Goal: Task Accomplishment & Management: Manage account settings

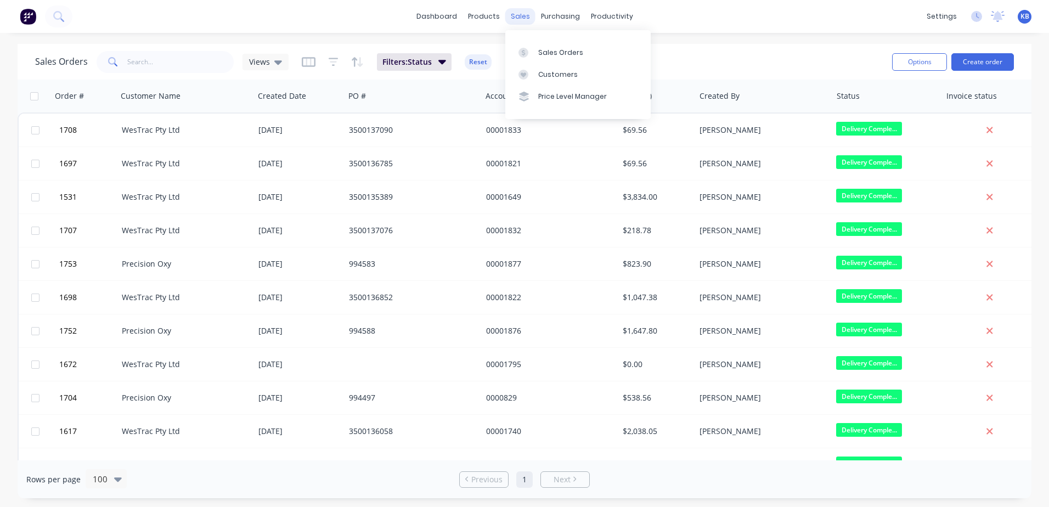
click at [524, 19] on div "sales" at bounding box center [520, 16] width 30 height 16
click at [533, 72] on div at bounding box center [526, 75] width 16 height 10
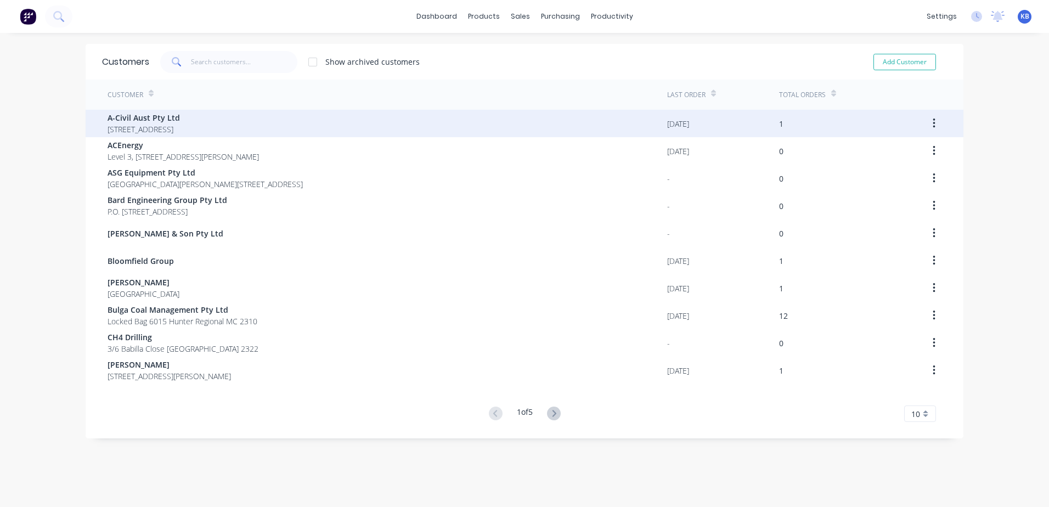
click at [147, 123] on span "A-Civil Aust Pty Ltd" at bounding box center [143, 118] width 72 height 12
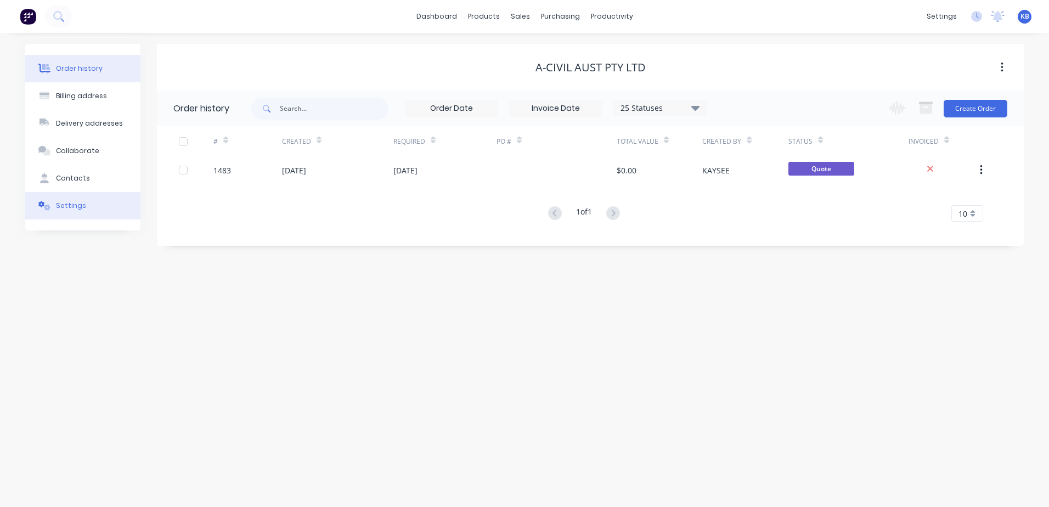
click at [82, 212] on button "Settings" at bounding box center [82, 205] width 115 height 27
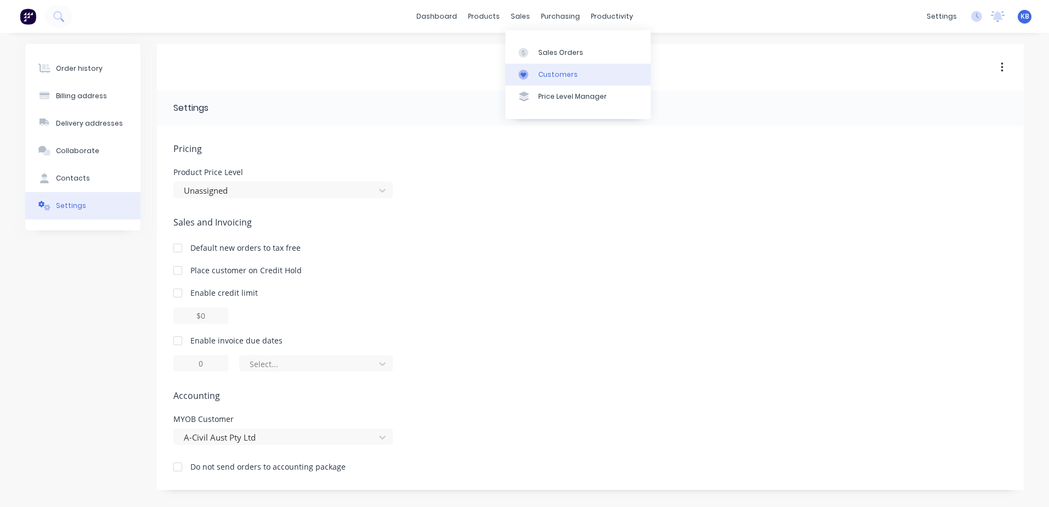
click at [530, 71] on div at bounding box center [526, 75] width 16 height 10
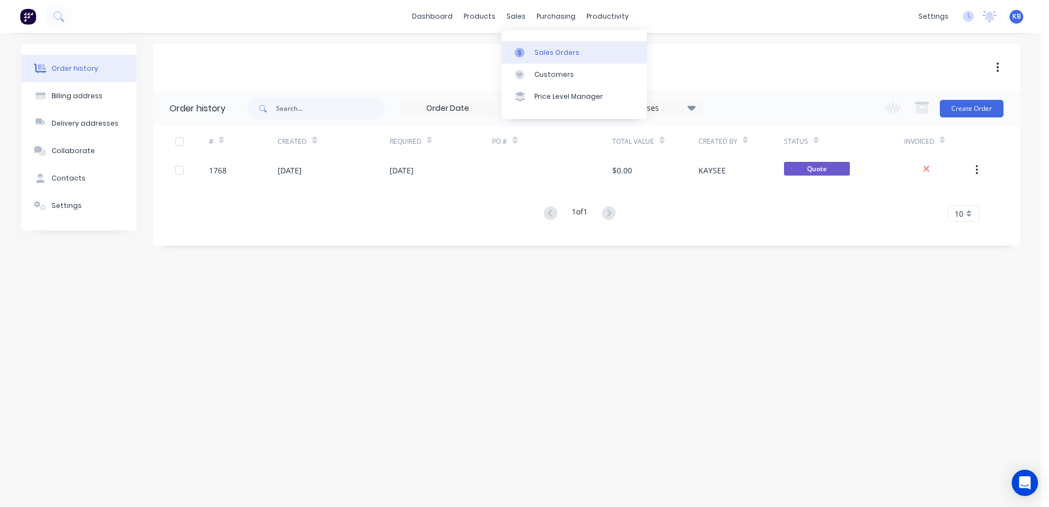
click at [537, 63] on link "Sales Orders" at bounding box center [573, 52] width 145 height 22
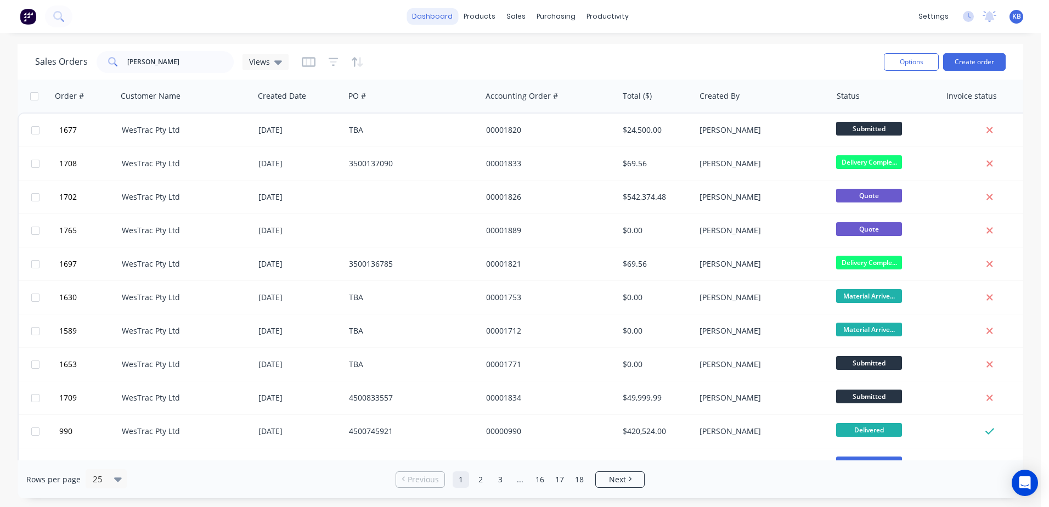
click at [458, 20] on link "dashboard" at bounding box center [432, 16] width 52 height 16
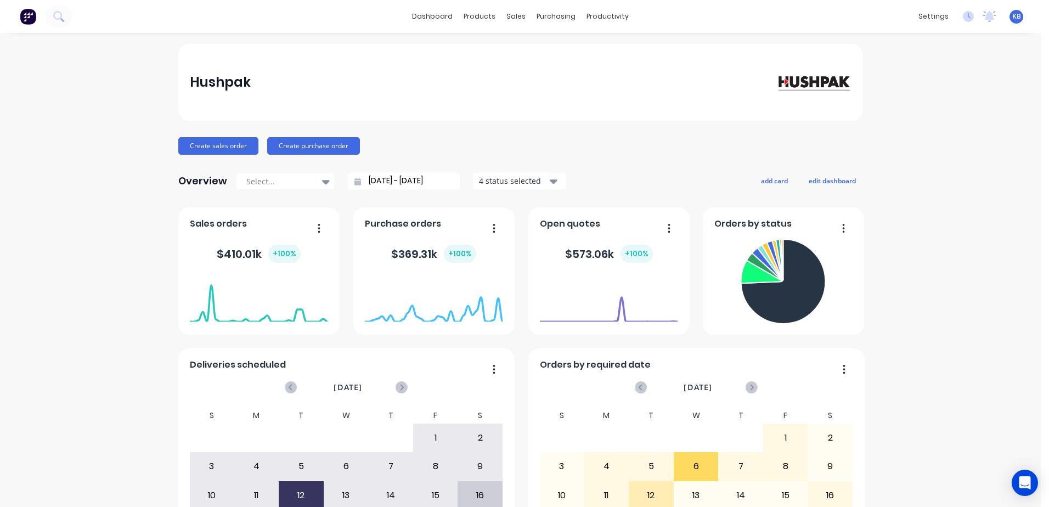
scroll to position [55, 0]
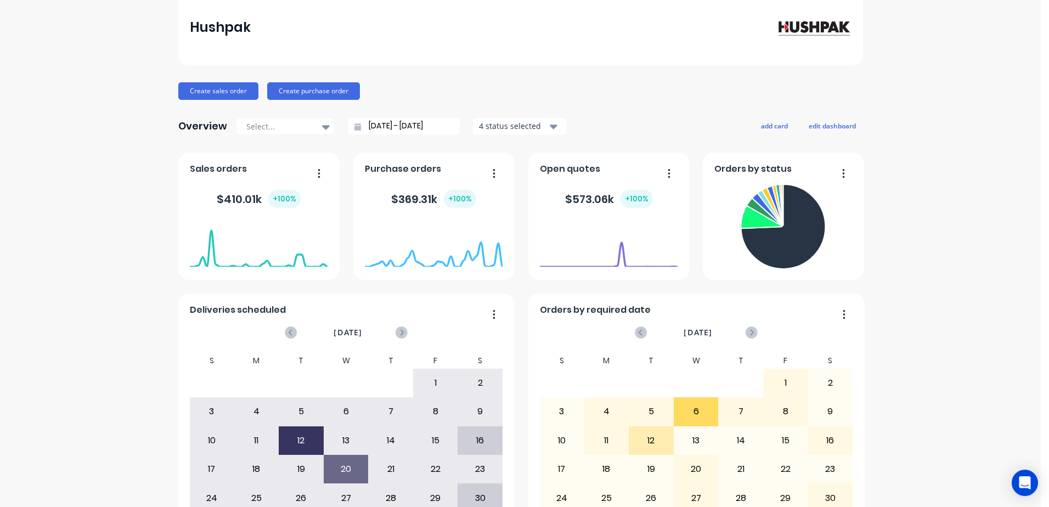
click at [318, 177] on icon "button" at bounding box center [319, 172] width 2 height 9
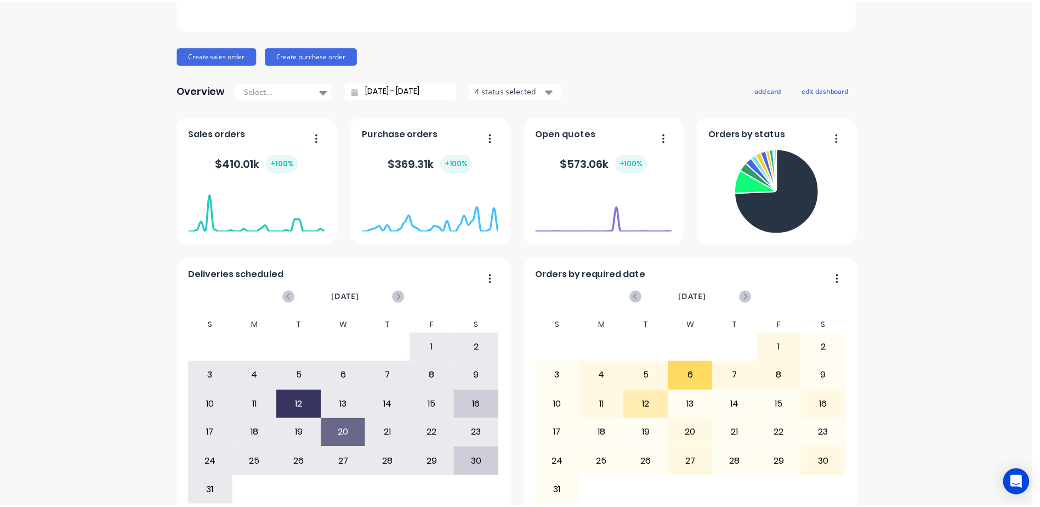
scroll to position [0, 0]
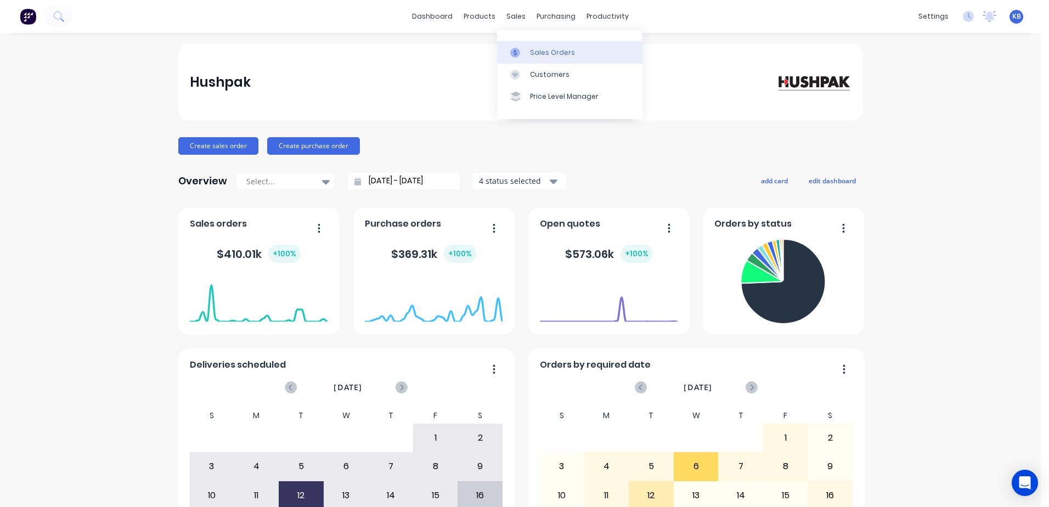
click at [534, 47] on link "Sales Orders" at bounding box center [569, 52] width 145 height 22
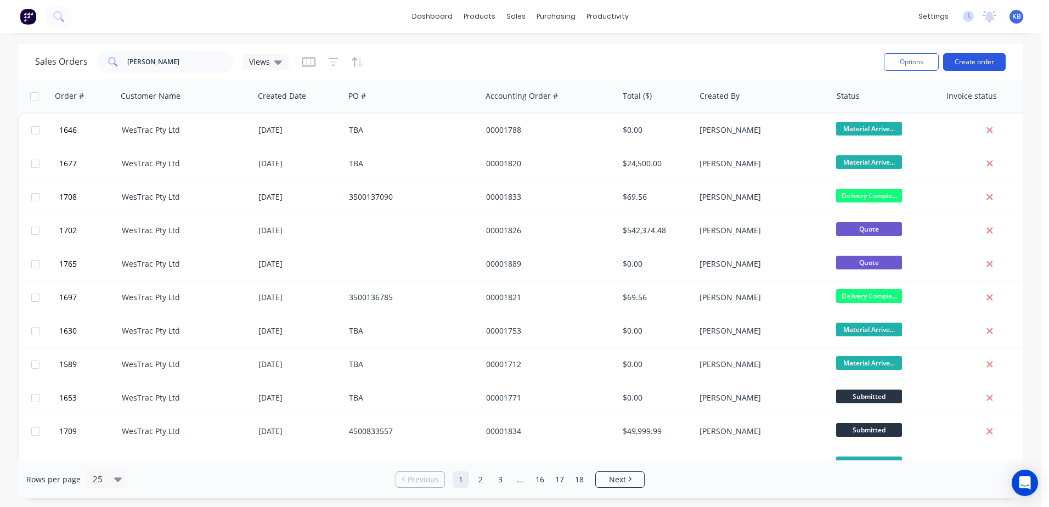
click at [966, 59] on button "Create order" at bounding box center [974, 62] width 63 height 18
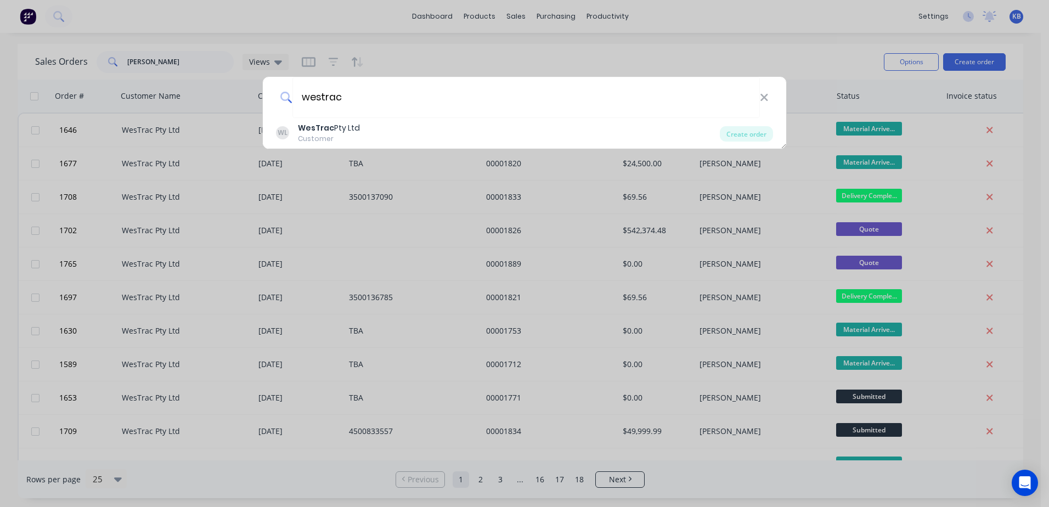
type input "westrac"
click at [772, 99] on div "westrac" at bounding box center [524, 97] width 523 height 41
click at [766, 98] on icon at bounding box center [764, 98] width 9 height 12
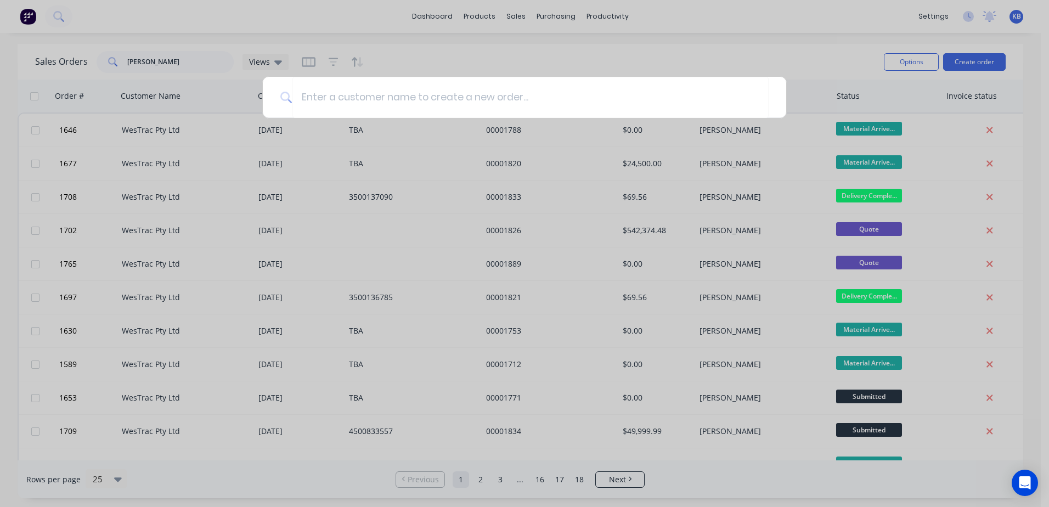
click at [666, 40] on div at bounding box center [524, 253] width 1049 height 507
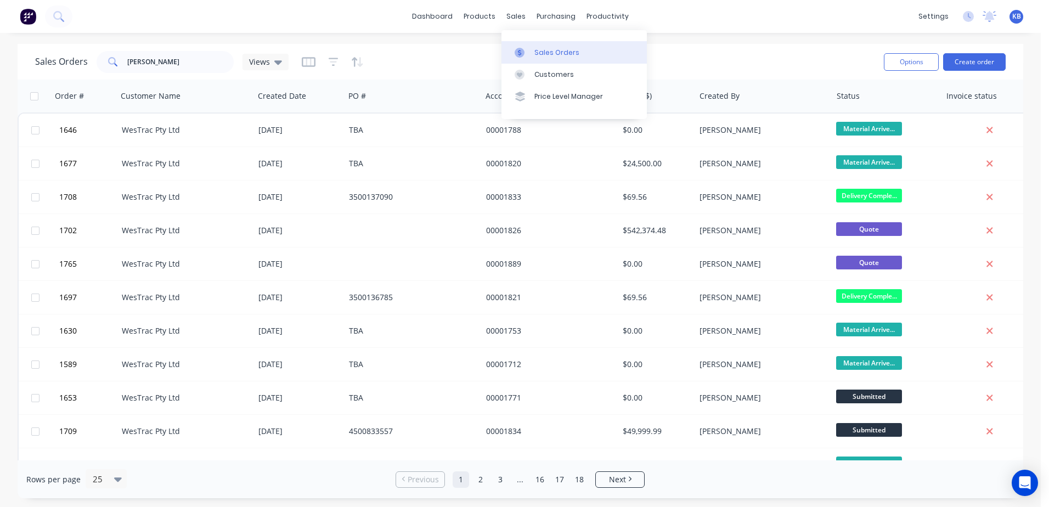
click at [552, 58] on link "Sales Orders" at bounding box center [573, 52] width 145 height 22
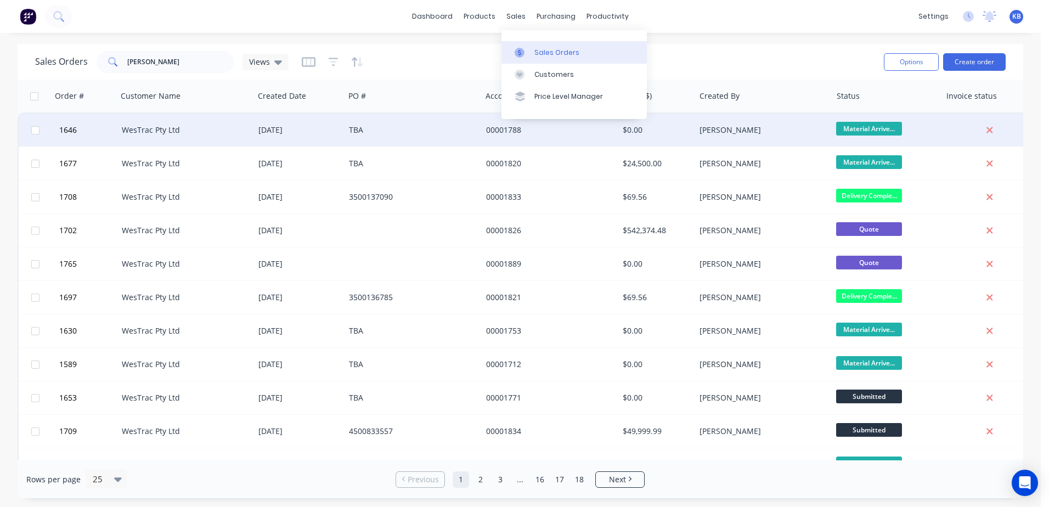
click at [393, 130] on div "TBA" at bounding box center [410, 129] width 122 height 11
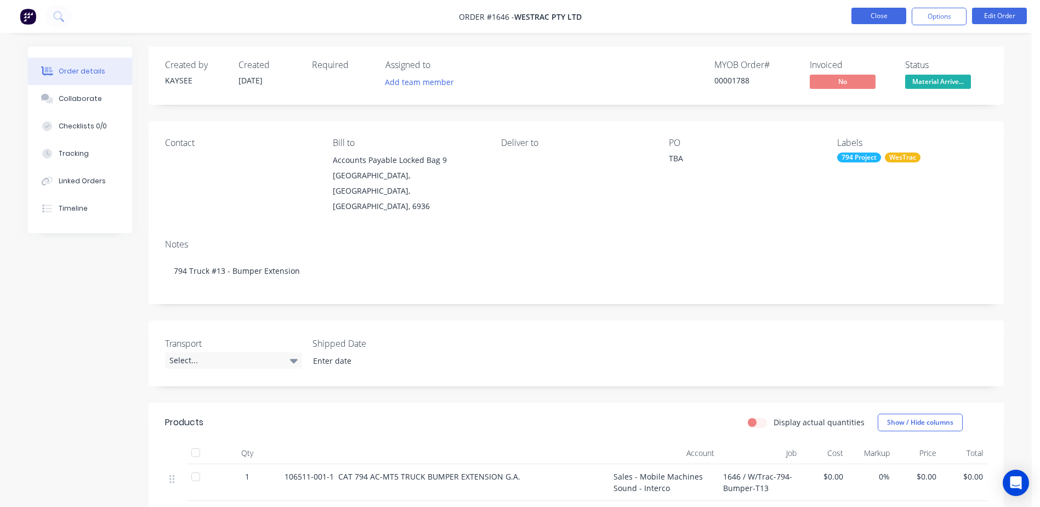
click at [872, 22] on button "Close" at bounding box center [879, 16] width 55 height 16
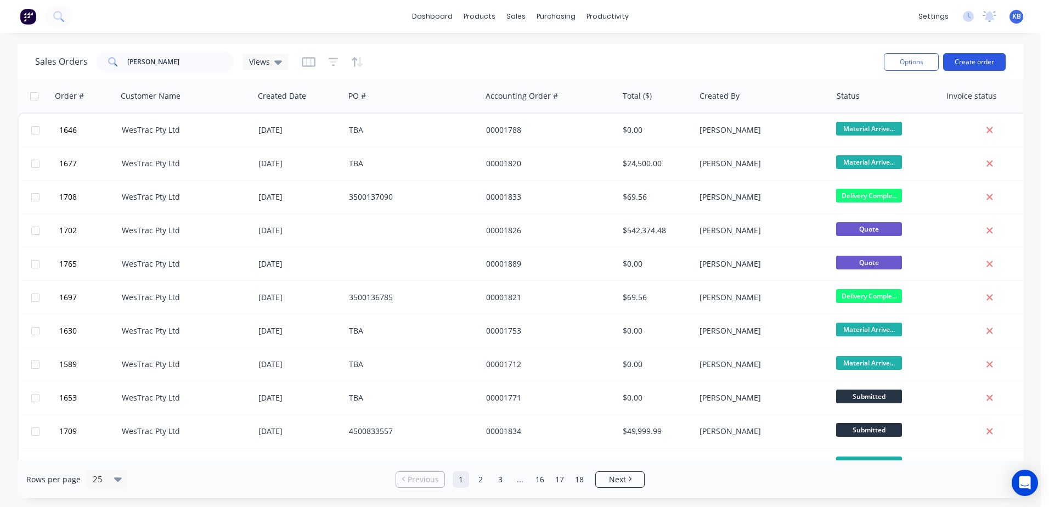
click at [961, 65] on button "Create order" at bounding box center [974, 62] width 63 height 18
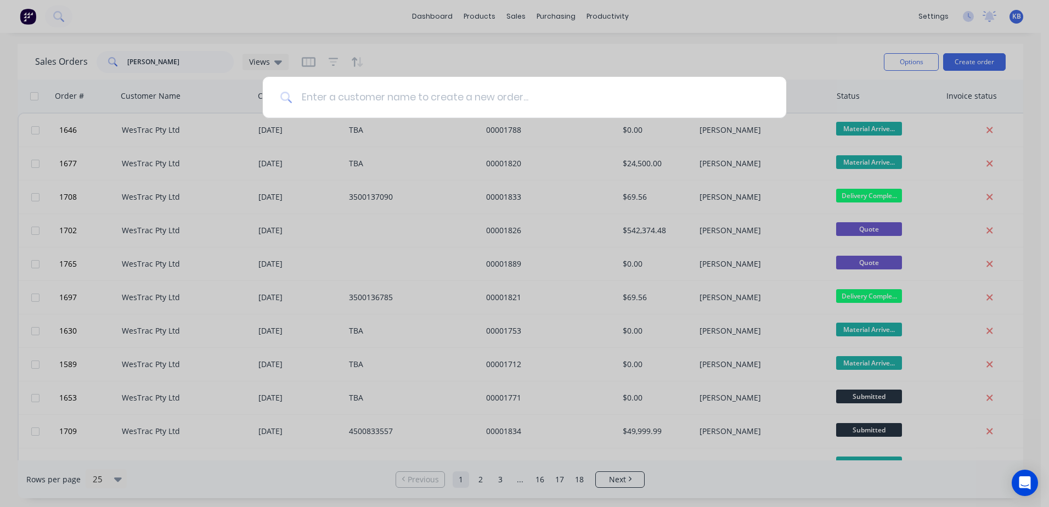
click at [346, 93] on input at bounding box center [530, 97] width 476 height 41
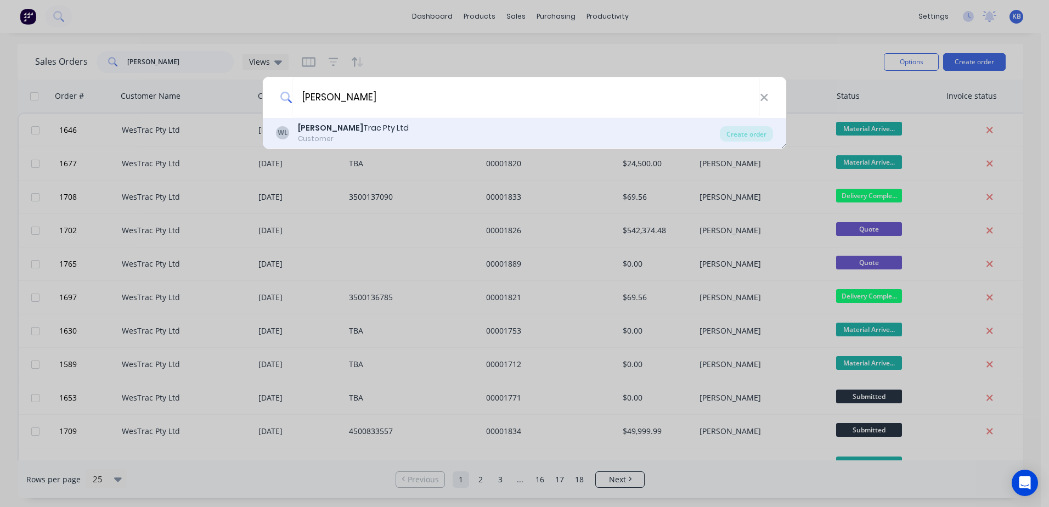
type input "wes"
click at [343, 126] on div "Wes Trac Pty Ltd" at bounding box center [353, 128] width 111 height 12
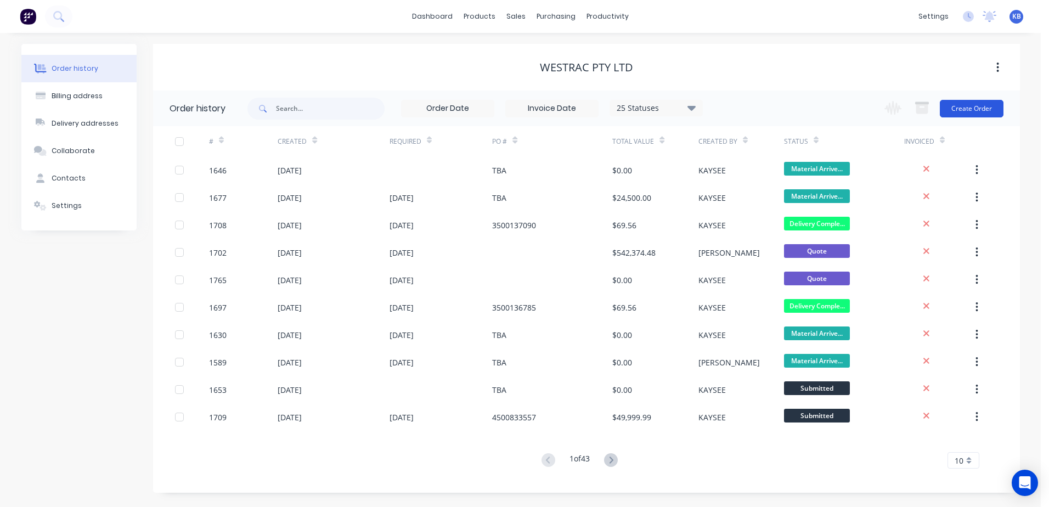
click at [978, 114] on button "Create Order" at bounding box center [971, 109] width 64 height 18
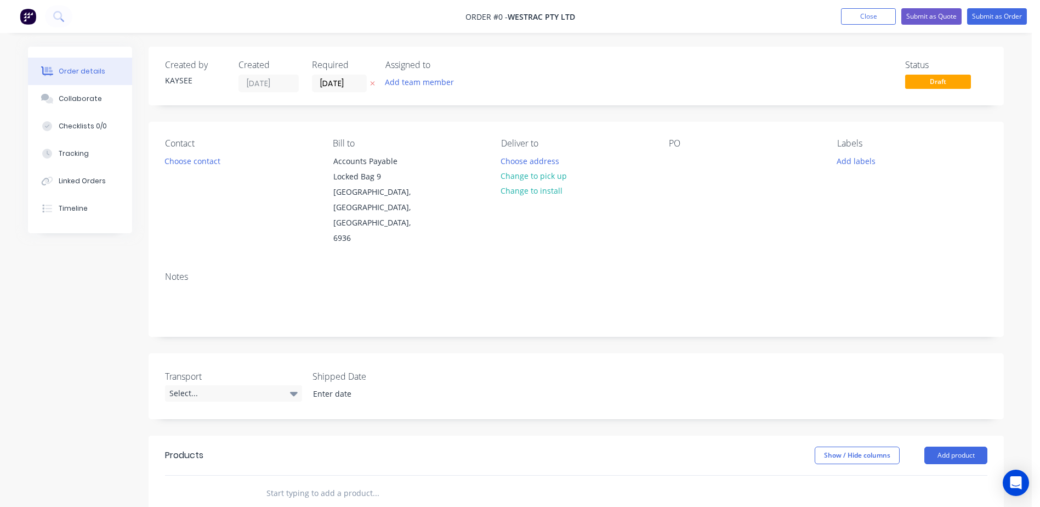
click at [164, 279] on div "Notes" at bounding box center [577, 299] width 856 height 73
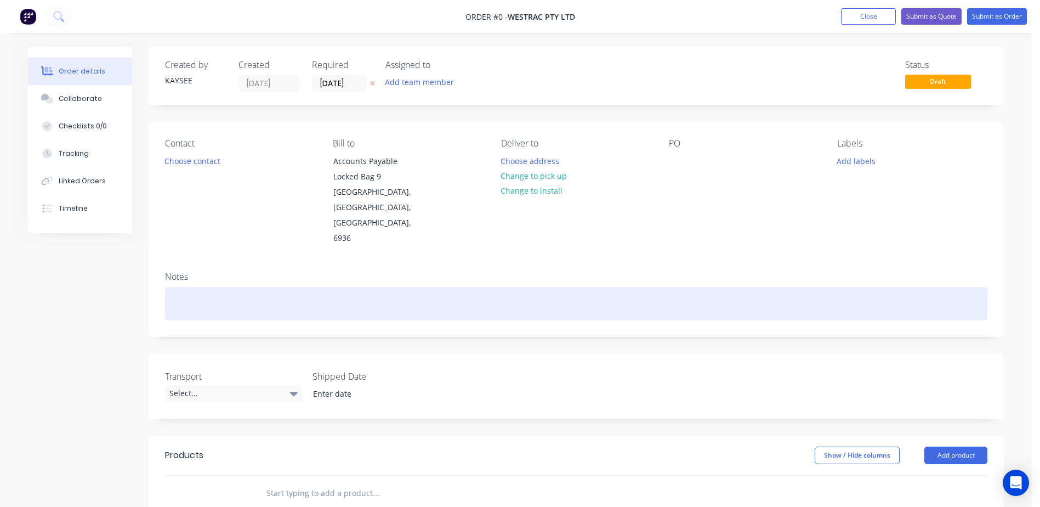
click at [182, 287] on div at bounding box center [576, 303] width 823 height 33
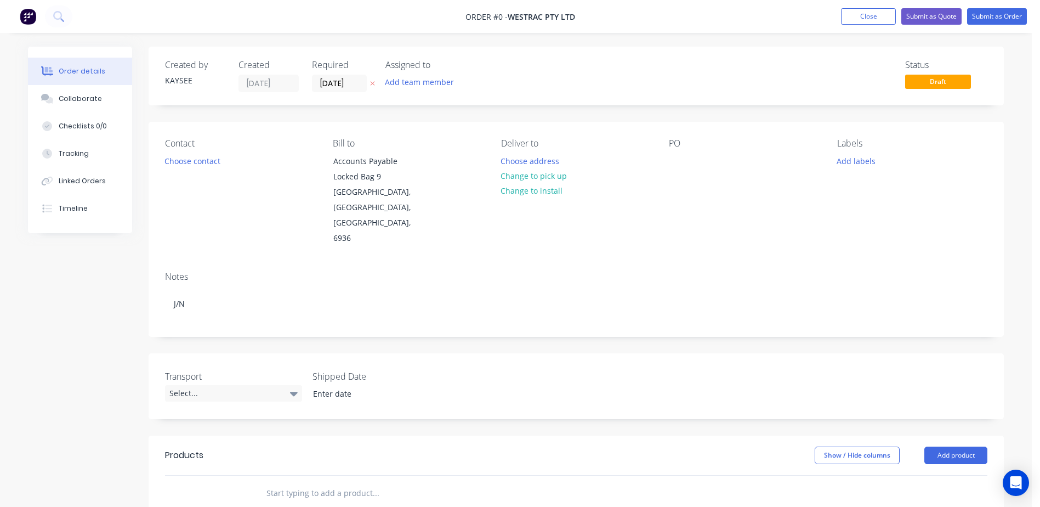
click at [315, 469] on div "Order details Collaborate Checklists 0/0 Tracking Linked Orders Timeline Order …" at bounding box center [516, 419] width 998 height 745
type input "603373 - Reed Socket Plug"
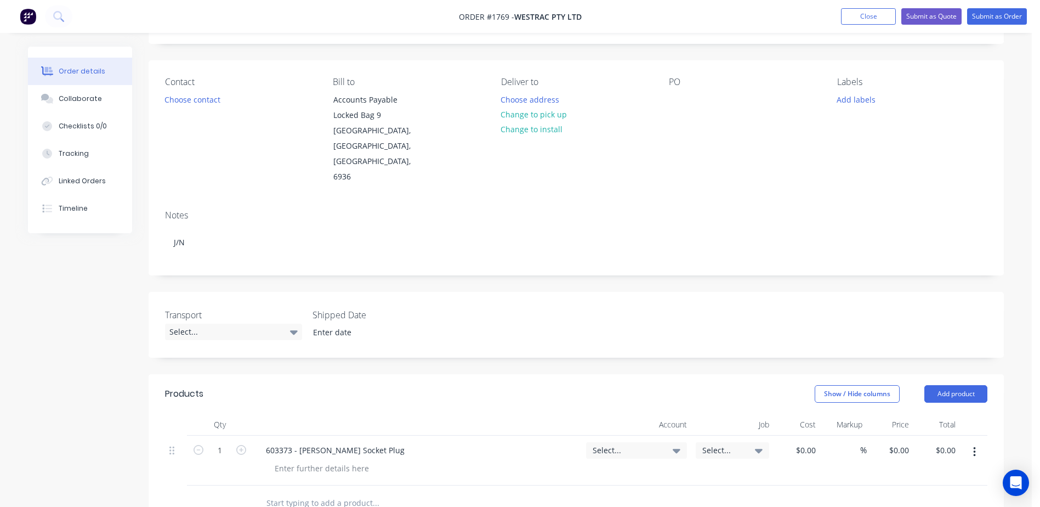
scroll to position [124, 0]
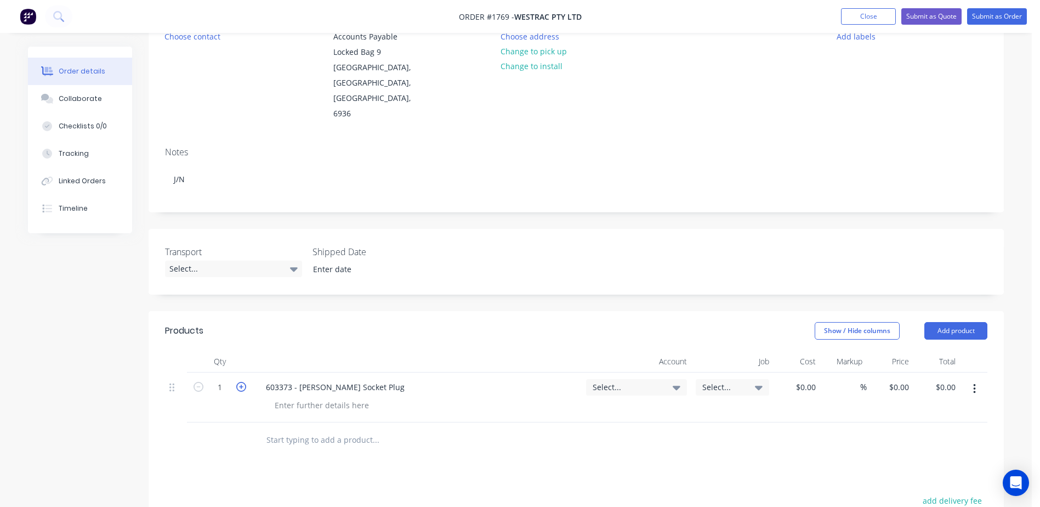
click at [244, 382] on icon "button" at bounding box center [241, 387] width 10 height 10
type input "3"
click at [798, 372] on div "$0.00" at bounding box center [797, 397] width 47 height 50
type input "$9.48"
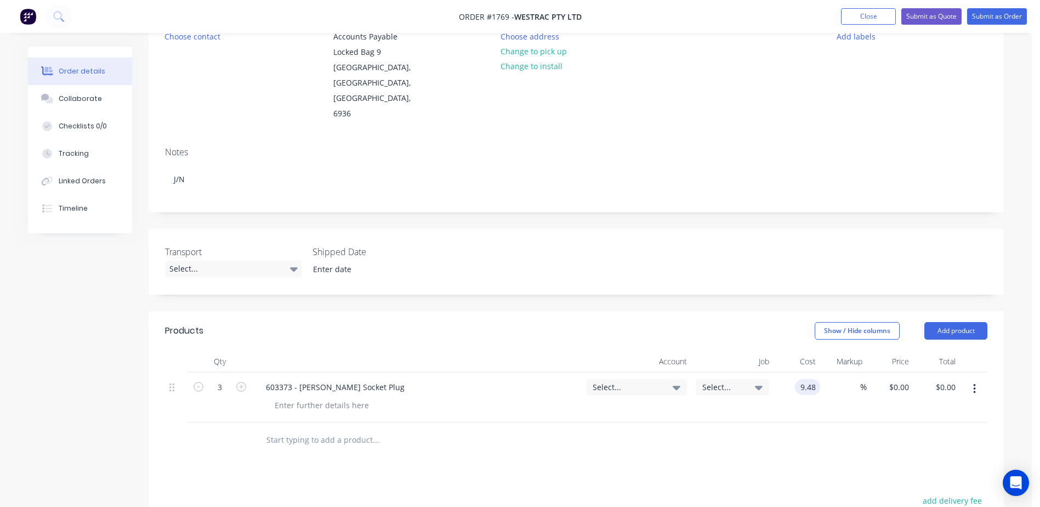
type input "$9.48"
type input "$28.44"
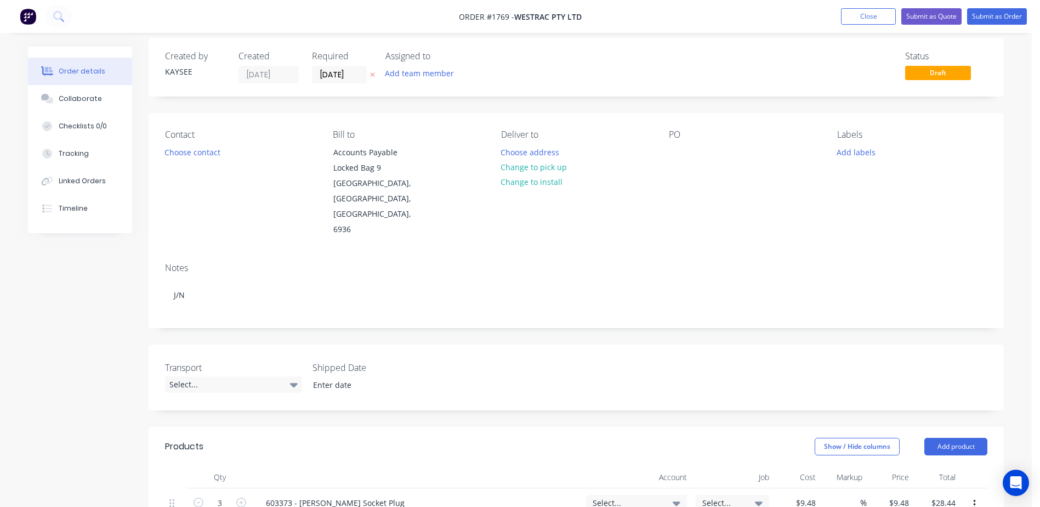
scroll to position [0, 0]
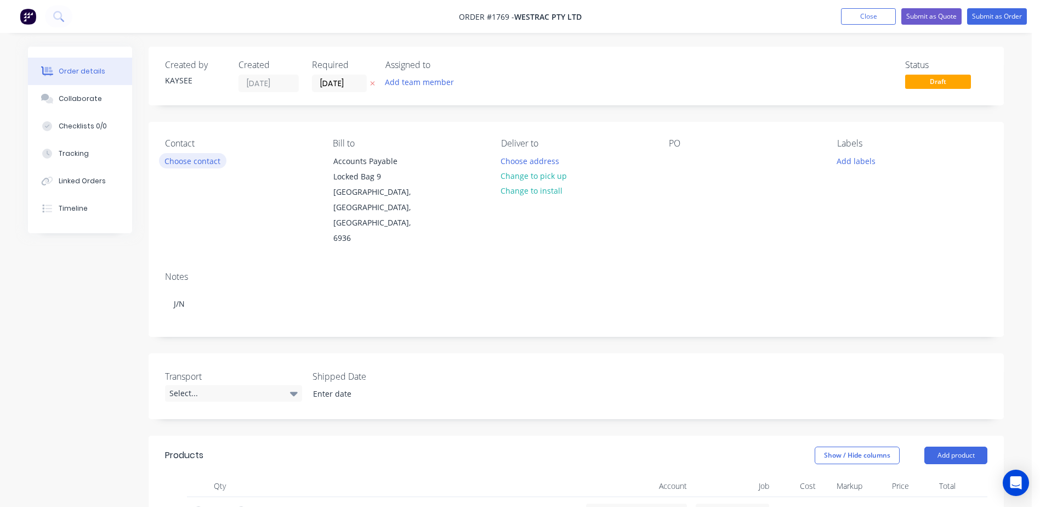
click at [191, 157] on button "Choose contact" at bounding box center [192, 160] width 67 height 15
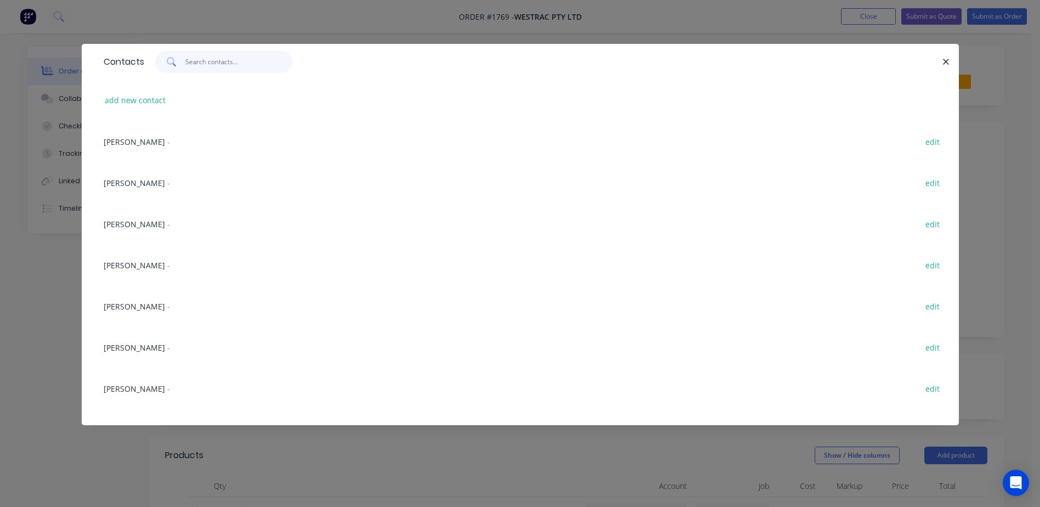
click at [206, 66] on input "text" at bounding box center [238, 62] width 107 height 22
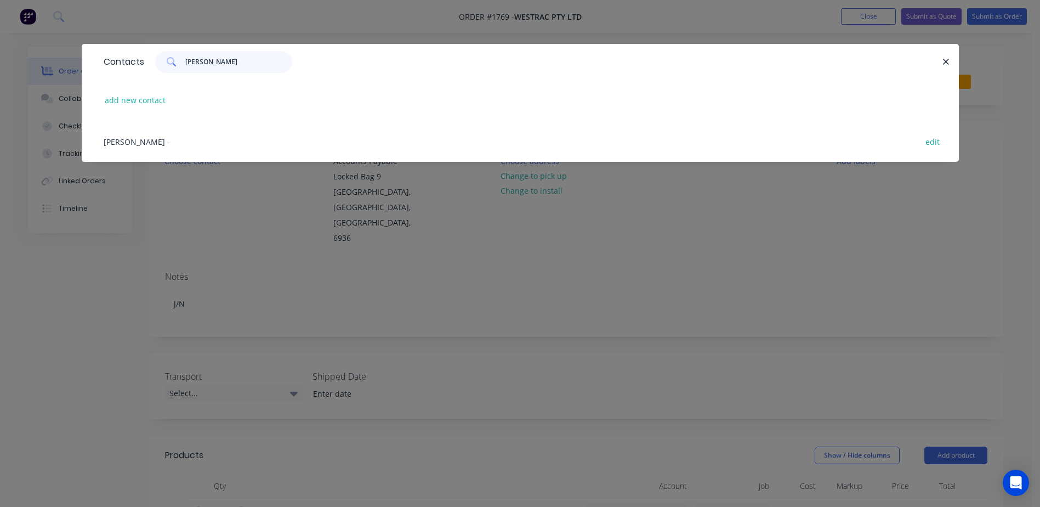
type input "eric"
click at [149, 138] on span "[PERSON_NAME]" at bounding box center [134, 142] width 61 height 10
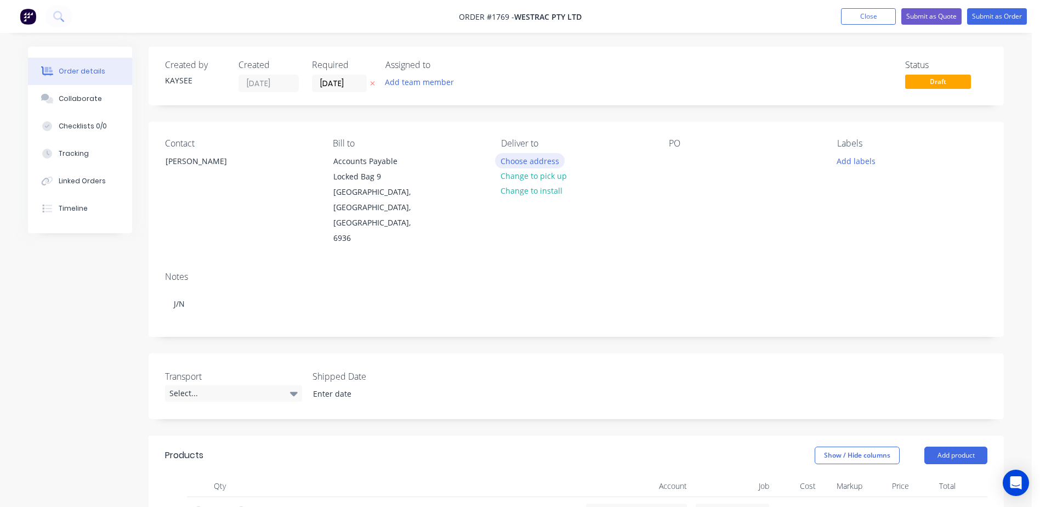
click at [546, 158] on button "Choose address" at bounding box center [530, 160] width 70 height 15
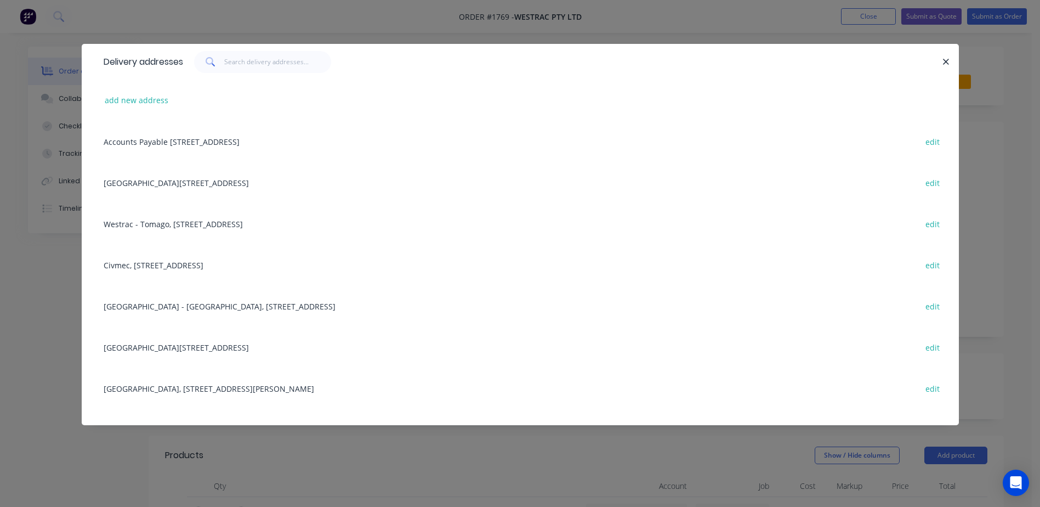
click at [205, 174] on div "Building C, 1 Westrac Drive, Tomago, New South Wales, Australia, 2283 edit" at bounding box center [520, 182] width 845 height 41
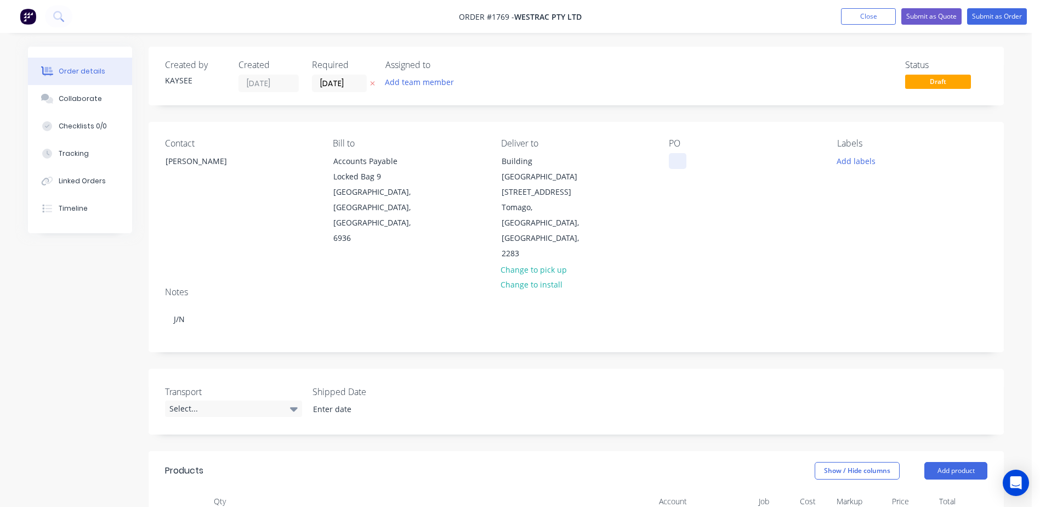
click at [680, 160] on div at bounding box center [678, 161] width 18 height 16
click at [754, 231] on div "Contact Eric Patterson Bill to Accounts Payable Locked Bag 9 MIDLAND, Western A…" at bounding box center [577, 200] width 856 height 156
click at [859, 152] on div "Labels Add labels" at bounding box center [912, 199] width 150 height 123
click at [859, 158] on button "Add labels" at bounding box center [856, 160] width 50 height 15
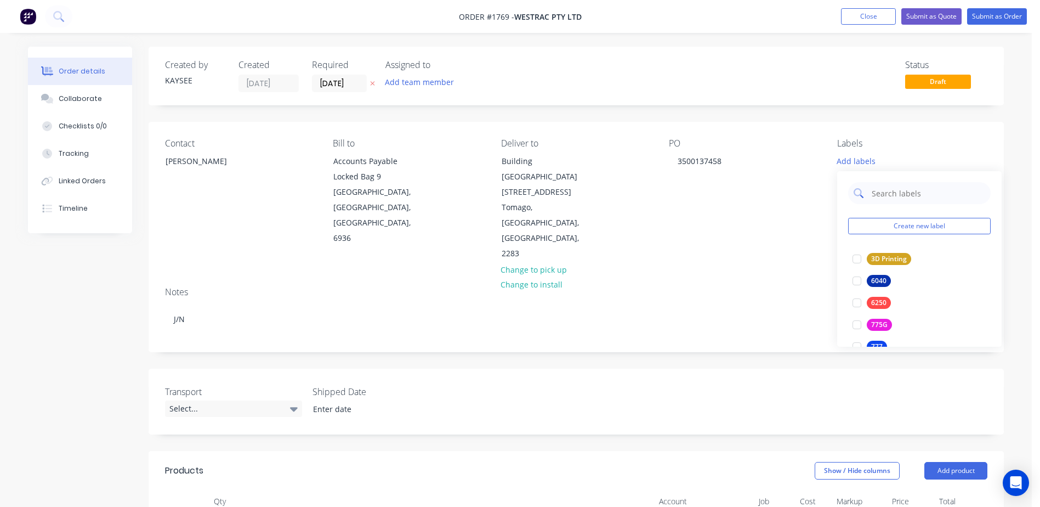
click at [889, 200] on input "text" at bounding box center [928, 193] width 115 height 22
type input "3d"
click at [842, 261] on div "3d Create new label 3D Printing edit 793D edit" at bounding box center [919, 237] width 165 height 132
click at [853, 264] on div at bounding box center [857, 259] width 22 height 22
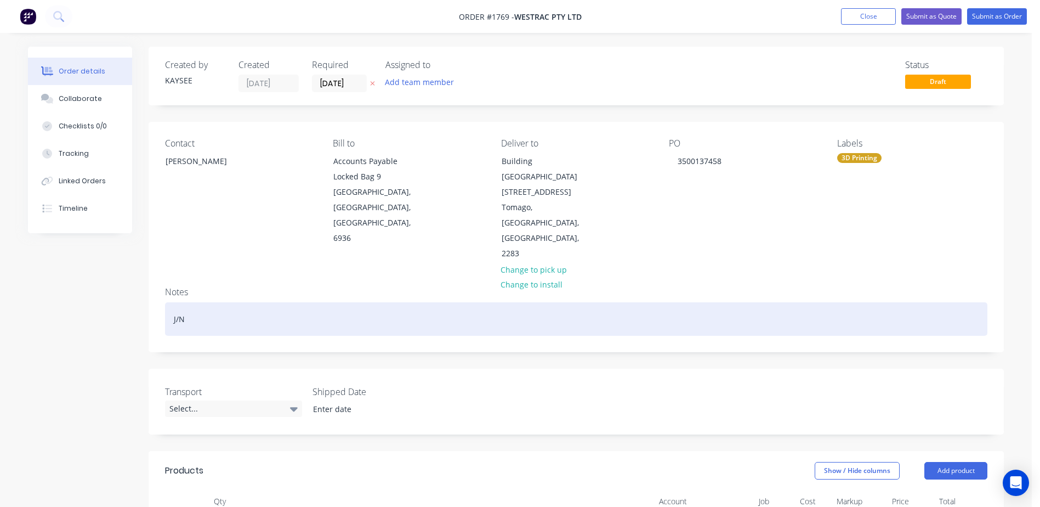
click at [781, 302] on div "J/N" at bounding box center [576, 318] width 823 height 33
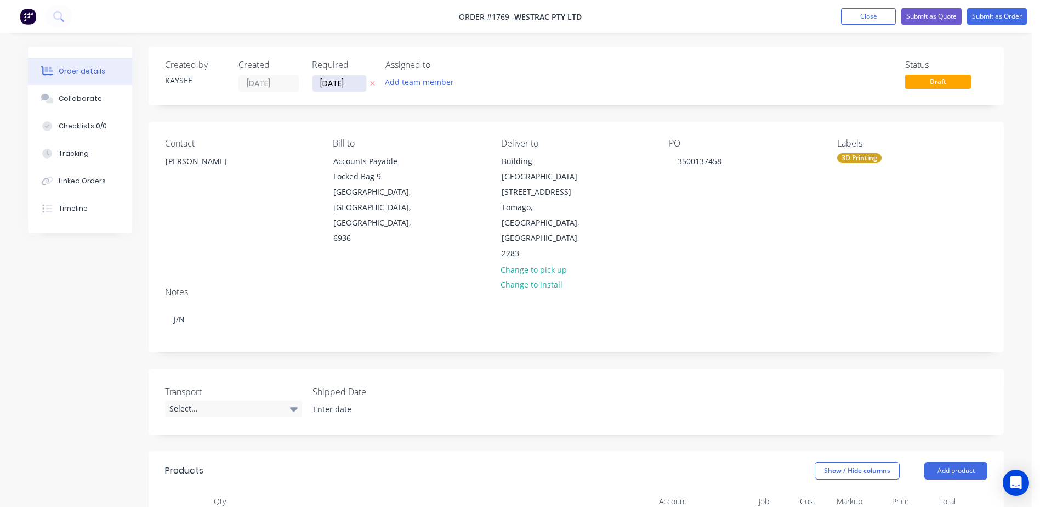
click at [320, 83] on input "[DATE]" at bounding box center [340, 83] width 54 height 16
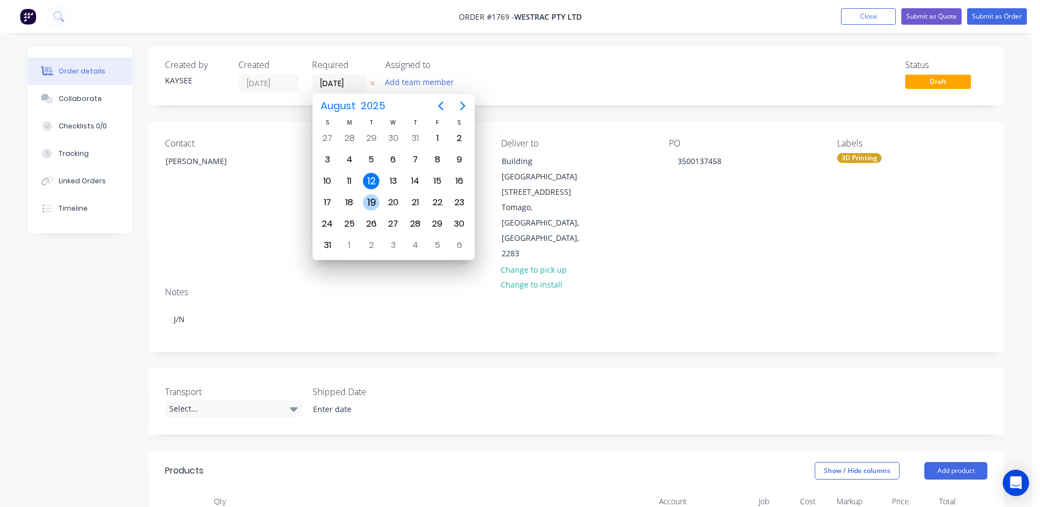
click at [364, 204] on div "19" at bounding box center [371, 202] width 16 height 16
type input "19/08/25"
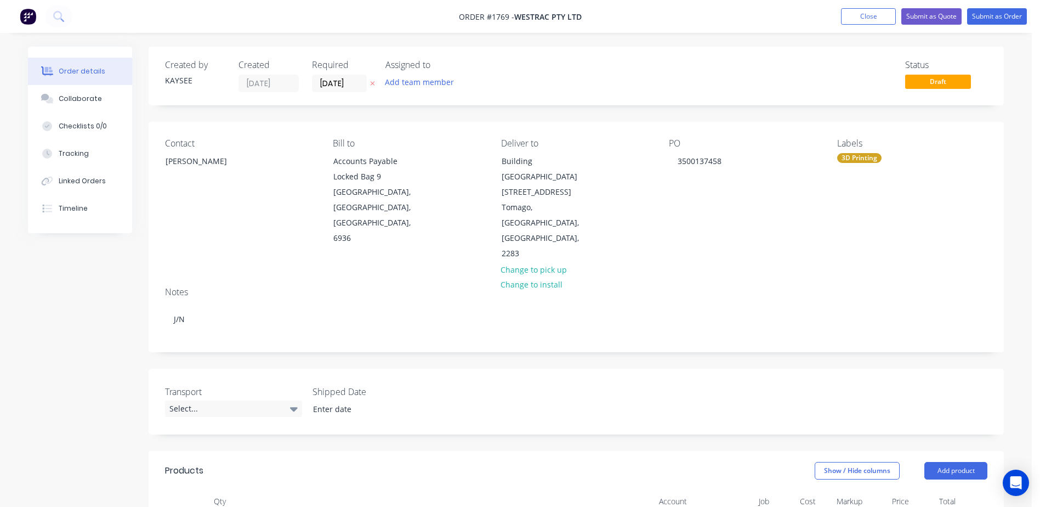
click at [448, 385] on label "Shipped Date" at bounding box center [381, 391] width 137 height 13
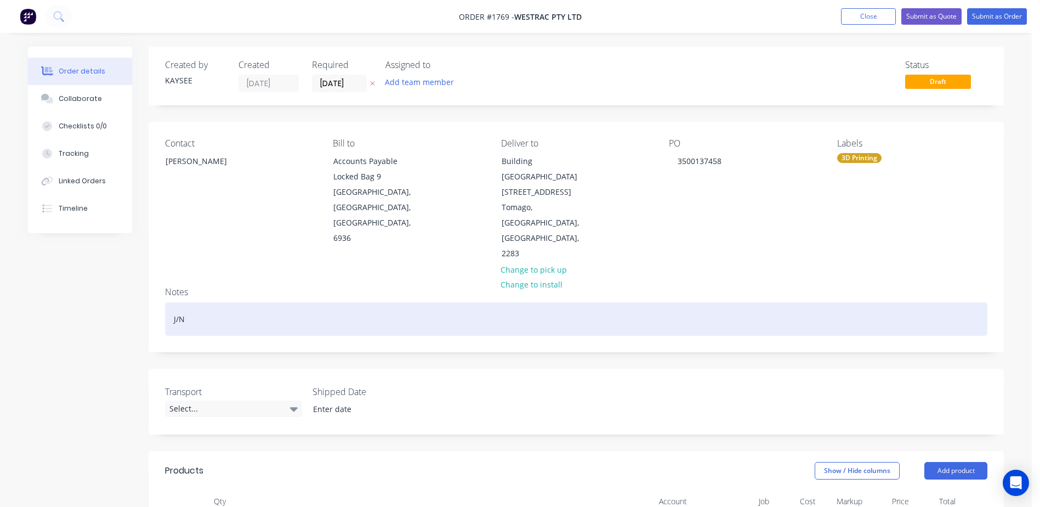
click at [208, 302] on div "J/N" at bounding box center [576, 318] width 823 height 33
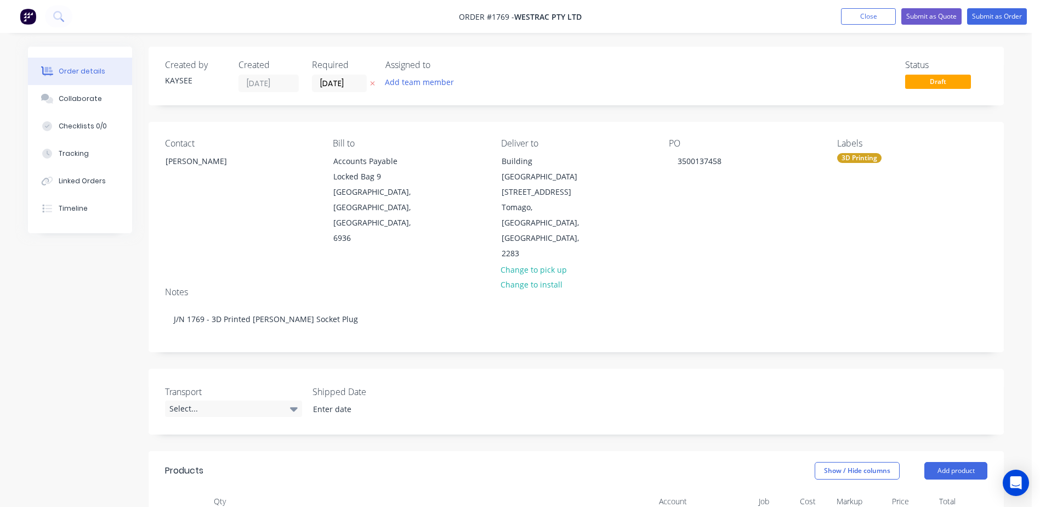
click at [465, 370] on div "Transport Select... Shipped Date" at bounding box center [577, 402] width 856 height 66
click at [1006, 13] on button "Submit as Order" at bounding box center [997, 16] width 60 height 16
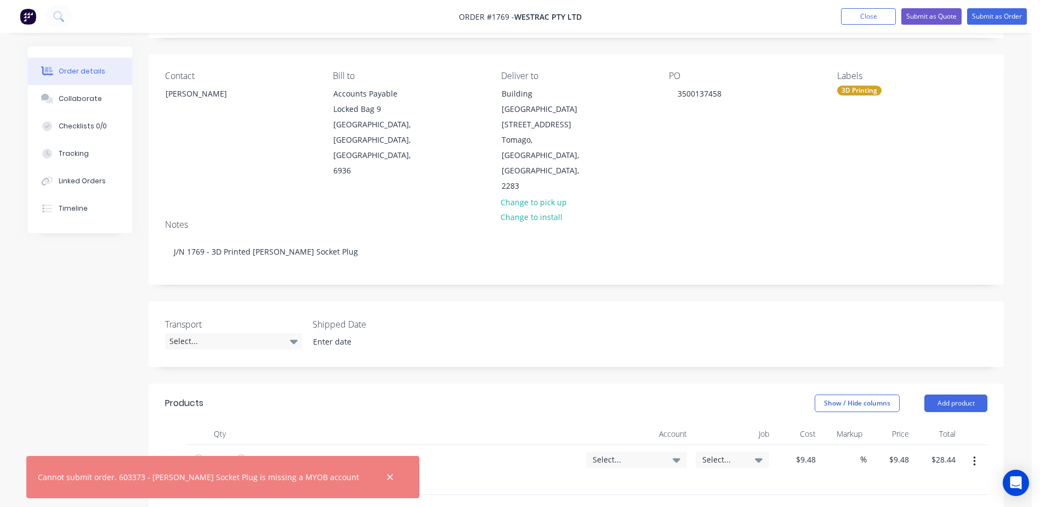
scroll to position [165, 0]
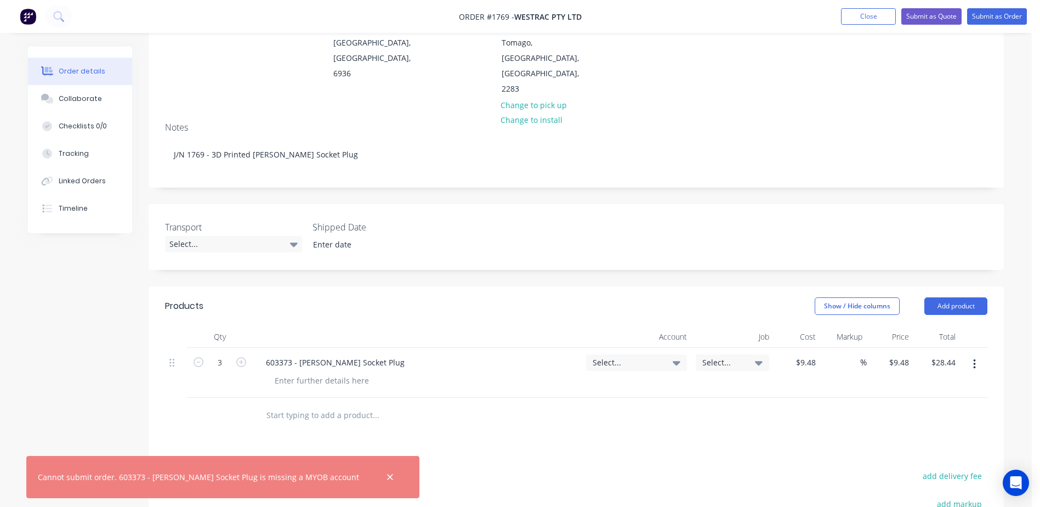
click at [669, 354] on div "Select..." at bounding box center [636, 362] width 101 height 16
click at [655, 384] on input at bounding box center [619, 395] width 112 height 22
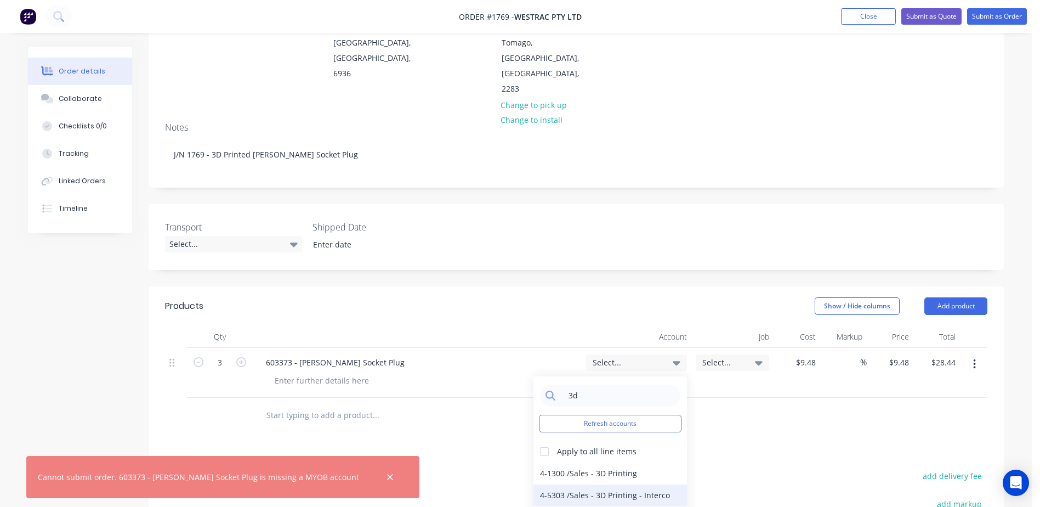
type input "3d"
click at [610, 484] on div "4-5303 / Sales - 3D Printing - Interco" at bounding box center [611, 495] width 154 height 22
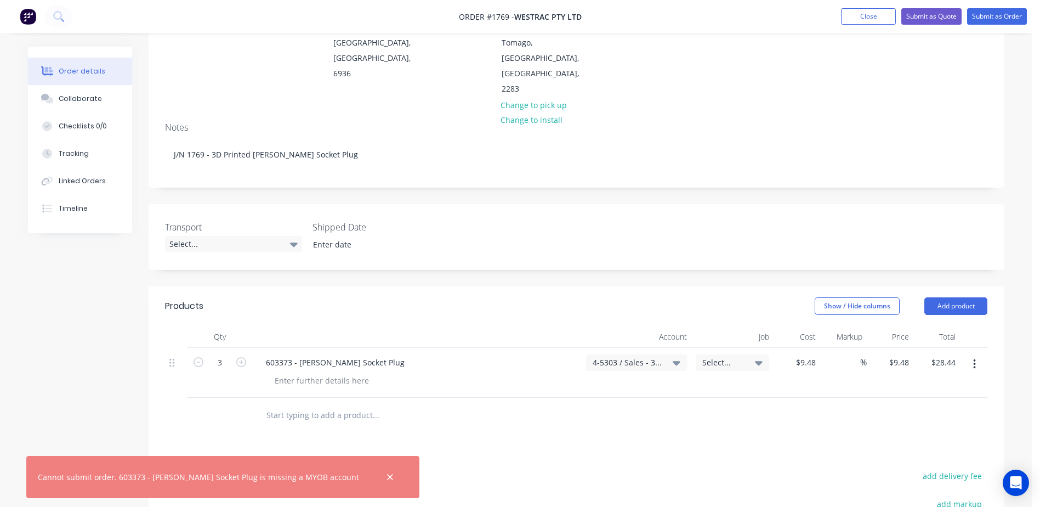
click at [728, 356] on span "Select..." at bounding box center [724, 362] width 42 height 12
click at [705, 384] on input at bounding box center [701, 395] width 112 height 22
click at [692, 415] on button "Create new job" at bounding box center [692, 424] width 143 height 18
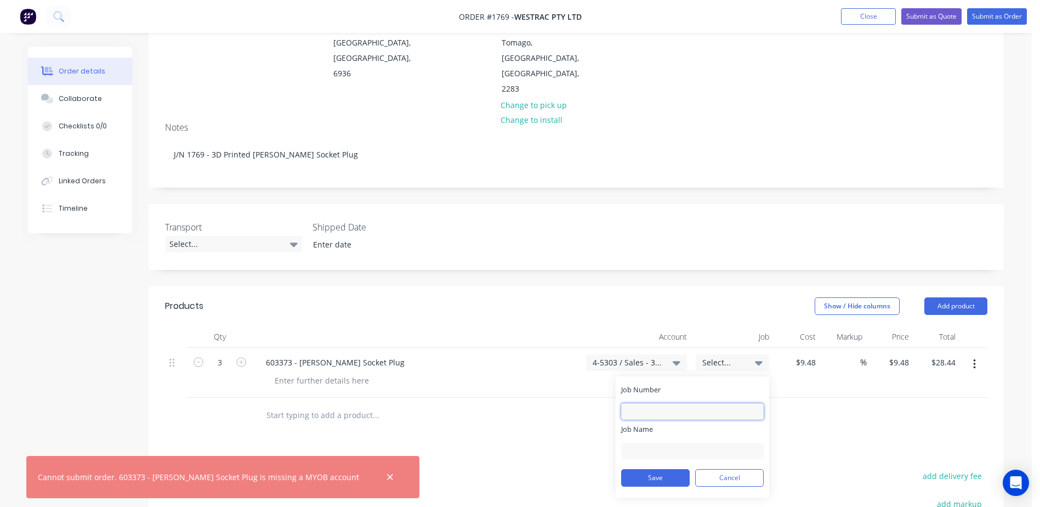
click at [664, 403] on input "Job Number" at bounding box center [692, 411] width 143 height 16
type input "1769"
click at [663, 424] on label "Job Name" at bounding box center [692, 429] width 143 height 10
click at [663, 443] on input "Job Name" at bounding box center [692, 451] width 143 height 16
click at [660, 424] on div "Job Name" at bounding box center [692, 441] width 143 height 35
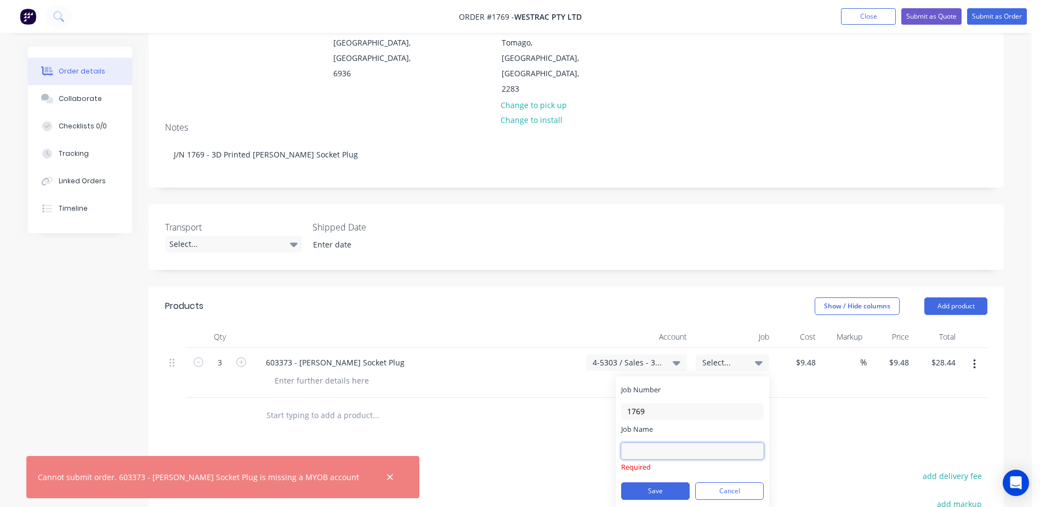
click at [655, 443] on input "Job Name" at bounding box center [692, 451] width 143 height 16
drag, startPoint x: 735, startPoint y: 401, endPoint x: 700, endPoint y: 400, distance: 35.1
click at [700, 443] on input "W/Trac - 3D Printed E Stop" at bounding box center [692, 451] width 143 height 16
type input "W/Trac - 3D Printed Sock Plug"
click at [644, 469] on button "Save" at bounding box center [655, 478] width 69 height 18
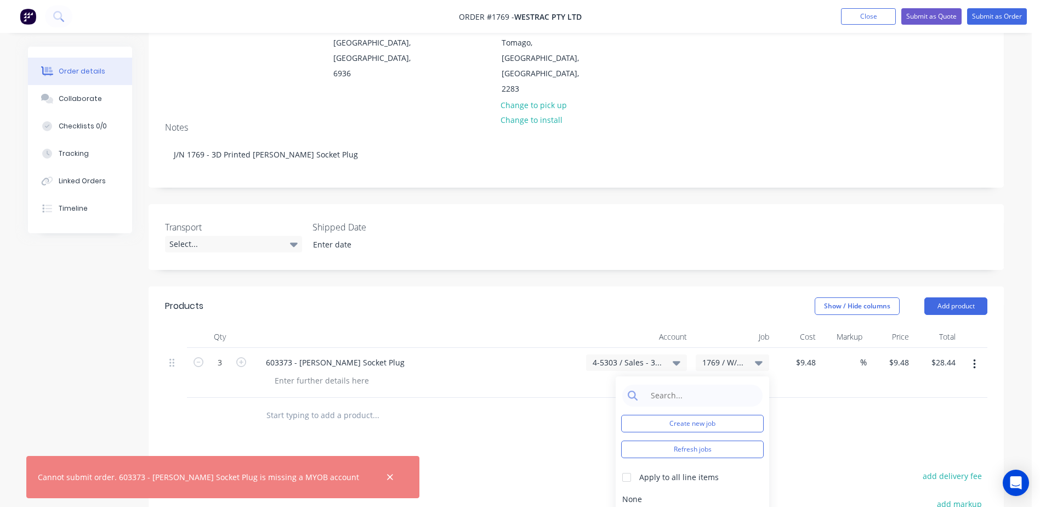
click at [803, 398] on div at bounding box center [576, 416] width 823 height 36
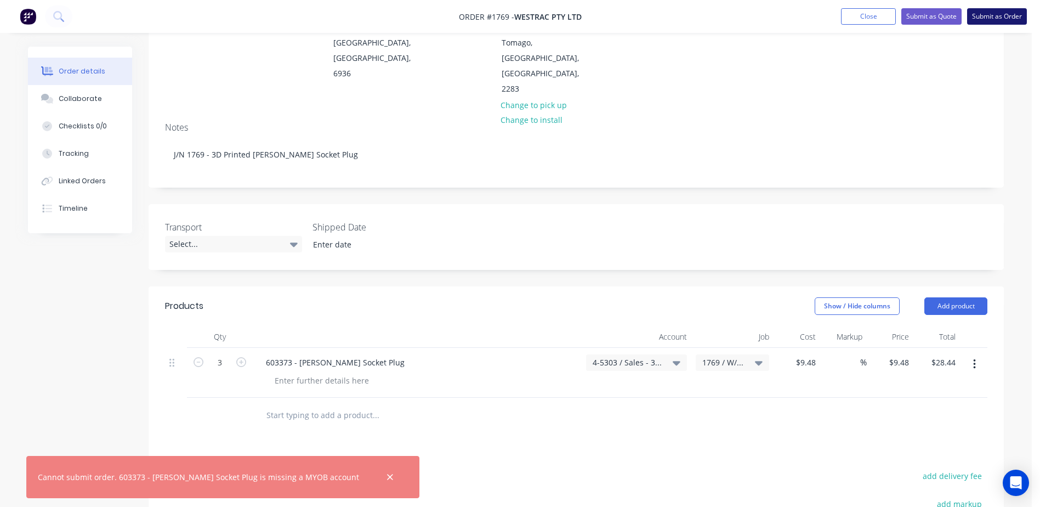
click at [984, 22] on button "Submit as Order" at bounding box center [997, 16] width 60 height 16
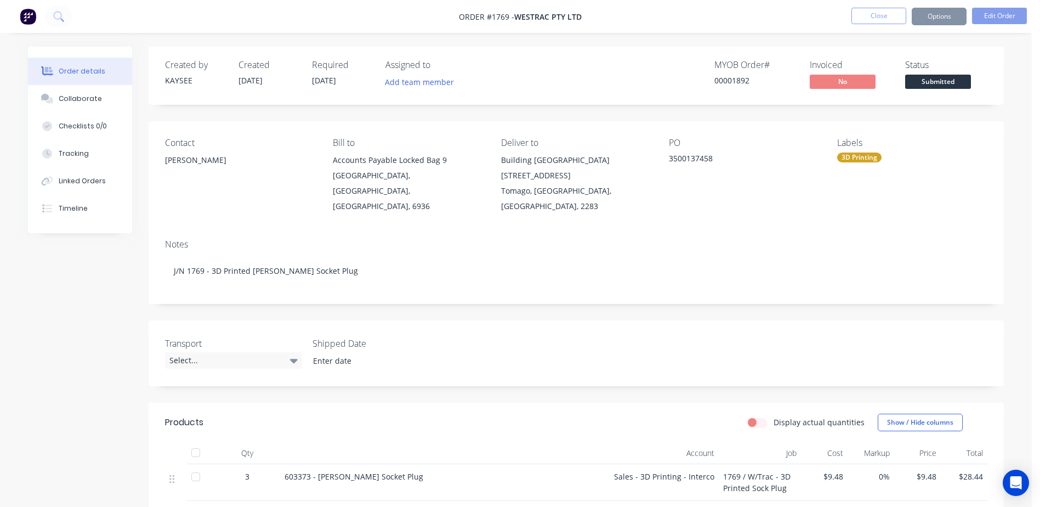
click at [333, 473] on div "Sending to your accounting package... Loading... This may take a few moments. P…" at bounding box center [520, 253] width 1040 height 507
click at [927, 19] on button "Options" at bounding box center [939, 17] width 55 height 18
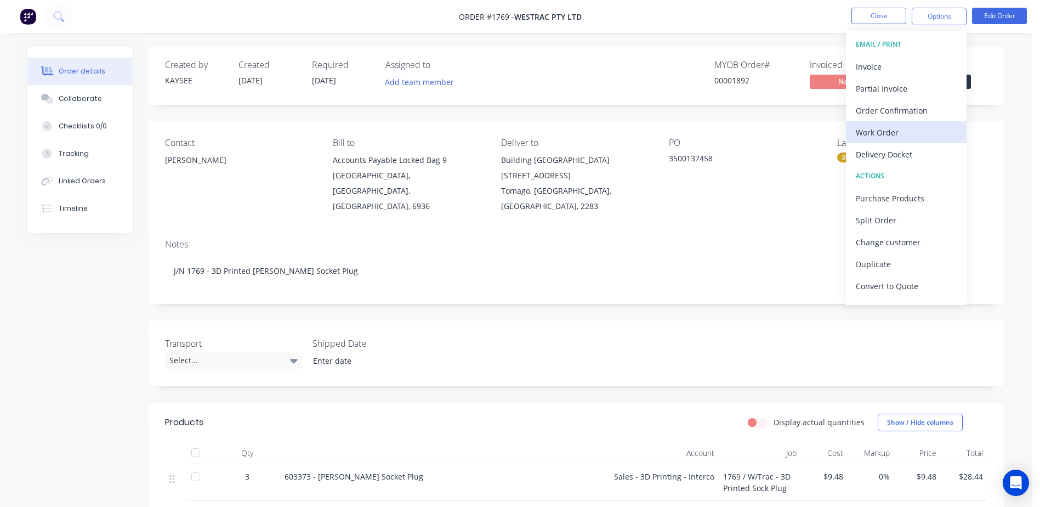
click at [879, 134] on div "Work Order" at bounding box center [906, 132] width 101 height 16
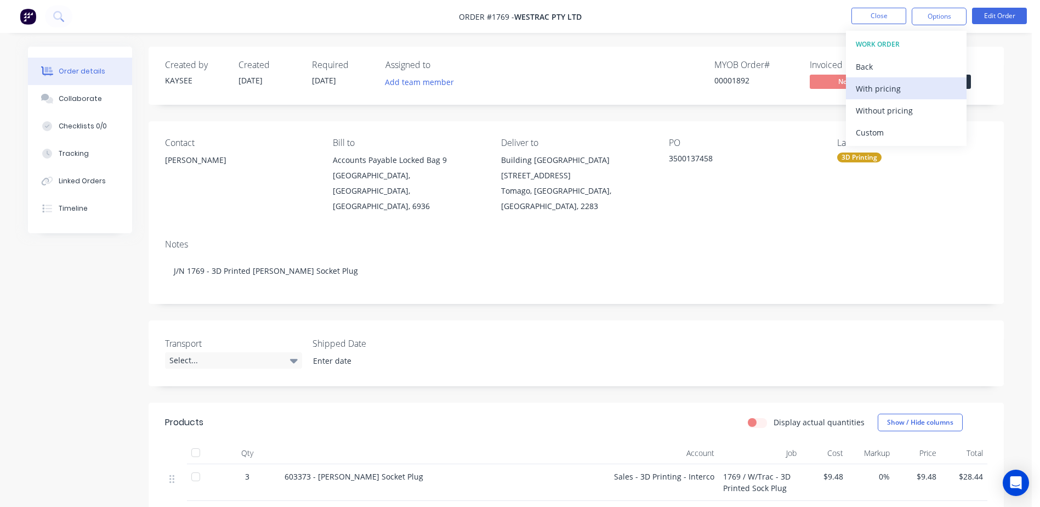
click at [894, 89] on div "With pricing" at bounding box center [906, 89] width 101 height 16
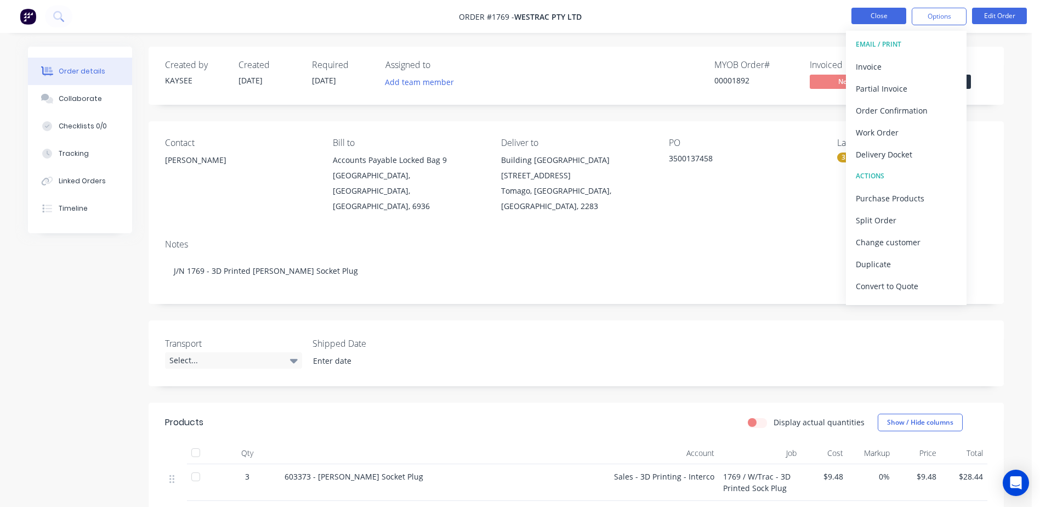
click at [874, 15] on button "Close" at bounding box center [879, 16] width 55 height 16
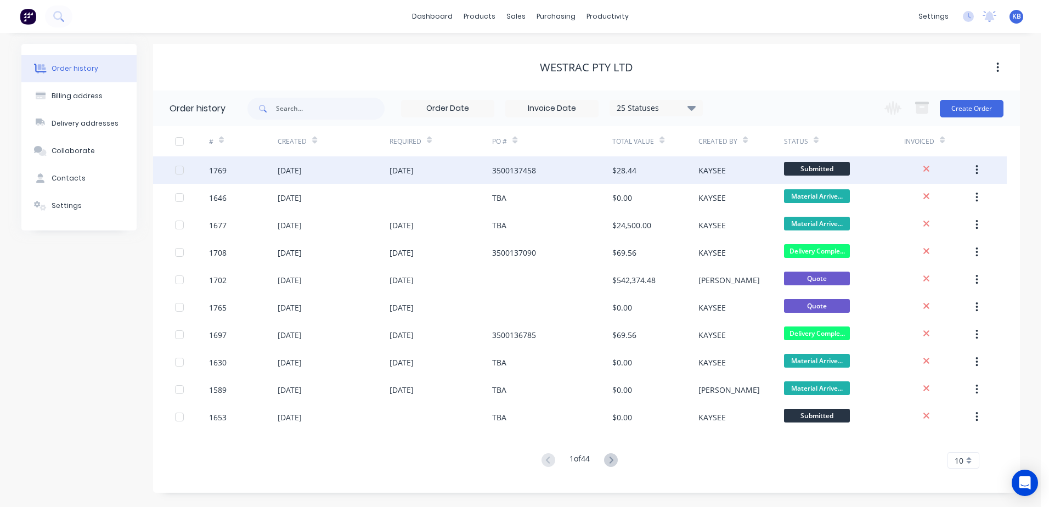
click at [286, 170] on div "[DATE]" at bounding box center [290, 171] width 24 height 12
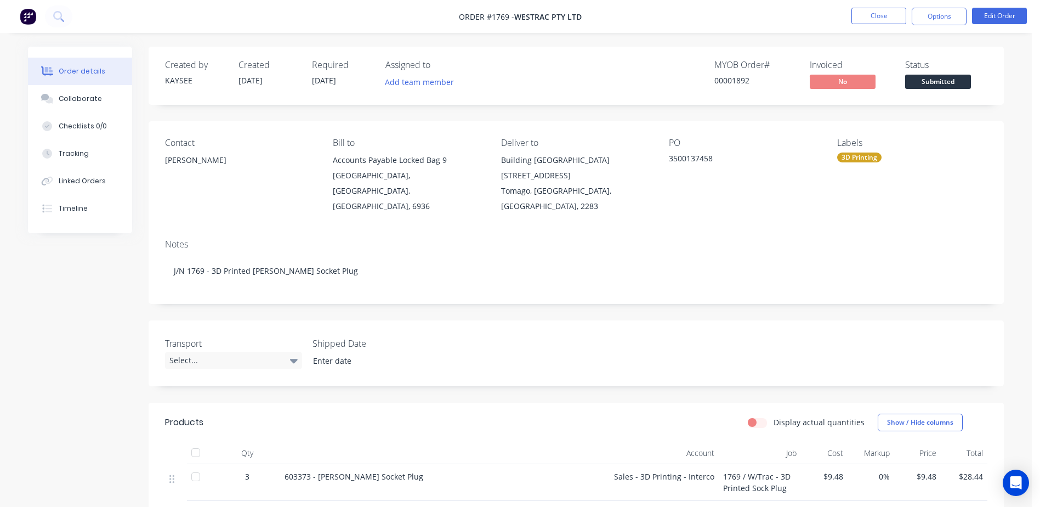
click at [927, 91] on button "Submitted" at bounding box center [938, 83] width 66 height 16
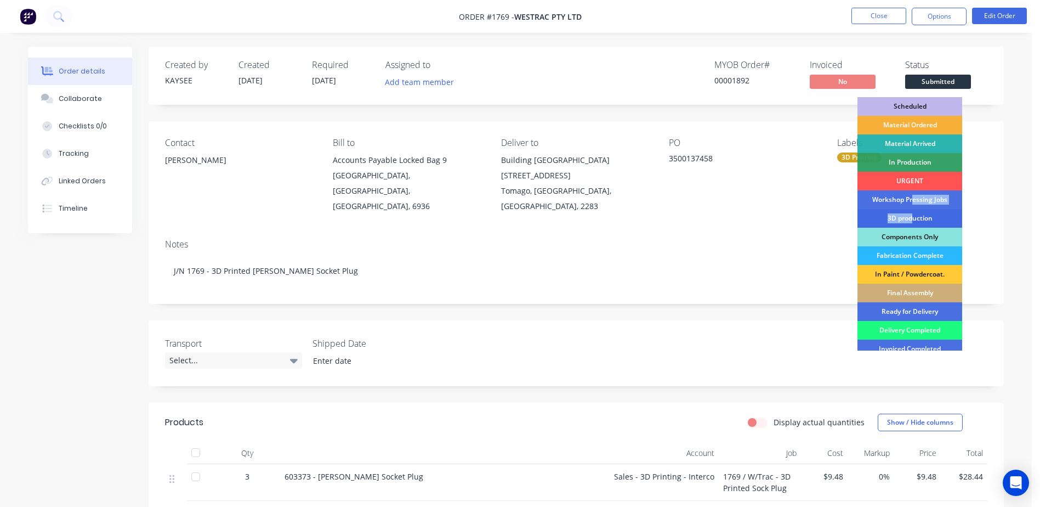
click at [915, 211] on div "Scheduled Material Ordered Material Arrived In Production URGENT Workshop Press…" at bounding box center [910, 223] width 105 height 253
click at [903, 214] on div "3D production" at bounding box center [910, 218] width 105 height 19
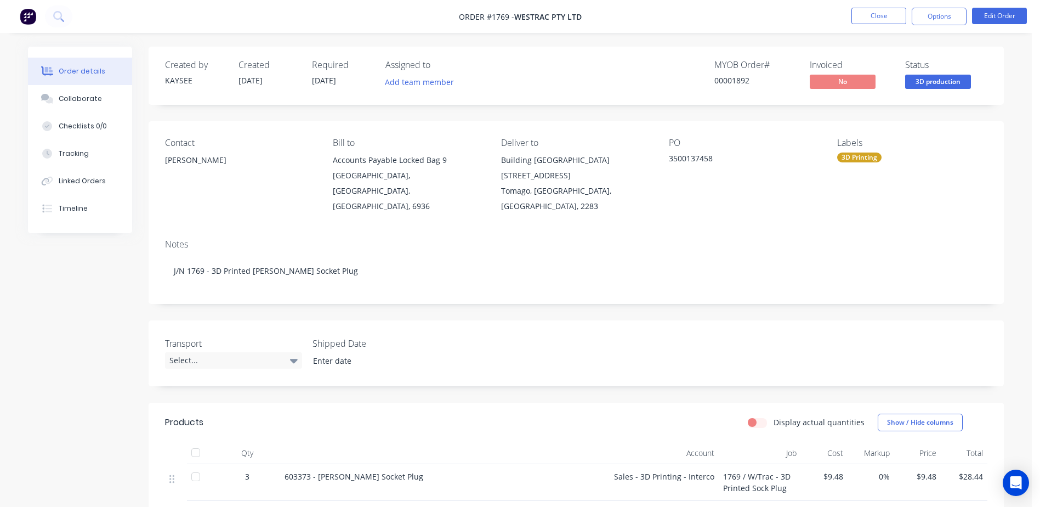
click at [866, 6] on nav "Order #1769 - WesTrac Pty Ltd Close Options Edit Order" at bounding box center [520, 16] width 1040 height 33
click at [867, 7] on nav "Order #1769 - WesTrac Pty Ltd Close Options Edit Order" at bounding box center [520, 16] width 1040 height 33
click at [874, 12] on button "Close" at bounding box center [879, 16] width 55 height 16
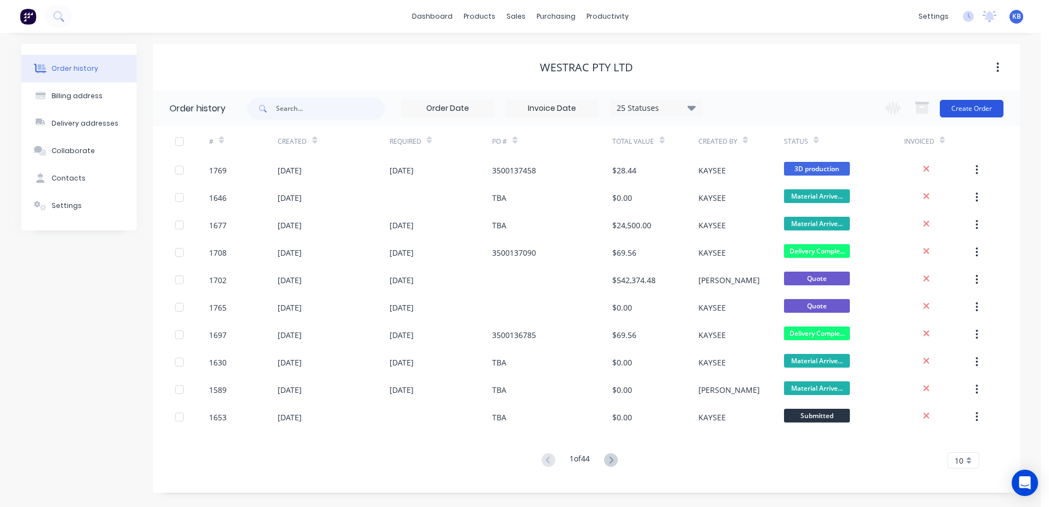
click at [982, 103] on button "Create Order" at bounding box center [971, 109] width 64 height 18
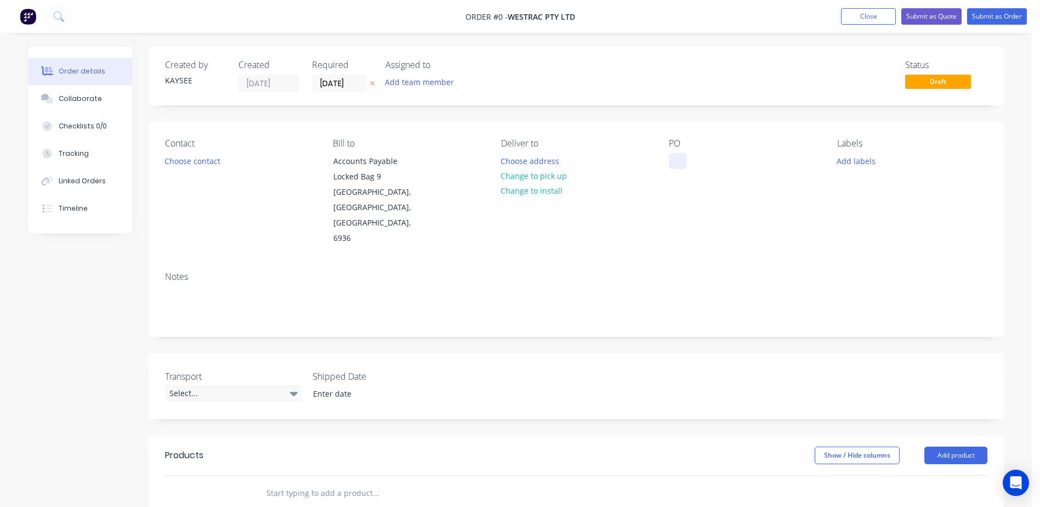
click at [671, 158] on div at bounding box center [678, 161] width 18 height 16
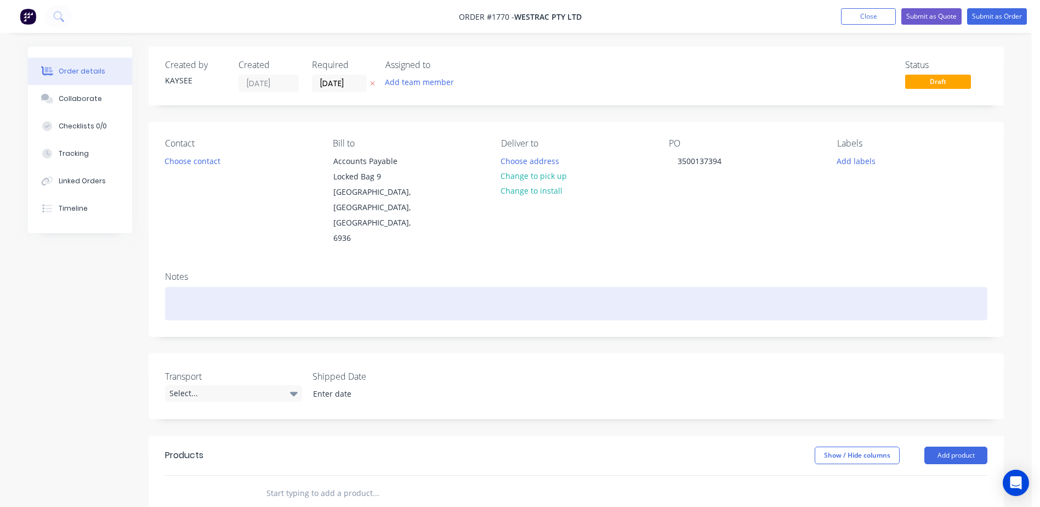
click at [204, 287] on div at bounding box center [576, 303] width 823 height 33
click at [275, 287] on div "J/N 1770 - 3D Printed - DPO items" at bounding box center [576, 303] width 823 height 33
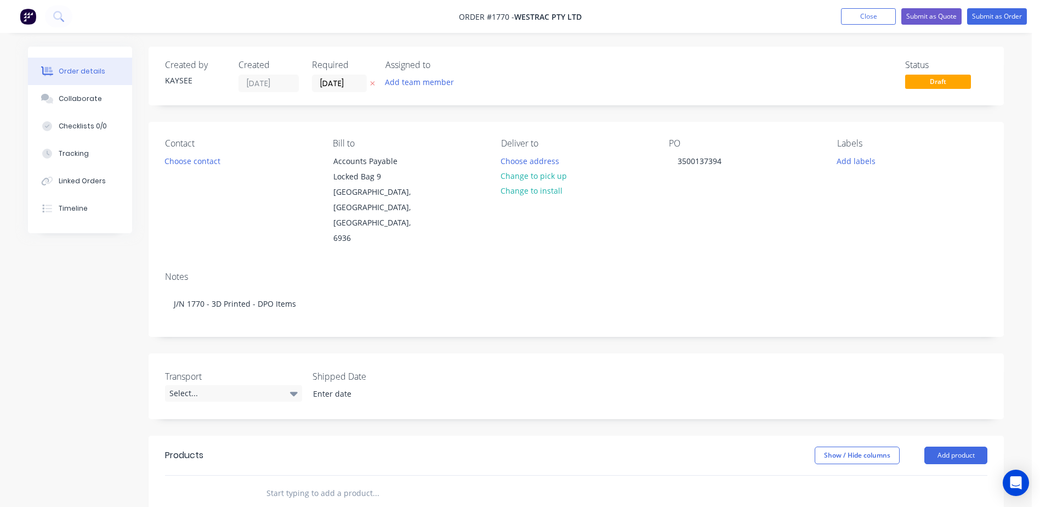
click at [205, 150] on div "Contact Choose contact" at bounding box center [240, 192] width 150 height 108
click at [203, 156] on button "Choose contact" at bounding box center [192, 160] width 67 height 15
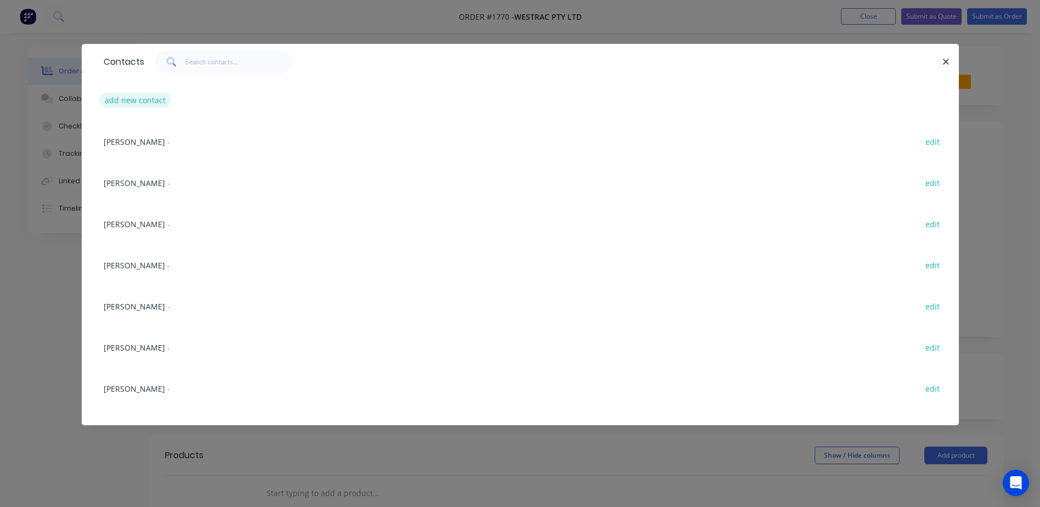
click at [144, 103] on button "add new contact" at bounding box center [135, 100] width 72 height 15
select select "AU"
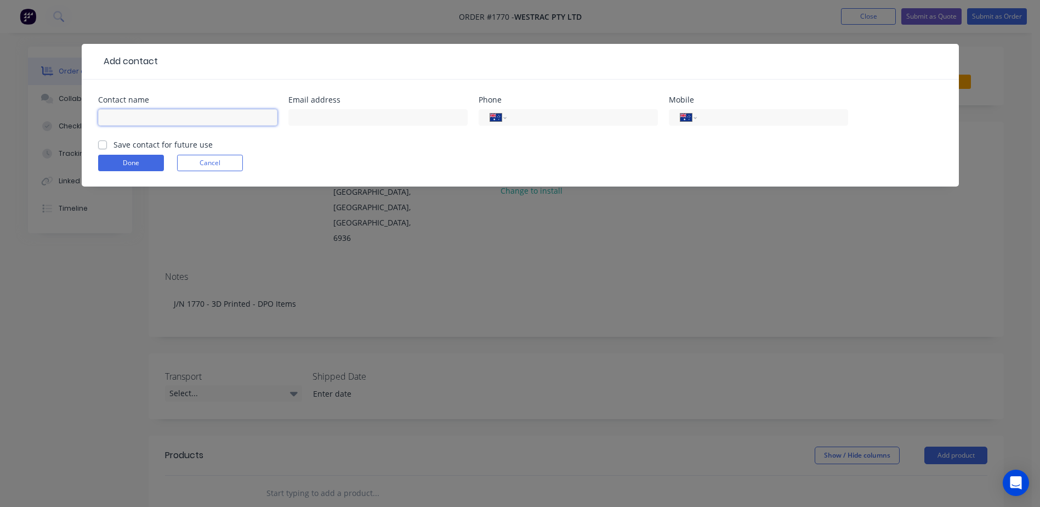
click at [154, 115] on input "text" at bounding box center [187, 117] width 179 height 16
type input "soph"
drag, startPoint x: 122, startPoint y: 109, endPoint x: 75, endPoint y: 112, distance: 47.3
click at [57, 107] on div "Add contact Contact name soph Email address Phone International Afghanistan Åla…" at bounding box center [520, 253] width 1040 height 507
click at [220, 165] on button "Cancel" at bounding box center [210, 163] width 66 height 16
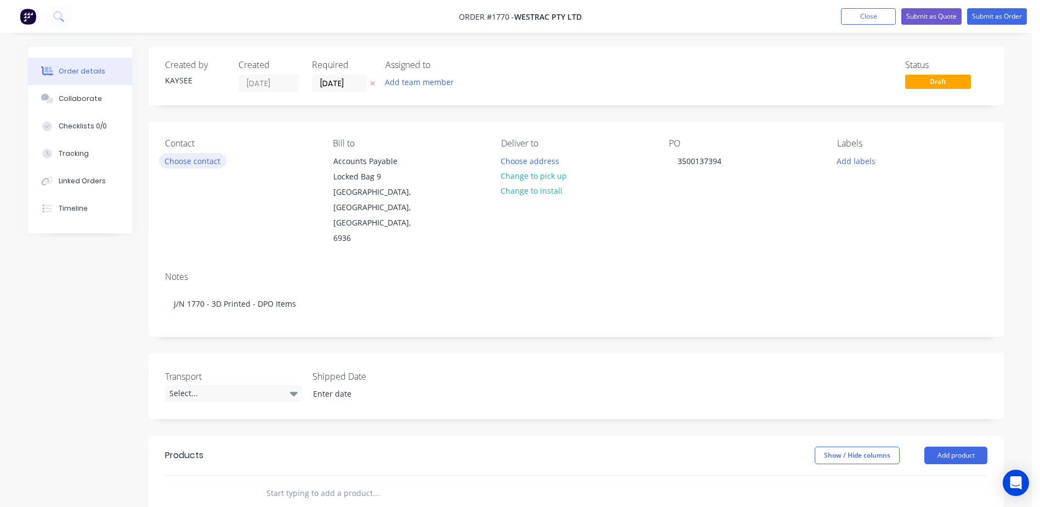
click at [200, 163] on button "Choose contact" at bounding box center [192, 160] width 67 height 15
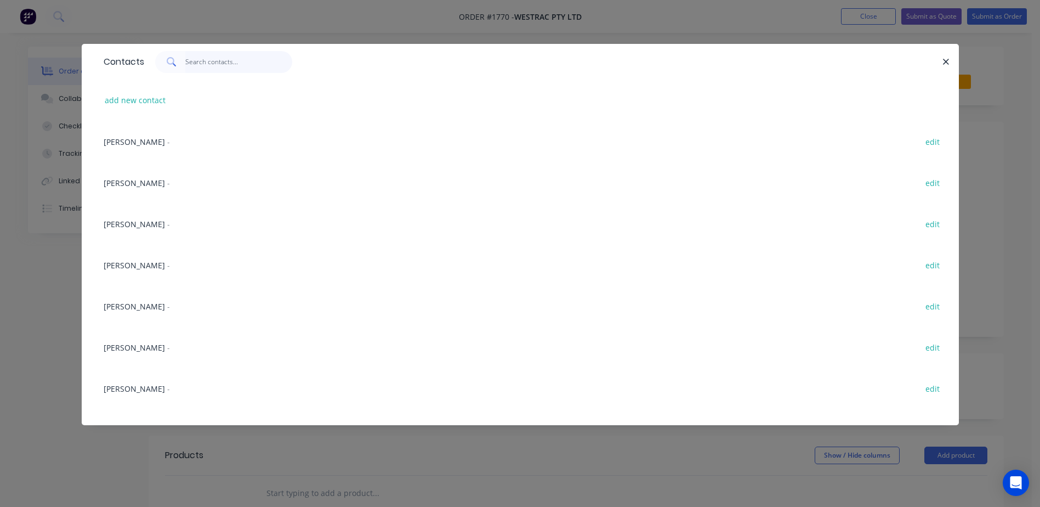
click at [210, 63] on input "text" at bounding box center [238, 62] width 107 height 22
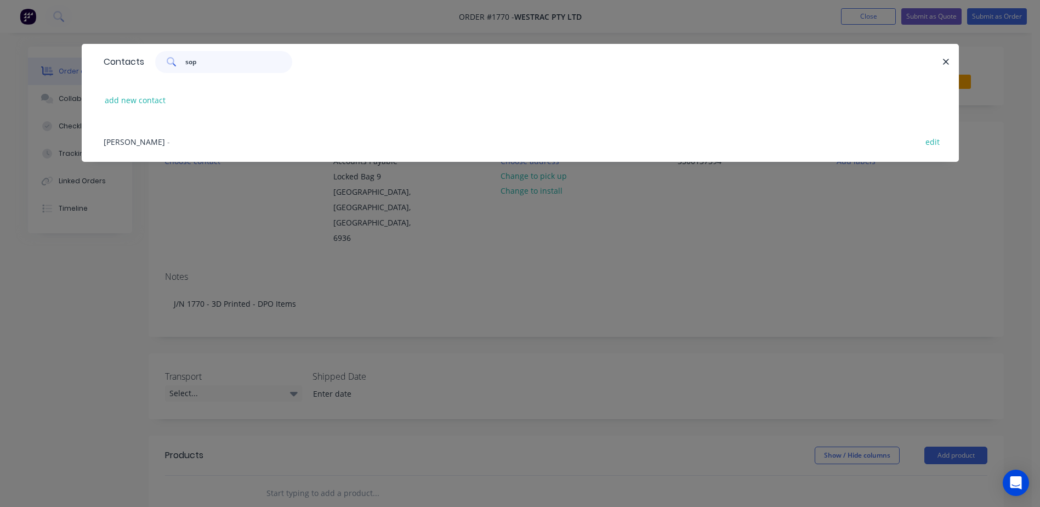
type input "sop"
click at [139, 135] on div "Sophie Taylor - edit" at bounding box center [520, 141] width 845 height 41
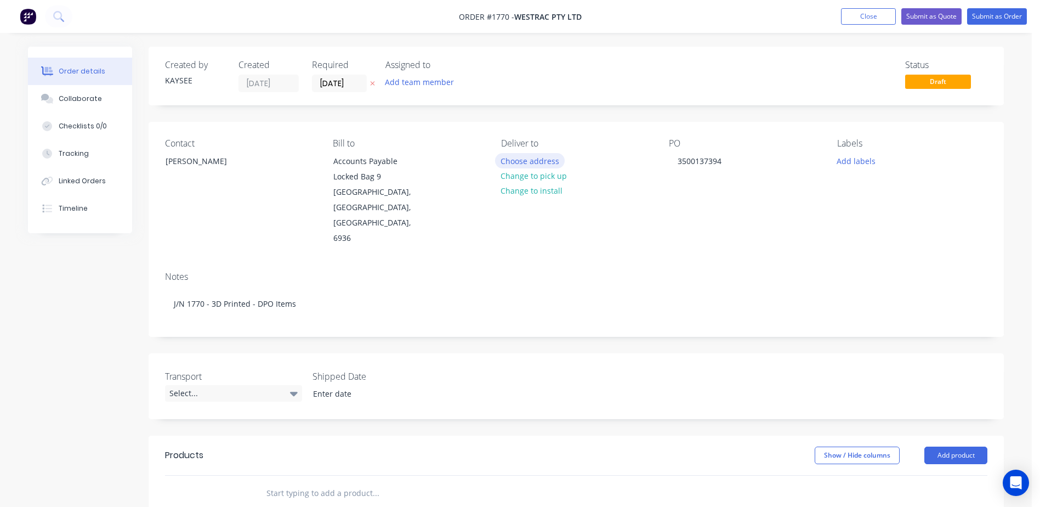
click at [558, 162] on button "Choose address" at bounding box center [530, 160] width 70 height 15
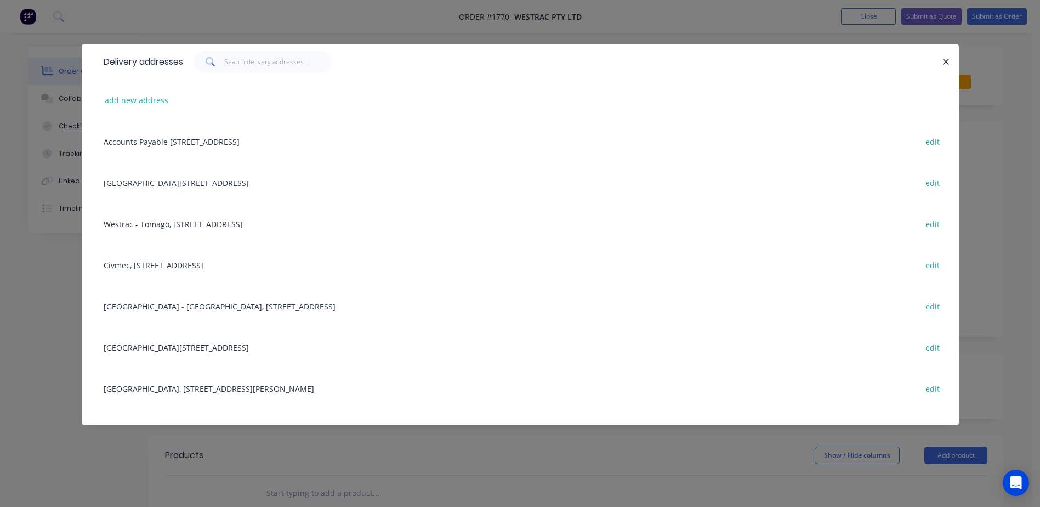
click at [148, 185] on div "Building C, 1 Westrac Drive, Tomago, New South Wales, Australia, 2283 edit" at bounding box center [520, 182] width 845 height 41
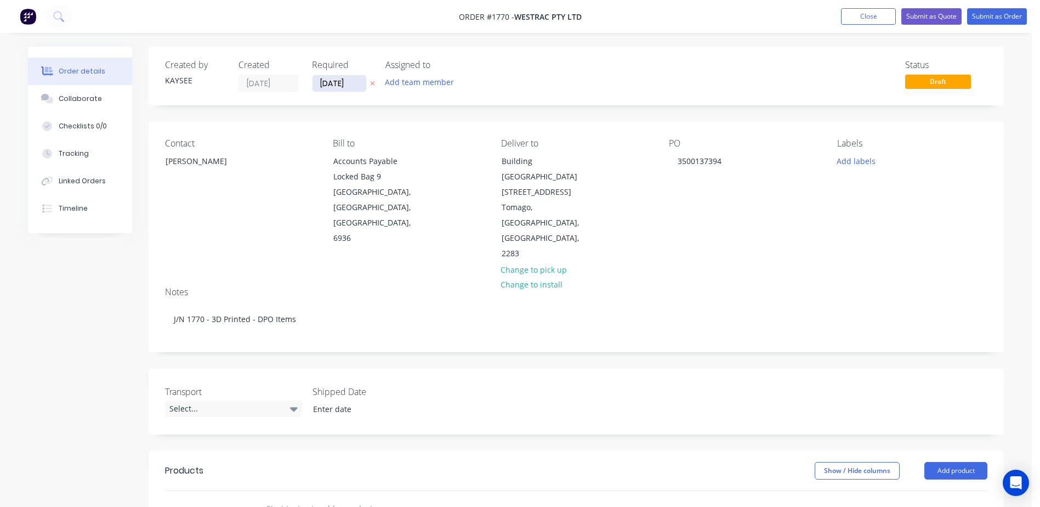
click at [336, 85] on input "[DATE]" at bounding box center [340, 83] width 54 height 16
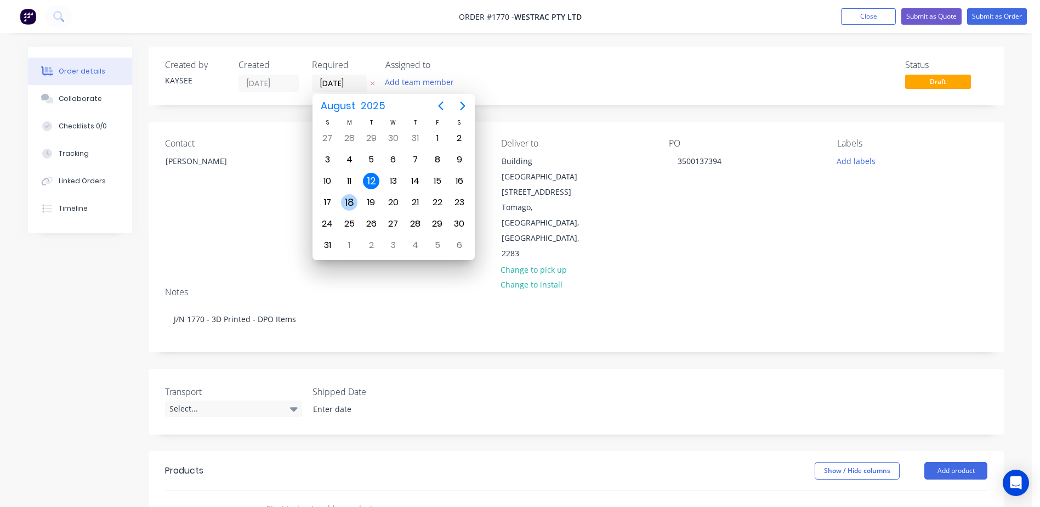
click at [348, 201] on div "18" at bounding box center [349, 202] width 16 height 16
type input "18/08/25"
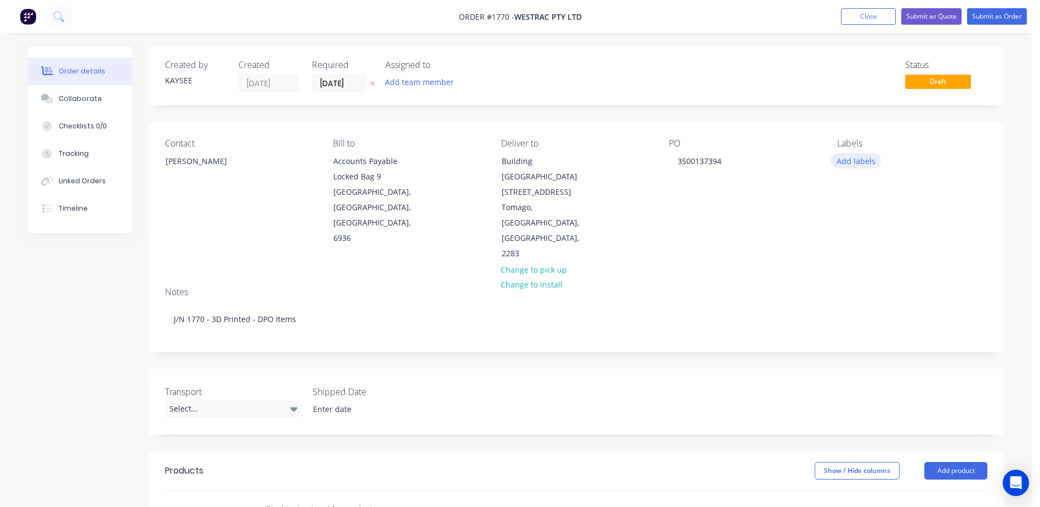
click at [859, 164] on button "Add labels" at bounding box center [856, 160] width 50 height 15
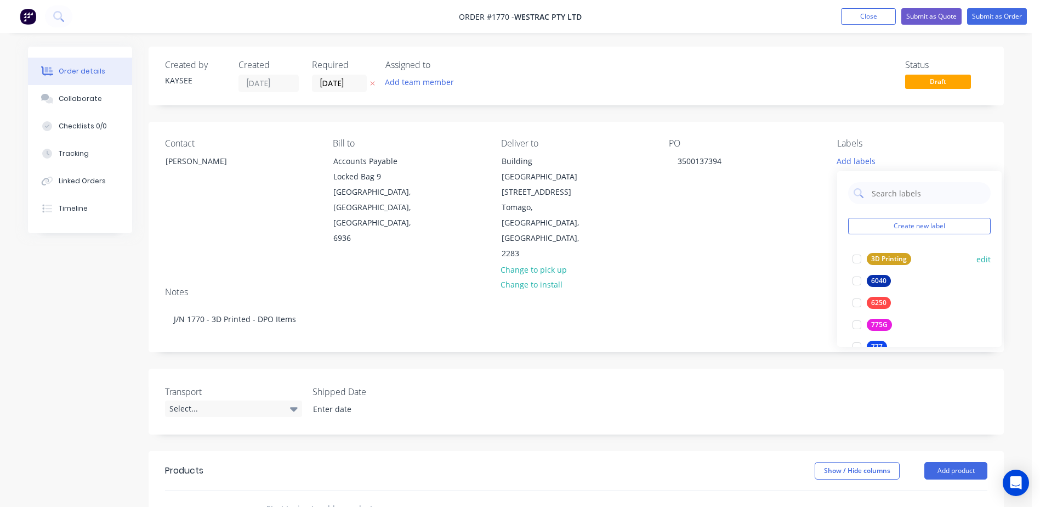
click at [853, 258] on div at bounding box center [857, 259] width 22 height 22
click at [867, 248] on div at bounding box center [857, 253] width 22 height 22
click at [868, 248] on div at bounding box center [857, 259] width 22 height 22
click at [789, 231] on div "Contact Sophie Taylor Bill to Accounts Payable Locked Bag 9 MIDLAND, Western Au…" at bounding box center [577, 200] width 856 height 156
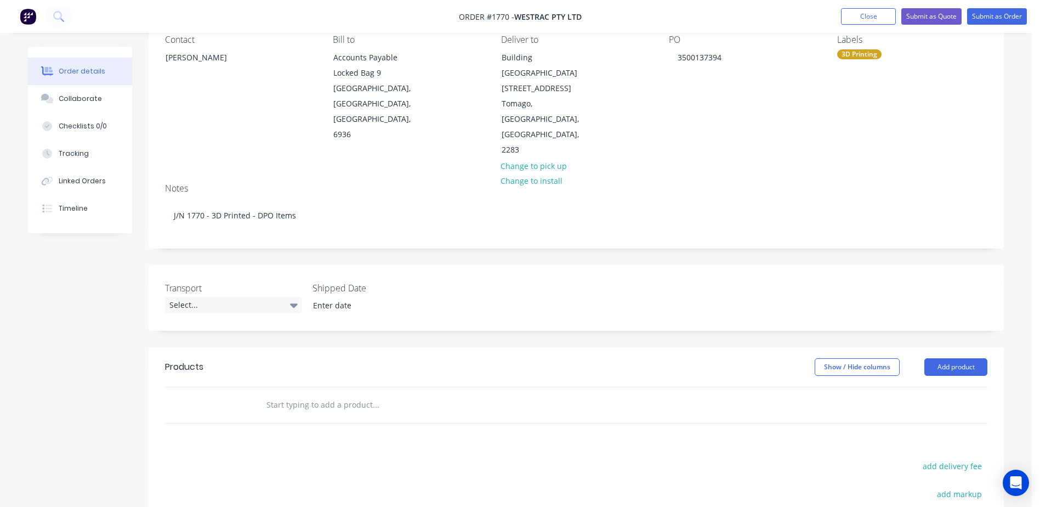
scroll to position [165, 0]
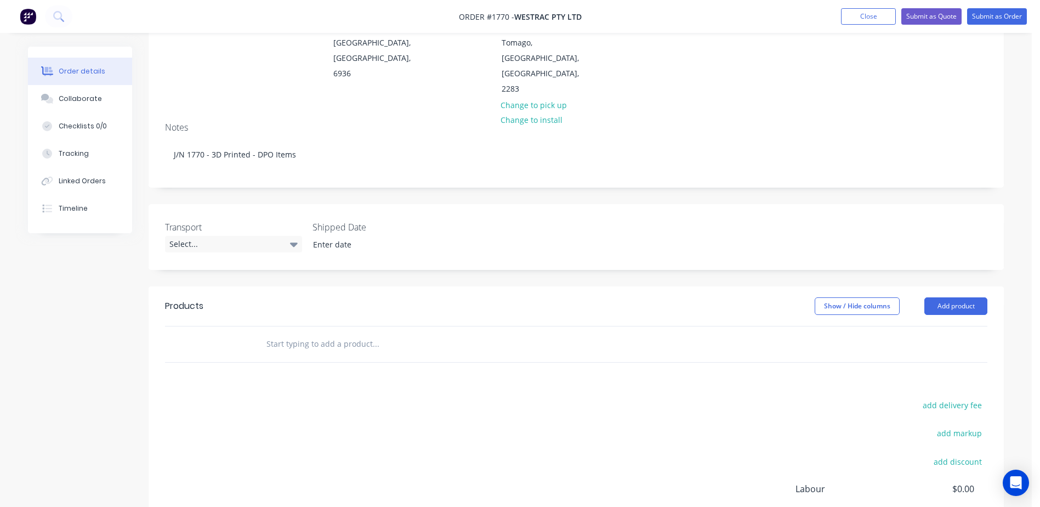
click at [270, 333] on input "text" at bounding box center [375, 344] width 219 height 22
click at [296, 333] on input "text" at bounding box center [375, 344] width 219 height 22
click at [295, 333] on input "text" at bounding box center [375, 344] width 219 height 22
type input "602197- Travel Cylinder SO"
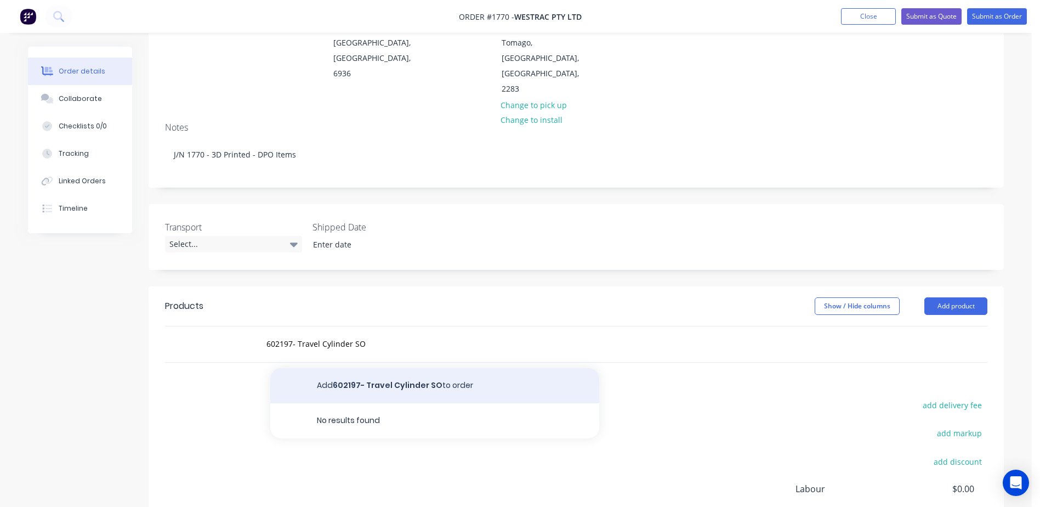
click at [356, 368] on button "Add 602197- Travel Cylinder SO to order" at bounding box center [434, 385] width 329 height 35
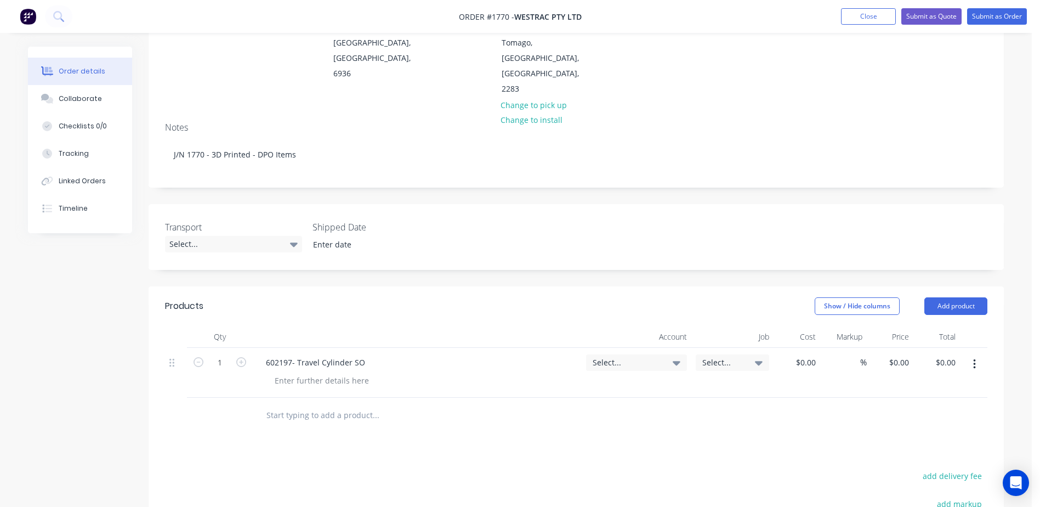
click at [297, 404] on input "text" at bounding box center [375, 415] width 219 height 22
type input "603373 - Reed Socket Plug"
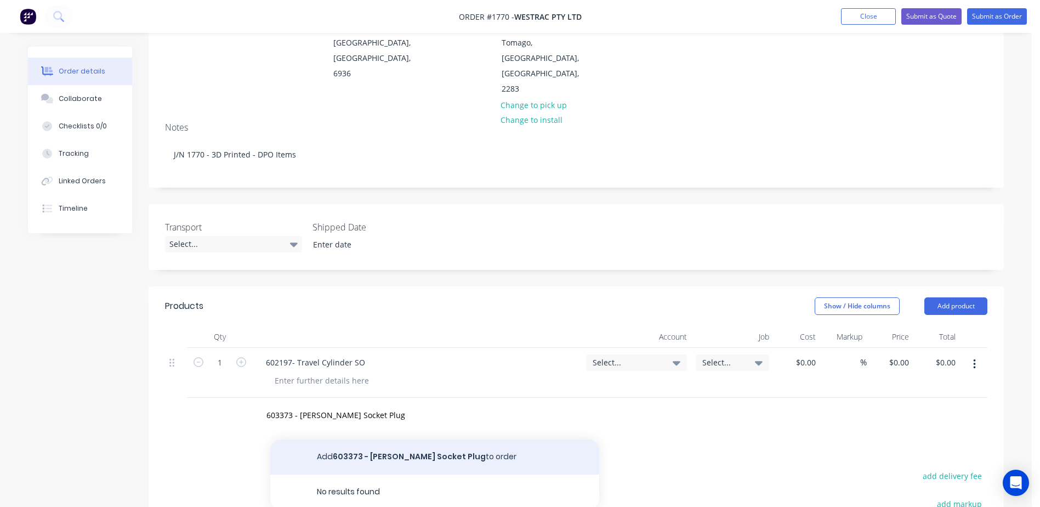
click at [343, 439] on button "Add 603373 - Reed Socket Plug to order" at bounding box center [434, 456] width 329 height 35
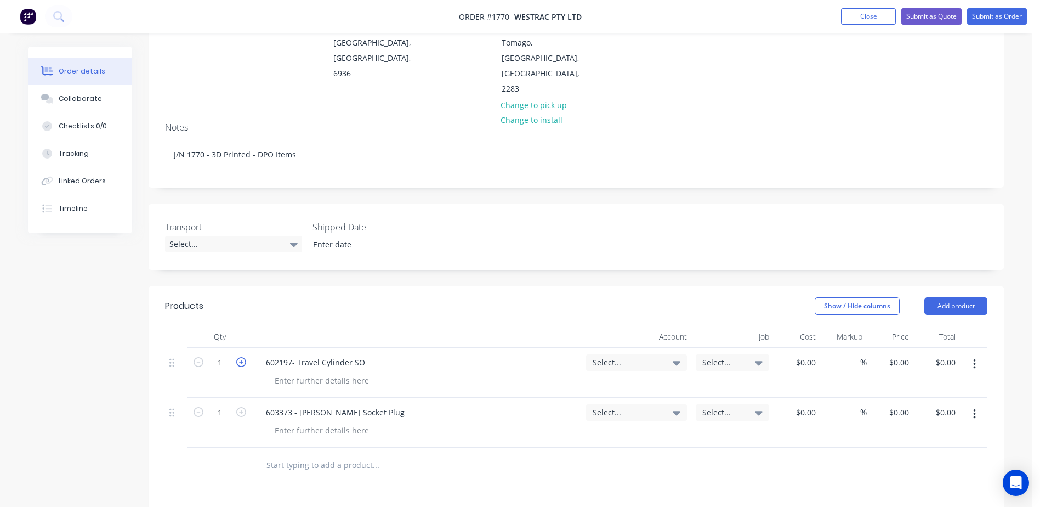
click at [240, 357] on icon "button" at bounding box center [241, 362] width 10 height 10
click at [239, 357] on icon "button" at bounding box center [241, 362] width 10 height 10
type input "5"
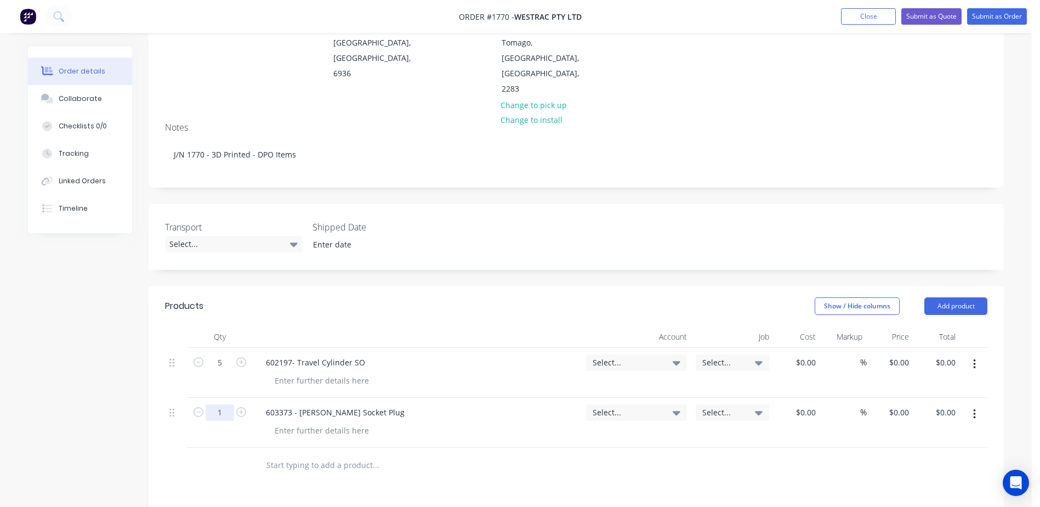
click at [233, 369] on input "1" at bounding box center [220, 362] width 29 height 16
click at [237, 407] on icon "button" at bounding box center [241, 412] width 10 height 10
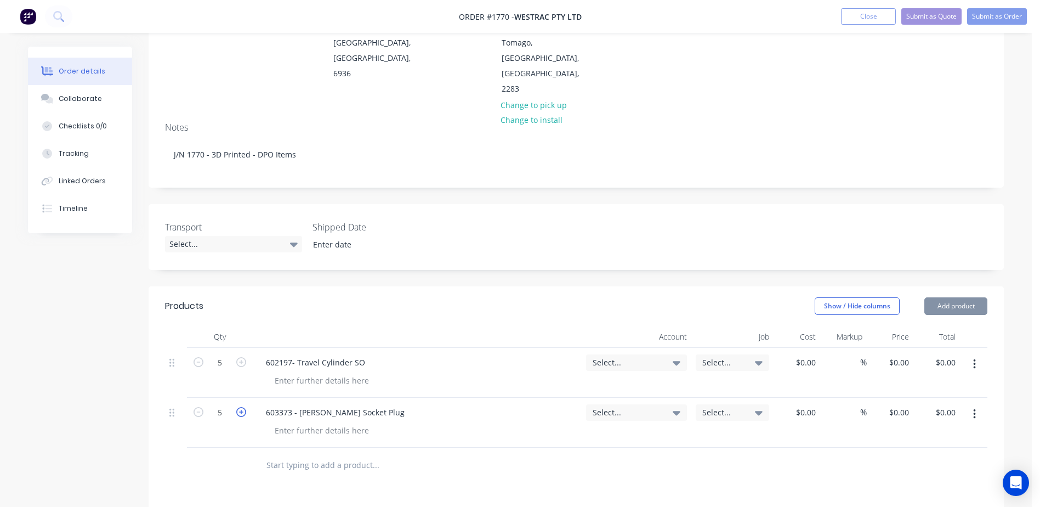
click at [237, 407] on icon "button" at bounding box center [241, 412] width 10 height 10
type input "9"
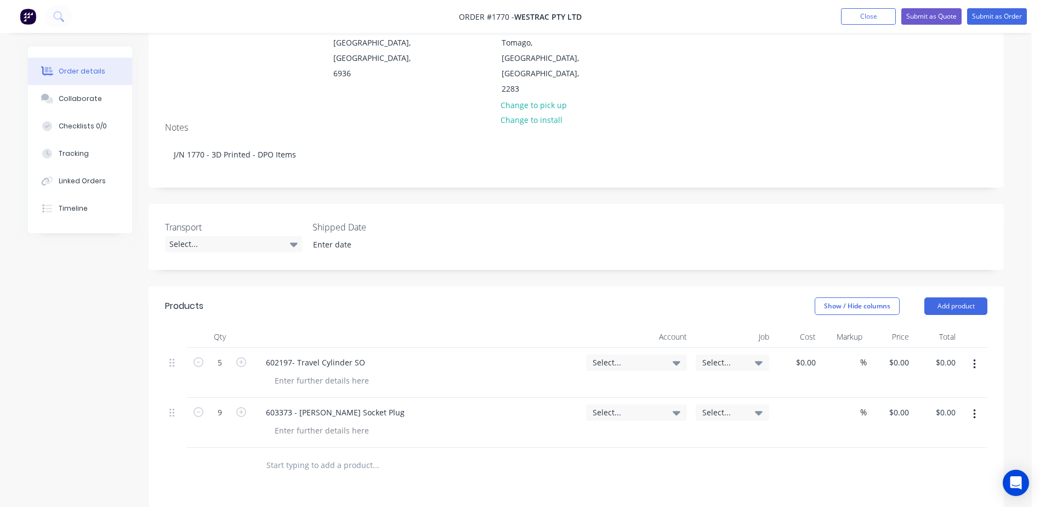
click at [800, 398] on div "$0.00" at bounding box center [797, 423] width 47 height 50
type input "$9.48"
type input "$85.32"
click at [820, 354] on input at bounding box center [807, 362] width 25 height 16
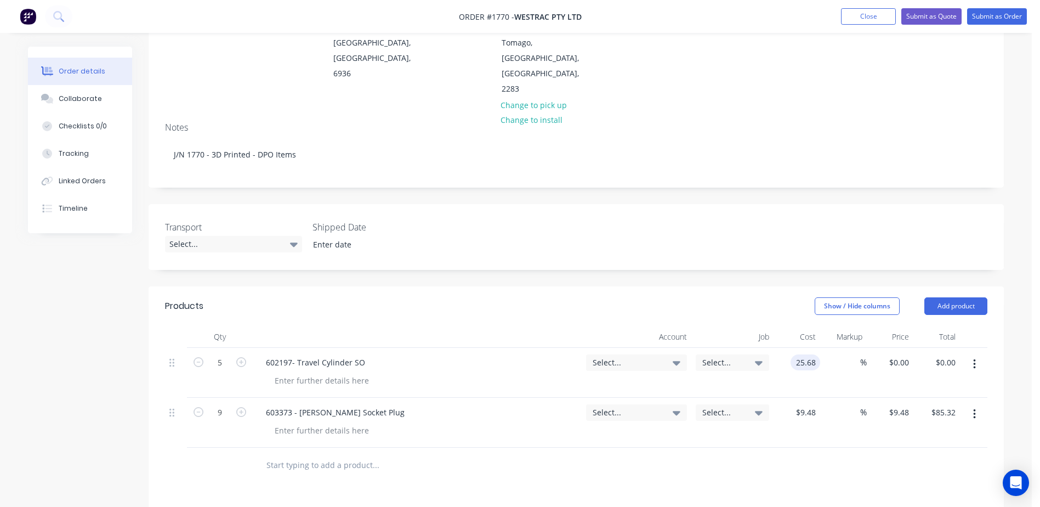
type input "$25.68"
type input "$128.40"
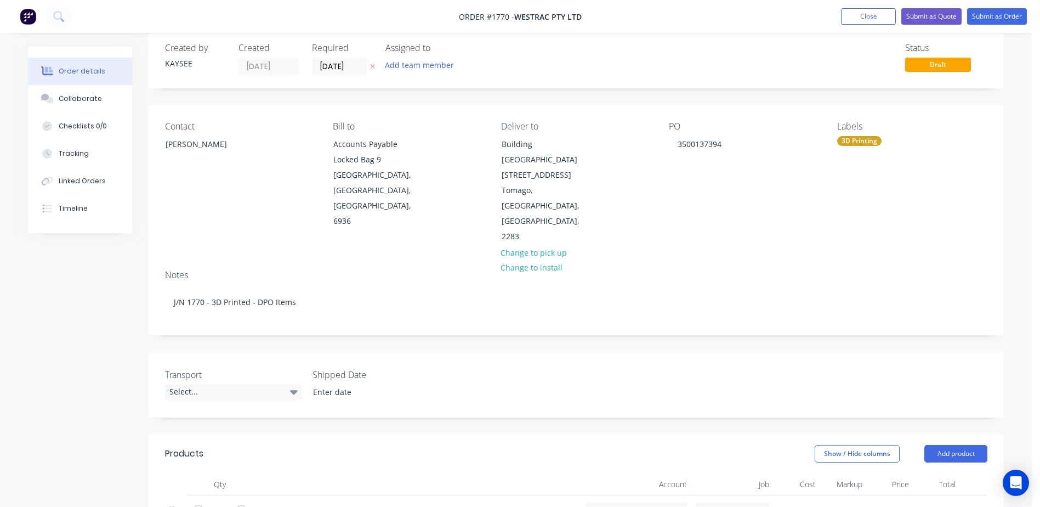
scroll to position [274, 0]
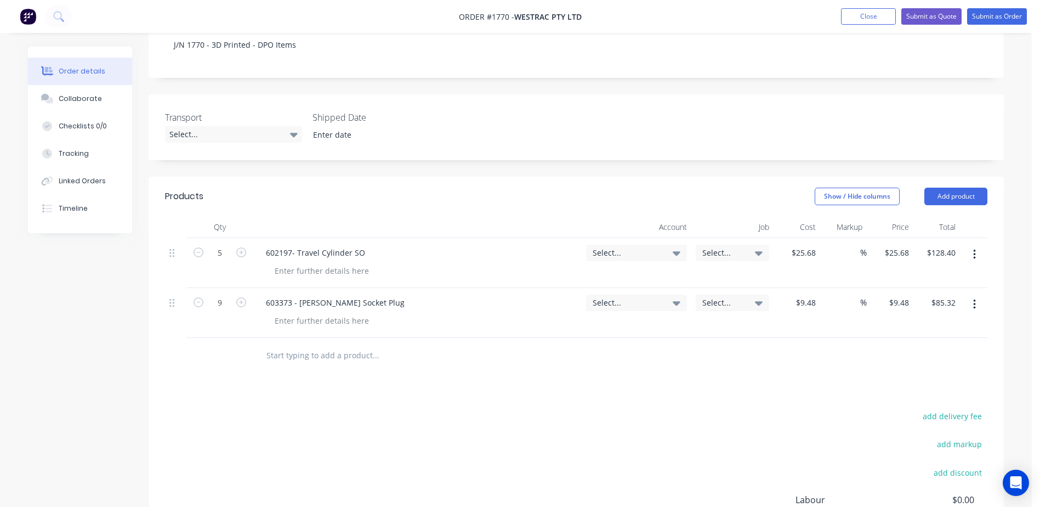
click at [645, 245] on div "Select..." at bounding box center [636, 253] width 101 height 16
click at [648, 247] on span "Select..." at bounding box center [627, 253] width 69 height 12
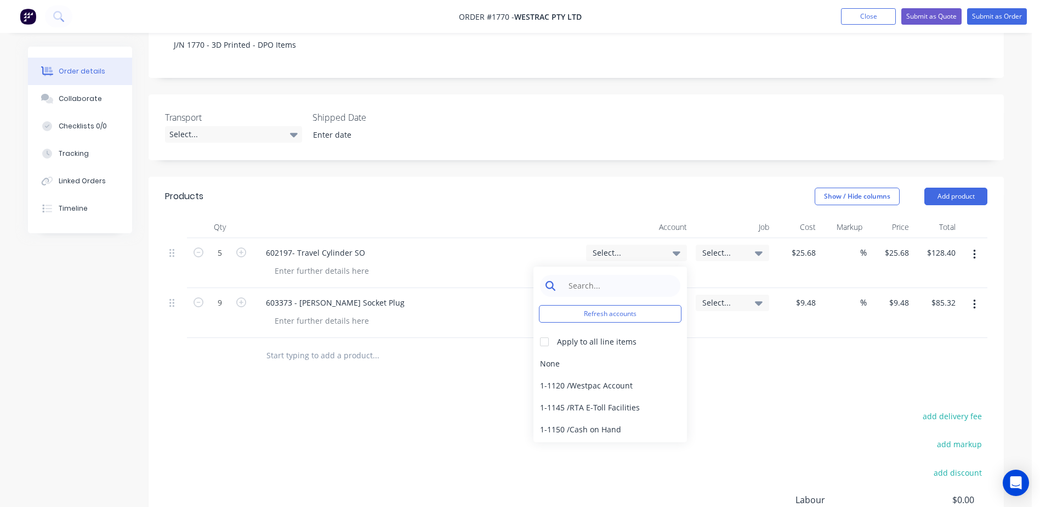
click at [635, 275] on input at bounding box center [619, 286] width 112 height 22
type input "3d"
click at [533, 339] on div "Products Show / Hide columns Add product Qty Account Job Cost Markup Price Tota…" at bounding box center [577, 407] width 856 height 460
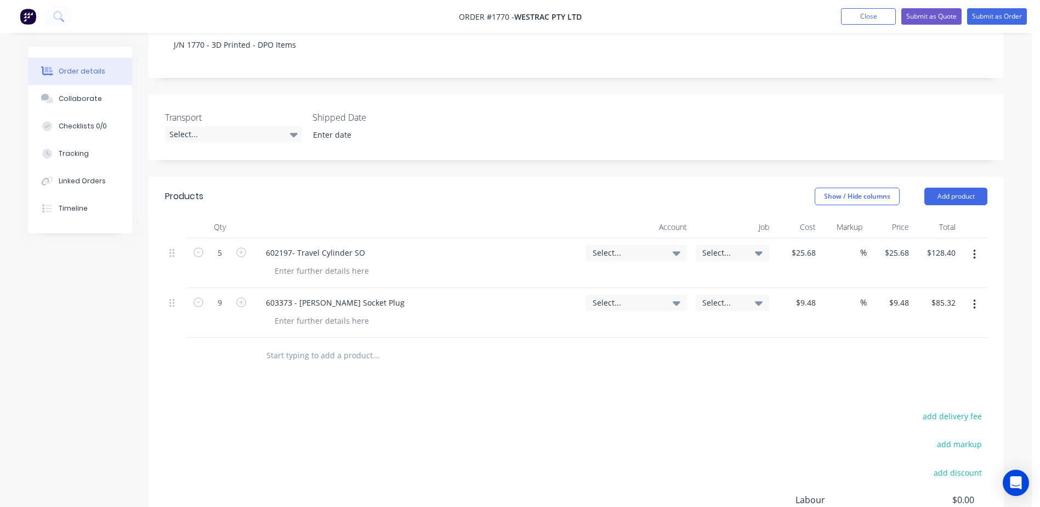
click at [613, 247] on span "Select..." at bounding box center [627, 253] width 69 height 12
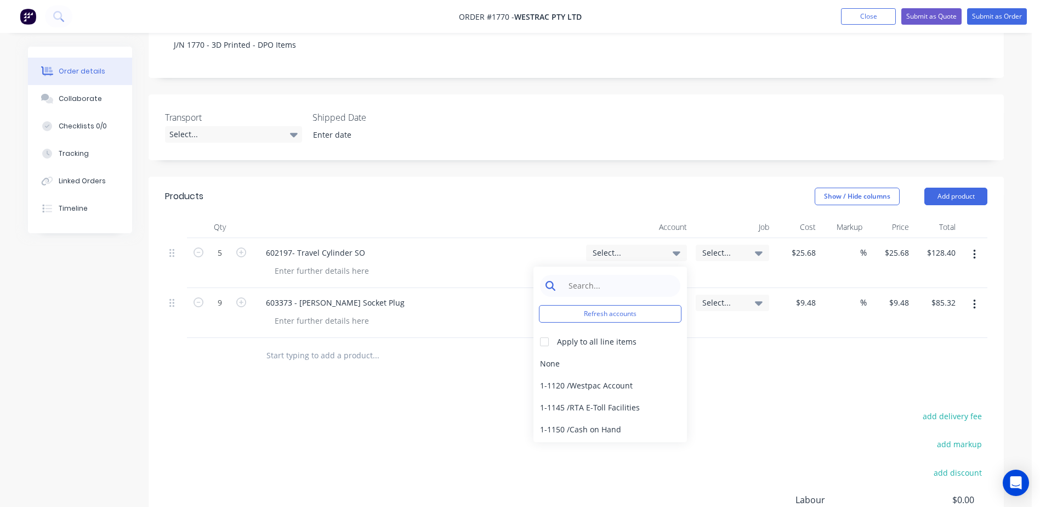
click at [615, 275] on input at bounding box center [619, 286] width 112 height 22
type input "3d"
click at [557, 375] on div "4-5303 / Sales - 3D Printing - Interco" at bounding box center [611, 386] width 154 height 22
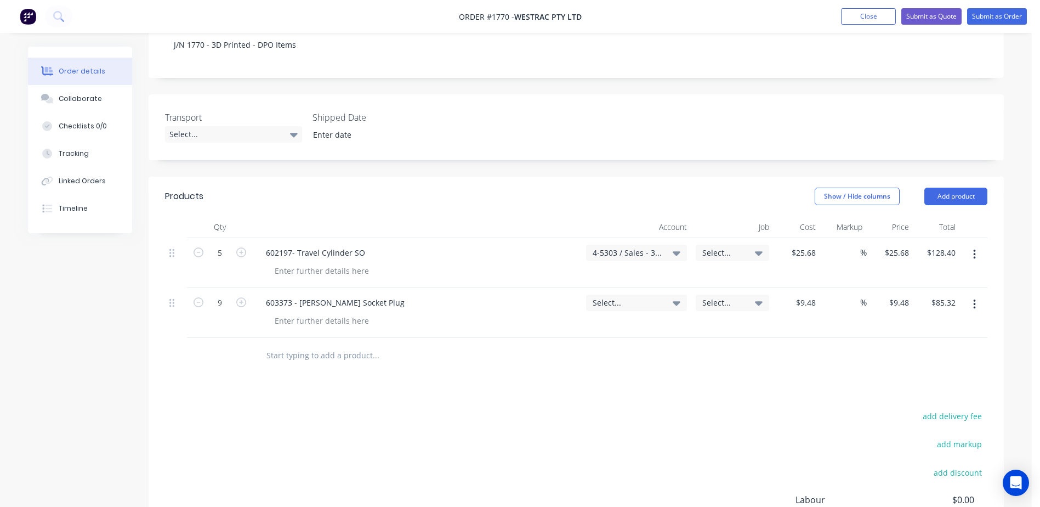
click at [611, 297] on span "Select..." at bounding box center [627, 303] width 69 height 12
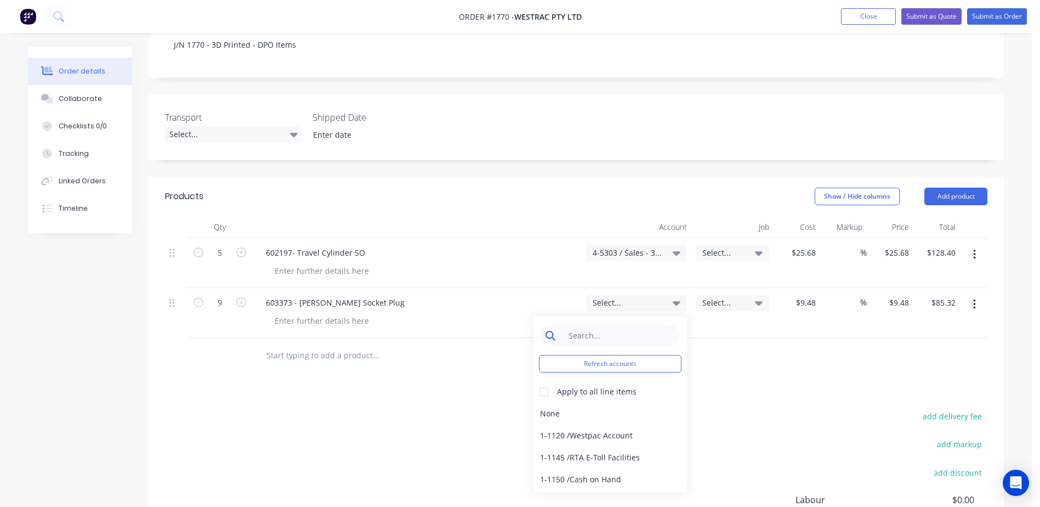
click at [594, 325] on input at bounding box center [619, 336] width 112 height 22
type input "3d"
click at [647, 424] on div "4-5303 / Sales - 3D Printing - Interco" at bounding box center [611, 435] width 154 height 22
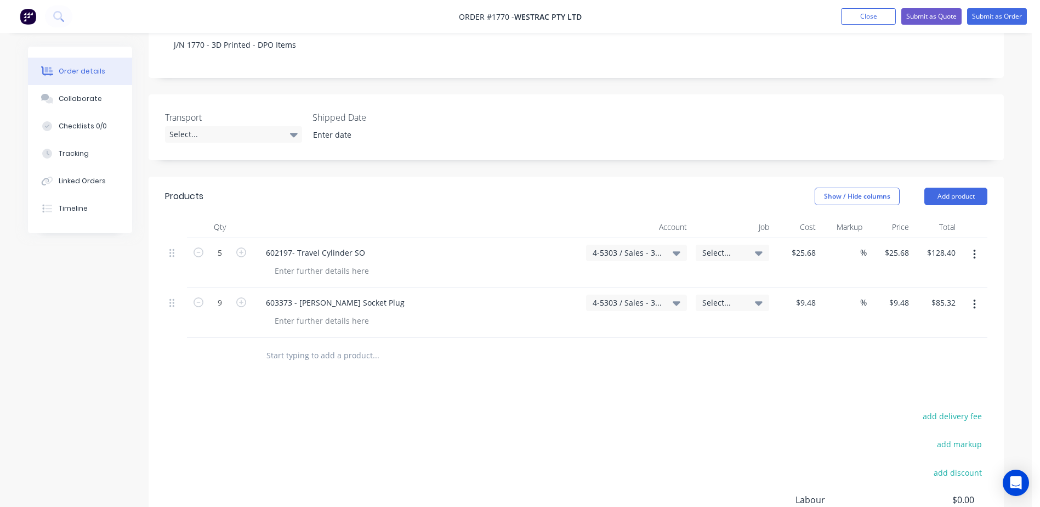
click at [750, 238] on div "Select..." at bounding box center [733, 263] width 82 height 50
click at [748, 248] on div "Select..." at bounding box center [733, 253] width 60 height 10
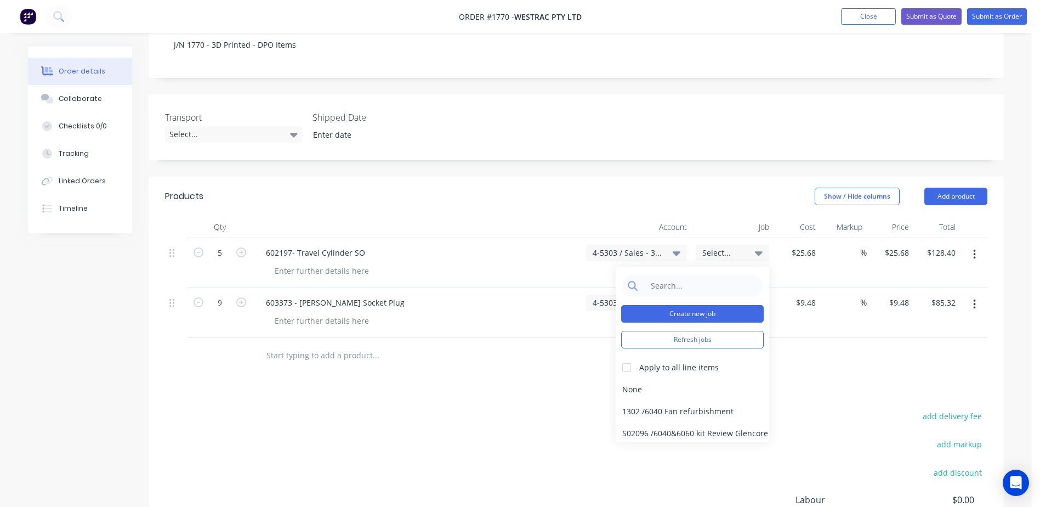
click at [694, 305] on button "Create new job" at bounding box center [692, 314] width 143 height 18
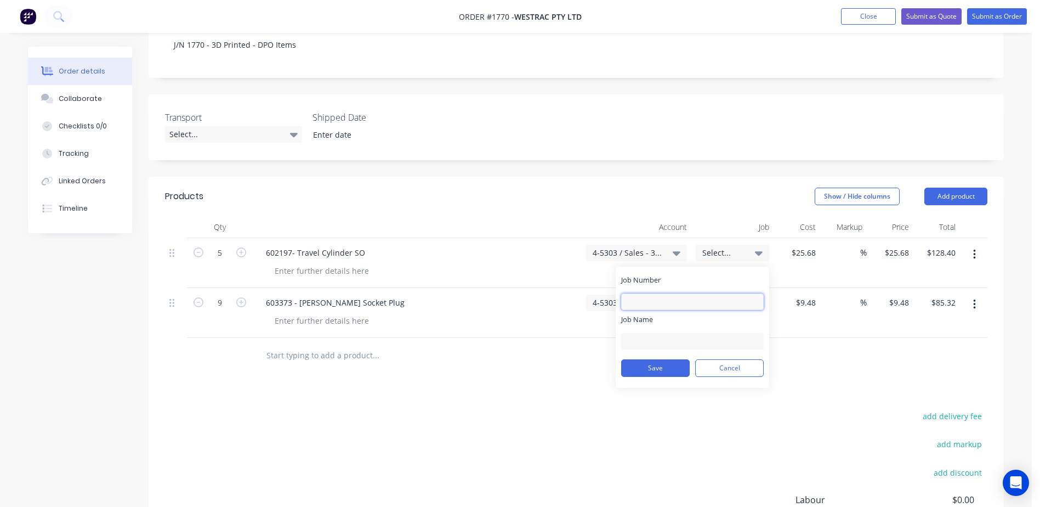
click at [684, 293] on input "Job Number" at bounding box center [692, 301] width 143 height 16
type input "1770"
click at [648, 333] on input "Job Name" at bounding box center [692, 341] width 143 height 16
drag, startPoint x: 737, startPoint y: 298, endPoint x: 698, endPoint y: 300, distance: 39.5
click at [698, 333] on input "W/Trac - 3D Printed Sock Plug" at bounding box center [692, 341] width 143 height 16
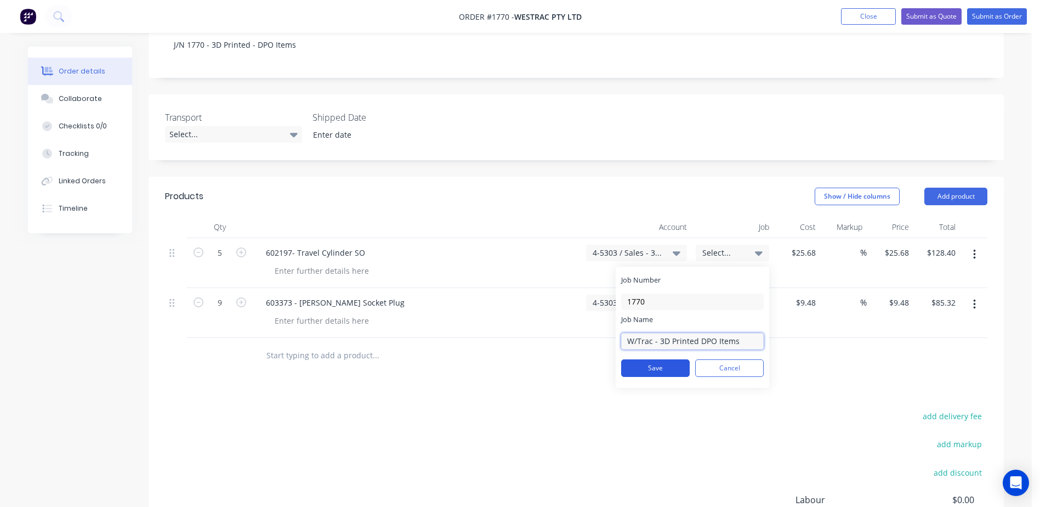
type input "W/Trac - 3D Printed DPO Items"
click at [670, 359] on button "Save" at bounding box center [655, 368] width 69 height 18
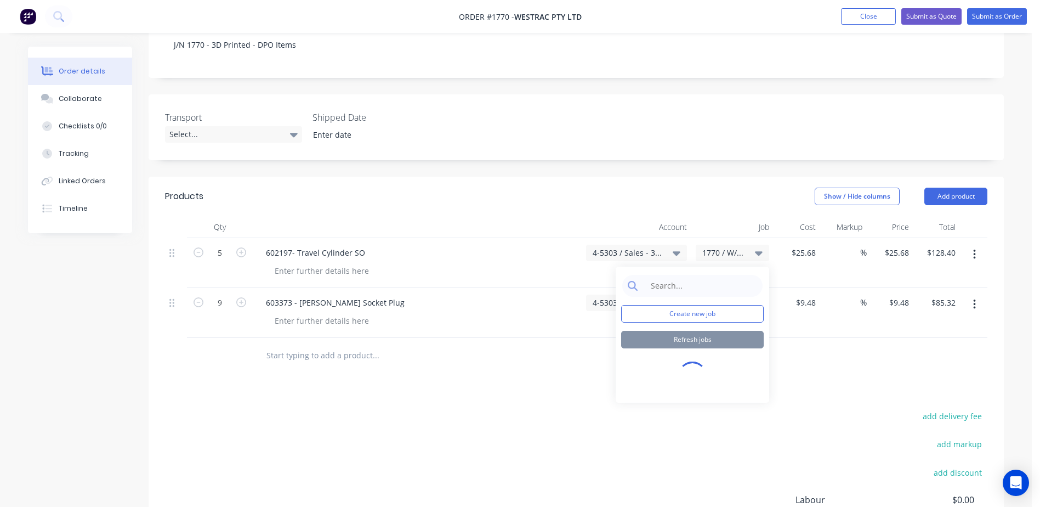
click at [867, 337] on div "Products Show / Hide columns Add product Qty Account Job Cost Markup Price Tota…" at bounding box center [577, 407] width 856 height 460
click at [745, 298] on div "Select..." at bounding box center [733, 303] width 60 height 10
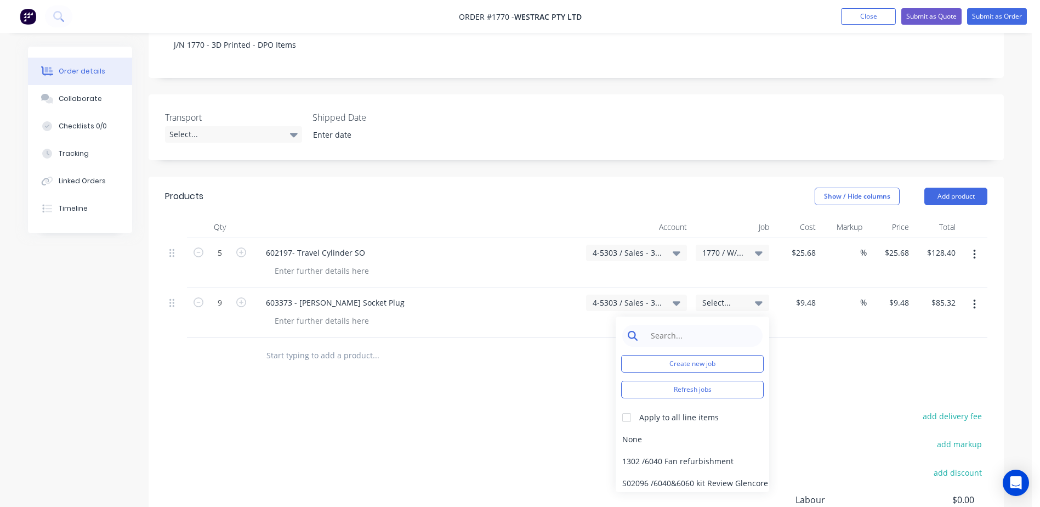
click at [692, 325] on input at bounding box center [701, 336] width 112 height 22
type input "1770"
click at [629, 428] on div "1770 / W/Trac - 3D Printed DPO Items" at bounding box center [693, 439] width 154 height 22
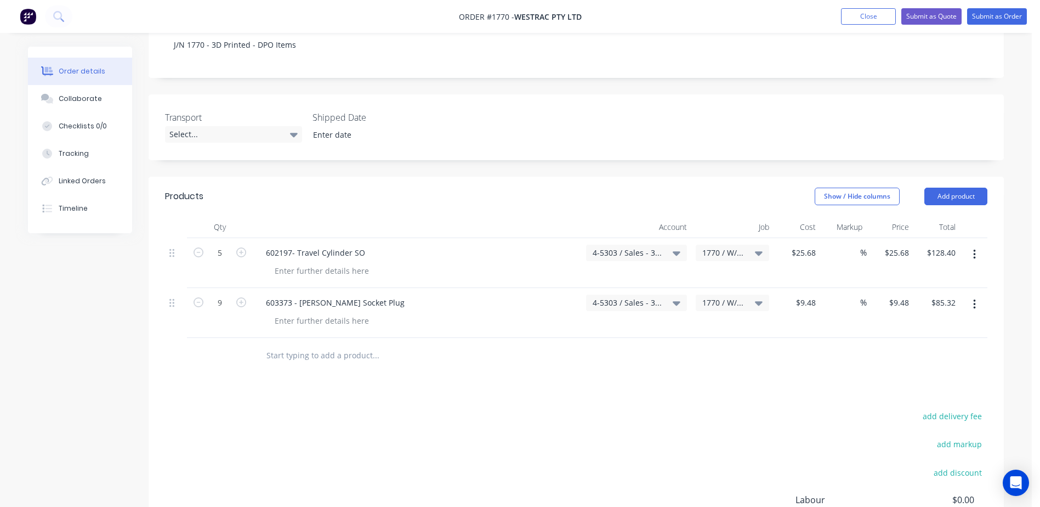
click at [836, 344] on div "Products Show / Hide columns Add product Qty Account Job Cost Markup Price Tota…" at bounding box center [577, 407] width 856 height 460
click at [982, 16] on button "Submit as Order" at bounding box center [997, 16] width 60 height 16
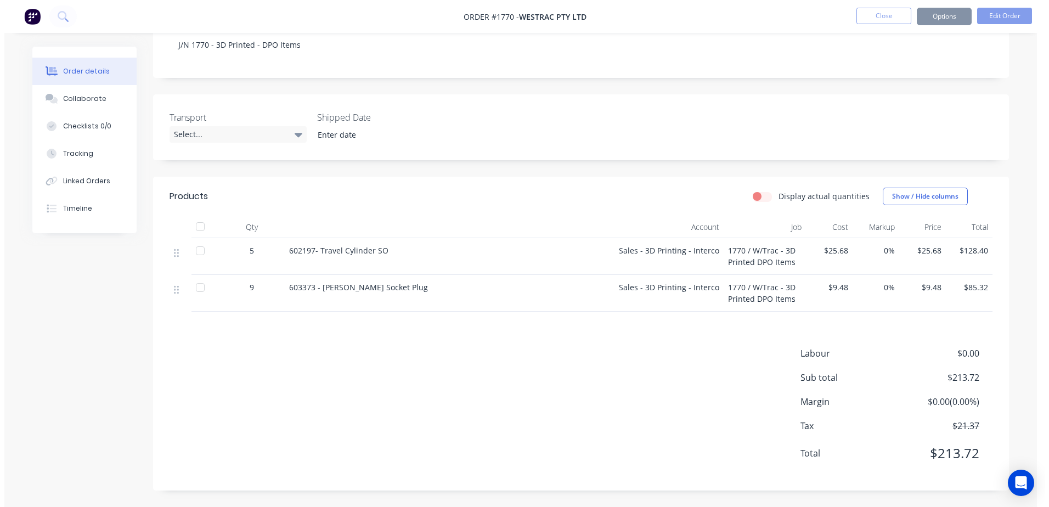
scroll to position [0, 0]
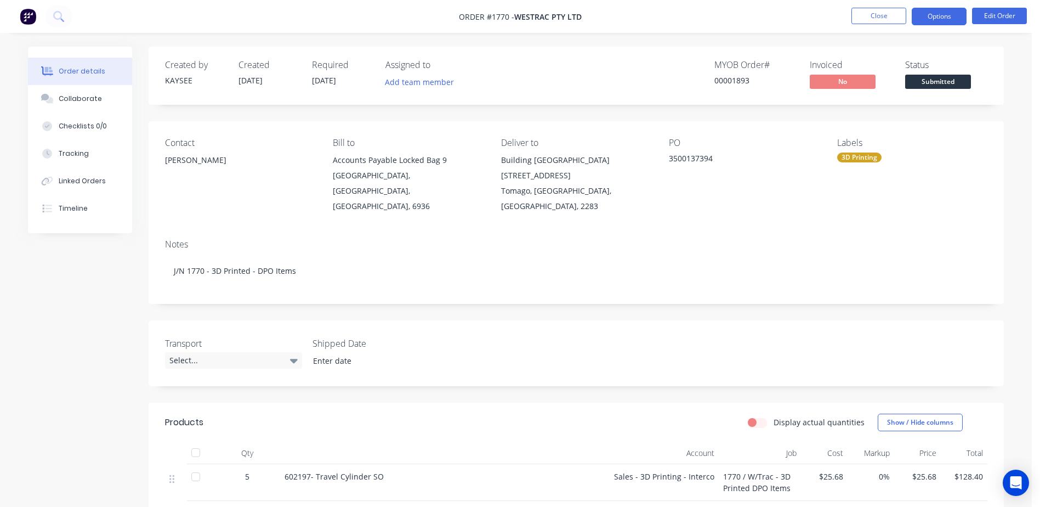
click at [942, 20] on button "Options" at bounding box center [939, 17] width 55 height 18
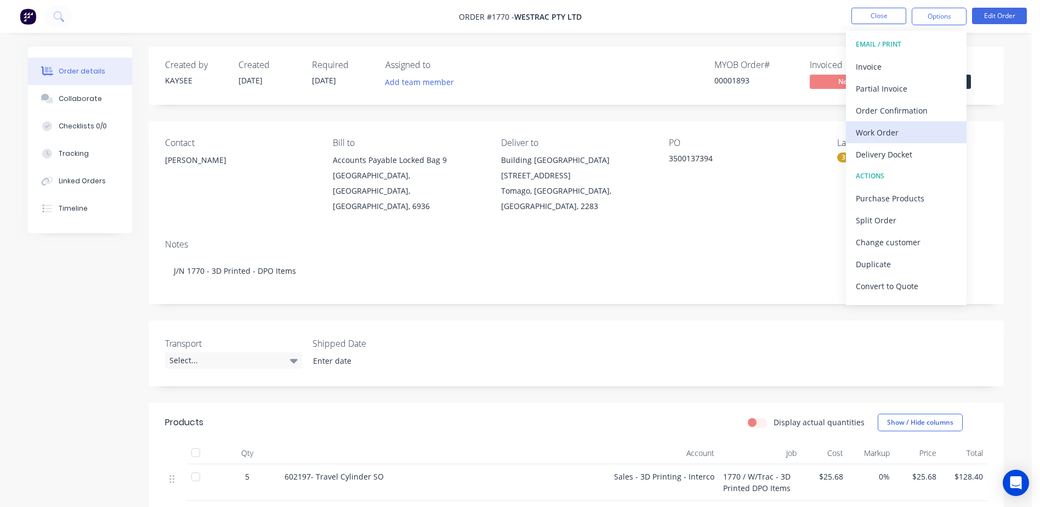
click at [892, 128] on div "Work Order" at bounding box center [906, 132] width 101 height 16
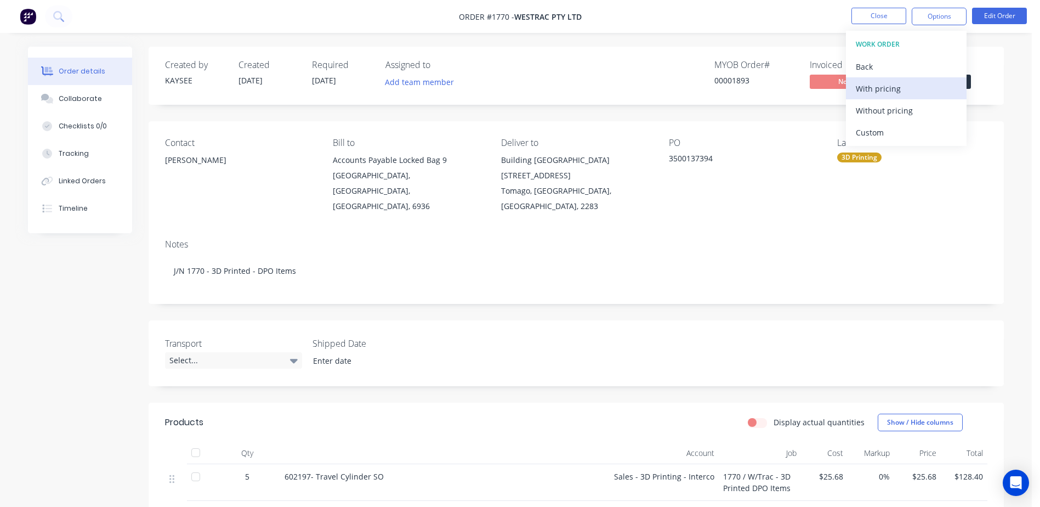
click at [879, 92] on div "With pricing" at bounding box center [906, 89] width 101 height 16
click at [779, 230] on div "Notes J/N 1770 - 3D Printed - DPO Items" at bounding box center [577, 266] width 856 height 73
click at [960, 76] on span "Submitted" at bounding box center [938, 82] width 66 height 14
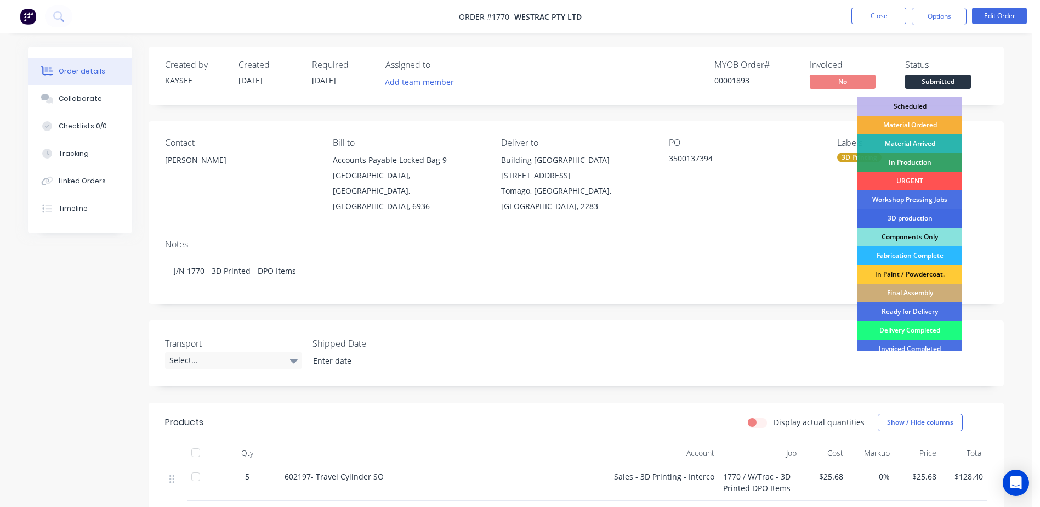
click at [904, 219] on div "3D production" at bounding box center [910, 218] width 105 height 19
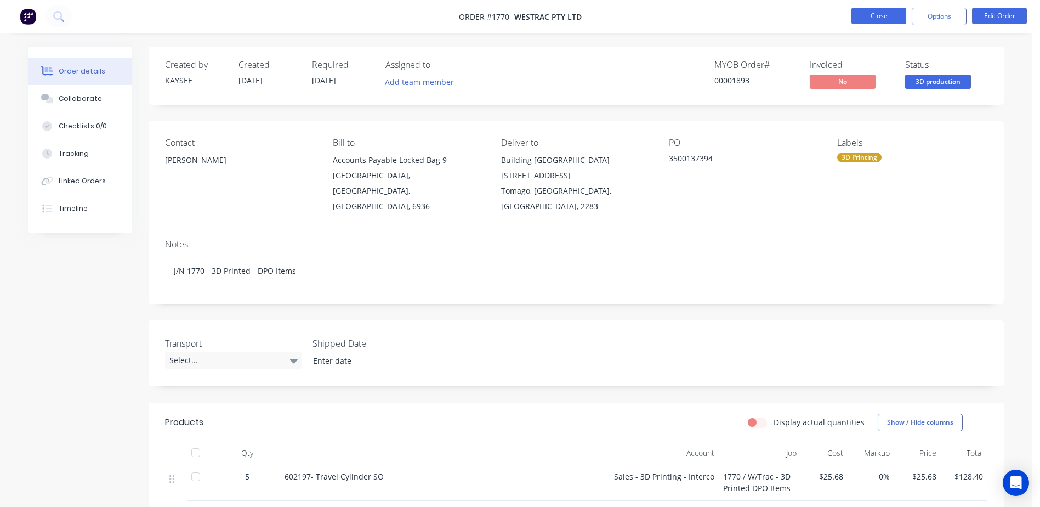
click at [893, 14] on button "Close" at bounding box center [879, 16] width 55 height 16
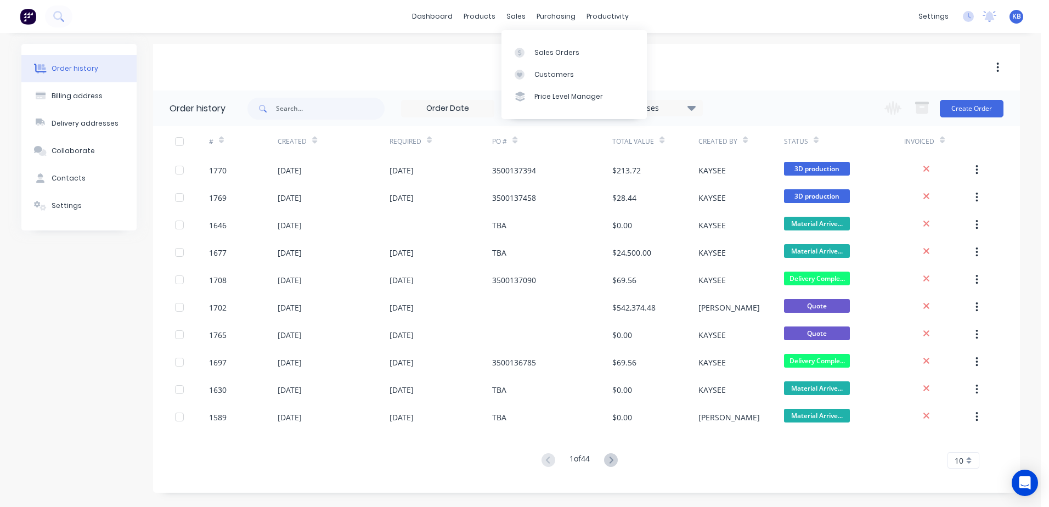
drag, startPoint x: 521, startPoint y: 24, endPoint x: 525, endPoint y: 33, distance: 10.8
click at [521, 24] on div "sales" at bounding box center [516, 16] width 30 height 16
click at [534, 51] on div "Sales Orders" at bounding box center [556, 53] width 45 height 10
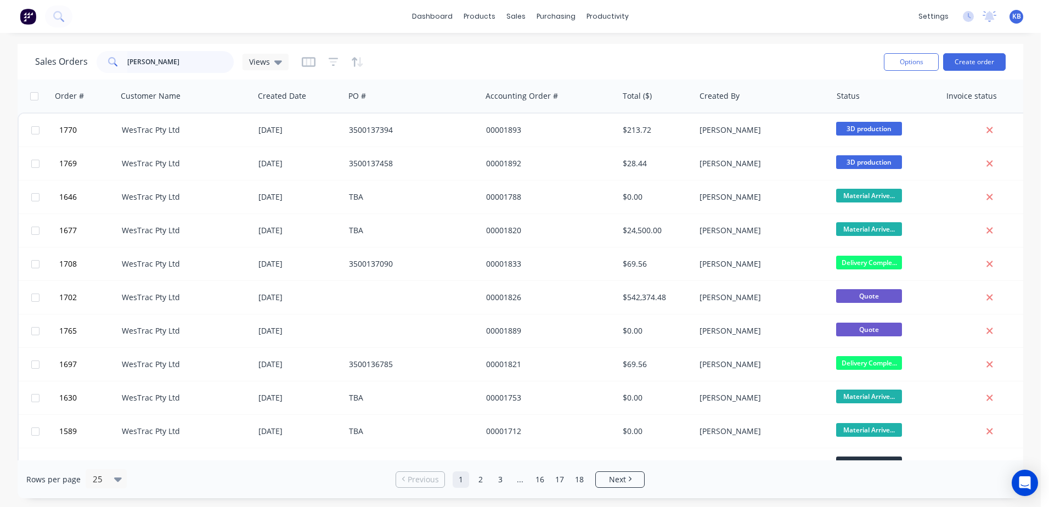
drag, startPoint x: 171, startPoint y: 58, endPoint x: -5, endPoint y: 48, distance: 175.8
click at [0, 48] on html "dashboard products sales purchasing productivity dashboard products Product Cat…" at bounding box center [524, 253] width 1049 height 507
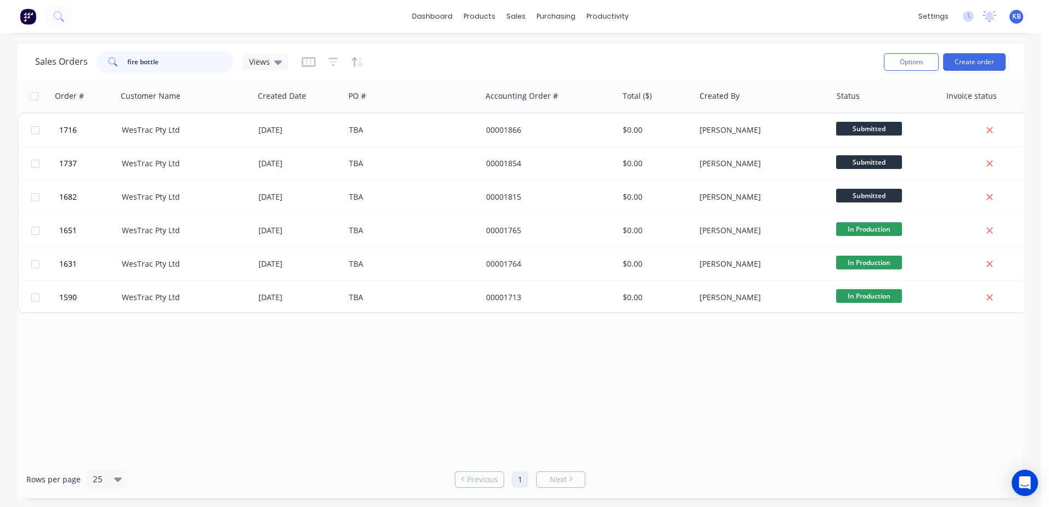
scroll to position [0, 199]
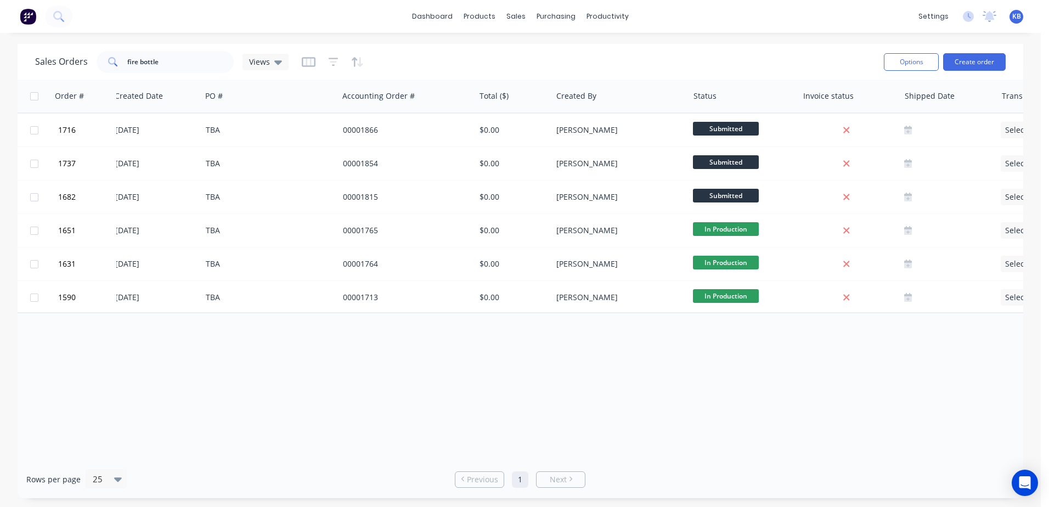
click at [737, 460] on div "Rows per page 25 Previous 1 Next" at bounding box center [520, 479] width 1005 height 38
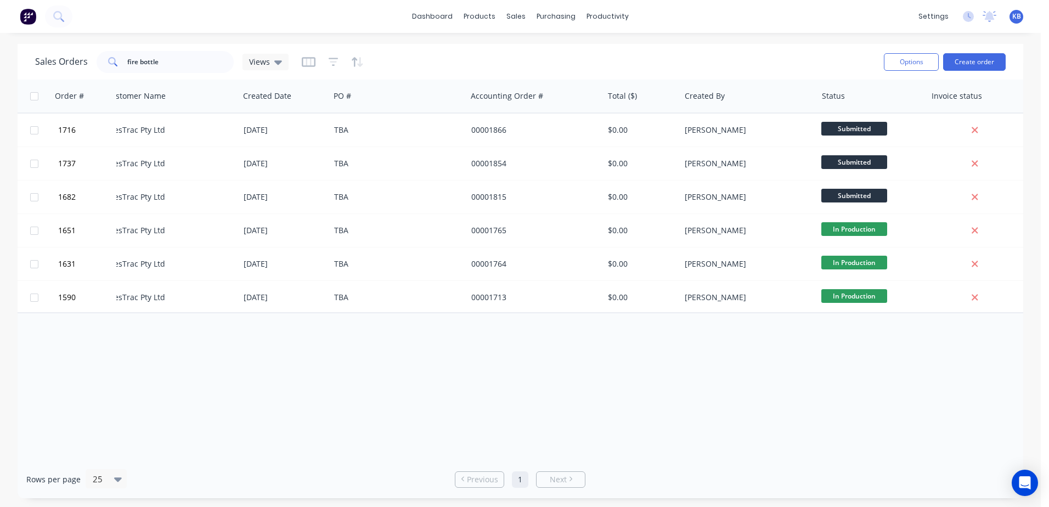
scroll to position [0, 0]
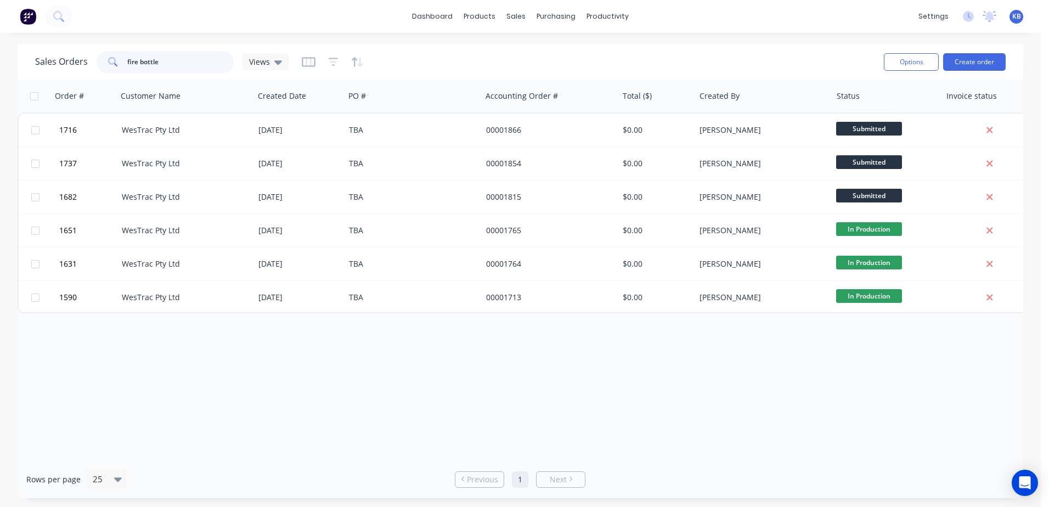
drag, startPoint x: 186, startPoint y: 61, endPoint x: 0, endPoint y: 21, distance: 190.1
click at [0, 32] on html "dashboard products sales purchasing productivity dashboard products Product Cat…" at bounding box center [524, 253] width 1049 height 507
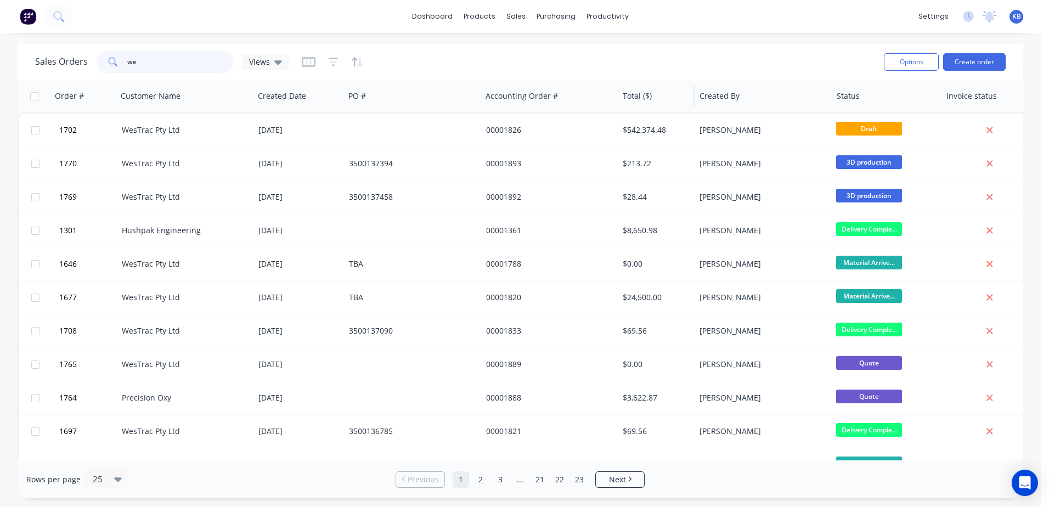
type input "w"
click at [73, 100] on div "Order #" at bounding box center [69, 95] width 29 height 11
click at [96, 99] on icon "button" at bounding box center [101, 96] width 10 height 9
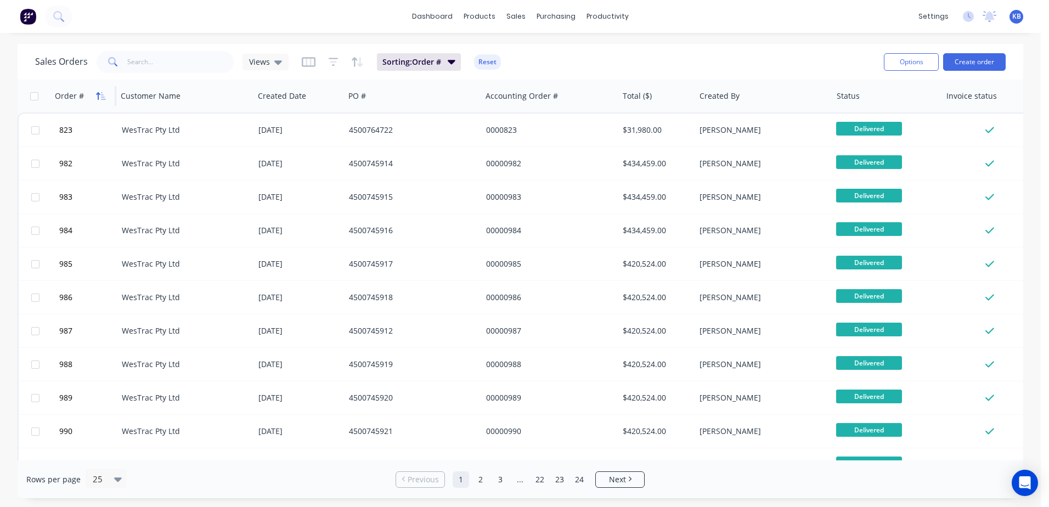
click at [96, 99] on icon "button" at bounding box center [101, 96] width 10 height 9
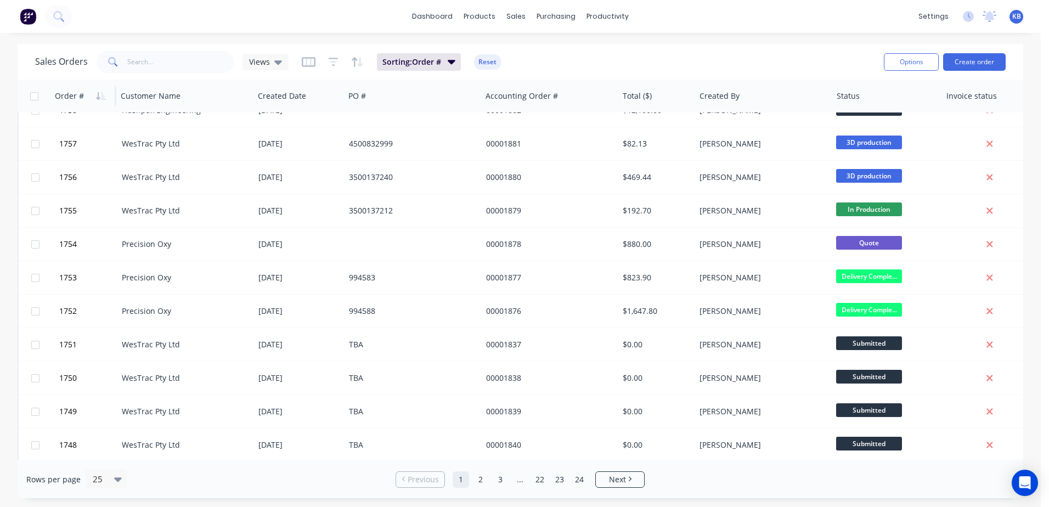
scroll to position [165, 0]
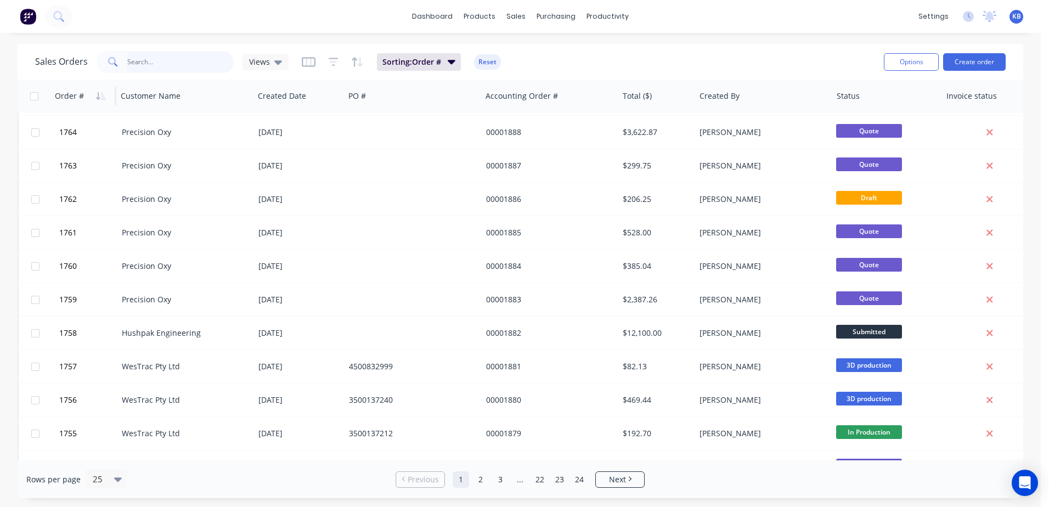
click at [155, 69] on input "text" at bounding box center [180, 62] width 107 height 22
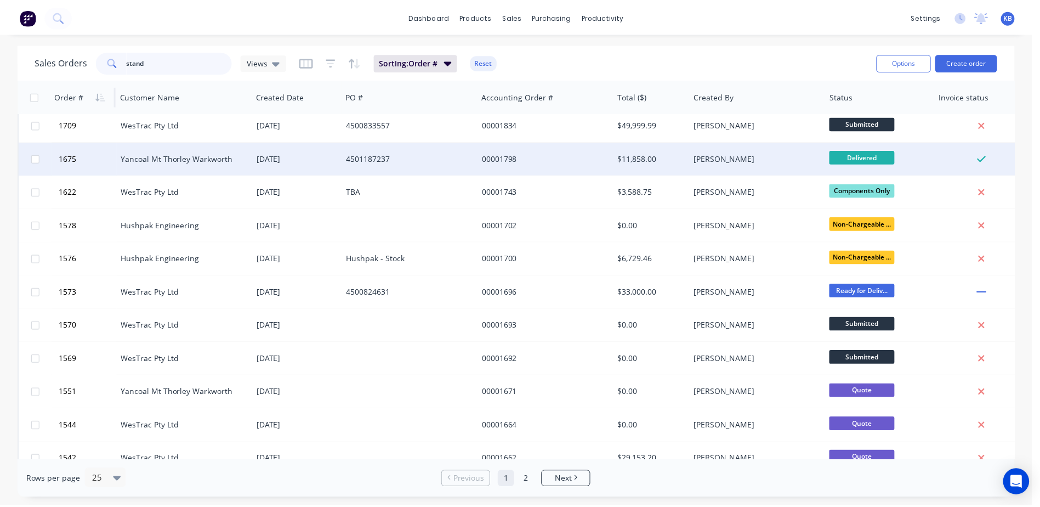
scroll to position [0, 0]
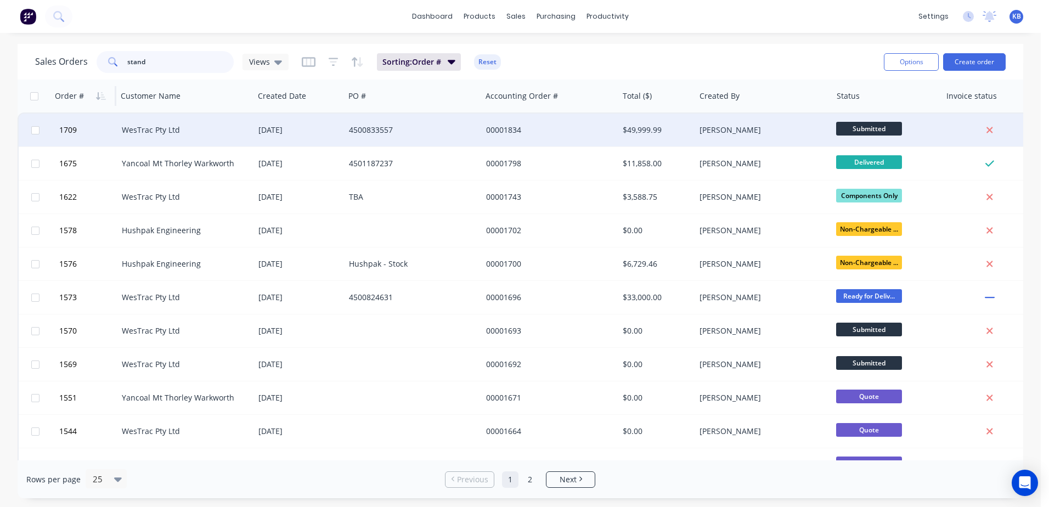
type input "stand"
click at [587, 127] on div "00001834" at bounding box center [547, 129] width 122 height 11
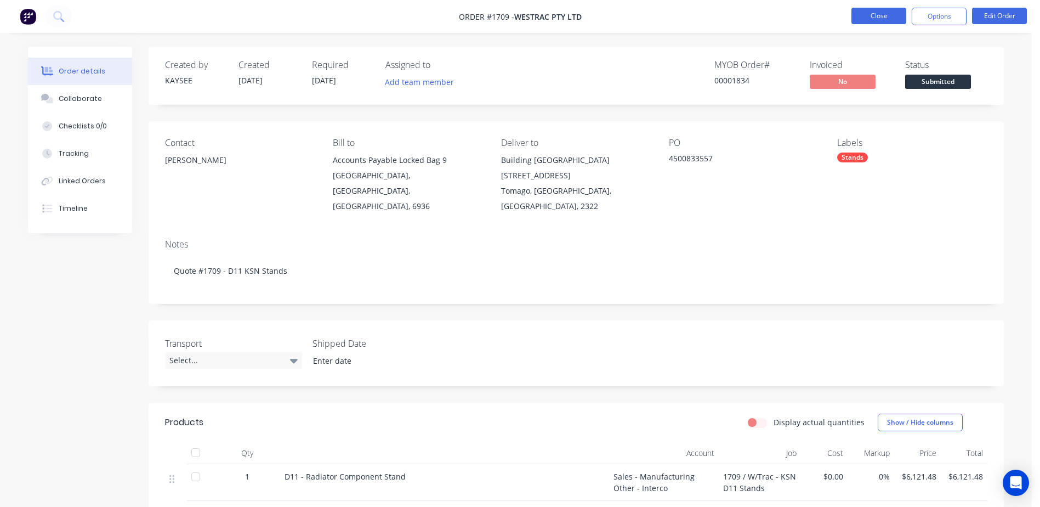
click at [888, 16] on button "Close" at bounding box center [879, 16] width 55 height 16
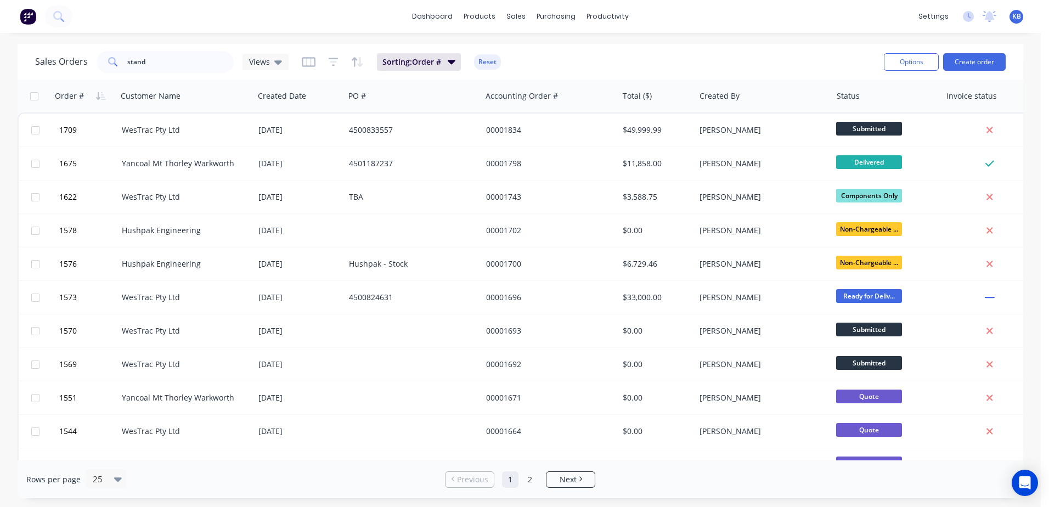
drag, startPoint x: 175, startPoint y: 48, endPoint x: 145, endPoint y: 70, distance: 36.5
click at [140, 70] on div "Sales Orders stand Views Sorting: Order # Reset" at bounding box center [455, 61] width 840 height 27
drag, startPoint x: 158, startPoint y: 60, endPoint x: 3, endPoint y: 60, distance: 155.2
click at [61, 59] on div "Sales Orders stand Views" at bounding box center [161, 62] width 253 height 22
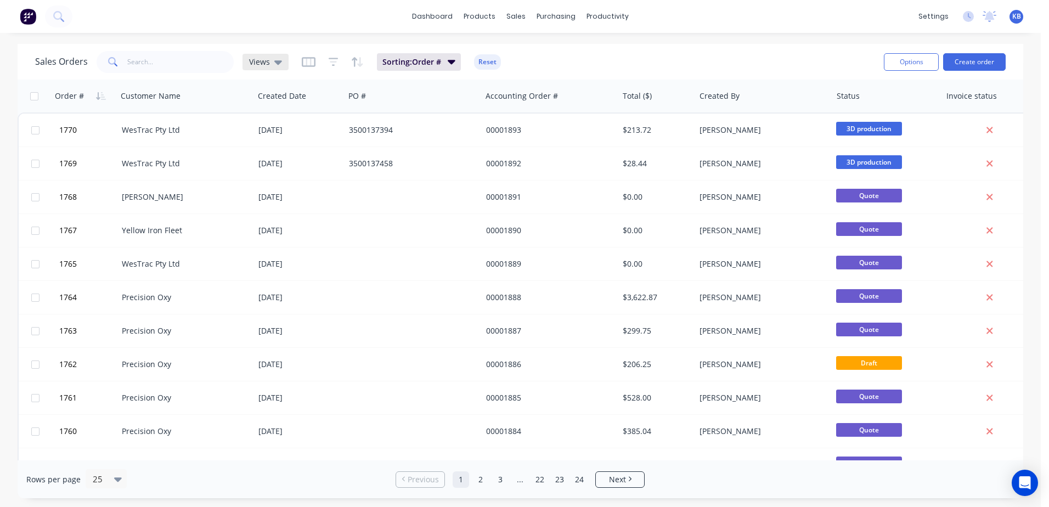
click at [280, 62] on icon at bounding box center [278, 62] width 8 height 12
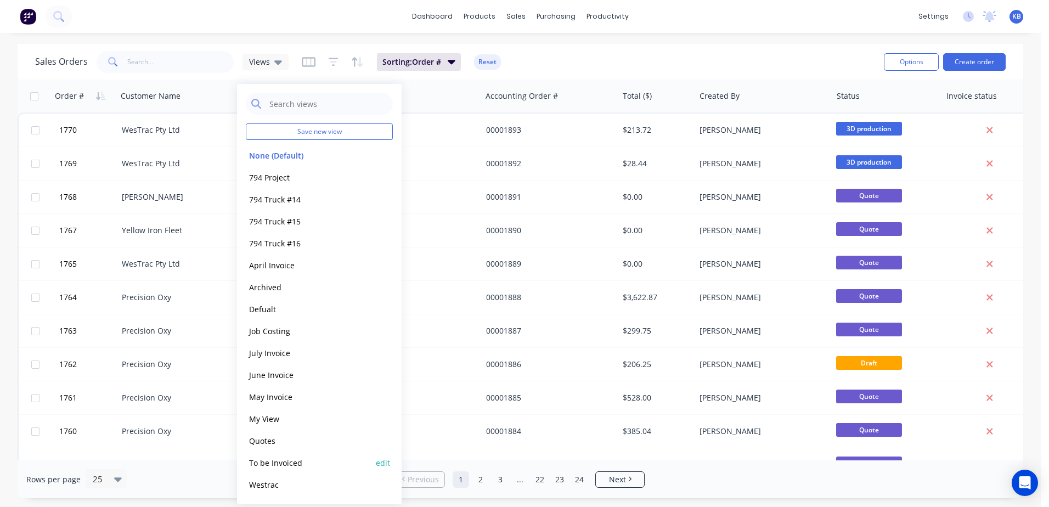
click at [310, 466] on button "To be Invoiced" at bounding box center [308, 462] width 125 height 13
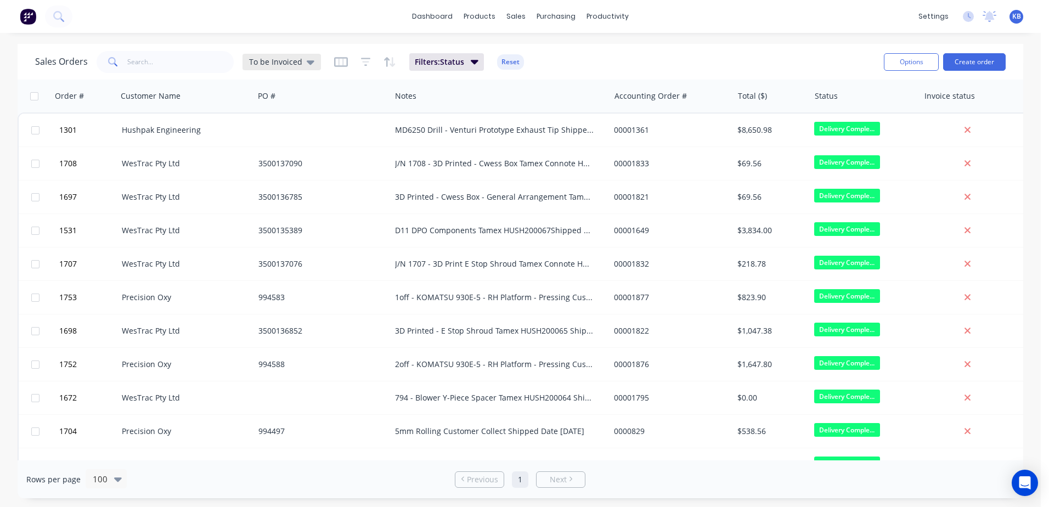
click at [309, 63] on icon at bounding box center [311, 62] width 8 height 4
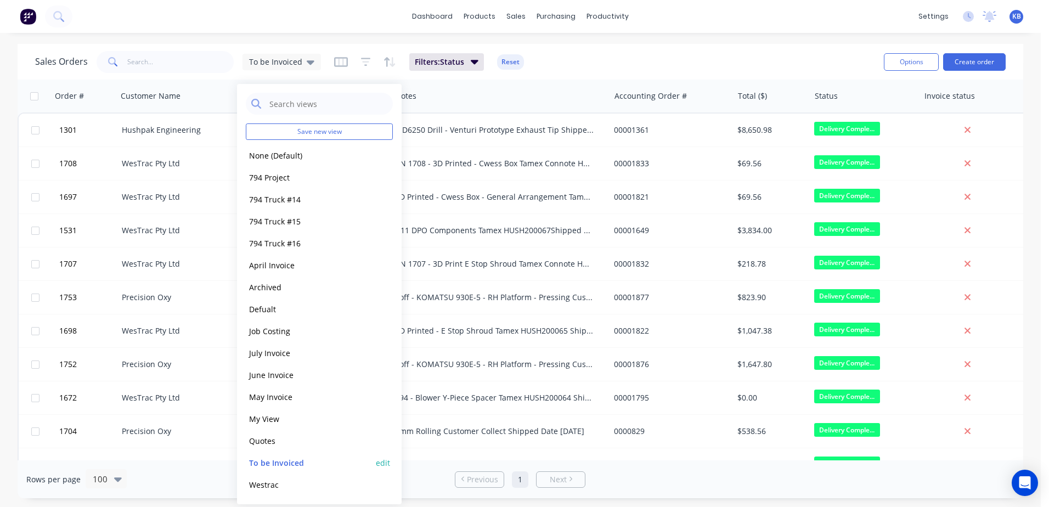
click at [379, 466] on button "edit" at bounding box center [383, 463] width 14 height 12
click at [433, 129] on div "Set as your default view" at bounding box center [496, 130] width 147 height 12
drag, startPoint x: 429, startPoint y: 132, endPoint x: 432, endPoint y: 143, distance: 11.2
click at [439, 133] on label "Set as your default view" at bounding box center [483, 130] width 88 height 12
click at [429, 133] on input "Set as your default view" at bounding box center [427, 129] width 9 height 10
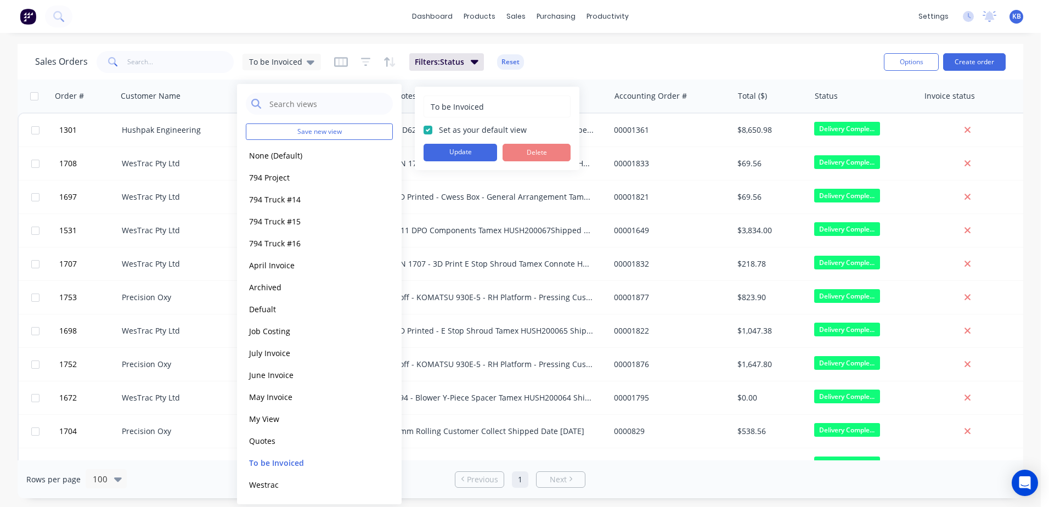
checkbox input "true"
click at [433, 146] on button "Update" at bounding box center [459, 153] width 73 height 18
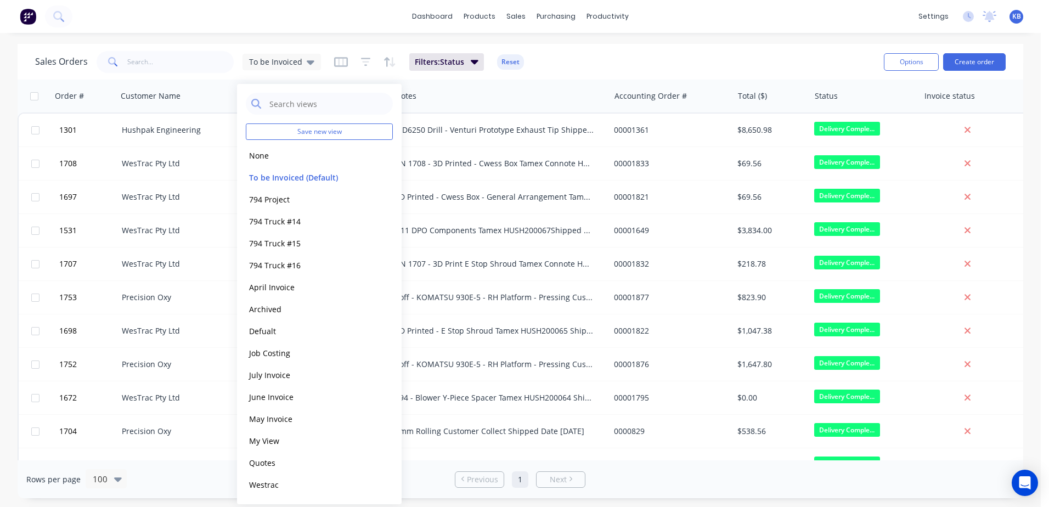
click at [648, 46] on div "Sales Orders To be Invoiced Filters: Status Reset Options Create order" at bounding box center [520, 62] width 1005 height 36
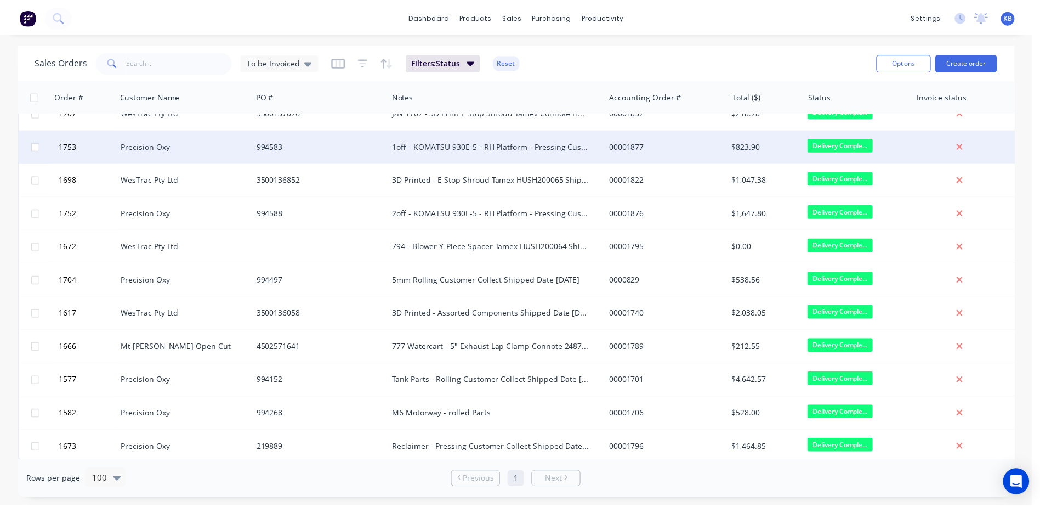
scroll to position [160, 0]
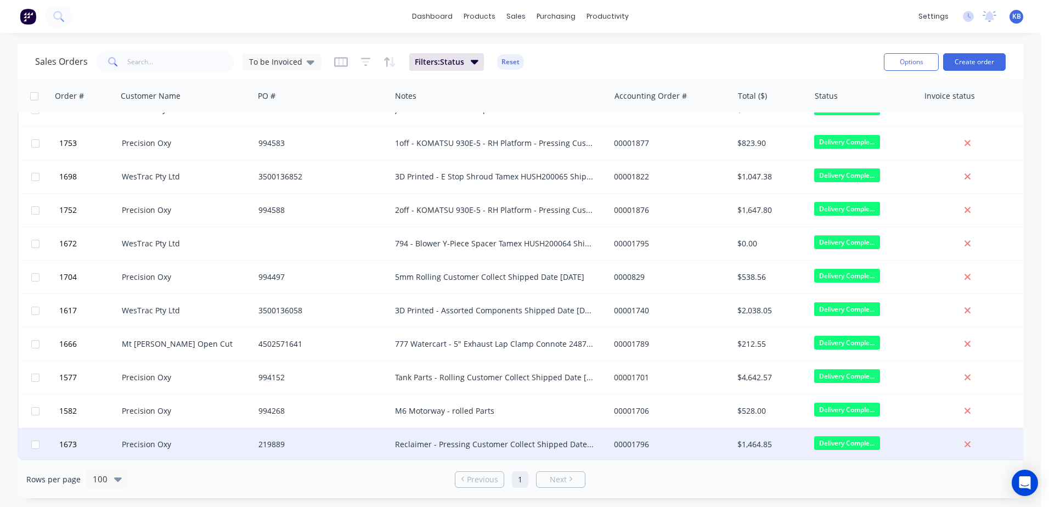
click at [691, 442] on div "00001796" at bounding box center [668, 444] width 109 height 11
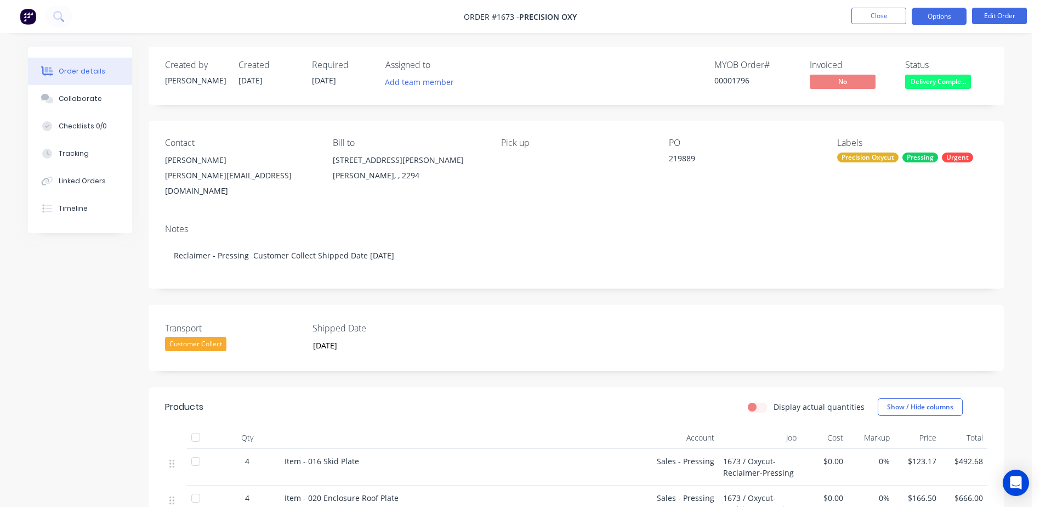
click at [945, 15] on button "Options" at bounding box center [939, 17] width 55 height 18
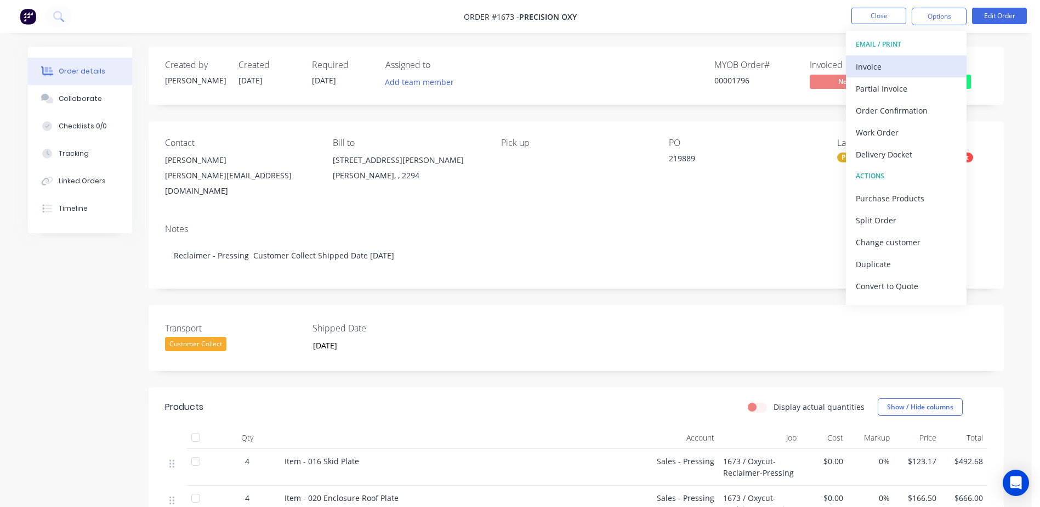
click at [897, 69] on div "Invoice" at bounding box center [906, 67] width 101 height 16
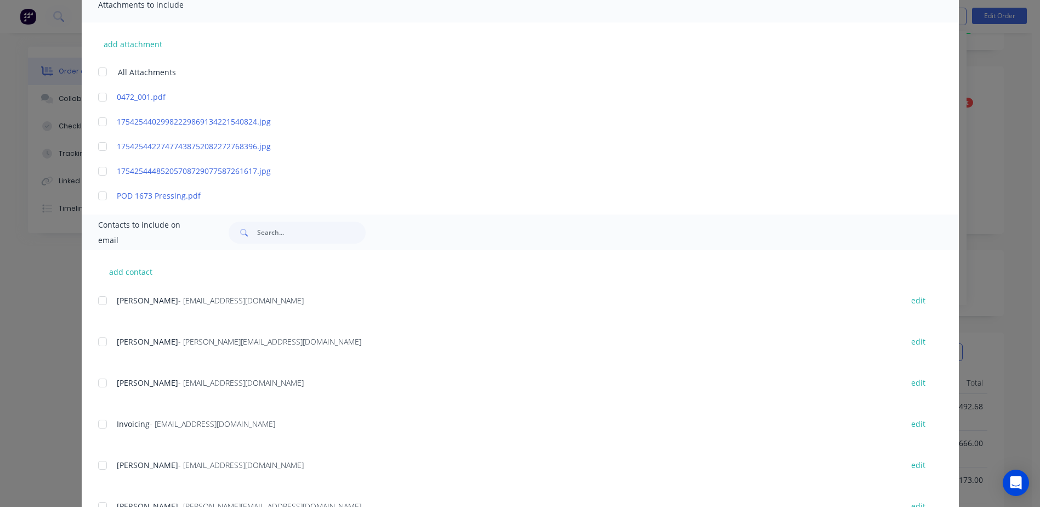
scroll to position [240, 0]
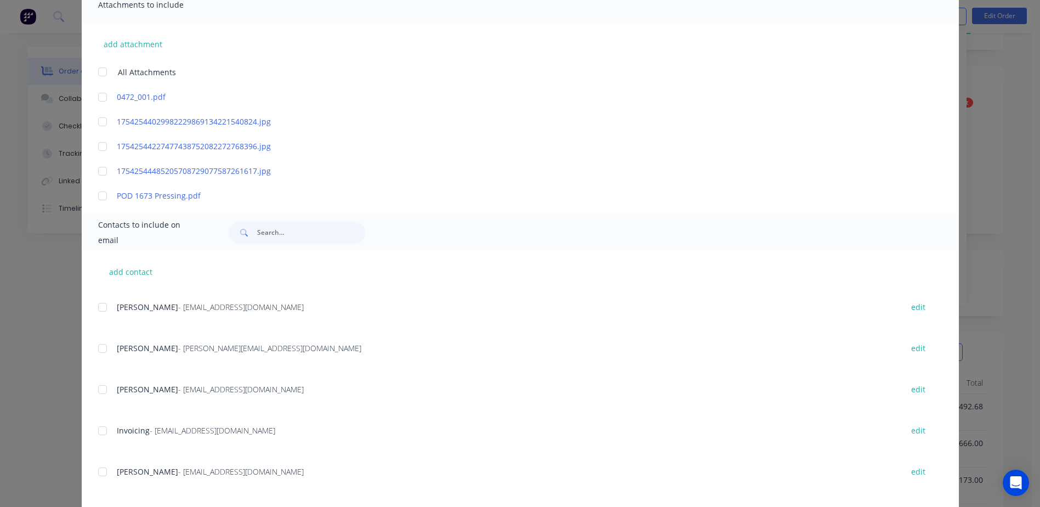
click at [95, 429] on div at bounding box center [103, 431] width 22 height 22
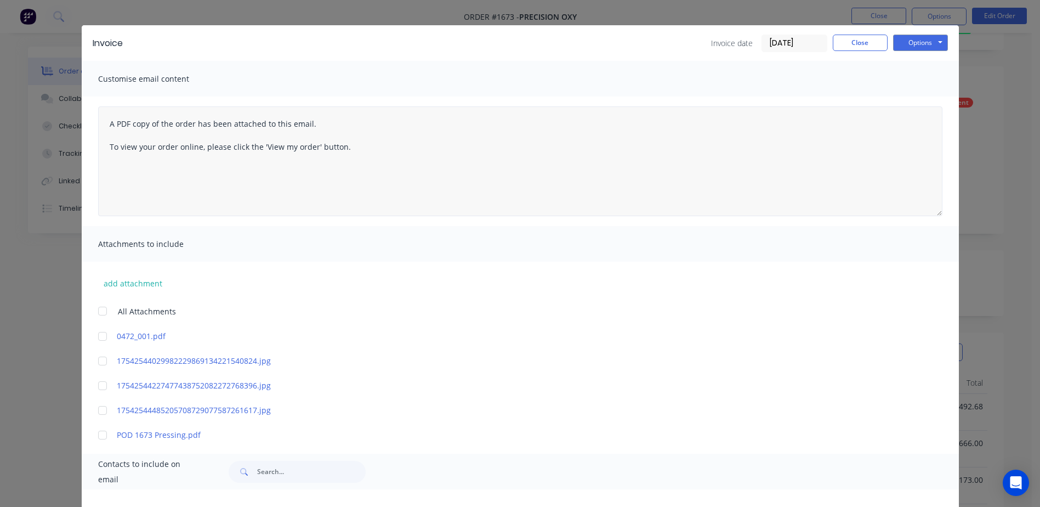
scroll to position [0, 0]
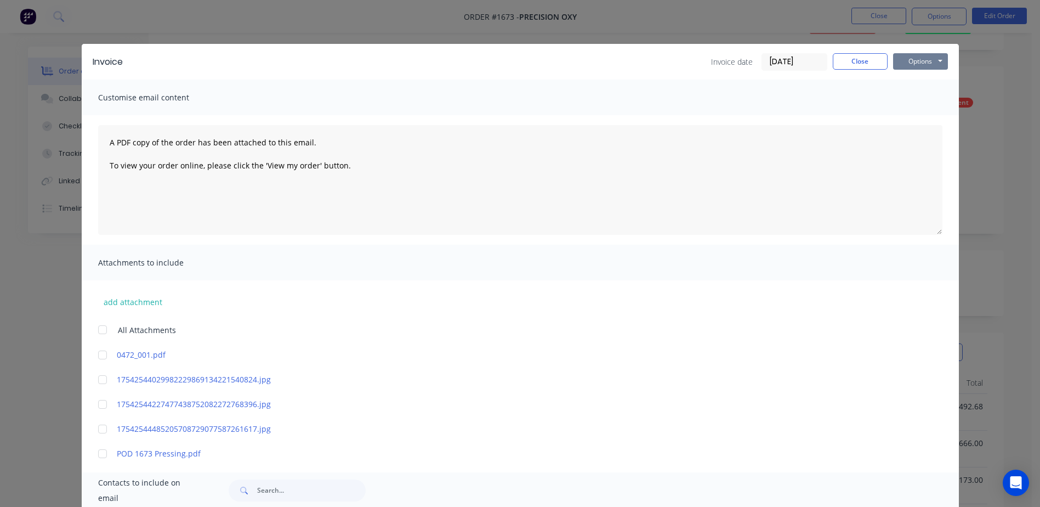
click at [909, 57] on button "Options" at bounding box center [920, 61] width 55 height 16
click at [910, 94] on button "Print" at bounding box center [928, 99] width 70 height 18
drag, startPoint x: 856, startPoint y: 65, endPoint x: 912, endPoint y: 80, distance: 57.7
click at [893, 91] on div "Invoice Invoice date 12/08/25 Close Options Preview Print Email Customise email…" at bounding box center [521, 424] width 878 height 760
click at [919, 71] on div "Invoice Invoice date 12/08/25 Close Options Preview Print Email" at bounding box center [521, 62] width 878 height 36
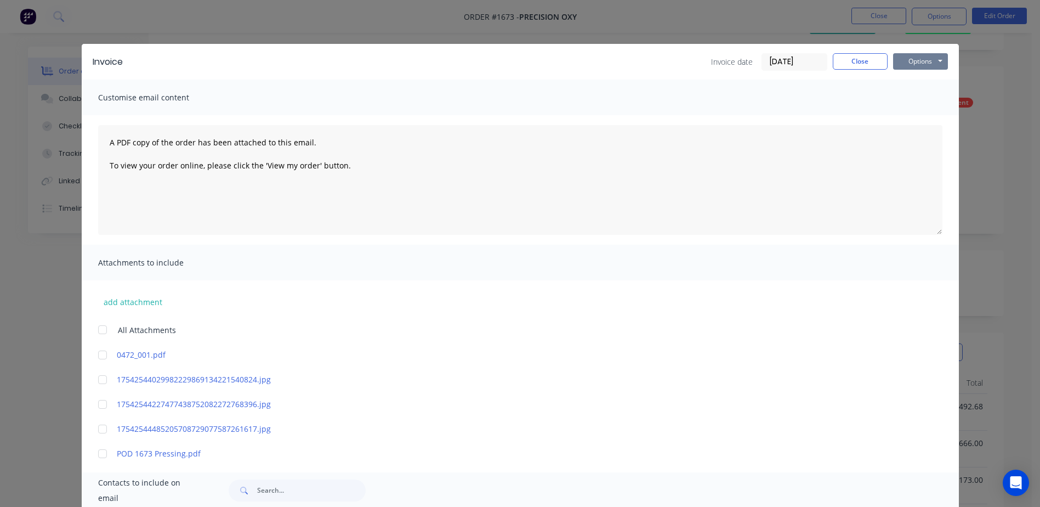
click at [919, 65] on button "Options" at bounding box center [920, 61] width 55 height 16
click at [918, 117] on button "Email" at bounding box center [928, 117] width 70 height 18
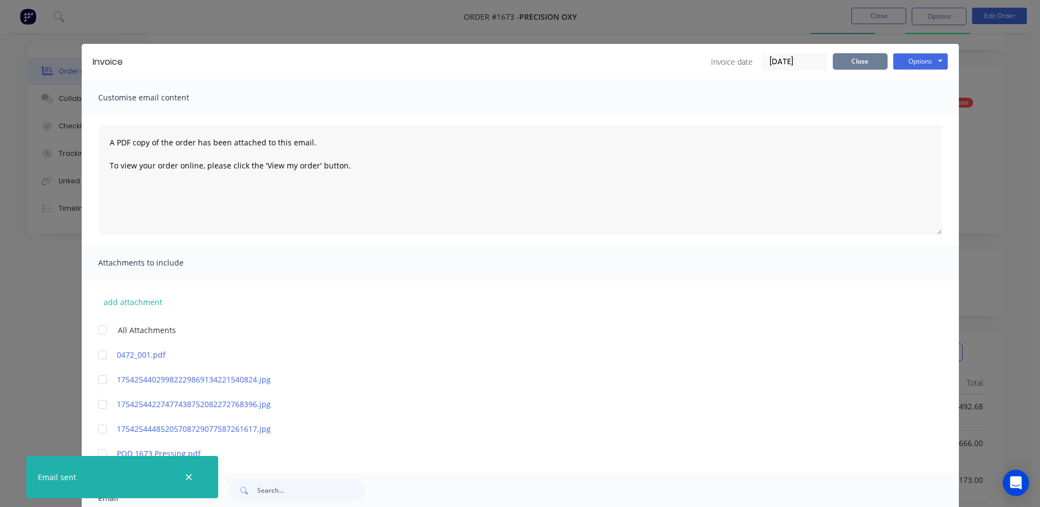
click at [852, 61] on button "Close" at bounding box center [860, 61] width 55 height 16
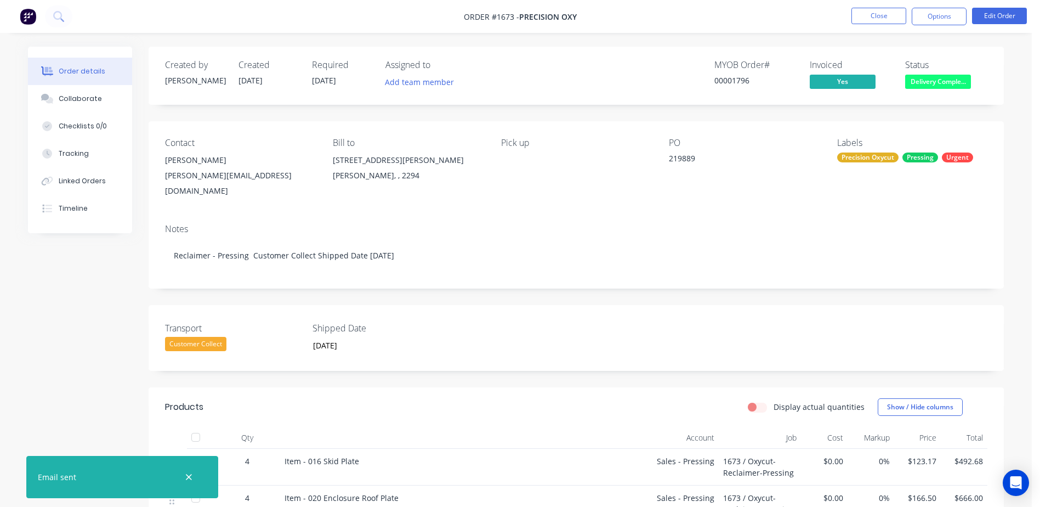
click at [931, 88] on span "Delivery Comple..." at bounding box center [938, 82] width 66 height 14
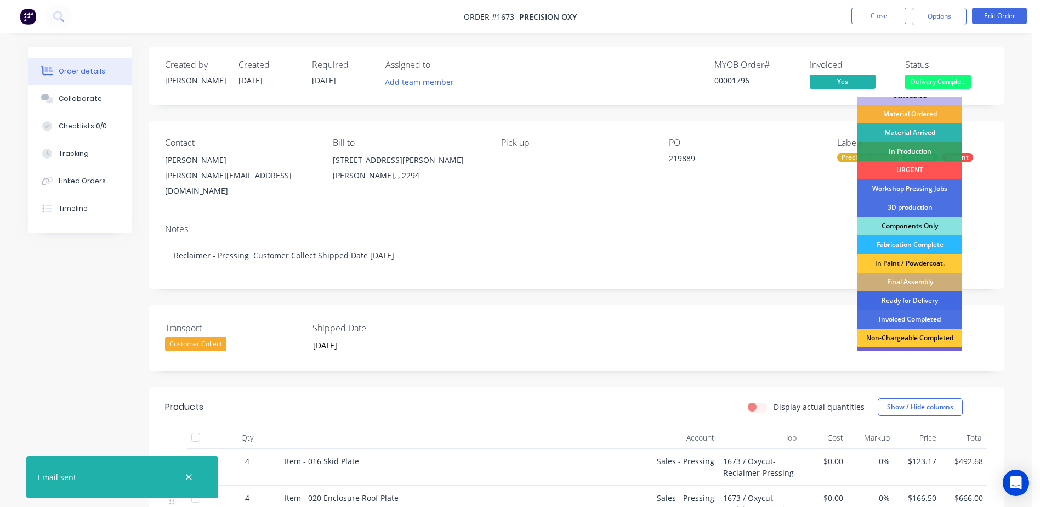
scroll to position [55, 0]
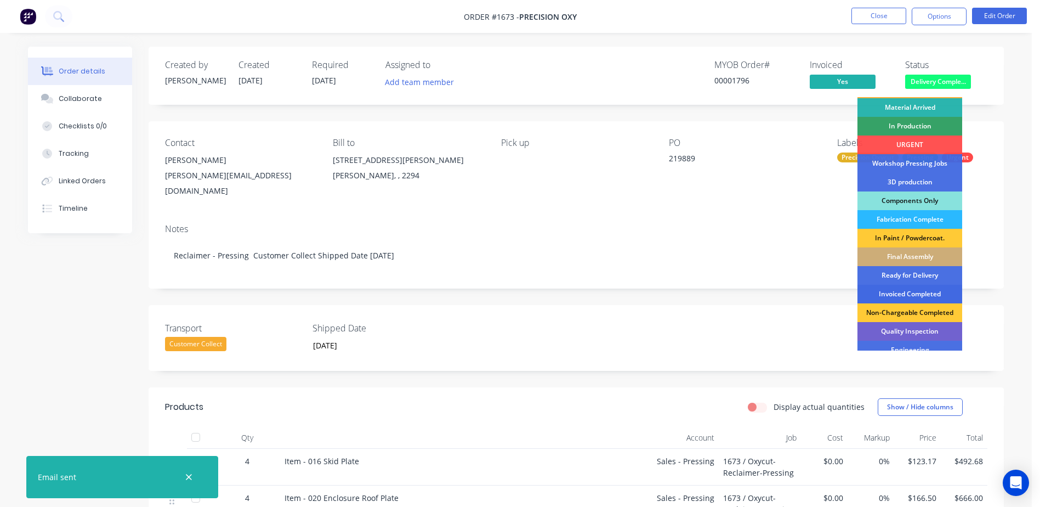
click at [899, 291] on div "Invoiced Completed" at bounding box center [910, 294] width 105 height 19
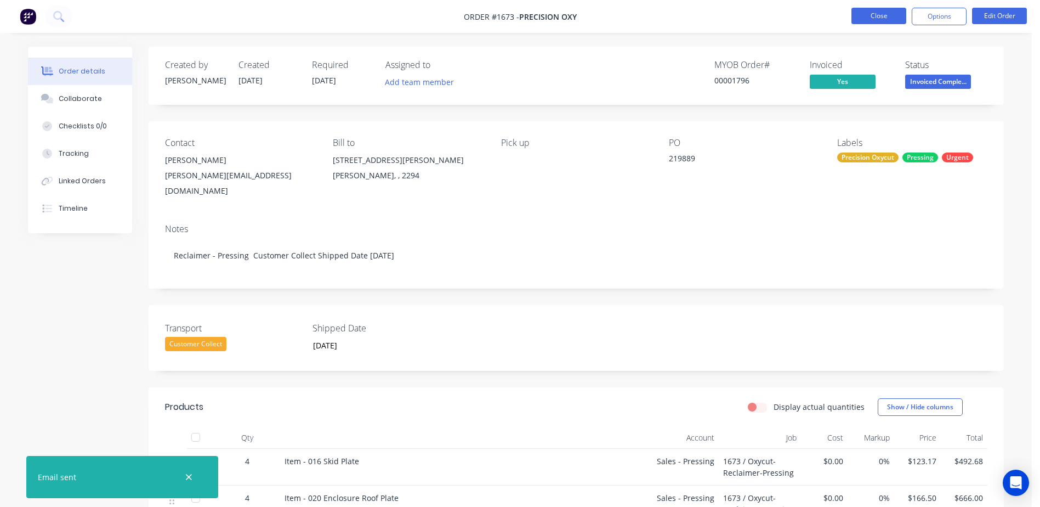
click at [880, 22] on button "Close" at bounding box center [879, 16] width 55 height 16
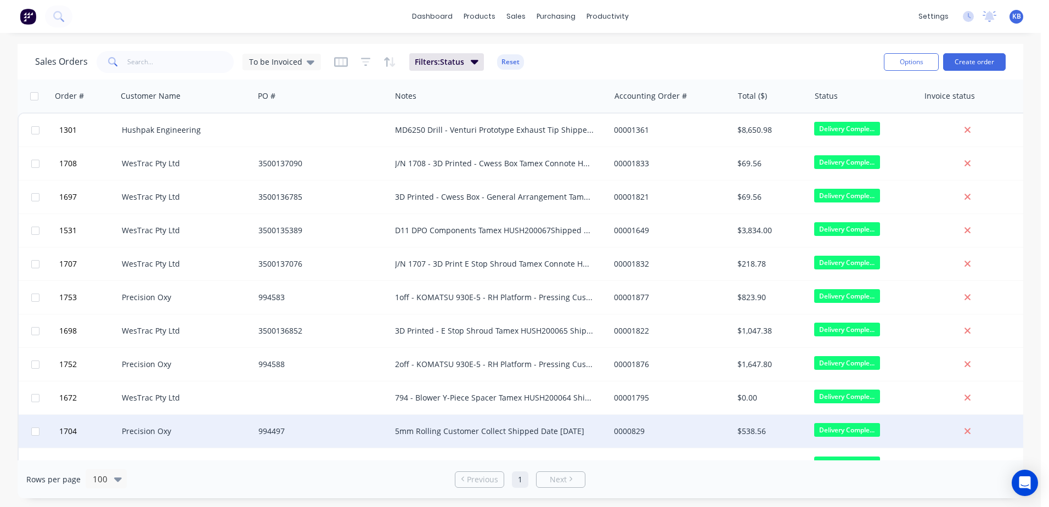
click at [411, 424] on div "5mm Rolling Customer Collect Shipped Date [DATE]" at bounding box center [499, 431] width 219 height 33
click at [171, 430] on div "Precision Oxy" at bounding box center [183, 431] width 122 height 11
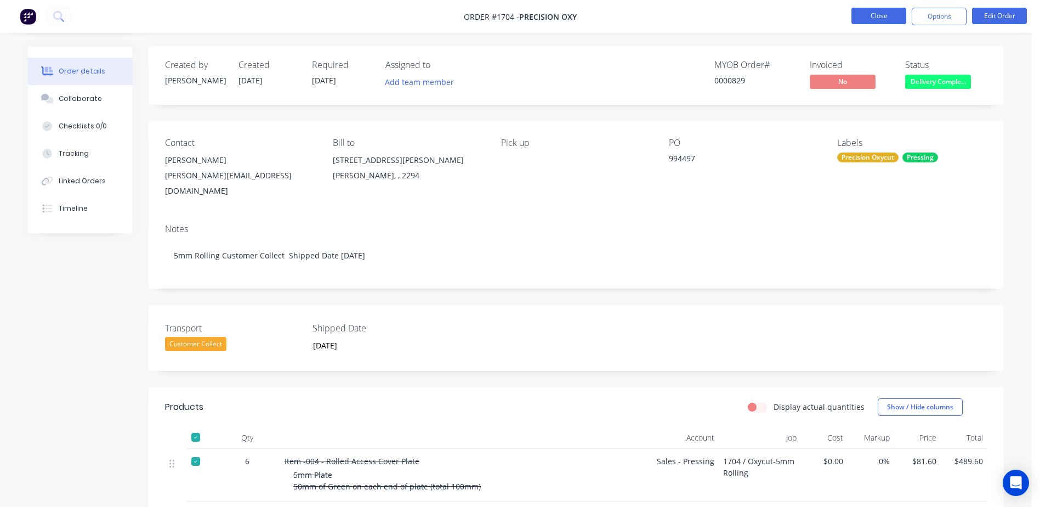
click at [868, 15] on button "Close" at bounding box center [879, 16] width 55 height 16
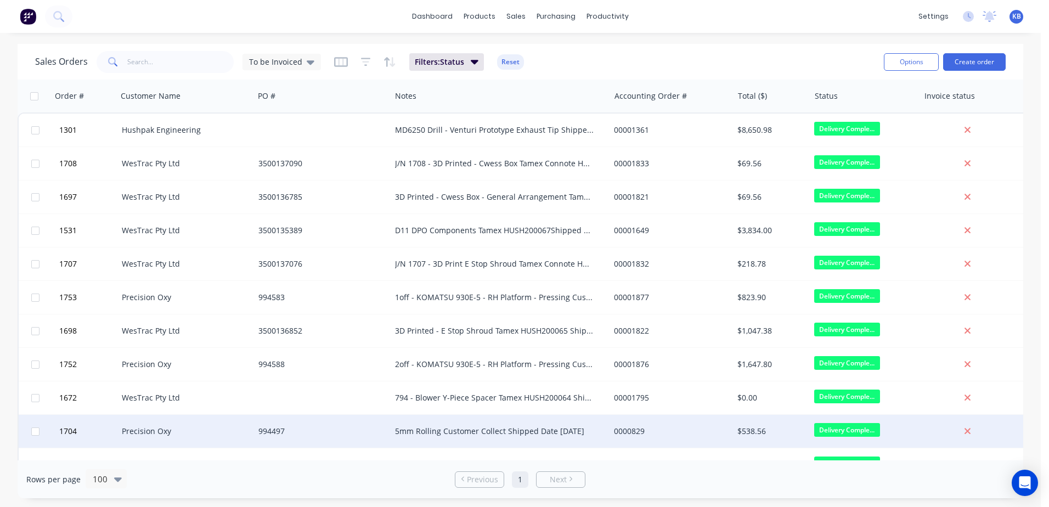
click at [582, 432] on div "5mm Rolling Customer Collect Shipped Date [DATE]" at bounding box center [495, 431] width 200 height 11
click at [237, 416] on div "Precision Oxy" at bounding box center [185, 431] width 137 height 33
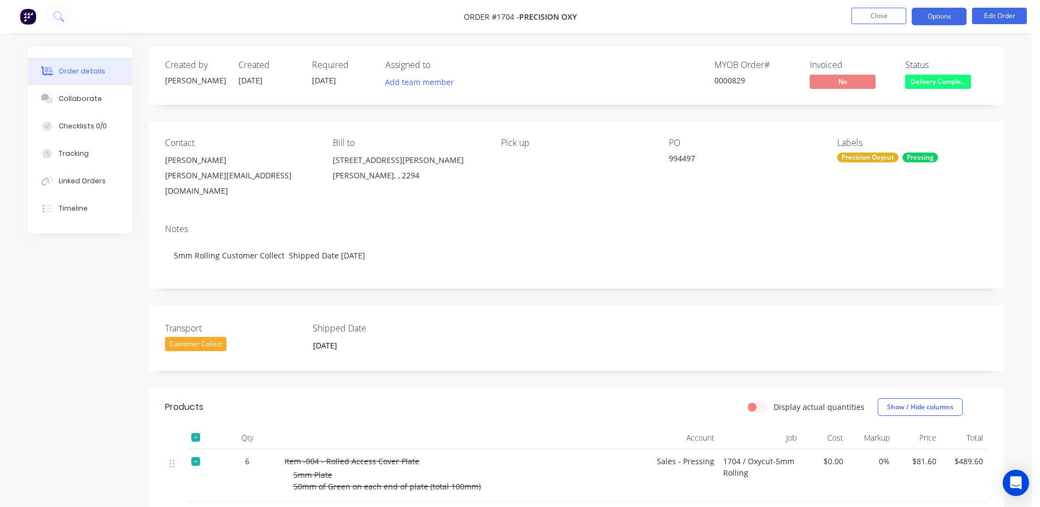
click at [936, 20] on button "Options" at bounding box center [939, 17] width 55 height 18
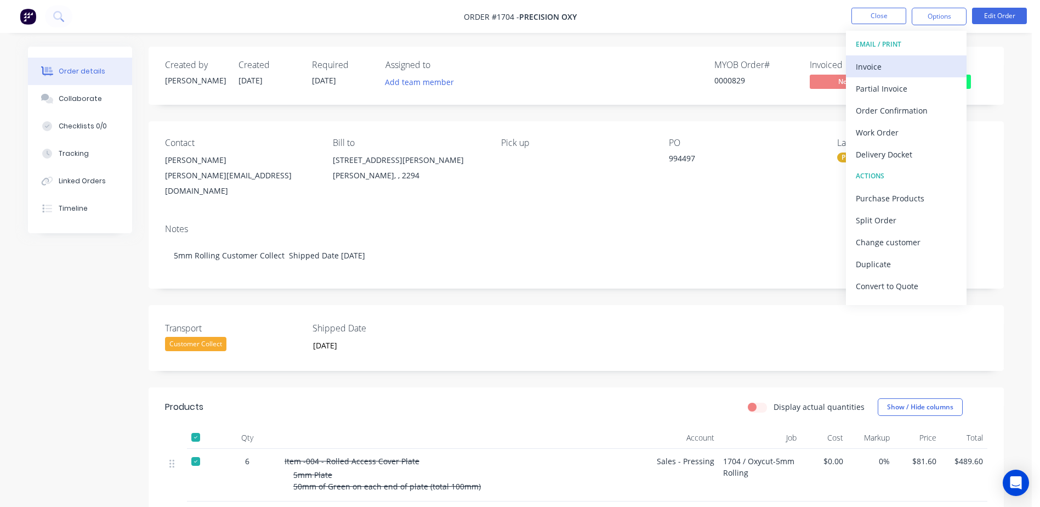
click at [877, 67] on div "Invoice" at bounding box center [906, 67] width 101 height 16
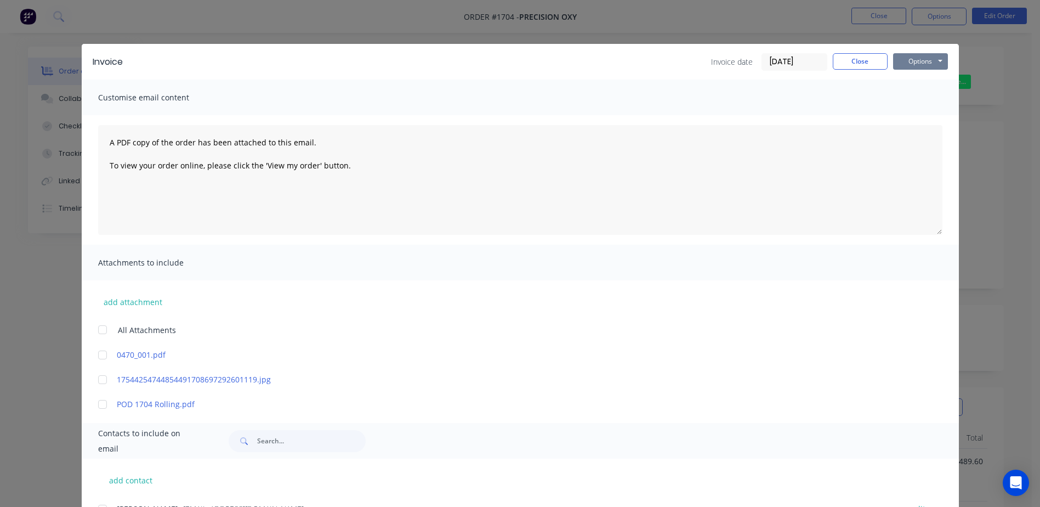
click at [915, 66] on button "Options" at bounding box center [920, 61] width 55 height 16
click at [913, 98] on button "Print" at bounding box center [928, 99] width 70 height 18
click at [868, 69] on button "Close" at bounding box center [860, 61] width 55 height 16
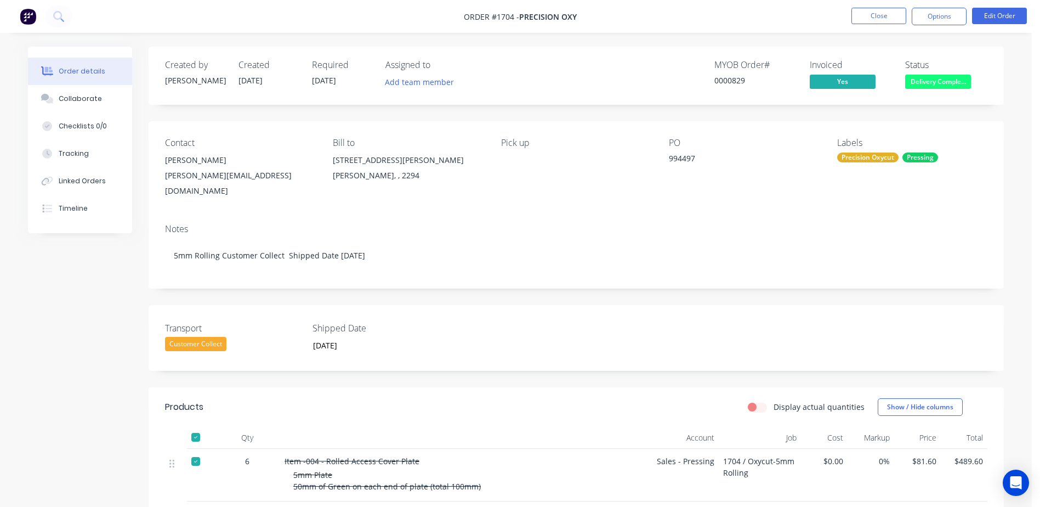
click at [932, 26] on nav "Order #1704 - Precision Oxy Close Options Edit Order" at bounding box center [520, 16] width 1040 height 33
click at [932, 25] on button "Options" at bounding box center [939, 17] width 55 height 18
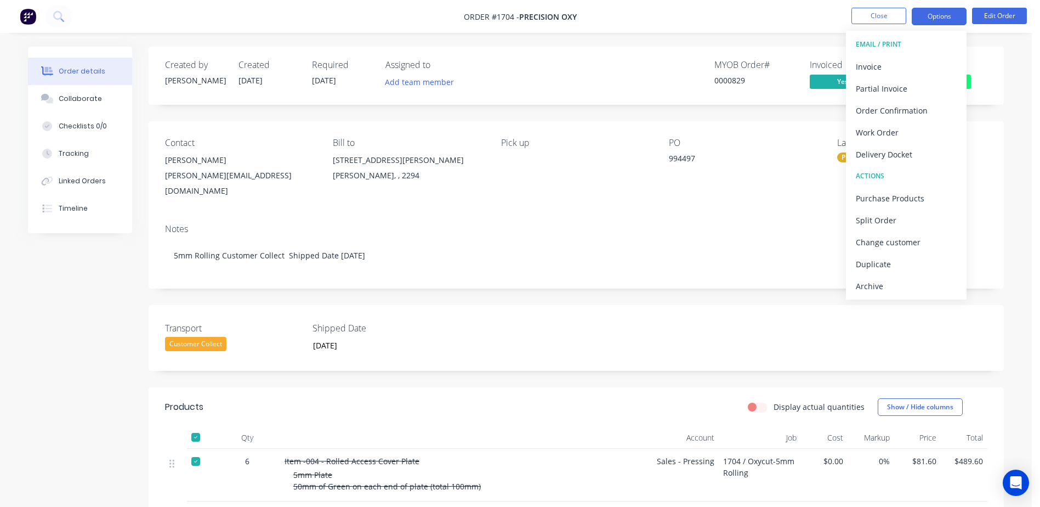
click at [936, 13] on button "Options" at bounding box center [939, 17] width 55 height 18
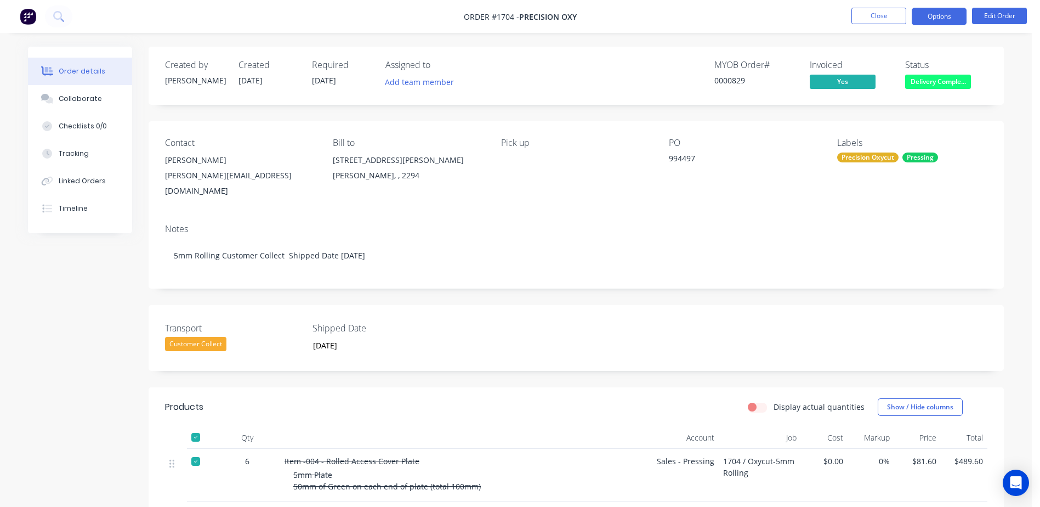
click at [932, 16] on button "Options" at bounding box center [939, 17] width 55 height 18
click at [52, 174] on button "Linked Orders" at bounding box center [80, 180] width 104 height 27
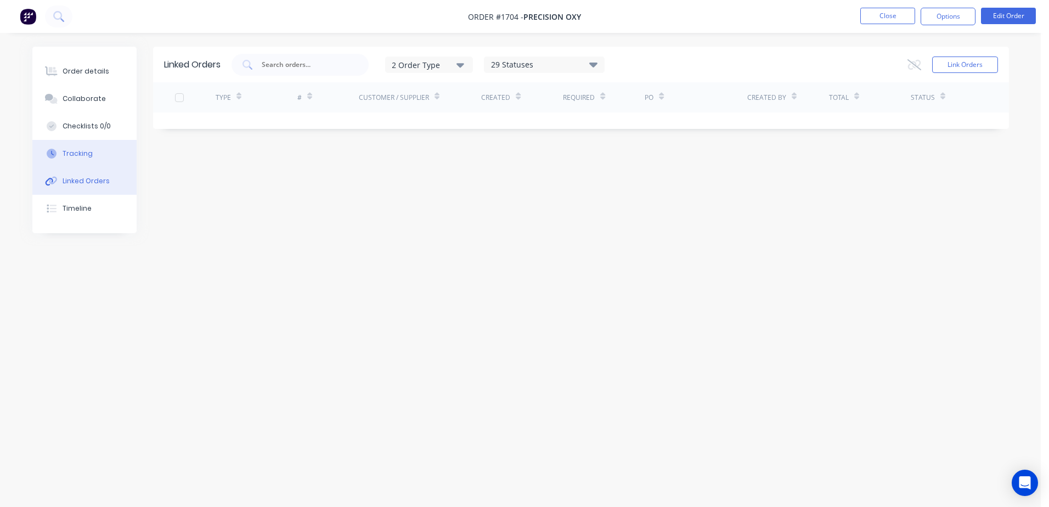
click at [75, 160] on button "Tracking" at bounding box center [84, 153] width 104 height 27
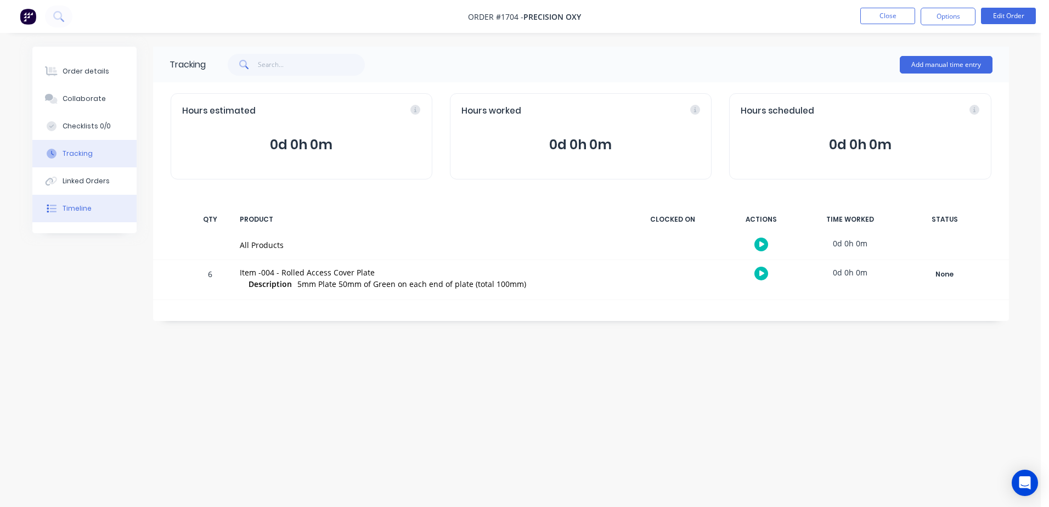
click at [82, 212] on div "Timeline" at bounding box center [77, 208] width 29 height 10
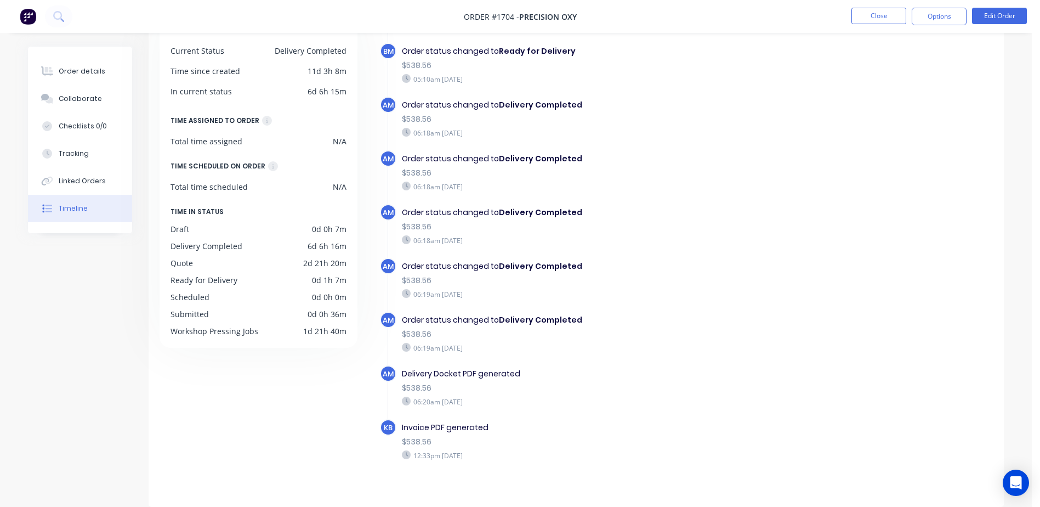
scroll to position [401, 0]
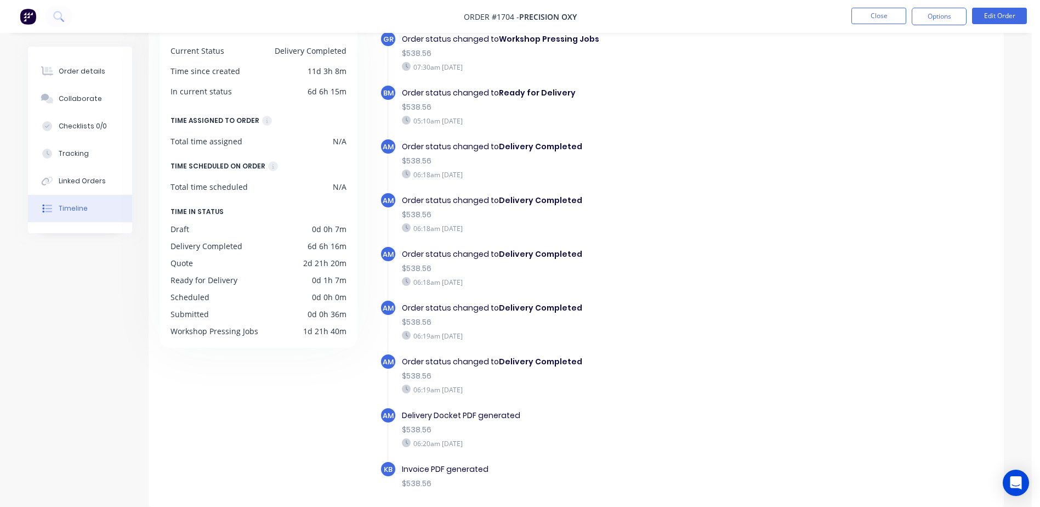
click at [935, 7] on nav "Order #1704 - Precision Oxy Close Options Edit Order" at bounding box center [520, 16] width 1040 height 33
click at [933, 15] on button "Options" at bounding box center [939, 17] width 55 height 18
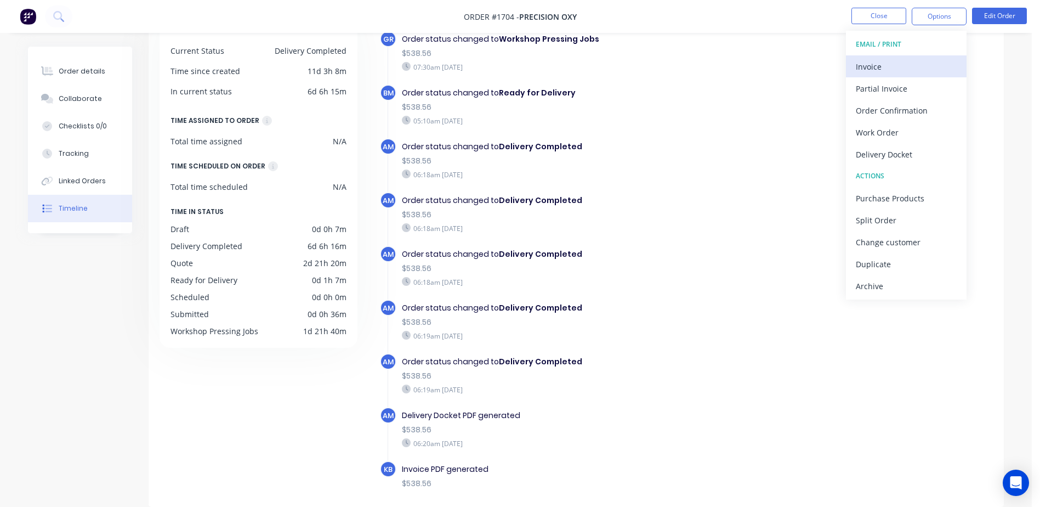
click at [896, 72] on div "Invoice" at bounding box center [906, 67] width 101 height 16
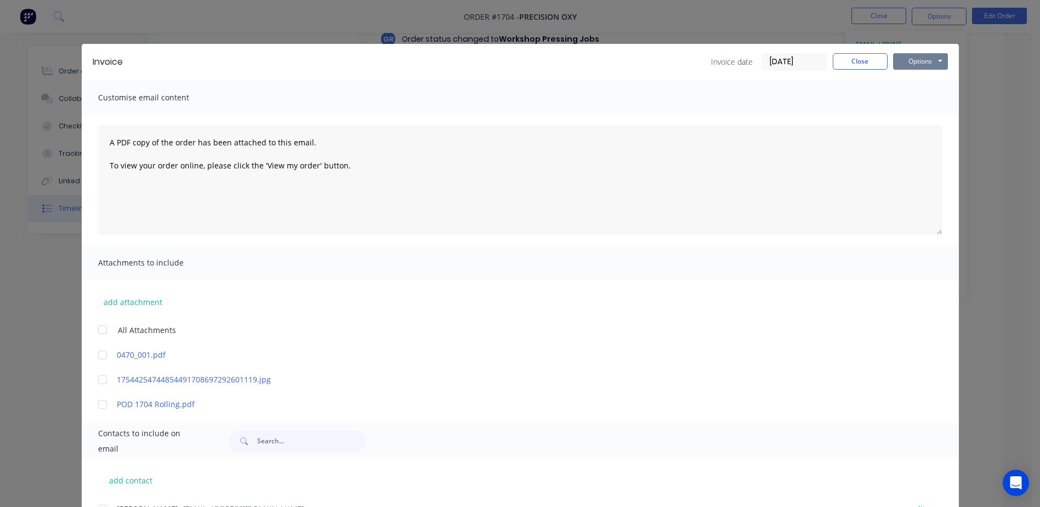
click at [907, 58] on button "Options" at bounding box center [920, 61] width 55 height 16
drag, startPoint x: 909, startPoint y: 118, endPoint x: 371, endPoint y: 401, distance: 607.7
click at [372, 400] on div "Invoice Invoice date 12/08/25 Close Options Preview Print Email Customise email…" at bounding box center [521, 399] width 878 height 711
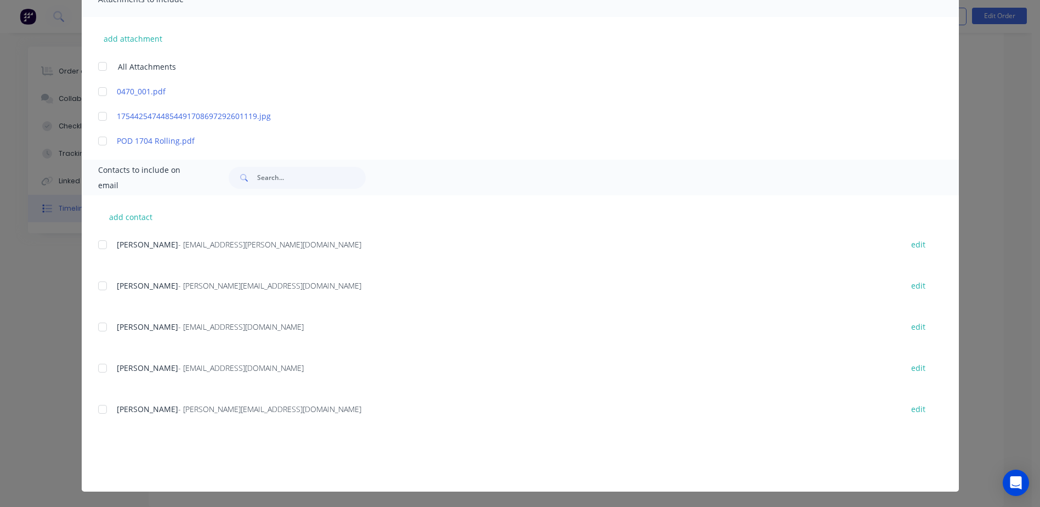
scroll to position [219, 0]
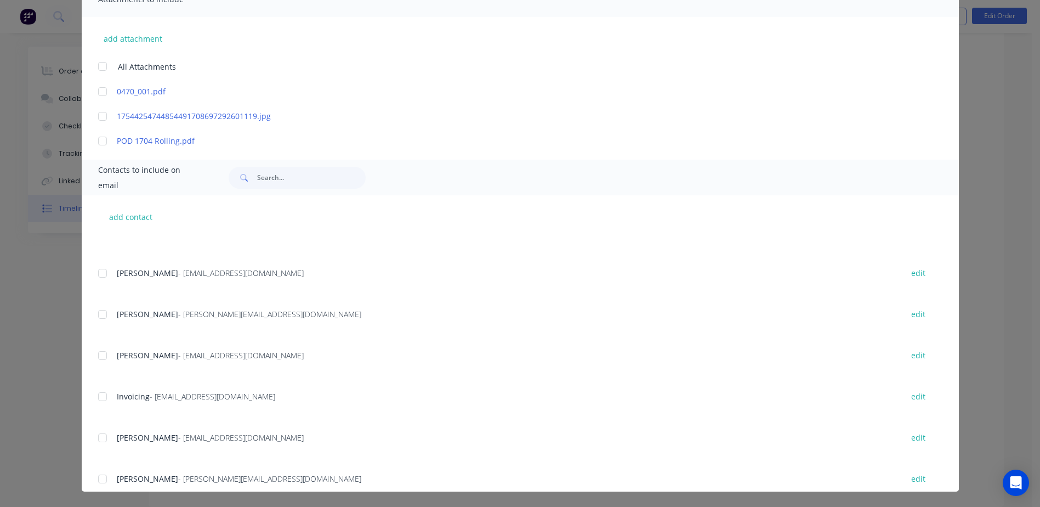
click at [93, 393] on div "add contact Michael Ambler - michael@oxycut.com.au edit Rahat Shaikh - rahats@o…" at bounding box center [521, 343] width 878 height 296
click at [99, 393] on div at bounding box center [103, 397] width 22 height 22
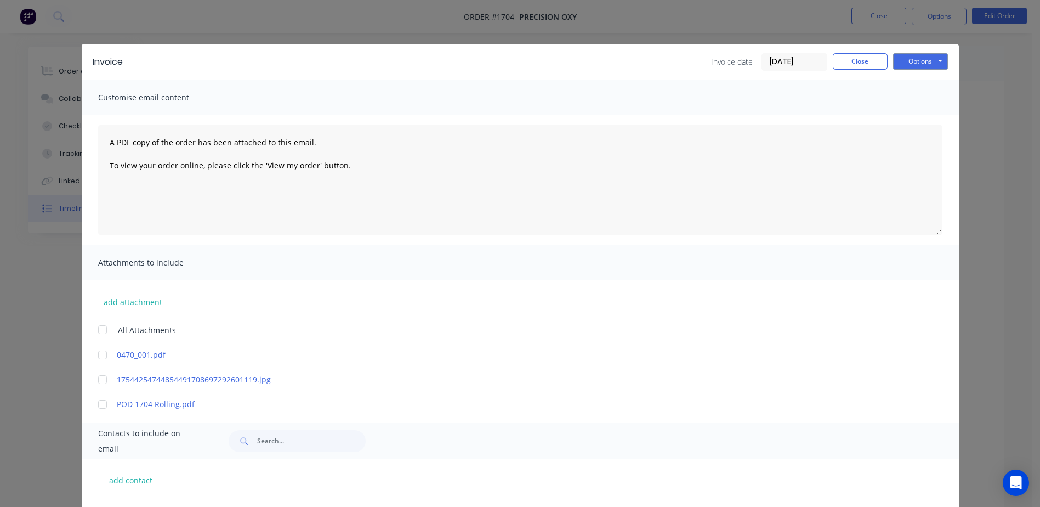
scroll to position [0, 0]
click at [917, 70] on div "Options Preview Print Email" at bounding box center [920, 62] width 55 height 18
click at [922, 65] on button "Options" at bounding box center [920, 61] width 55 height 16
click at [919, 111] on button "Email" at bounding box center [928, 117] width 70 height 18
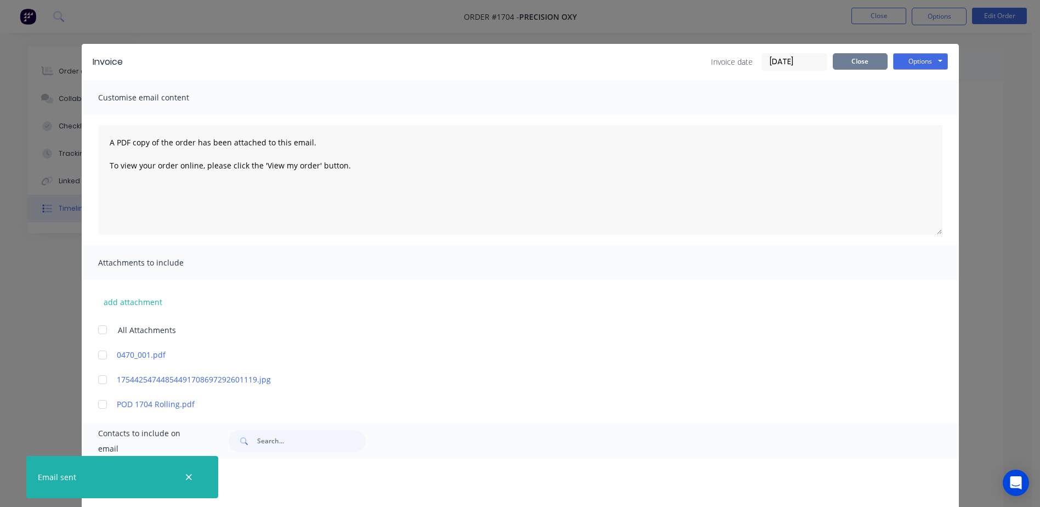
click at [858, 67] on button "Close" at bounding box center [860, 61] width 55 height 16
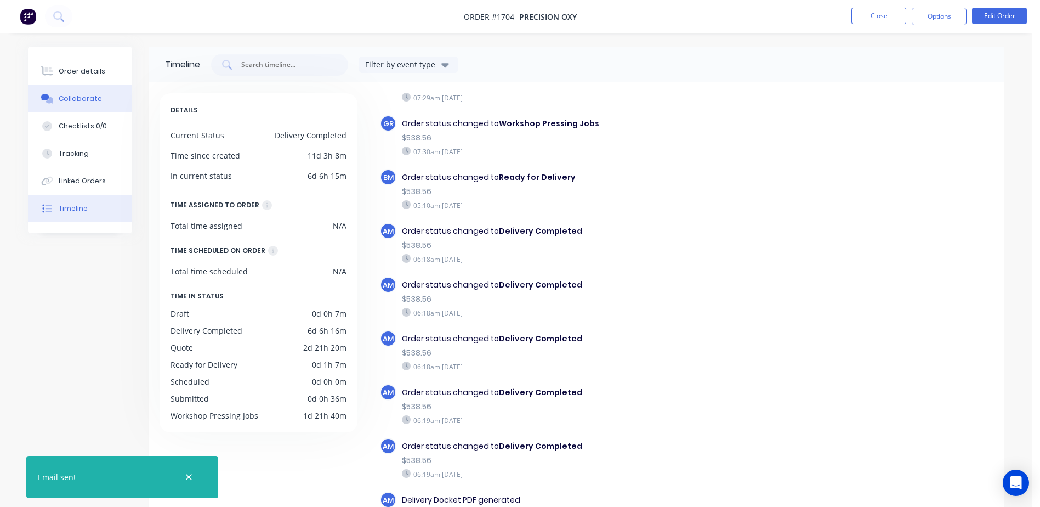
click at [83, 89] on button "Collaborate" at bounding box center [80, 98] width 104 height 27
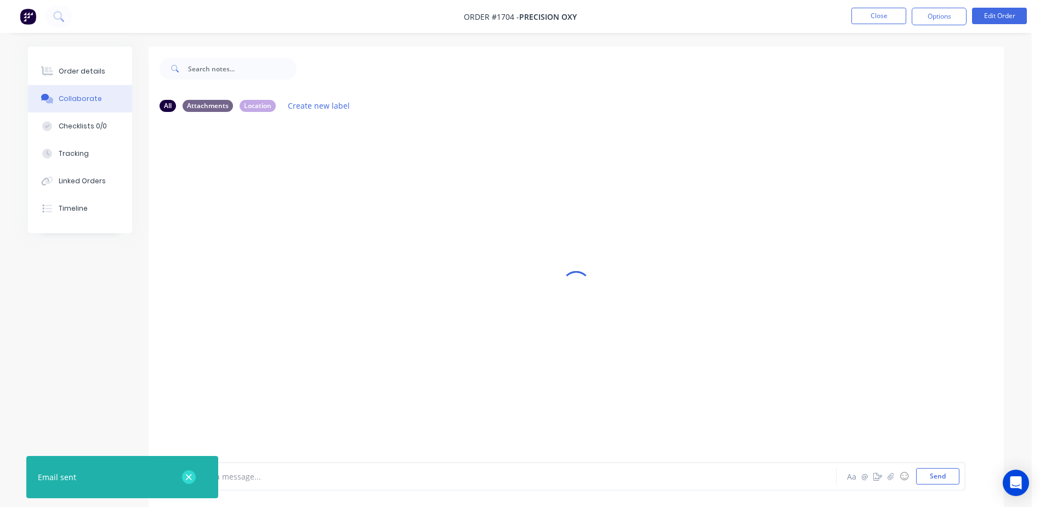
click at [191, 480] on icon "button" at bounding box center [188, 477] width 7 height 10
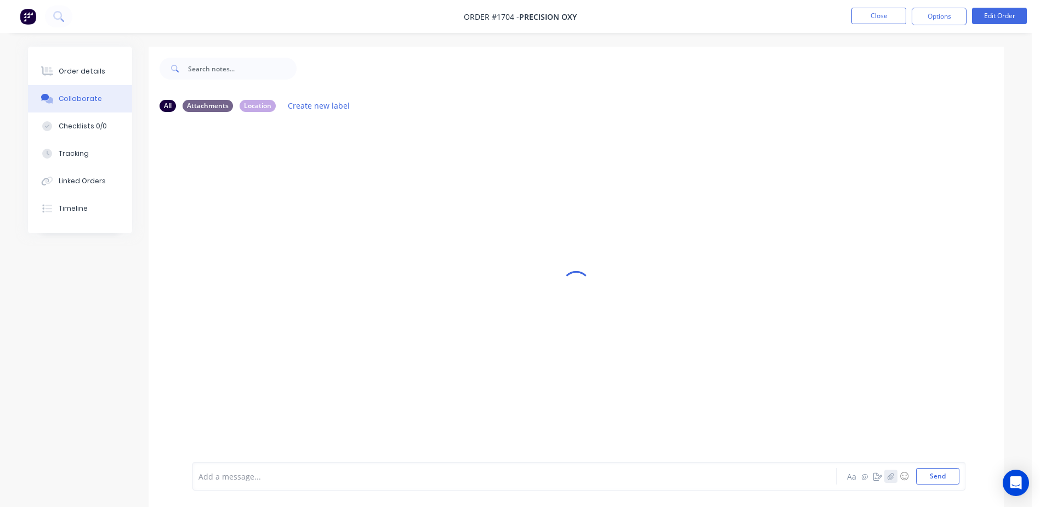
click at [893, 479] on icon "button" at bounding box center [891, 476] width 7 height 8
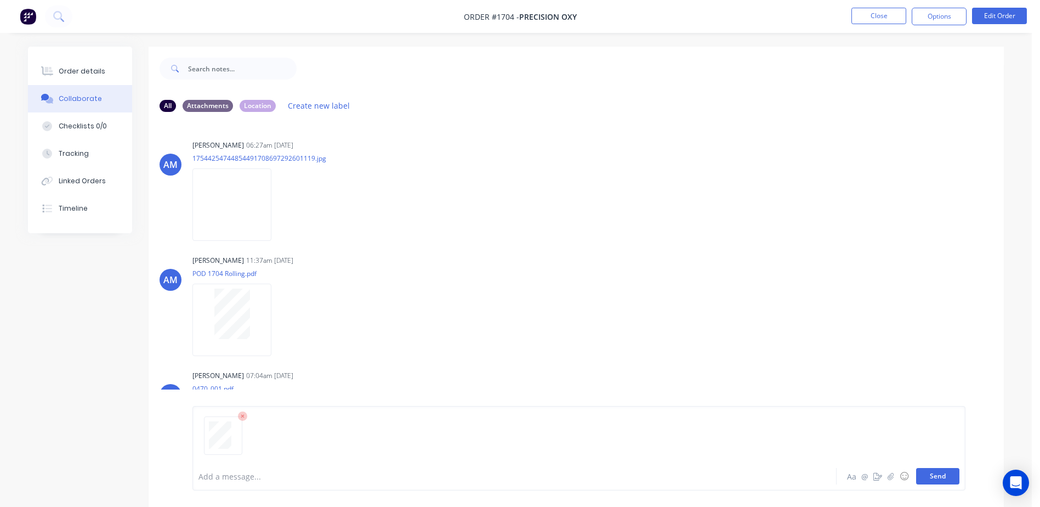
click at [948, 472] on button "Send" at bounding box center [937, 476] width 43 height 16
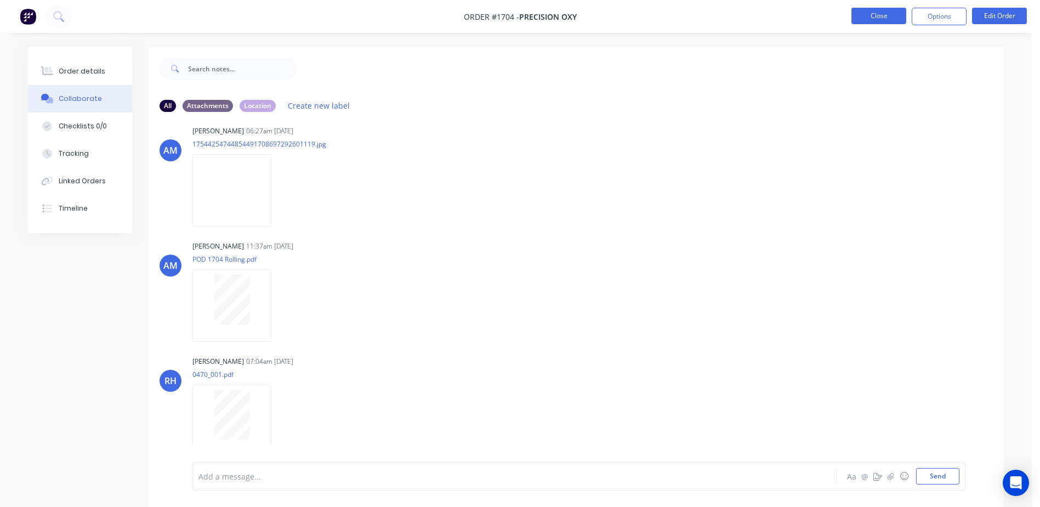
click at [897, 21] on button "Close" at bounding box center [879, 16] width 55 height 16
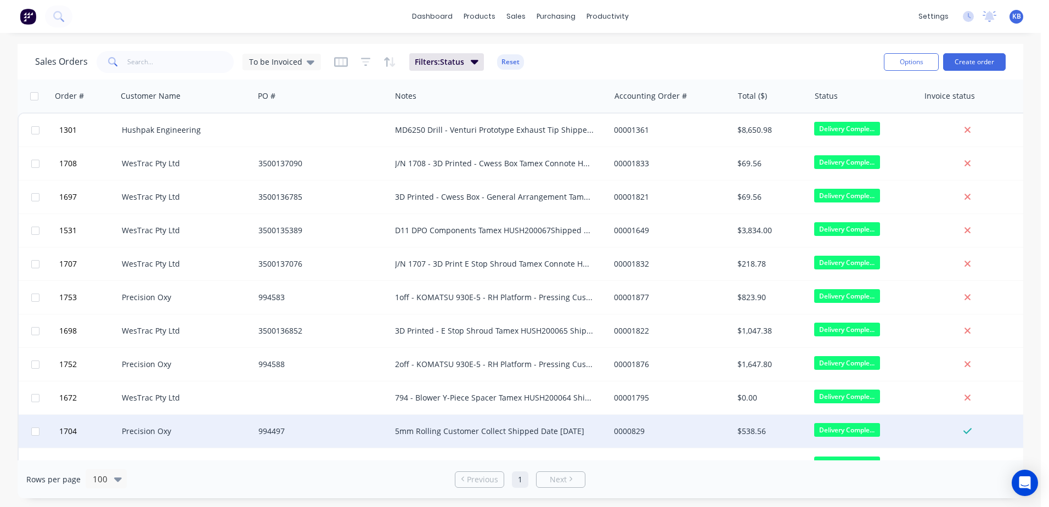
click at [531, 433] on div "5mm Rolling Customer Collect Shipped Date [DATE]" at bounding box center [495, 431] width 200 height 11
click at [773, 434] on div "$538.56" at bounding box center [769, 431] width 64 height 11
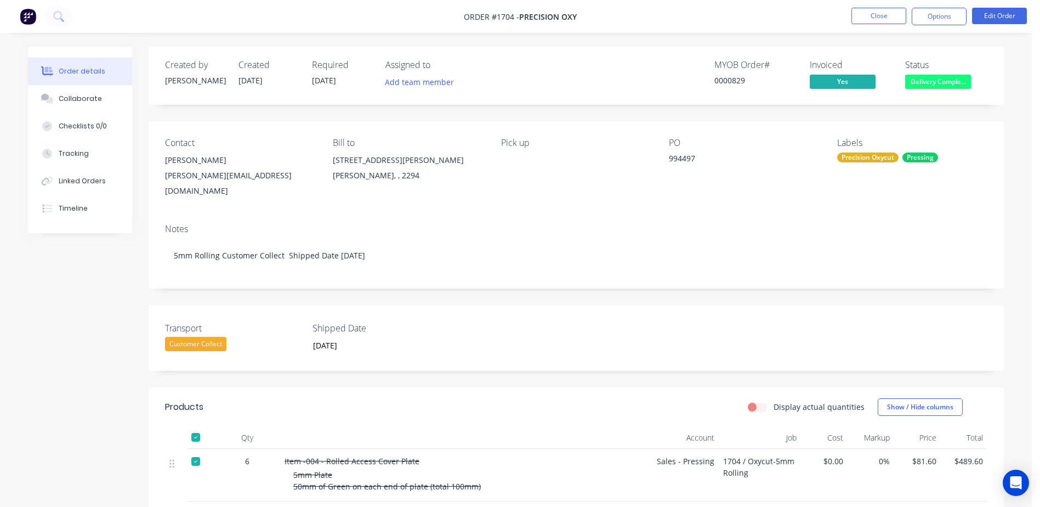
click at [925, 80] on span "Delivery Comple..." at bounding box center [938, 82] width 66 height 14
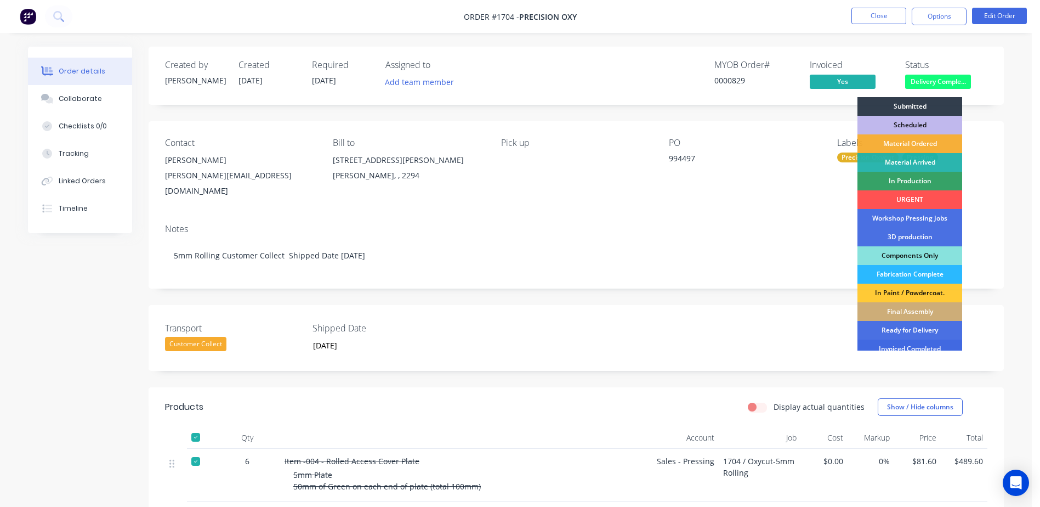
click at [899, 341] on div "Invoiced Completed" at bounding box center [910, 348] width 105 height 19
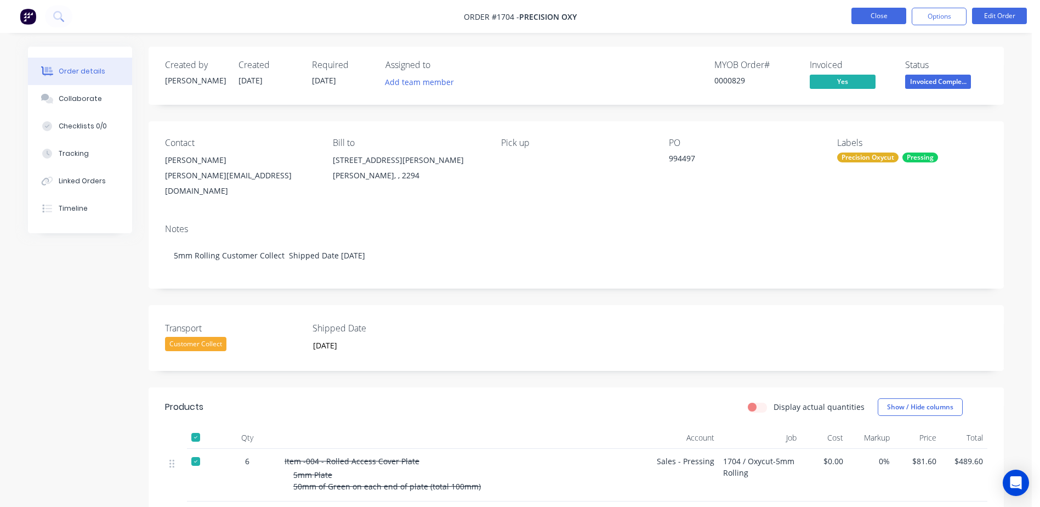
click at [895, 10] on button "Close" at bounding box center [879, 16] width 55 height 16
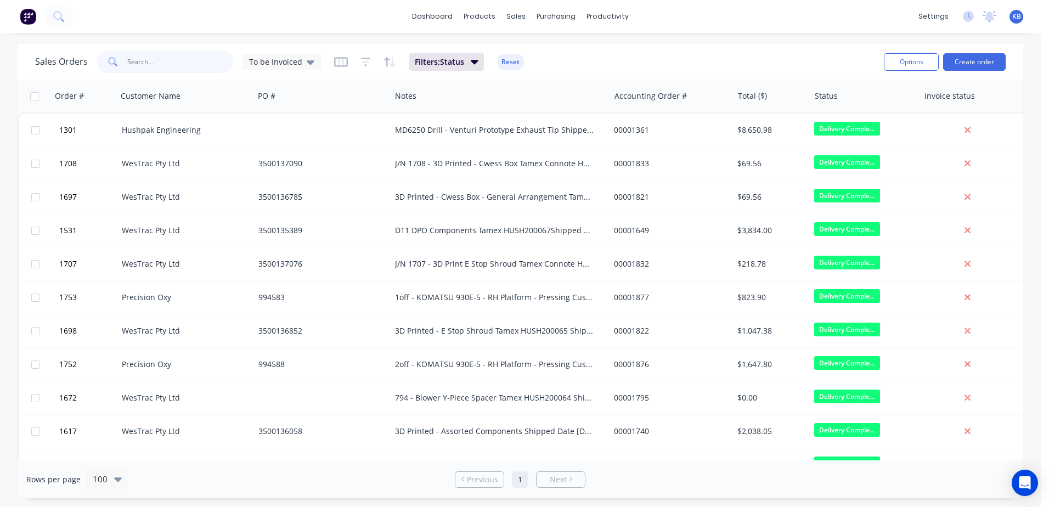
click at [205, 60] on input "text" at bounding box center [180, 62] width 107 height 22
type input "1673"
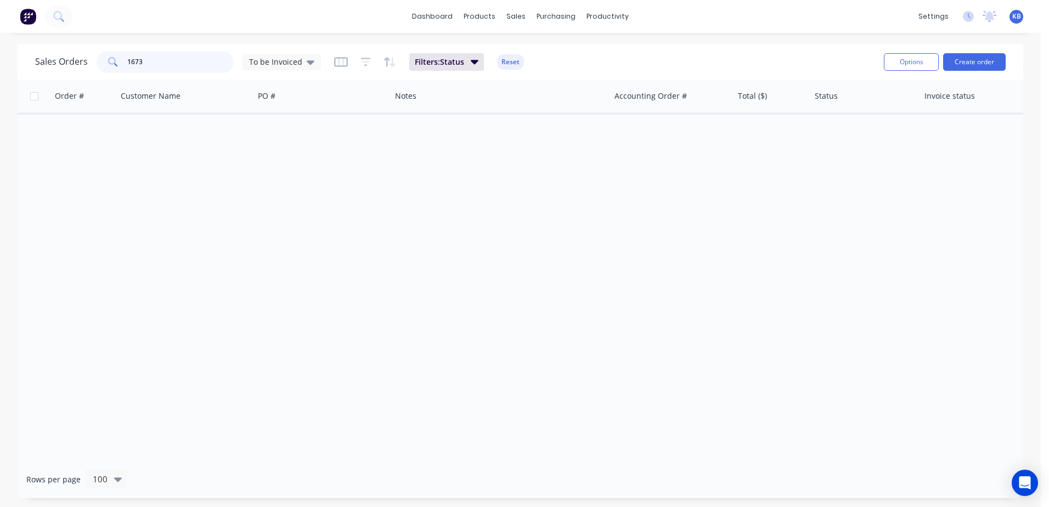
drag, startPoint x: 204, startPoint y: 58, endPoint x: 10, endPoint y: 37, distance: 195.2
click at [48, 42] on div "dashboard products sales purchasing productivity dashboard products Product Cat…" at bounding box center [520, 253] width 1040 height 507
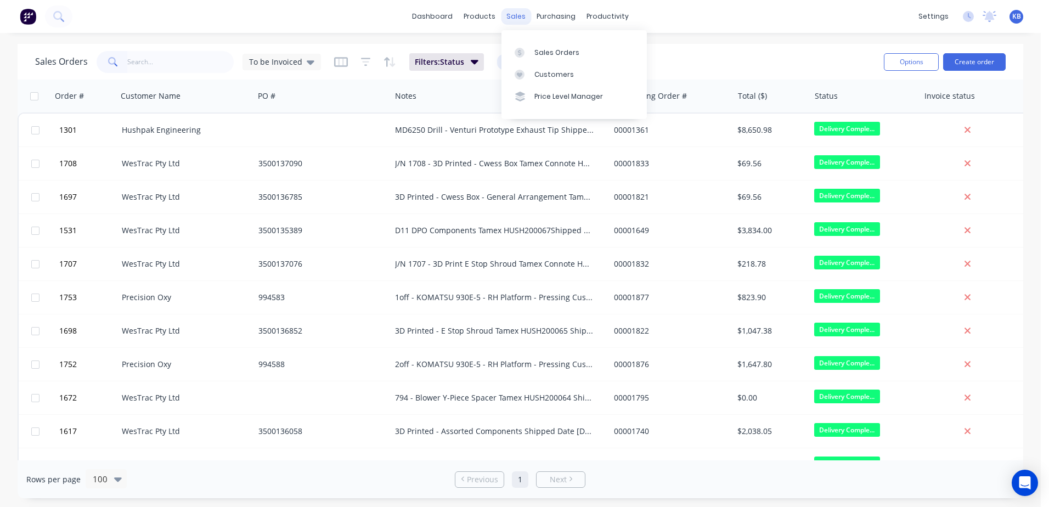
click at [515, 15] on div "sales" at bounding box center [516, 16] width 30 height 16
click at [541, 46] on link "Sales Orders" at bounding box center [573, 52] width 145 height 22
click at [299, 56] on div "To be Invoiced" at bounding box center [281, 62] width 78 height 16
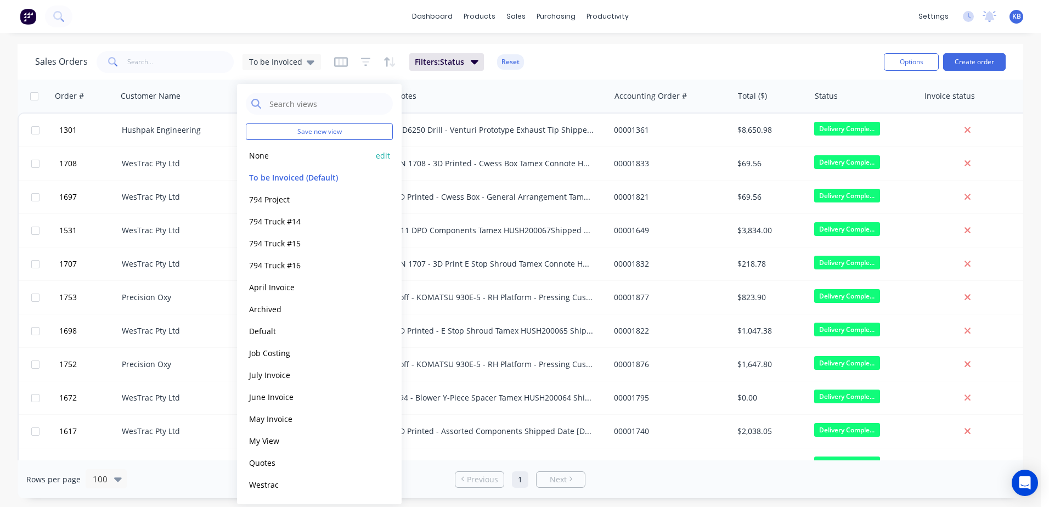
click at [286, 150] on button "None" at bounding box center [308, 155] width 125 height 13
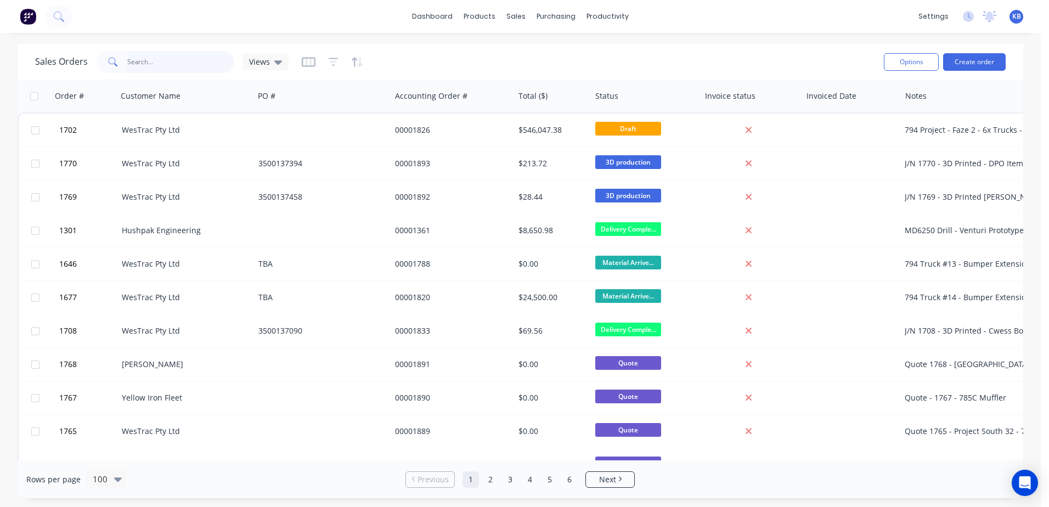
click at [155, 59] on input "text" at bounding box center [180, 62] width 107 height 22
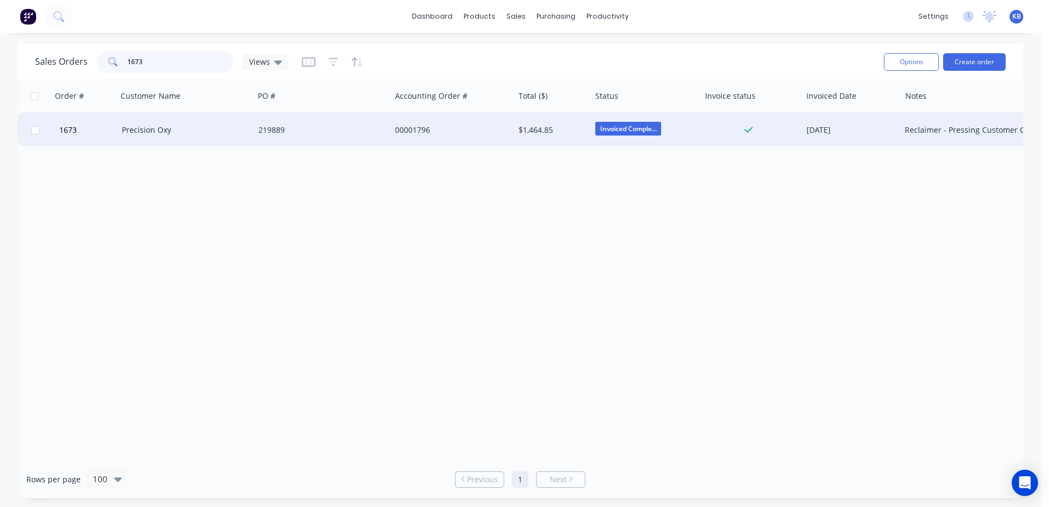
type input "1673"
click at [205, 136] on div "Precision Oxy" at bounding box center [185, 130] width 137 height 33
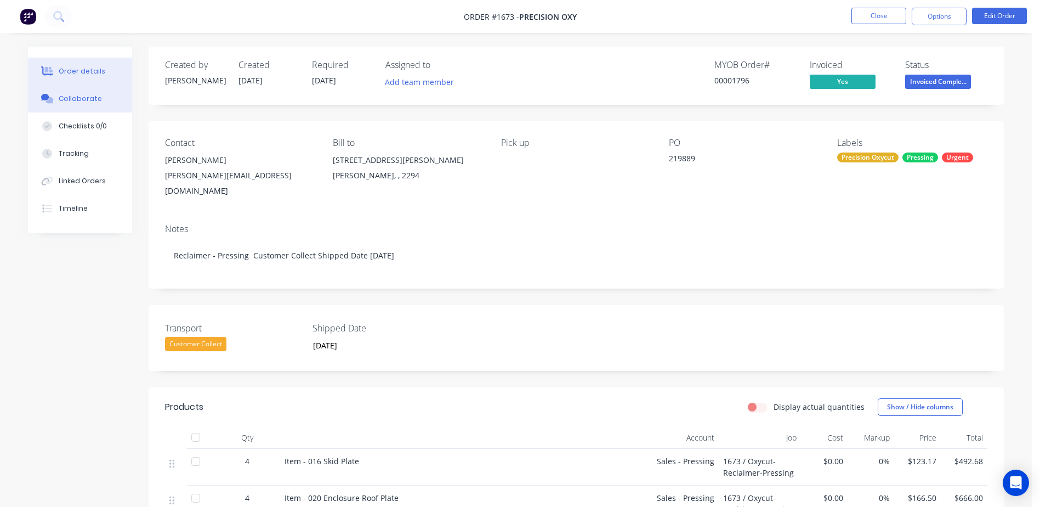
click at [76, 87] on button "Collaborate" at bounding box center [80, 98] width 104 height 27
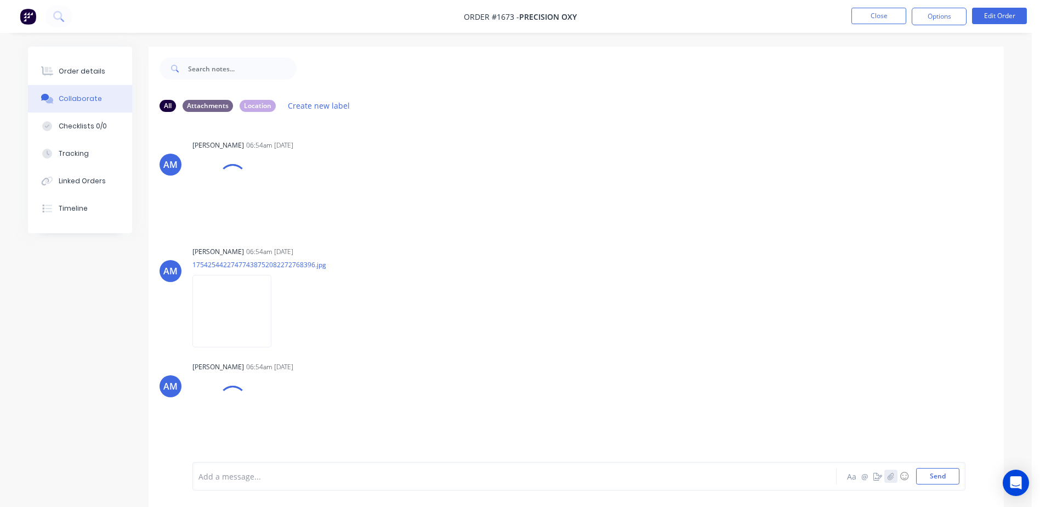
click at [889, 476] on icon "button" at bounding box center [891, 476] width 7 height 8
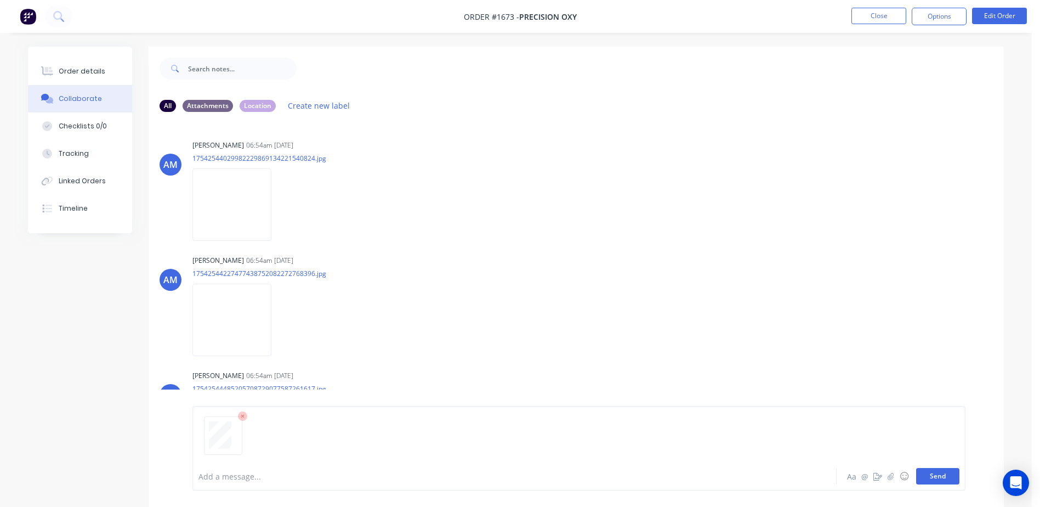
click at [926, 480] on button "Send" at bounding box center [937, 476] width 43 height 16
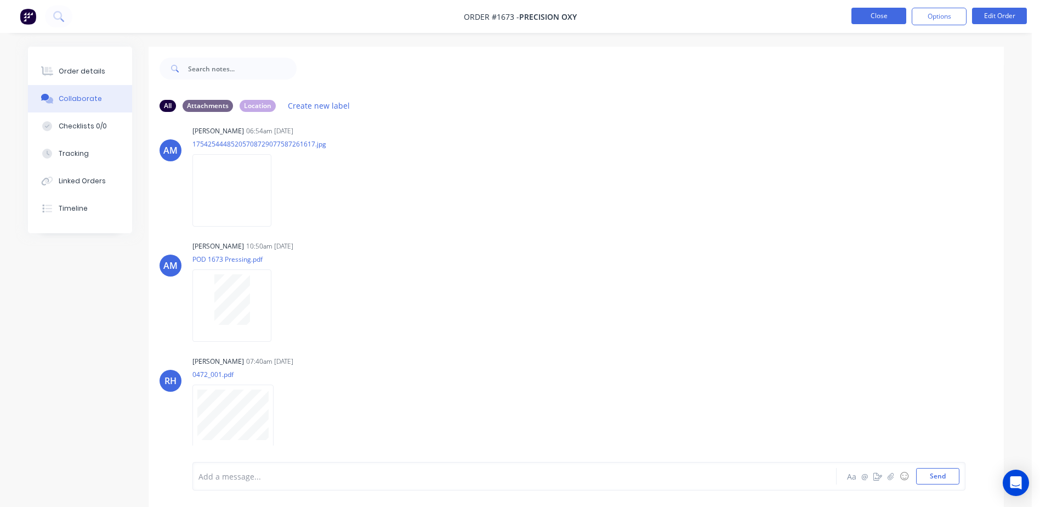
click at [853, 16] on button "Close" at bounding box center [879, 16] width 55 height 16
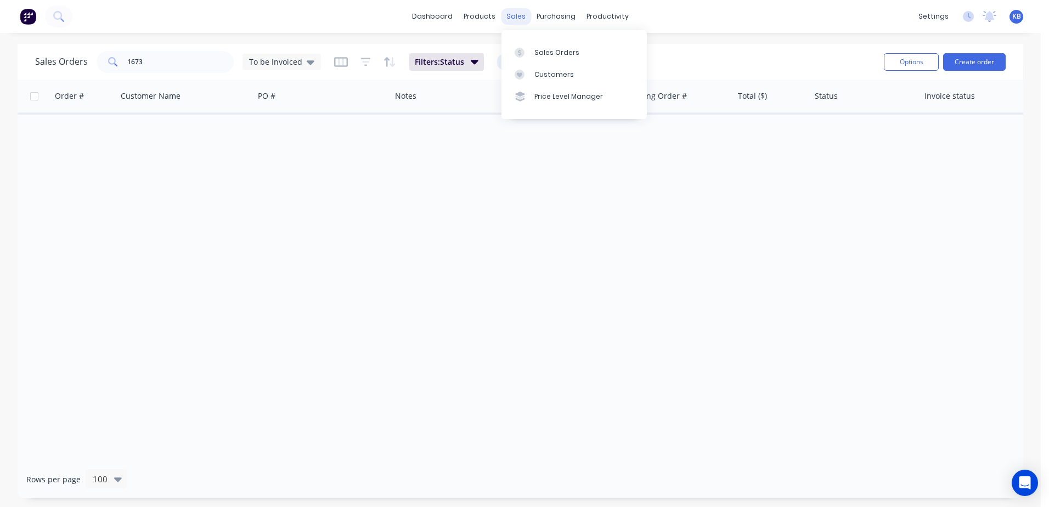
click at [515, 23] on div "sales" at bounding box center [516, 16] width 30 height 16
click at [208, 54] on input "1673" at bounding box center [180, 62] width 107 height 22
drag, startPoint x: 195, startPoint y: 64, endPoint x: -24, endPoint y: 24, distance: 222.5
click at [0, 24] on html "dashboard products sales purchasing productivity dashboard products Product Cat…" at bounding box center [524, 253] width 1049 height 507
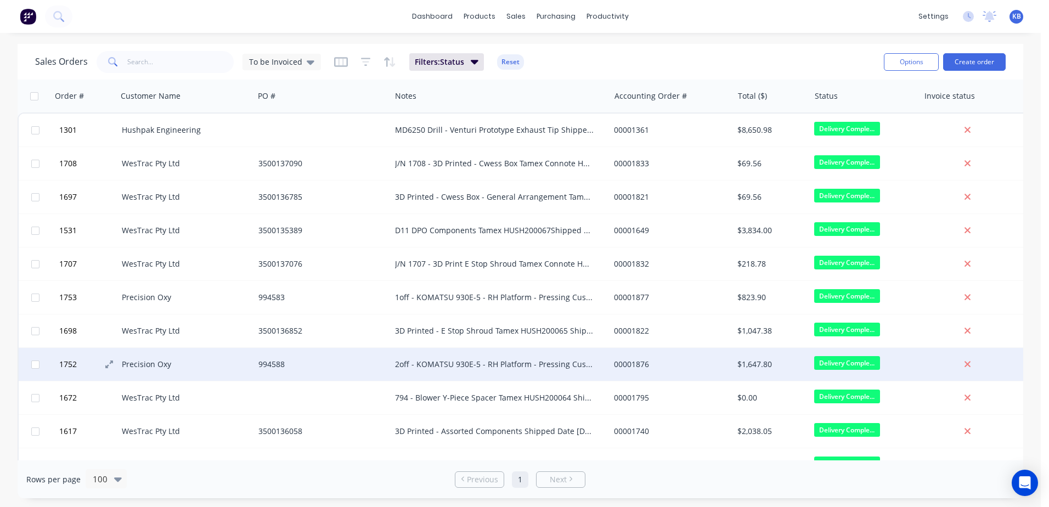
click at [104, 361] on button "1752" at bounding box center [89, 364] width 66 height 33
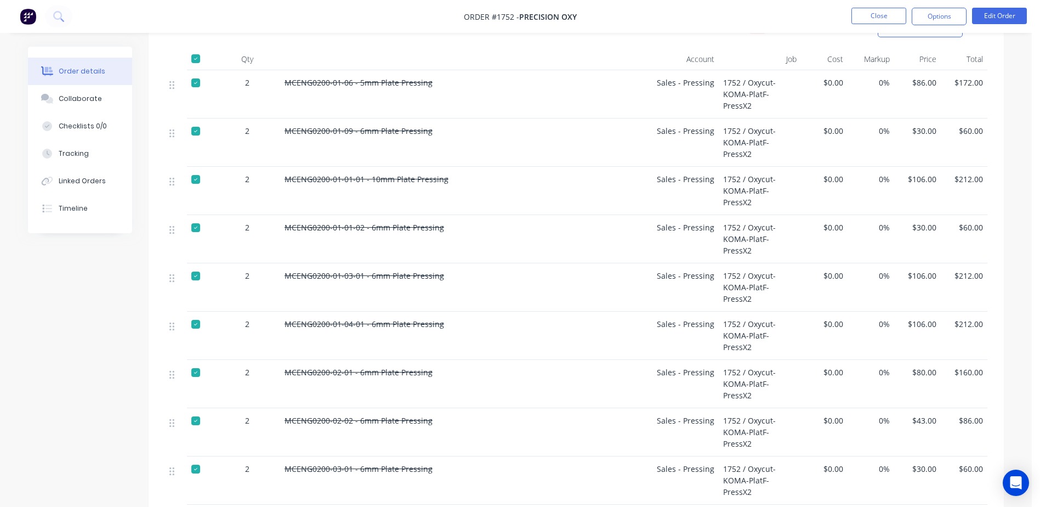
scroll to position [360, 0]
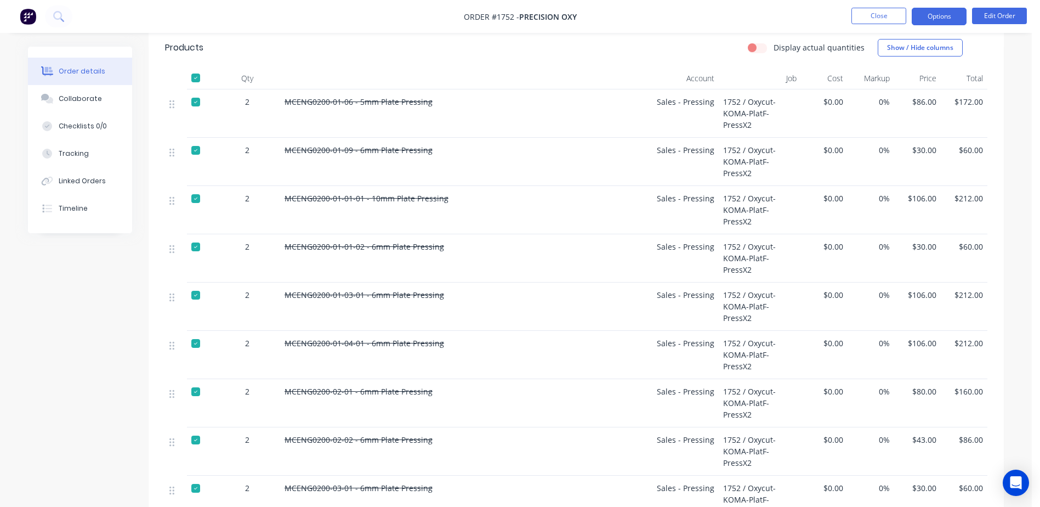
click at [958, 19] on button "Options" at bounding box center [939, 17] width 55 height 18
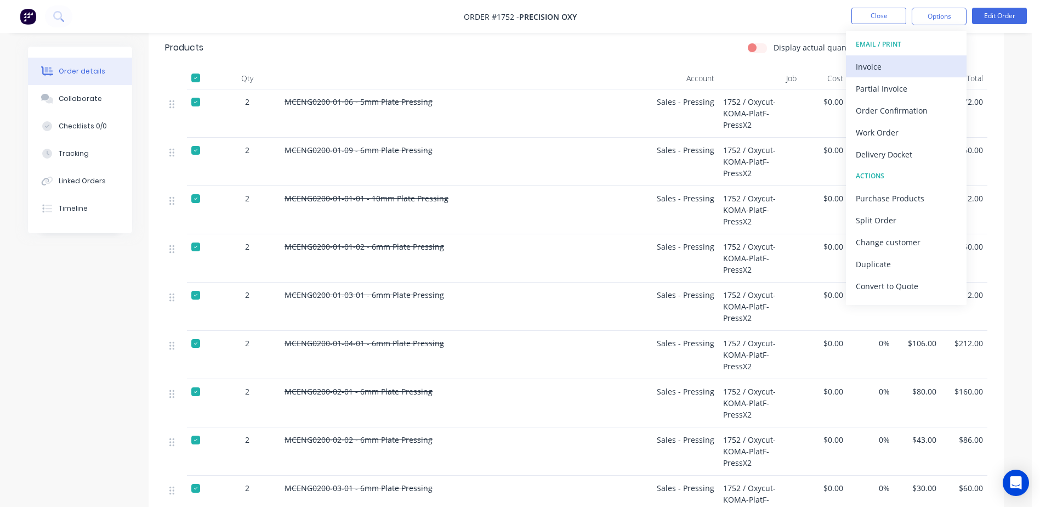
click at [878, 64] on div "Invoice" at bounding box center [906, 67] width 101 height 16
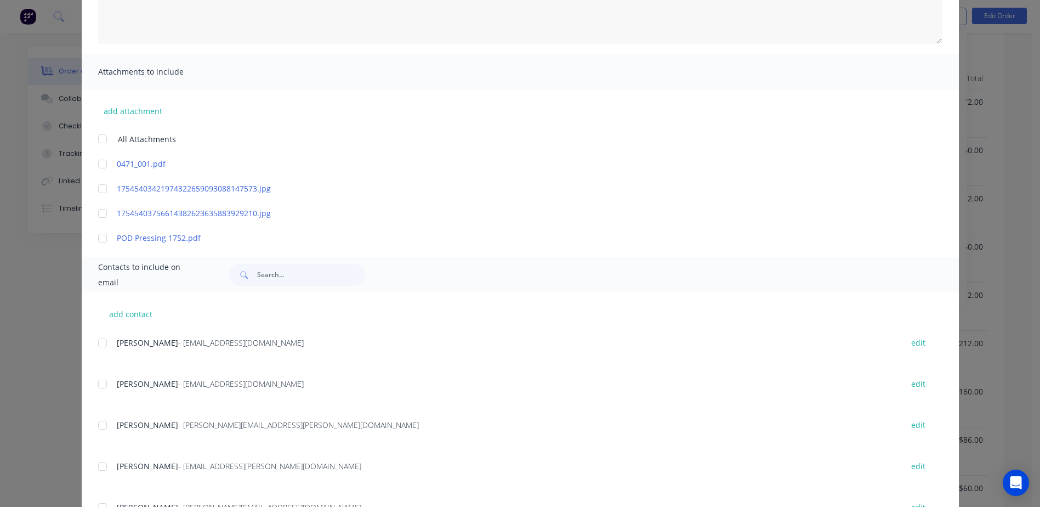
scroll to position [14, 0]
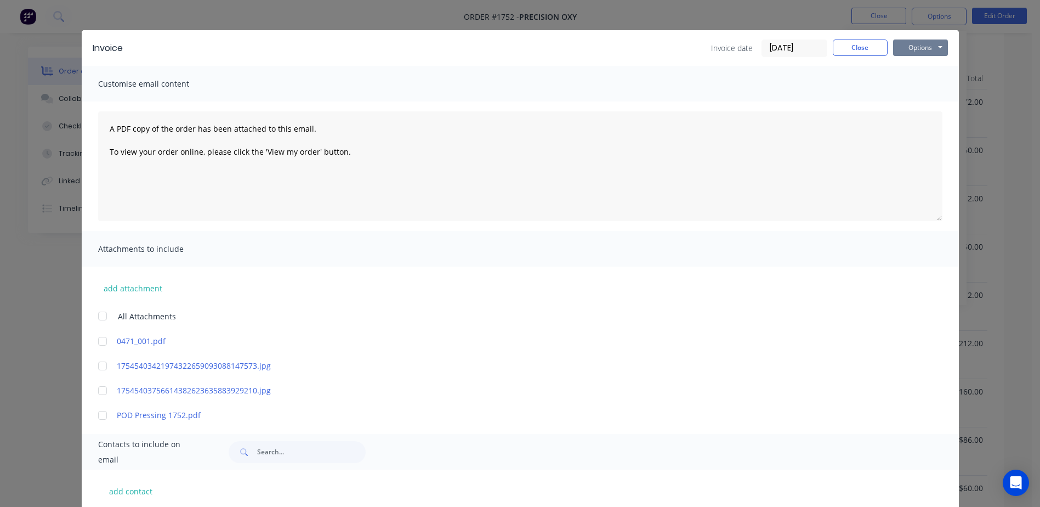
click at [926, 45] on button "Options" at bounding box center [920, 47] width 55 height 16
click at [921, 84] on button "Print" at bounding box center [928, 85] width 70 height 18
click at [926, 50] on button "Options" at bounding box center [920, 47] width 55 height 16
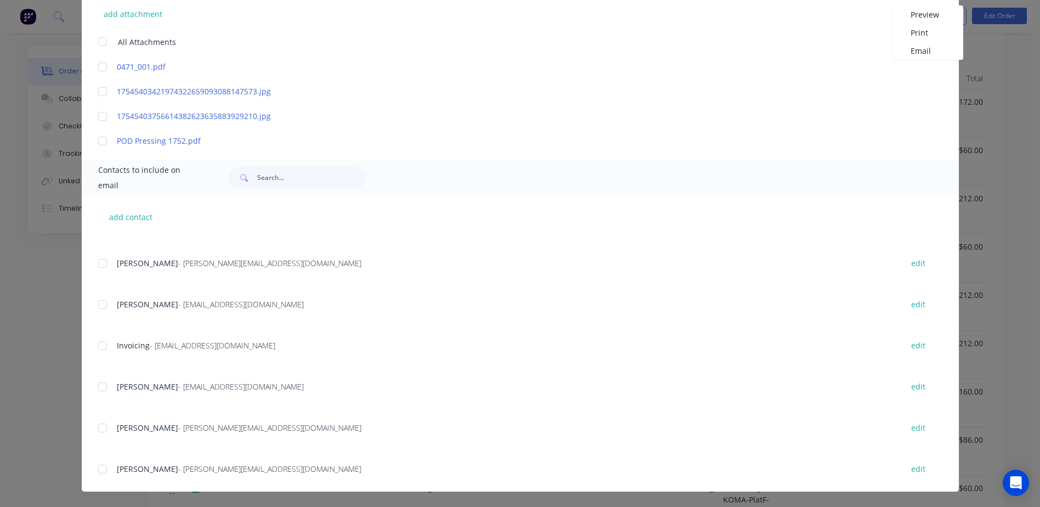
scroll to position [274, 0]
click at [103, 344] on div at bounding box center [103, 342] width 22 height 22
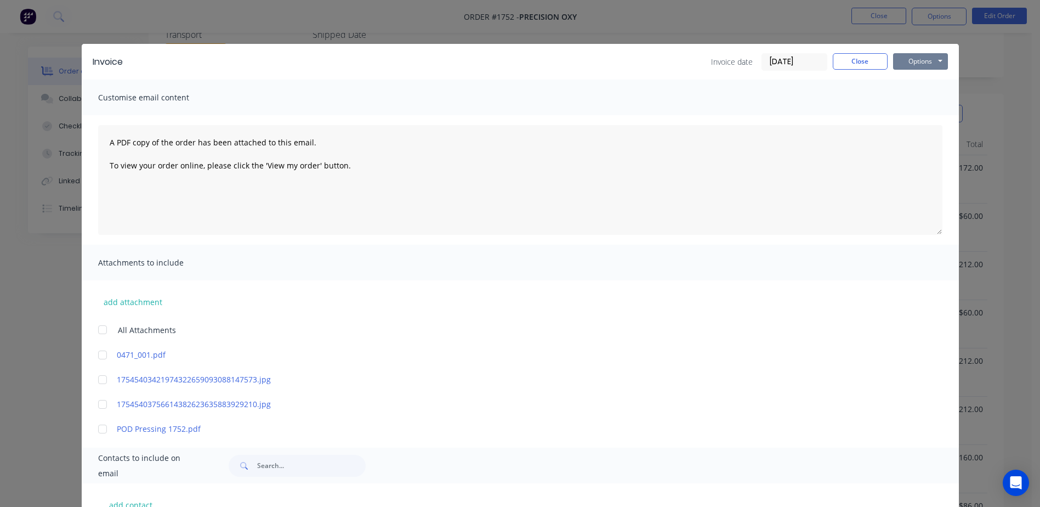
scroll to position [195, 0]
click at [915, 66] on button "Options" at bounding box center [920, 61] width 55 height 16
click at [918, 119] on button "Email" at bounding box center [928, 117] width 70 height 18
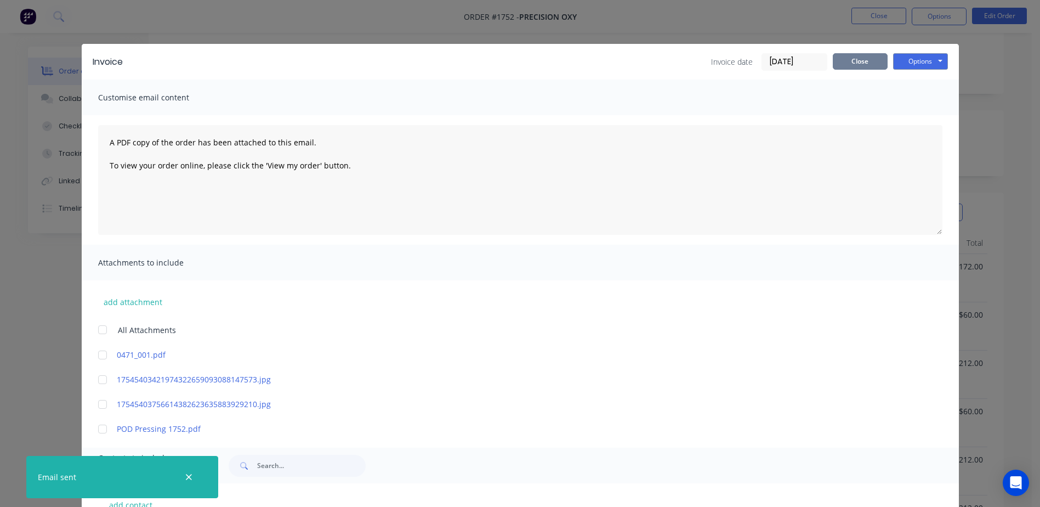
click at [833, 58] on button "Close" at bounding box center [860, 61] width 55 height 16
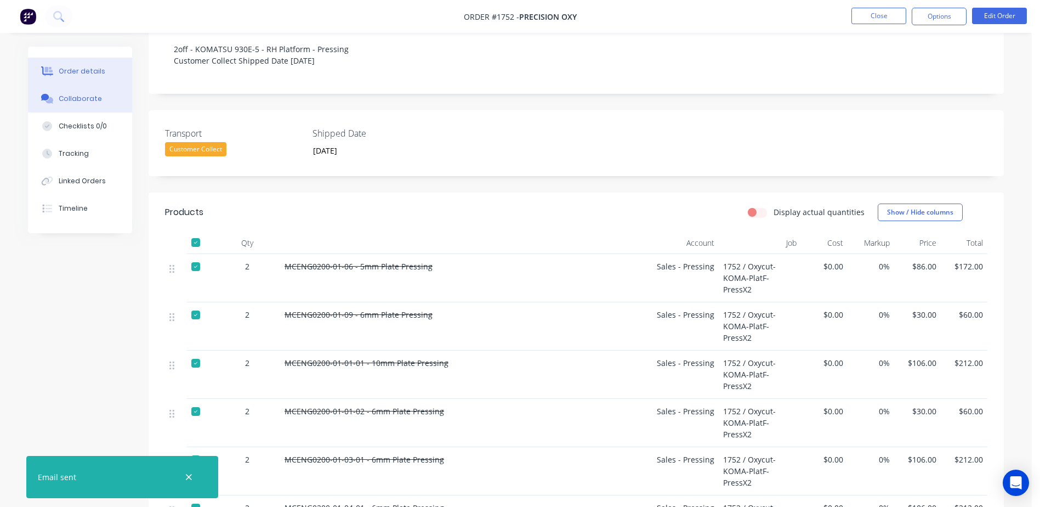
click at [82, 100] on div "Collaborate" at bounding box center [80, 99] width 43 height 10
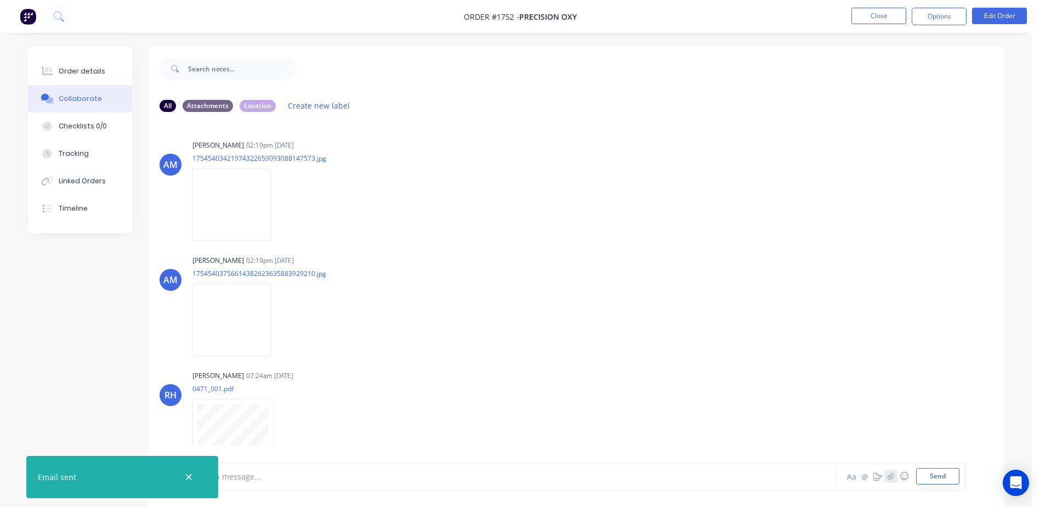
click at [887, 481] on button "button" at bounding box center [891, 475] width 13 height 13
click at [937, 467] on div at bounding box center [579, 440] width 761 height 56
click at [937, 476] on button "Send" at bounding box center [937, 476] width 43 height 16
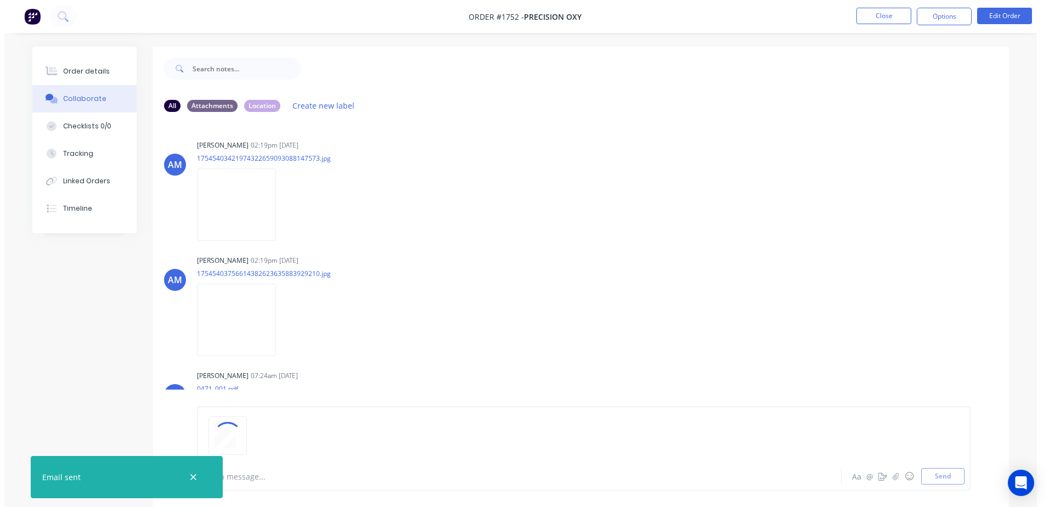
scroll to position [129, 0]
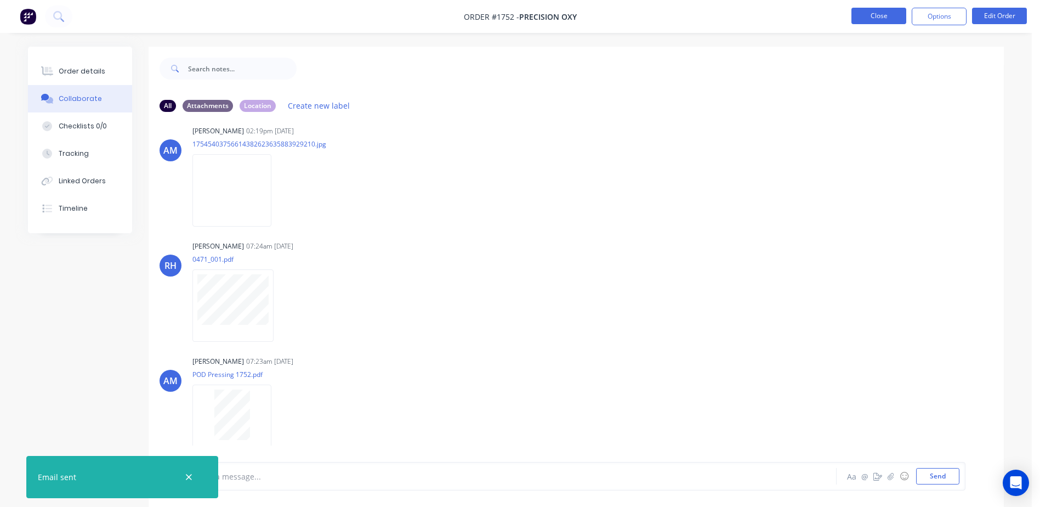
click at [869, 22] on button "Close" at bounding box center [879, 16] width 55 height 16
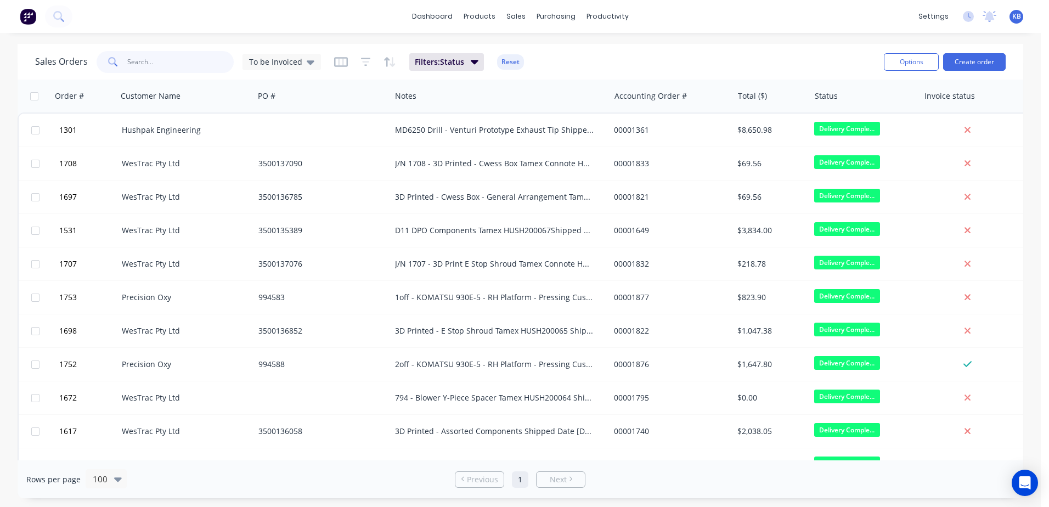
click at [226, 58] on input "text" at bounding box center [180, 62] width 107 height 22
type input "1752"
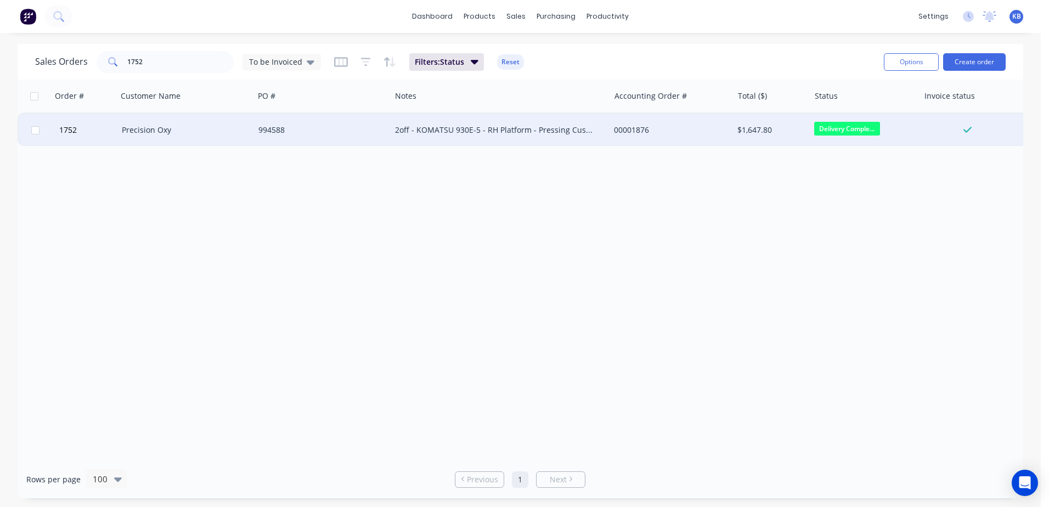
click at [348, 139] on div "994588" at bounding box center [322, 130] width 137 height 33
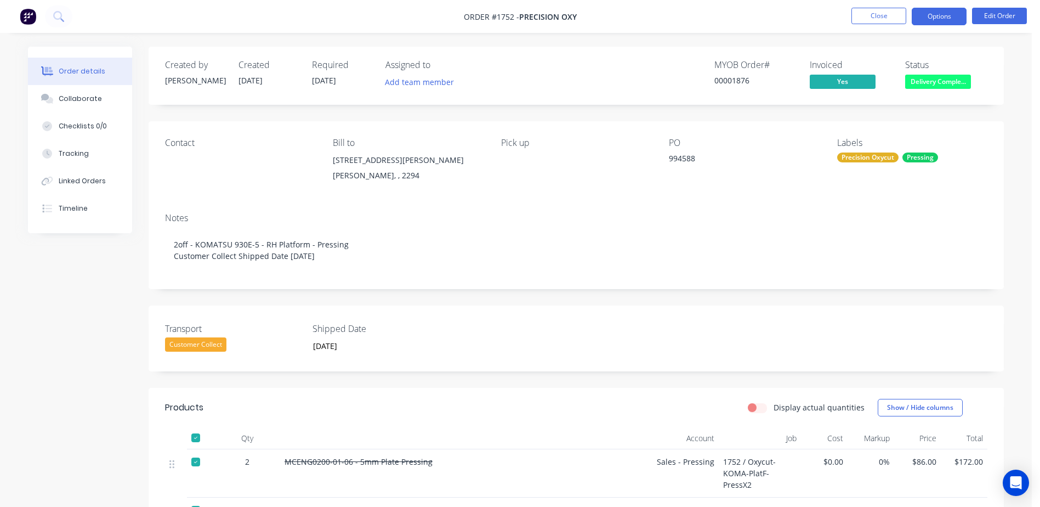
click at [935, 25] on button "Options" at bounding box center [939, 17] width 55 height 18
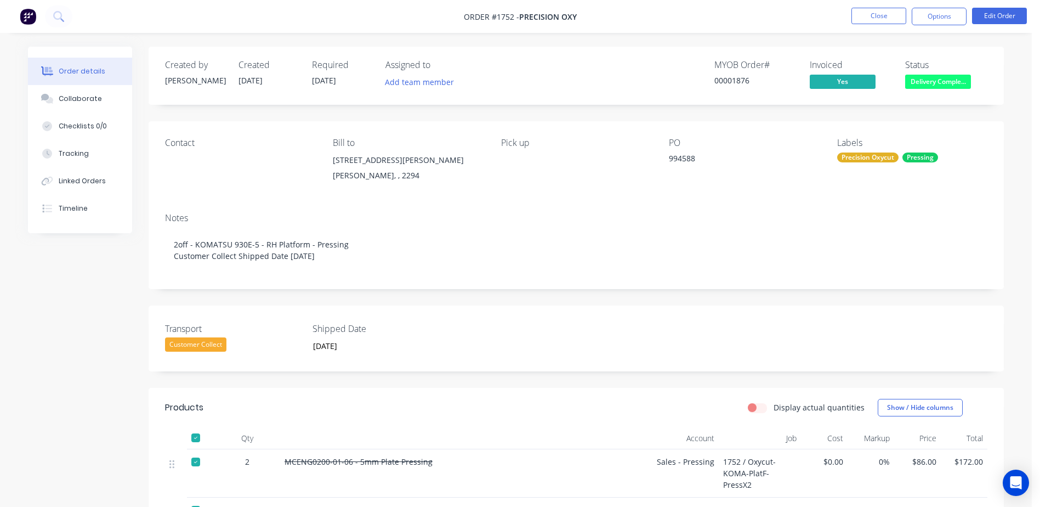
click at [946, 82] on span "Delivery Comple..." at bounding box center [938, 82] width 66 height 14
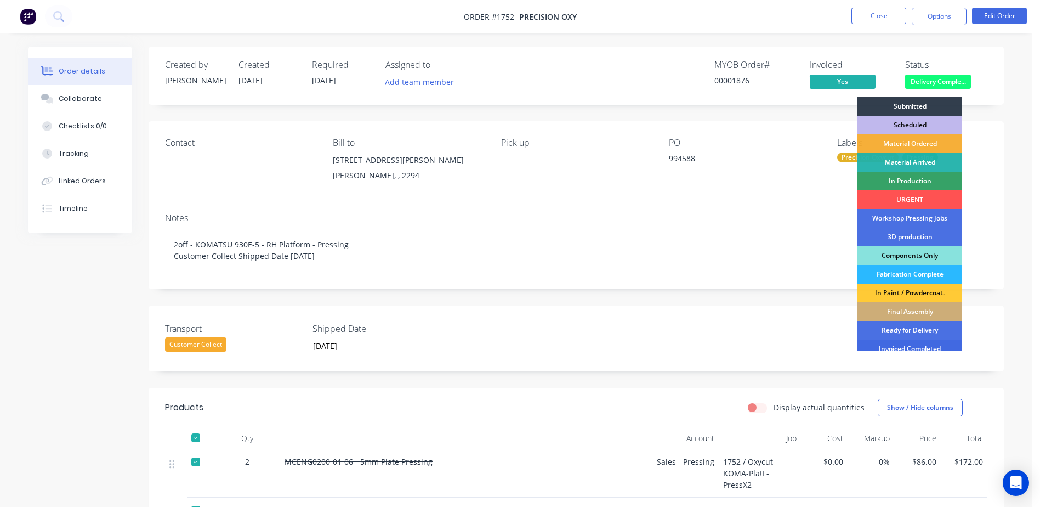
click at [890, 343] on div "Invoiced Completed" at bounding box center [910, 348] width 105 height 19
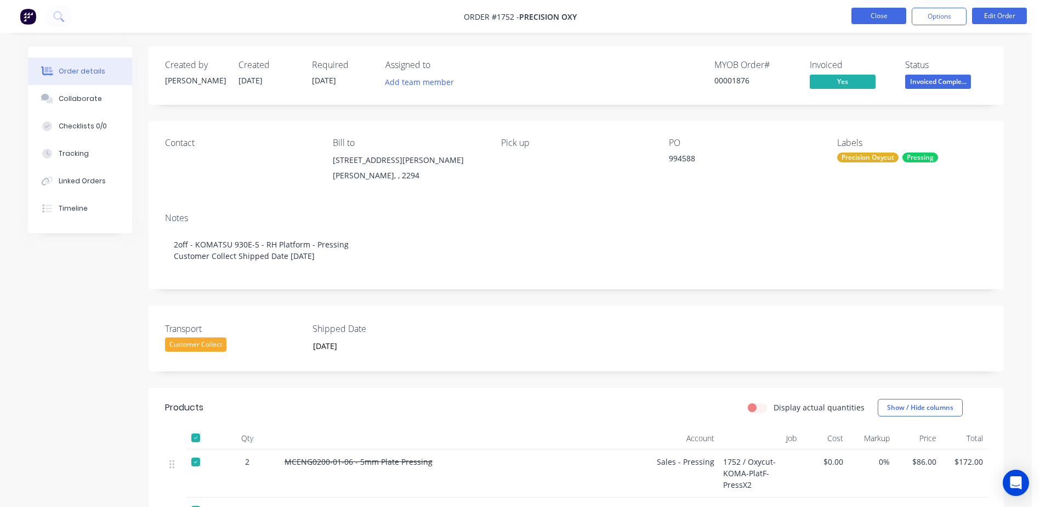
click at [875, 12] on button "Close" at bounding box center [879, 16] width 55 height 16
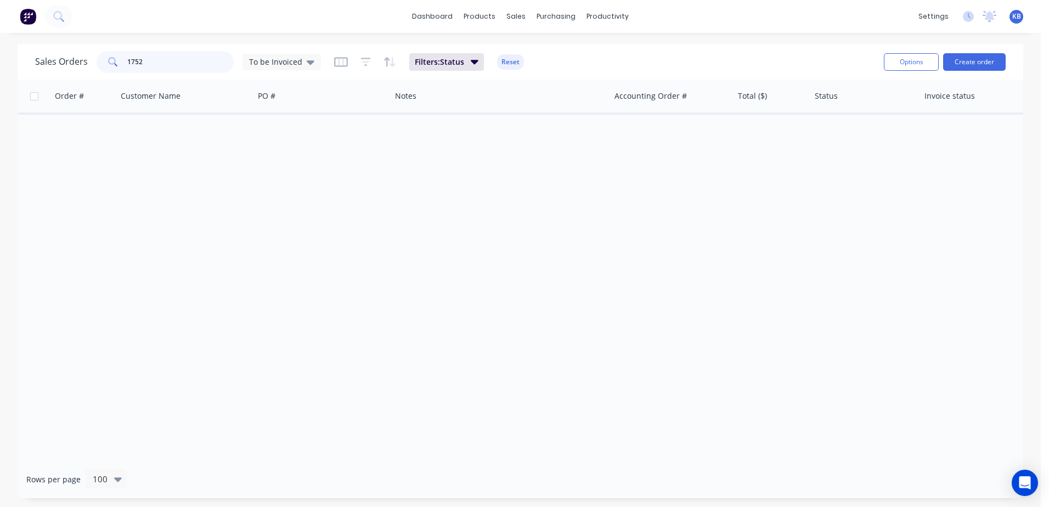
click at [176, 66] on input "1752" at bounding box center [180, 62] width 107 height 22
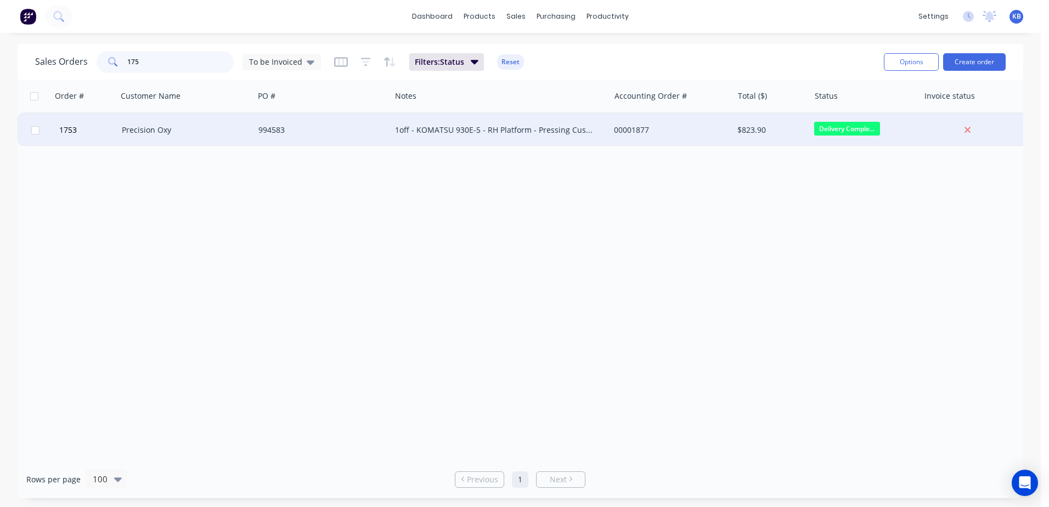
type input "175"
click at [174, 126] on div "Precision Oxy" at bounding box center [183, 129] width 122 height 11
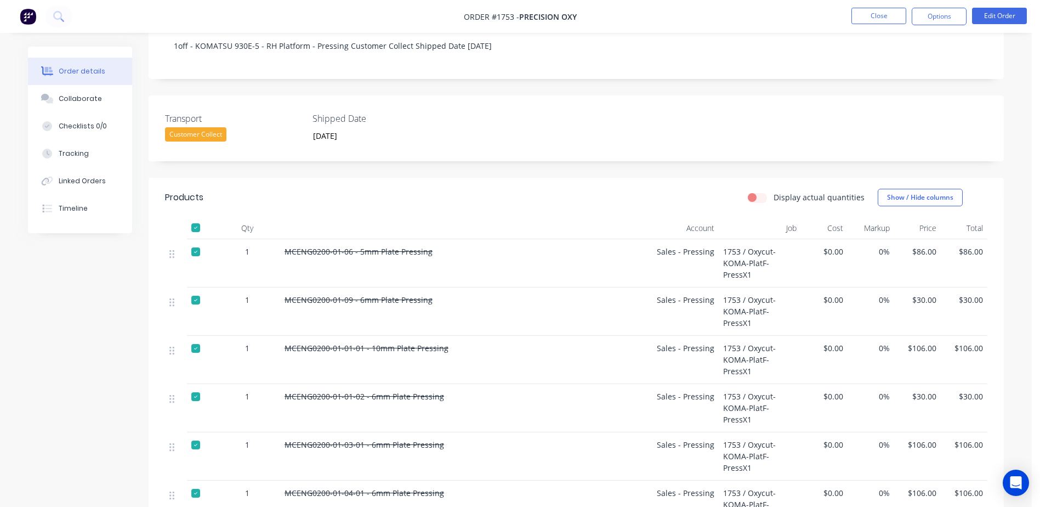
scroll to position [184, 0]
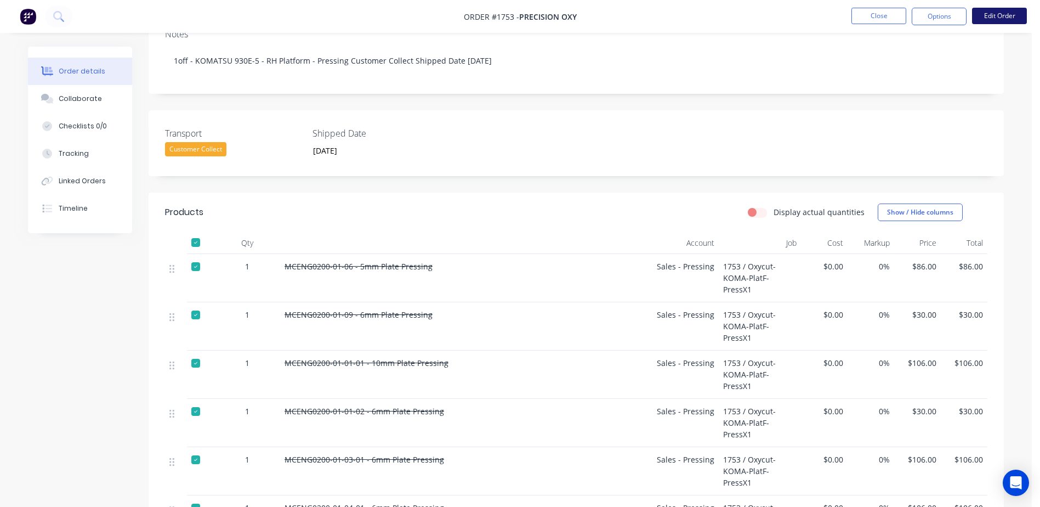
click at [1006, 15] on button "Edit Order" at bounding box center [999, 16] width 55 height 16
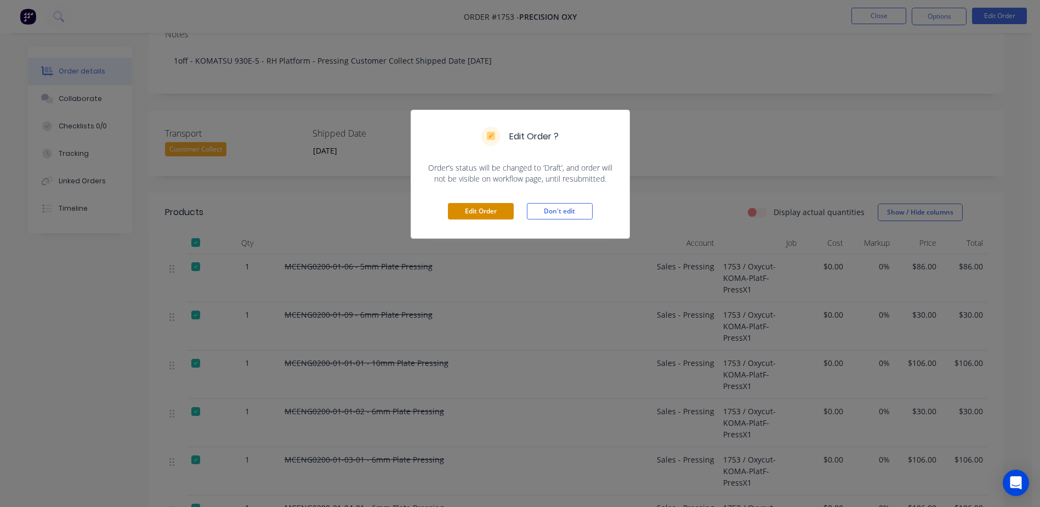
click at [471, 207] on button "Edit Order" at bounding box center [481, 211] width 66 height 16
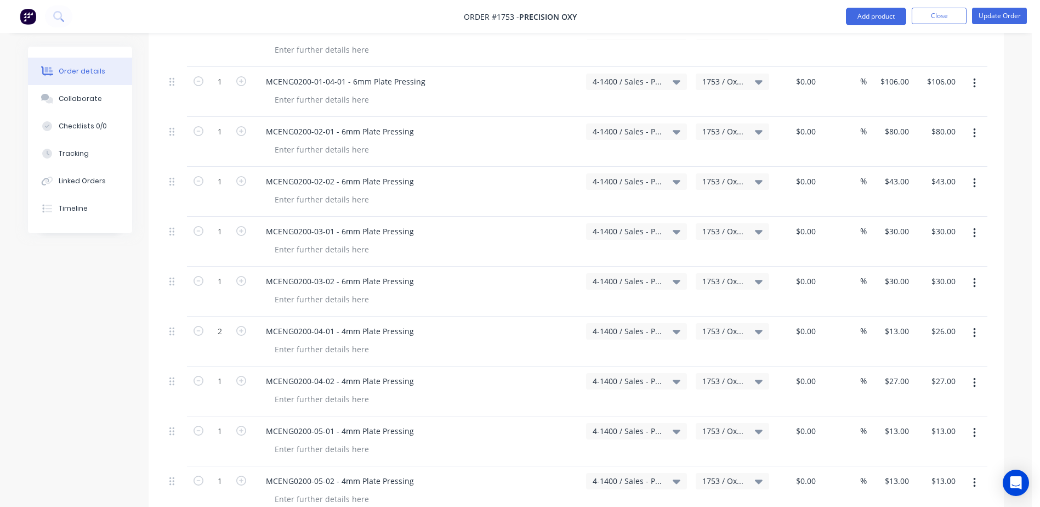
scroll to position [658, 0]
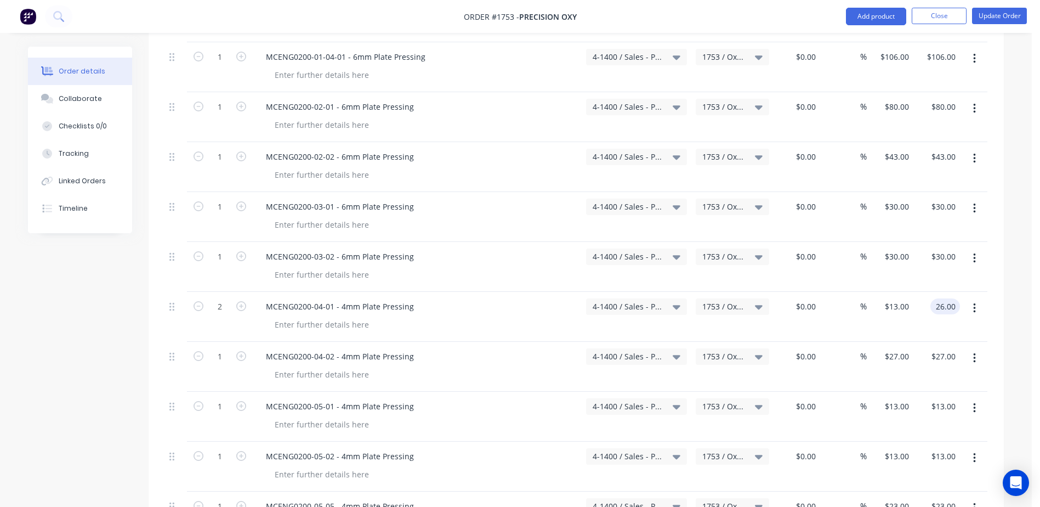
drag, startPoint x: 933, startPoint y: 292, endPoint x: 973, endPoint y: 291, distance: 39.5
click at [973, 292] on div "2 MCENG0200-04-01 - 4mm Plate Pressing 4-1400 / Sales - Pressing 1753 / Oxycut-…" at bounding box center [576, 317] width 823 height 50
type input "1"
type input "$0.00"
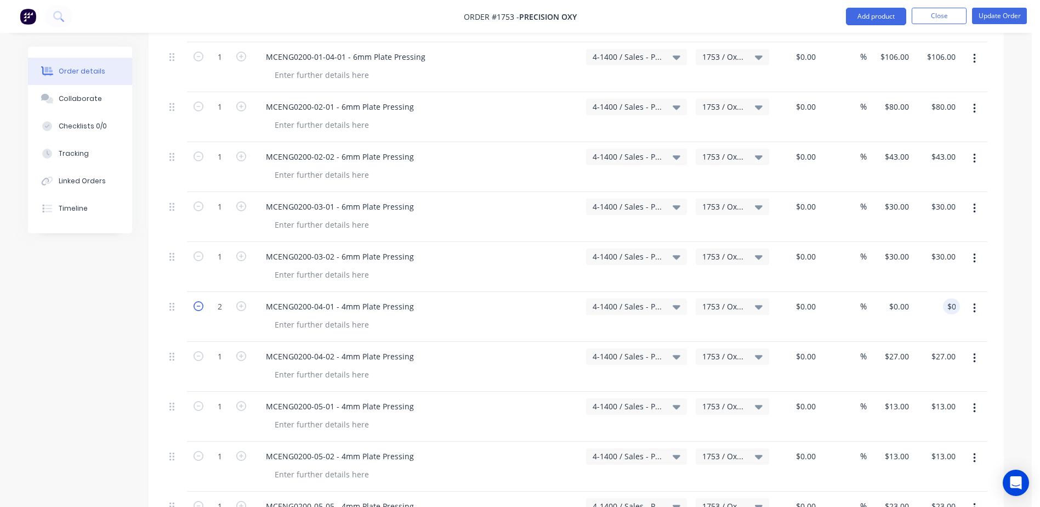
click at [202, 301] on icon "button" at bounding box center [199, 306] width 10 height 10
type input "1"
click at [235, 349] on button "button" at bounding box center [241, 355] width 14 height 12
type input "2"
type input "$54.00"
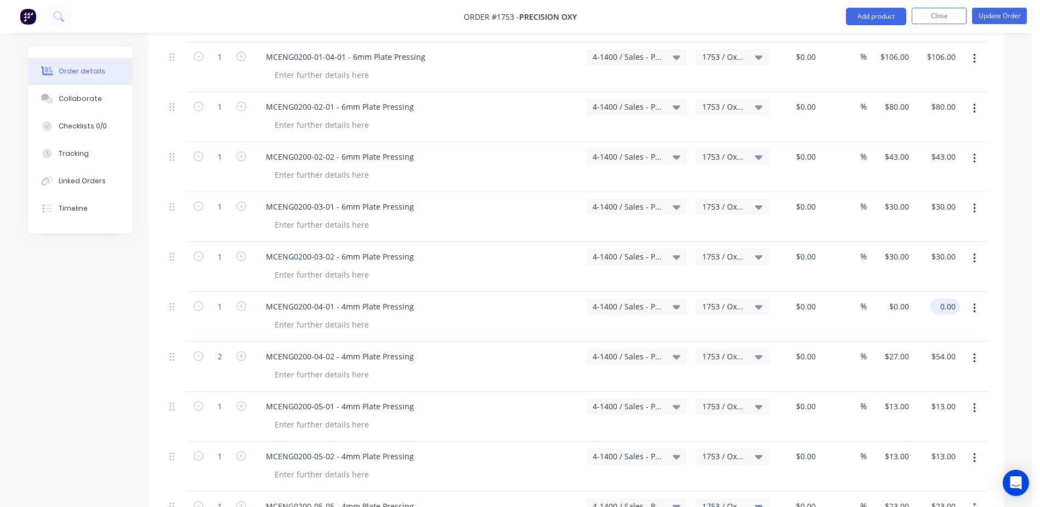
click at [947, 298] on input "0.00" at bounding box center [947, 306] width 25 height 16
type input "13.00"
type input "$13.00"
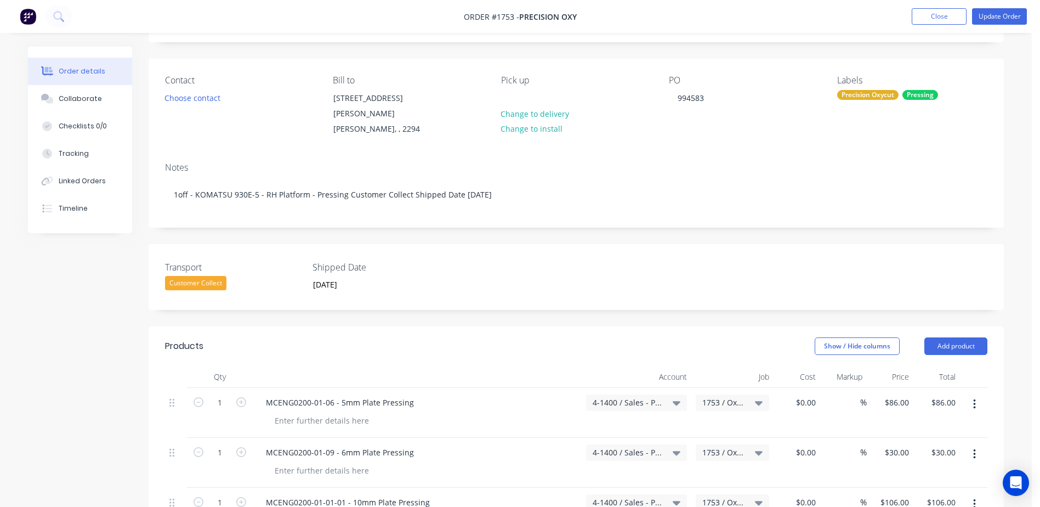
scroll to position [0, 0]
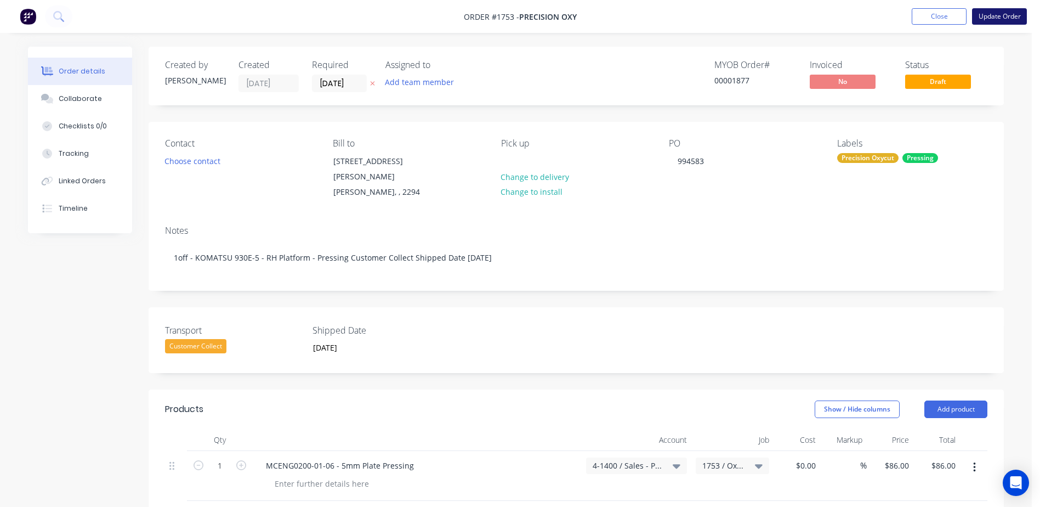
click at [986, 12] on button "Update Order" at bounding box center [999, 16] width 55 height 16
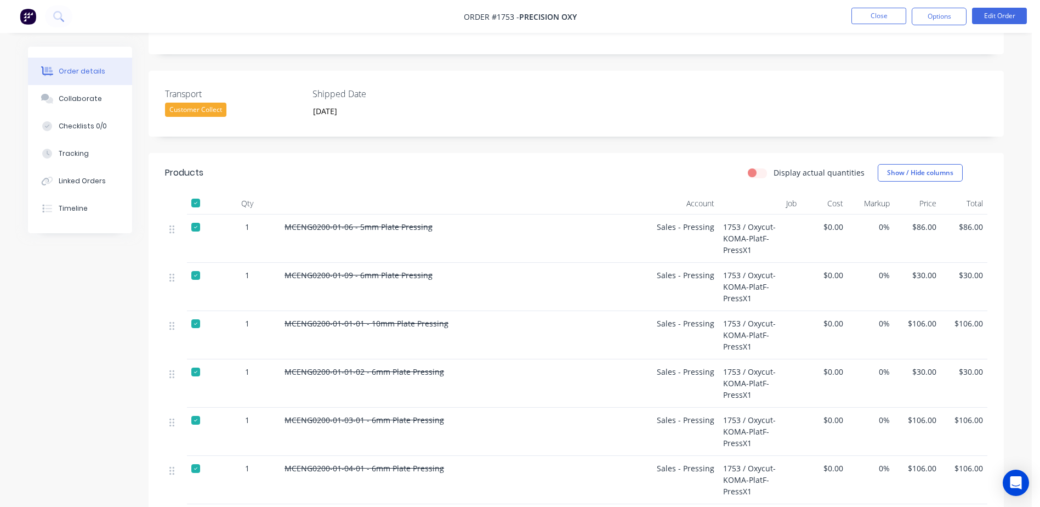
scroll to position [55, 0]
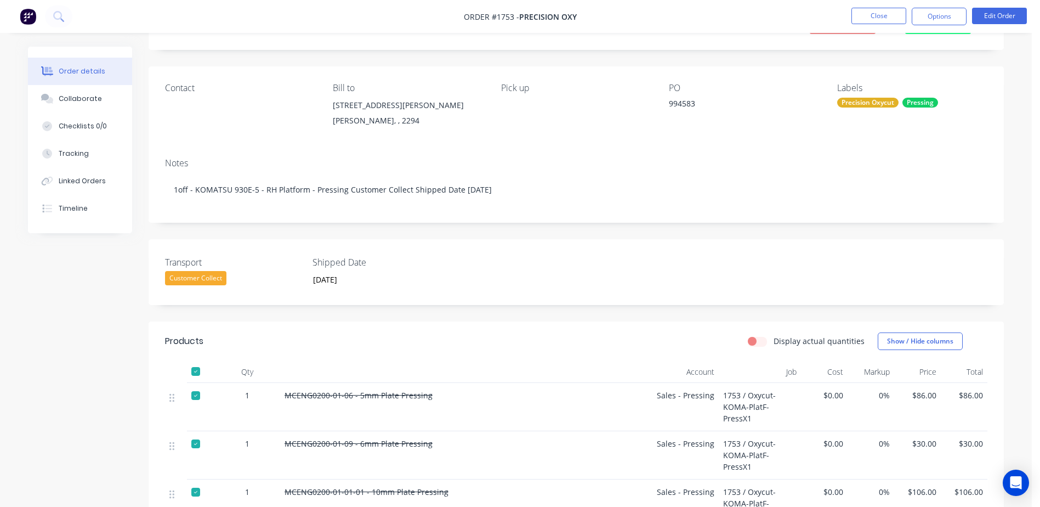
click at [936, 5] on nav "Order #1753 - Precision Oxy Close Options Edit Order" at bounding box center [520, 16] width 1040 height 33
click at [935, 15] on button "Options" at bounding box center [939, 17] width 55 height 18
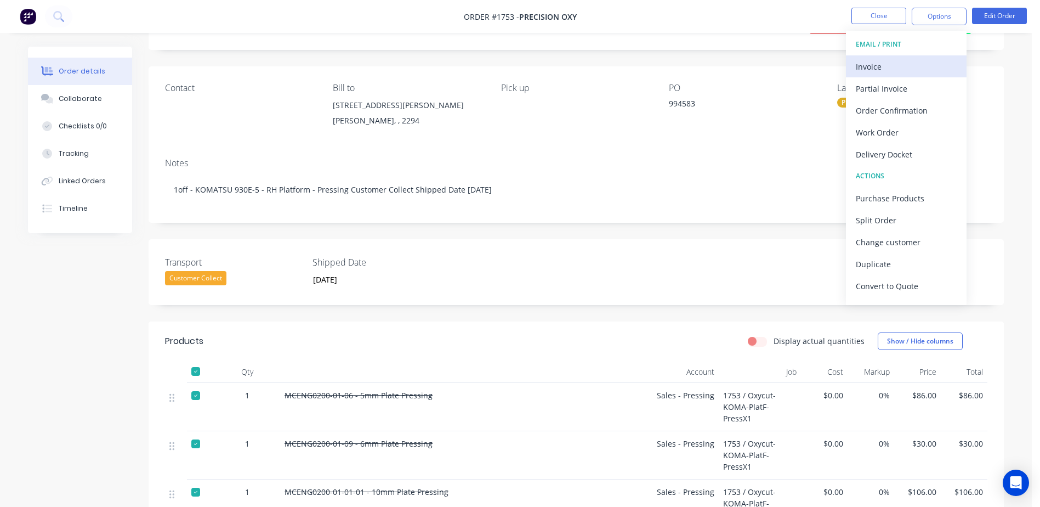
click at [892, 65] on div "Invoice" at bounding box center [906, 67] width 101 height 16
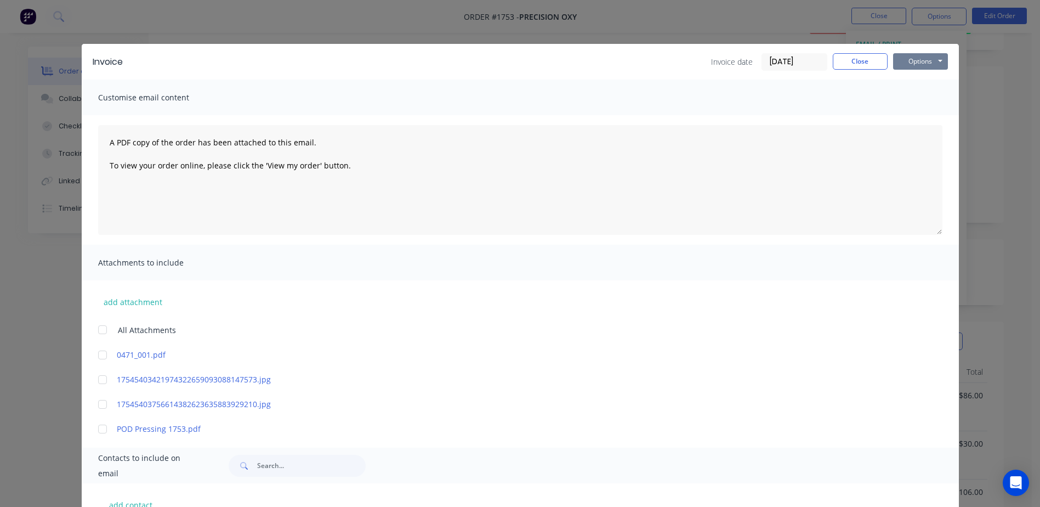
click at [918, 65] on button "Options" at bounding box center [920, 61] width 55 height 16
click at [925, 99] on button "Print" at bounding box center [928, 99] width 70 height 18
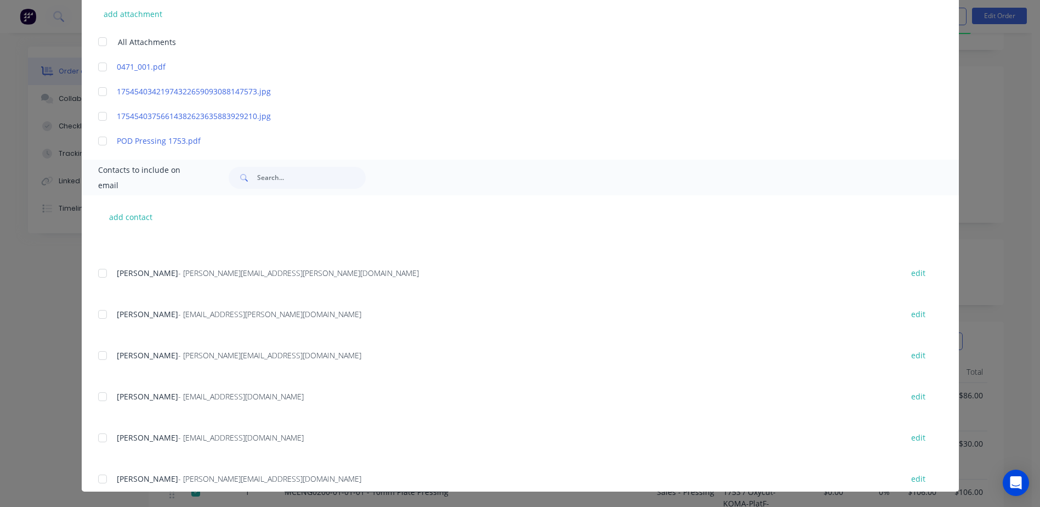
scroll to position [329, 0]
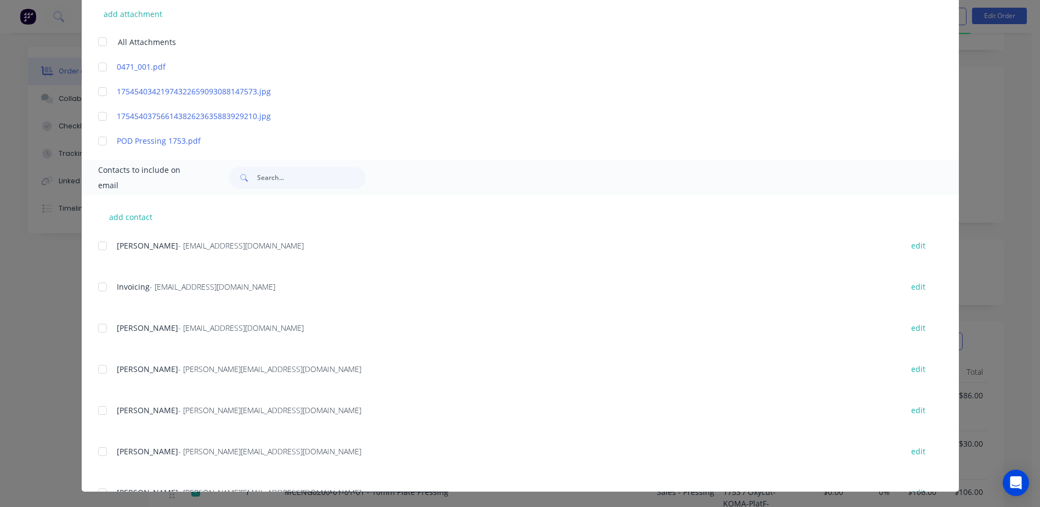
click at [102, 288] on div at bounding box center [103, 287] width 22 height 22
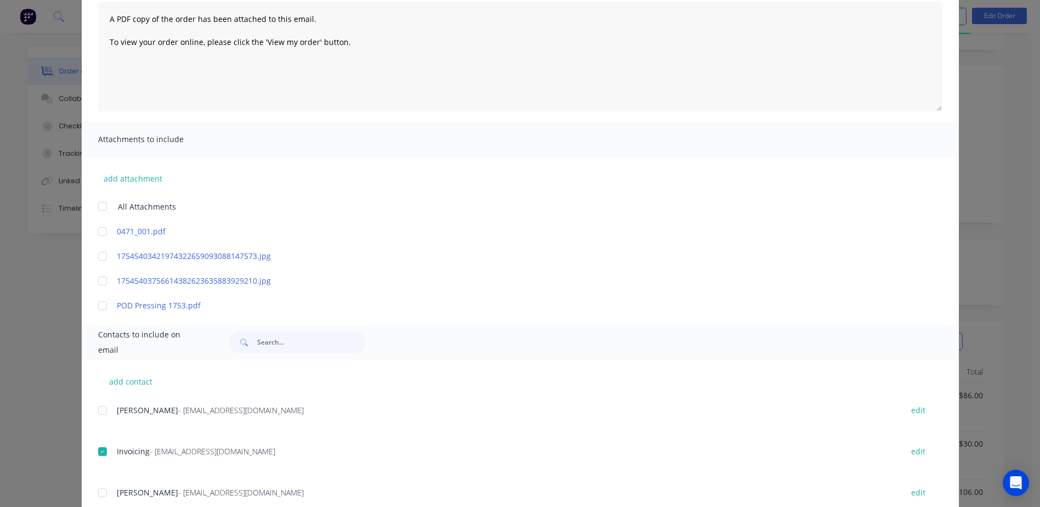
scroll to position [0, 0]
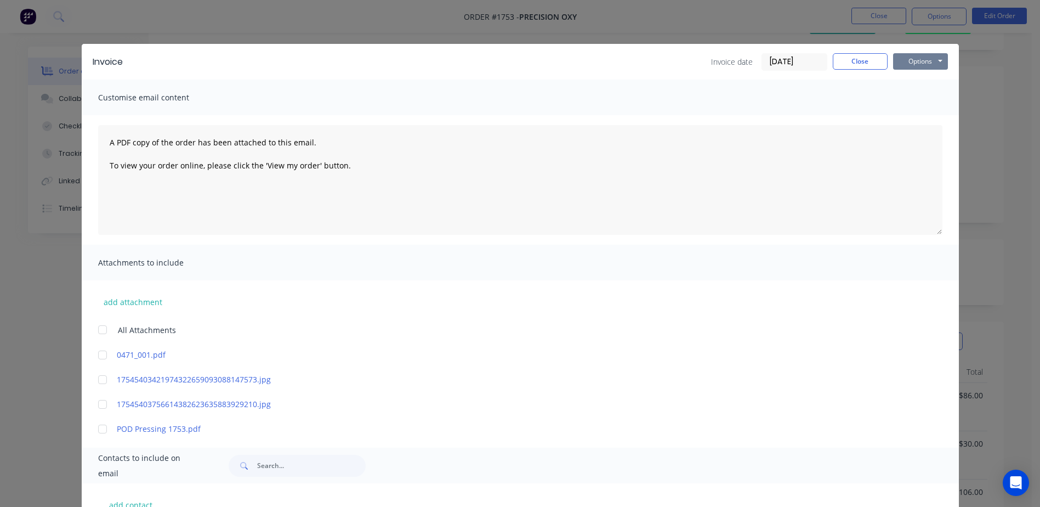
click at [918, 69] on button "Options" at bounding box center [920, 61] width 55 height 16
click at [920, 117] on button "Email" at bounding box center [928, 117] width 70 height 18
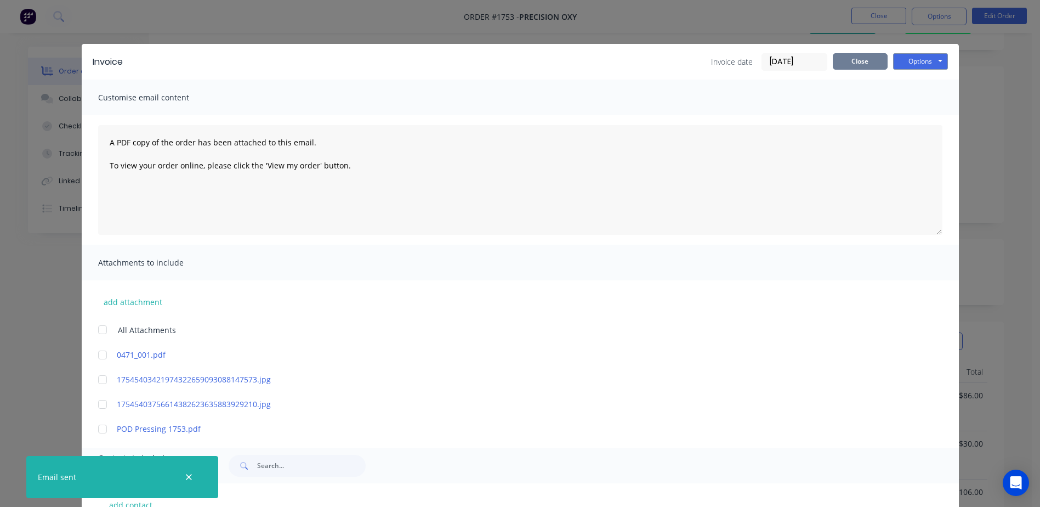
click at [844, 63] on button "Close" at bounding box center [860, 61] width 55 height 16
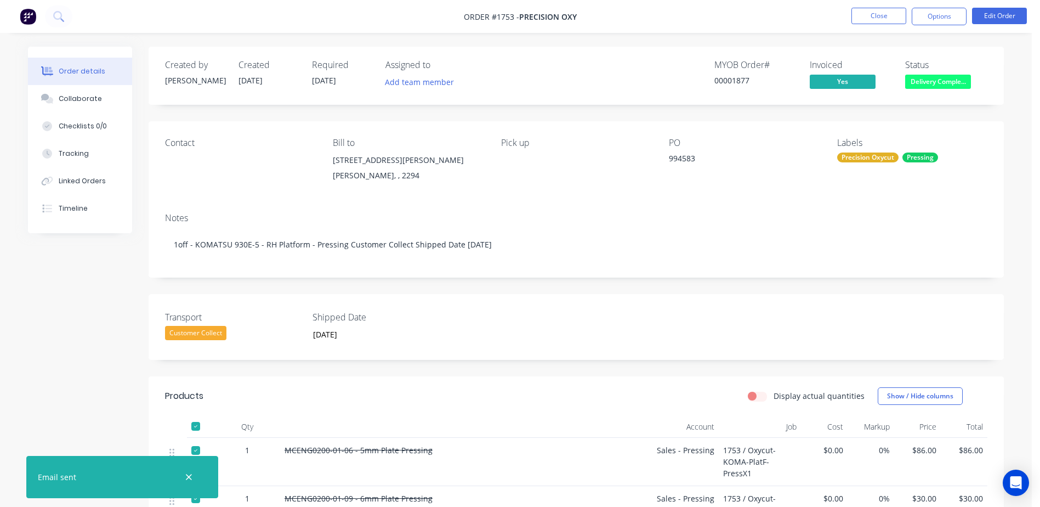
click at [944, 84] on span "Delivery Comple..." at bounding box center [938, 82] width 66 height 14
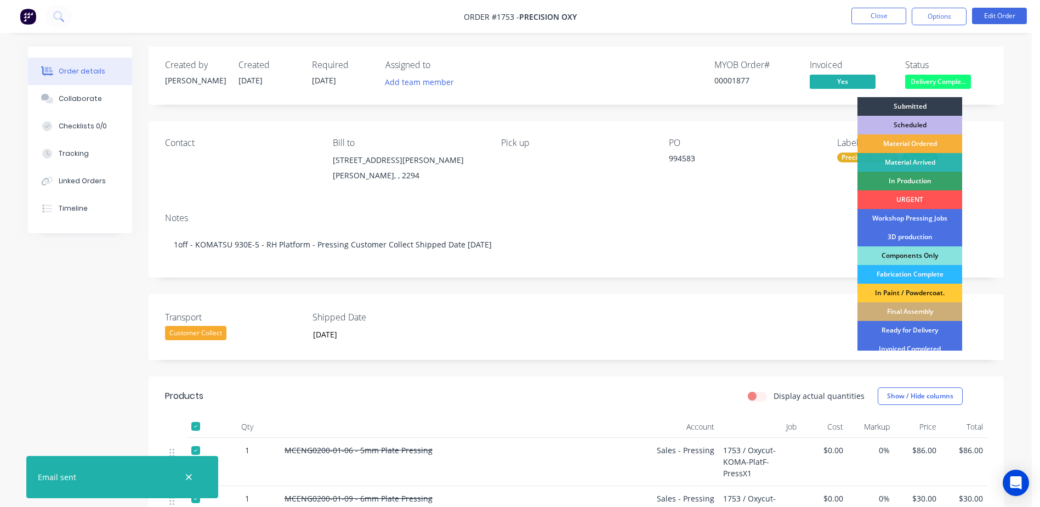
click at [915, 350] on div "Transport Customer Collect Shipped Date 07/08/2025" at bounding box center [577, 327] width 856 height 66
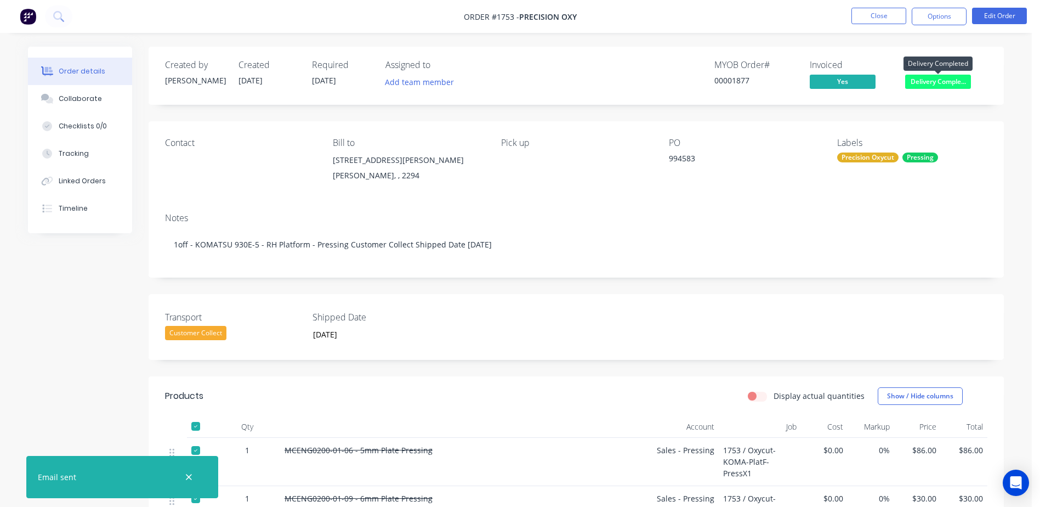
click at [922, 80] on span "Delivery Comple..." at bounding box center [938, 82] width 66 height 14
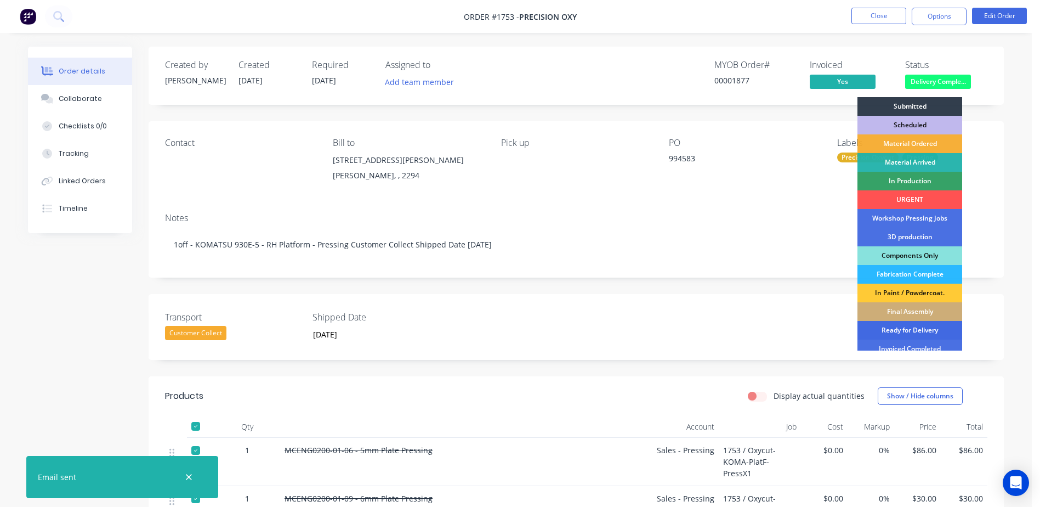
click at [927, 338] on div "Ready for Delivery" at bounding box center [910, 330] width 105 height 19
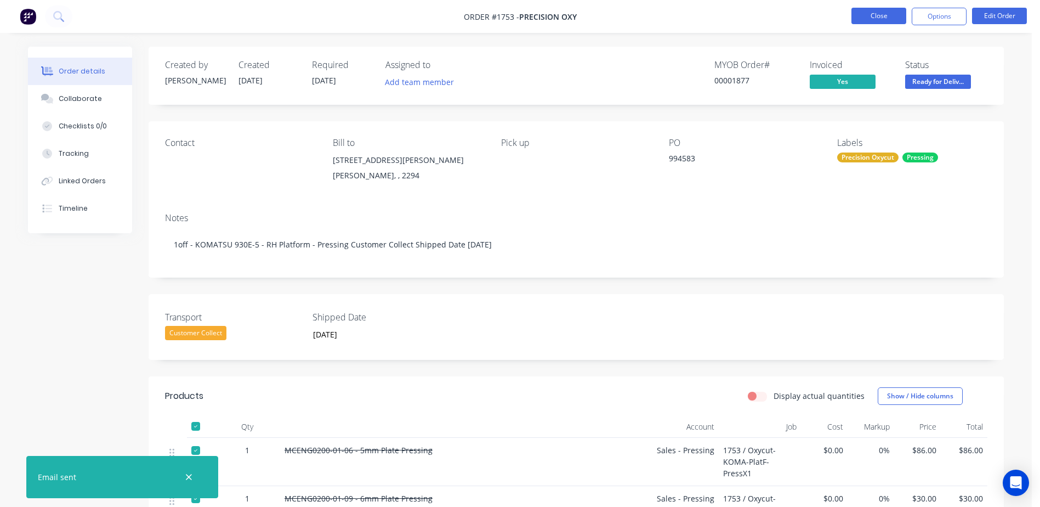
click at [888, 14] on button "Close" at bounding box center [879, 16] width 55 height 16
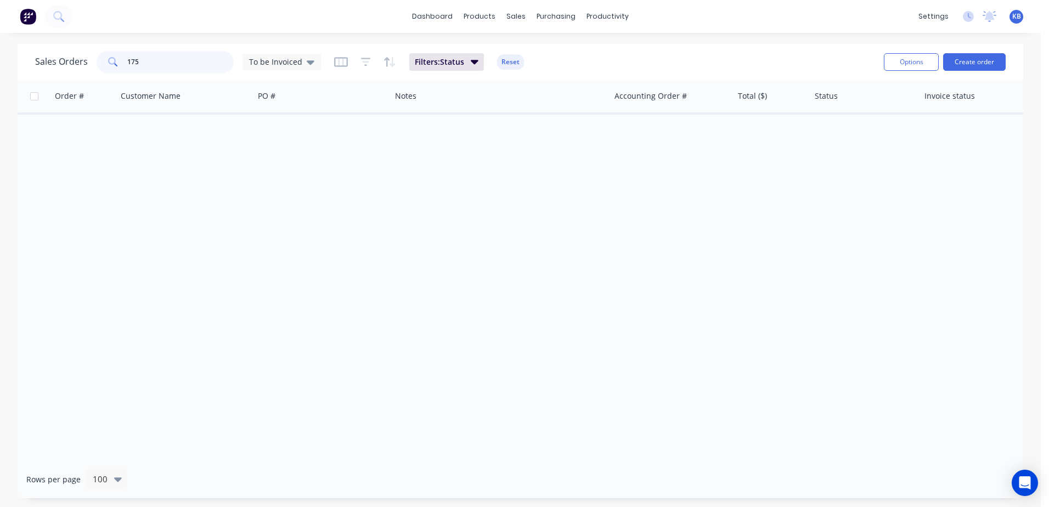
click at [193, 58] on input "175" at bounding box center [180, 62] width 107 height 22
drag, startPoint x: 129, startPoint y: 63, endPoint x: 65, endPoint y: 60, distance: 64.8
click at [75, 59] on div "Sales Orders 175 To be Invoiced" at bounding box center [178, 62] width 286 height 22
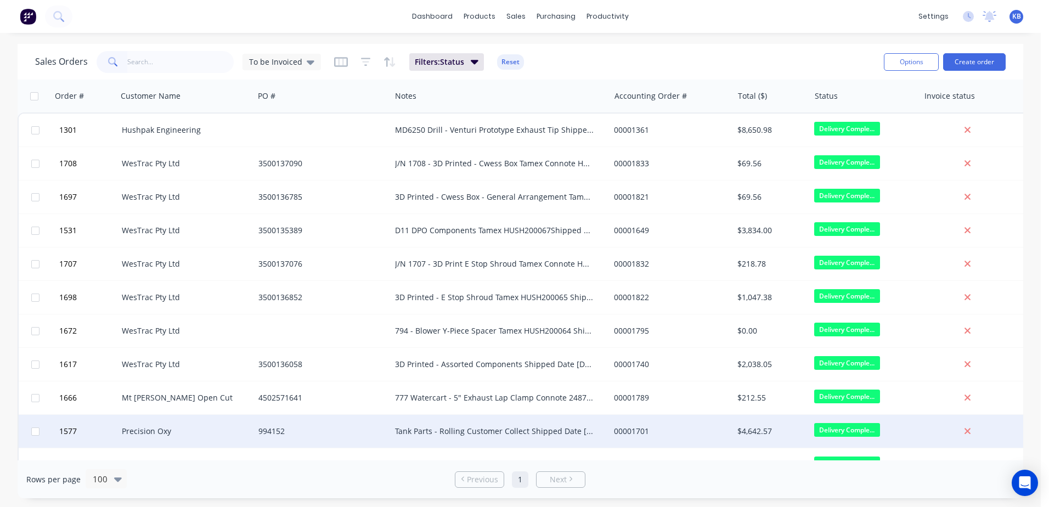
click at [271, 428] on div "994152" at bounding box center [319, 431] width 122 height 11
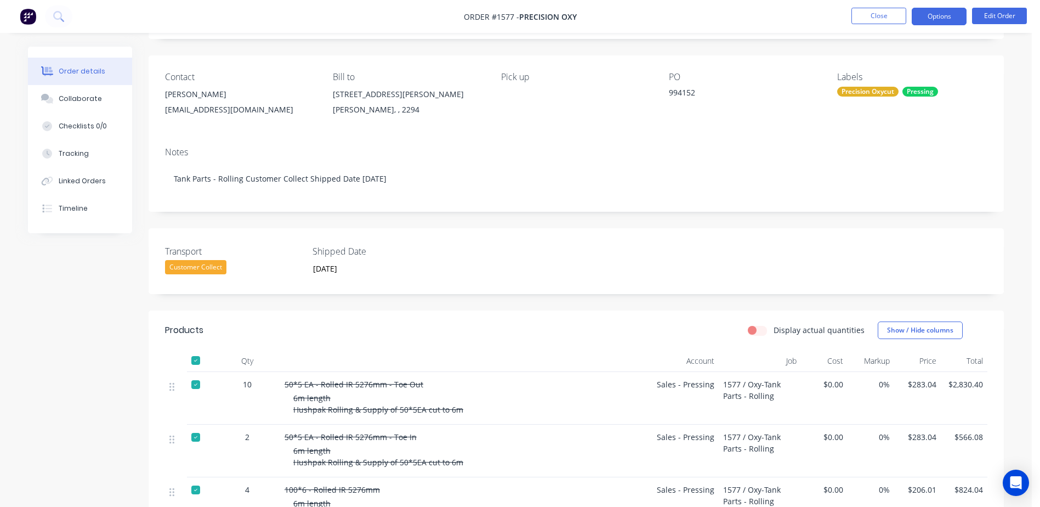
scroll to position [65, 0]
click at [935, 10] on button "Options" at bounding box center [939, 17] width 55 height 18
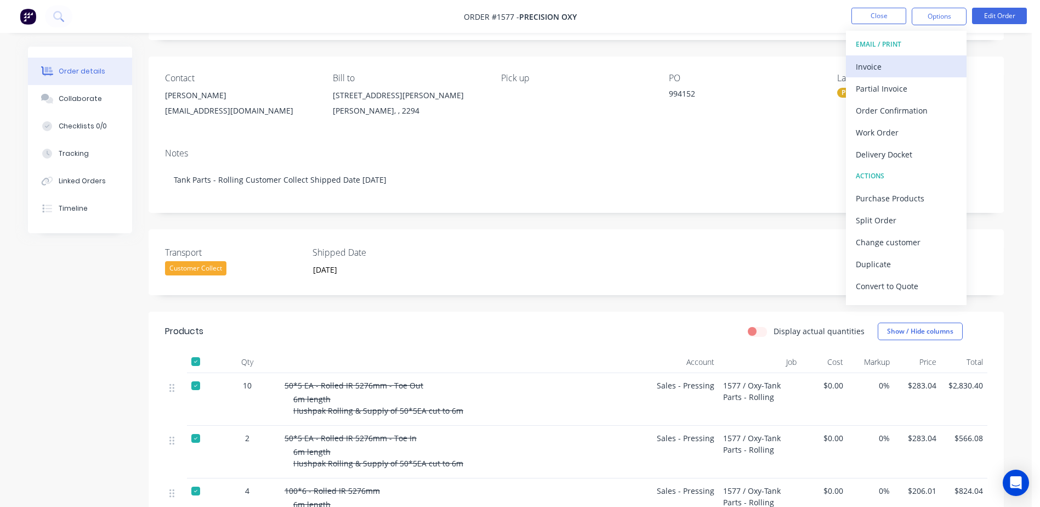
click at [880, 61] on div "Invoice" at bounding box center [906, 67] width 101 height 16
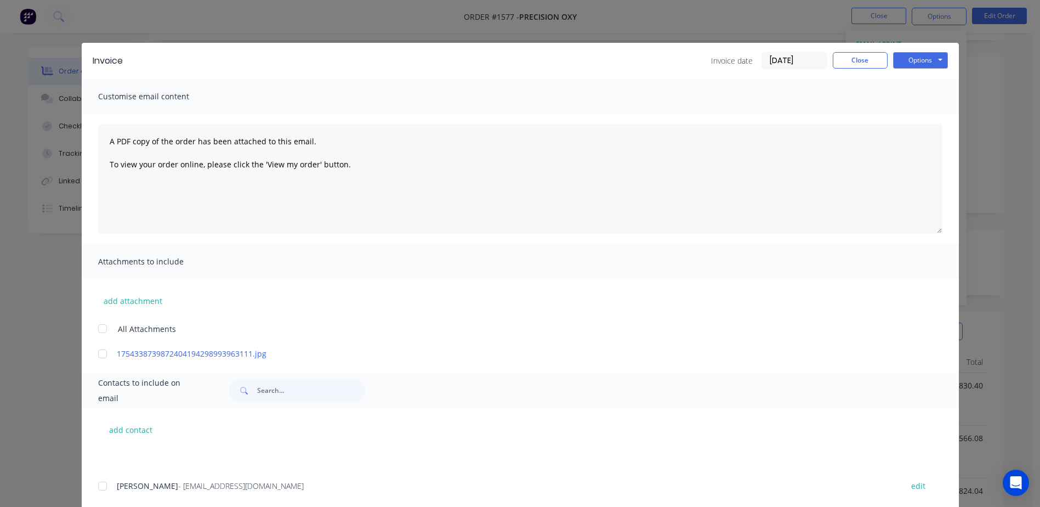
scroll to position [0, 0]
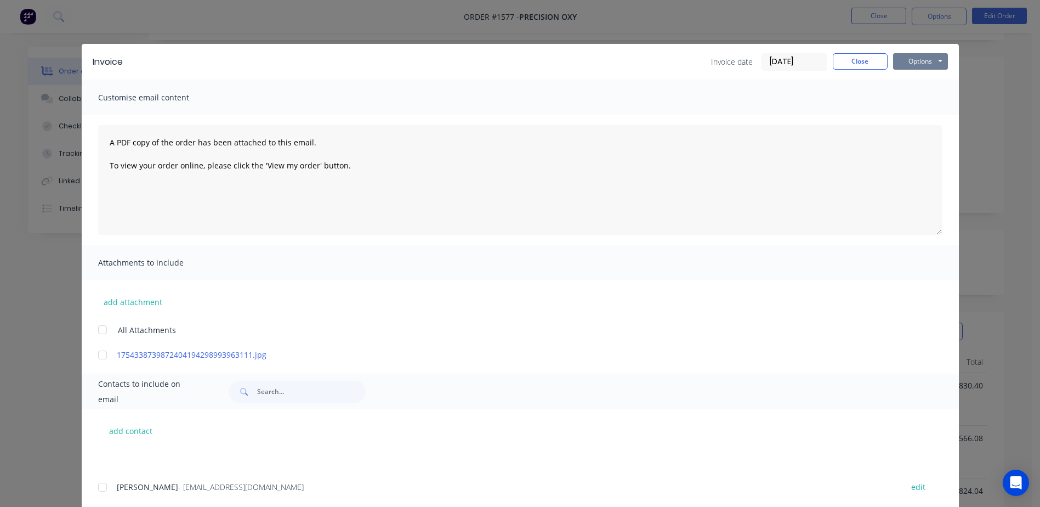
click at [904, 58] on button "Options" at bounding box center [920, 61] width 55 height 16
click at [922, 97] on button "Print" at bounding box center [928, 99] width 70 height 18
click at [905, 60] on button "Options" at bounding box center [920, 61] width 55 height 16
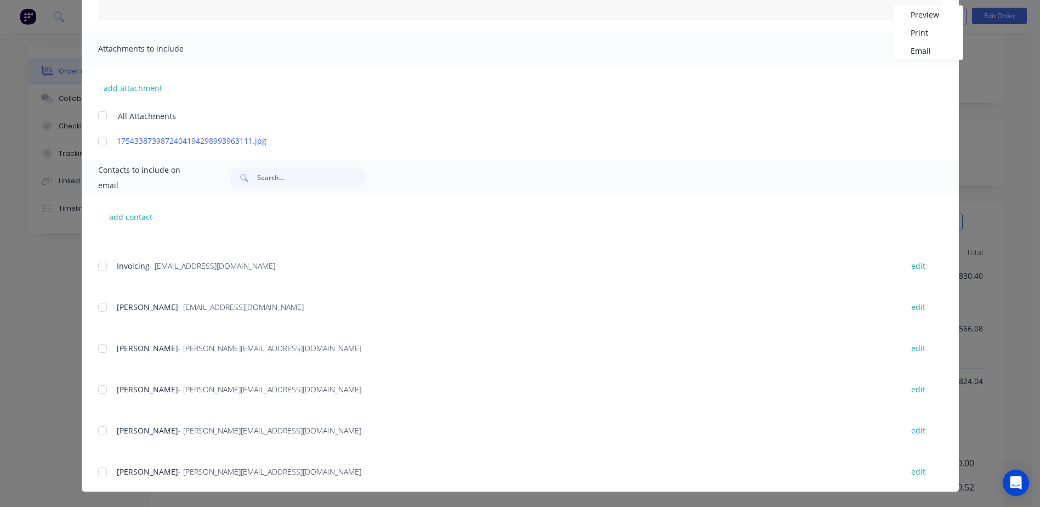
scroll to position [295, 0]
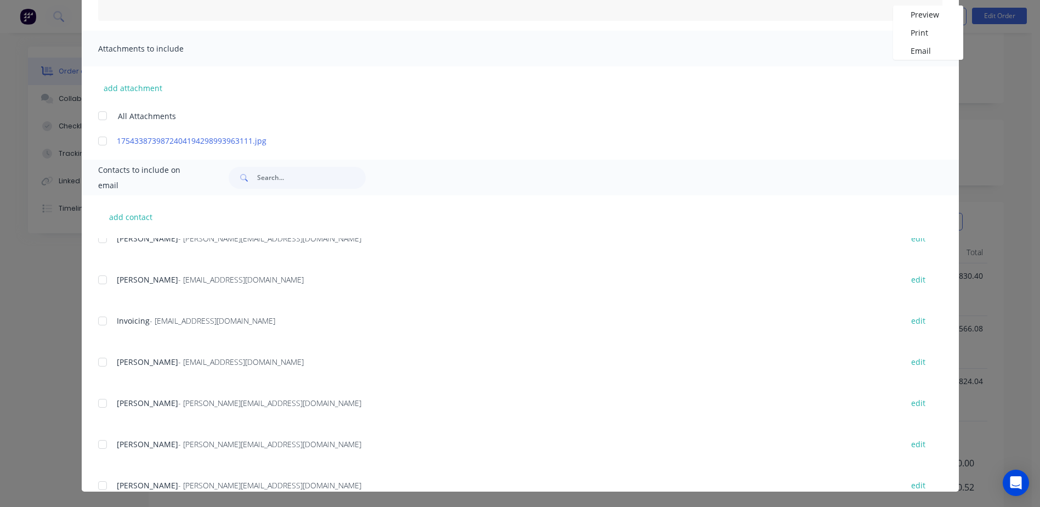
click at [102, 322] on div at bounding box center [103, 321] width 22 height 22
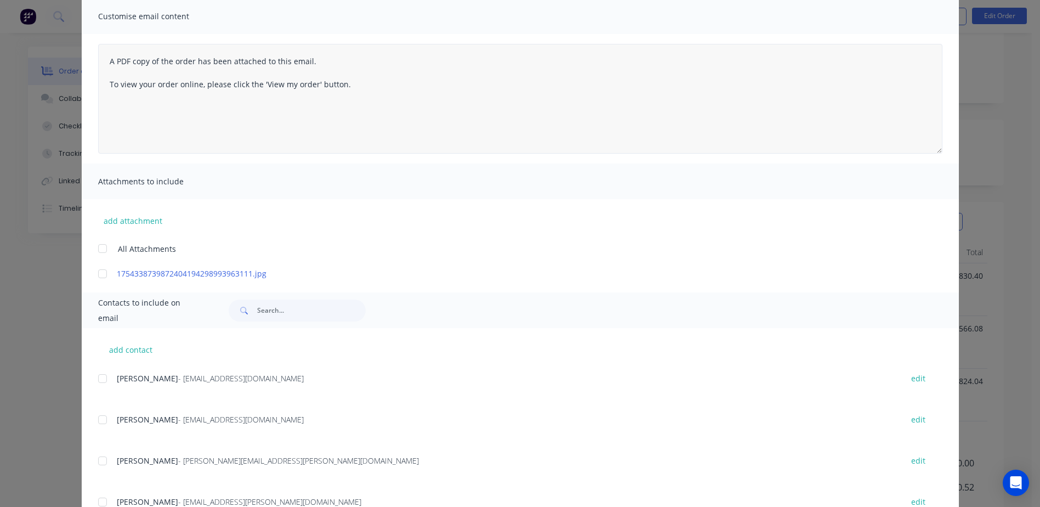
scroll to position [0, 0]
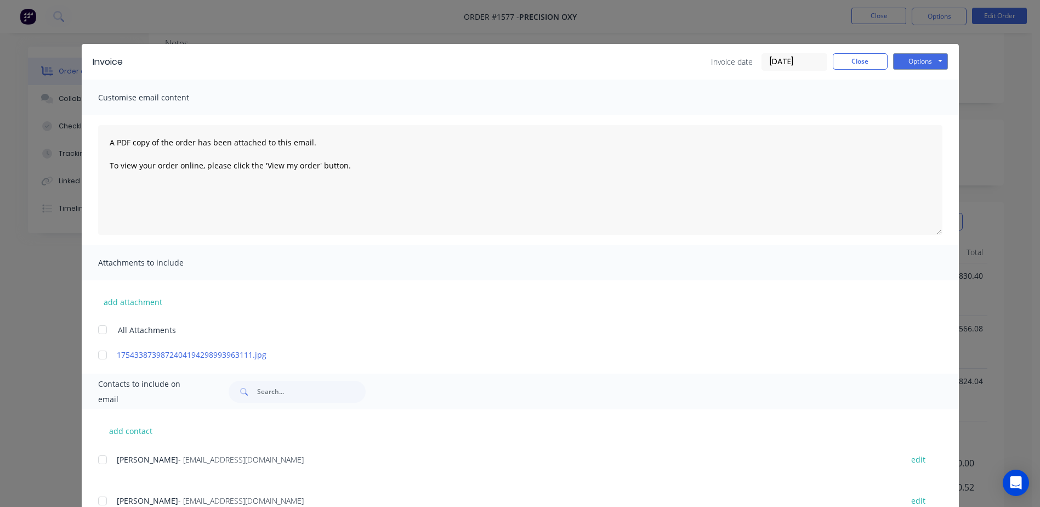
click at [910, 70] on div "Options Preview Print Email" at bounding box center [920, 62] width 55 height 18
click at [911, 67] on button "Options" at bounding box center [920, 61] width 55 height 16
click at [929, 100] on button "Print" at bounding box center [928, 99] width 70 height 18
click at [857, 63] on button "Close" at bounding box center [860, 61] width 55 height 16
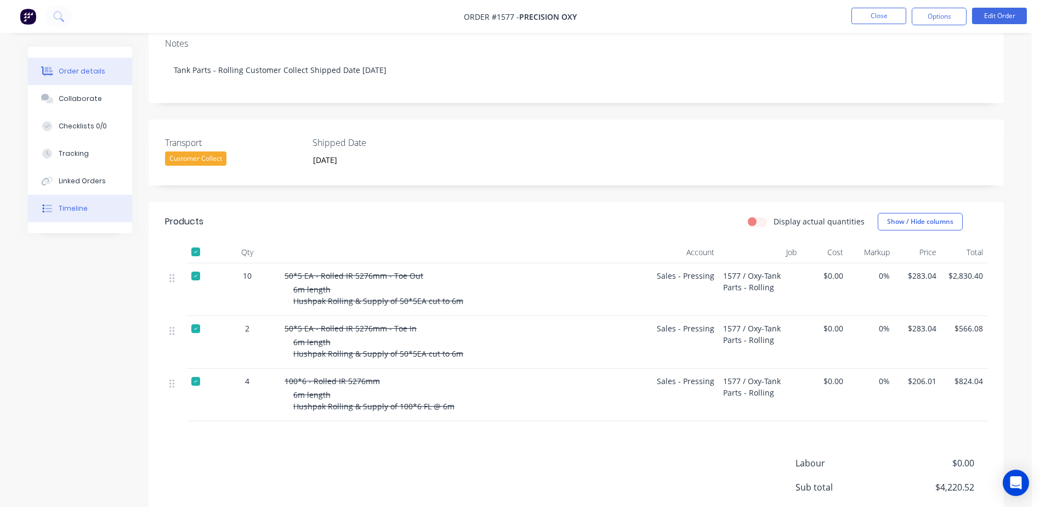
click at [82, 211] on div "Timeline" at bounding box center [73, 208] width 29 height 10
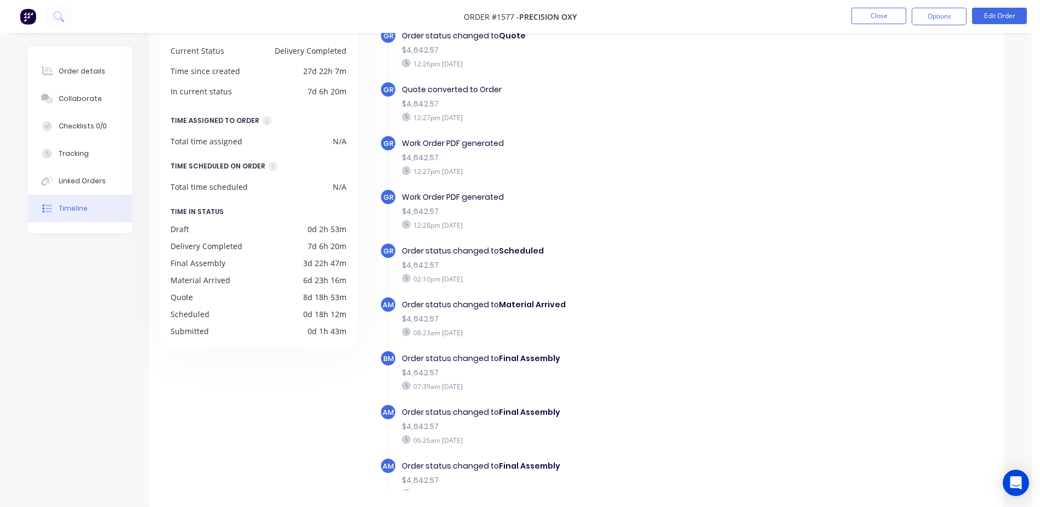
scroll to position [341, 0]
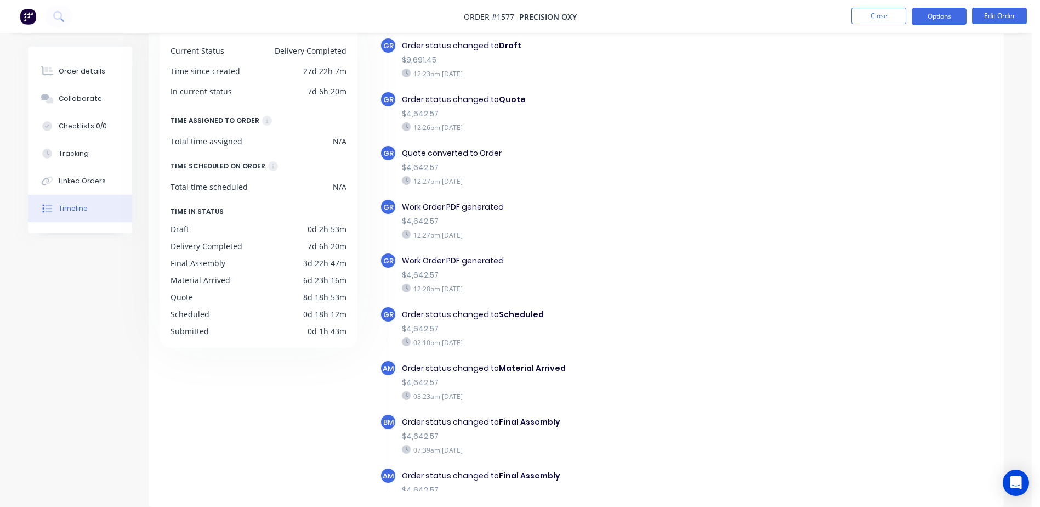
click at [932, 22] on button "Options" at bounding box center [939, 17] width 55 height 18
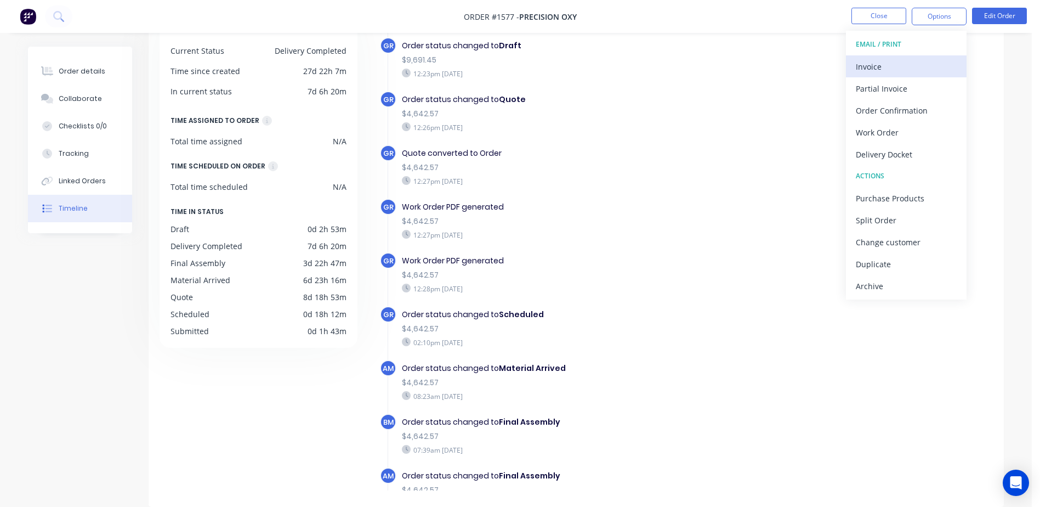
click at [880, 63] on div "Invoice" at bounding box center [906, 67] width 101 height 16
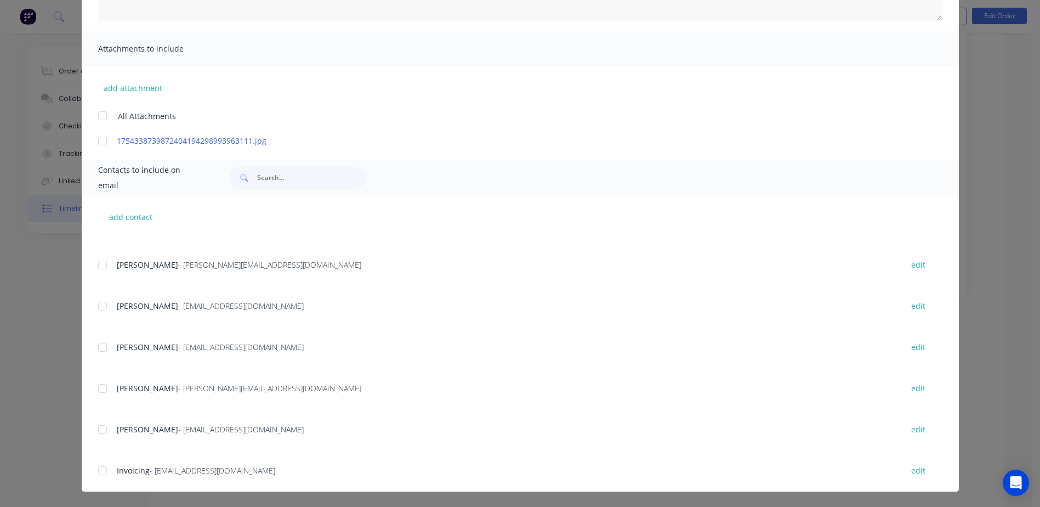
scroll to position [165, 0]
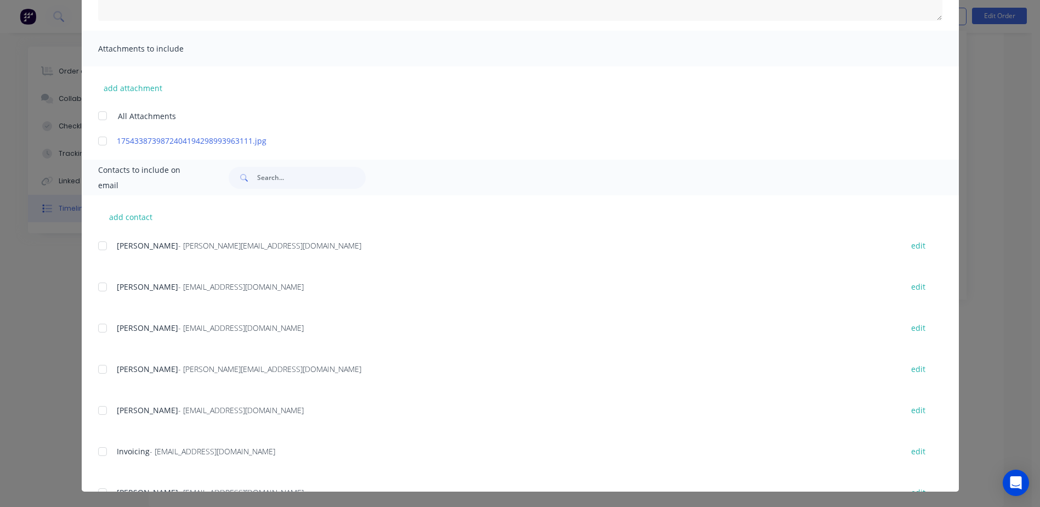
click at [99, 452] on div at bounding box center [103, 451] width 22 height 22
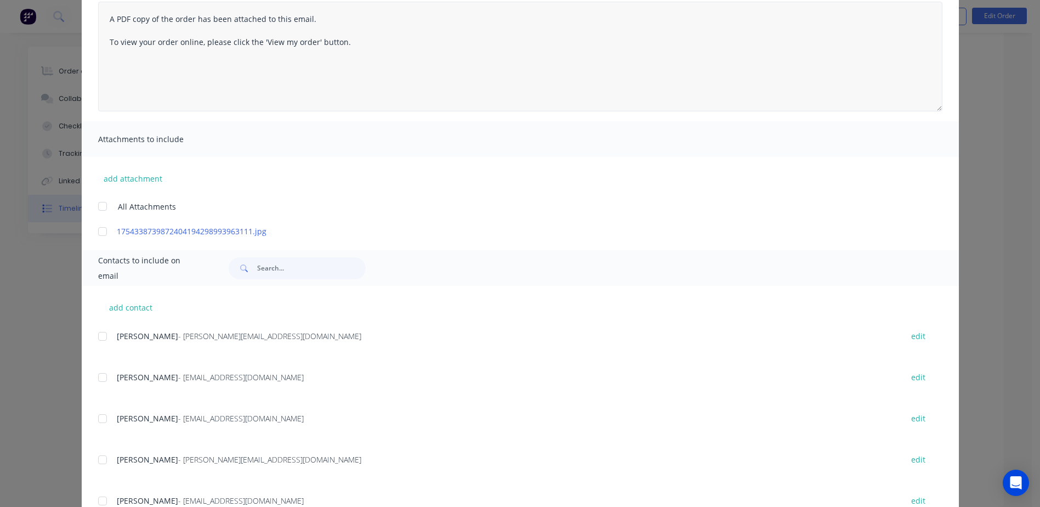
scroll to position [0, 0]
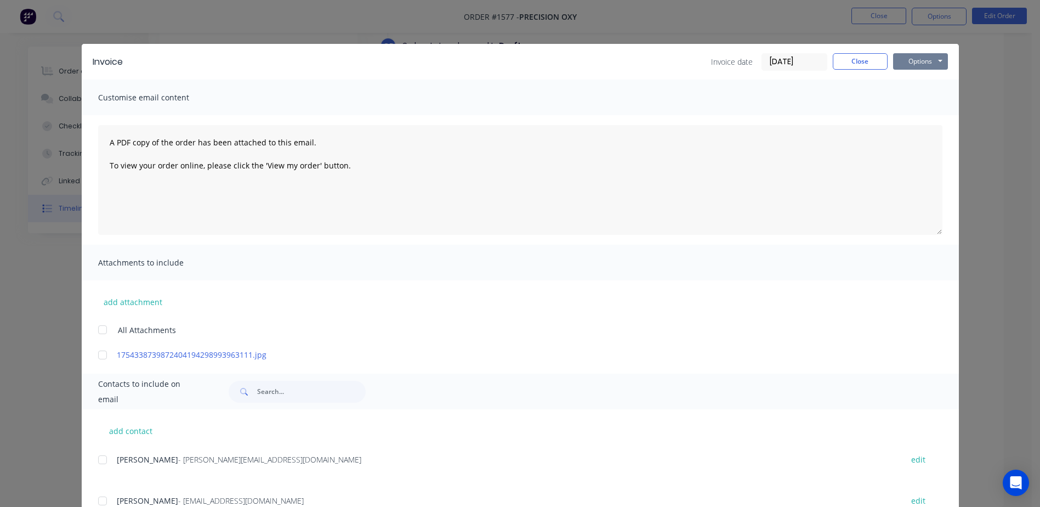
click at [902, 56] on button "Options" at bounding box center [920, 61] width 55 height 16
click at [919, 117] on button "Email" at bounding box center [928, 117] width 70 height 18
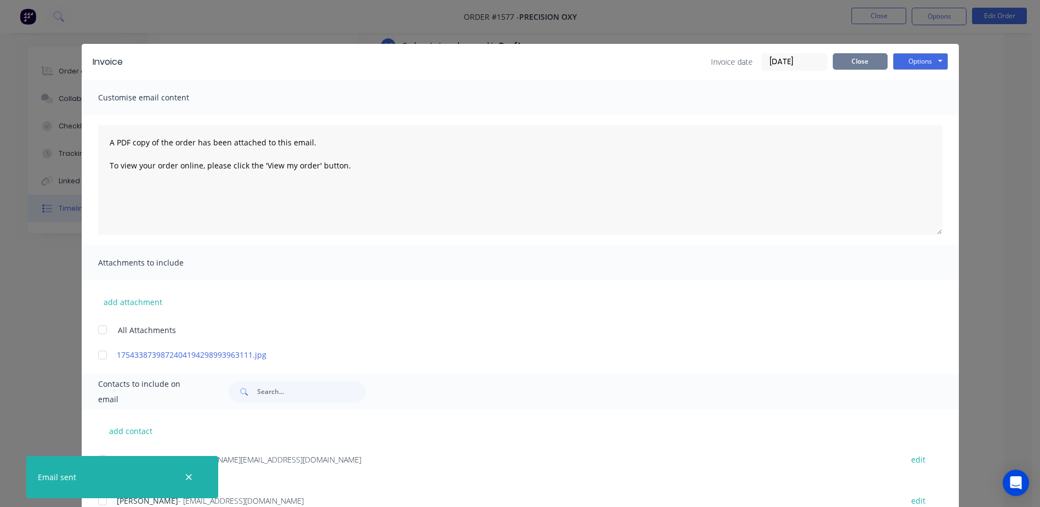
click at [871, 57] on button "Close" at bounding box center [860, 61] width 55 height 16
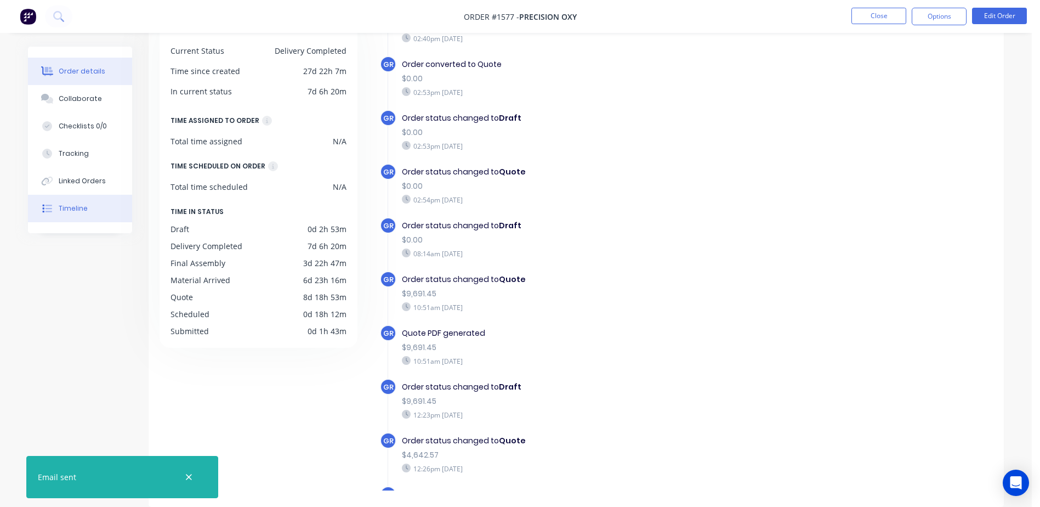
click at [93, 70] on div "Order details" at bounding box center [82, 71] width 47 height 10
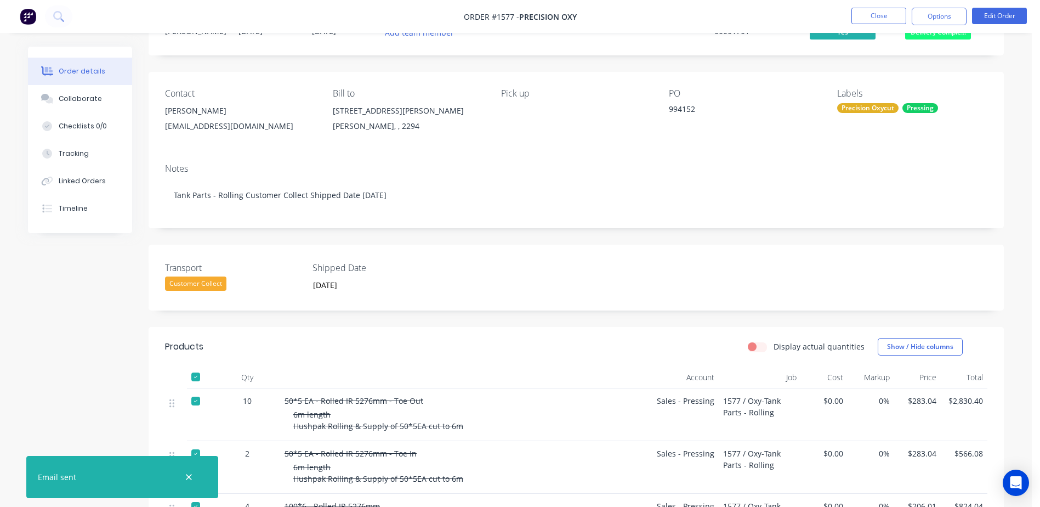
scroll to position [30, 0]
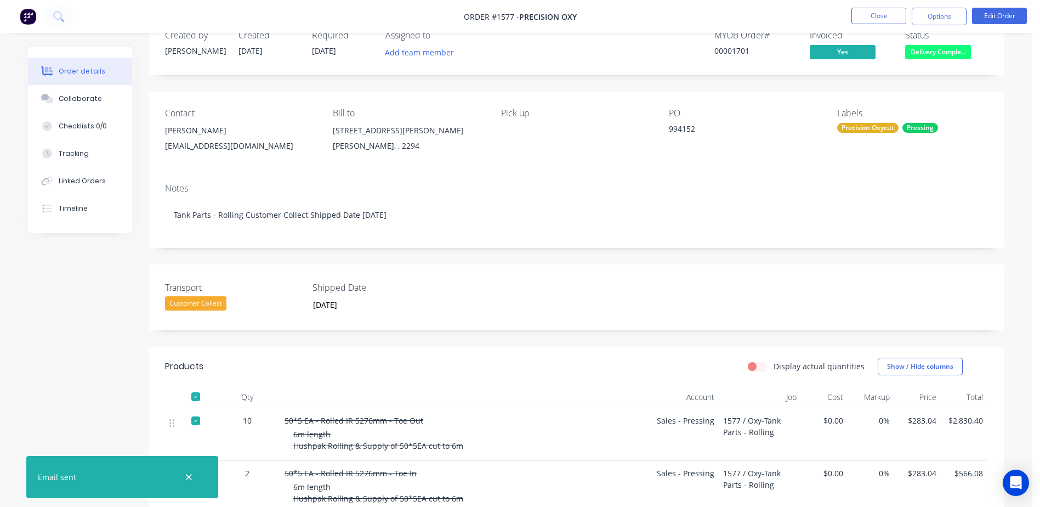
click at [932, 50] on span "Delivery Comple..." at bounding box center [938, 52] width 66 height 14
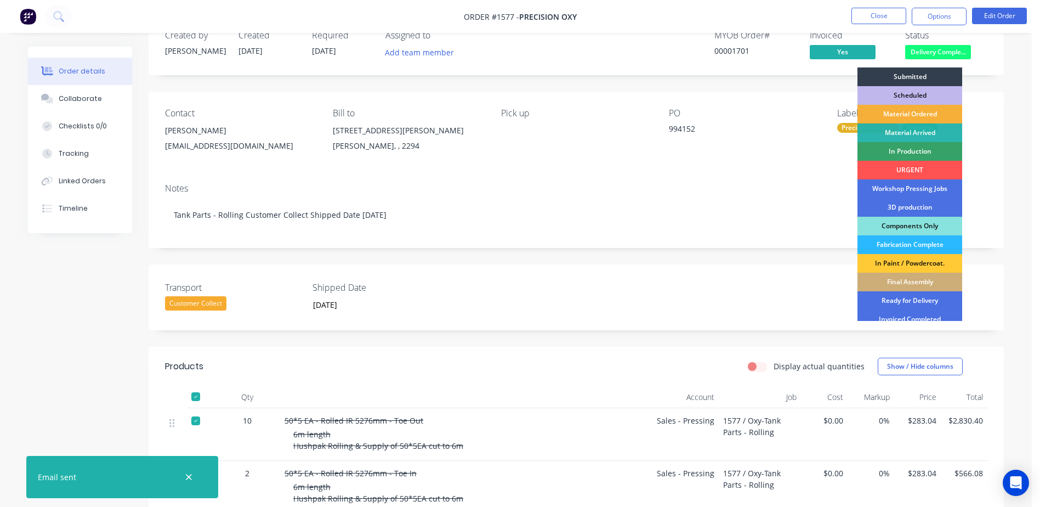
click at [910, 315] on div "Invoiced Completed" at bounding box center [910, 319] width 105 height 19
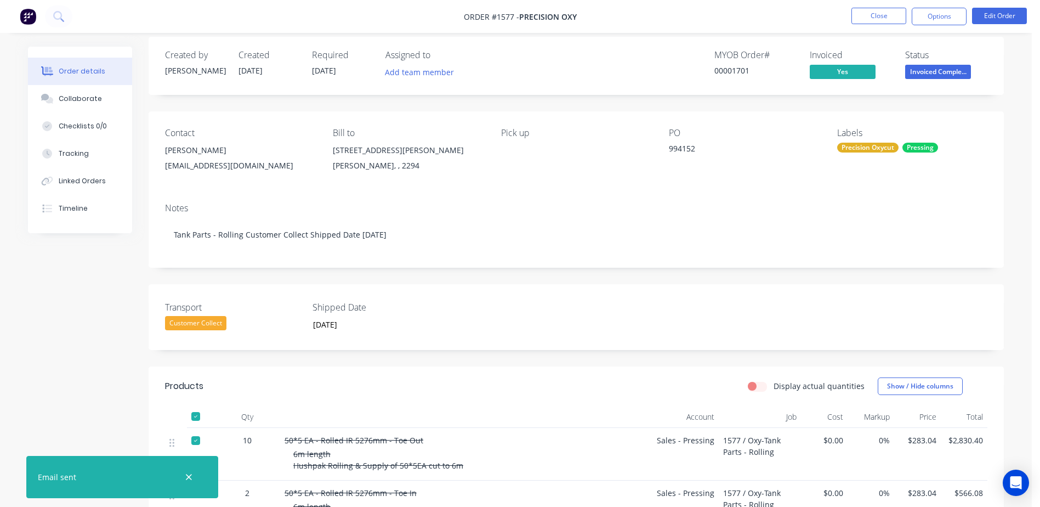
scroll to position [0, 0]
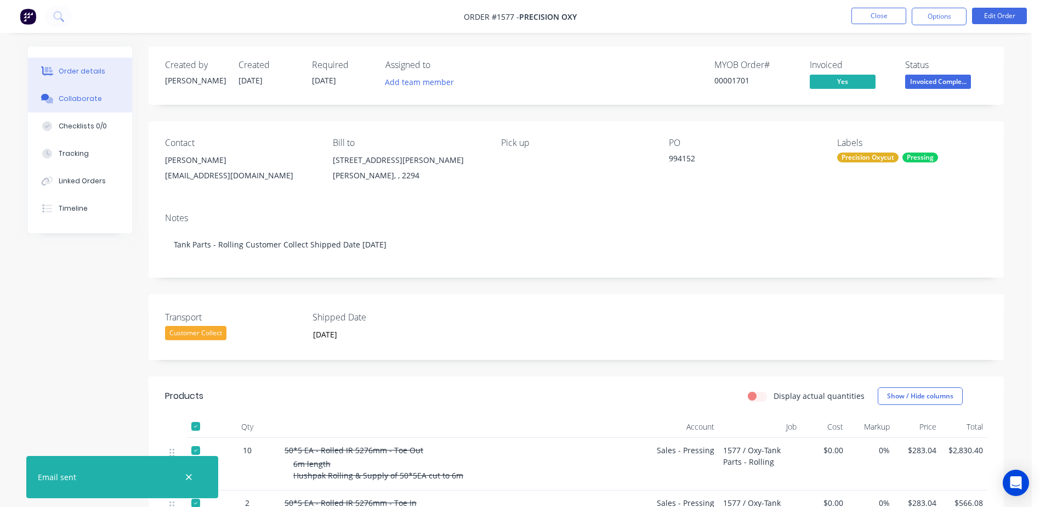
click at [103, 108] on button "Collaborate" at bounding box center [80, 98] width 104 height 27
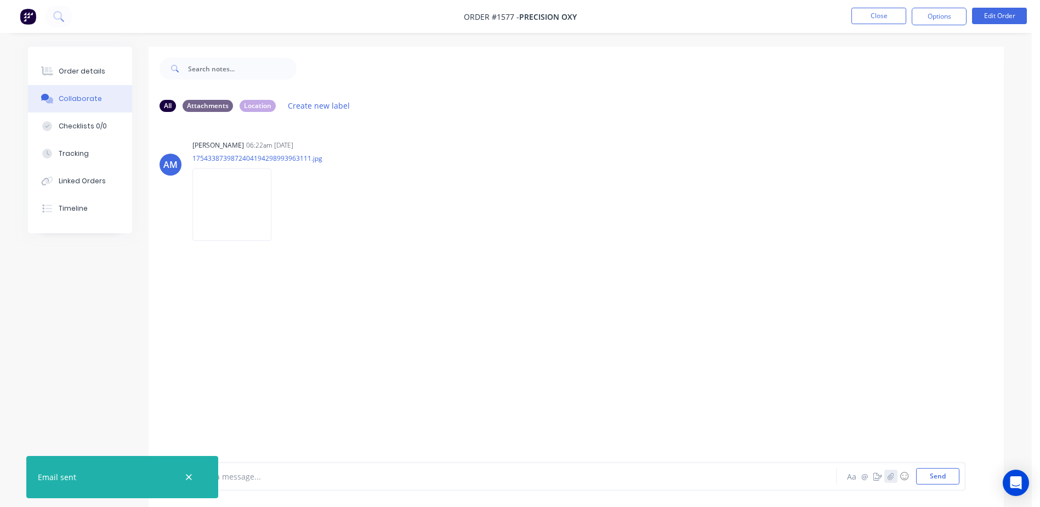
click at [887, 473] on button "button" at bounding box center [891, 475] width 13 height 13
click at [937, 472] on button "Send" at bounding box center [937, 476] width 43 height 16
click at [890, 18] on button "Close" at bounding box center [879, 16] width 55 height 16
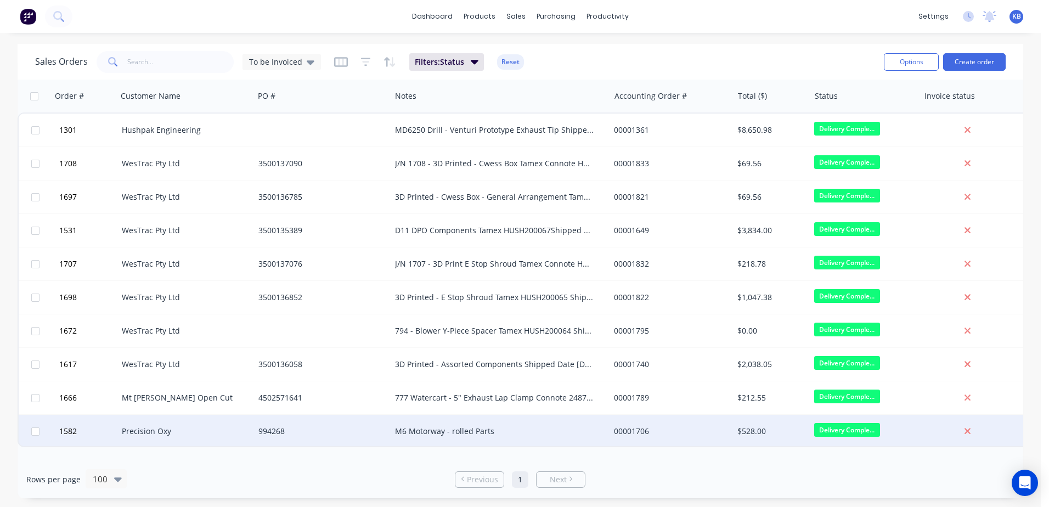
click at [169, 441] on div "Precision Oxy" at bounding box center [185, 431] width 137 height 33
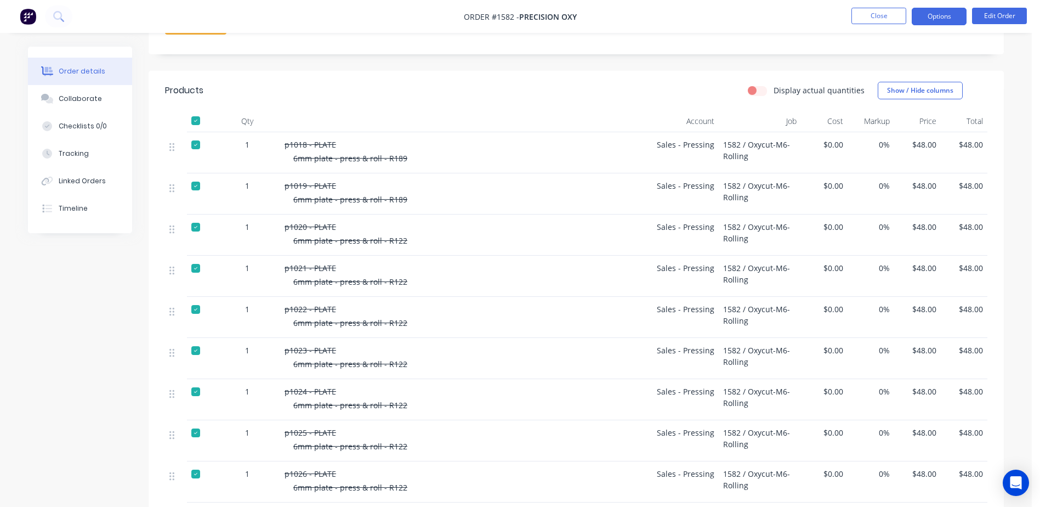
scroll to position [304, 0]
click at [965, 14] on button "Options" at bounding box center [939, 17] width 55 height 18
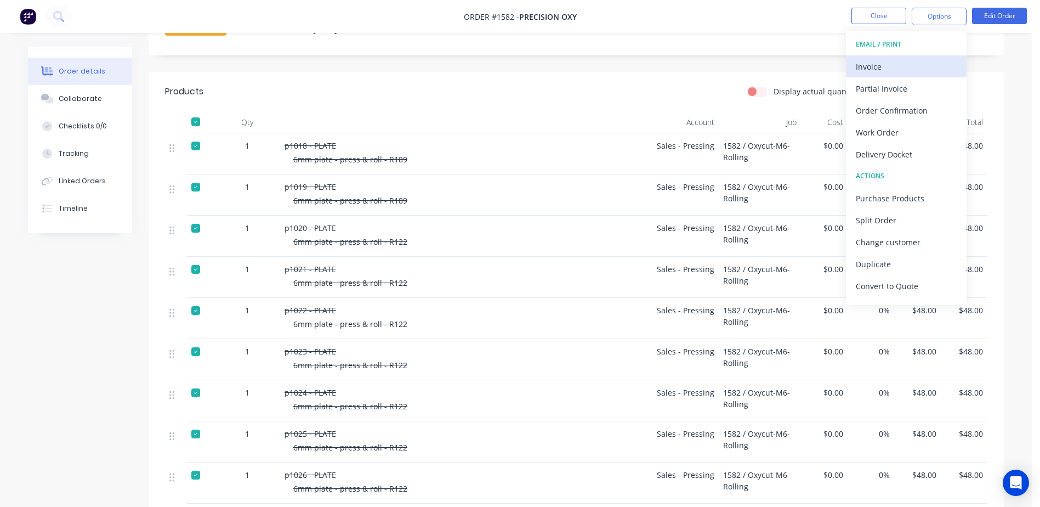
click at [920, 67] on div "Invoice" at bounding box center [906, 67] width 101 height 16
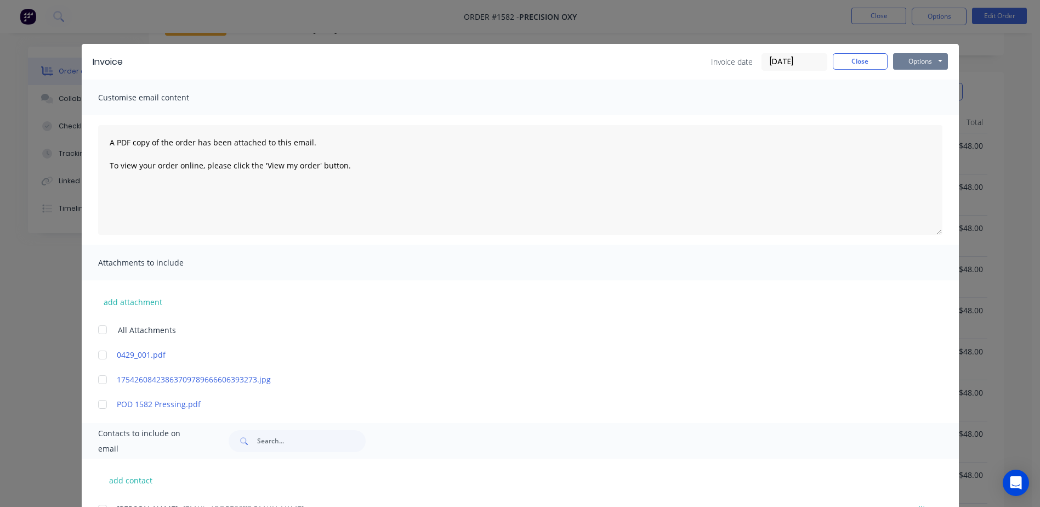
click at [916, 65] on button "Options" at bounding box center [920, 61] width 55 height 16
click at [910, 101] on button "Print" at bounding box center [928, 99] width 70 height 18
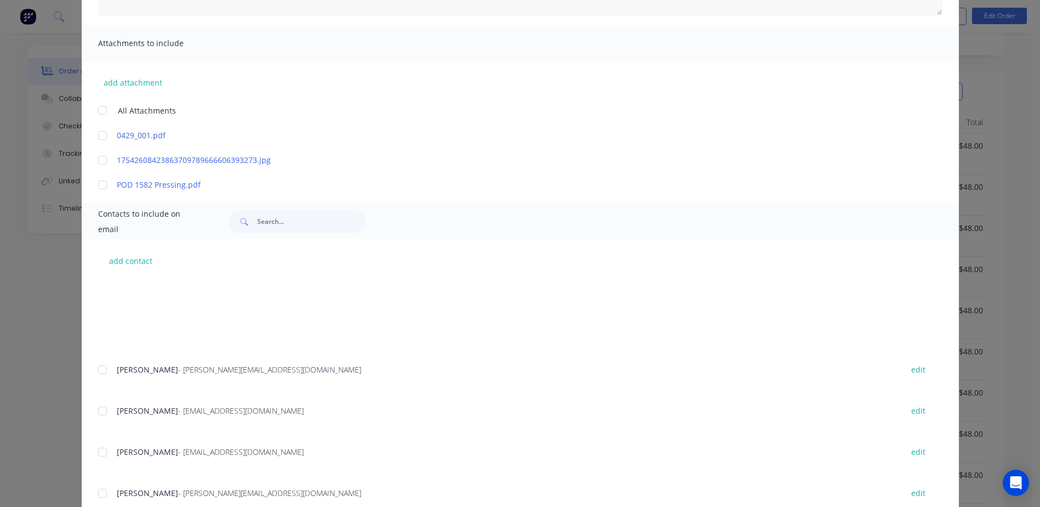
scroll to position [219, 0]
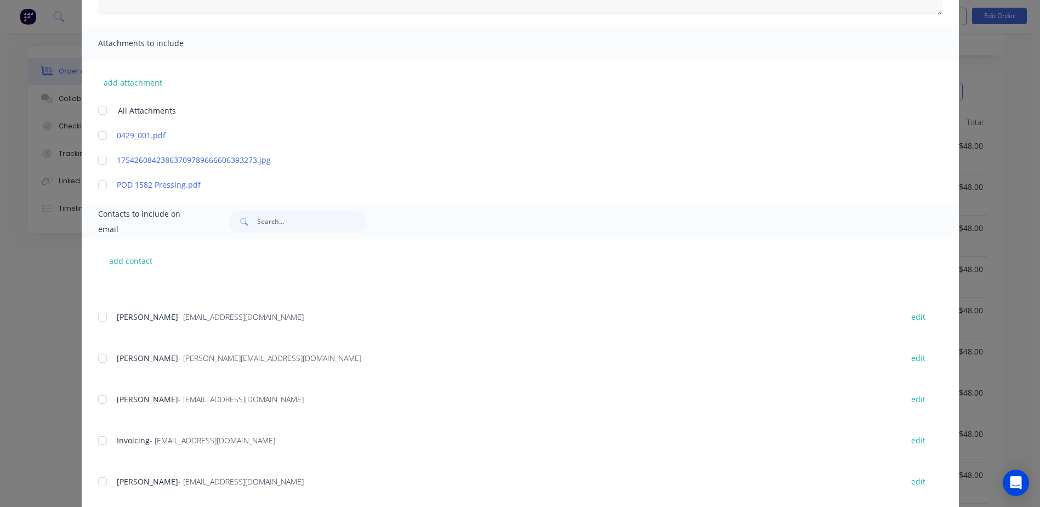
click at [104, 441] on div at bounding box center [103, 440] width 22 height 22
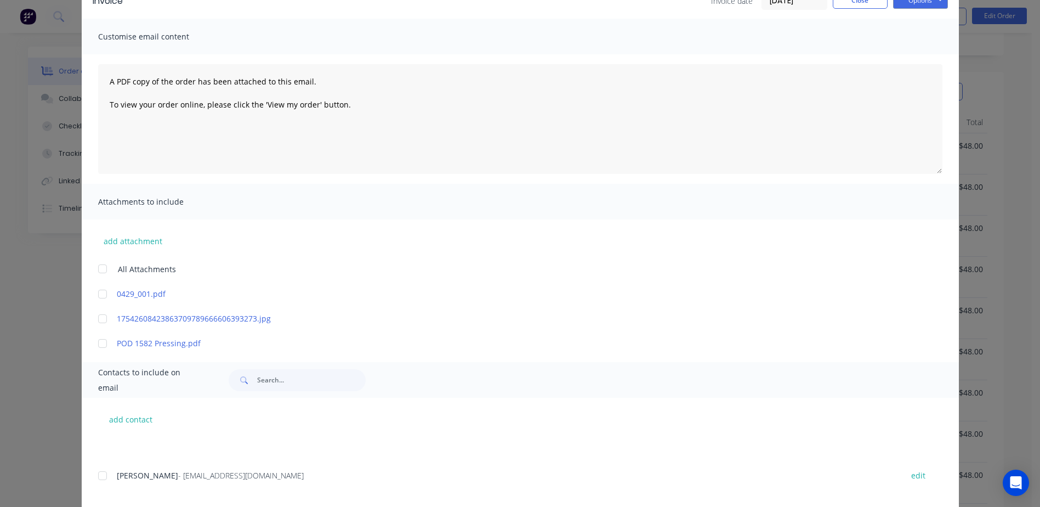
scroll to position [0, 0]
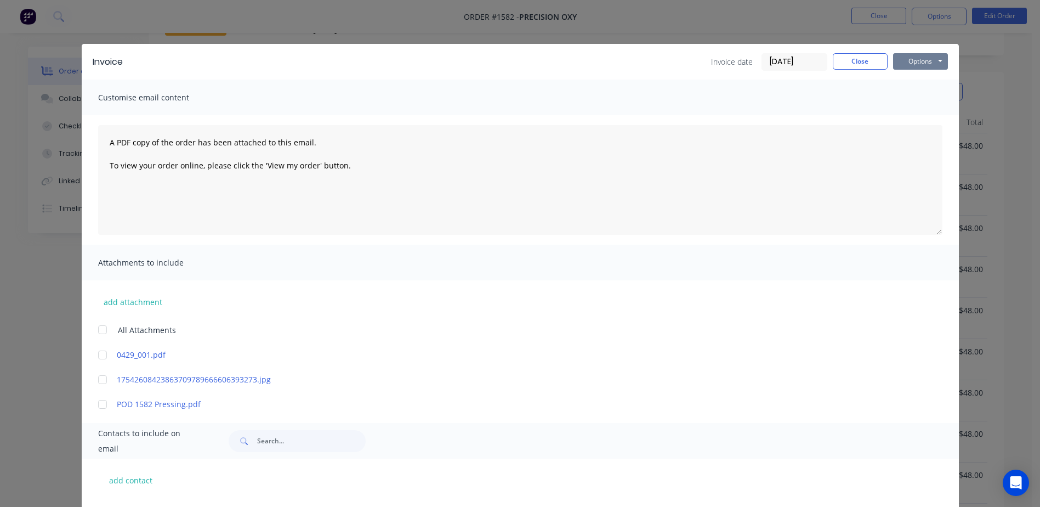
click at [908, 61] on button "Options" at bounding box center [920, 61] width 55 height 16
click at [912, 115] on button "Email" at bounding box center [928, 117] width 70 height 18
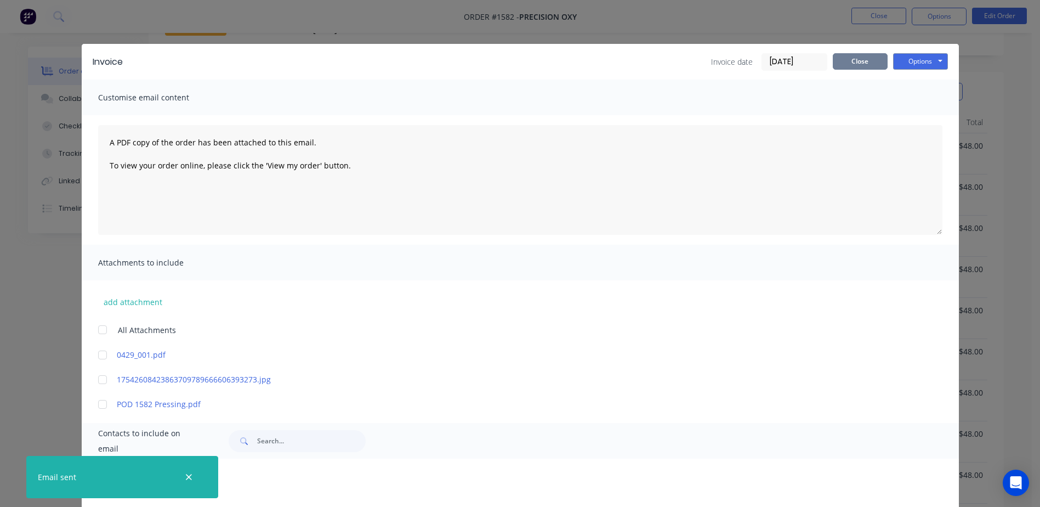
click at [873, 62] on button "Close" at bounding box center [860, 61] width 55 height 16
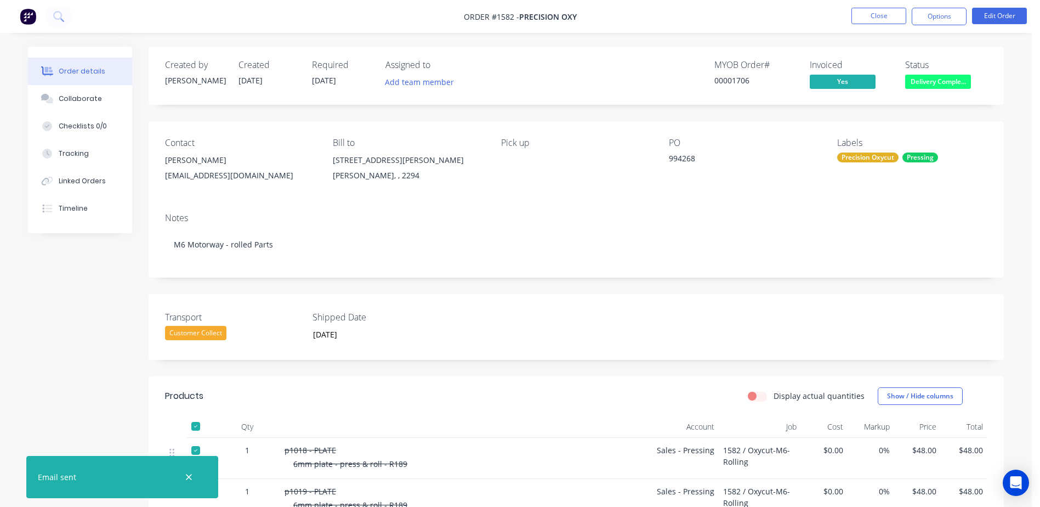
click at [946, 79] on span "Delivery Comple..." at bounding box center [938, 82] width 66 height 14
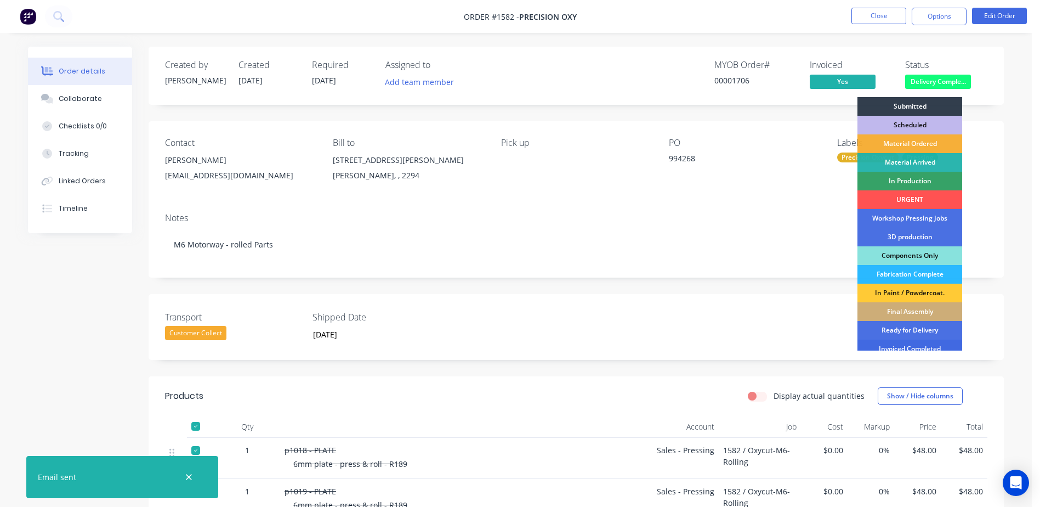
click at [895, 342] on div "Invoiced Completed" at bounding box center [910, 348] width 105 height 19
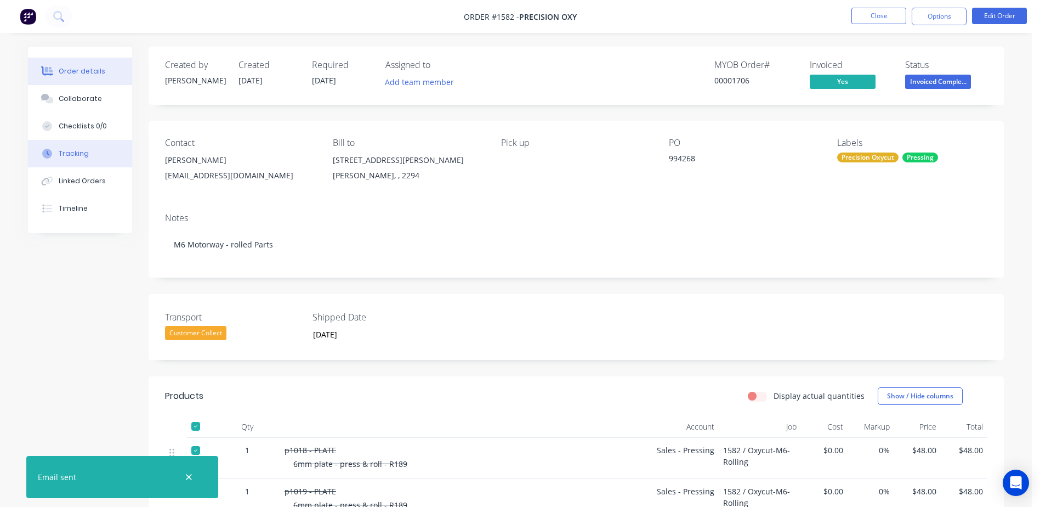
drag, startPoint x: 888, startPoint y: 12, endPoint x: 128, endPoint y: 111, distance: 766.1
click at [90, 94] on div "Collaborate" at bounding box center [80, 99] width 43 height 10
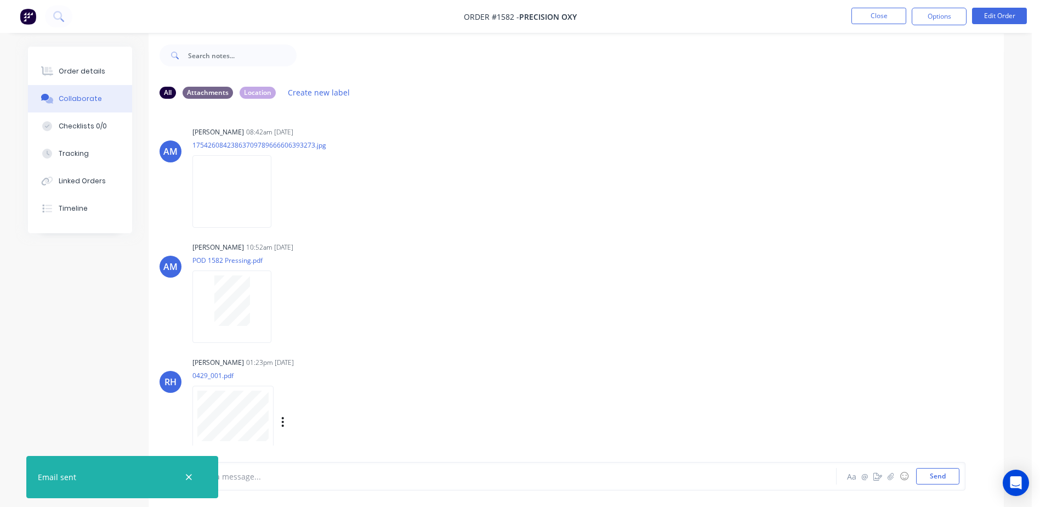
scroll to position [16, 0]
click at [886, 484] on div "Aa @ ☺ Send" at bounding box center [902, 476] width 115 height 16
click at [889, 479] on button "button" at bounding box center [891, 475] width 13 height 13
click at [955, 472] on button "Send" at bounding box center [937, 476] width 43 height 16
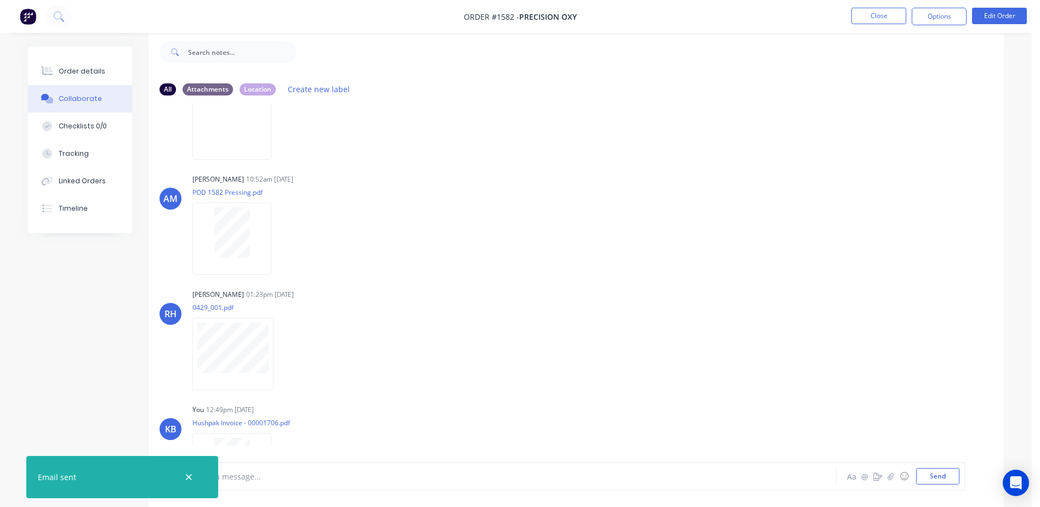
scroll to position [129, 0]
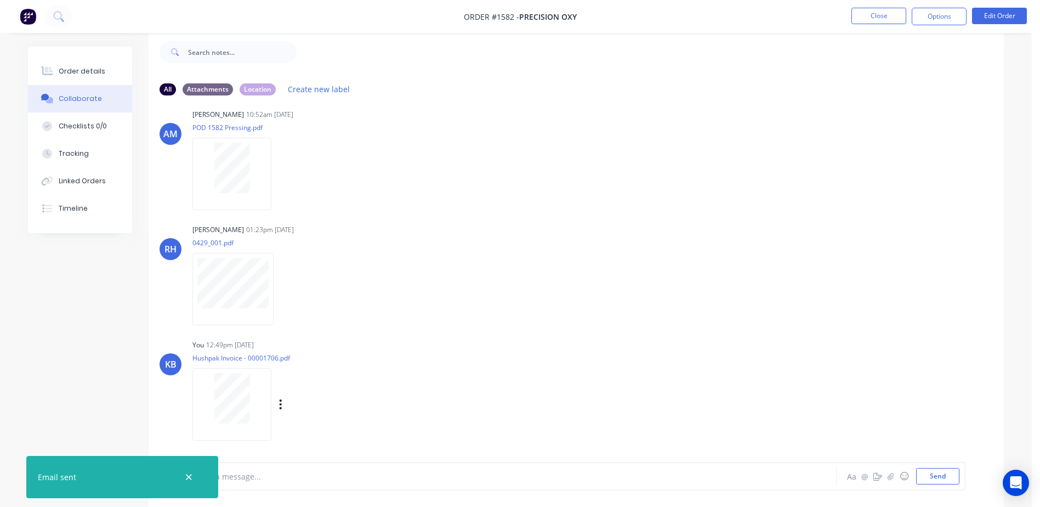
click at [252, 408] on div at bounding box center [231, 398] width 69 height 50
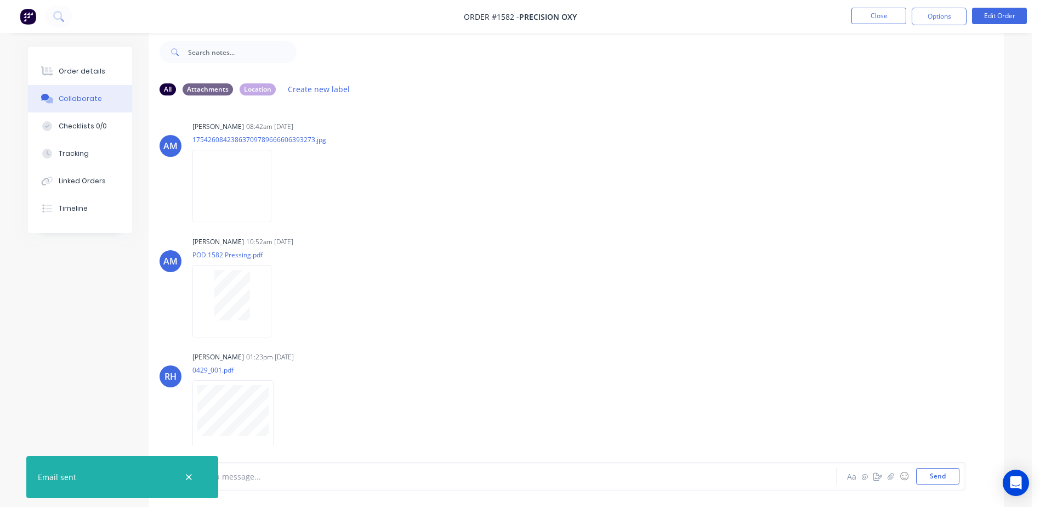
scroll to position [0, 0]
click at [103, 63] on button "Order details" at bounding box center [80, 71] width 104 height 27
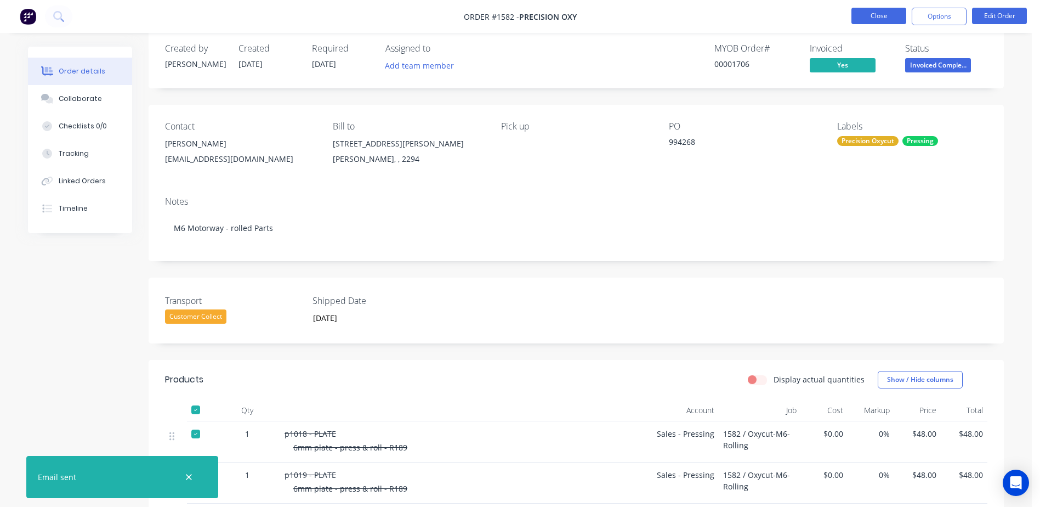
click at [868, 18] on button "Close" at bounding box center [879, 16] width 55 height 16
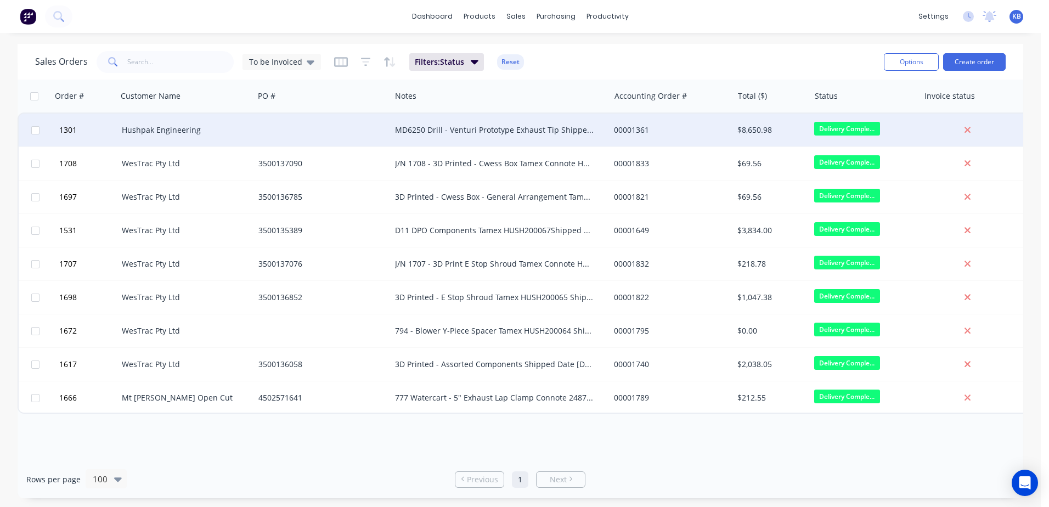
click at [445, 132] on div "MD6250 Drill - Venturi Prototype Exhaust Tip Shipped Date [DATE] TGE Toll Conno…" at bounding box center [495, 129] width 200 height 11
click at [331, 126] on div at bounding box center [322, 130] width 137 height 33
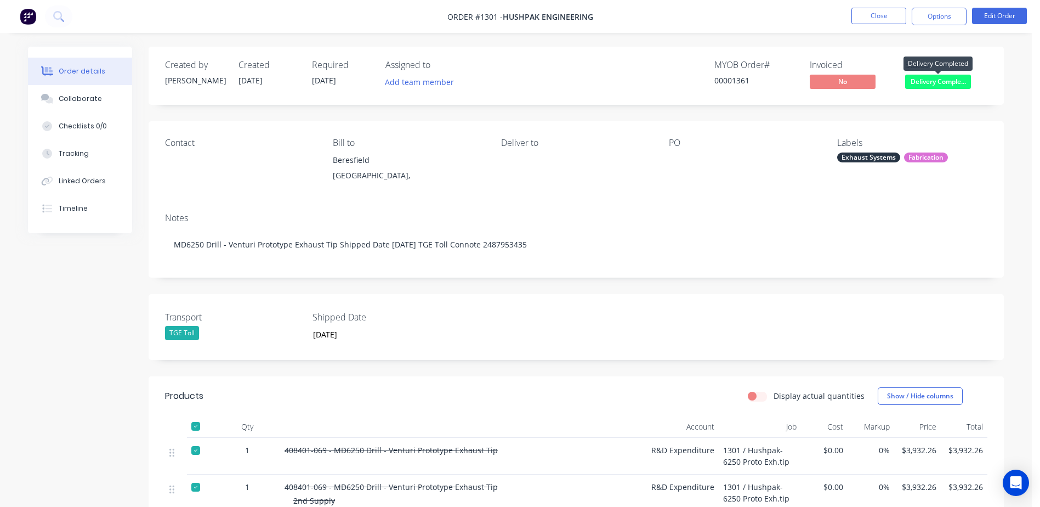
click at [960, 81] on span "Delivery Comple..." at bounding box center [938, 82] width 66 height 14
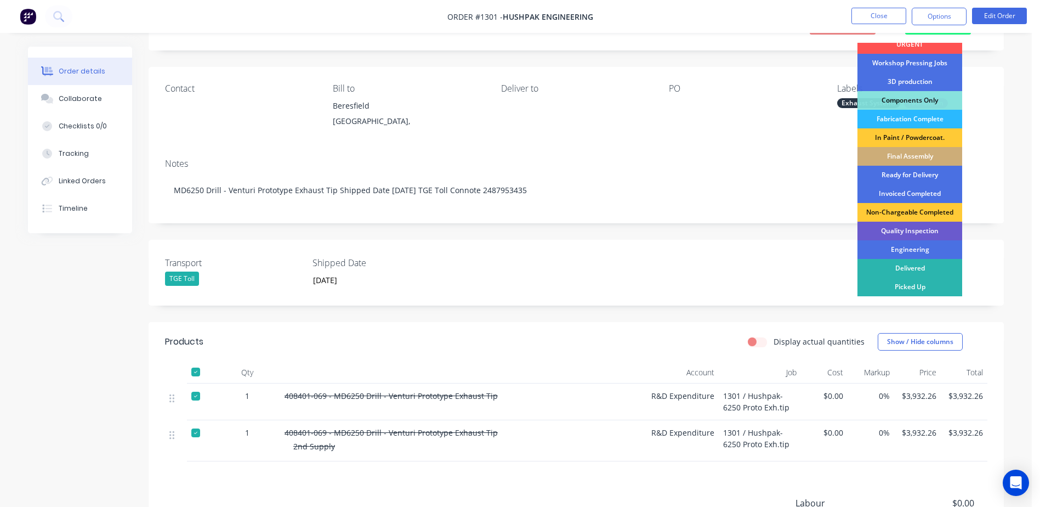
scroll to position [55, 0]
click at [907, 211] on div "Non-Chargeable Completed" at bounding box center [910, 211] width 105 height 19
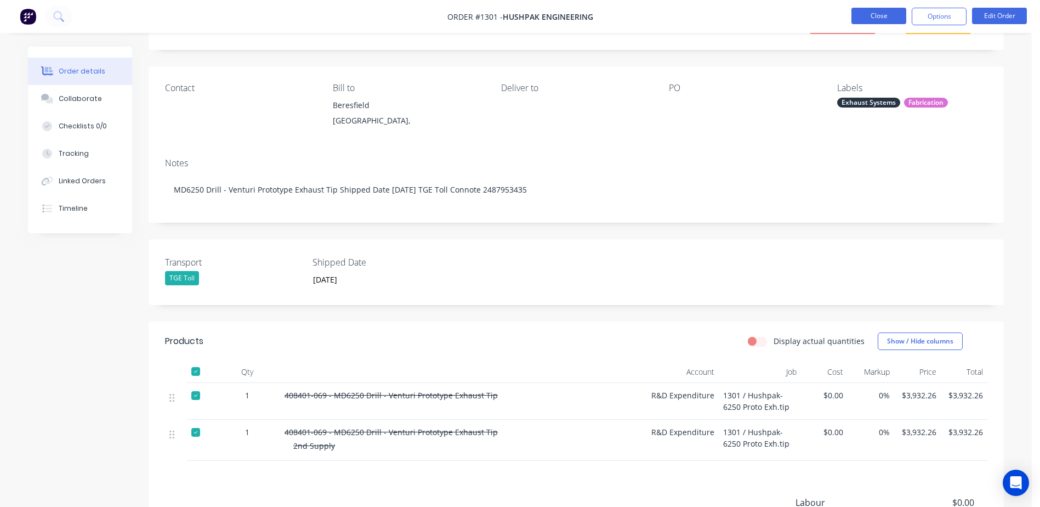
click at [886, 8] on button "Close" at bounding box center [879, 16] width 55 height 16
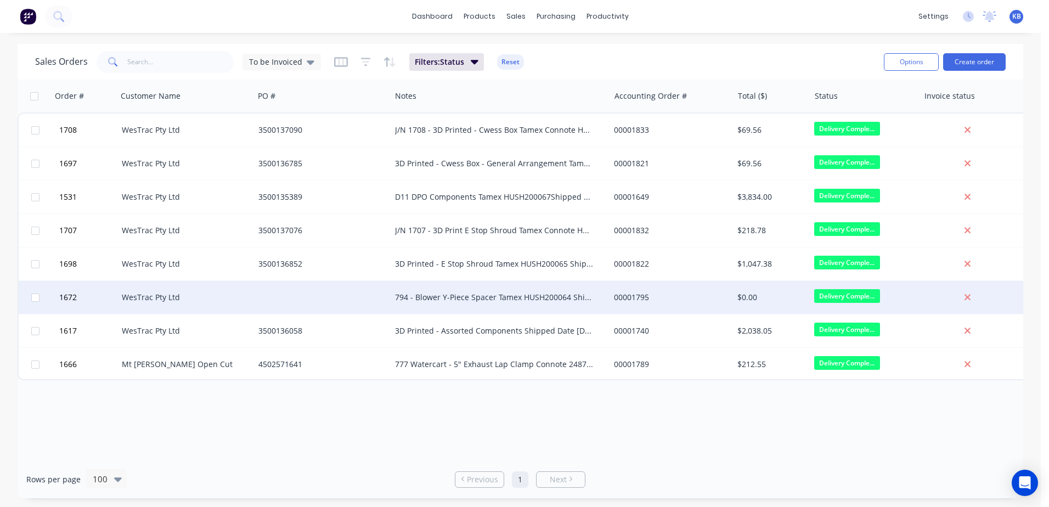
click at [435, 300] on div "794 - Blower Y-Piece Spacer Tamex HUSH200064 Shipped Date 06/08/2025" at bounding box center [495, 297] width 200 height 11
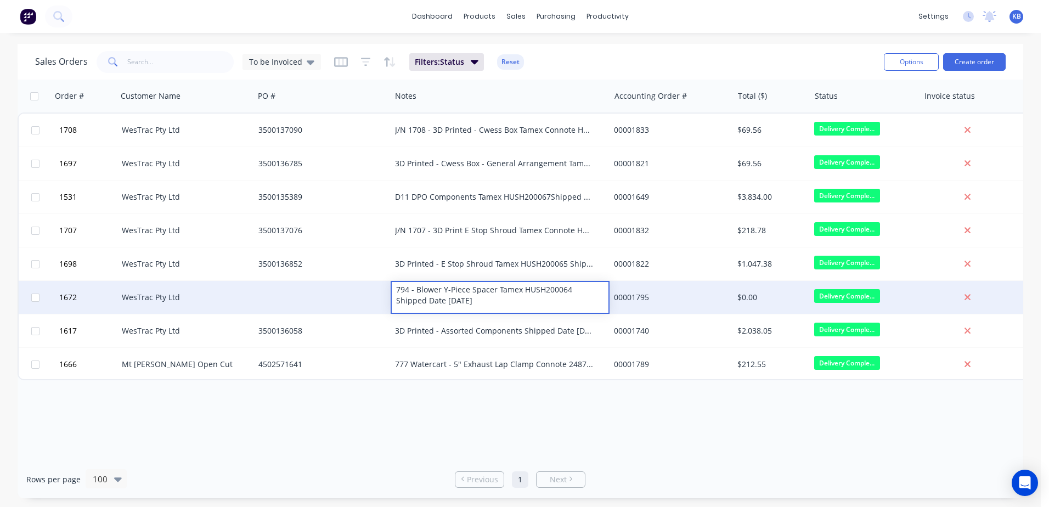
click at [344, 292] on div at bounding box center [322, 297] width 137 height 33
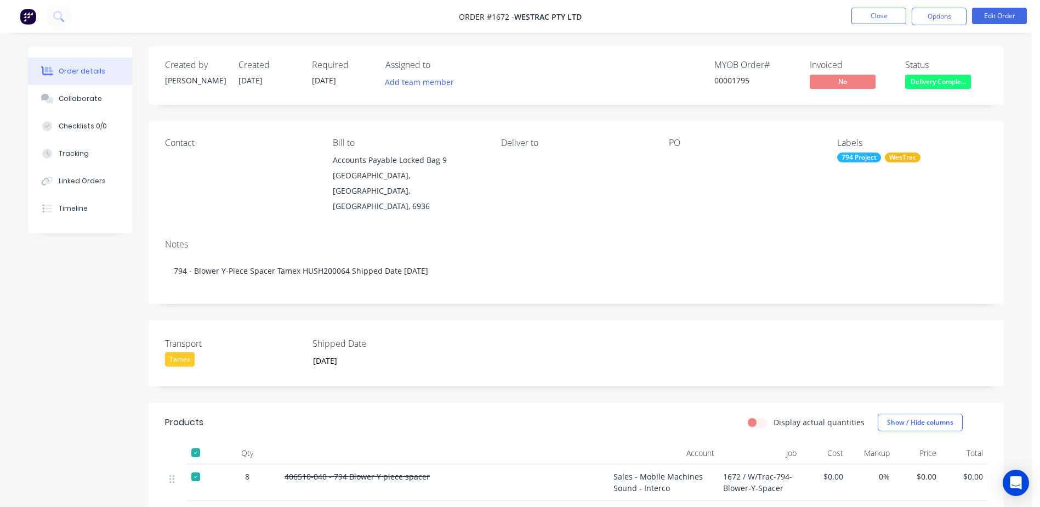
click at [894, 25] on li "Close" at bounding box center [879, 17] width 55 height 18
click at [893, 15] on button "Close" at bounding box center [879, 16] width 55 height 16
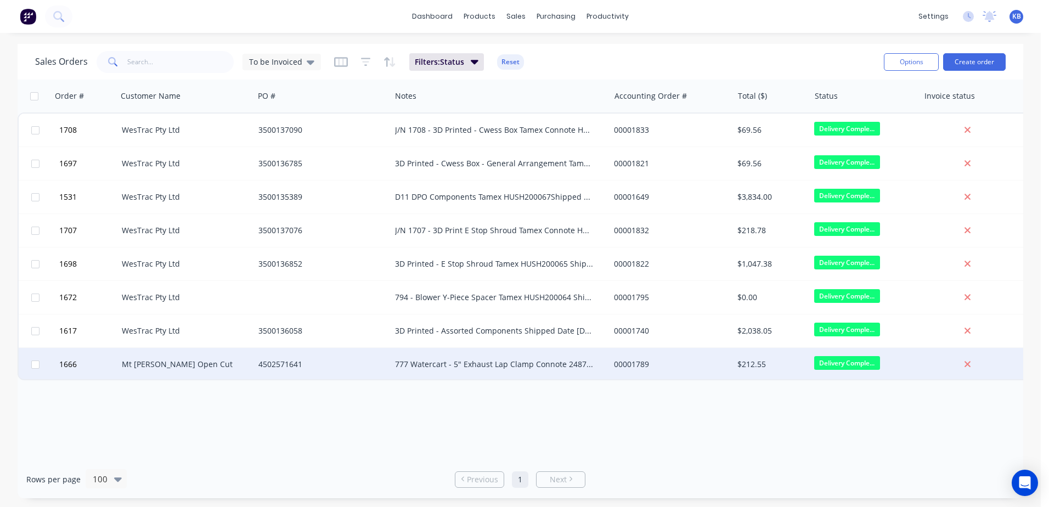
click at [431, 364] on div "777 Watercart - 5" Exhaust Lap Clamp Connote 2487505825 TGE Toll Shipped Date […" at bounding box center [495, 364] width 200 height 11
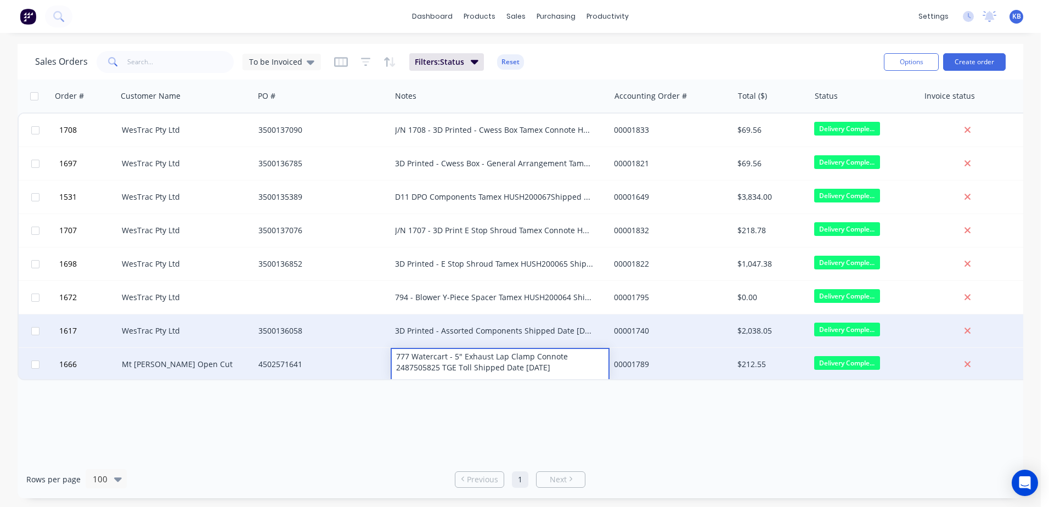
click at [417, 327] on div "3D Printed - Assorted Components Shipped Date [DATE] Tamex HUSH200062" at bounding box center [495, 330] width 200 height 11
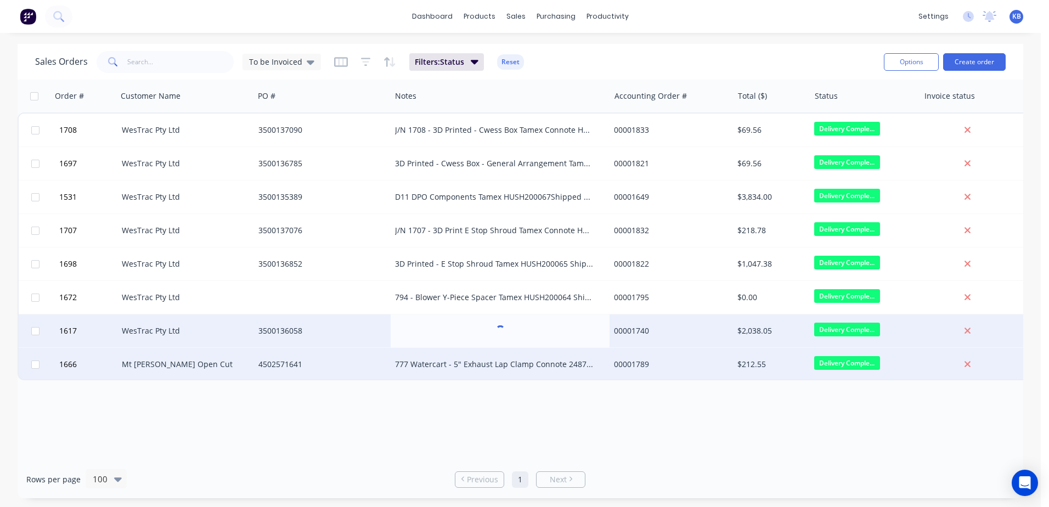
click at [168, 316] on div "WesTrac Pty Ltd" at bounding box center [185, 330] width 137 height 33
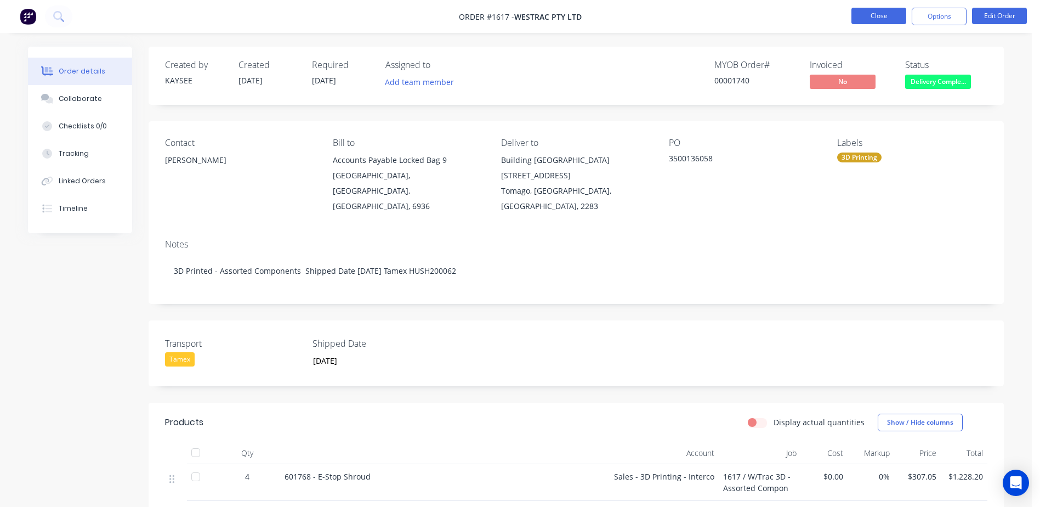
click at [852, 16] on ul "Close Options Edit Order" at bounding box center [940, 17] width 202 height 18
click at [861, 16] on button "Close" at bounding box center [879, 16] width 55 height 16
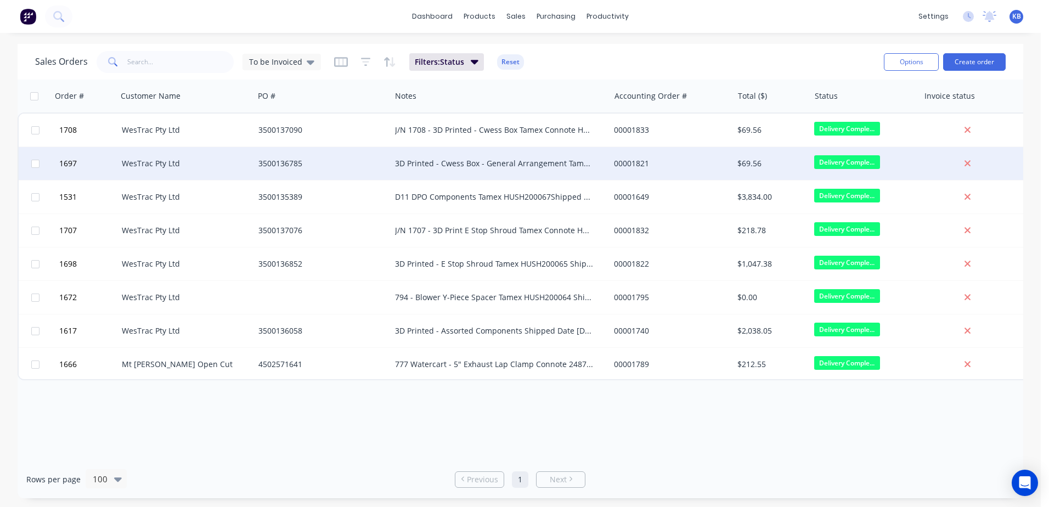
click at [158, 149] on div "WesTrac Pty Ltd" at bounding box center [185, 163] width 137 height 33
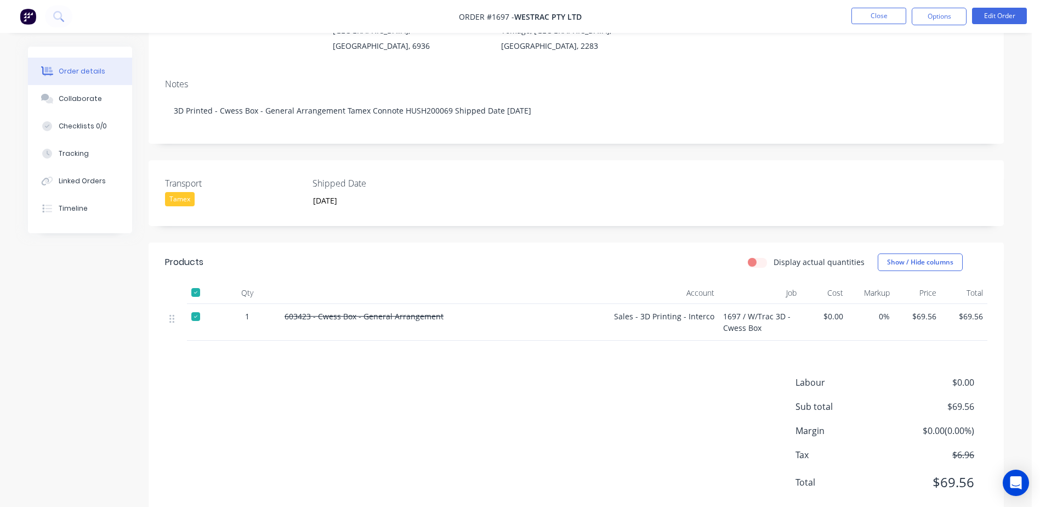
scroll to position [174, 0]
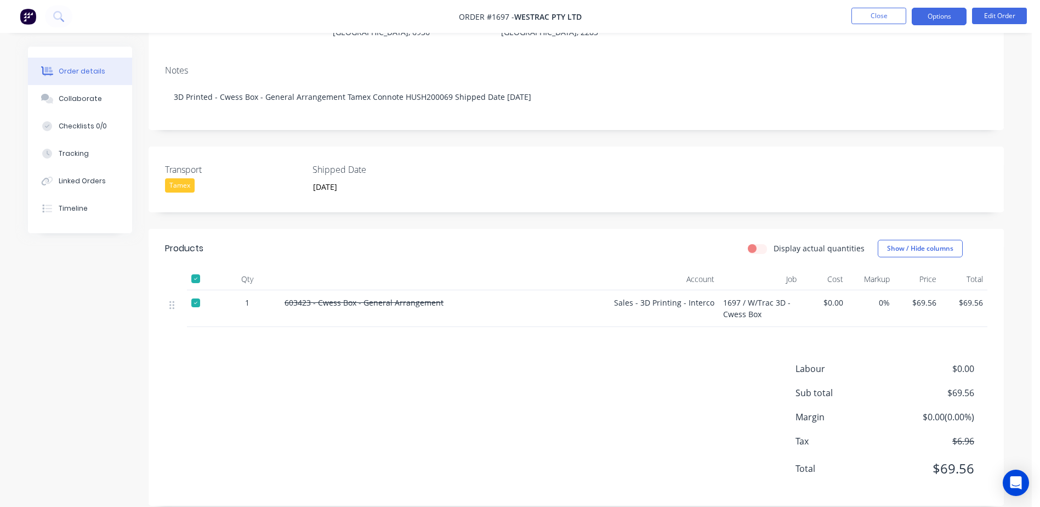
click at [965, 11] on button "Options" at bounding box center [939, 17] width 55 height 18
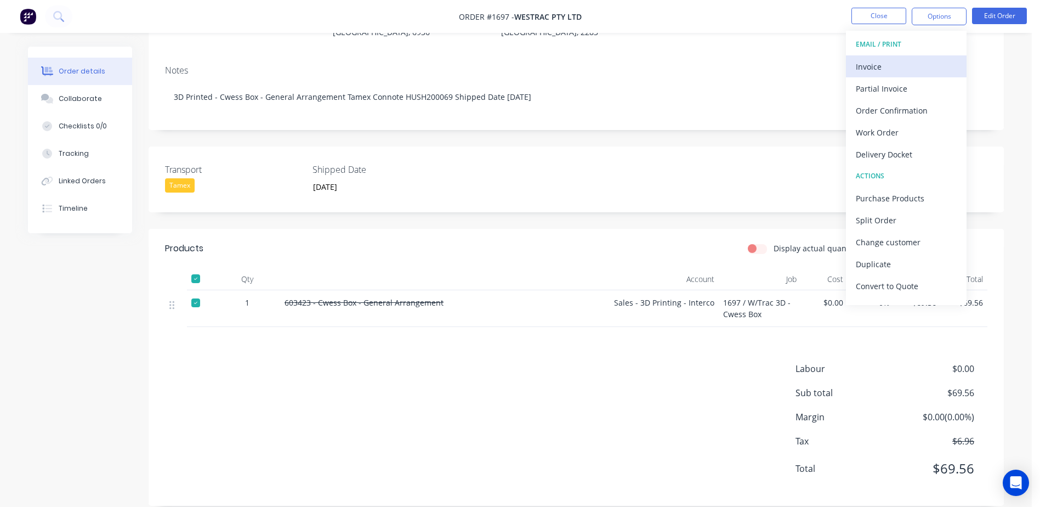
click at [921, 66] on div "Invoice" at bounding box center [906, 67] width 101 height 16
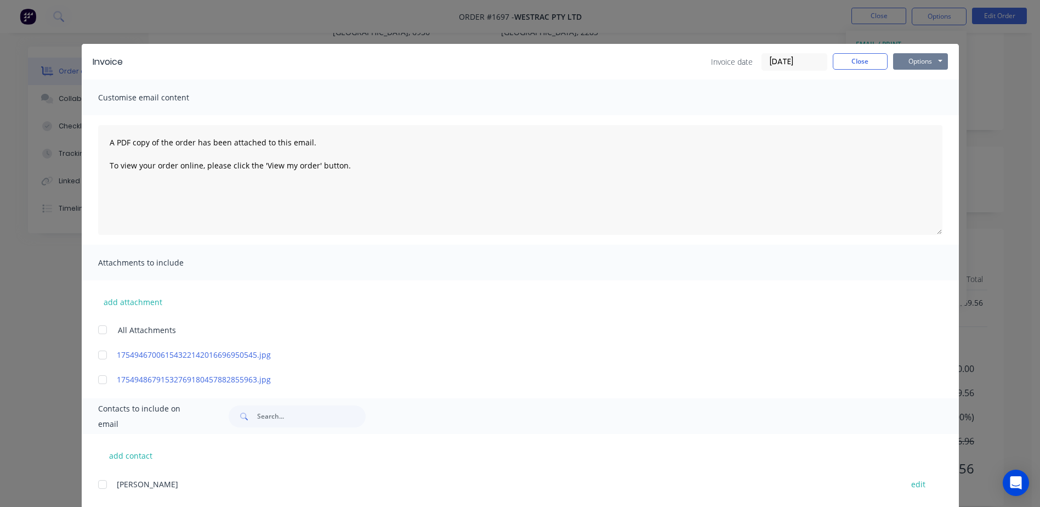
click at [908, 59] on button "Options" at bounding box center [920, 61] width 55 height 16
click at [902, 101] on button "Print" at bounding box center [928, 99] width 70 height 18
click at [854, 59] on button "Close" at bounding box center [860, 61] width 55 height 16
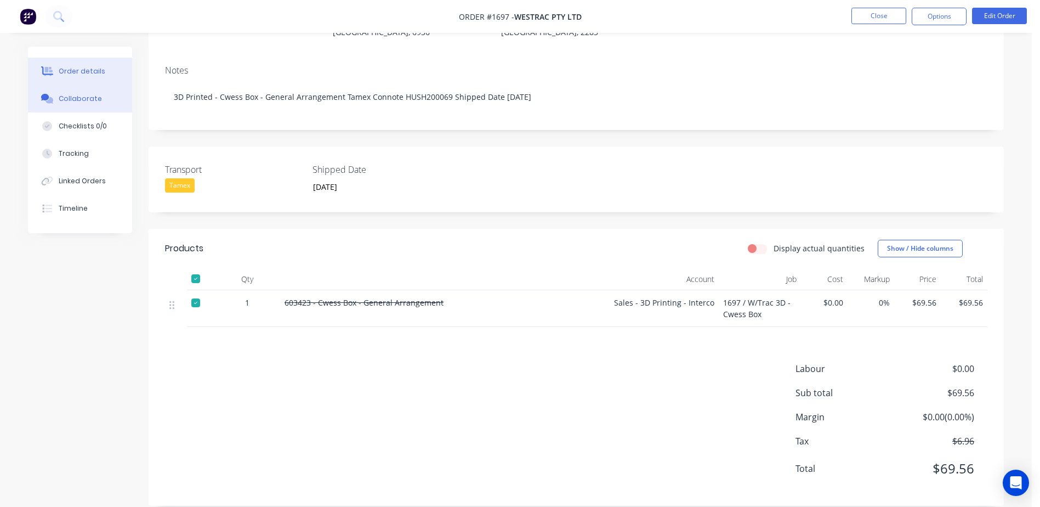
click at [81, 94] on div "Collaborate" at bounding box center [80, 99] width 43 height 10
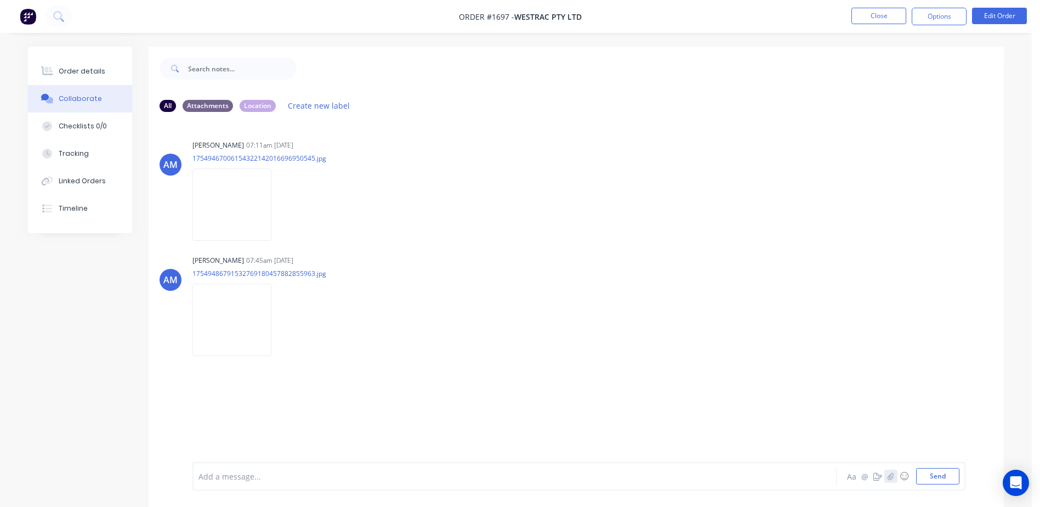
click at [895, 480] on button "button" at bounding box center [891, 475] width 13 height 13
click at [952, 481] on button "Send" at bounding box center [937, 476] width 43 height 16
click at [111, 79] on button "Order details" at bounding box center [80, 71] width 104 height 27
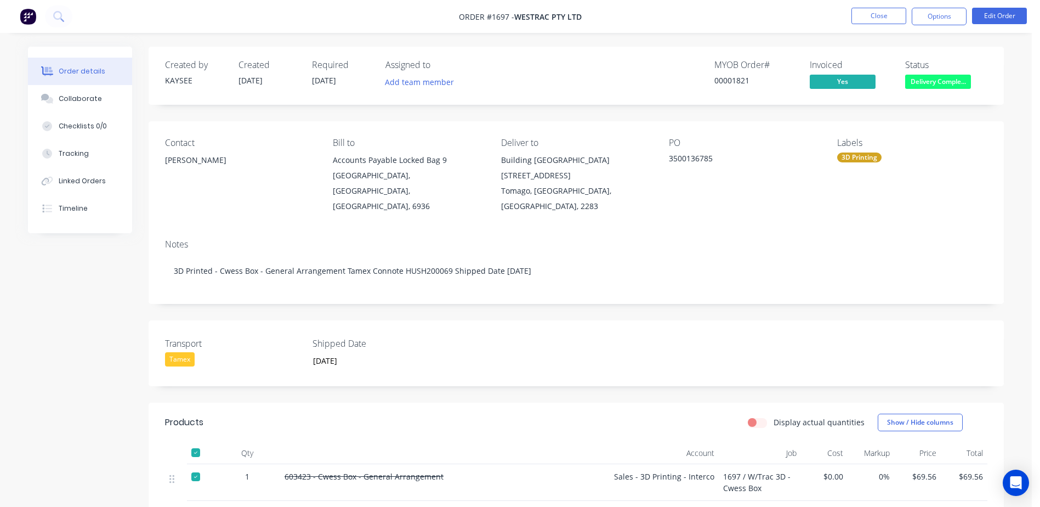
click at [936, 75] on span "Delivery Comple..." at bounding box center [938, 82] width 66 height 14
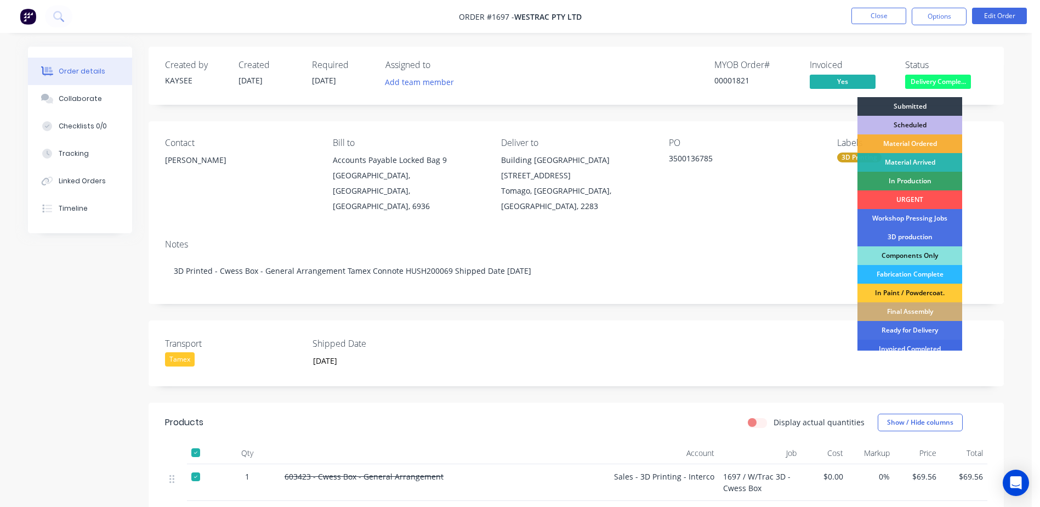
click at [897, 346] on div "Invoiced Completed" at bounding box center [910, 348] width 105 height 19
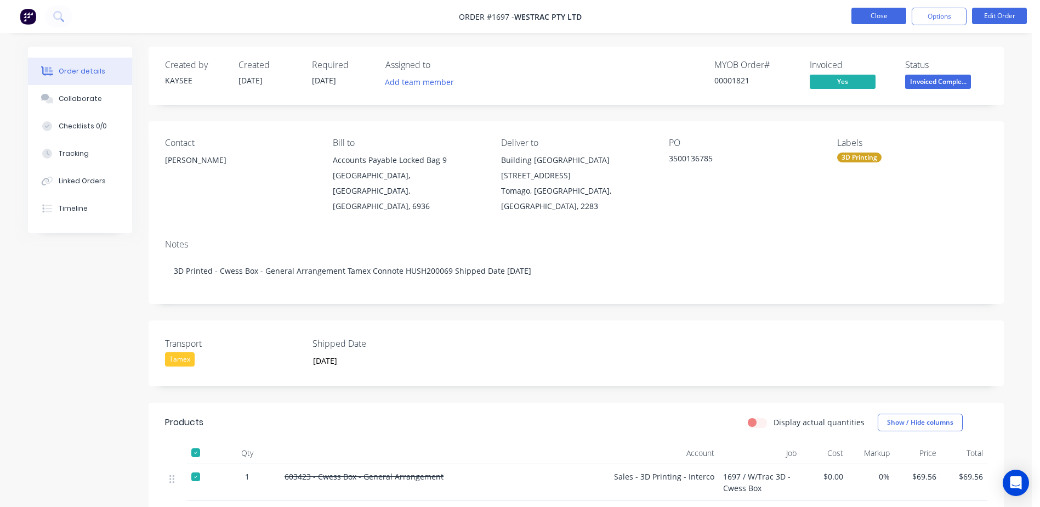
click at [891, 14] on button "Close" at bounding box center [879, 16] width 55 height 16
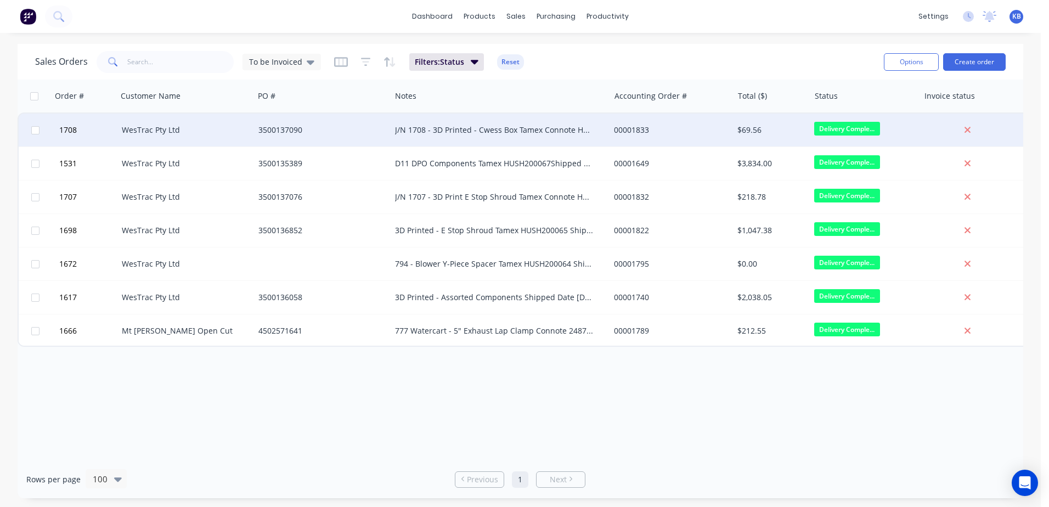
click at [542, 129] on div "J/N 1708 - 3D Printed - Cwess Box Tamex Connote HUSH200069 Shipped Date [DATE]" at bounding box center [495, 129] width 200 height 11
click at [349, 126] on div "3500137090" at bounding box center [319, 129] width 122 height 11
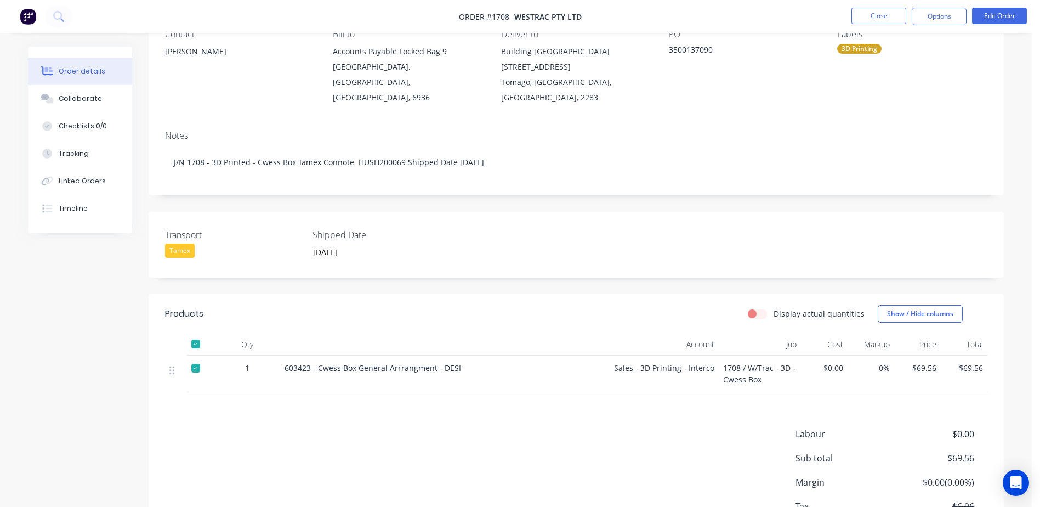
scroll to position [174, 0]
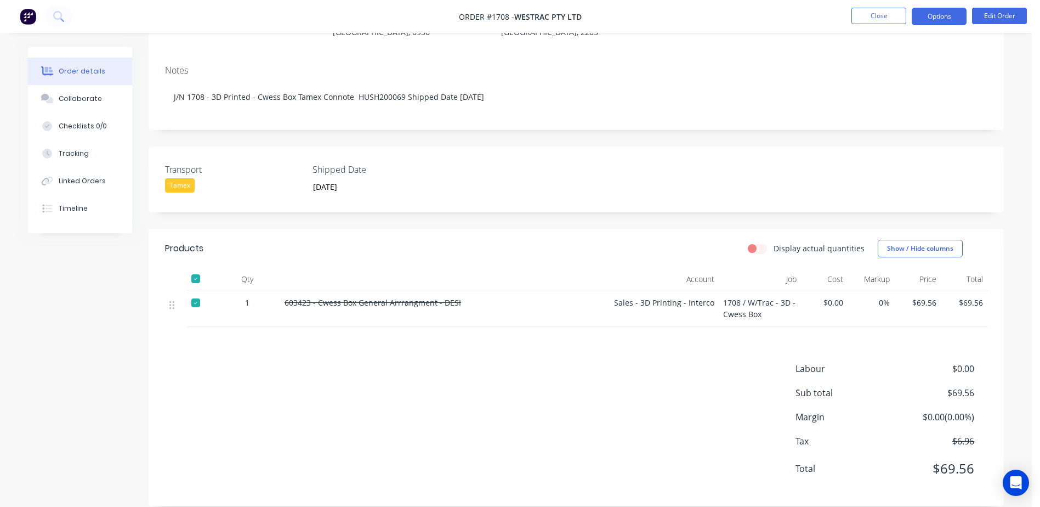
click at [947, 24] on button "Options" at bounding box center [939, 17] width 55 height 18
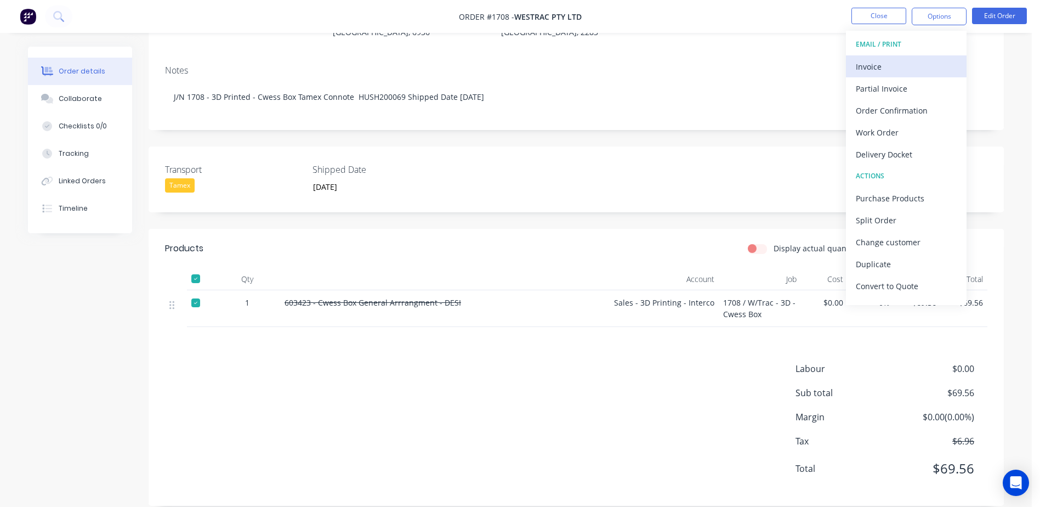
click at [924, 75] on button "Invoice" at bounding box center [906, 66] width 121 height 22
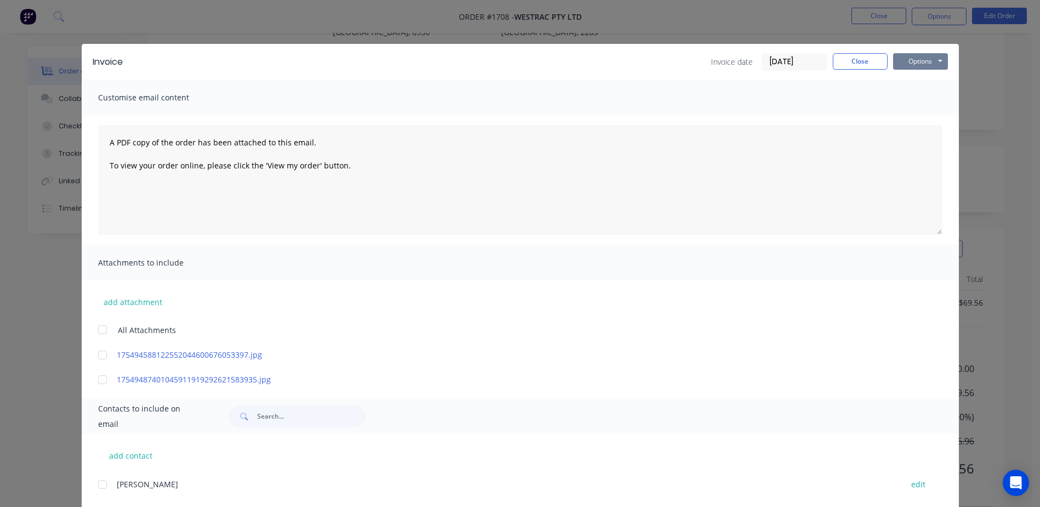
click at [932, 54] on button "Options" at bounding box center [920, 61] width 55 height 16
click at [916, 102] on button "Print" at bounding box center [928, 99] width 70 height 18
click at [855, 60] on button "Close" at bounding box center [860, 61] width 55 height 16
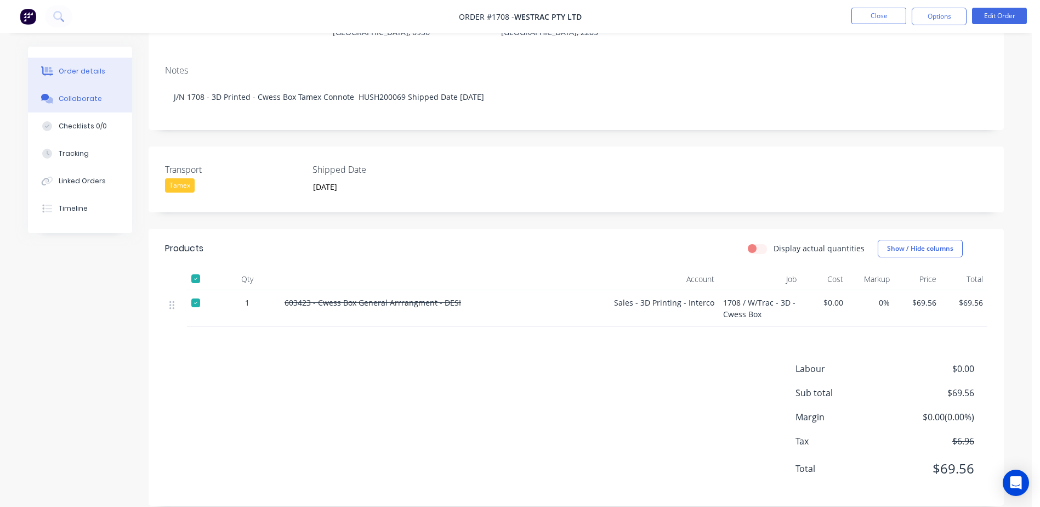
click at [89, 103] on div "Collaborate" at bounding box center [80, 99] width 43 height 10
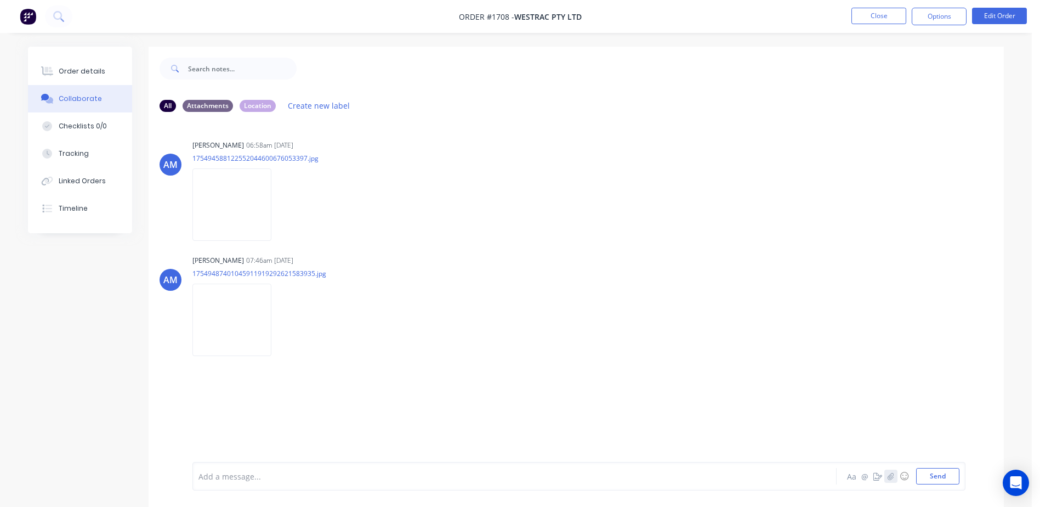
click at [888, 473] on icon "button" at bounding box center [891, 476] width 7 height 8
click at [925, 475] on button "Send" at bounding box center [937, 476] width 43 height 16
click at [110, 71] on button "Order details" at bounding box center [80, 71] width 104 height 27
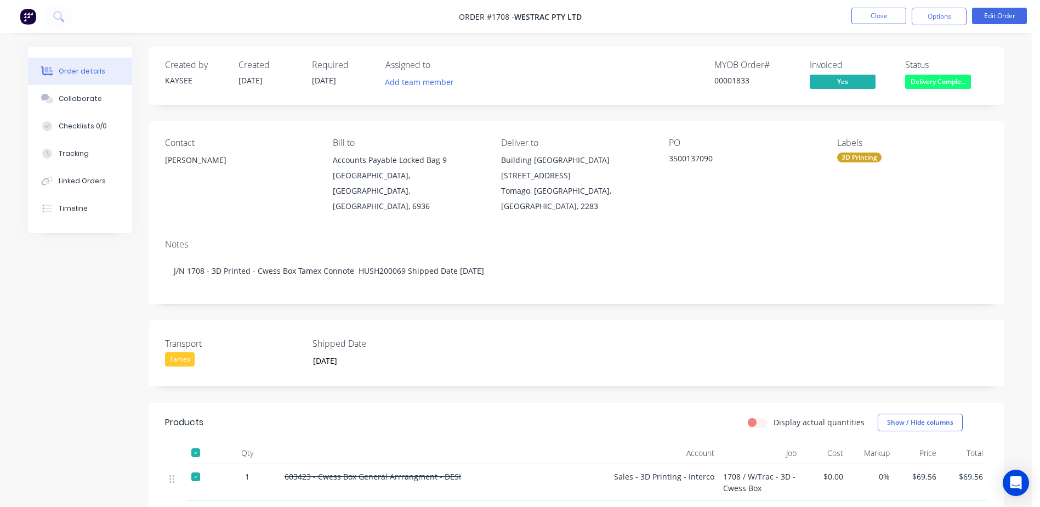
click at [946, 87] on span "Delivery Comple..." at bounding box center [938, 82] width 66 height 14
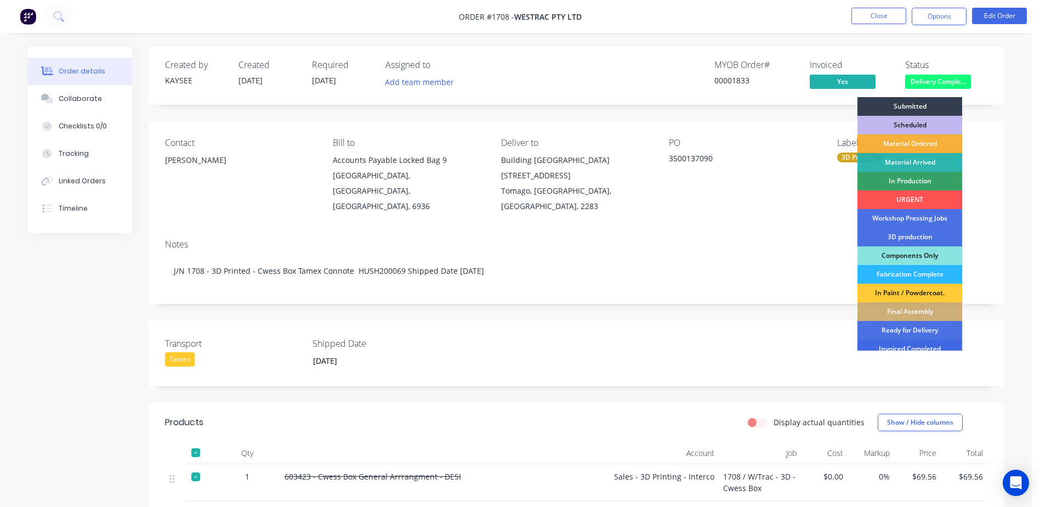
click at [912, 347] on div "Invoiced Completed" at bounding box center [910, 348] width 105 height 19
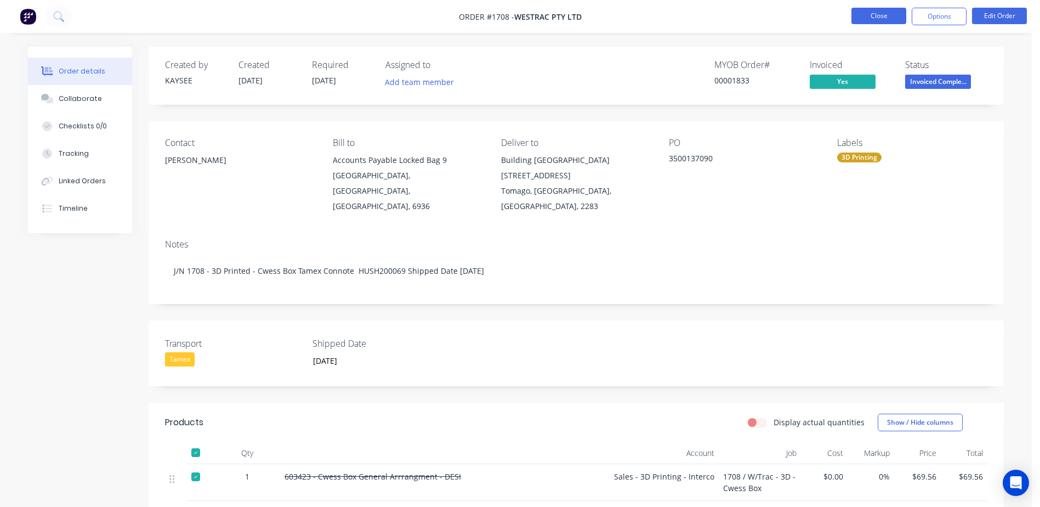
click at [859, 23] on button "Close" at bounding box center [879, 16] width 55 height 16
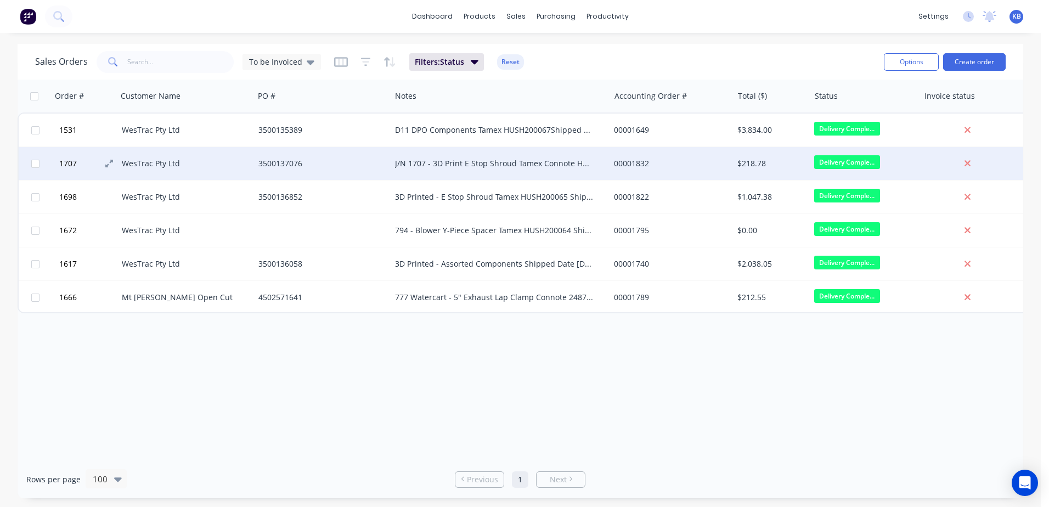
click at [95, 161] on button "1707" at bounding box center [89, 163] width 66 height 33
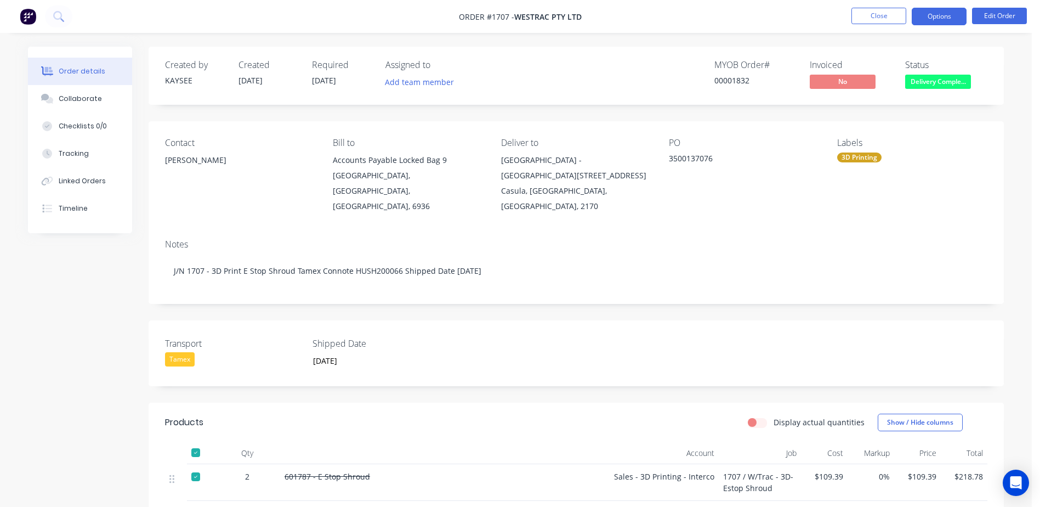
click at [934, 25] on button "Options" at bounding box center [939, 17] width 55 height 18
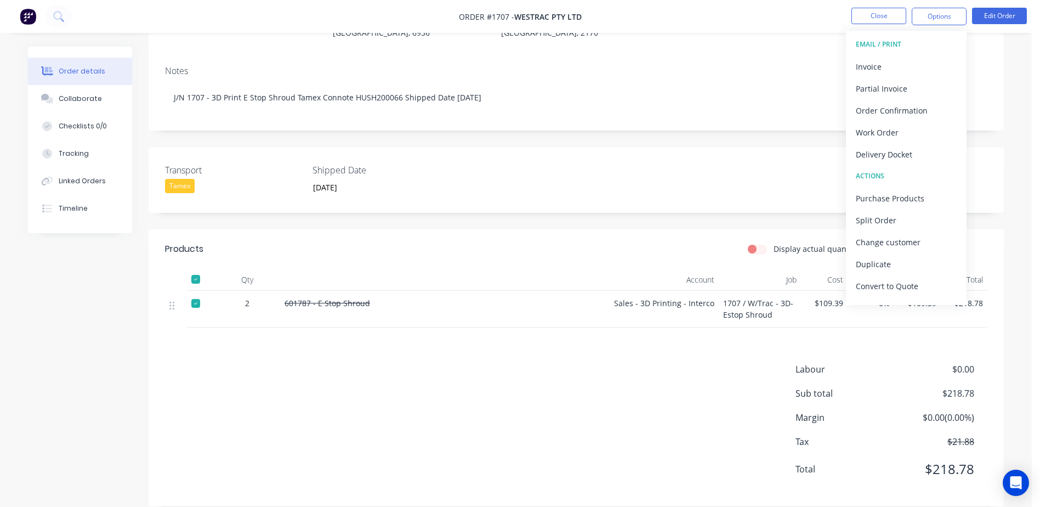
scroll to position [174, 0]
click at [910, 62] on div "Invoice" at bounding box center [906, 67] width 101 height 16
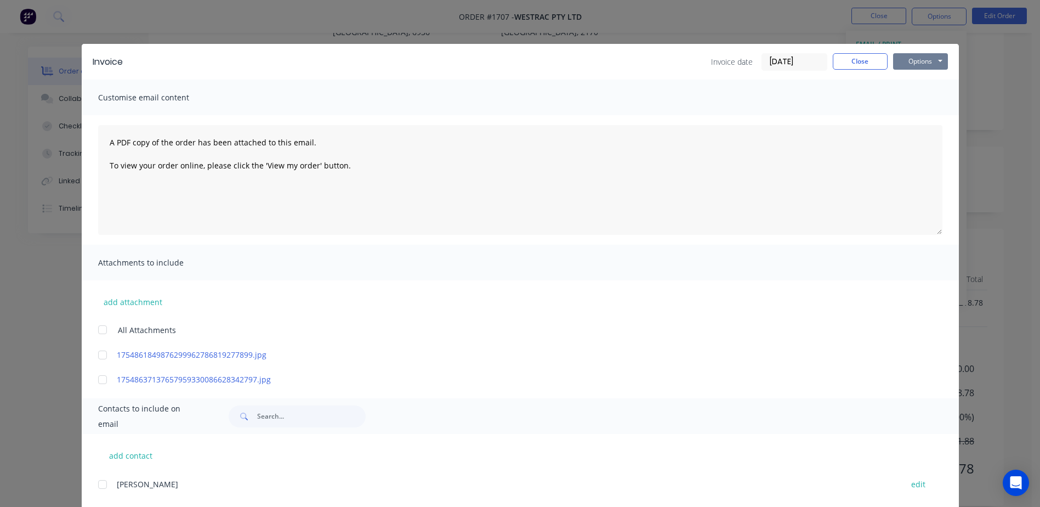
click at [910, 66] on button "Options" at bounding box center [920, 61] width 55 height 16
click at [906, 101] on button "Print" at bounding box center [928, 99] width 70 height 18
click at [865, 58] on button "Close" at bounding box center [860, 61] width 55 height 16
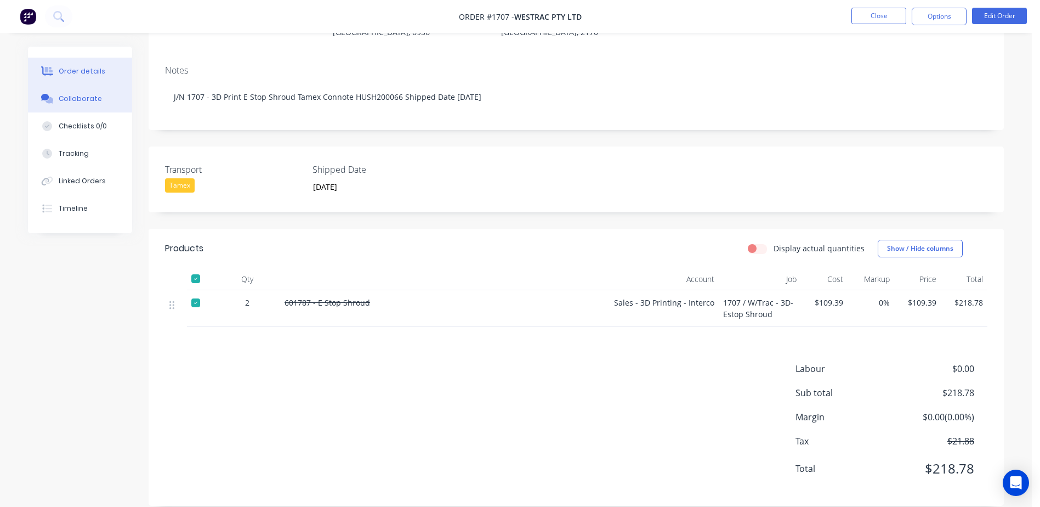
click at [90, 95] on div "Collaborate" at bounding box center [80, 99] width 43 height 10
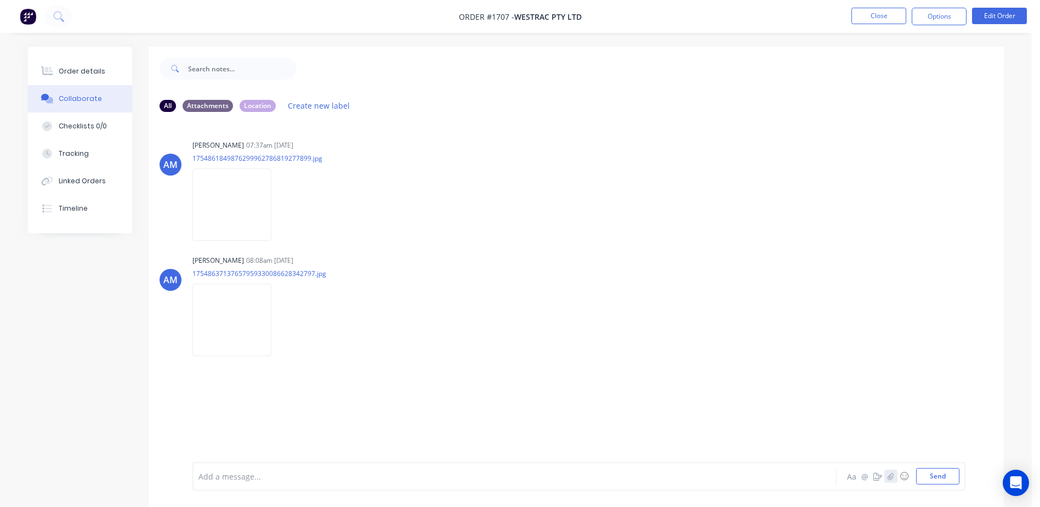
click at [891, 476] on icon "button" at bounding box center [891, 476] width 7 height 8
click at [935, 474] on button "Send" at bounding box center [937, 476] width 43 height 16
click at [87, 78] on button "Order details" at bounding box center [80, 71] width 104 height 27
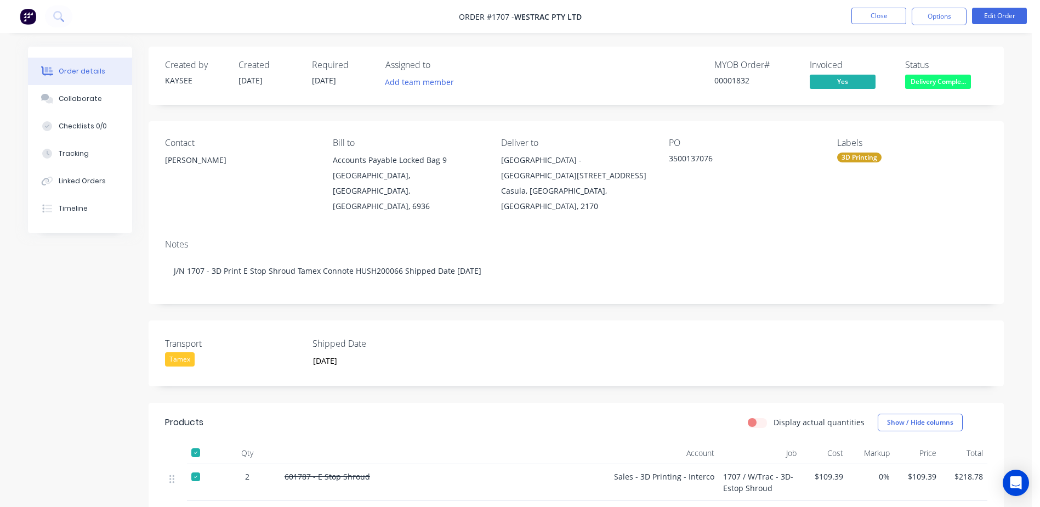
click at [973, 86] on div "Status Delivery Comple..." at bounding box center [946, 76] width 82 height 32
click at [958, 82] on span "Delivery Comple..." at bounding box center [938, 82] width 66 height 14
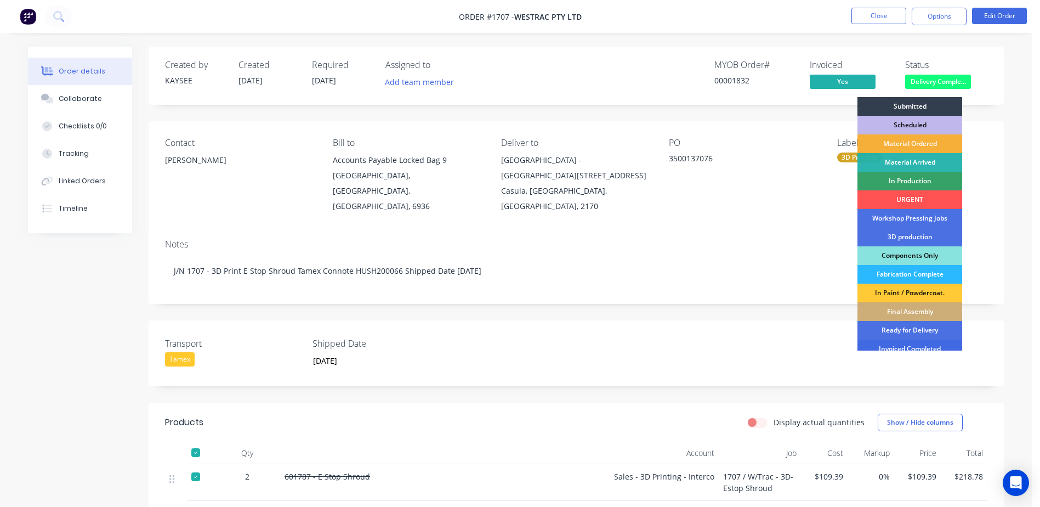
click at [896, 346] on div "Invoiced Completed" at bounding box center [910, 348] width 105 height 19
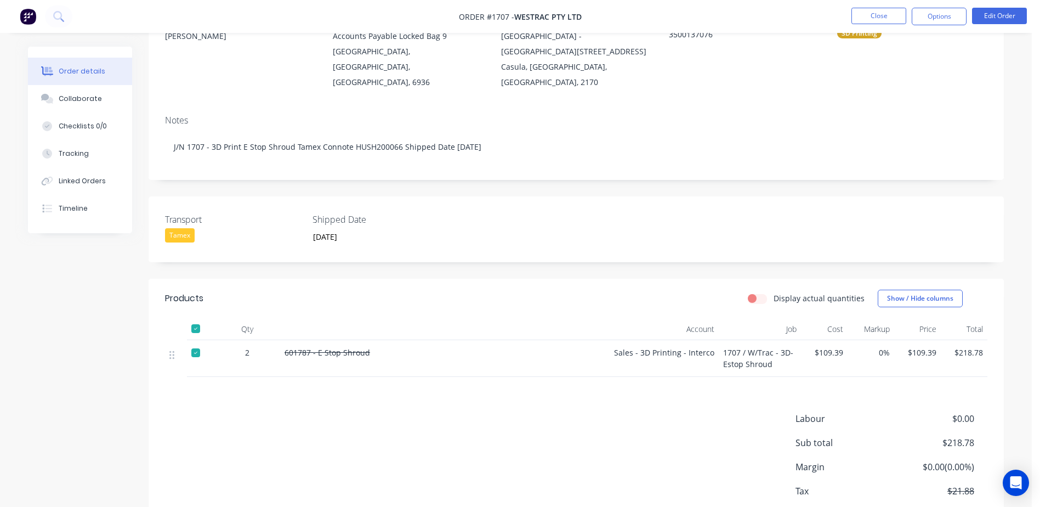
scroll to position [55, 0]
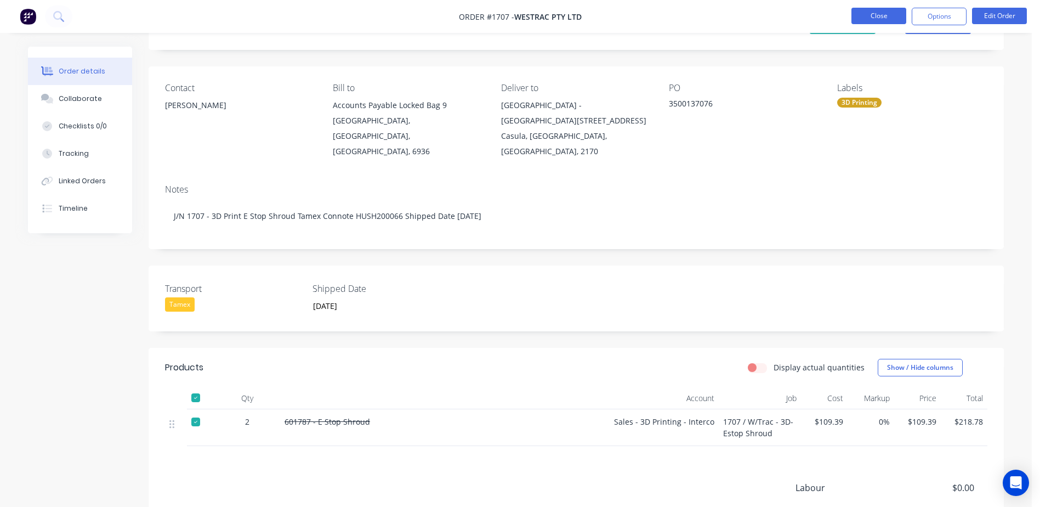
click at [868, 13] on button "Close" at bounding box center [879, 16] width 55 height 16
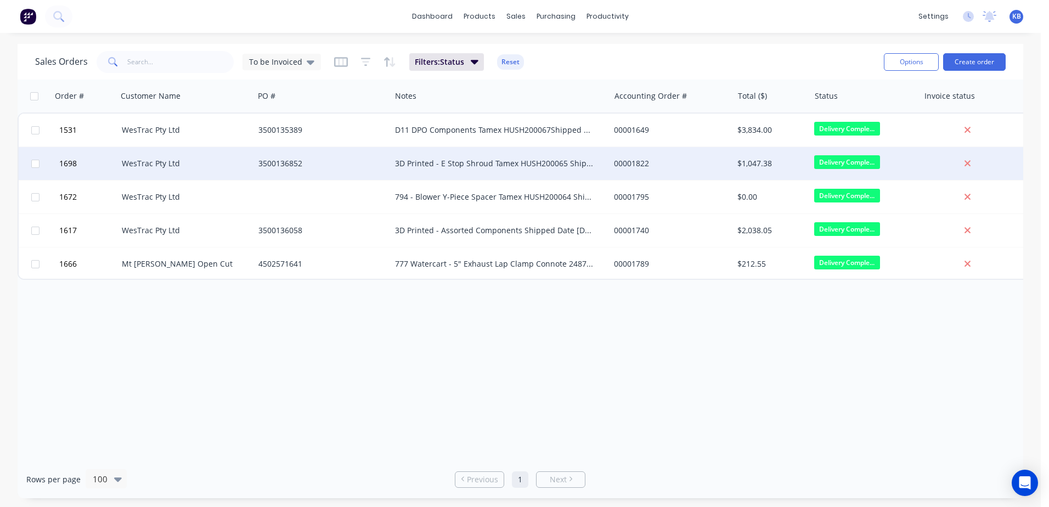
click at [341, 173] on div "3500136852" at bounding box center [322, 163] width 137 height 33
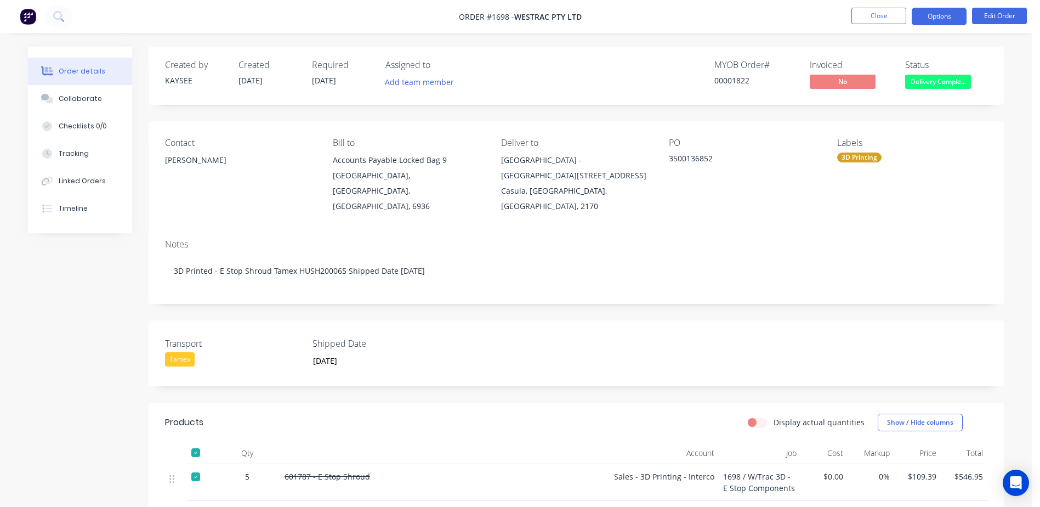
click at [930, 11] on button "Options" at bounding box center [939, 17] width 55 height 18
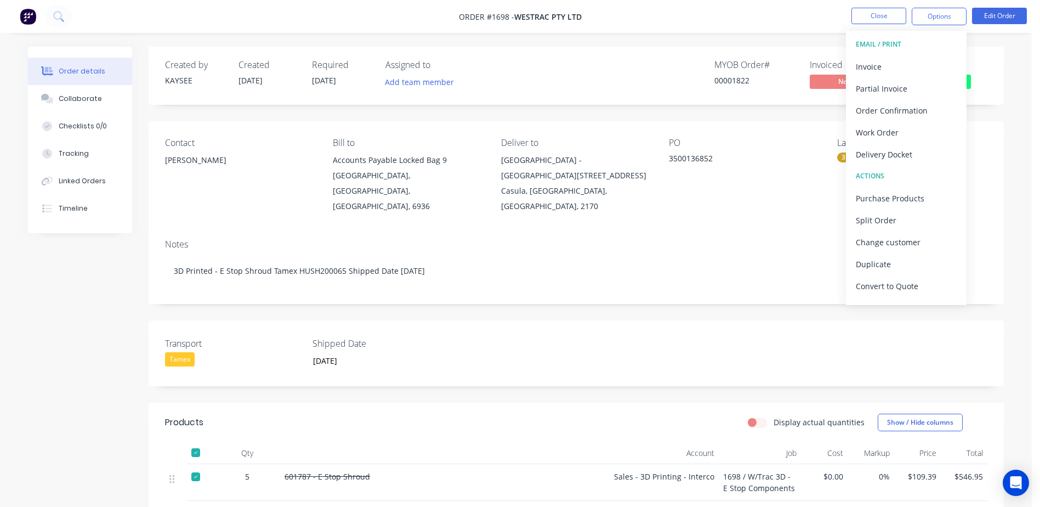
drag, startPoint x: 878, startPoint y: 65, endPoint x: 728, endPoint y: 120, distance: 159.5
click at [728, 120] on div "Order #1698 - WesTrac Pty Ltd Close Options EMAIL / PRINT Invoice Partial Invoi…" at bounding box center [516, 366] width 1032 height 733
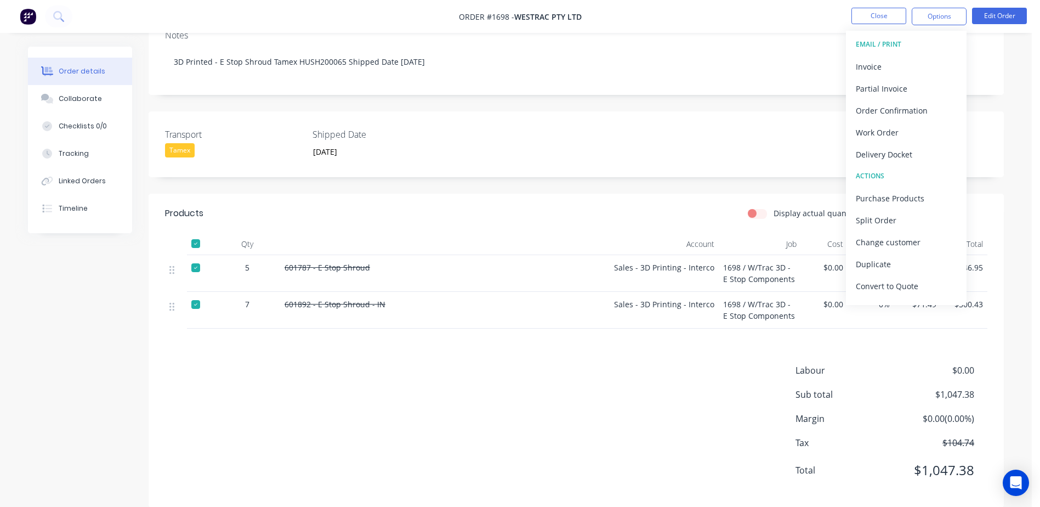
scroll to position [211, 0]
click at [901, 72] on div "Invoice" at bounding box center [906, 67] width 101 height 16
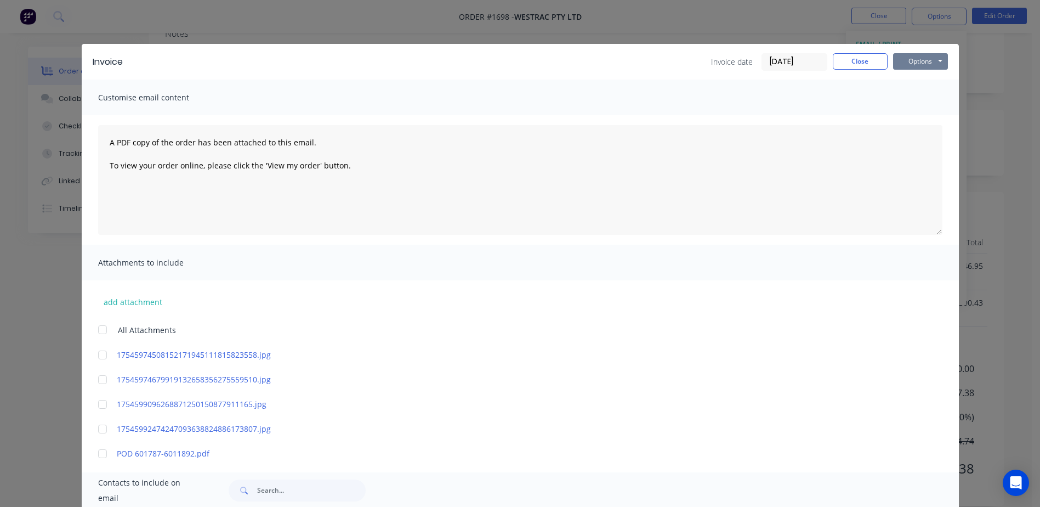
click at [918, 61] on button "Options" at bounding box center [920, 61] width 55 height 16
click at [907, 99] on button "Print" at bounding box center [928, 99] width 70 height 18
click at [862, 67] on button "Close" at bounding box center [860, 61] width 55 height 16
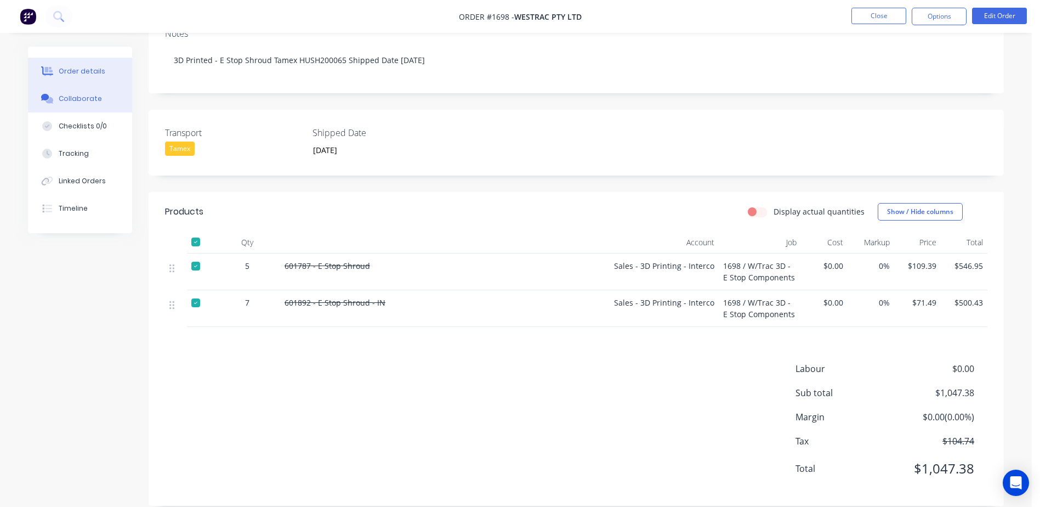
click at [98, 89] on button "Collaborate" at bounding box center [80, 98] width 104 height 27
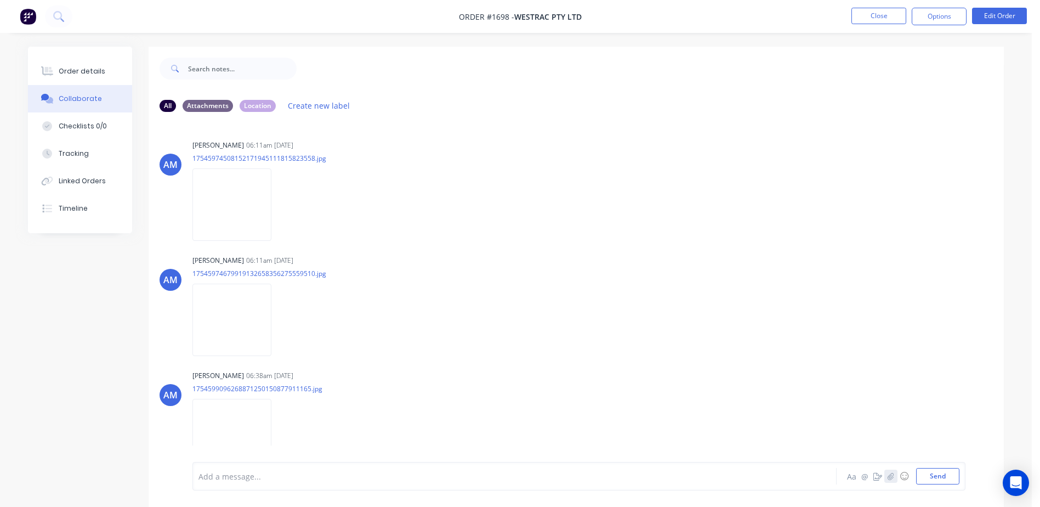
click at [890, 476] on icon "button" at bounding box center [891, 476] width 7 height 8
click at [946, 473] on button "Send" at bounding box center [937, 476] width 43 height 16
click at [862, 18] on button "Close" at bounding box center [879, 16] width 55 height 16
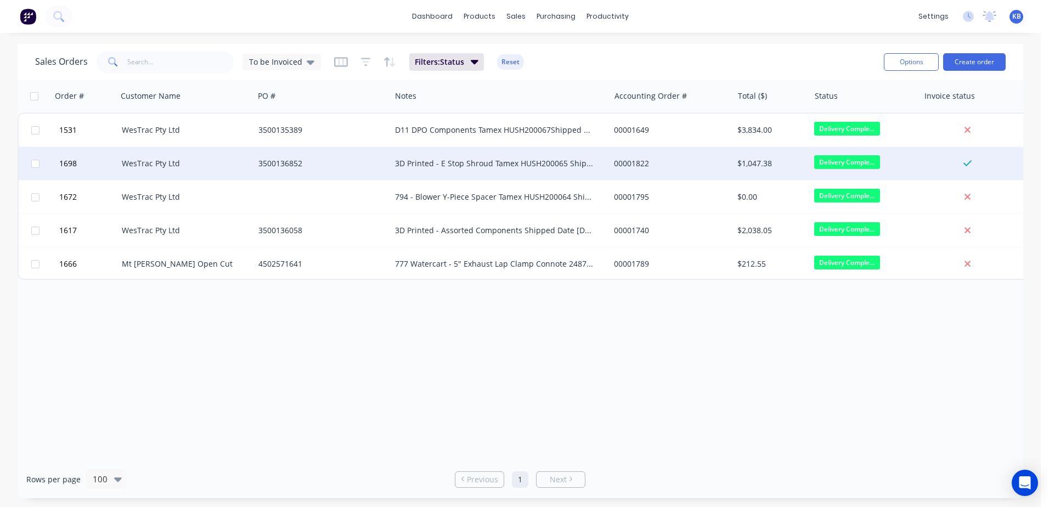
click at [432, 163] on div "3D Printed - E Stop Shroud Tamex HUSH200065 Shipped Date [DATE]" at bounding box center [495, 163] width 200 height 11
click at [303, 162] on div "3500136852" at bounding box center [319, 163] width 122 height 11
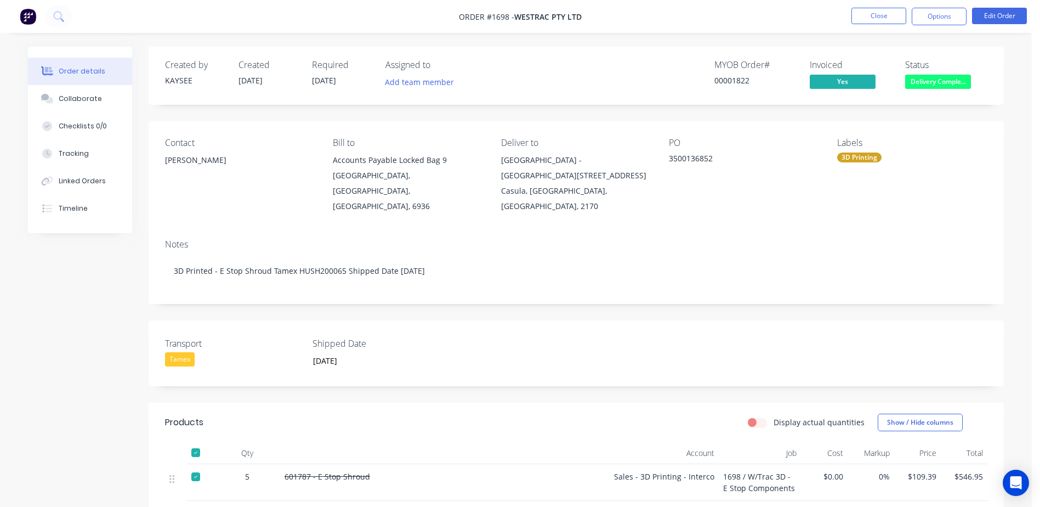
click at [926, 71] on div "Delivery Completed" at bounding box center [938, 63] width 69 height 21
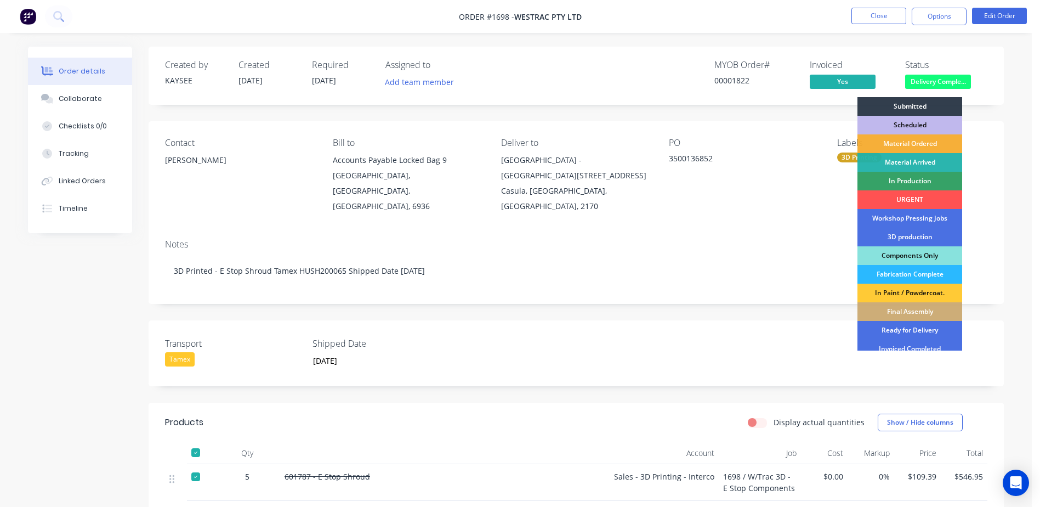
click at [930, 75] on span "Delivery Comple..." at bounding box center [938, 82] width 66 height 14
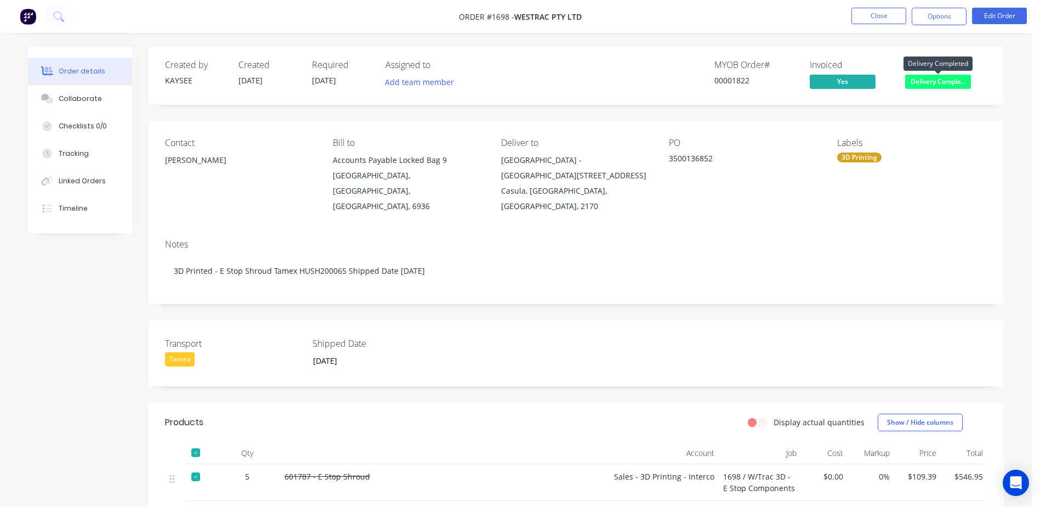
click at [930, 80] on span "Delivery Comple..." at bounding box center [938, 82] width 66 height 14
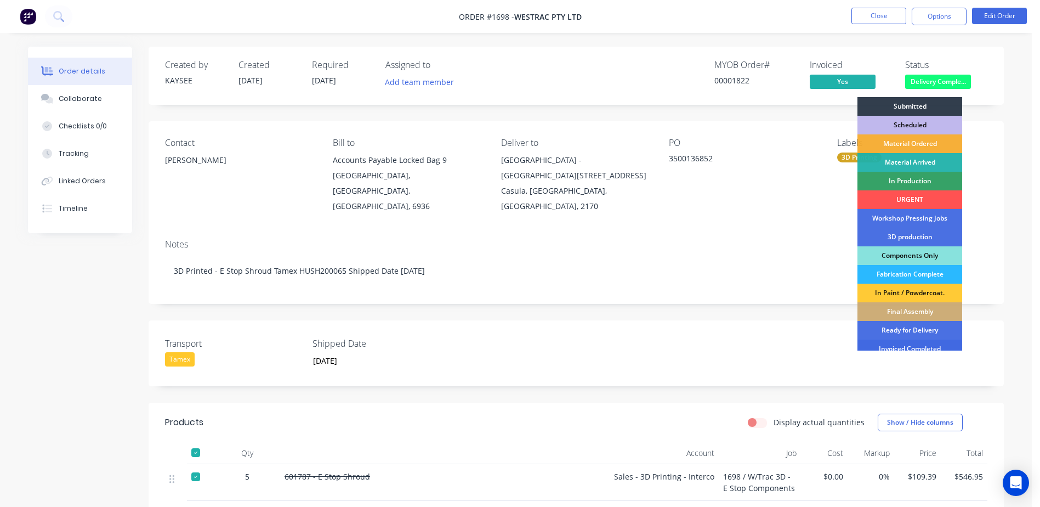
click at [921, 345] on div "Invoiced Completed" at bounding box center [910, 348] width 105 height 19
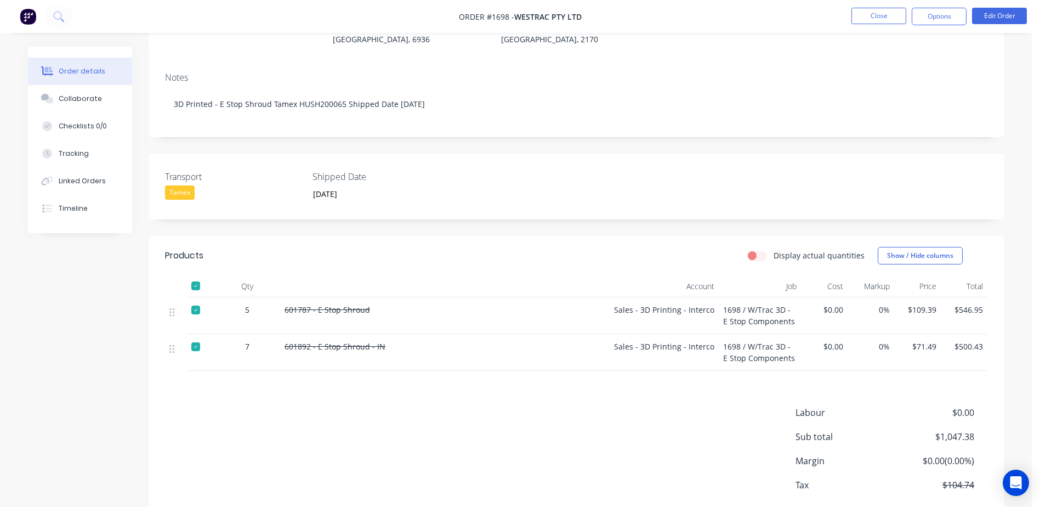
scroll to position [211, 0]
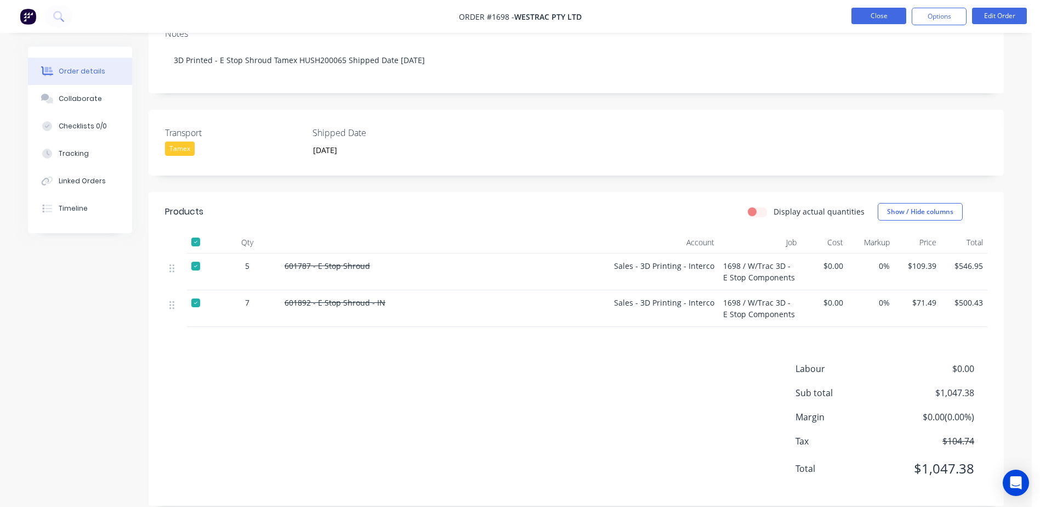
click at [872, 14] on button "Close" at bounding box center [879, 16] width 55 height 16
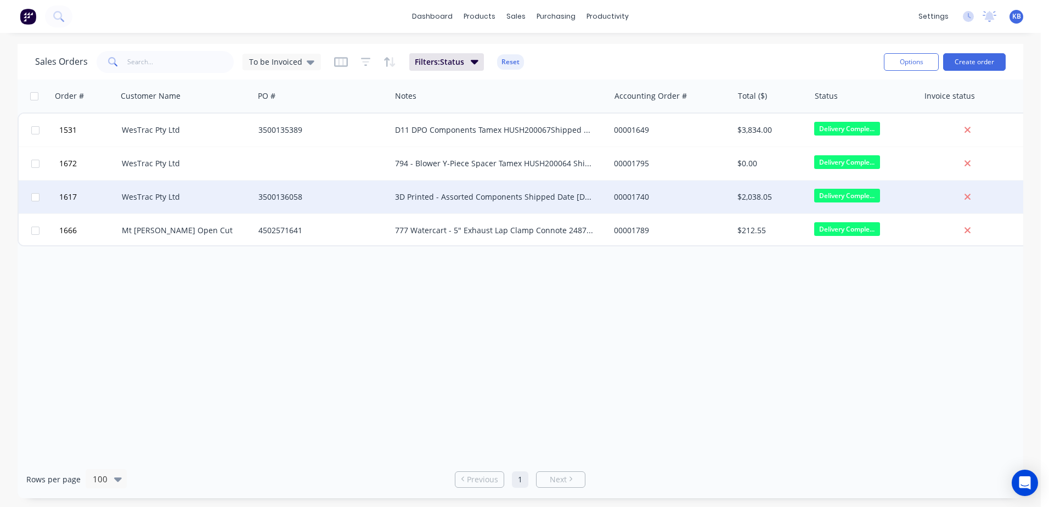
click at [528, 185] on div "3D Printed - Assorted Components Shipped Date [DATE] Tamex HUSH200062" at bounding box center [499, 196] width 219 height 33
click at [252, 204] on div "WesTrac Pty Ltd" at bounding box center [185, 196] width 137 height 33
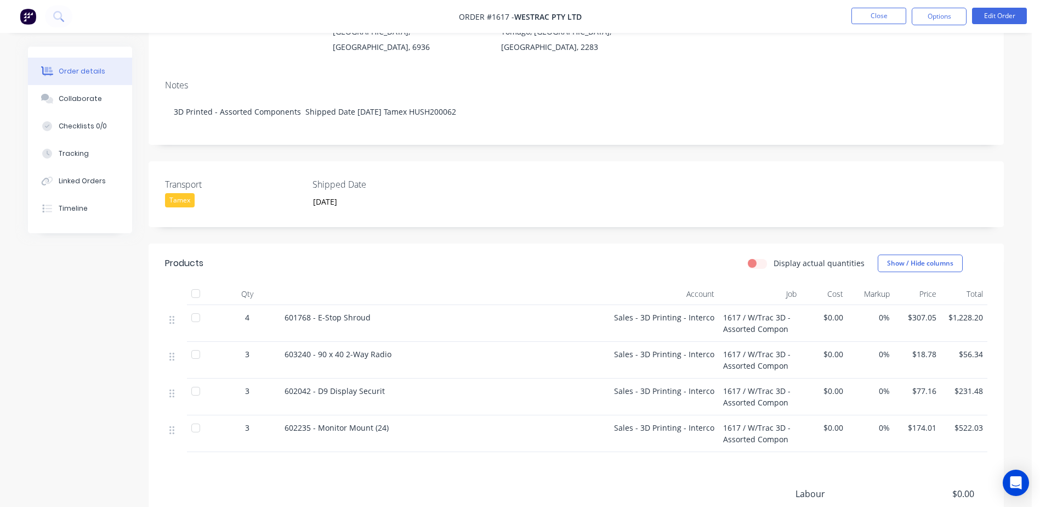
scroll to position [165, 0]
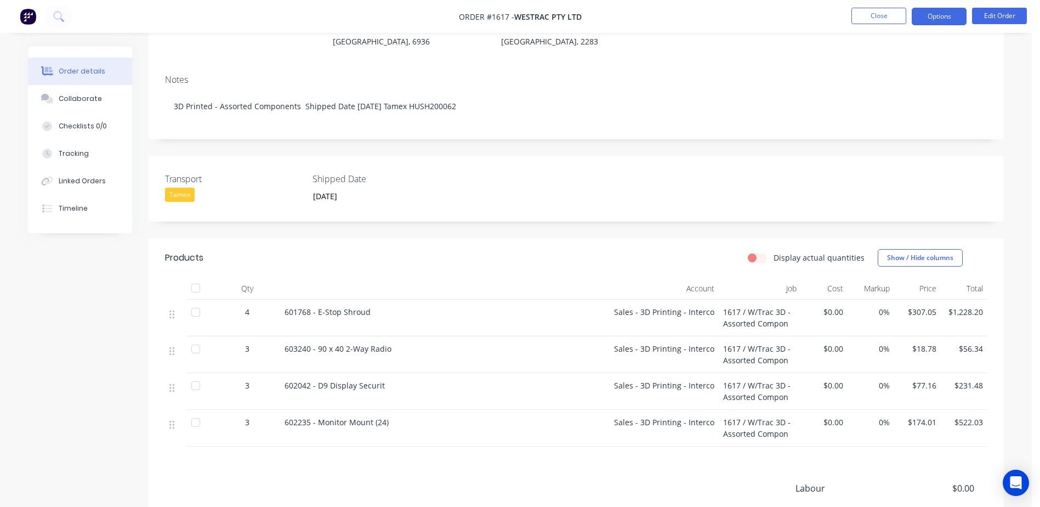
click at [935, 17] on button "Options" at bounding box center [939, 17] width 55 height 18
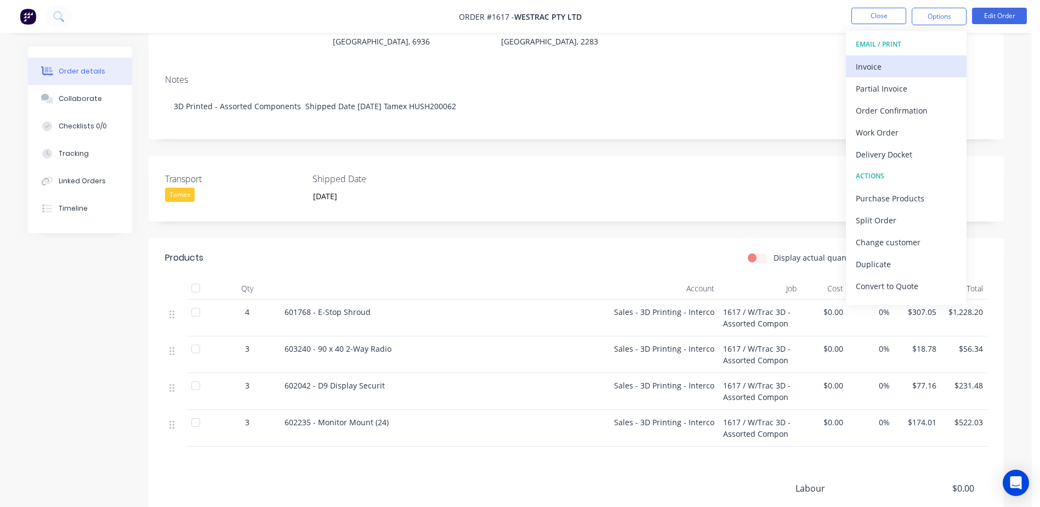
click at [917, 67] on div "Invoice" at bounding box center [906, 67] width 101 height 16
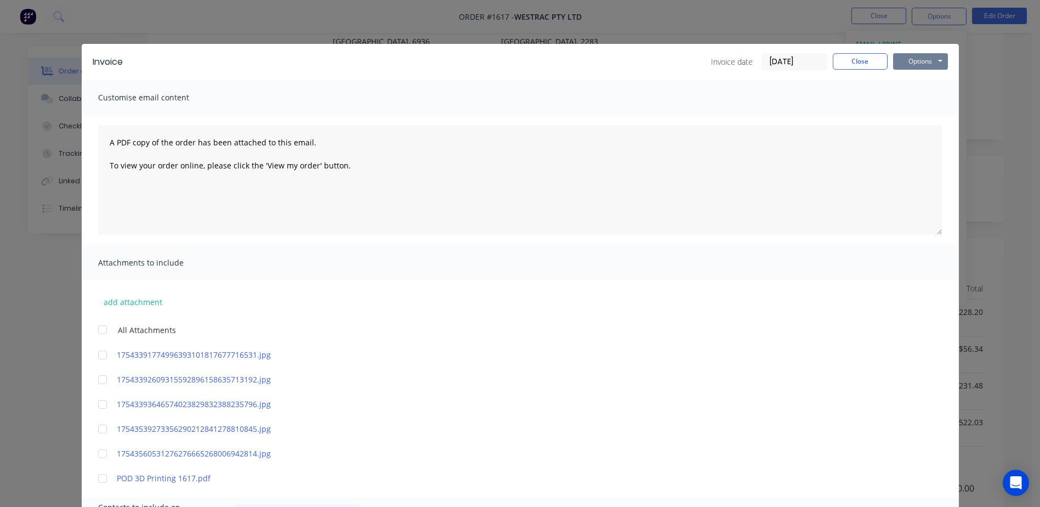
click at [938, 63] on button "Options" at bounding box center [920, 61] width 55 height 16
click at [919, 101] on button "Print" at bounding box center [928, 99] width 70 height 18
click at [857, 63] on button "Close" at bounding box center [860, 61] width 55 height 16
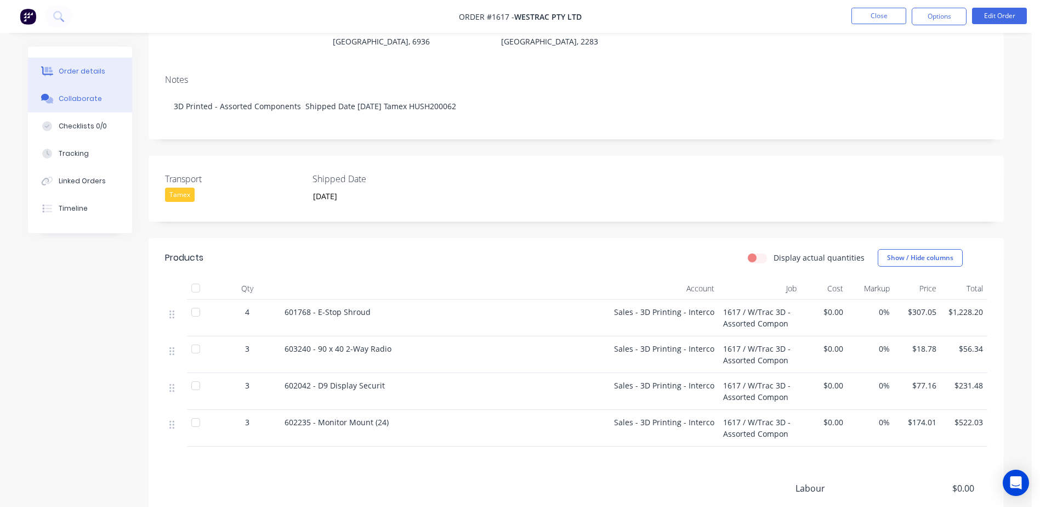
click at [94, 103] on div "Collaborate" at bounding box center [80, 99] width 43 height 10
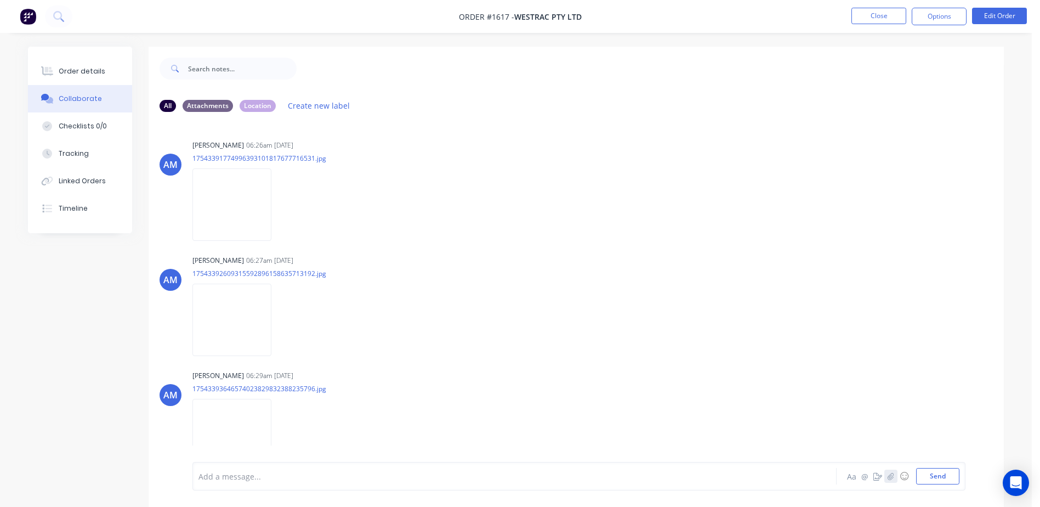
click at [890, 471] on button "button" at bounding box center [891, 475] width 13 height 13
click at [935, 476] on button "Send" at bounding box center [937, 476] width 43 height 16
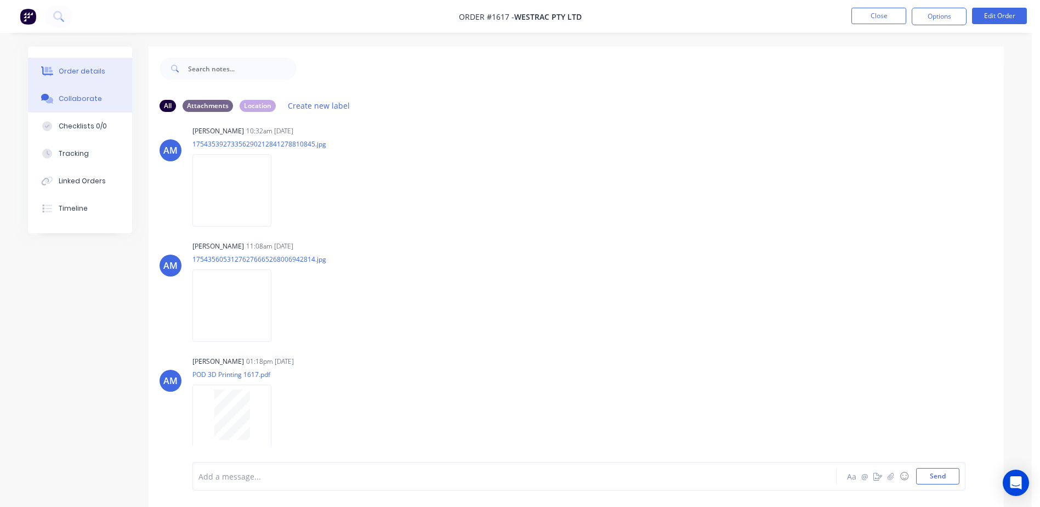
click at [93, 76] on button "Order details" at bounding box center [80, 71] width 104 height 27
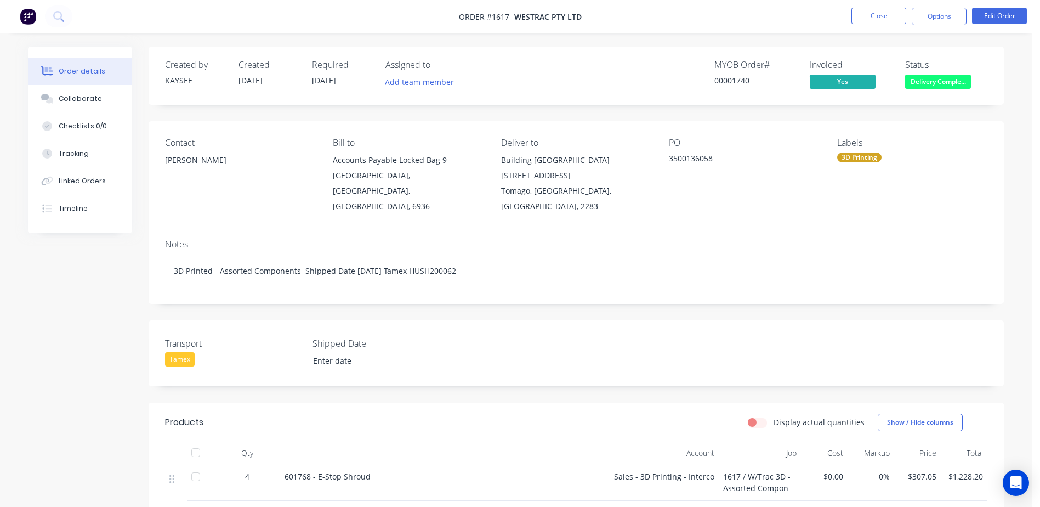
type input "05/08/2025"
click at [925, 30] on nav "Order #1617 - WesTrac Pty Ltd Close Options Edit Order" at bounding box center [520, 16] width 1040 height 33
click at [931, 76] on span "Delivery Comple..." at bounding box center [938, 82] width 66 height 14
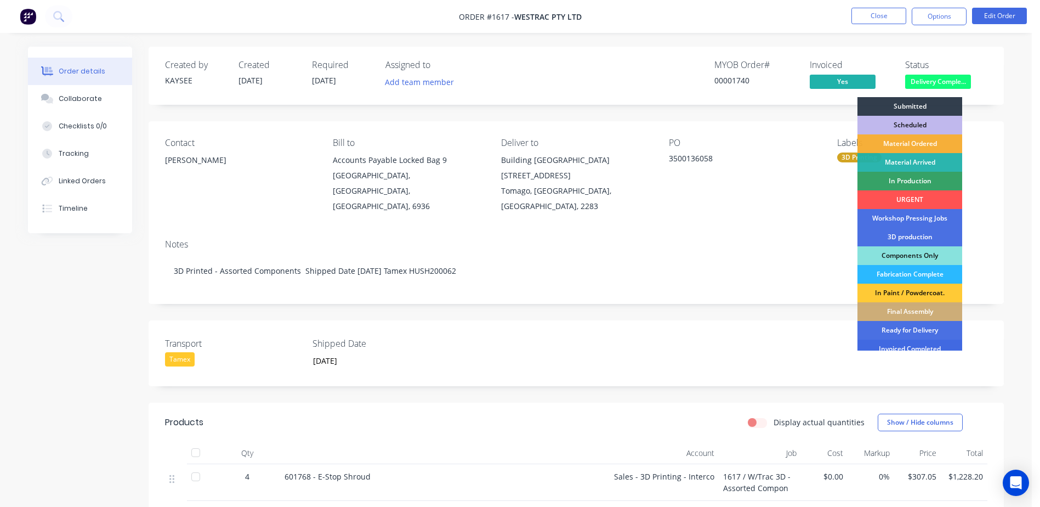
click at [918, 346] on div "Invoiced Completed" at bounding box center [910, 348] width 105 height 19
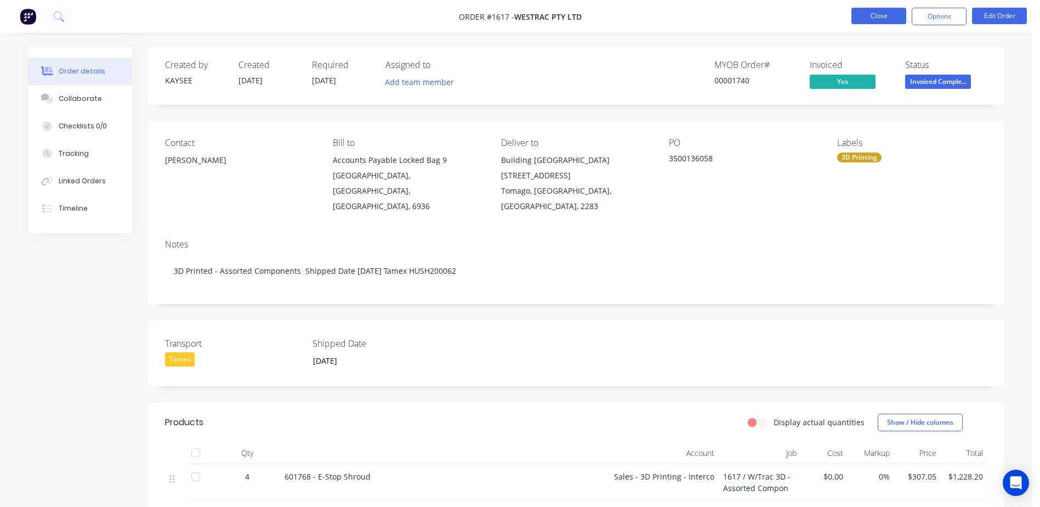
click at [874, 9] on button "Close" at bounding box center [879, 16] width 55 height 16
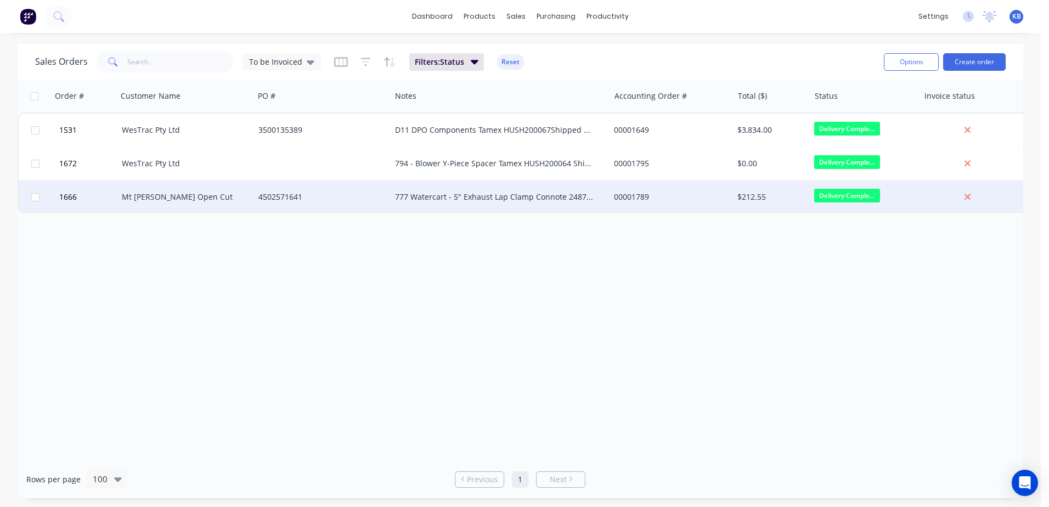
click at [296, 195] on div "4502571641" at bounding box center [319, 196] width 122 height 11
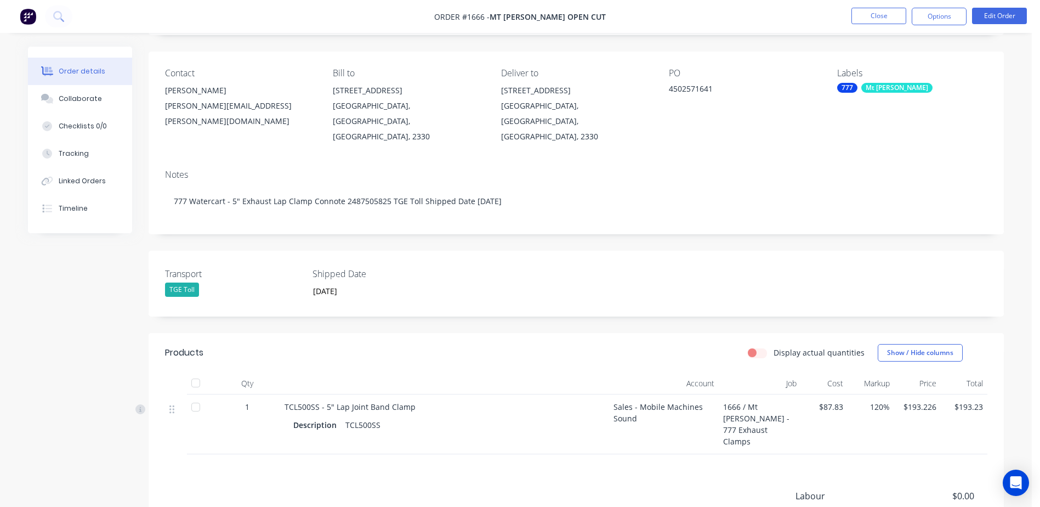
scroll to position [183, 0]
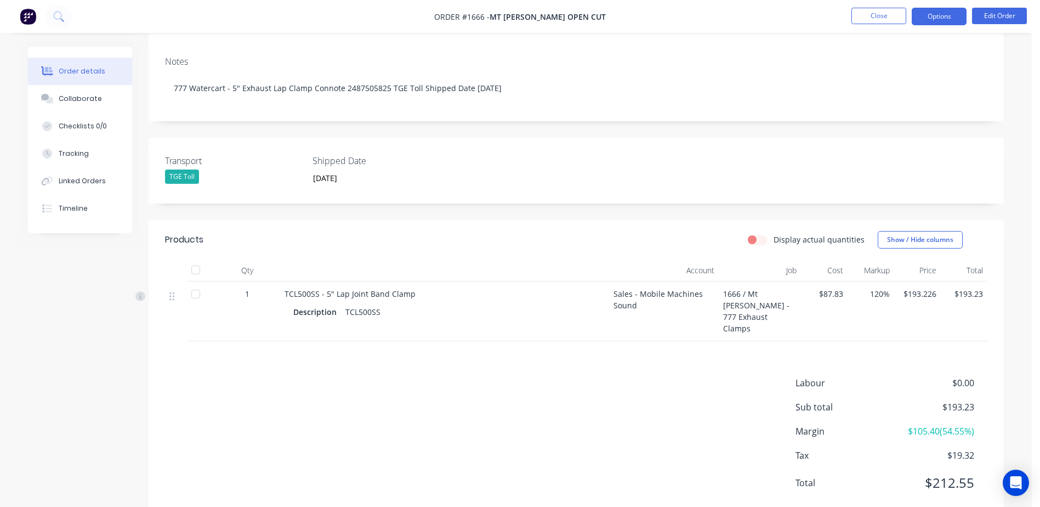
click at [937, 14] on button "Options" at bounding box center [939, 17] width 55 height 18
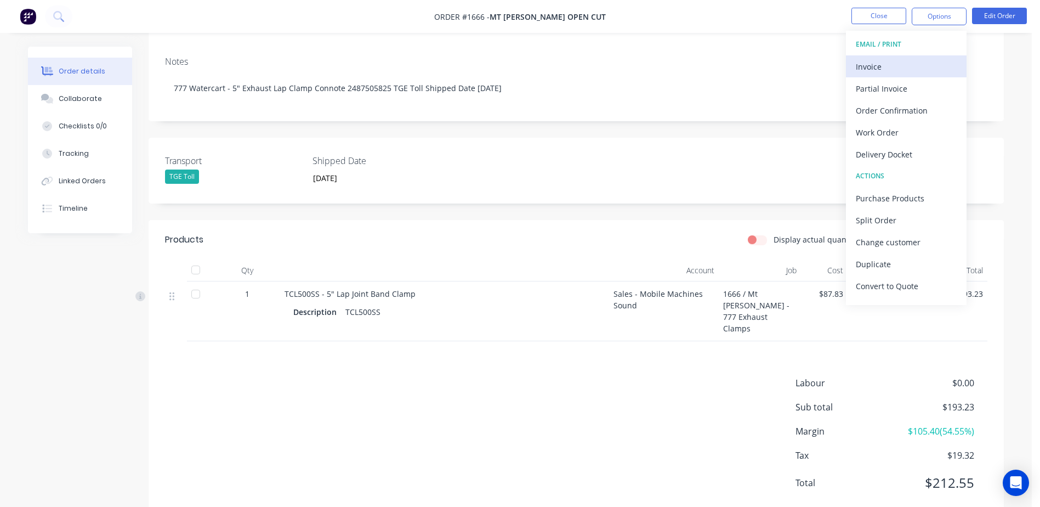
click at [917, 56] on button "Invoice" at bounding box center [906, 66] width 121 height 22
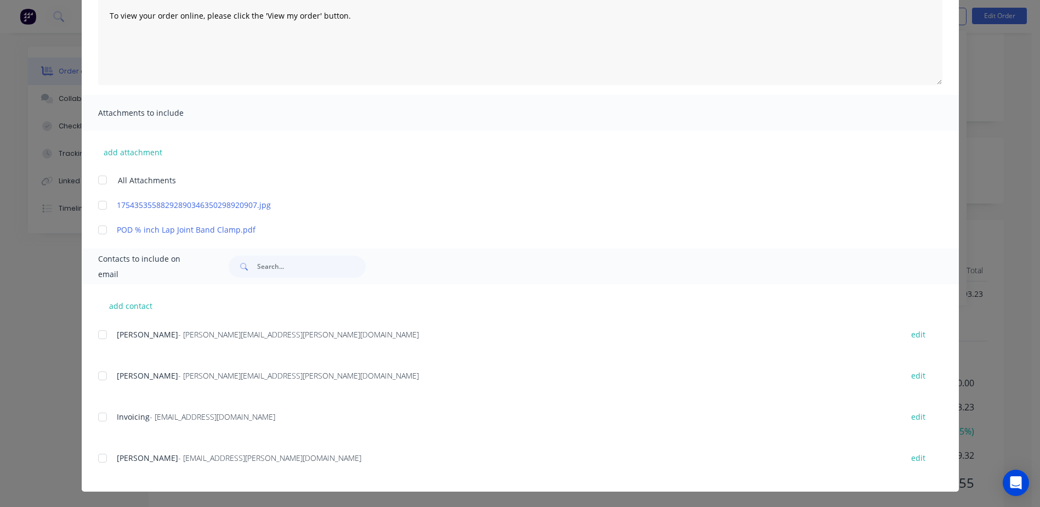
scroll to position [0, 0]
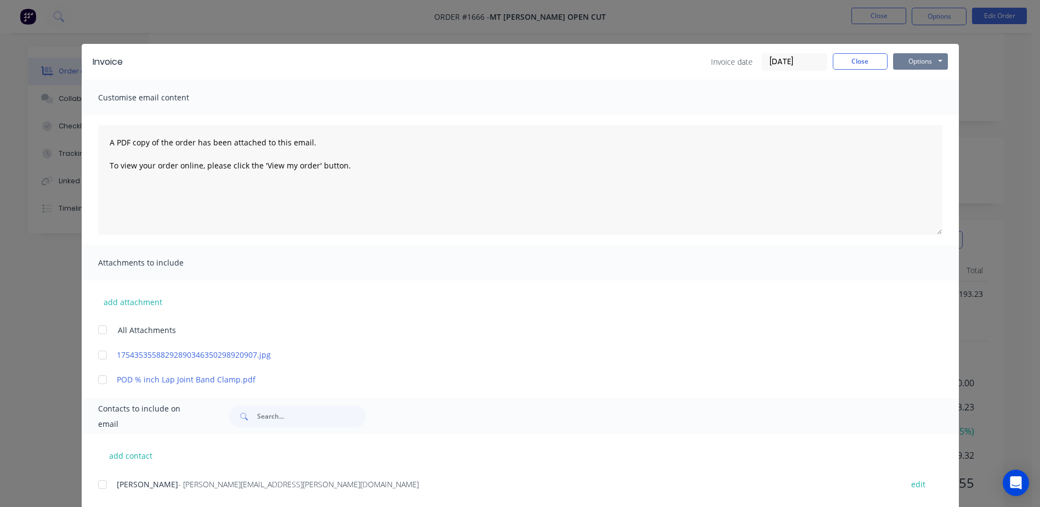
click at [902, 63] on button "Options" at bounding box center [920, 61] width 55 height 16
click at [904, 101] on button "Print" at bounding box center [928, 99] width 70 height 18
click at [861, 69] on button "Close" at bounding box center [860, 61] width 55 height 16
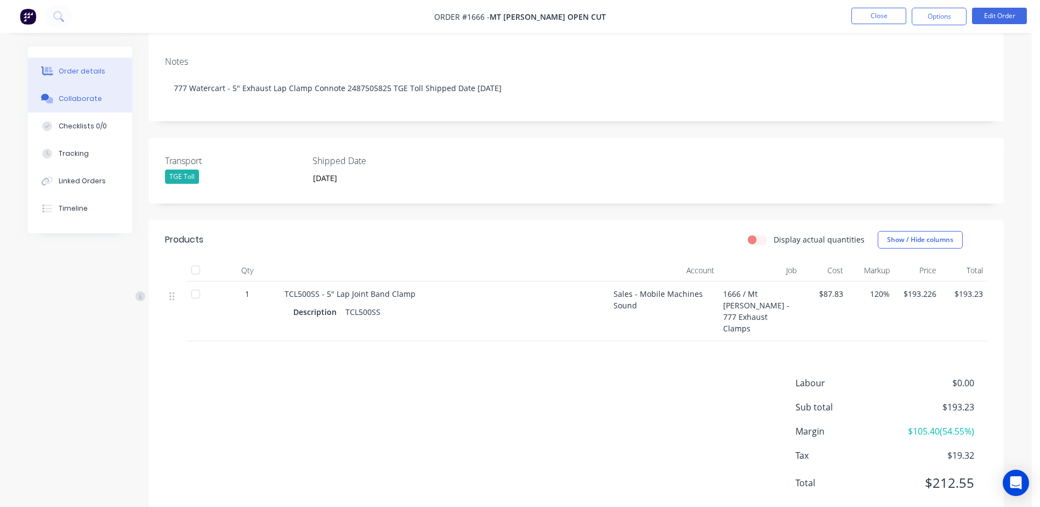
click at [86, 107] on button "Collaborate" at bounding box center [80, 98] width 104 height 27
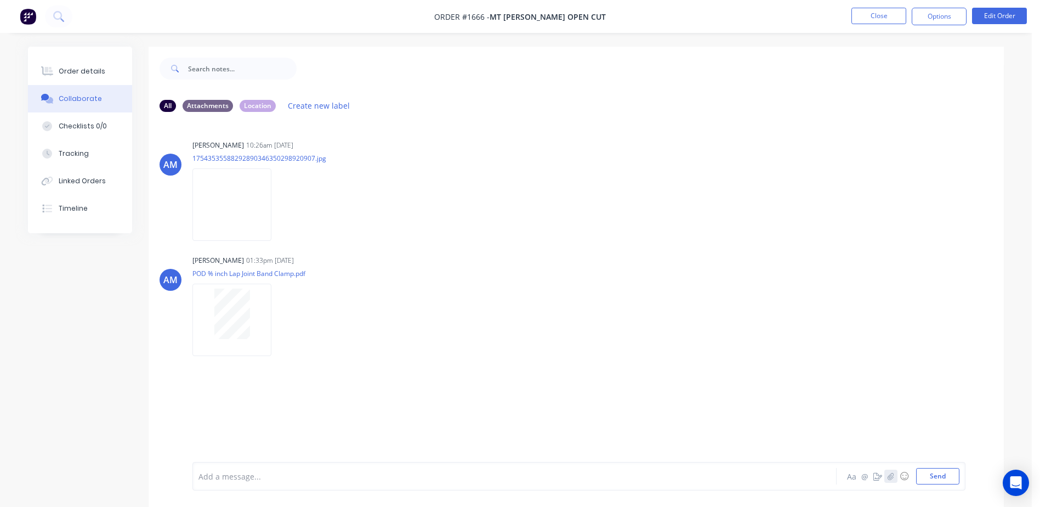
click at [897, 477] on button "button" at bounding box center [891, 475] width 13 height 13
click at [939, 472] on button "Send" at bounding box center [937, 476] width 43 height 16
click at [80, 82] on button "Order details" at bounding box center [80, 71] width 104 height 27
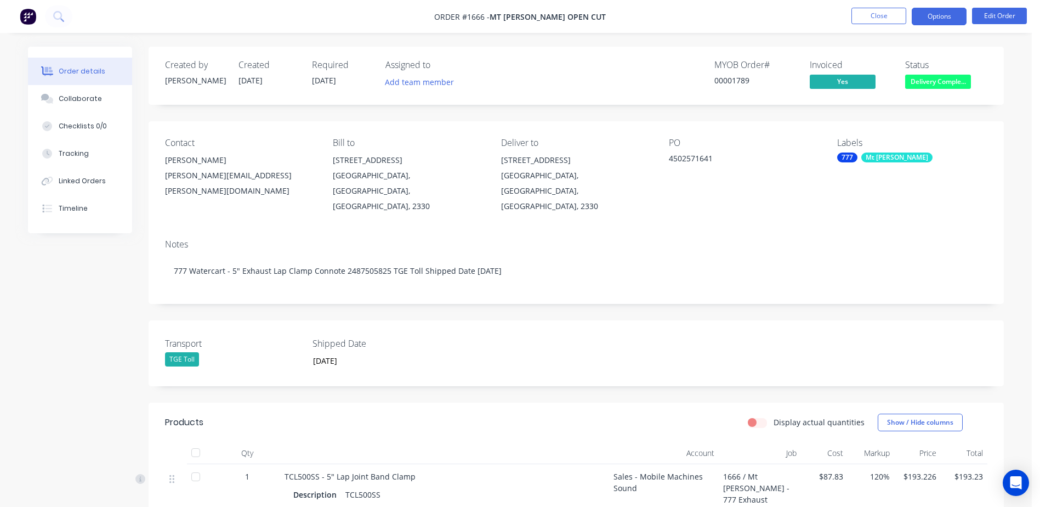
click at [934, 15] on button "Options" at bounding box center [939, 17] width 55 height 18
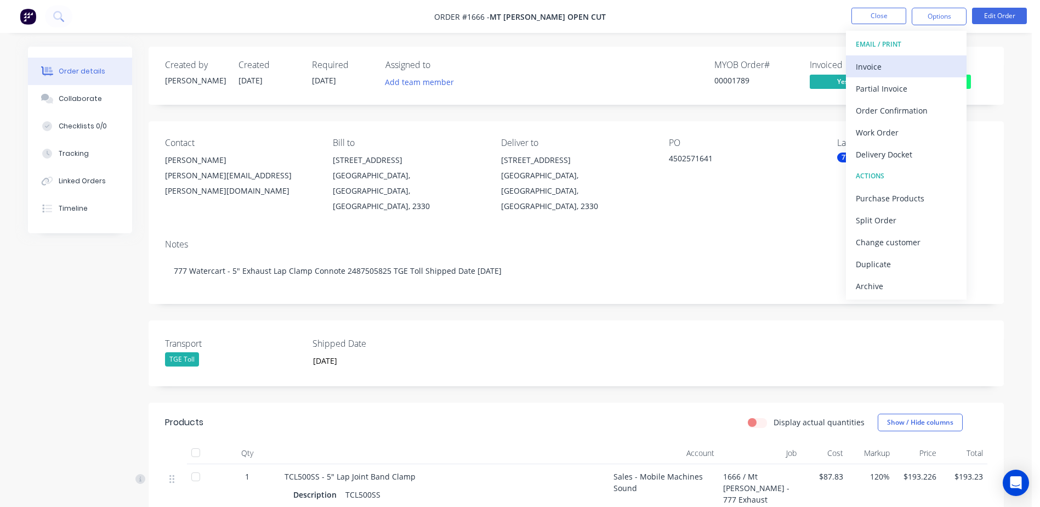
click at [922, 66] on div "Invoice" at bounding box center [906, 67] width 101 height 16
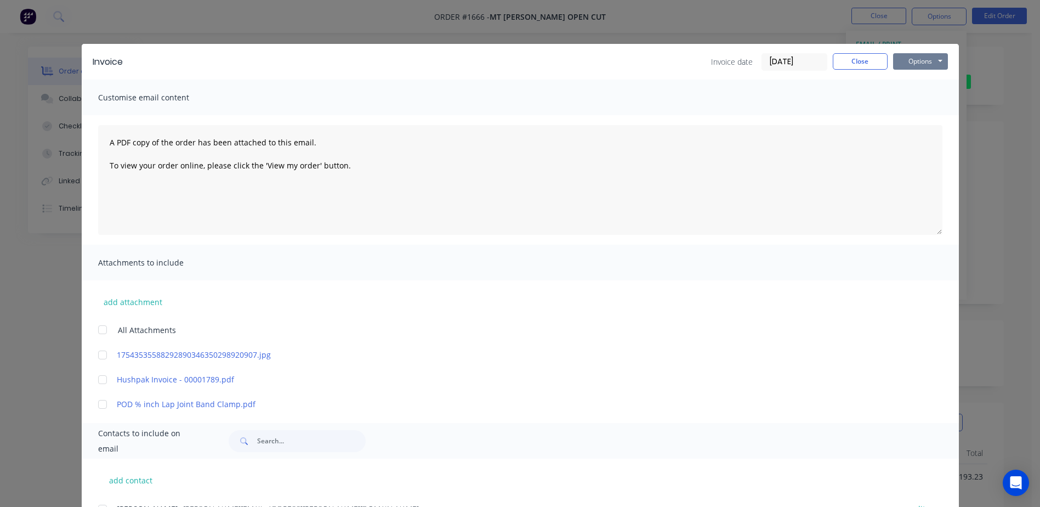
click at [929, 65] on button "Options" at bounding box center [920, 61] width 55 height 16
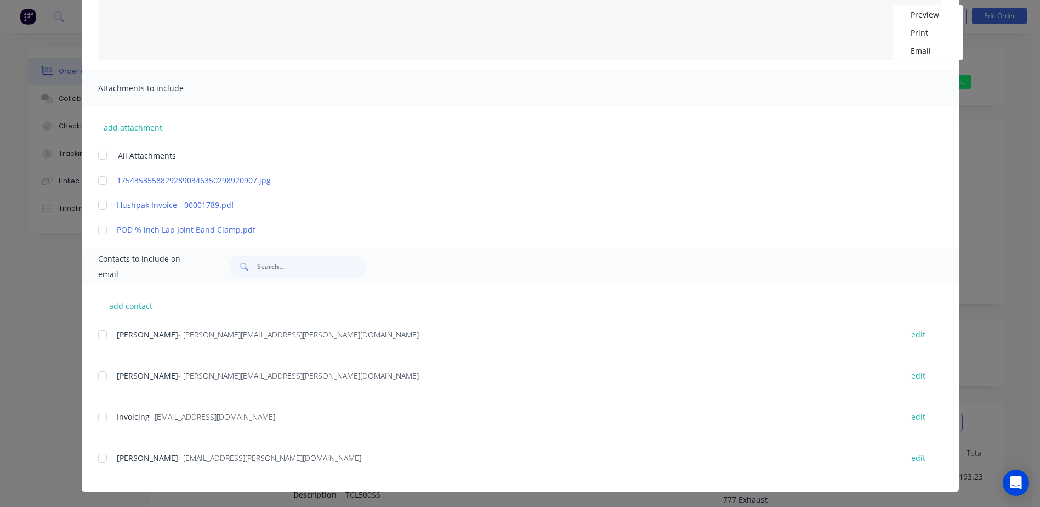
drag, startPoint x: 102, startPoint y: 417, endPoint x: 203, endPoint y: 416, distance: 101.5
click at [103, 417] on div at bounding box center [103, 417] width 22 height 22
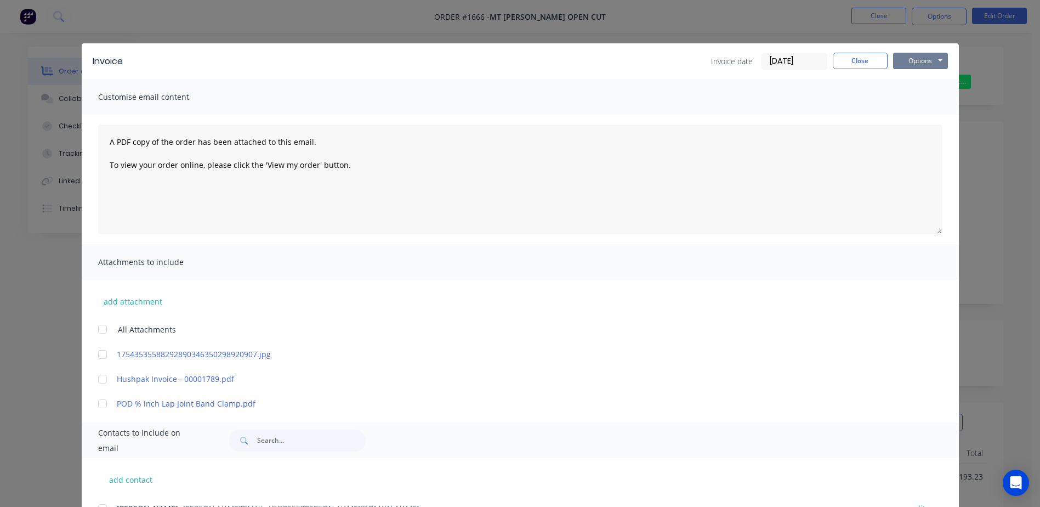
scroll to position [0, 0]
click at [911, 56] on button "Options" at bounding box center [920, 61] width 55 height 16
click at [917, 114] on button "Email" at bounding box center [928, 117] width 70 height 18
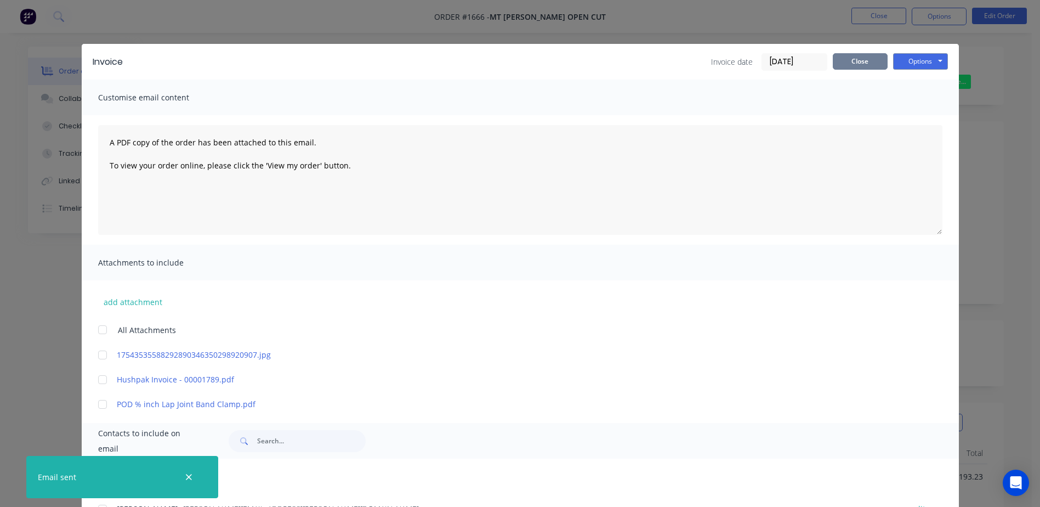
click at [860, 64] on button "Close" at bounding box center [860, 61] width 55 height 16
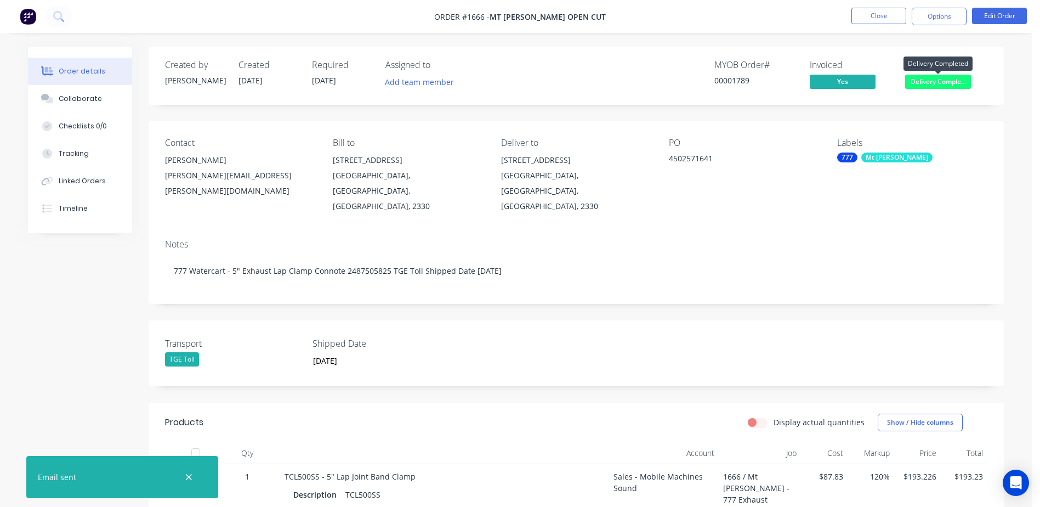
click at [939, 78] on span "Delivery Comple..." at bounding box center [938, 82] width 66 height 14
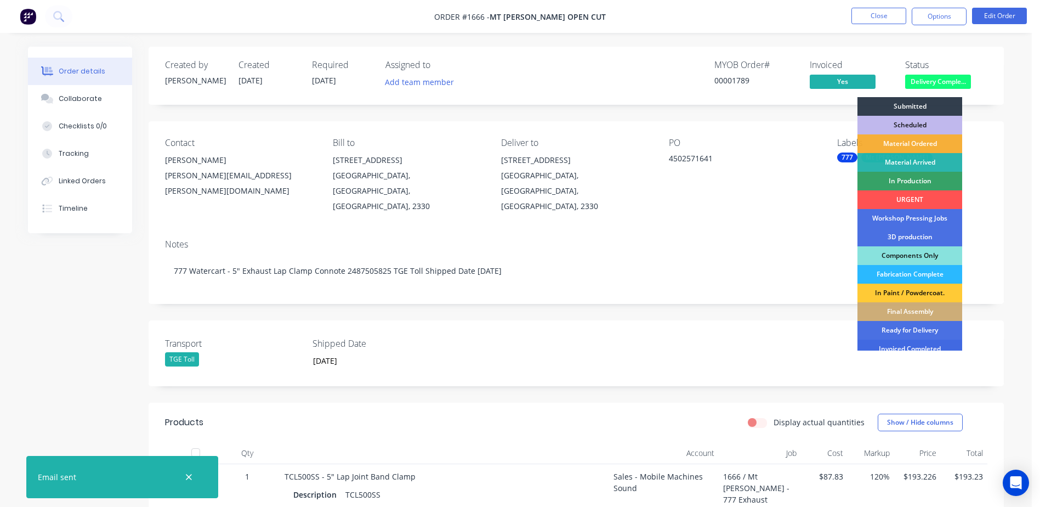
click at [897, 346] on div "Invoiced Completed" at bounding box center [910, 348] width 105 height 19
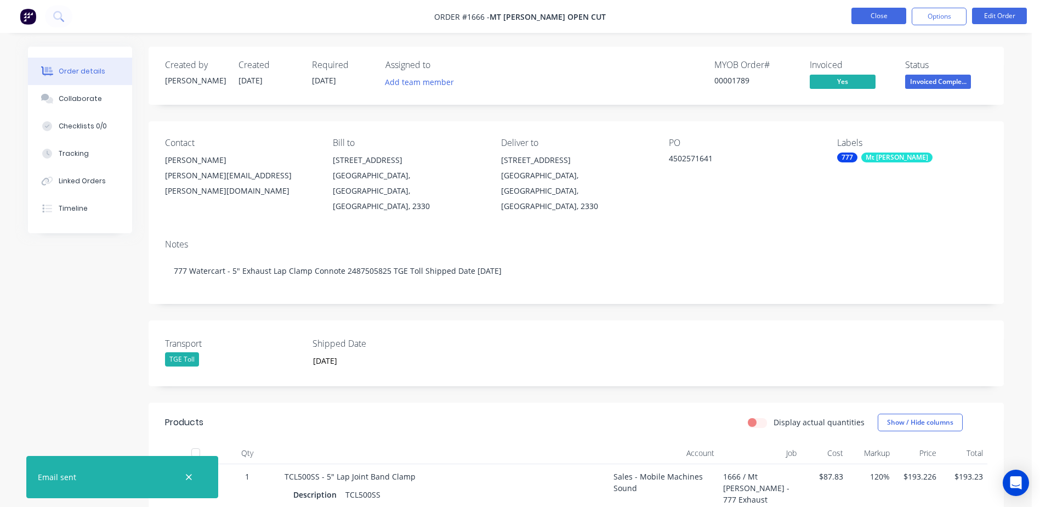
click at [884, 19] on button "Close" at bounding box center [879, 16] width 55 height 16
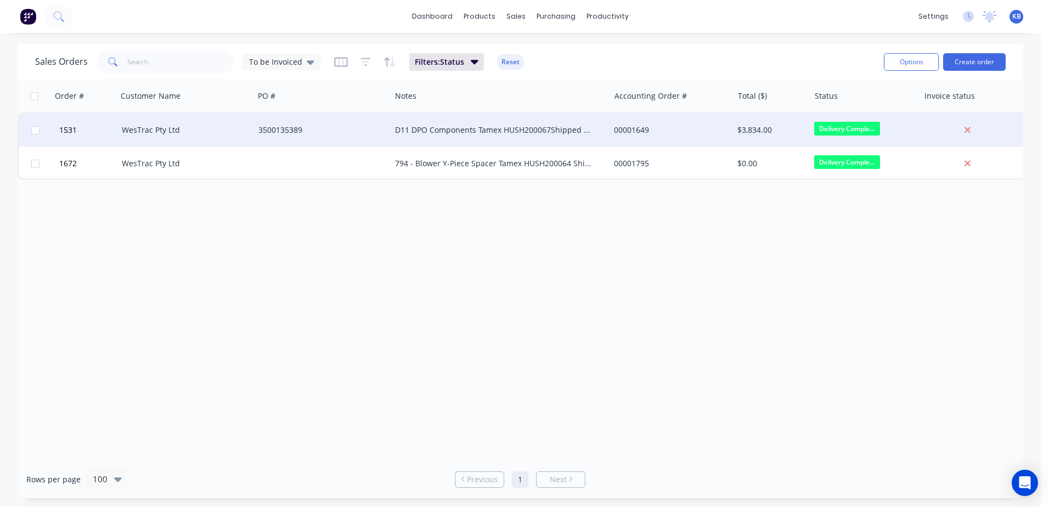
click at [367, 133] on div "3500135389" at bounding box center [319, 129] width 122 height 11
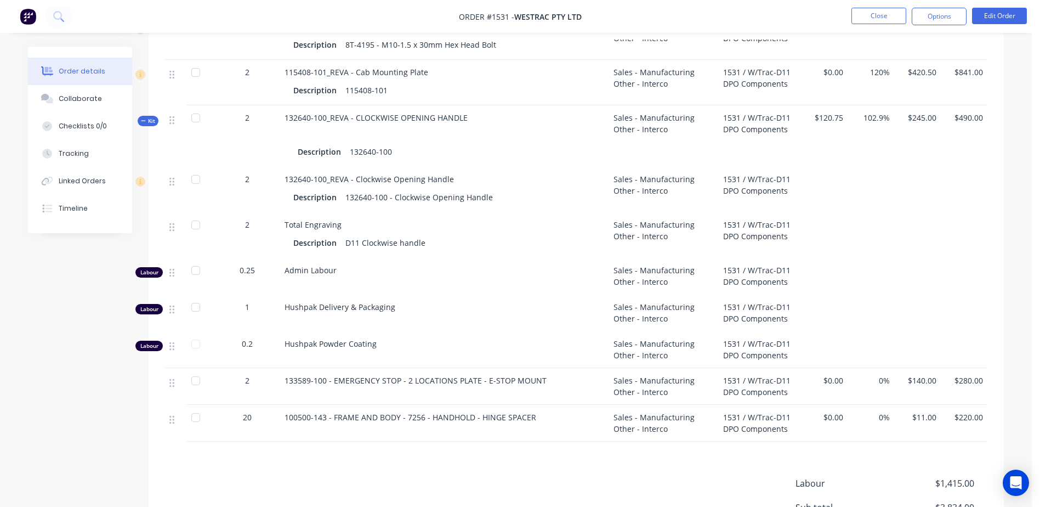
scroll to position [1508, 0]
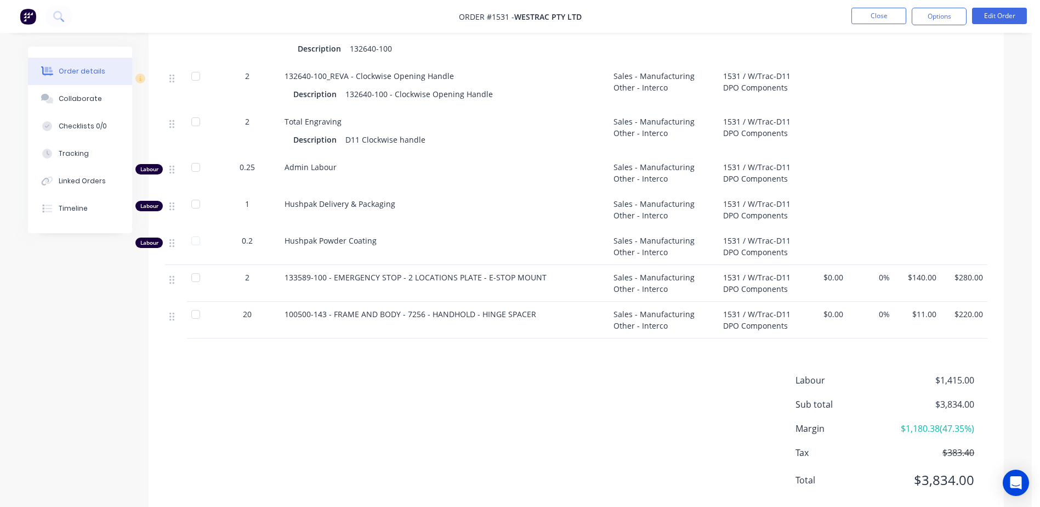
click at [943, 29] on nav "Order #1531 - WesTrac Pty Ltd Close Options Edit Order" at bounding box center [520, 16] width 1040 height 33
click at [947, 19] on button "Options" at bounding box center [939, 17] width 55 height 18
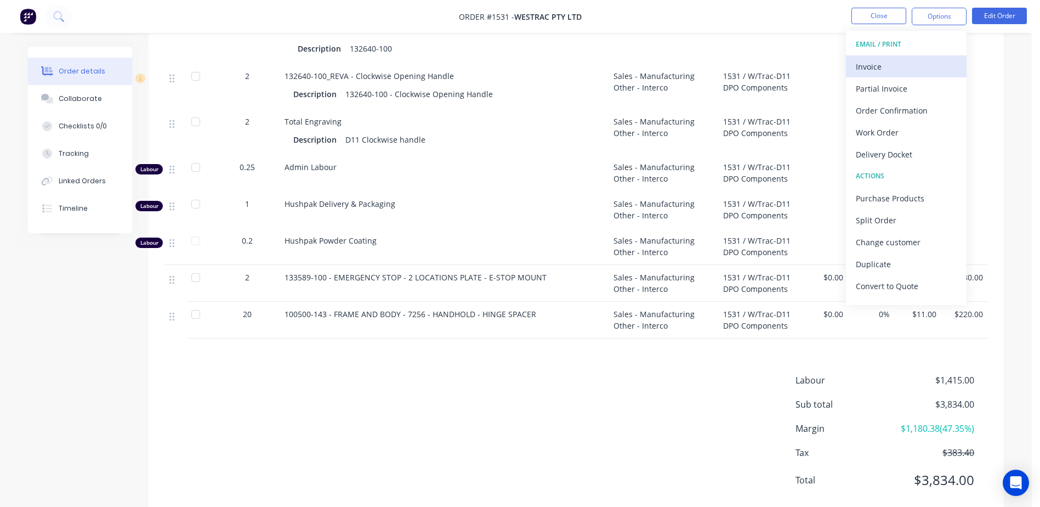
click at [921, 63] on div "Invoice" at bounding box center [906, 67] width 101 height 16
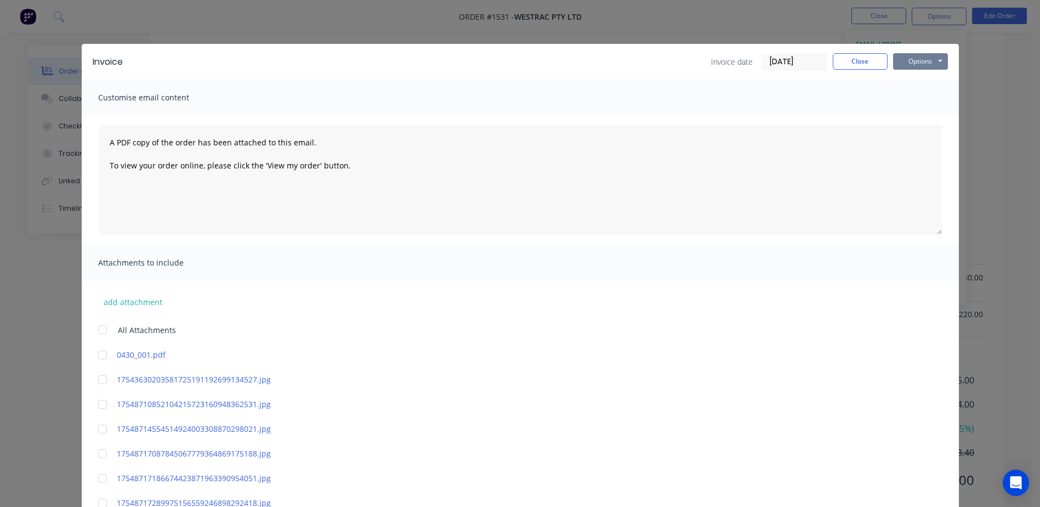
click at [933, 60] on button "Options" at bounding box center [920, 61] width 55 height 16
click at [941, 100] on button "Print" at bounding box center [928, 99] width 70 height 18
click at [837, 66] on button "Close" at bounding box center [860, 61] width 55 height 16
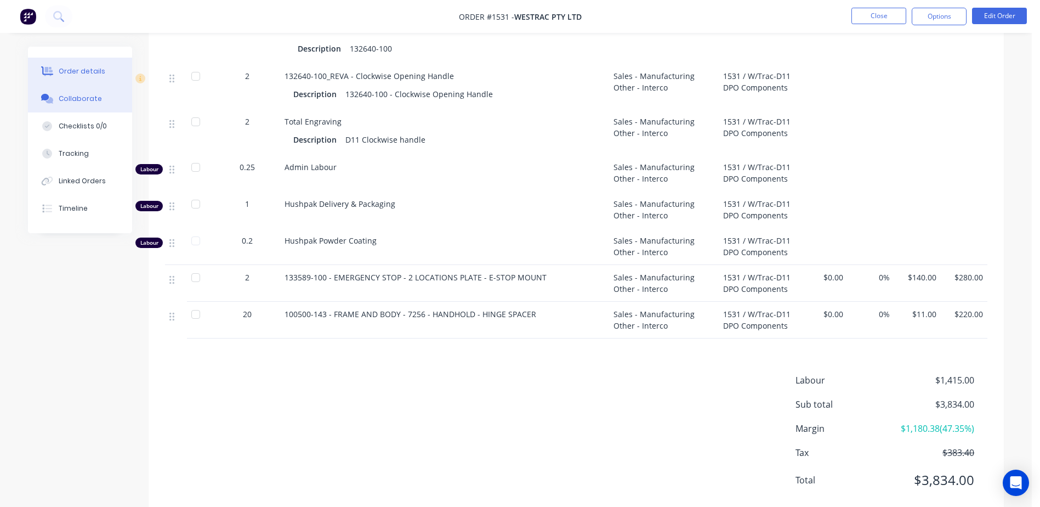
click at [82, 89] on button "Collaborate" at bounding box center [80, 98] width 104 height 27
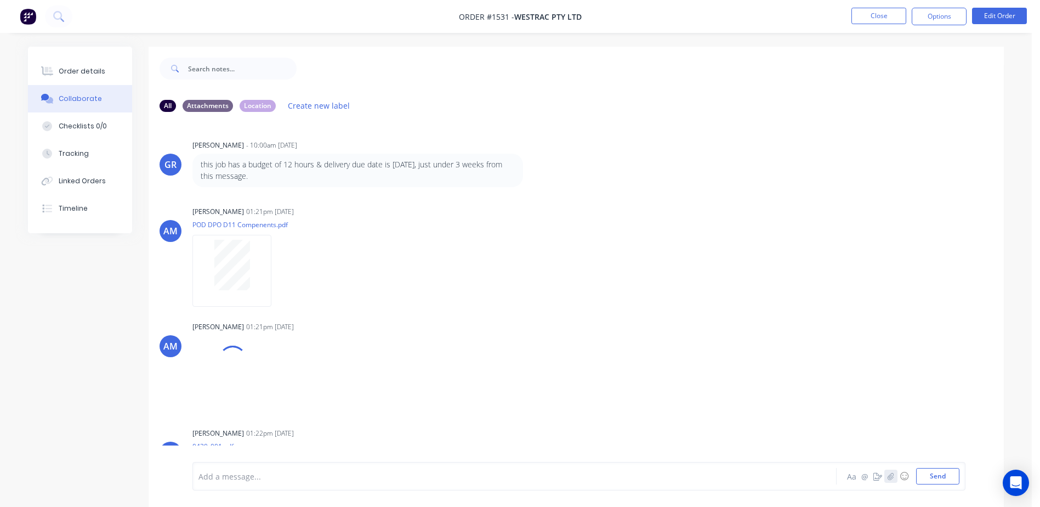
click at [886, 477] on button "button" at bounding box center [891, 475] width 13 height 13
click at [938, 476] on button "Send" at bounding box center [937, 476] width 43 height 16
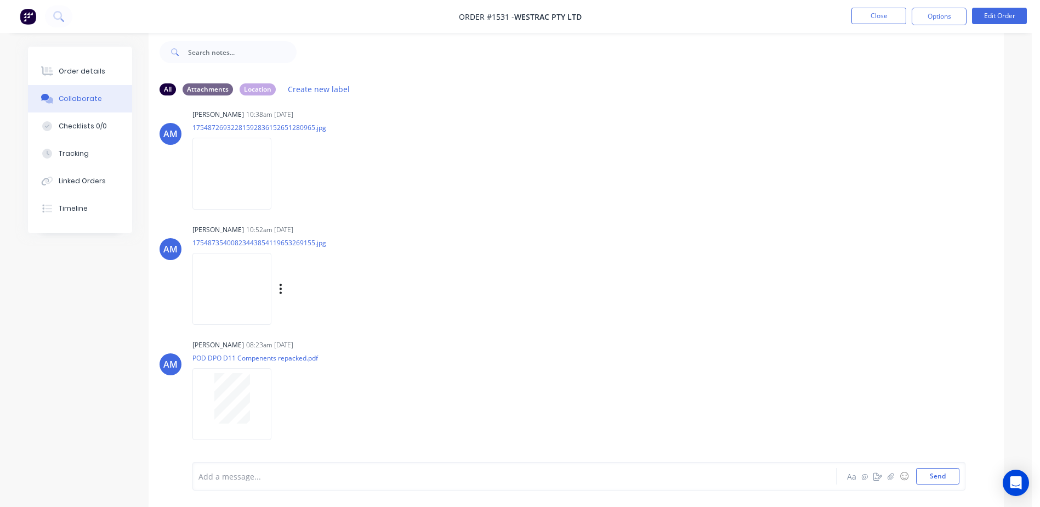
scroll to position [1348, 0]
click at [861, 18] on button "Close" at bounding box center [879, 16] width 55 height 16
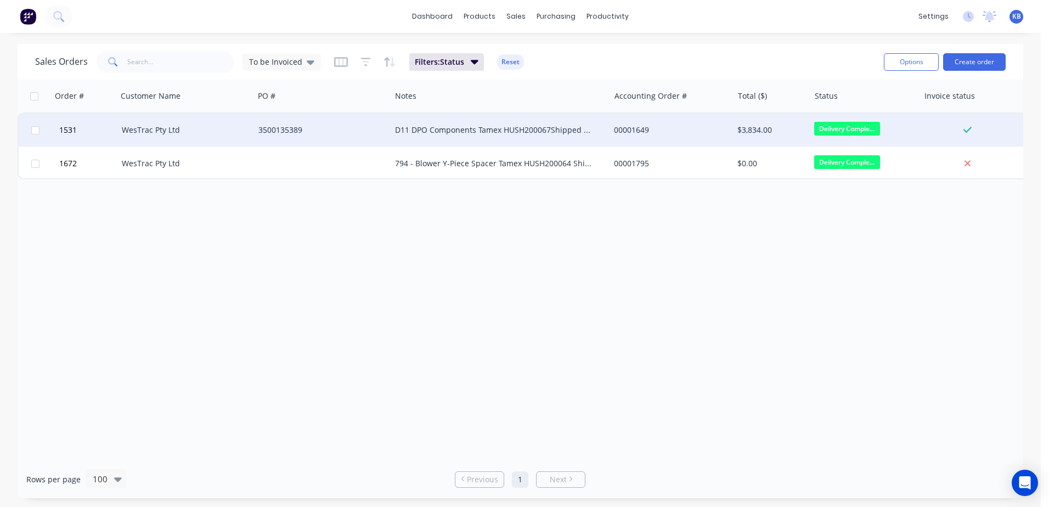
click at [629, 126] on div "00001649" at bounding box center [668, 129] width 109 height 11
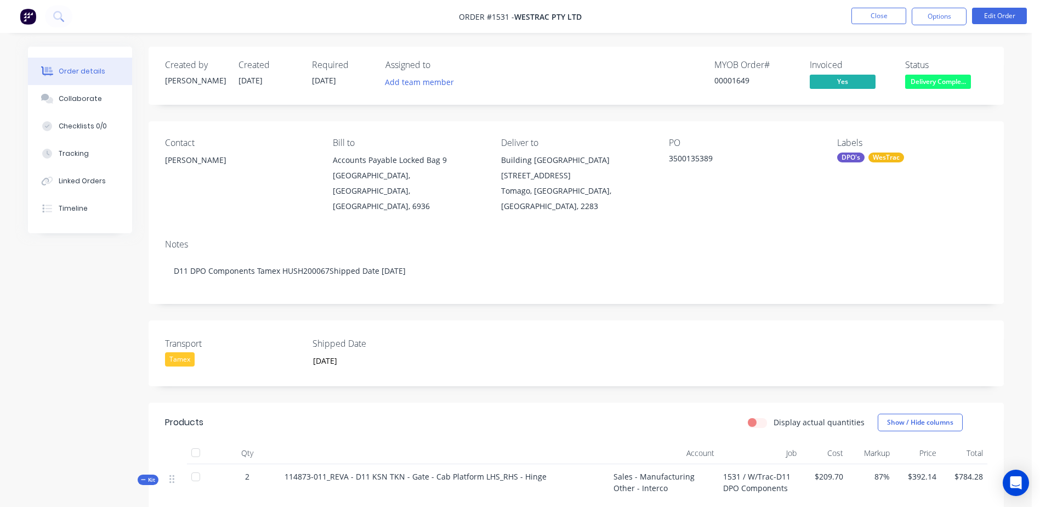
click at [914, 90] on button "Delivery Comple..." at bounding box center [938, 83] width 66 height 16
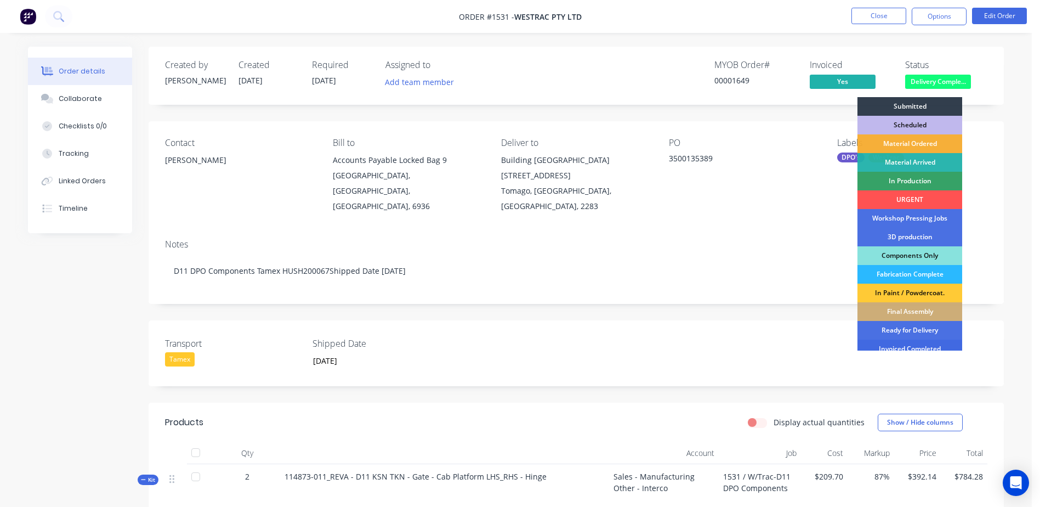
click at [908, 344] on div "Invoiced Completed" at bounding box center [910, 348] width 105 height 19
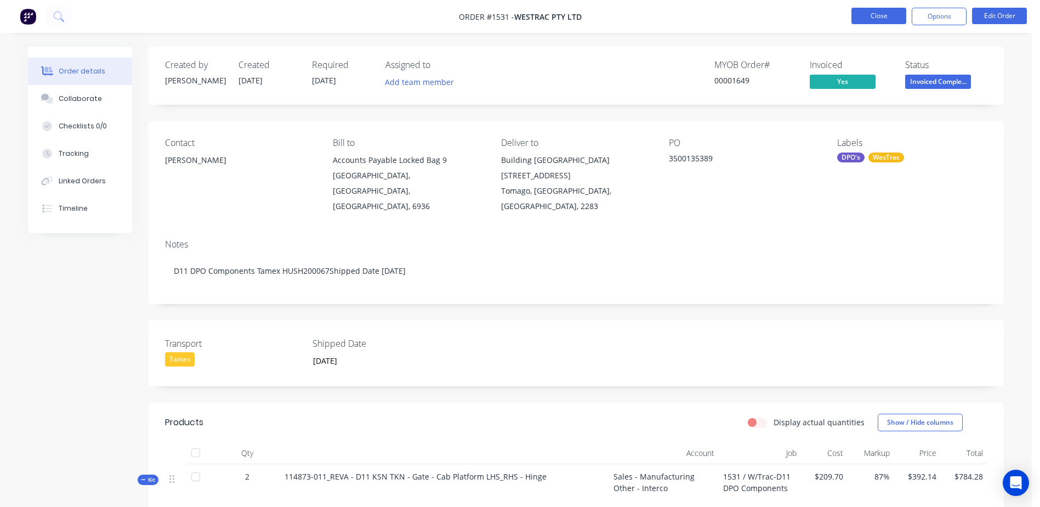
click at [899, 8] on nav "Order #1531 - WesTrac Pty Ltd Close Options Edit Order" at bounding box center [520, 16] width 1040 height 33
click at [898, 9] on button "Close" at bounding box center [879, 16] width 55 height 16
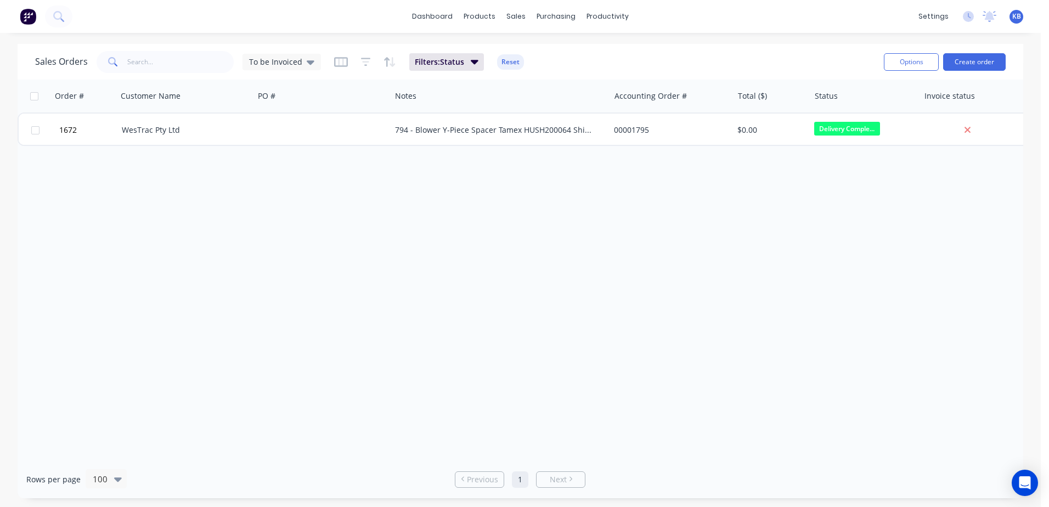
click at [288, 52] on div "Sales Orders To be Invoiced" at bounding box center [178, 62] width 286 height 22
click at [292, 58] on span "To be Invoiced" at bounding box center [275, 62] width 53 height 12
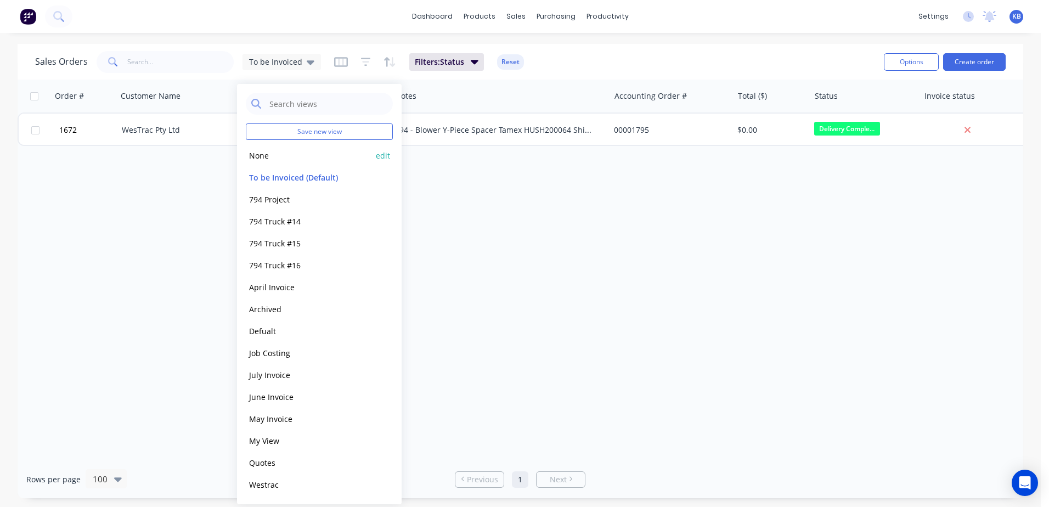
click at [270, 159] on button "None" at bounding box center [308, 155] width 125 height 13
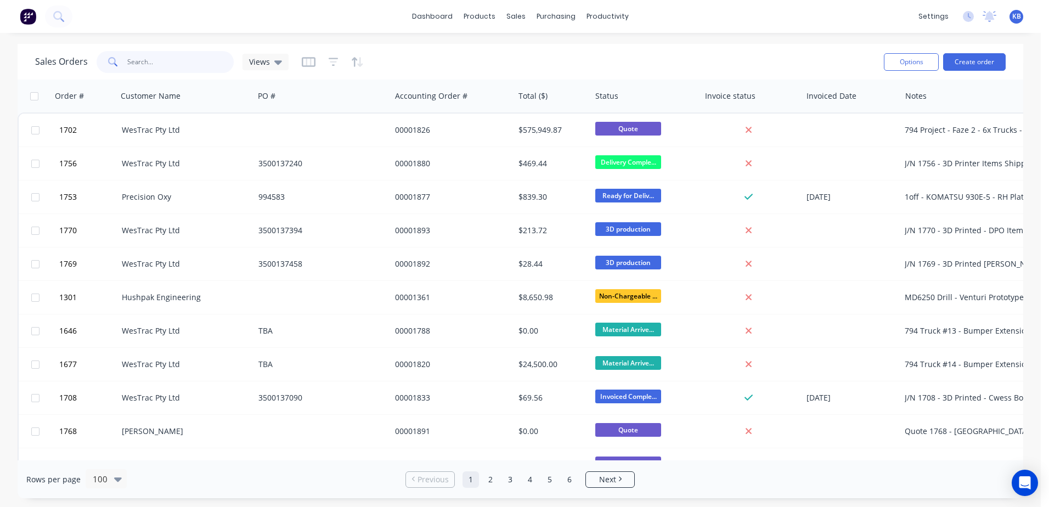
click at [157, 70] on input "text" at bounding box center [180, 62] width 107 height 22
type input "1708"
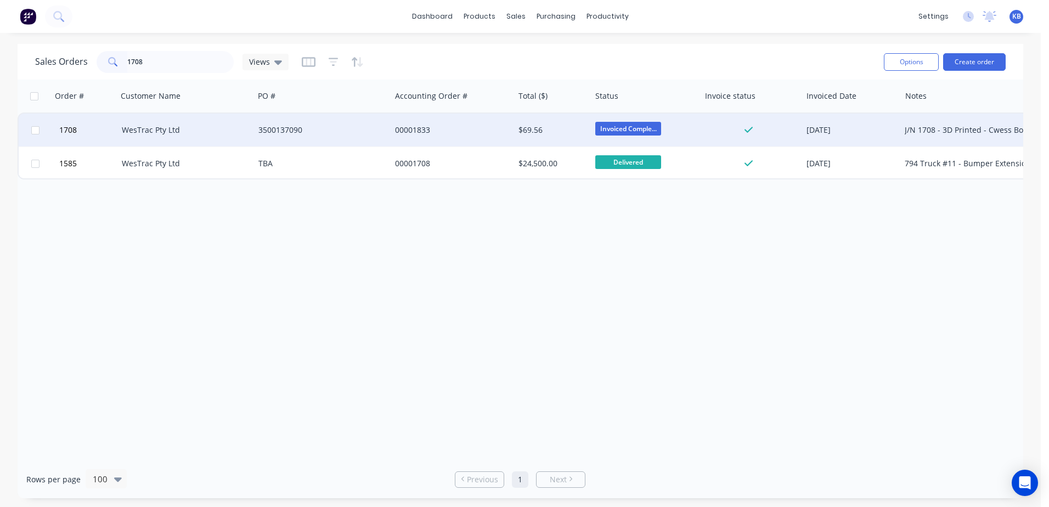
click at [168, 121] on div "WesTrac Pty Ltd" at bounding box center [185, 130] width 137 height 33
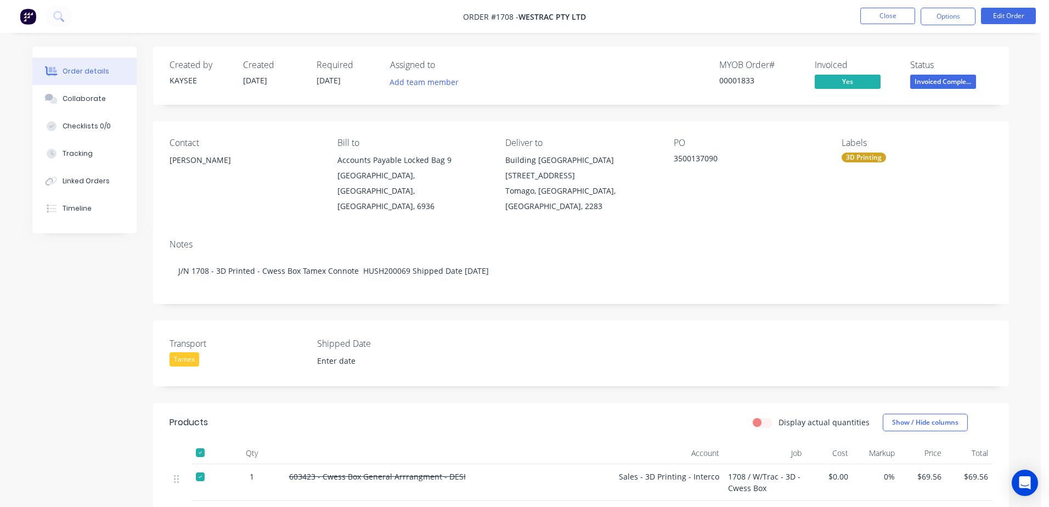
type input "[DATE]"
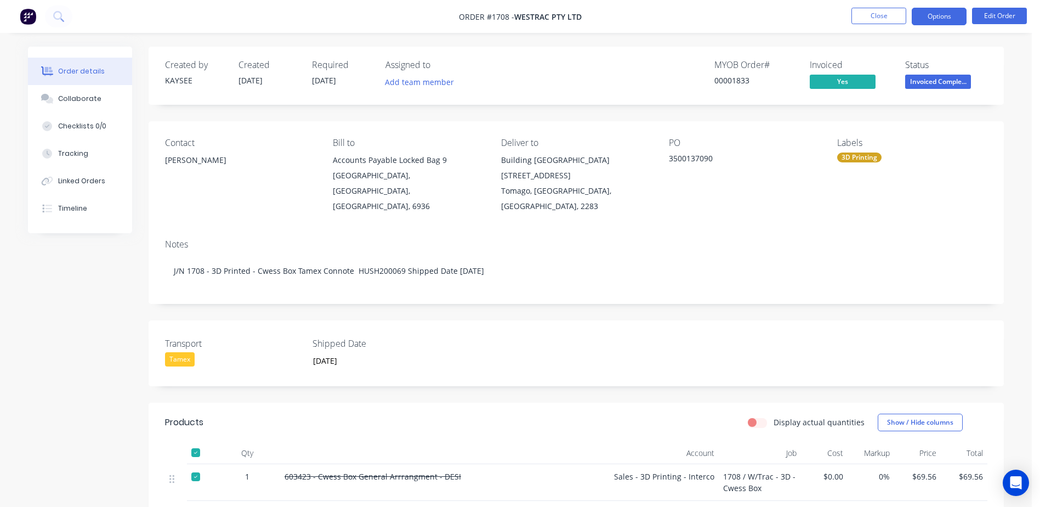
click at [949, 14] on button "Options" at bounding box center [939, 17] width 55 height 18
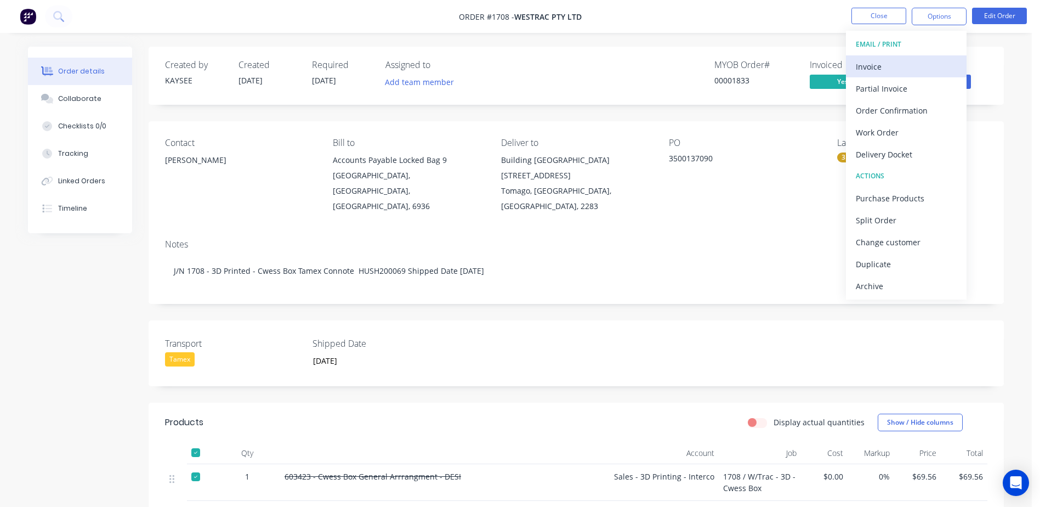
click at [910, 64] on div "Invoice" at bounding box center [906, 67] width 101 height 16
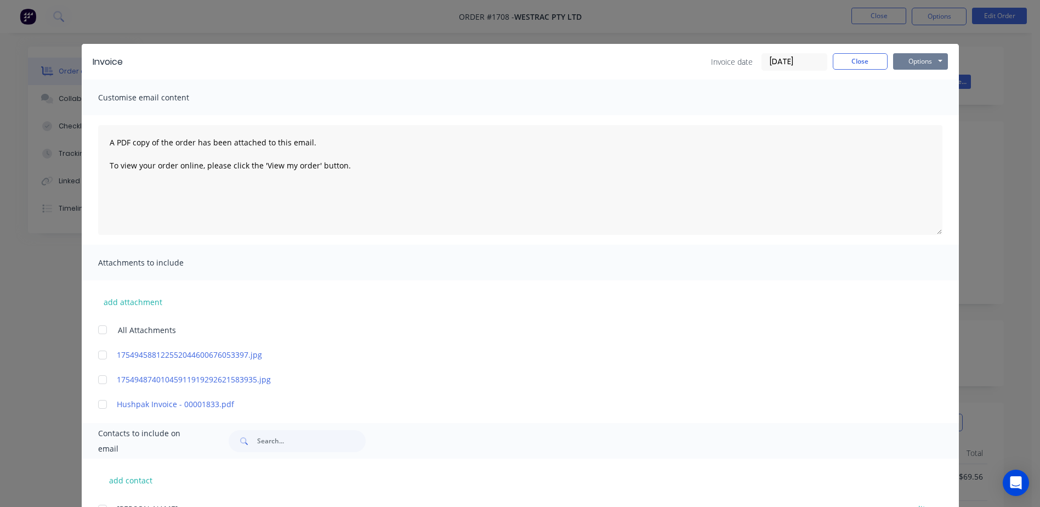
click at [922, 61] on button "Options" at bounding box center [920, 61] width 55 height 16
click at [917, 98] on button "Print" at bounding box center [928, 99] width 70 height 18
click at [860, 61] on button "Close" at bounding box center [860, 61] width 55 height 16
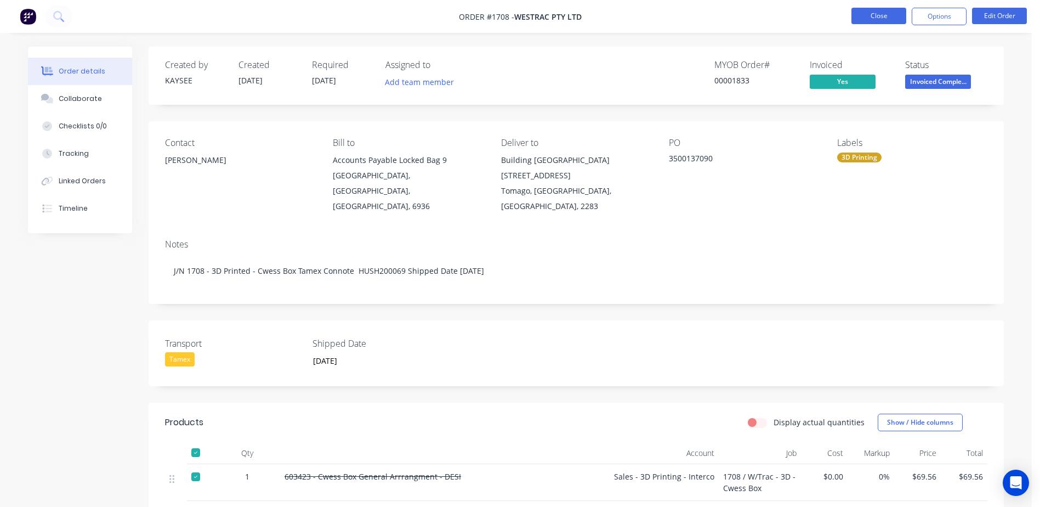
click at [861, 20] on button "Close" at bounding box center [879, 16] width 55 height 16
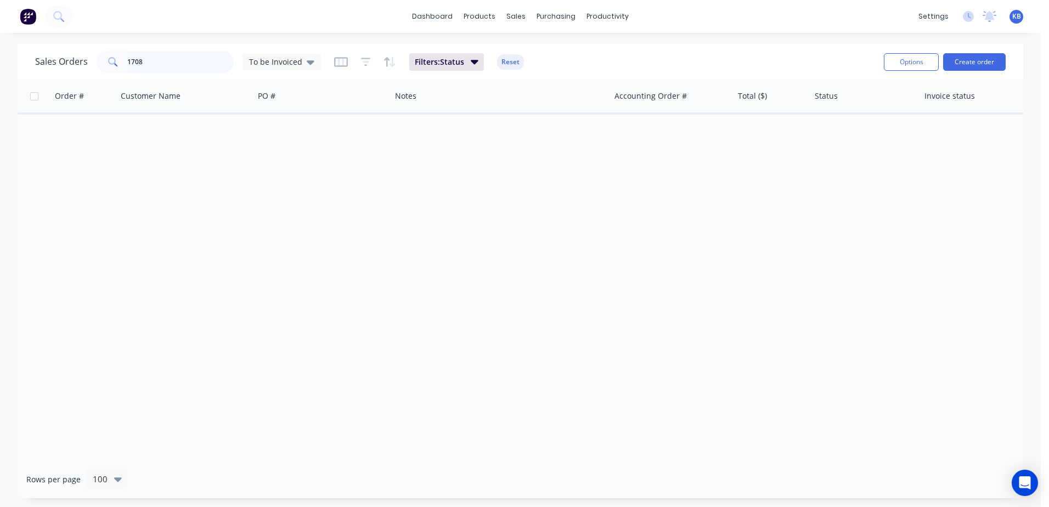
click at [206, 62] on input "1708" at bounding box center [180, 62] width 107 height 22
drag, startPoint x: 207, startPoint y: 63, endPoint x: 0, endPoint y: 52, distance: 207.6
click at [21, 56] on div "Sales Orders 1708 To be Invoiced Filters: Status Reset Options Create order" at bounding box center [520, 62] width 1005 height 36
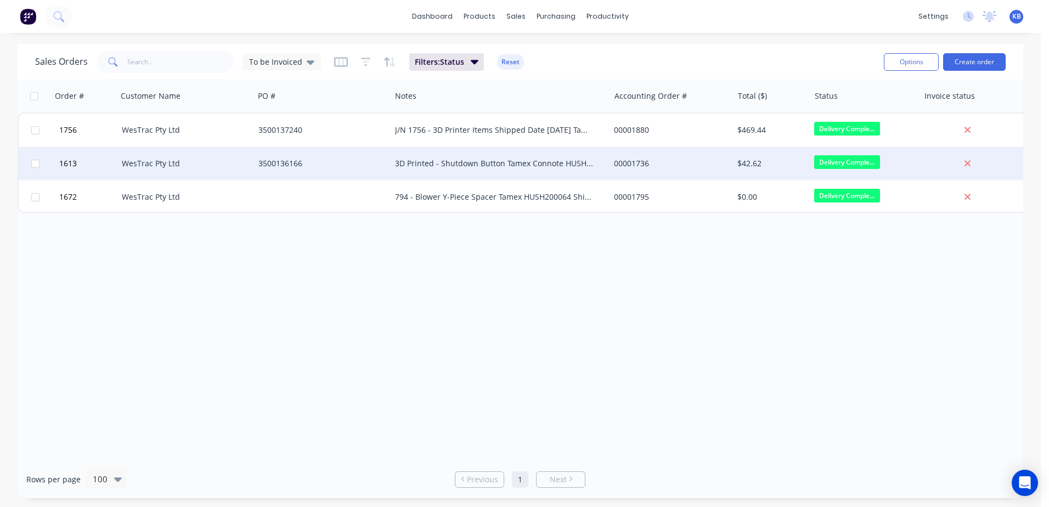
click at [135, 162] on div "WesTrac Pty Ltd" at bounding box center [183, 163] width 122 height 11
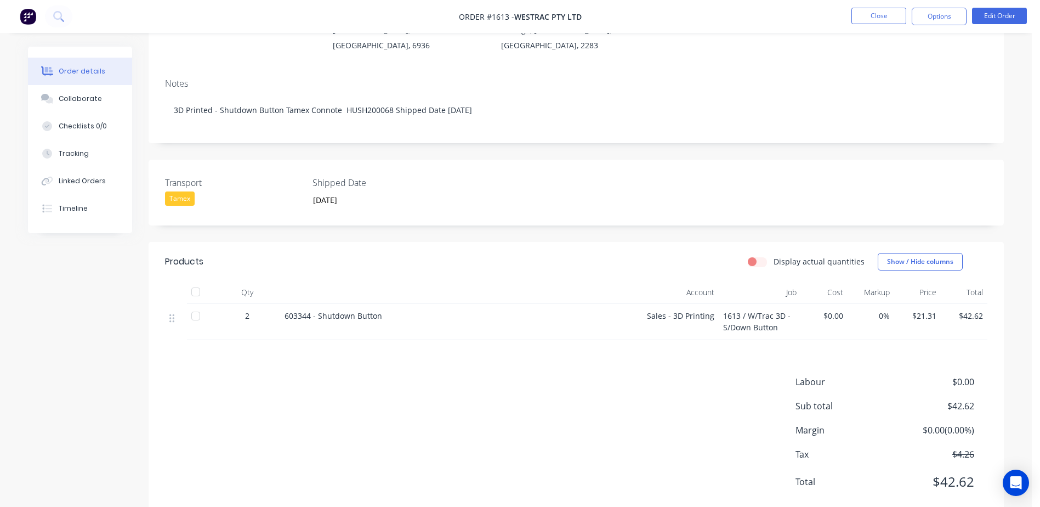
scroll to position [119, 0]
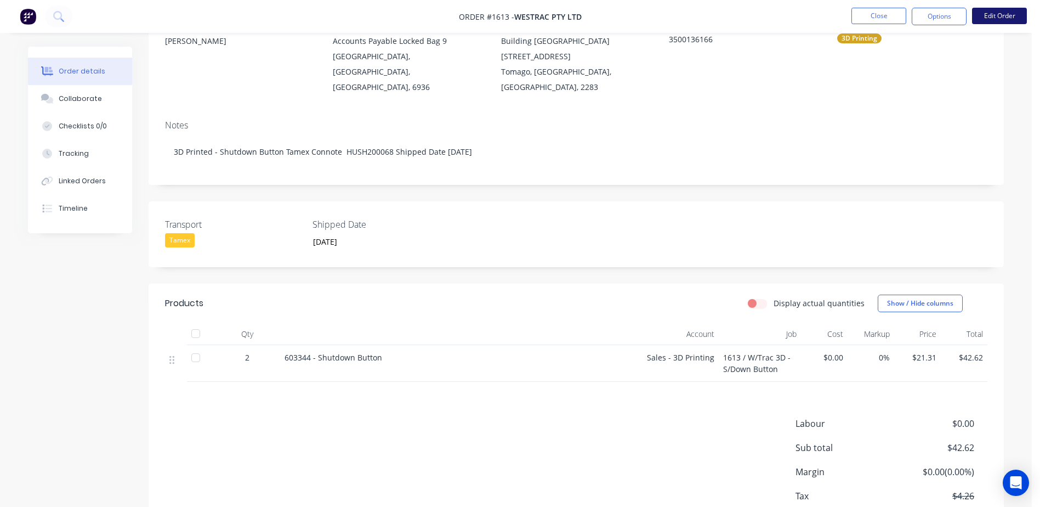
click at [993, 15] on button "Edit Order" at bounding box center [999, 16] width 55 height 16
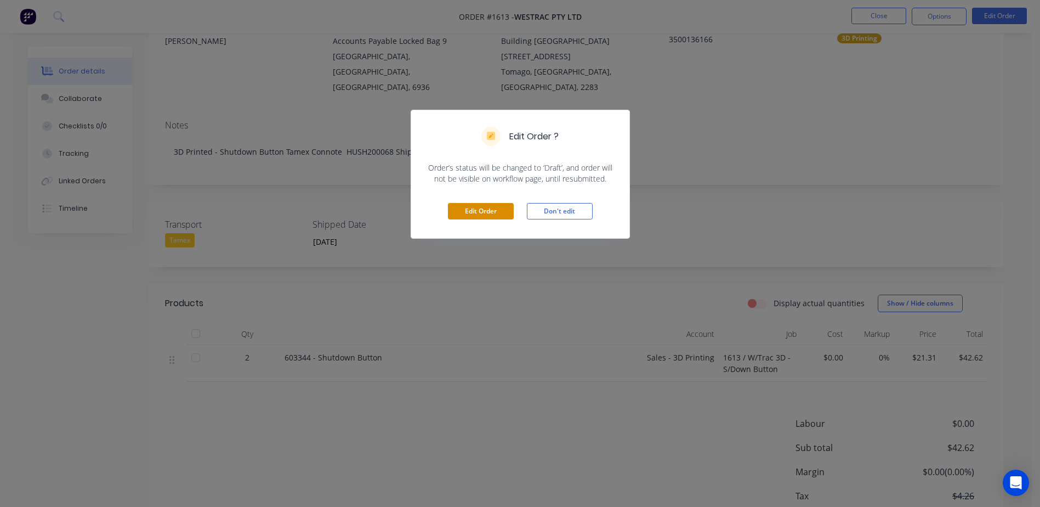
click at [477, 206] on button "Edit Order" at bounding box center [481, 211] width 66 height 16
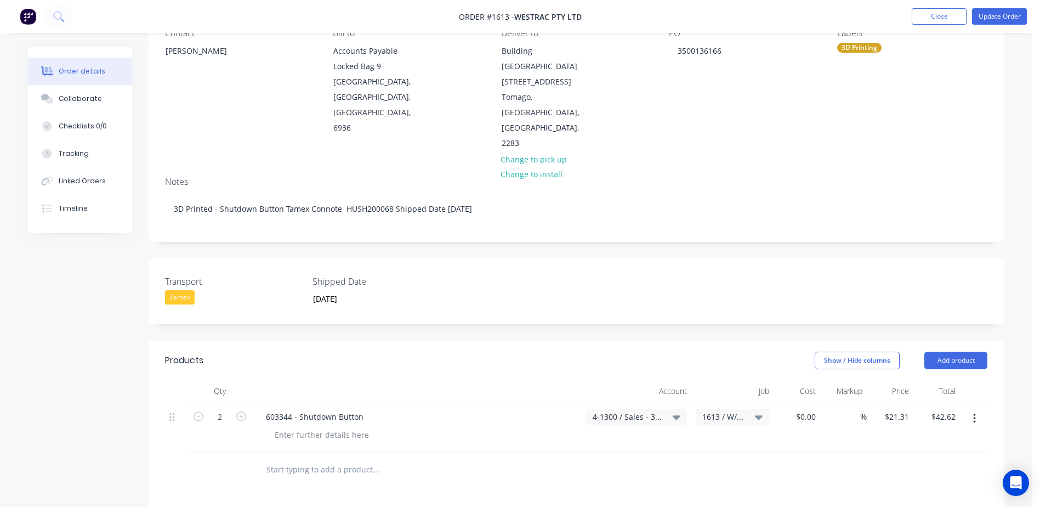
scroll to position [219, 0]
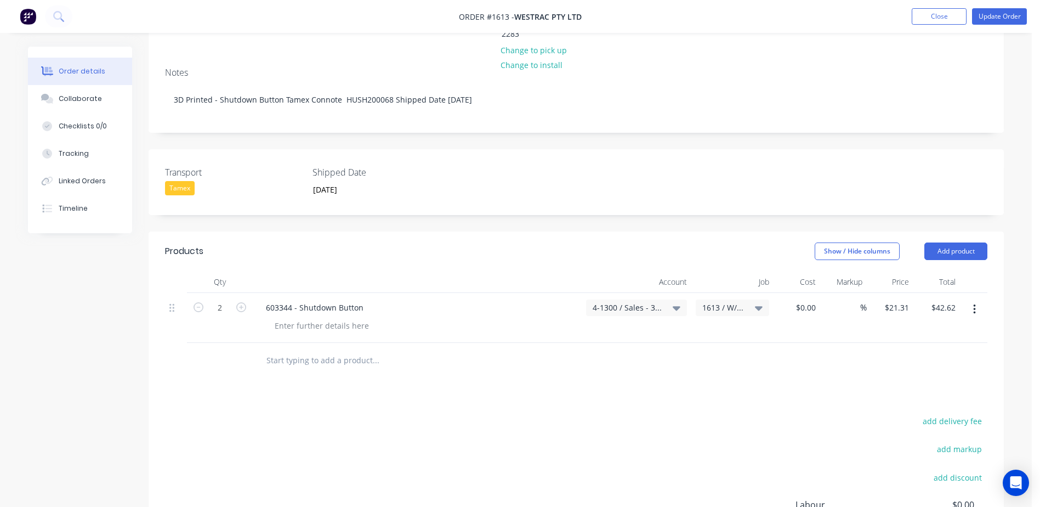
click at [630, 299] on div "4-1300 / Sales - 3D Printing" at bounding box center [636, 307] width 101 height 16
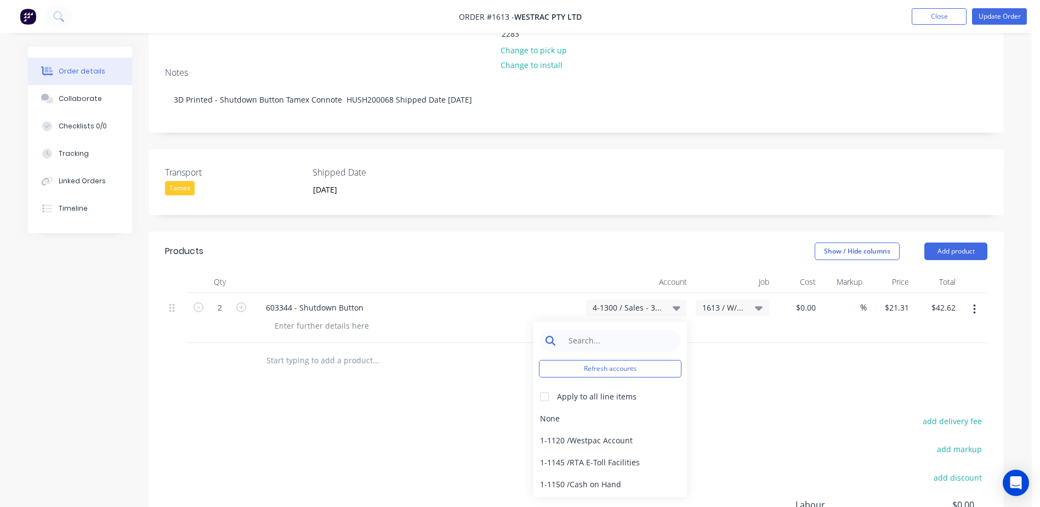
click at [634, 330] on input at bounding box center [619, 341] width 112 height 22
type input "3d"
drag, startPoint x: 638, startPoint y: 373, endPoint x: 631, endPoint y: 392, distance: 20.5
click at [631, 392] on div "3d Refresh accounts Apply to all line items 4-1300 / Sales - 3D Printing 4-5303…" at bounding box center [611, 409] width 154 height 176
click at [631, 429] on div "4-5303 / Sales - 3D Printing - Interco" at bounding box center [611, 440] width 154 height 22
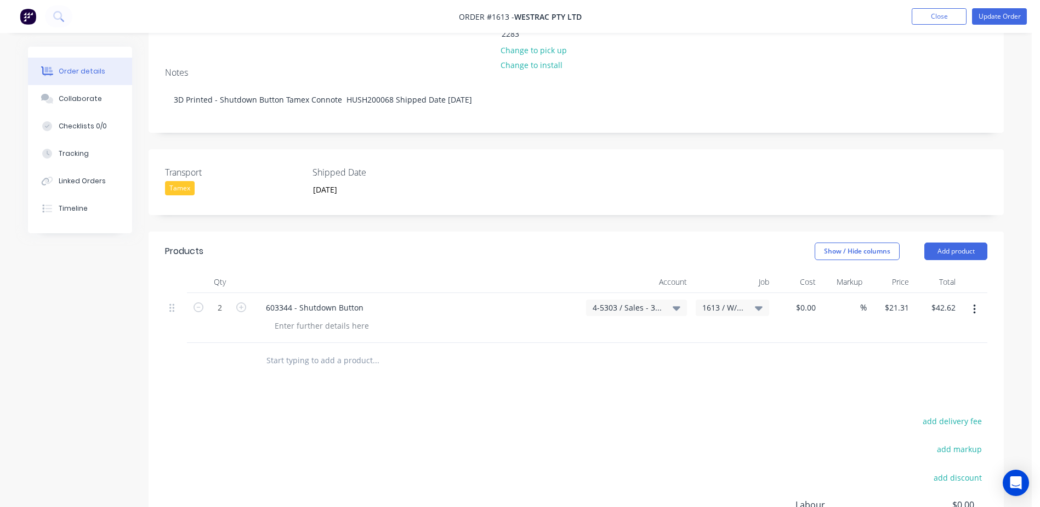
click at [751, 355] on div "Products Show / Hide columns Add product Qty Account Job Cost Markup Price Tota…" at bounding box center [577, 436] width 856 height 410
click at [1003, 3] on nav "Order #1613 - WesTrac Pty Ltd Add product Close Update Order" at bounding box center [520, 16] width 1040 height 33
click at [999, 13] on button "Update Order" at bounding box center [999, 16] width 55 height 16
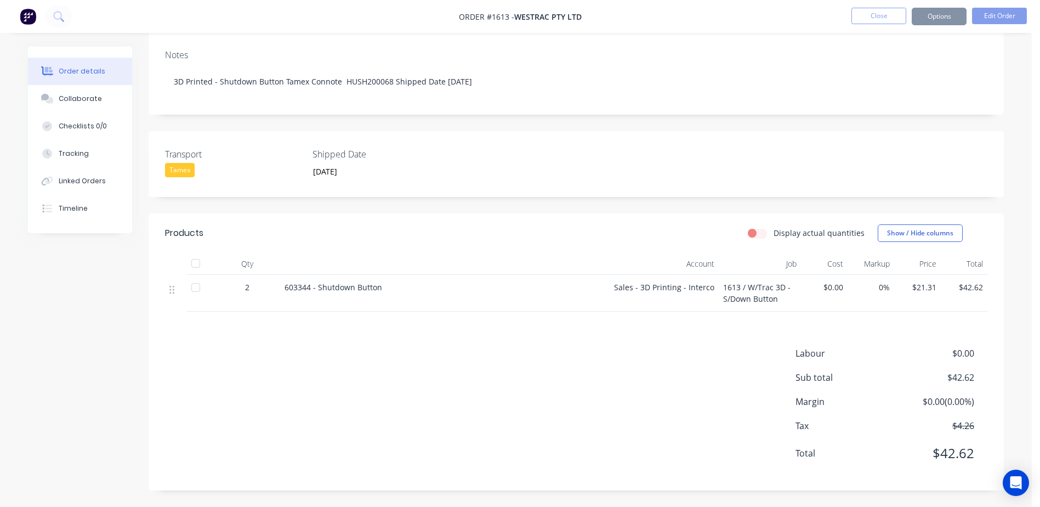
scroll to position [0, 0]
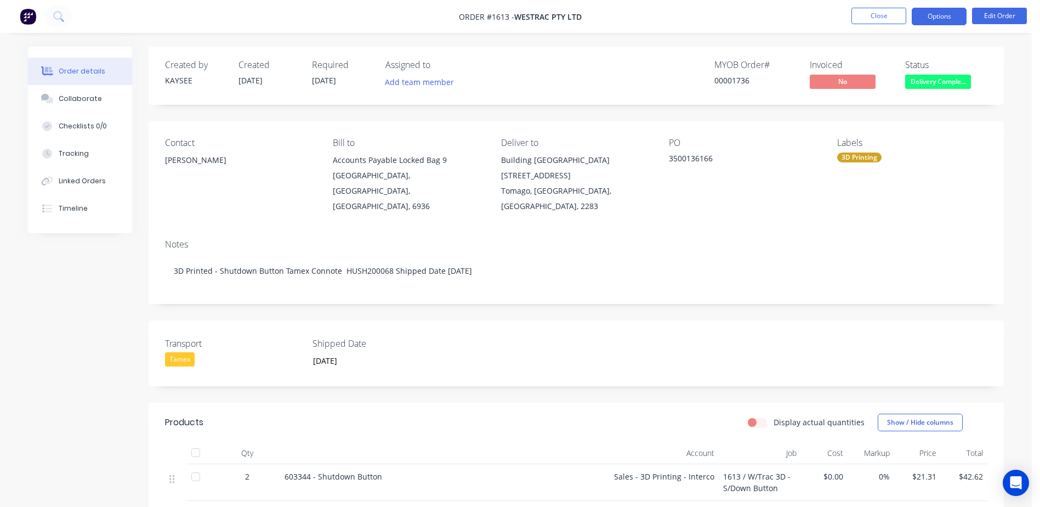
click at [954, 12] on button "Options" at bounding box center [939, 17] width 55 height 18
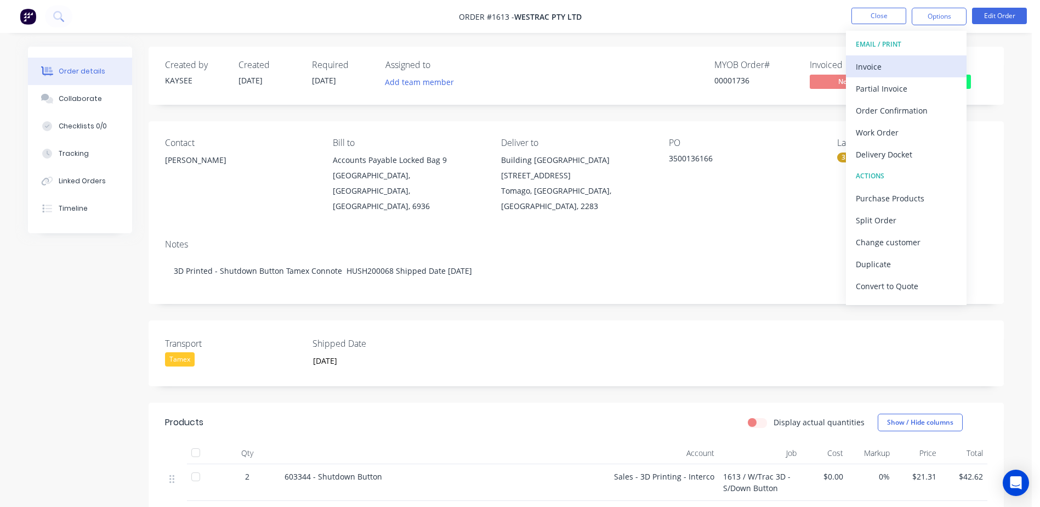
click at [886, 69] on div "Invoice" at bounding box center [906, 67] width 101 height 16
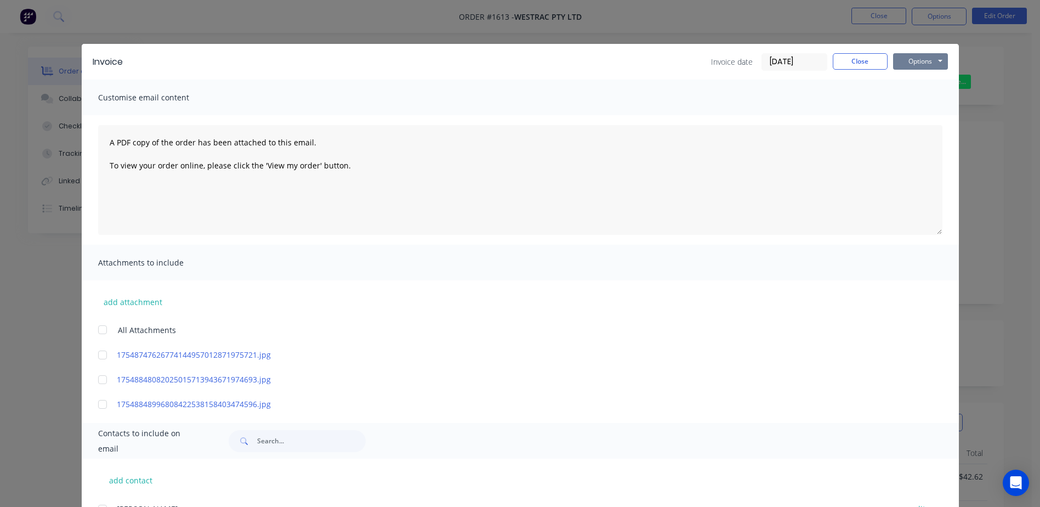
click at [903, 64] on button "Options" at bounding box center [920, 61] width 55 height 16
click at [908, 99] on button "Print" at bounding box center [928, 99] width 70 height 18
click at [856, 57] on button "Close" at bounding box center [860, 61] width 55 height 16
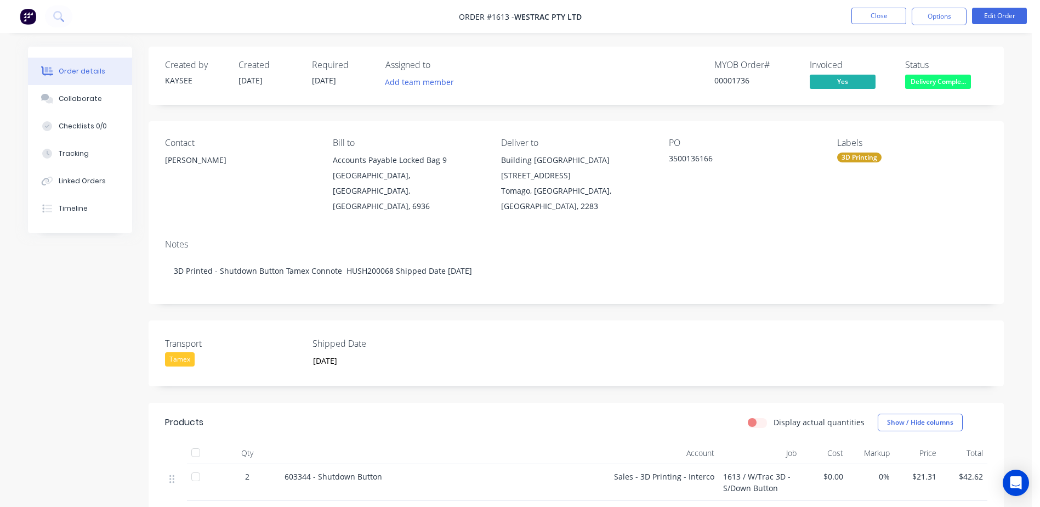
click at [947, 80] on span "Delivery Comple..." at bounding box center [938, 82] width 66 height 14
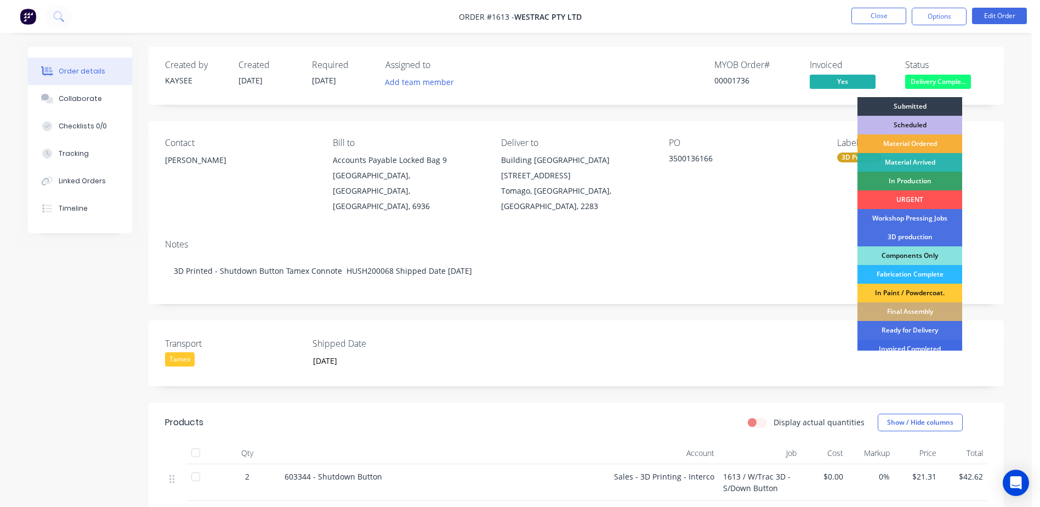
click at [926, 342] on div "Invoiced Completed" at bounding box center [910, 348] width 105 height 19
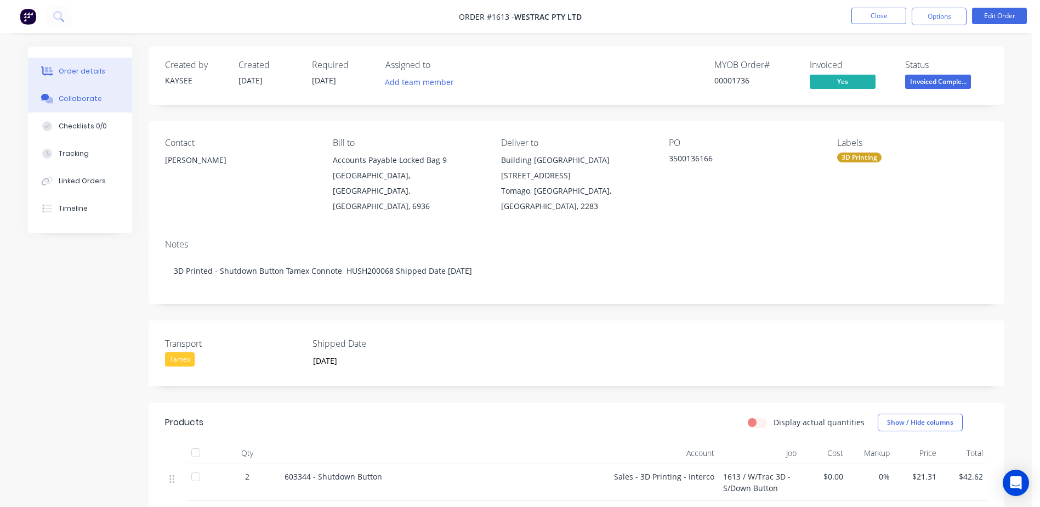
drag, startPoint x: 91, startPoint y: 84, endPoint x: 88, endPoint y: 95, distance: 10.9
click at [90, 88] on div "Order details Collaborate Checklists 0/0 Tracking Linked Orders Timeline" at bounding box center [80, 140] width 104 height 186
click at [88, 97] on div "Collaborate" at bounding box center [80, 99] width 43 height 10
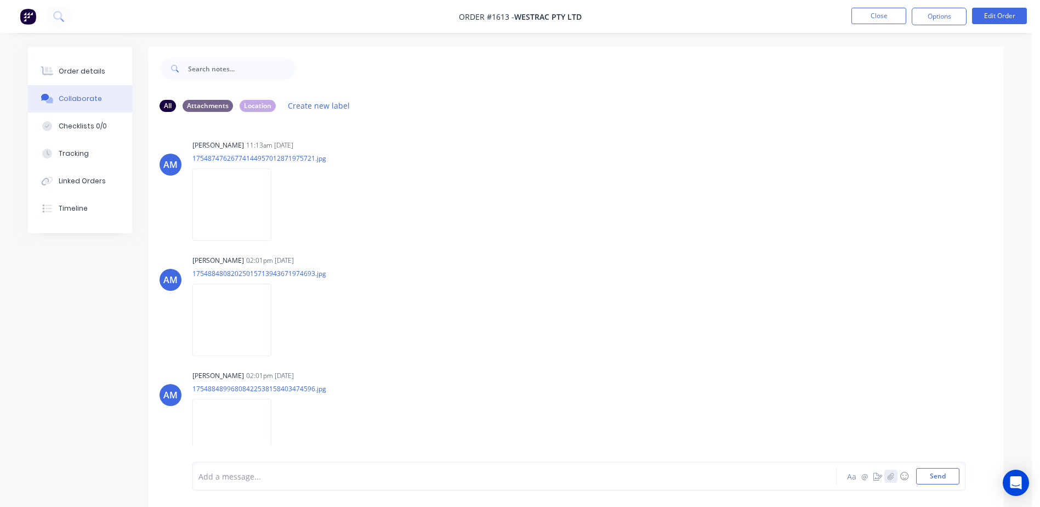
click at [889, 476] on icon "button" at bounding box center [891, 475] width 6 height 7
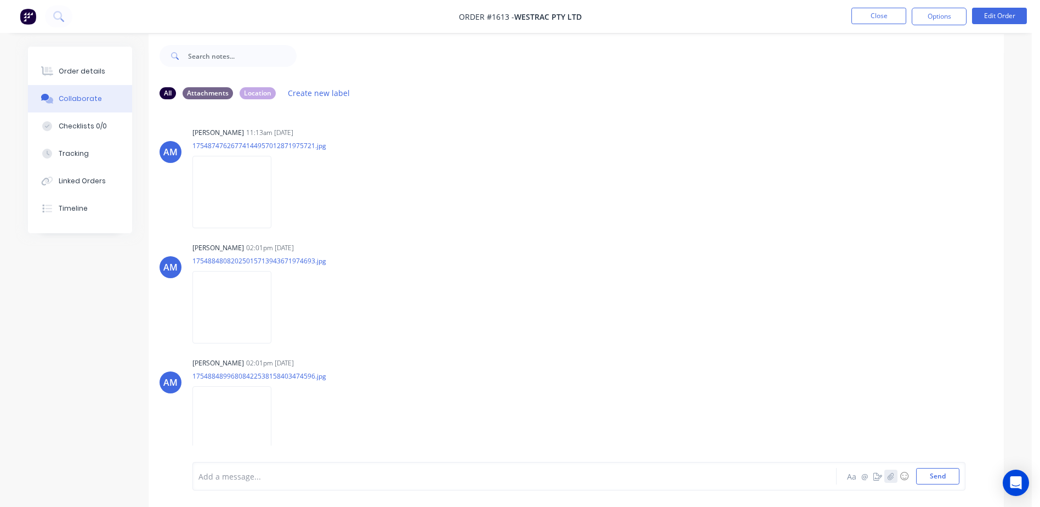
scroll to position [16, 0]
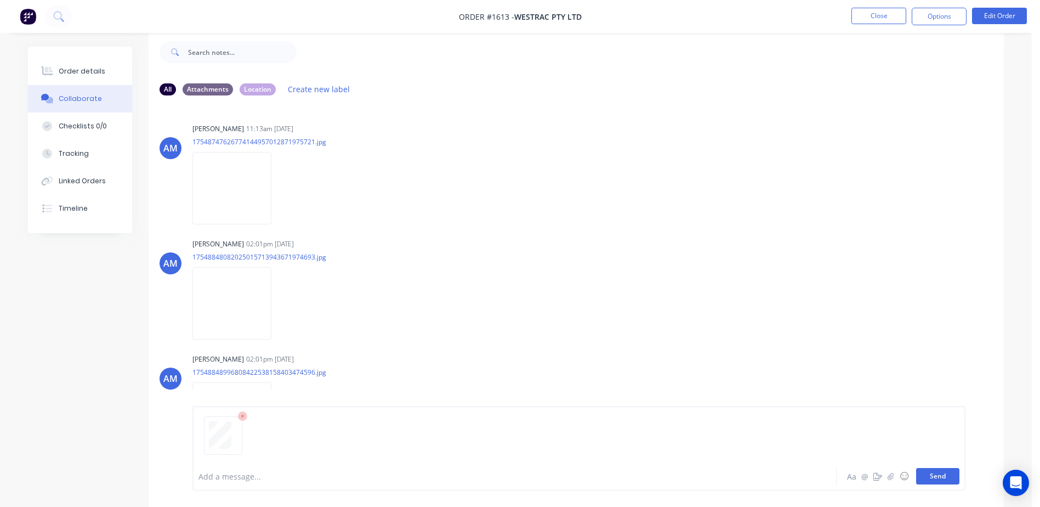
click at [942, 473] on button "Send" at bounding box center [937, 476] width 43 height 16
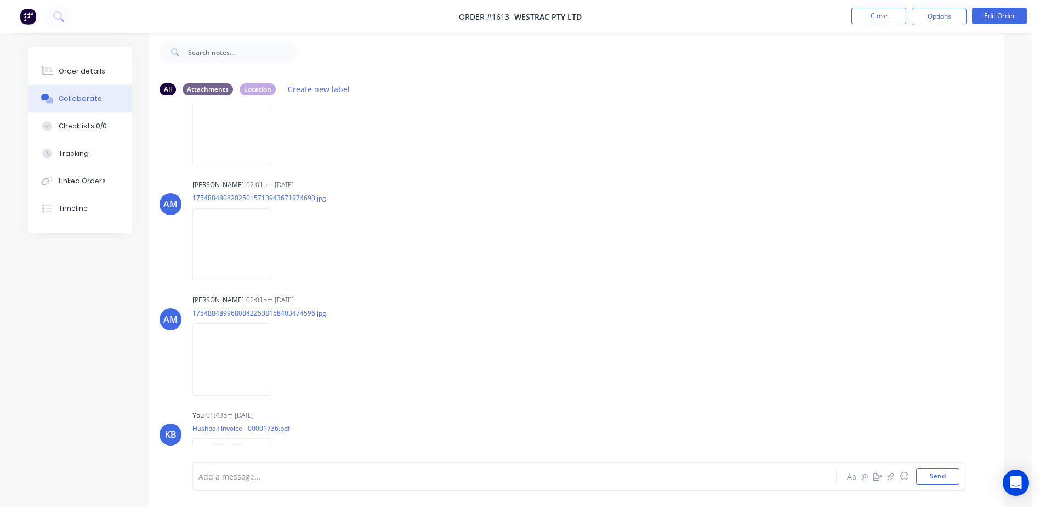
scroll to position [129, 0]
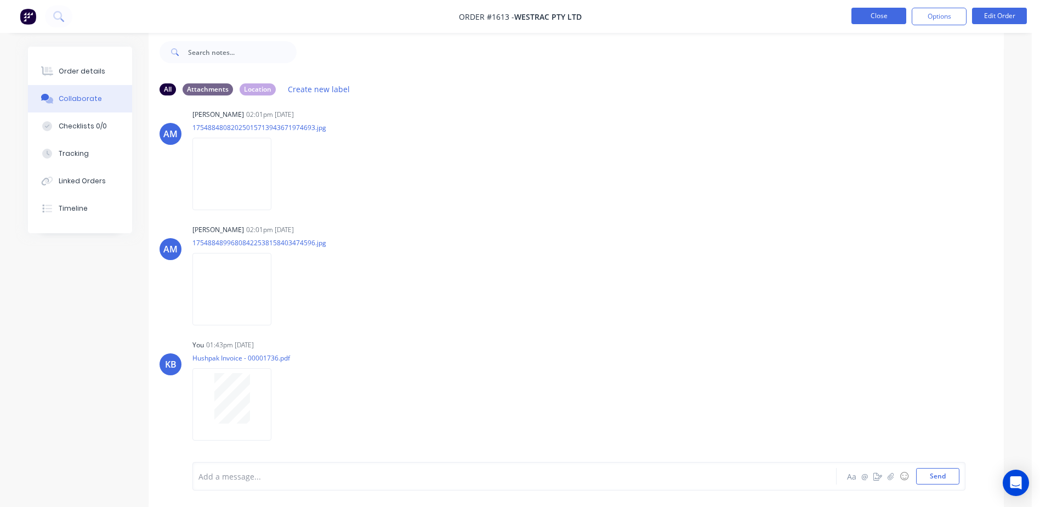
click at [893, 22] on button "Close" at bounding box center [879, 16] width 55 height 16
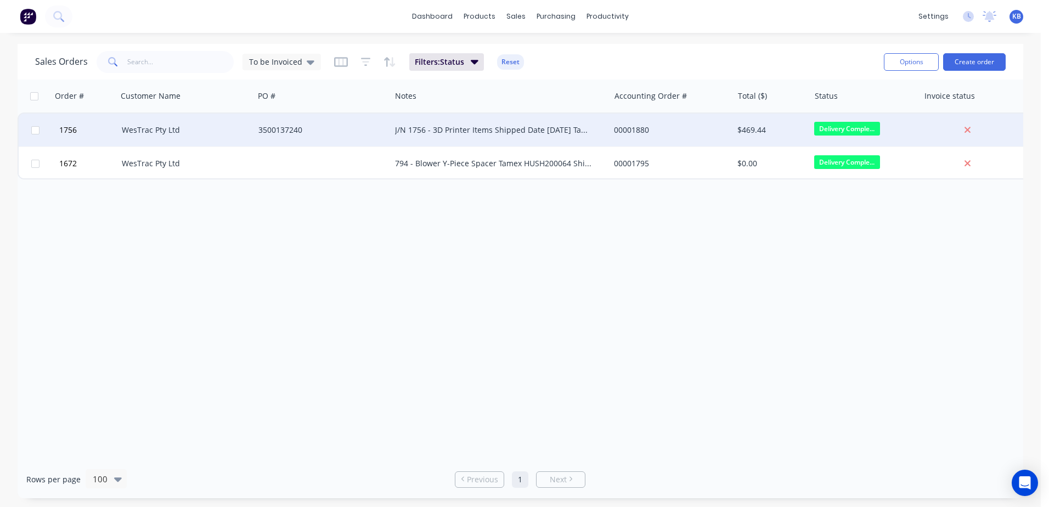
click at [535, 128] on div "J/N 1756 - 3D Printer Items Shipped Date [DATE] Tamex Connote HUSH200070" at bounding box center [495, 129] width 200 height 11
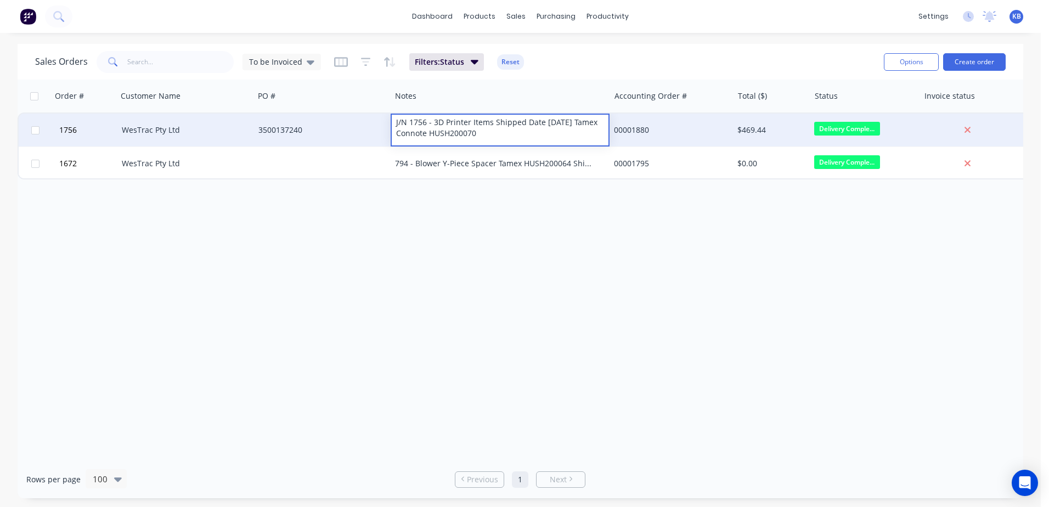
click at [229, 131] on div "WesTrac Pty Ltd" at bounding box center [183, 129] width 122 height 11
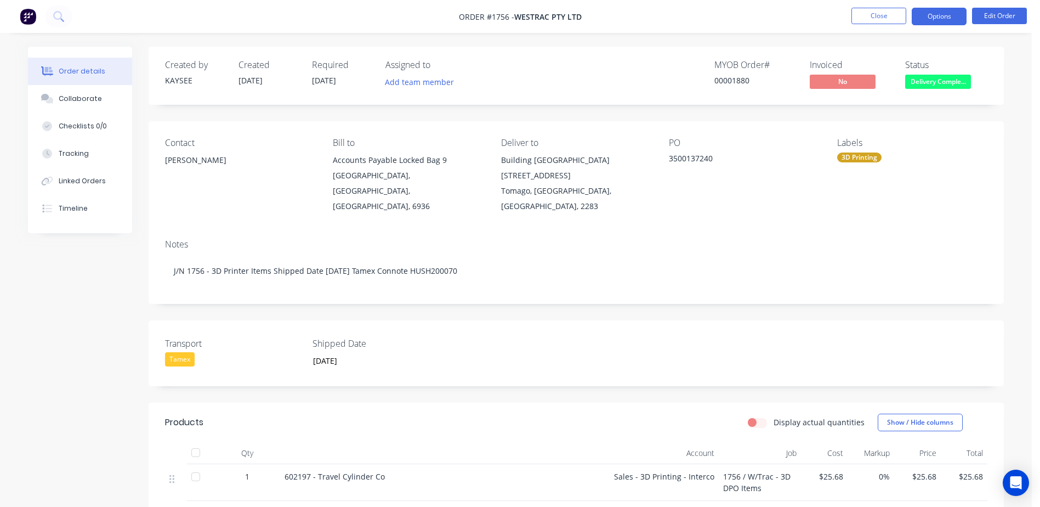
click at [938, 17] on button "Options" at bounding box center [939, 17] width 55 height 18
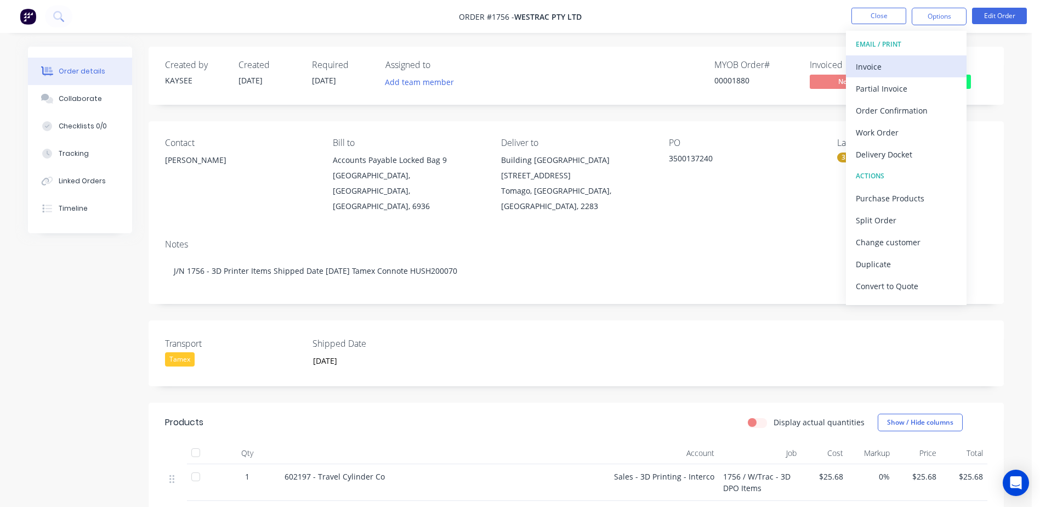
click at [920, 65] on div "Invoice" at bounding box center [906, 67] width 101 height 16
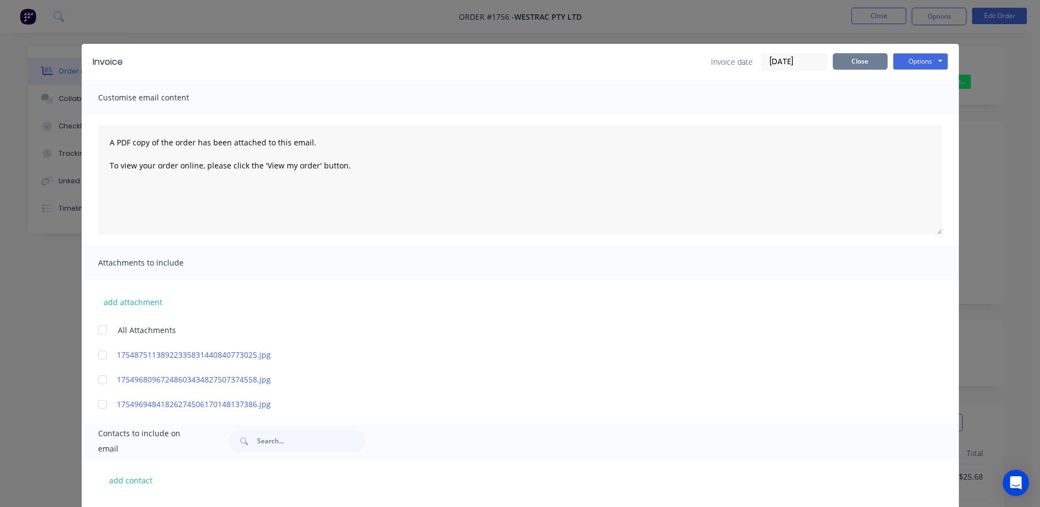
click at [836, 64] on button "Close" at bounding box center [860, 61] width 55 height 16
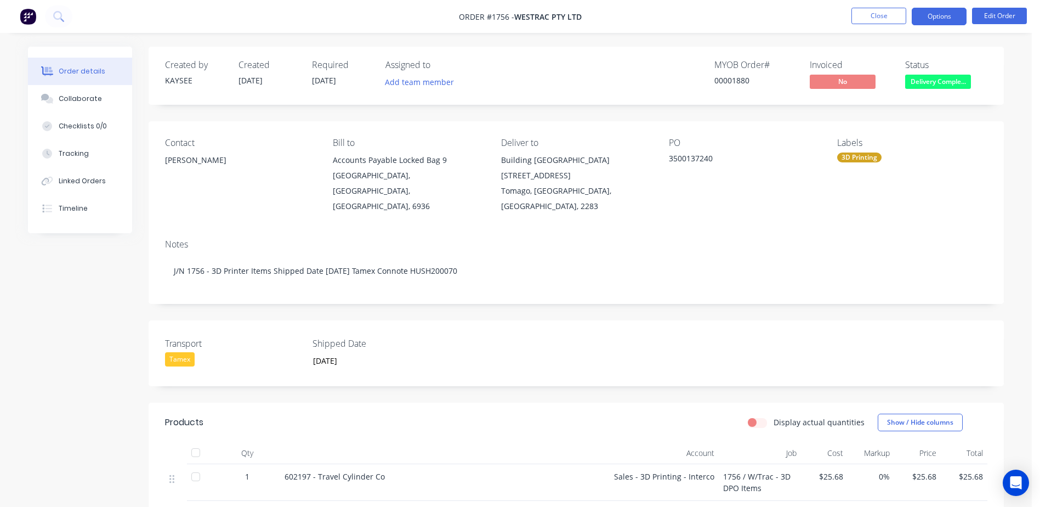
click at [925, 22] on button "Options" at bounding box center [939, 17] width 55 height 18
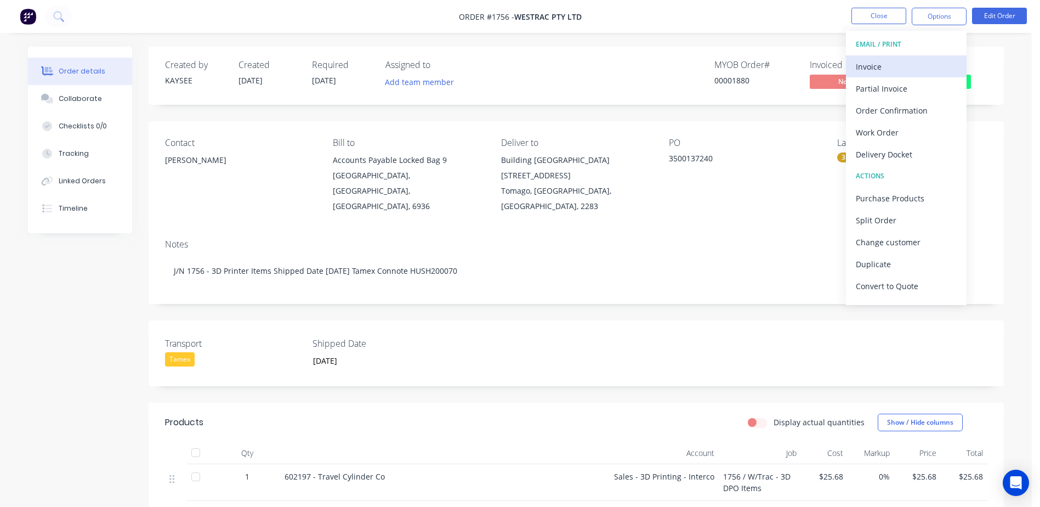
click at [874, 70] on div "Invoice" at bounding box center [906, 67] width 101 height 16
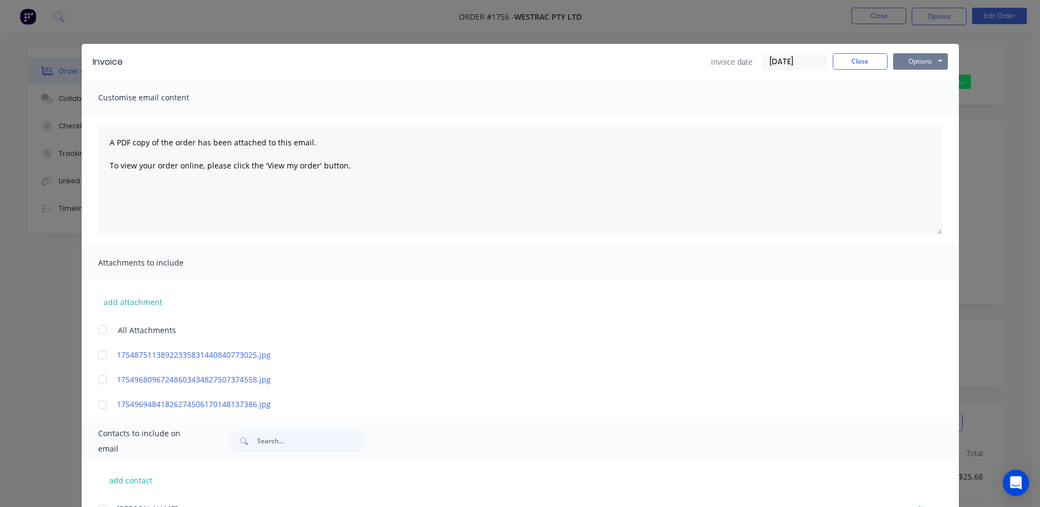
click at [904, 65] on button "Options" at bounding box center [920, 61] width 55 height 16
click at [910, 100] on button "Print" at bounding box center [928, 99] width 70 height 18
click at [855, 63] on button "Close" at bounding box center [860, 61] width 55 height 16
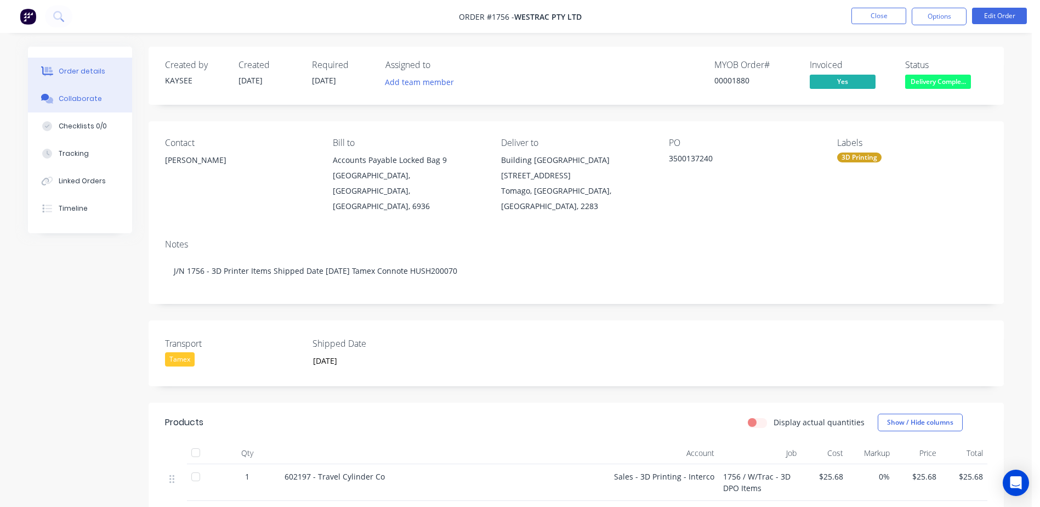
click at [106, 105] on button "Collaborate" at bounding box center [80, 98] width 104 height 27
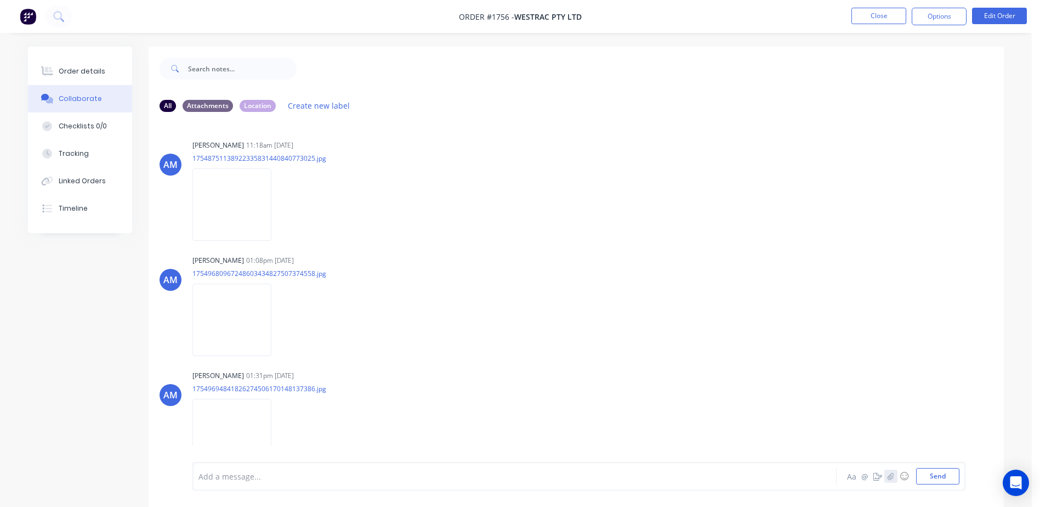
click at [887, 482] on button "button" at bounding box center [891, 475] width 13 height 13
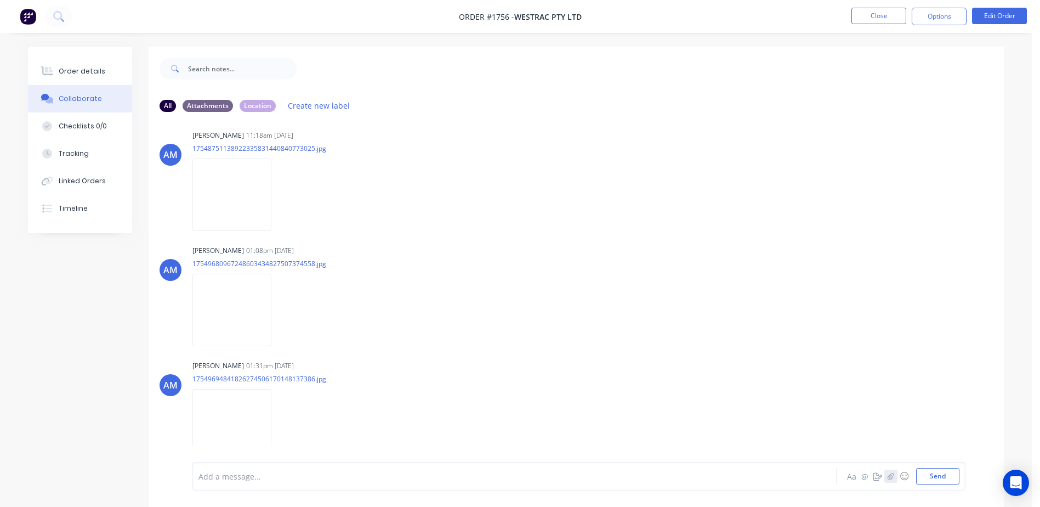
scroll to position [14, 0]
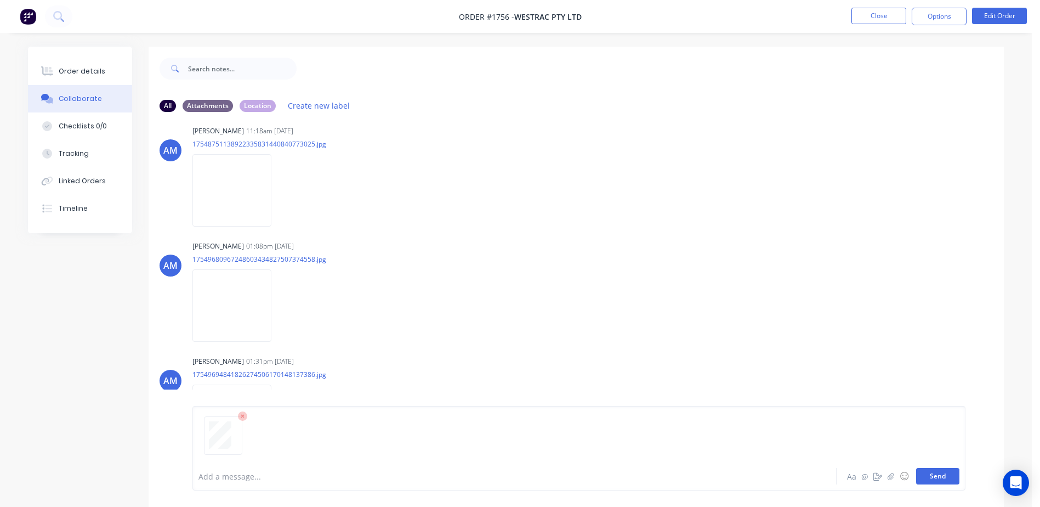
click at [933, 478] on button "Send" at bounding box center [937, 476] width 43 height 16
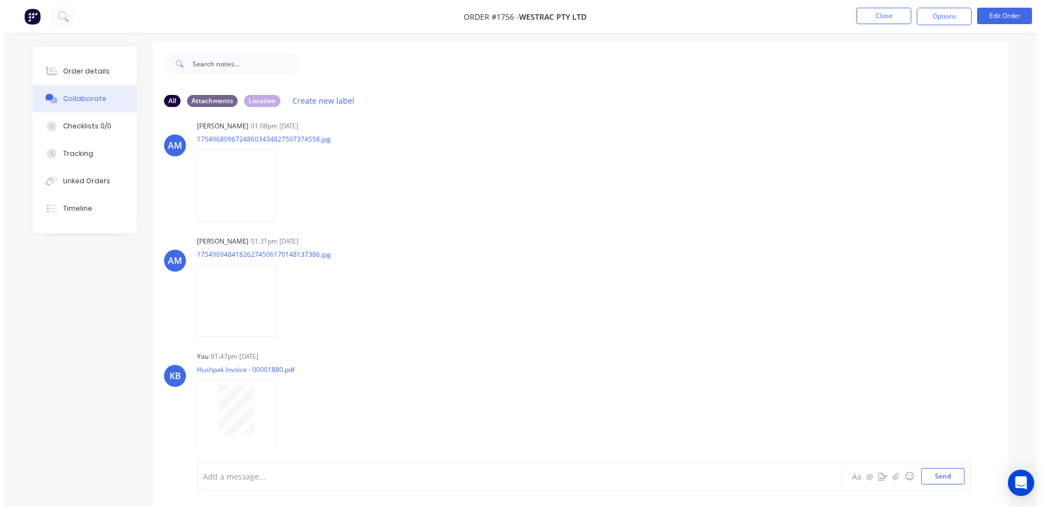
scroll to position [0, 0]
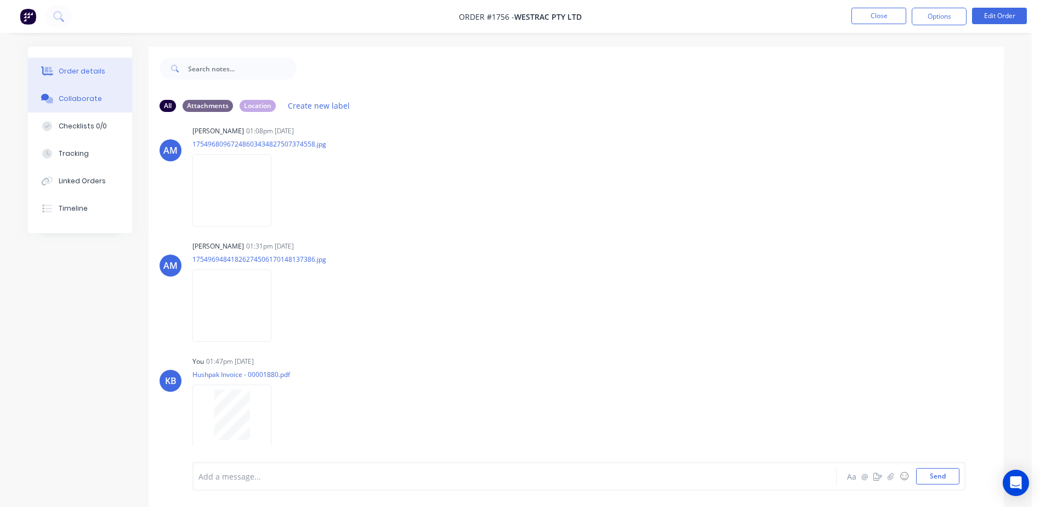
click at [104, 67] on button "Order details" at bounding box center [80, 71] width 104 height 27
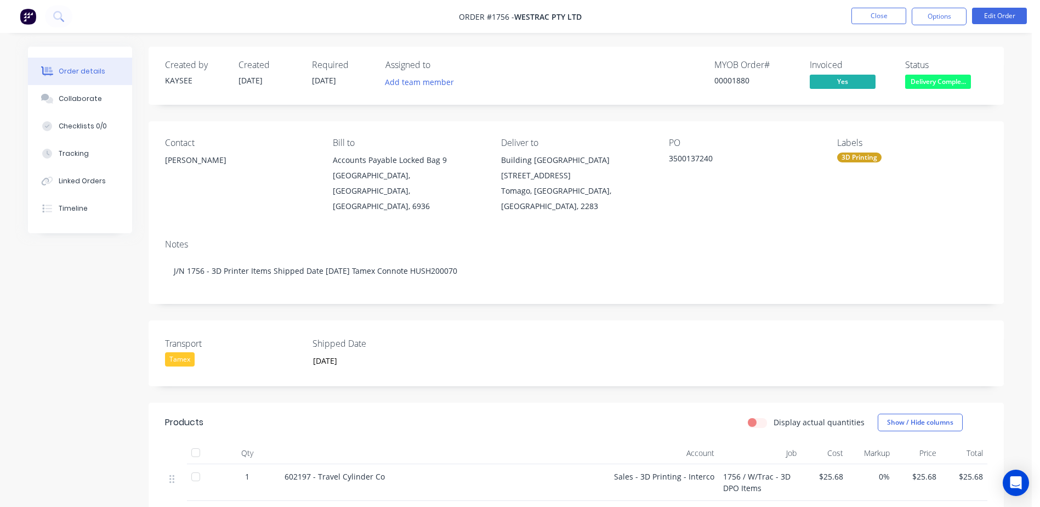
click at [932, 80] on span "Delivery Comple..." at bounding box center [938, 82] width 66 height 14
click at [888, 351] on div "Transport Tamex Shipped Date 08/12/2025" at bounding box center [577, 353] width 856 height 66
click at [920, 88] on button "Delivery Comple..." at bounding box center [938, 83] width 66 height 16
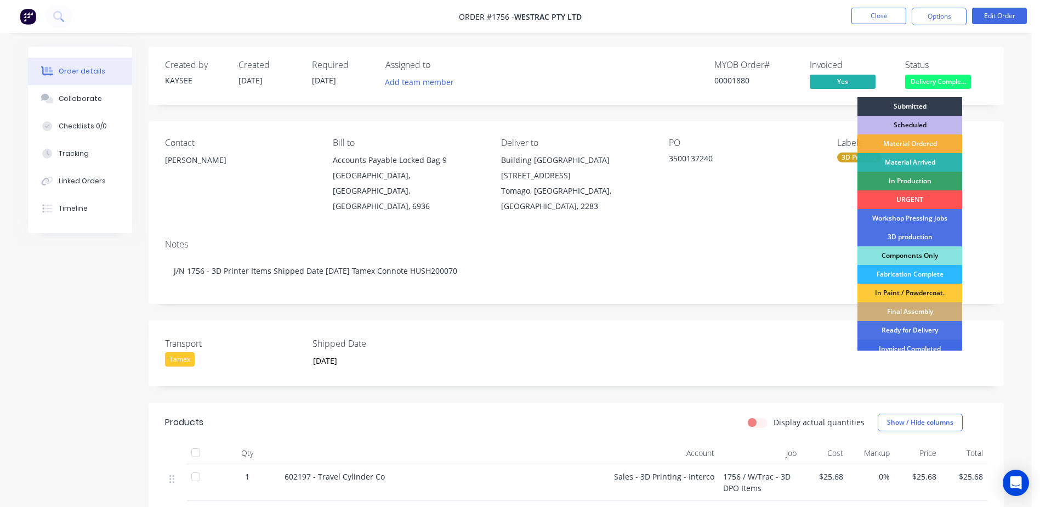
click at [917, 343] on div "Invoiced Completed" at bounding box center [910, 348] width 105 height 19
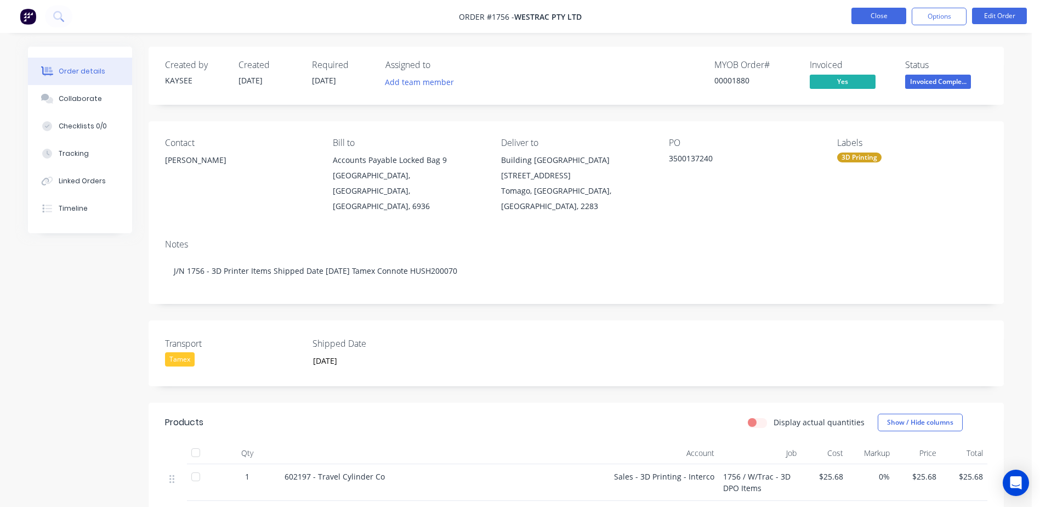
click at [885, 20] on button "Close" at bounding box center [879, 16] width 55 height 16
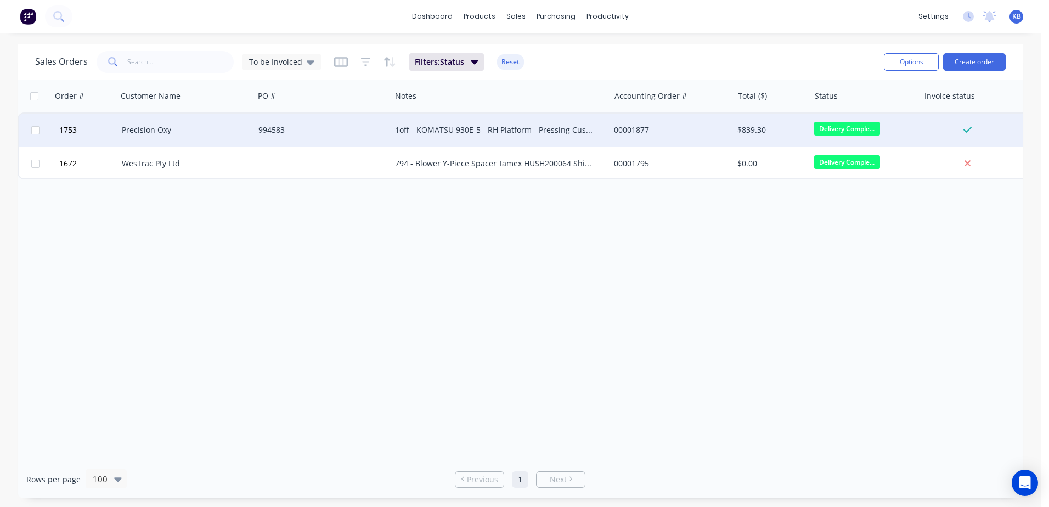
click at [418, 134] on div "1off - KOMATSU 930E-5 - RH Platform - Pressing Customer Collect Shipped Date [D…" at bounding box center [495, 129] width 200 height 11
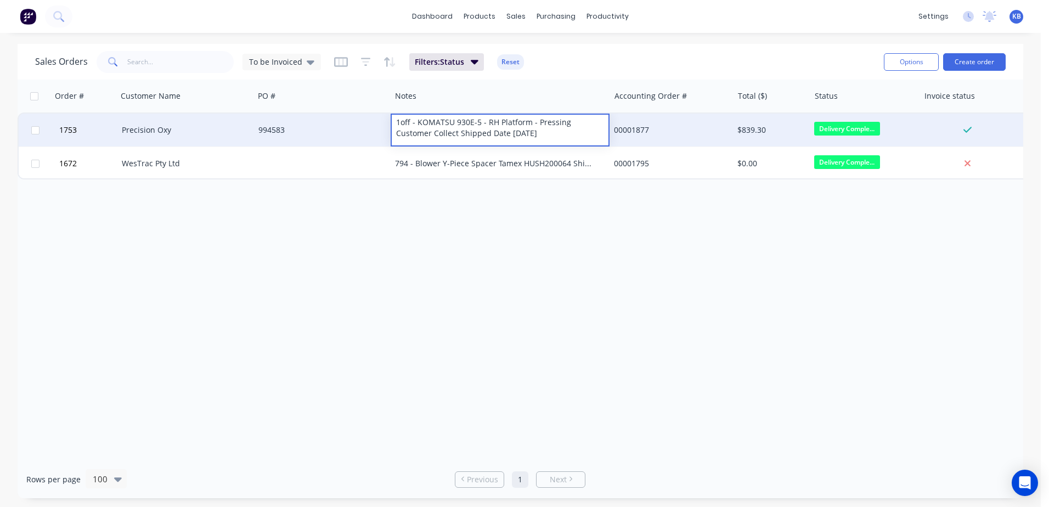
click at [318, 127] on div "994583" at bounding box center [319, 129] width 122 height 11
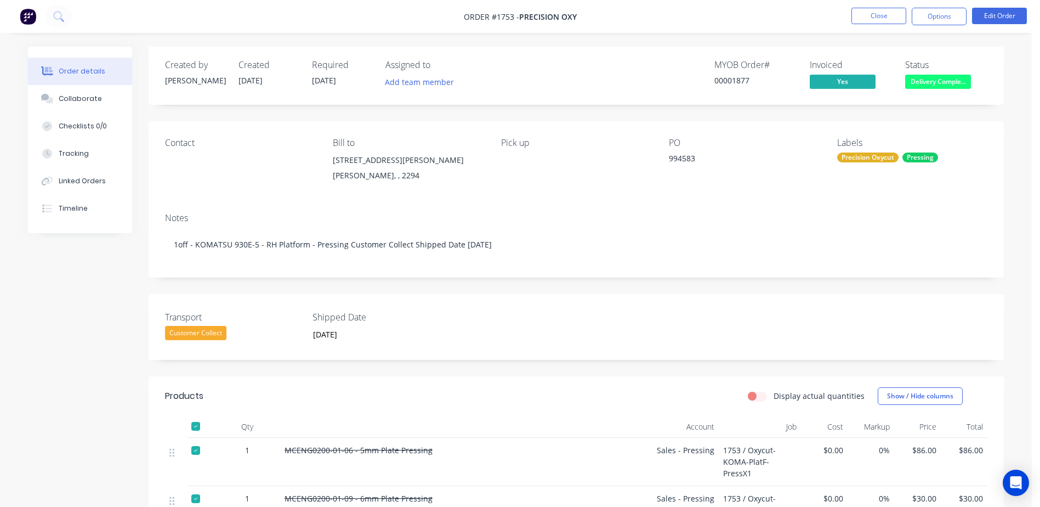
click at [929, 76] on span "Delivery Comple..." at bounding box center [938, 82] width 66 height 14
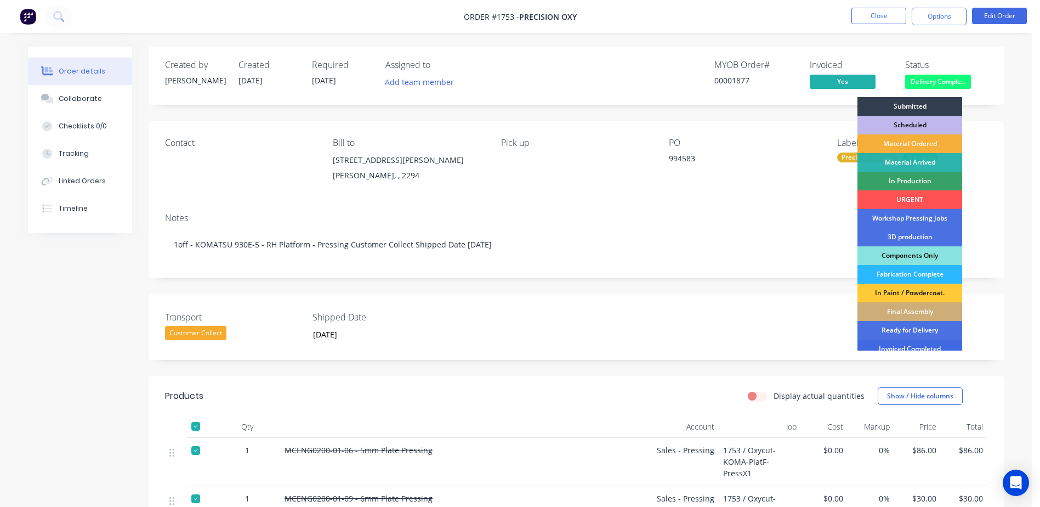
click at [920, 344] on div "Invoiced Completed" at bounding box center [910, 348] width 105 height 19
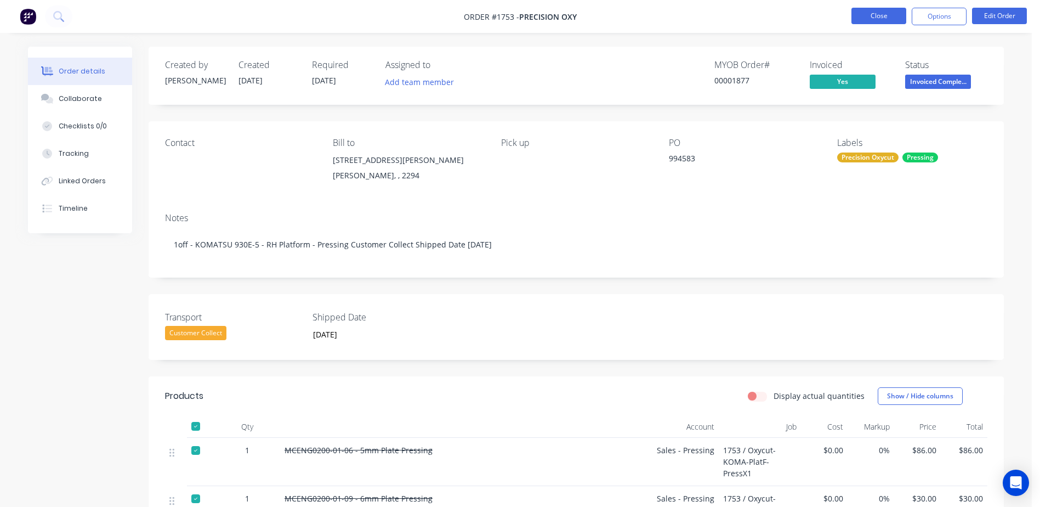
click at [888, 21] on button "Close" at bounding box center [879, 16] width 55 height 16
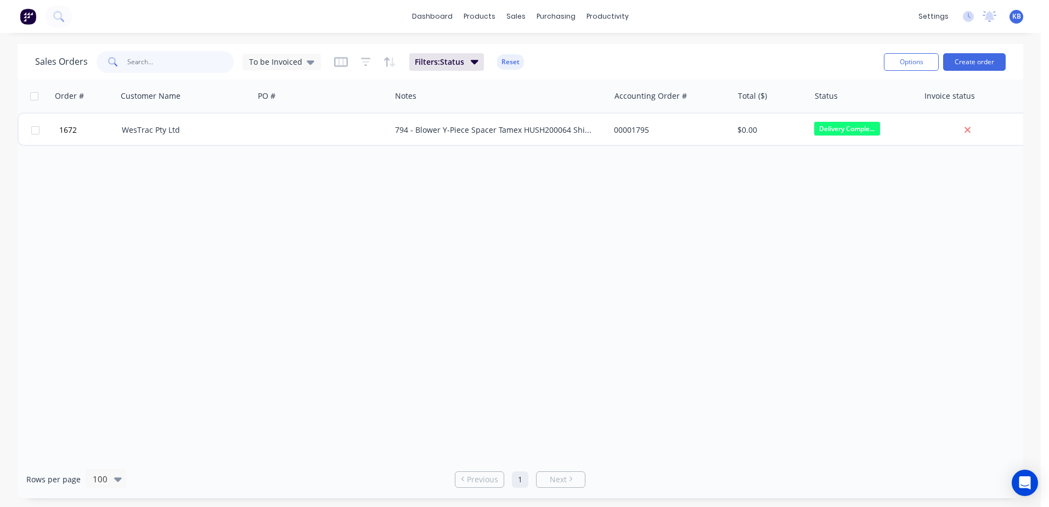
click at [209, 64] on input "text" at bounding box center [180, 62] width 107 height 22
click at [300, 69] on div "To be Invoiced" at bounding box center [281, 62] width 78 height 16
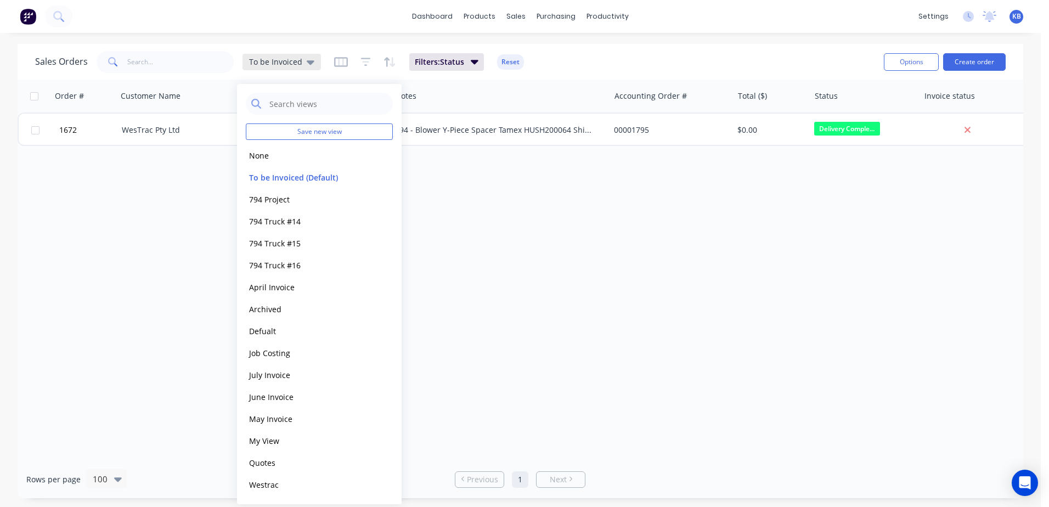
click at [286, 61] on span "To be Invoiced" at bounding box center [275, 62] width 53 height 12
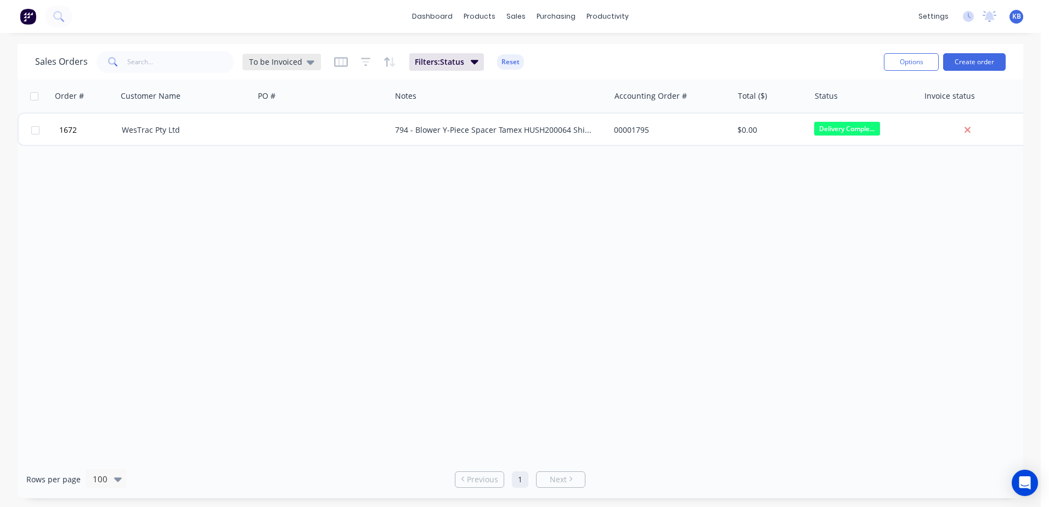
click at [287, 61] on span "To be Invoiced" at bounding box center [275, 62] width 53 height 12
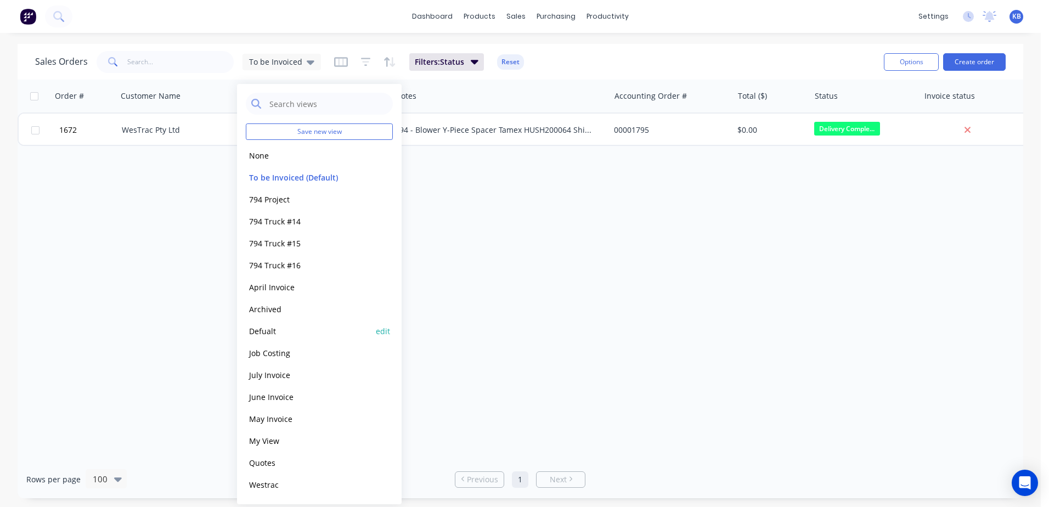
click at [276, 326] on button "Defualt" at bounding box center [308, 331] width 125 height 13
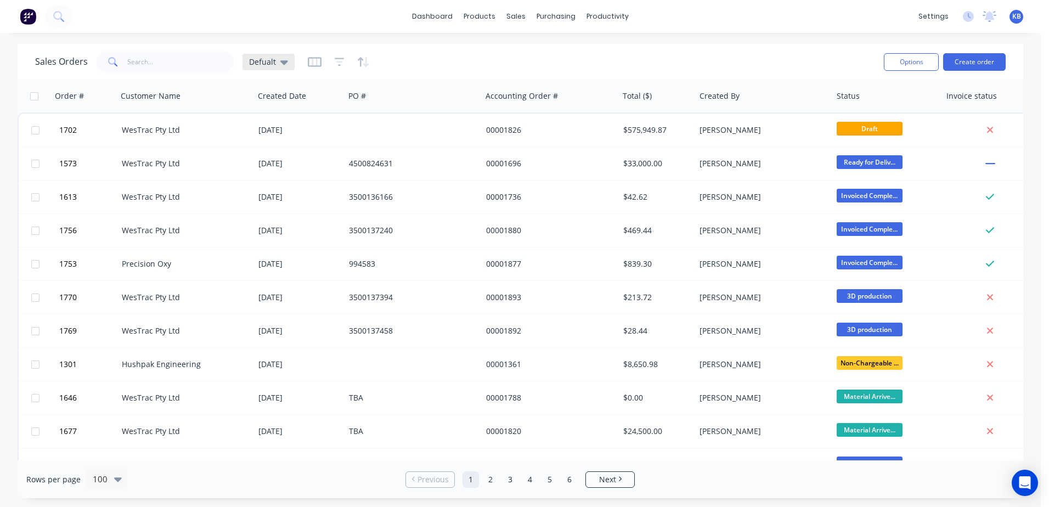
click at [290, 64] on div "Defualt" at bounding box center [268, 62] width 52 height 16
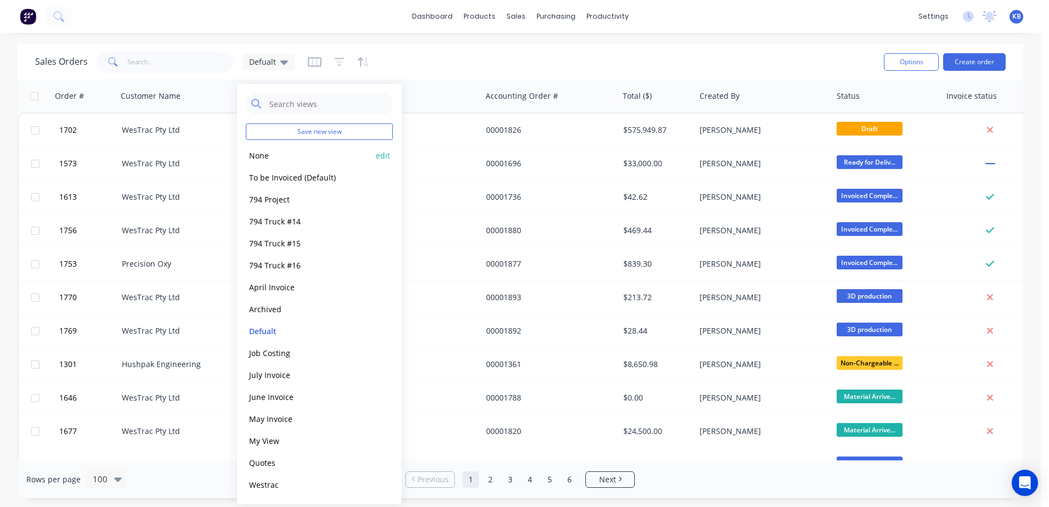
click at [298, 157] on button "None" at bounding box center [308, 155] width 125 height 13
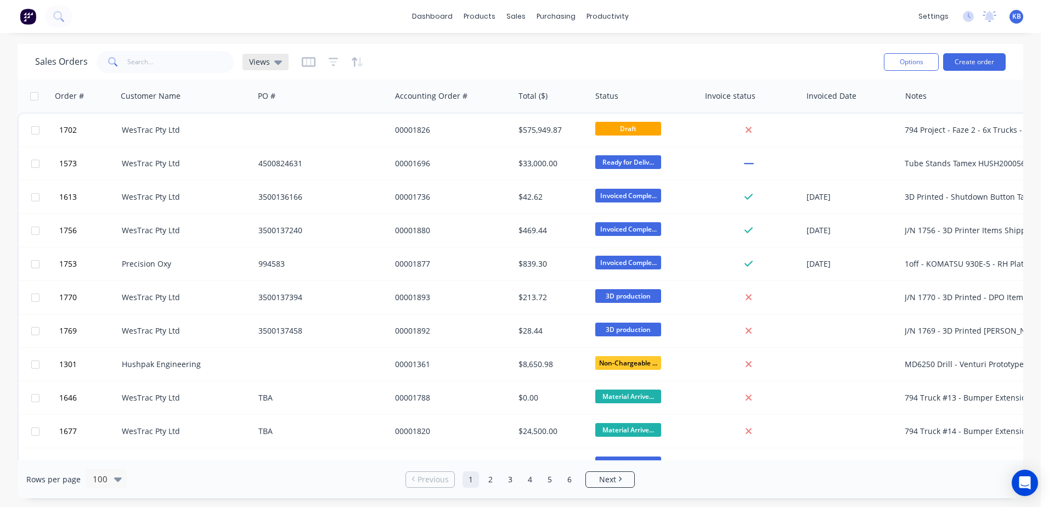
click at [280, 67] on div "Views" at bounding box center [265, 62] width 46 height 16
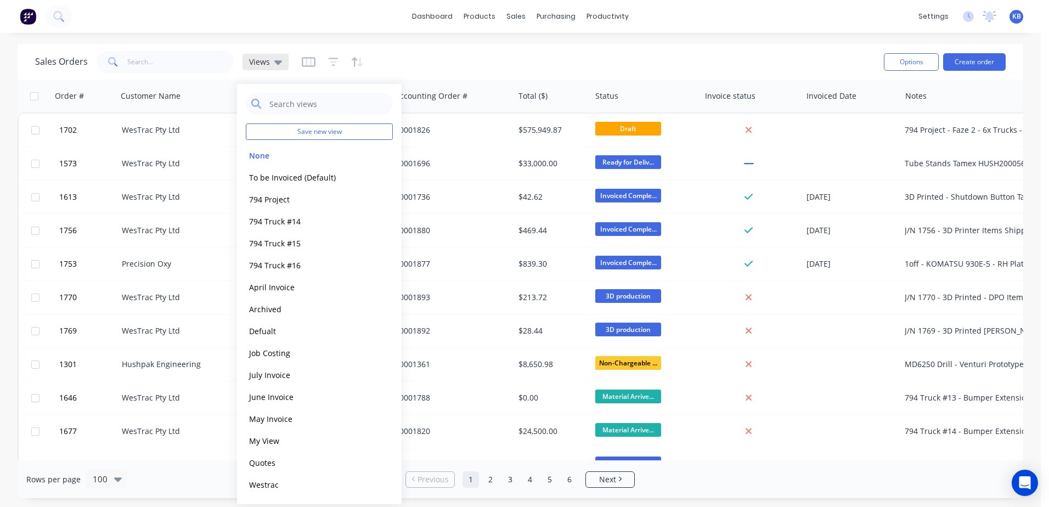
click at [274, 64] on icon at bounding box center [278, 62] width 8 height 12
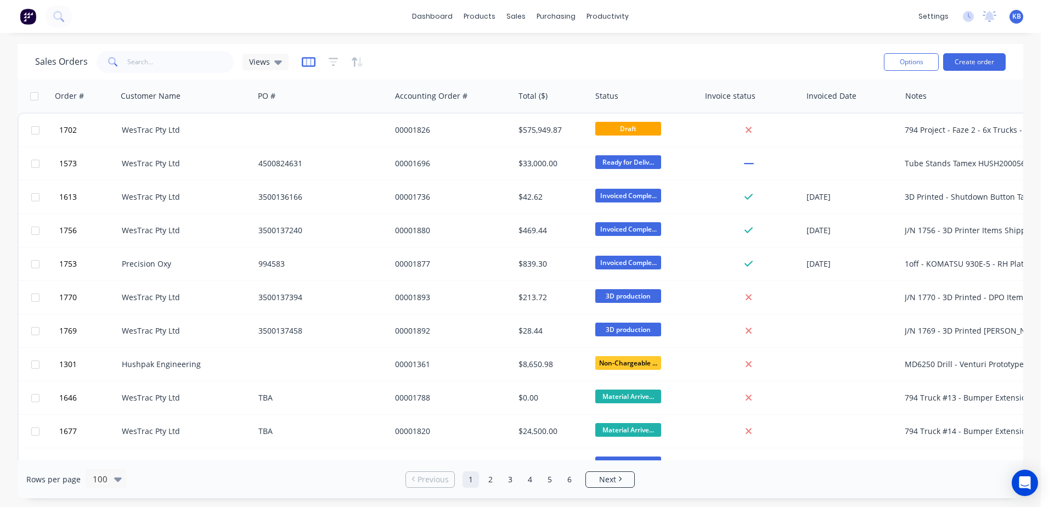
click at [302, 60] on icon "button" at bounding box center [309, 62] width 14 height 10
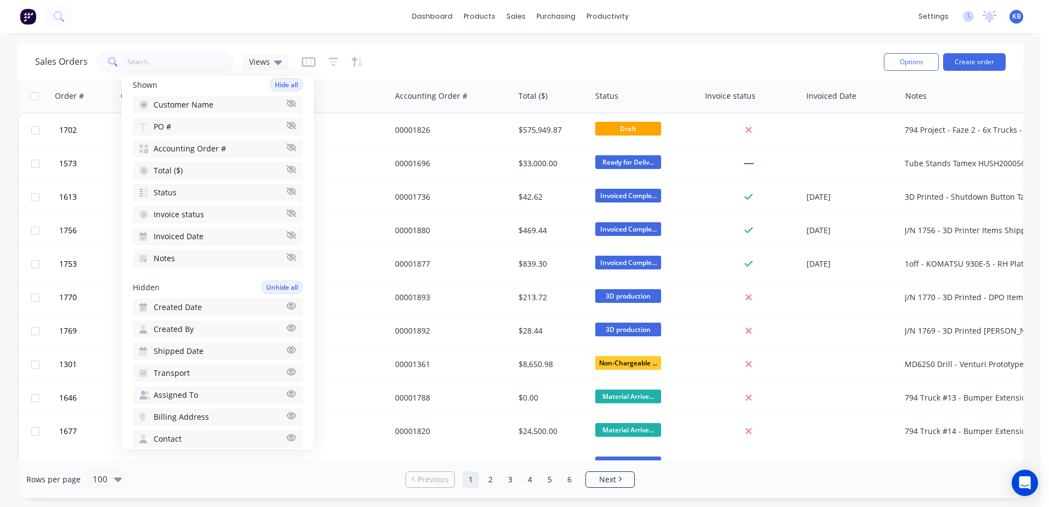
scroll to position [110, 0]
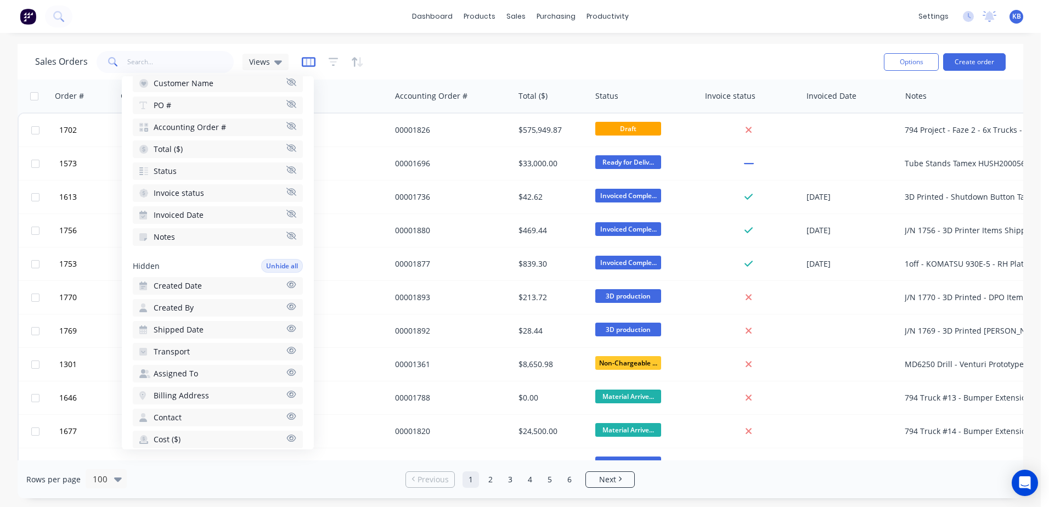
click at [306, 66] on icon "button" at bounding box center [309, 62] width 14 height 10
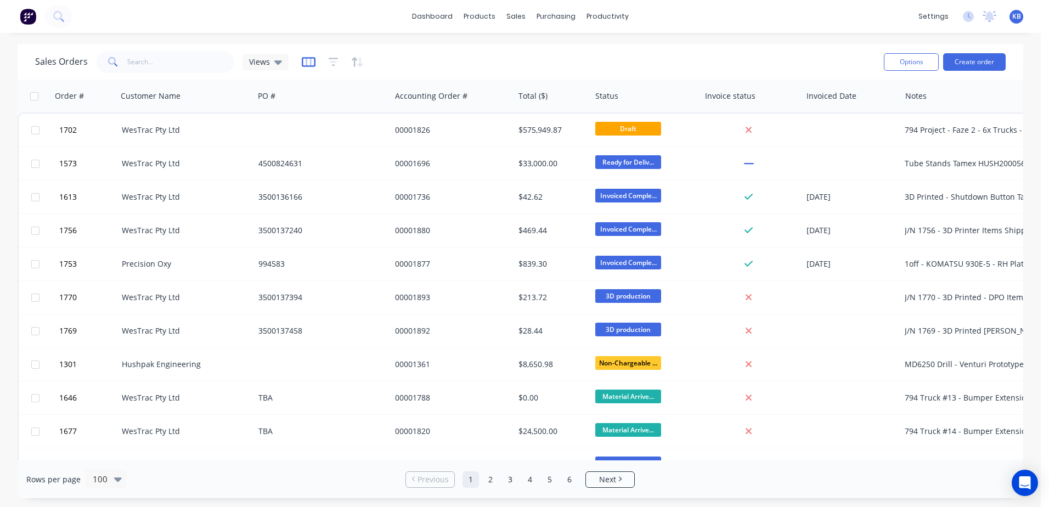
click at [309, 61] on icon "button" at bounding box center [307, 61] width 5 height 7
click at [329, 60] on icon "button" at bounding box center [334, 61] width 10 height 11
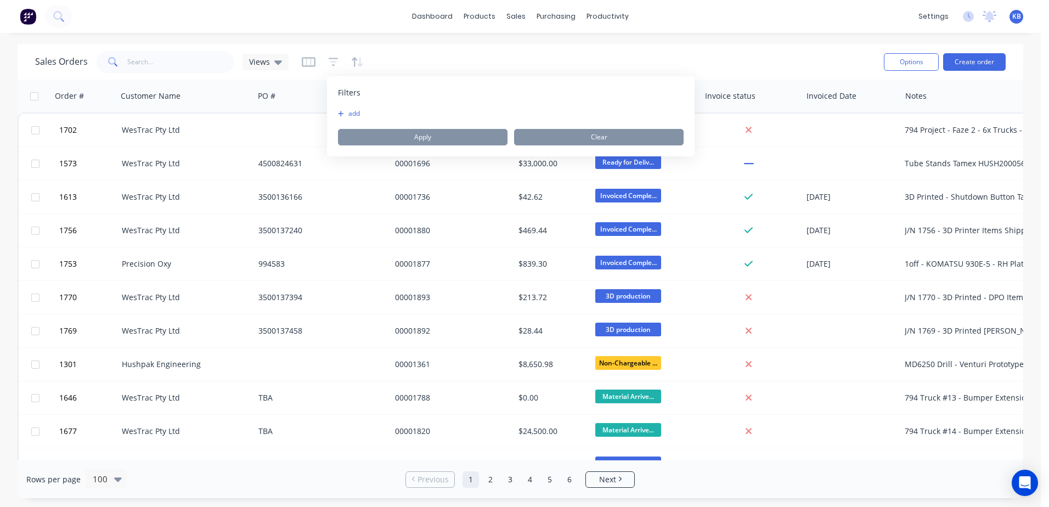
click at [354, 114] on button "add" at bounding box center [351, 113] width 27 height 9
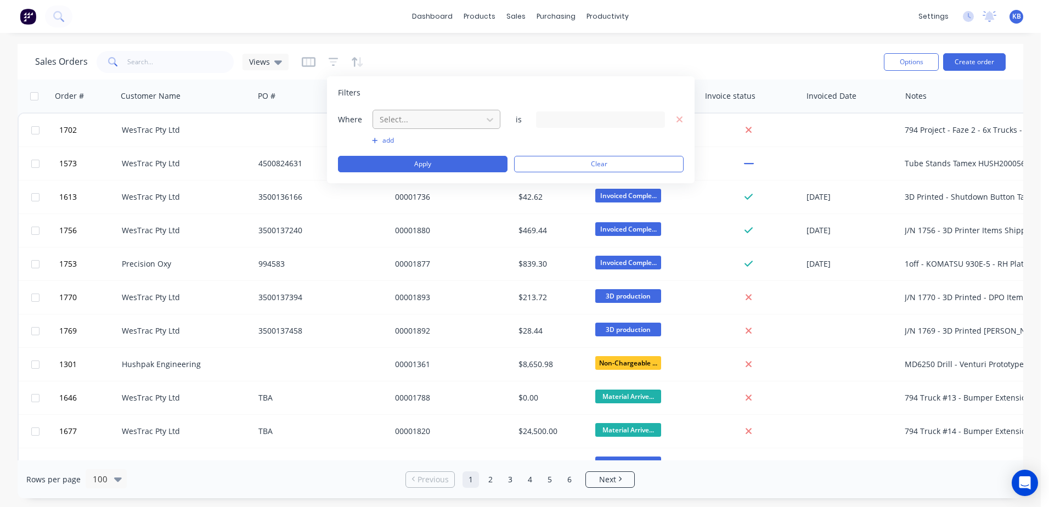
click at [407, 125] on div at bounding box center [427, 119] width 98 height 14
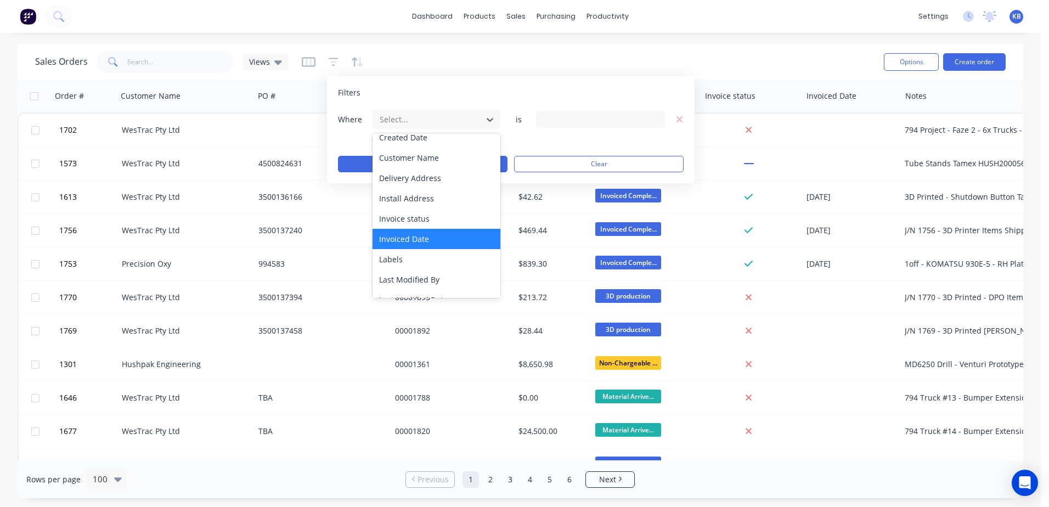
click at [411, 244] on div "Invoiced Date" at bounding box center [436, 239] width 128 height 20
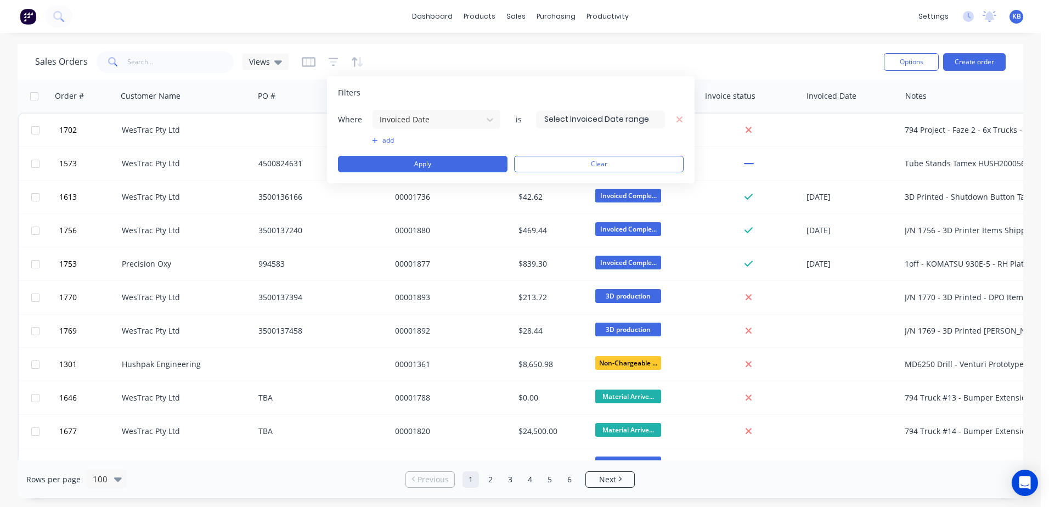
drag, startPoint x: 562, startPoint y: 115, endPoint x: 585, endPoint y: 119, distance: 23.9
click at [562, 115] on input at bounding box center [600, 119] width 128 height 16
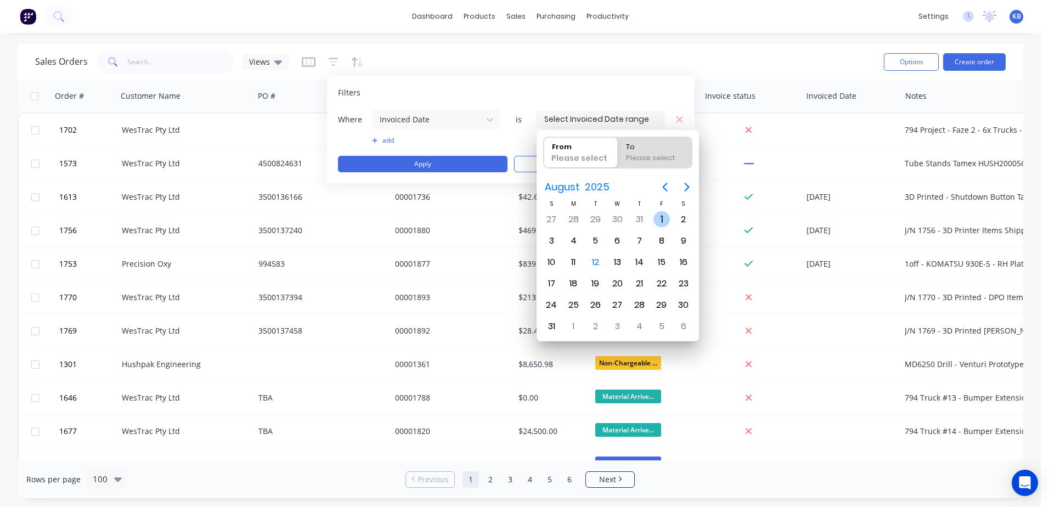
click at [664, 216] on div "1" at bounding box center [661, 219] width 16 height 16
type input "01/08/25"
radio input "false"
radio input "true"
click at [556, 329] on div "31" at bounding box center [551, 326] width 16 height 16
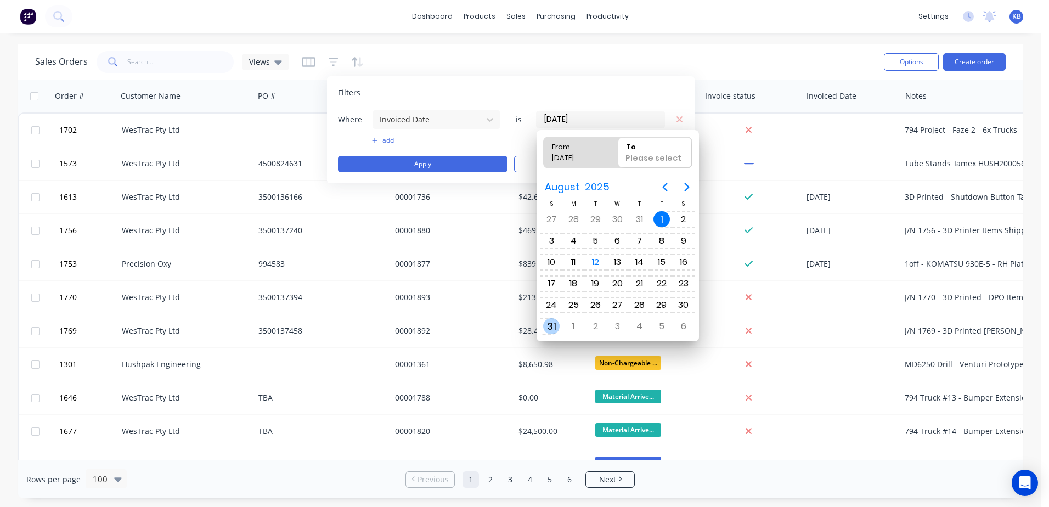
type input "01/08/25 - 31/08/25"
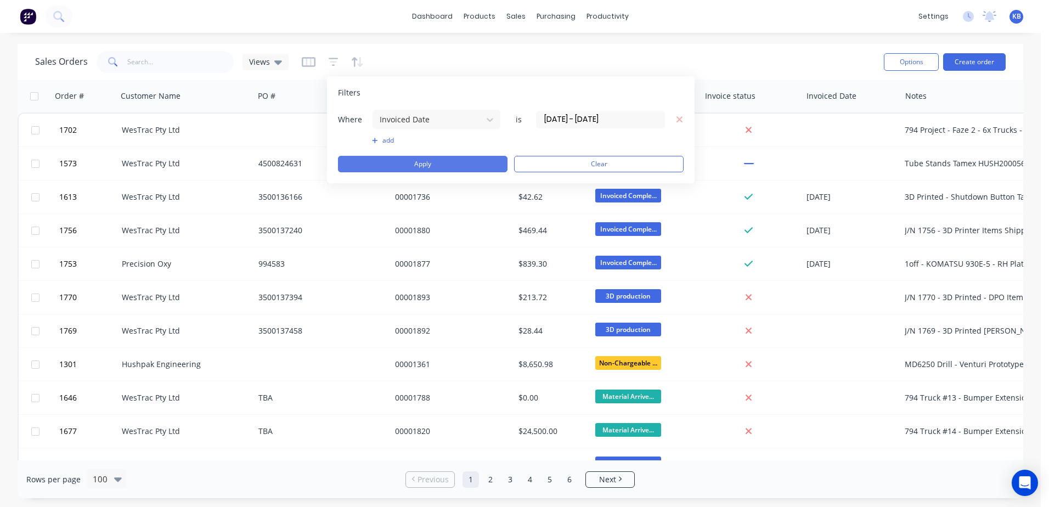
click at [469, 160] on button "Apply" at bounding box center [422, 164] width 169 height 16
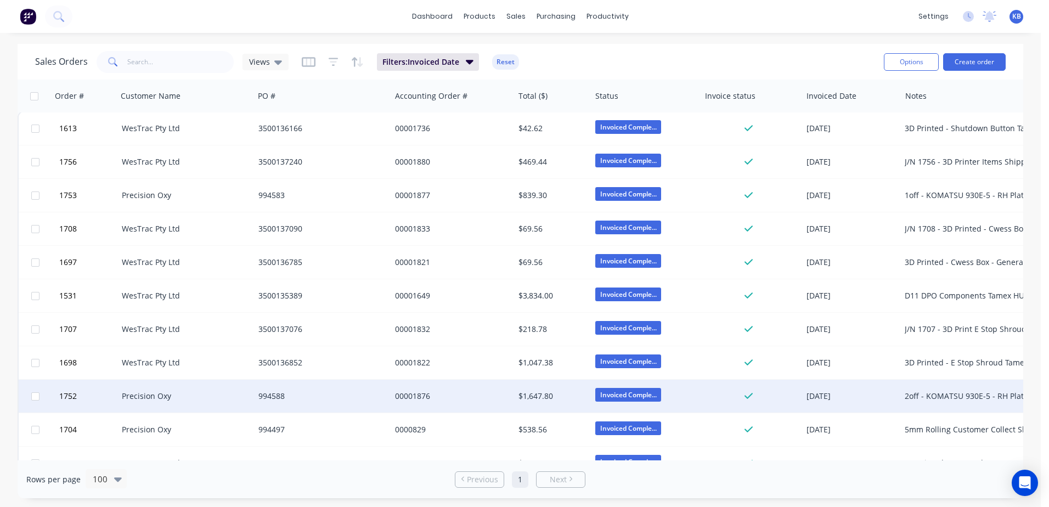
scroll to position [0, 0]
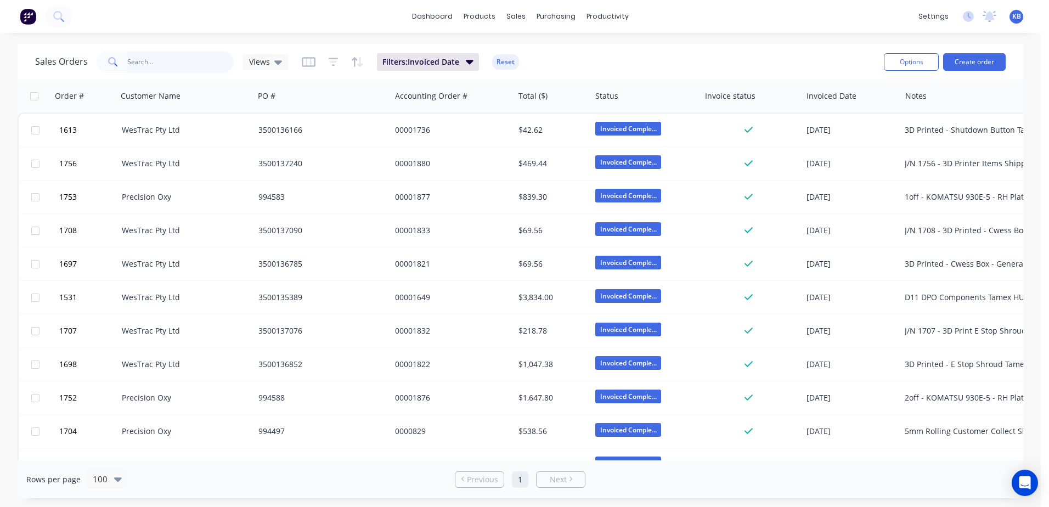
click at [218, 66] on input "text" at bounding box center [180, 62] width 107 height 22
click at [263, 64] on span "Views" at bounding box center [259, 62] width 21 height 12
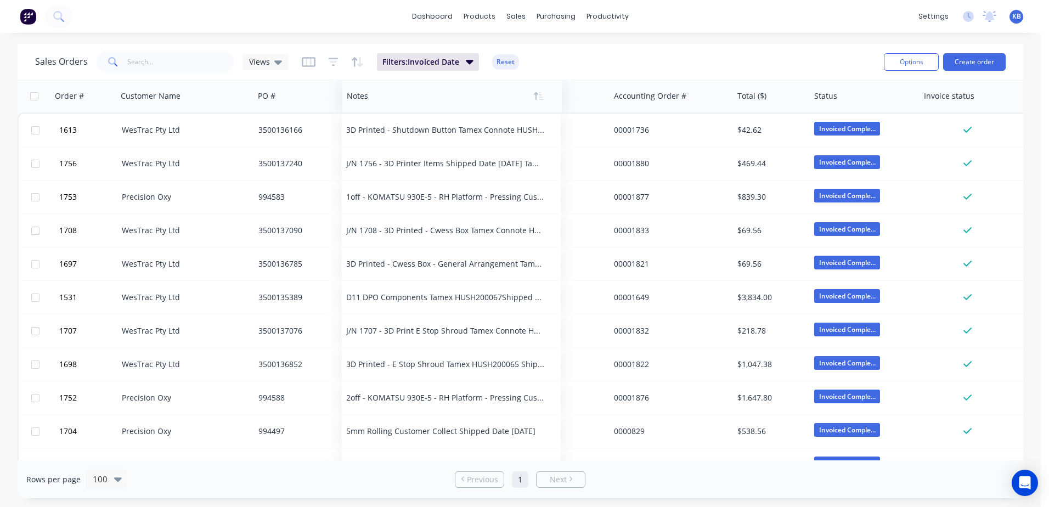
drag, startPoint x: 932, startPoint y: 103, endPoint x: 374, endPoint y: 100, distance: 558.3
click at [374, 100] on div at bounding box center [447, 96] width 200 height 22
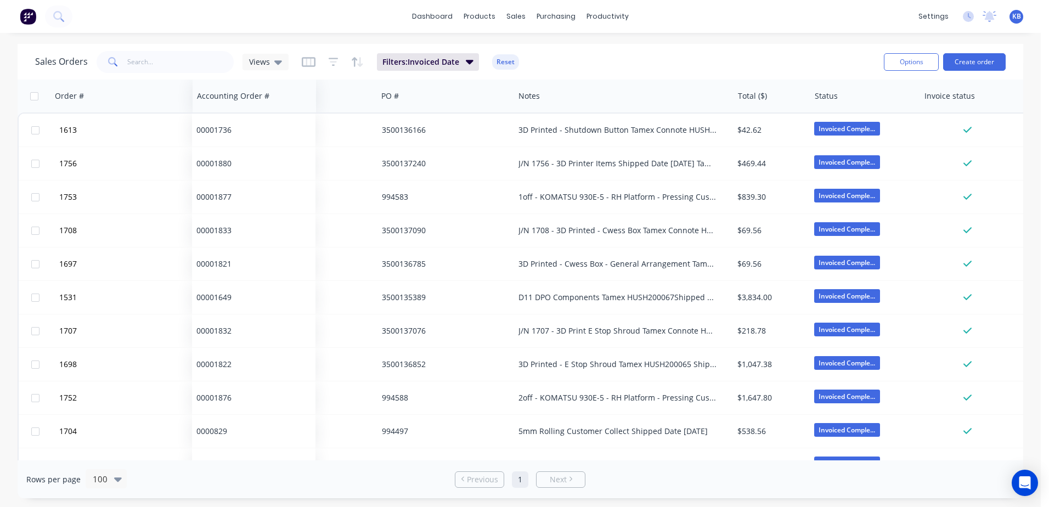
drag, startPoint x: 648, startPoint y: 97, endPoint x: 231, endPoint y: 83, distance: 417.6
click at [231, 83] on div "Accounting Order #" at bounding box center [254, 96] width 123 height 33
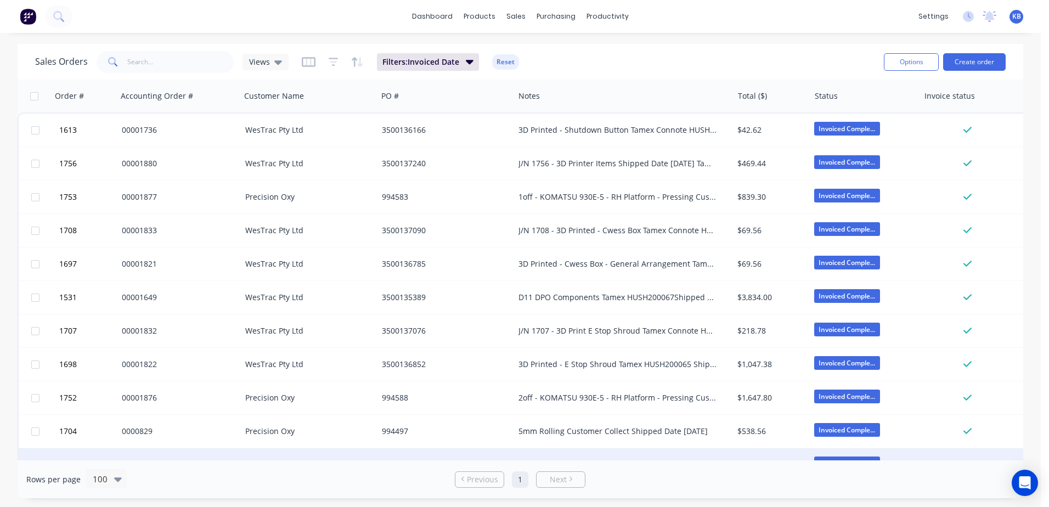
click at [869, 453] on div "Invoiced Comple..." at bounding box center [864, 464] width 109 height 33
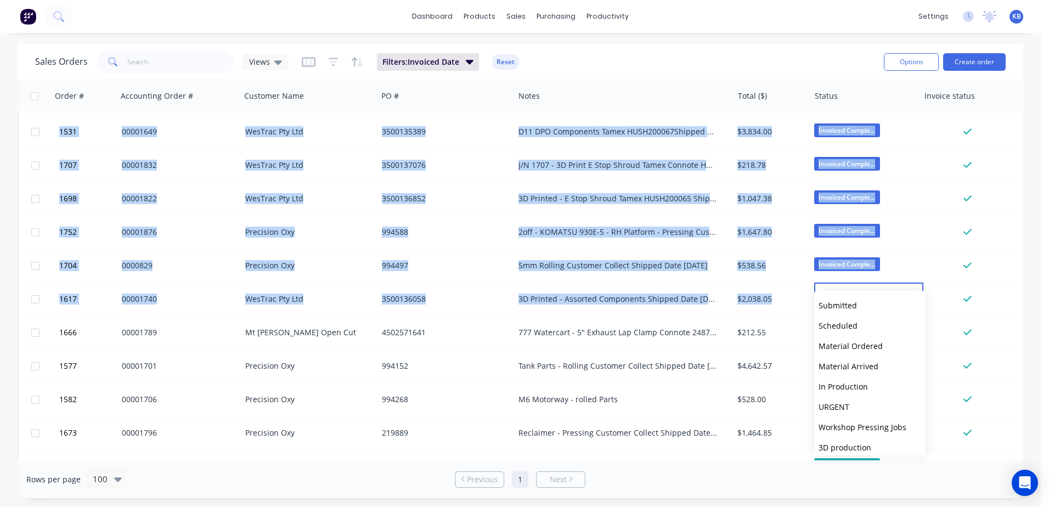
scroll to position [193, 0]
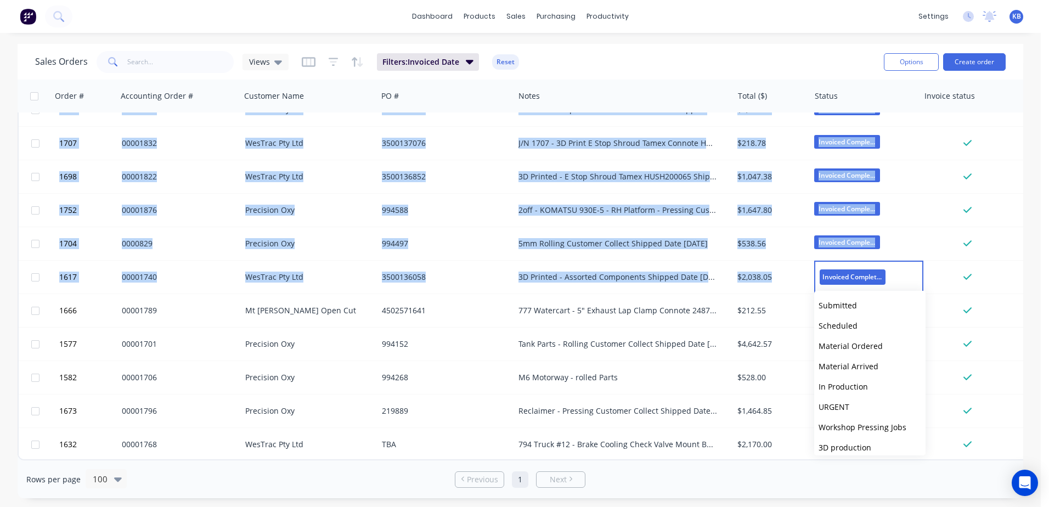
drag, startPoint x: 819, startPoint y: 454, endPoint x: 867, endPoint y: 457, distance: 48.4
click at [867, 457] on div "Order # Accounting Order # Customer Name PO # Notes Total ($) Status Invoice st…" at bounding box center [520, 270] width 1005 height 381
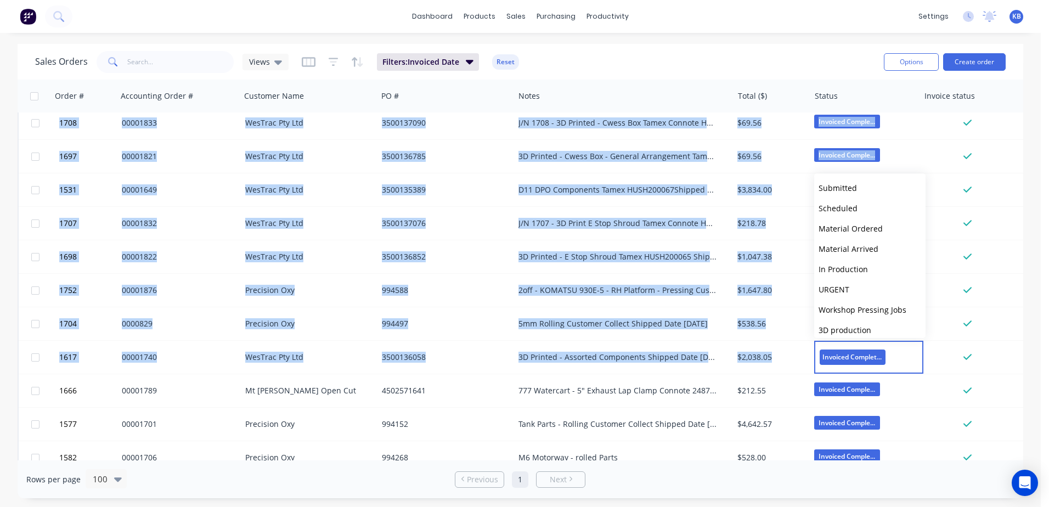
scroll to position [0, 0]
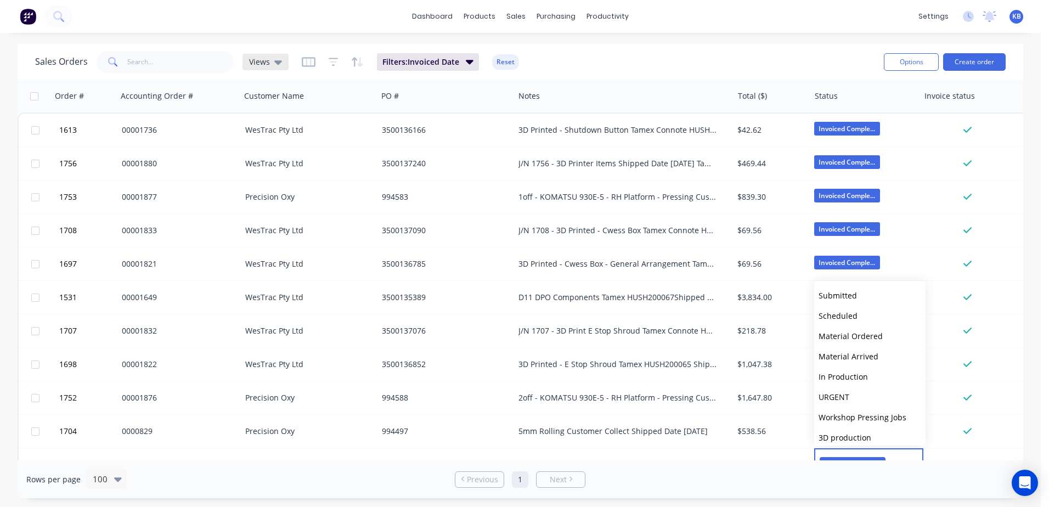
click at [284, 59] on div "Views" at bounding box center [265, 62] width 46 height 16
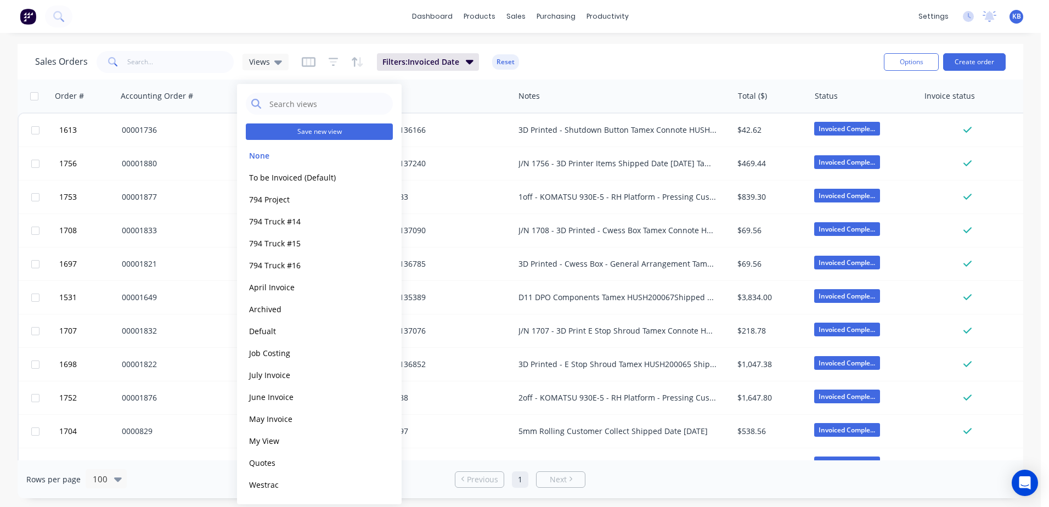
click at [320, 130] on button "Save new view" at bounding box center [319, 131] width 147 height 16
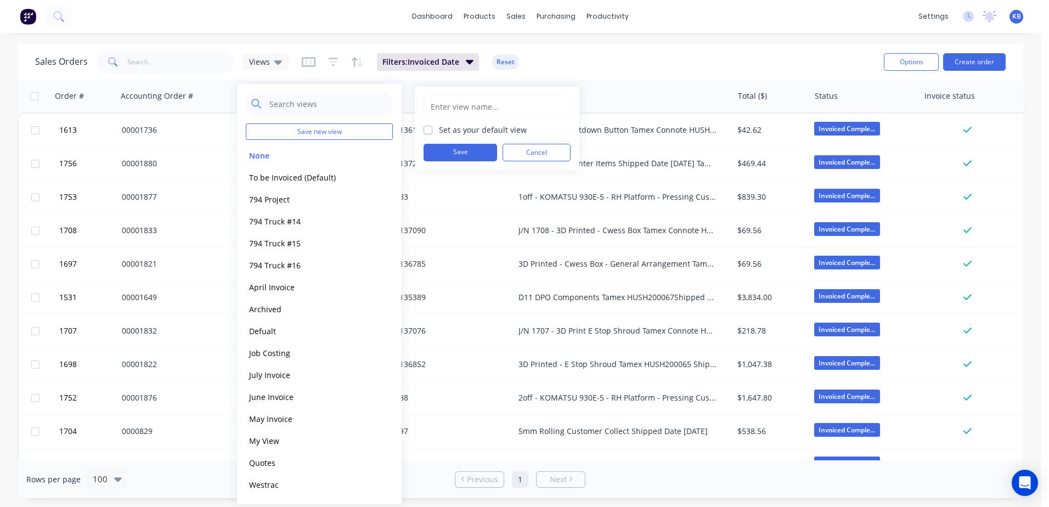
click at [454, 105] on input "text" at bounding box center [496, 106] width 135 height 21
type input "August Invoiced"
drag, startPoint x: 479, startPoint y: 163, endPoint x: 479, endPoint y: 154, distance: 9.3
click at [479, 154] on div "August Invoiced Set as your default view Save Cancel" at bounding box center [497, 128] width 165 height 83
click at [478, 154] on button "Save" at bounding box center [459, 153] width 73 height 18
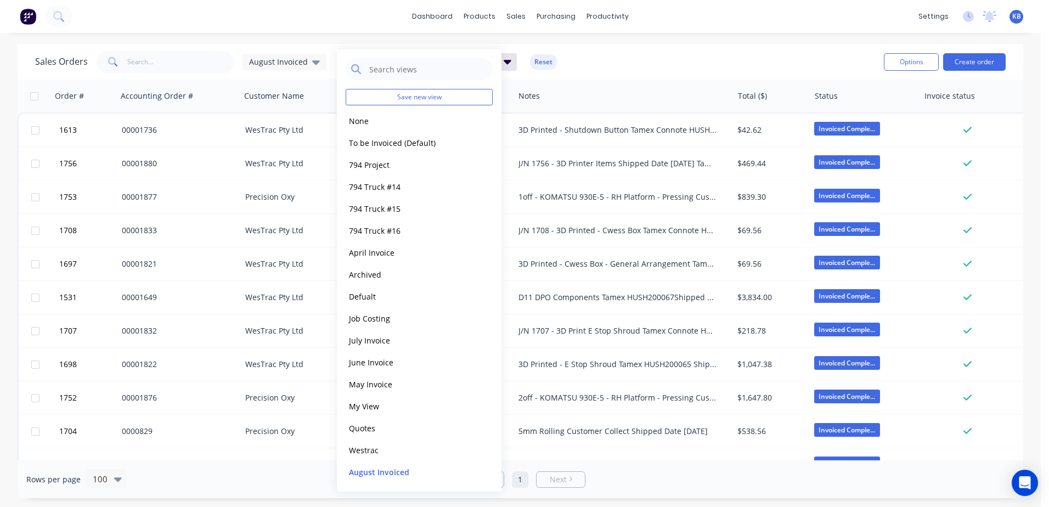
click at [387, 466] on button "August Invoiced" at bounding box center [408, 472] width 125 height 13
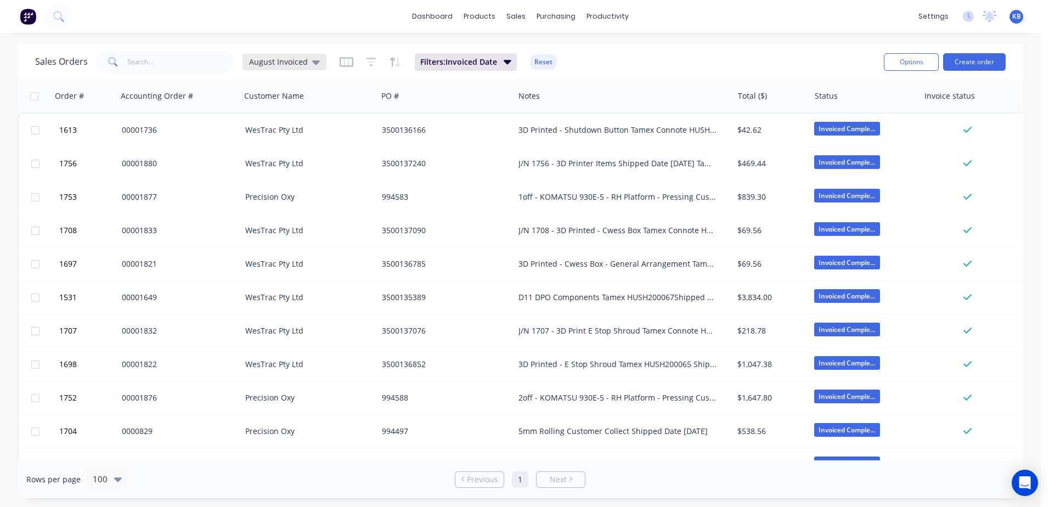
click at [302, 66] on span "August Invoiced" at bounding box center [278, 62] width 59 height 12
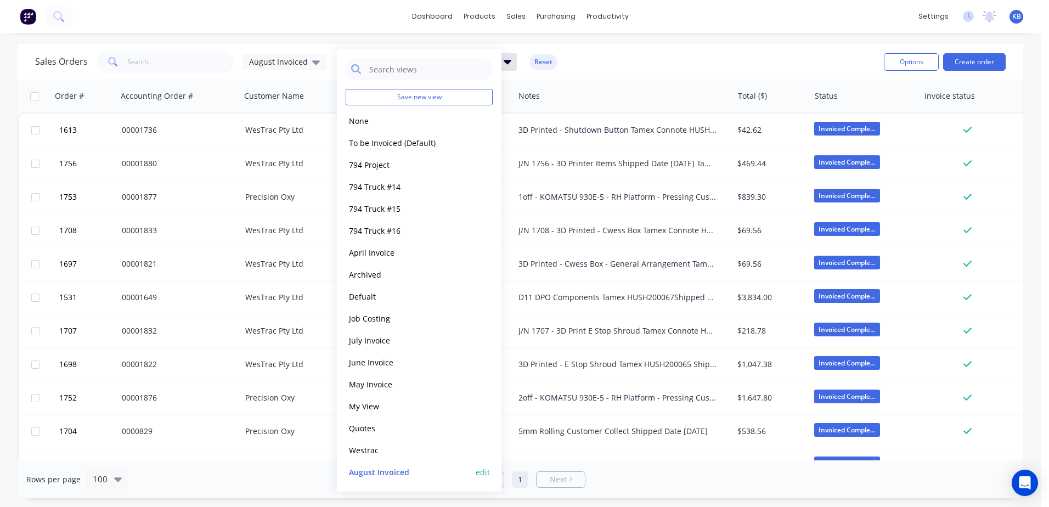
click at [485, 477] on button "edit" at bounding box center [483, 472] width 14 height 12
click at [540, 90] on label "Set as your default view" at bounding box center [583, 95] width 88 height 12
click at [532, 90] on input "Set as your default view" at bounding box center [527, 94] width 9 height 10
checkbox input "true"
click at [542, 118] on button "Update" at bounding box center [559, 118] width 73 height 18
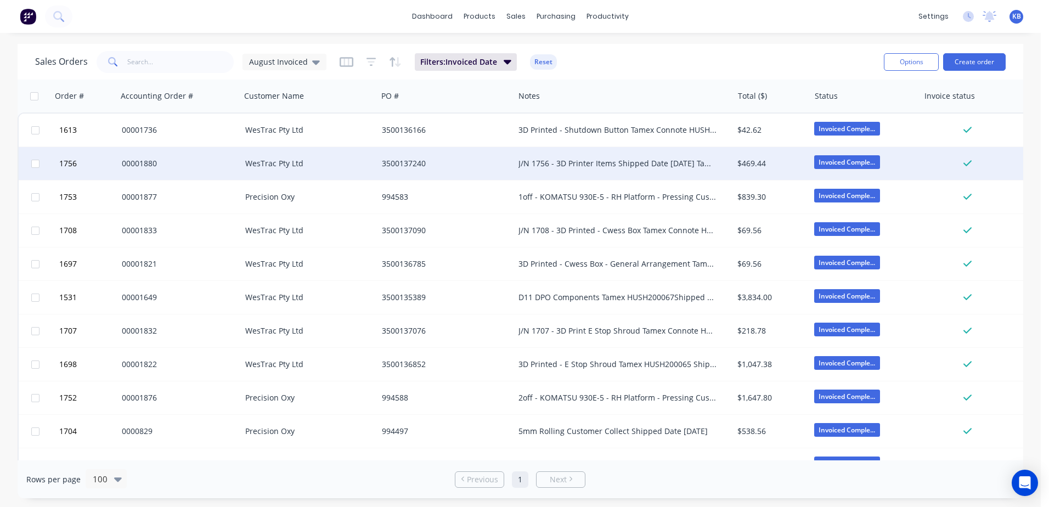
click at [621, 171] on div "J/N 1756 - 3D Printer Items Shipped Date [DATE] Tamex Connote HUSH200070" at bounding box center [623, 163] width 219 height 33
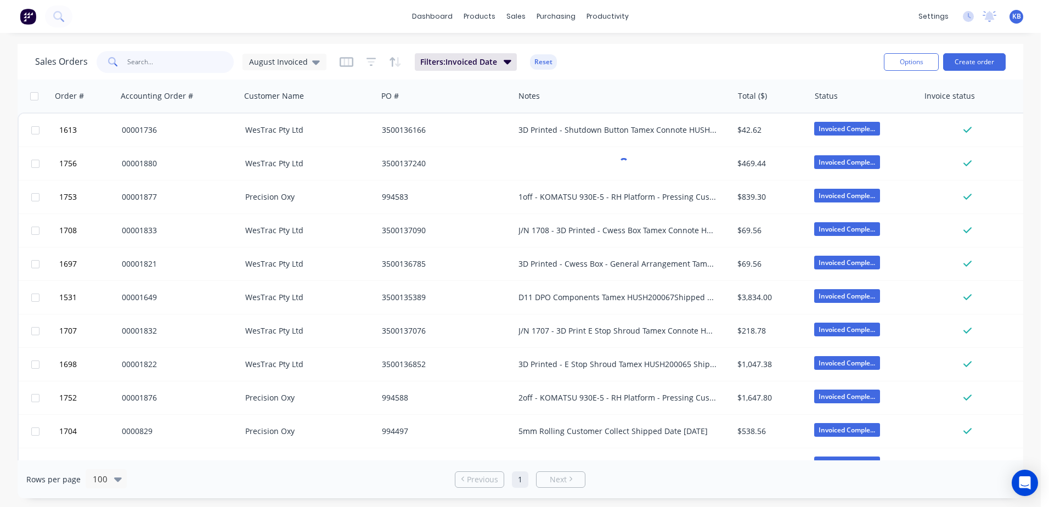
click at [132, 65] on input "text" at bounding box center [180, 62] width 107 height 22
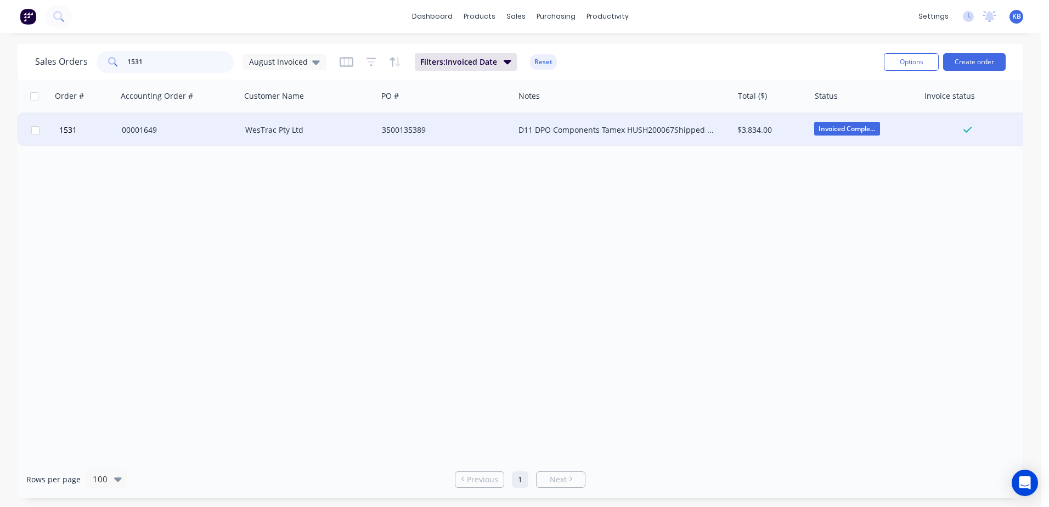
type input "1531"
click at [152, 127] on div "00001649" at bounding box center [176, 129] width 109 height 11
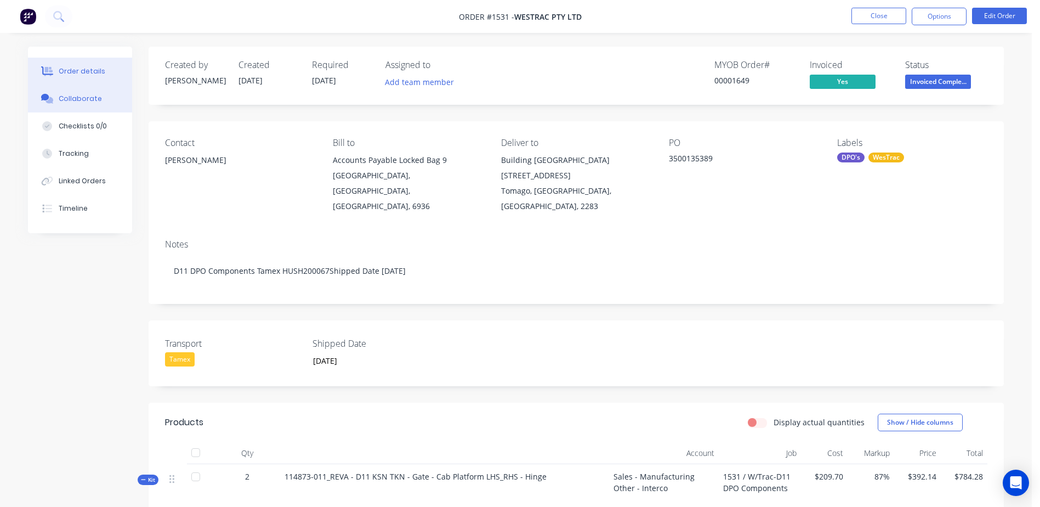
click at [98, 95] on button "Collaborate" at bounding box center [80, 98] width 104 height 27
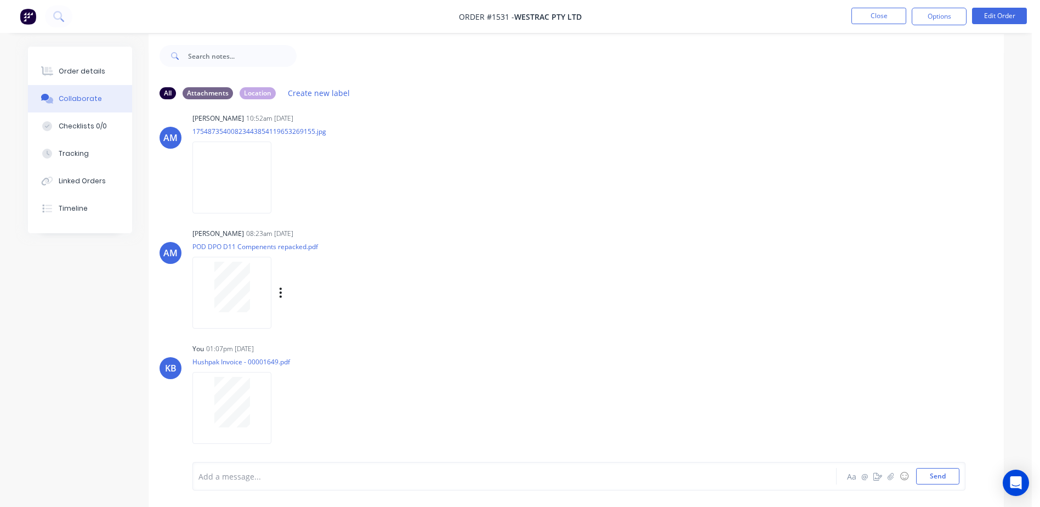
scroll to position [16, 0]
click at [947, 481] on button "Send" at bounding box center [937, 476] width 43 height 16
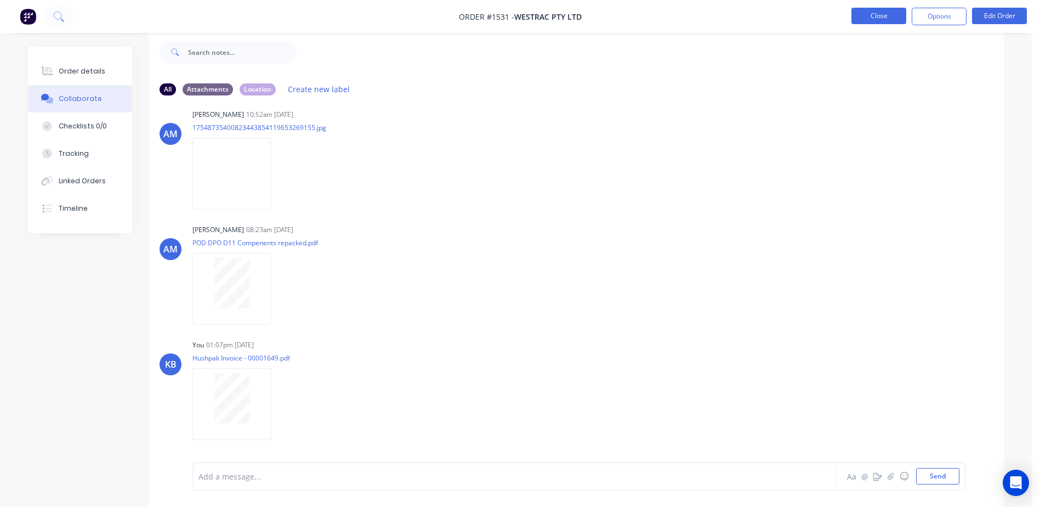
click at [876, 15] on button "Close" at bounding box center [879, 16] width 55 height 16
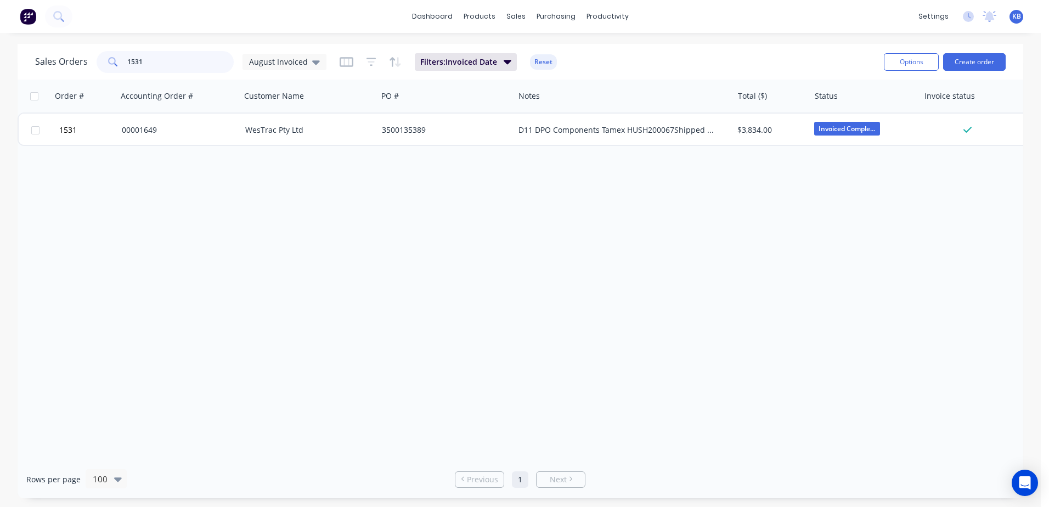
click at [183, 70] on input "1531" at bounding box center [180, 62] width 107 height 22
type input "1697"
click at [151, 65] on input "1697" at bounding box center [180, 62] width 107 height 22
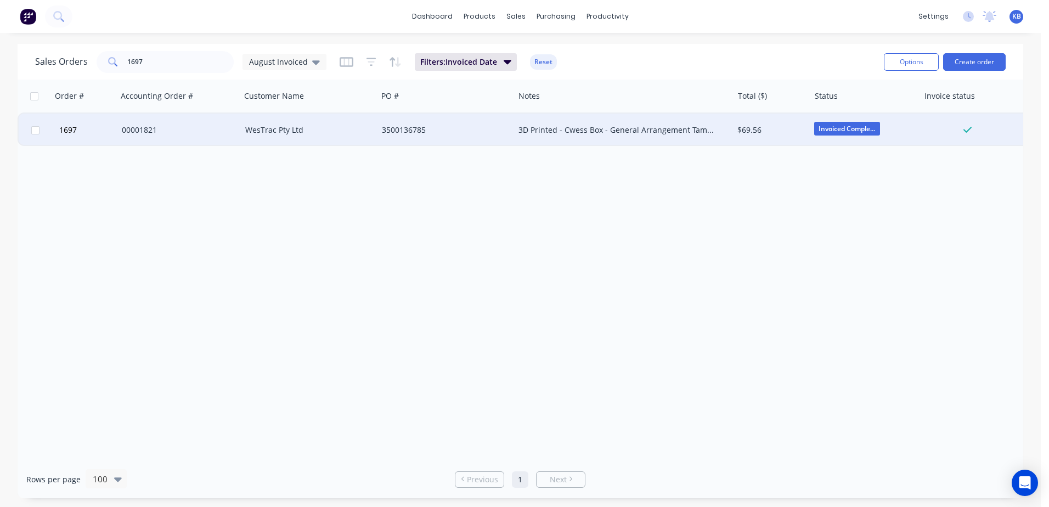
click at [122, 131] on div "00001821" at bounding box center [176, 129] width 109 height 11
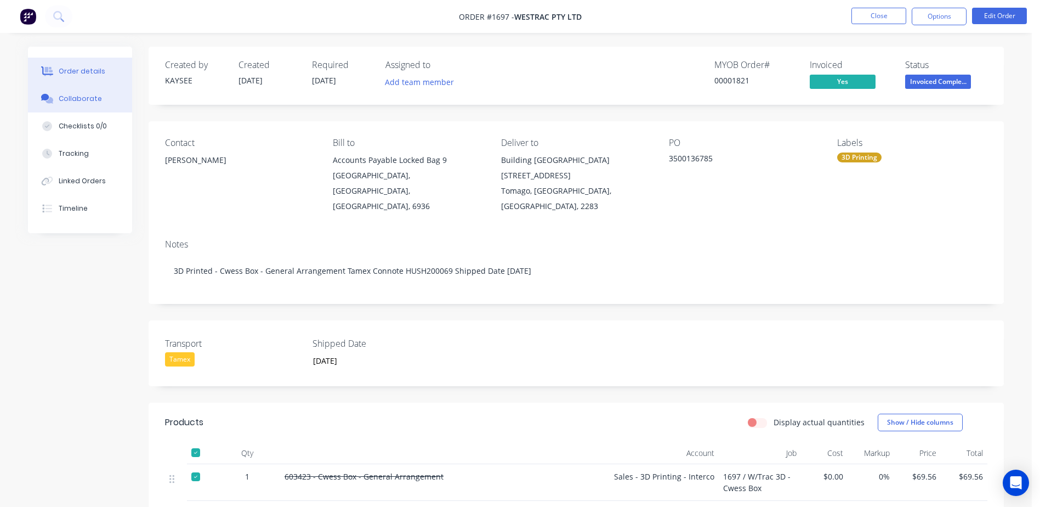
click at [81, 100] on div "Collaborate" at bounding box center [80, 99] width 43 height 10
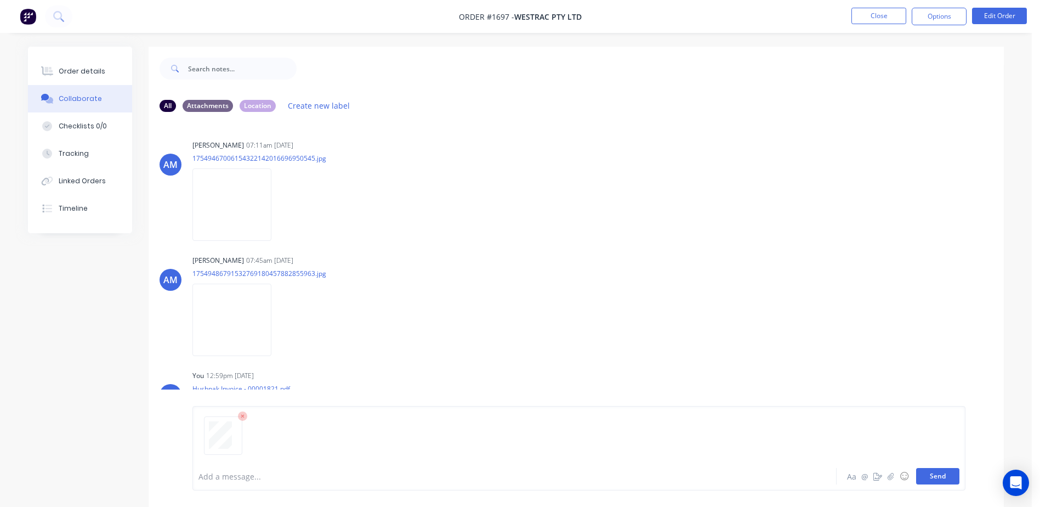
click at [936, 480] on button "Send" at bounding box center [937, 476] width 43 height 16
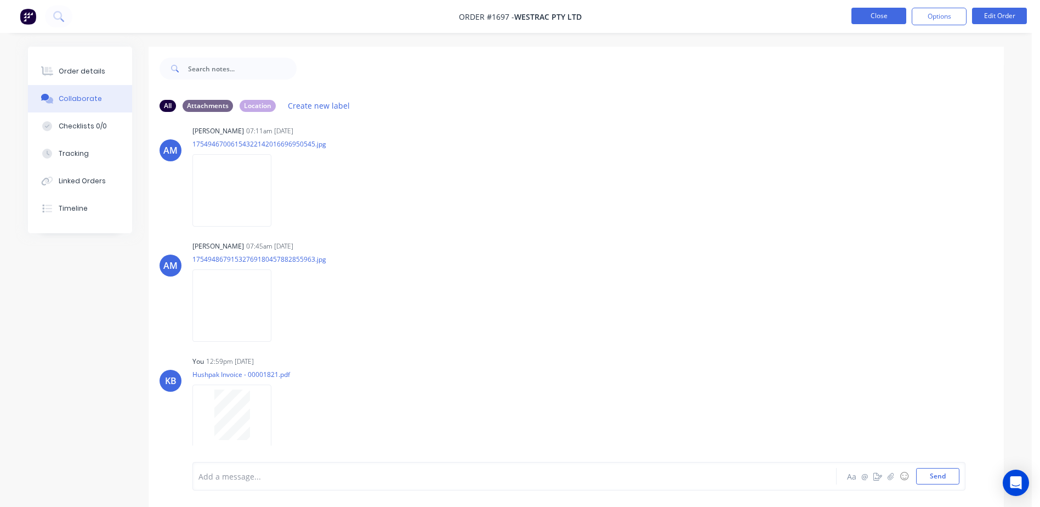
click at [891, 21] on button "Close" at bounding box center [879, 16] width 55 height 16
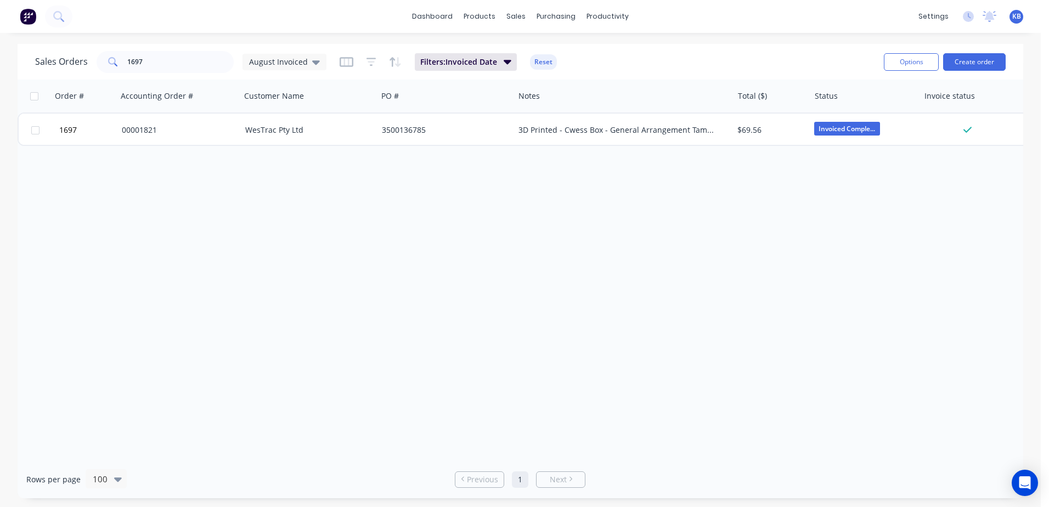
click at [140, 45] on div "Sales Orders 1697 August Invoiced Filters: Invoiced Date Reset Options Create o…" at bounding box center [520, 62] width 1005 height 36
click at [162, 68] on input "1697" at bounding box center [180, 62] width 107 height 22
type input "1"
type input "1832"
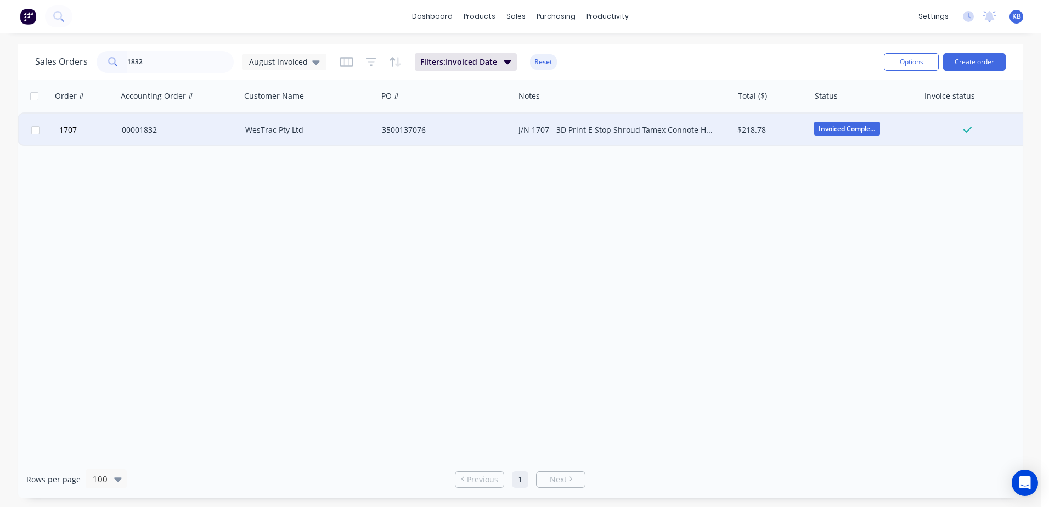
click at [161, 126] on div "00001832" at bounding box center [176, 129] width 109 height 11
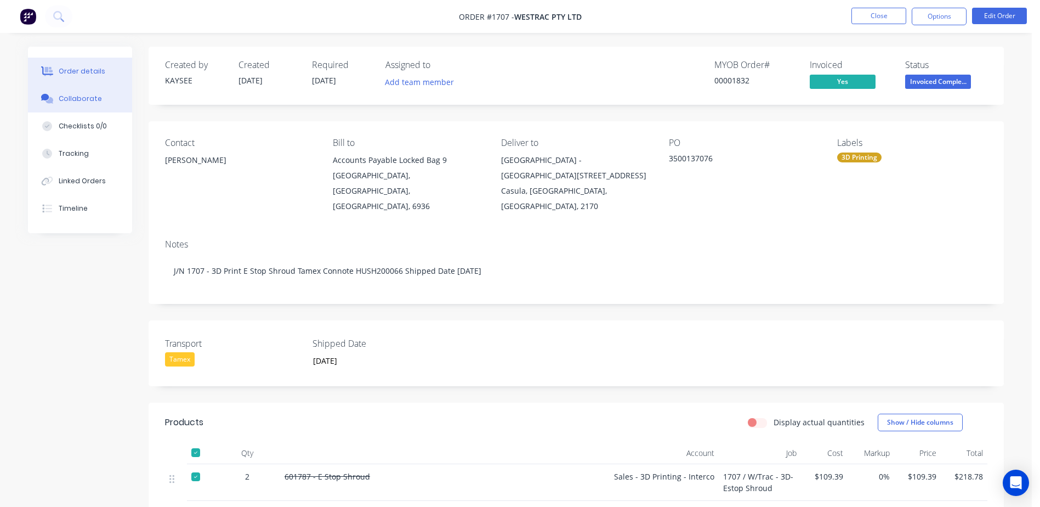
click at [88, 97] on div "Collaborate" at bounding box center [80, 99] width 43 height 10
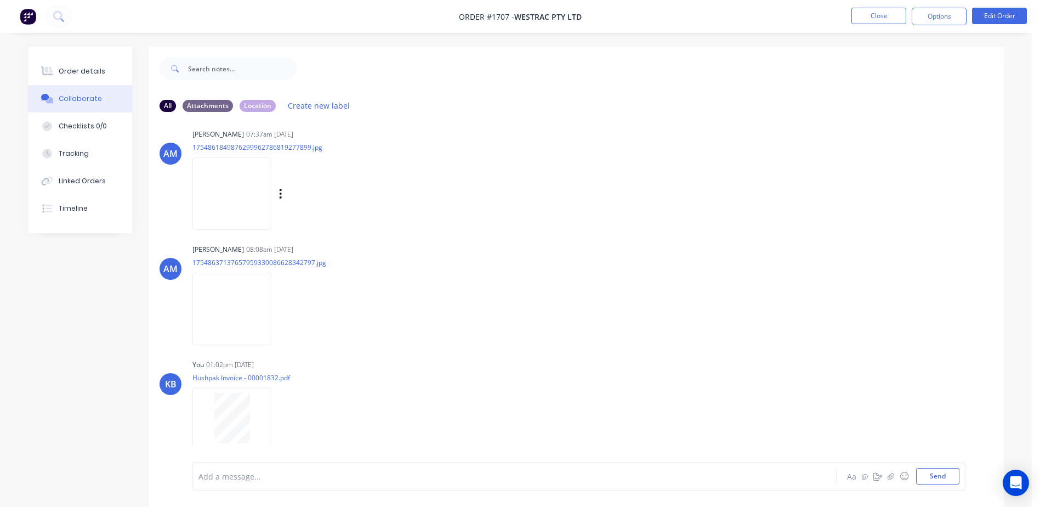
scroll to position [14, 0]
click at [947, 478] on button "Send" at bounding box center [937, 476] width 43 height 16
click at [892, 15] on button "Close" at bounding box center [879, 16] width 55 height 16
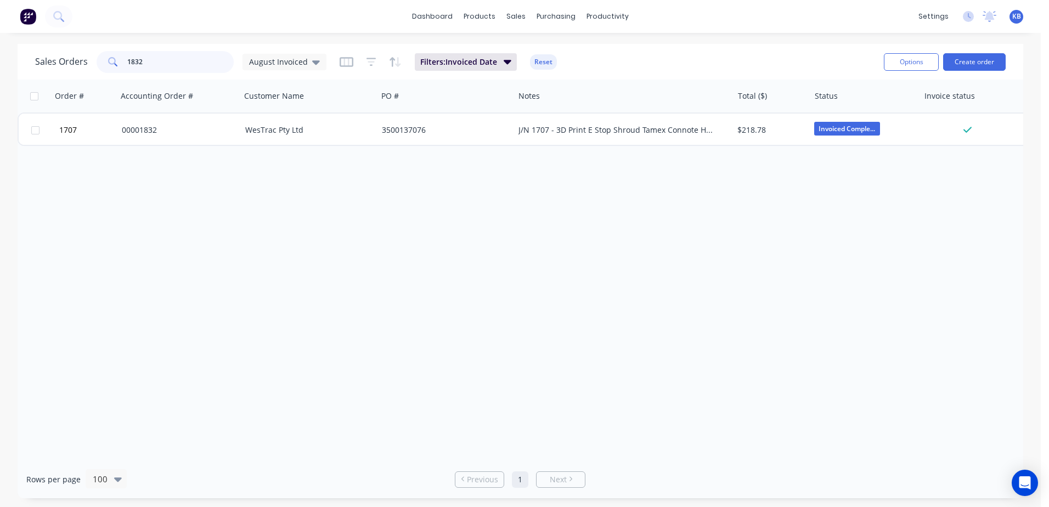
drag, startPoint x: 208, startPoint y: 69, endPoint x: 84, endPoint y: 58, distance: 124.4
click at [93, 54] on div "Sales Orders 1832 August Invoiced" at bounding box center [180, 62] width 291 height 22
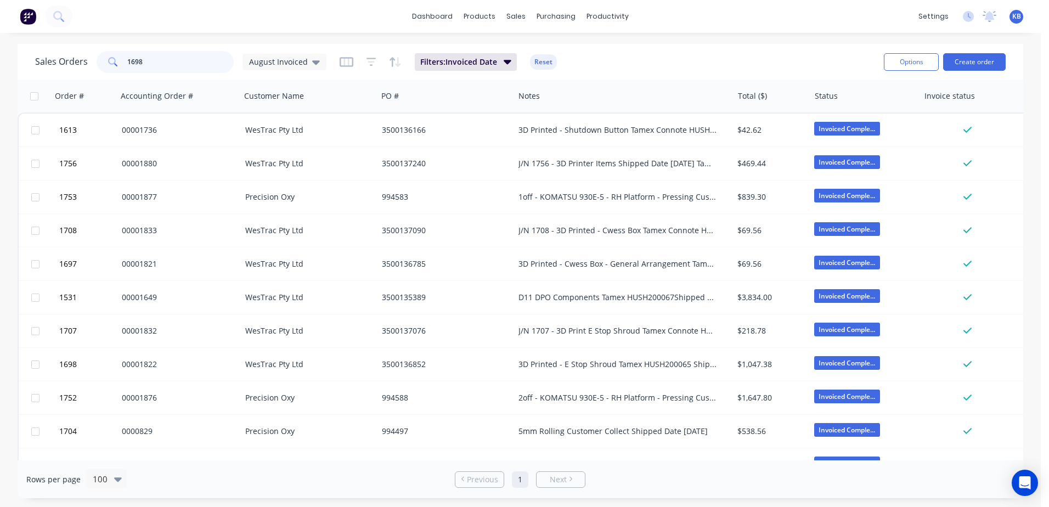
type input "1698"
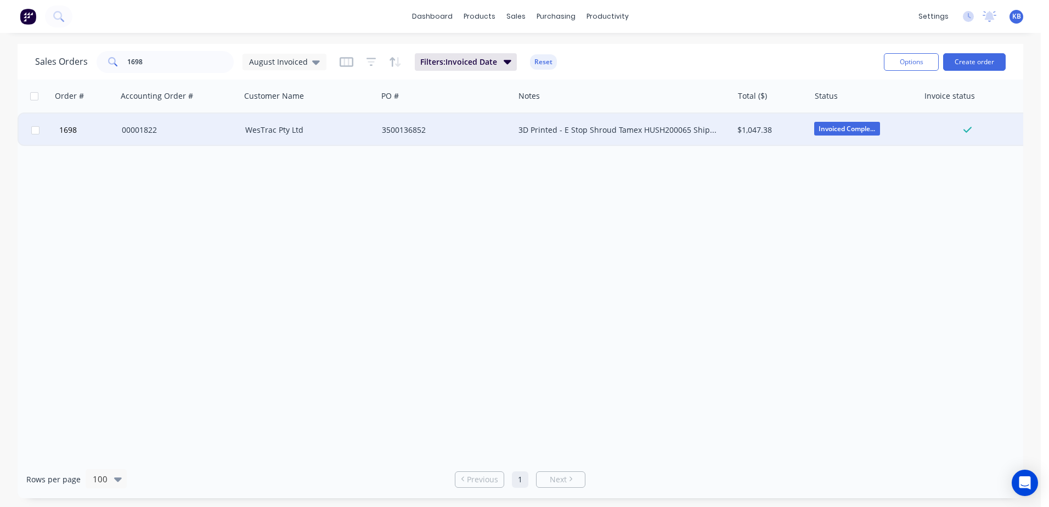
click at [481, 118] on div "3500136852" at bounding box center [445, 130] width 137 height 33
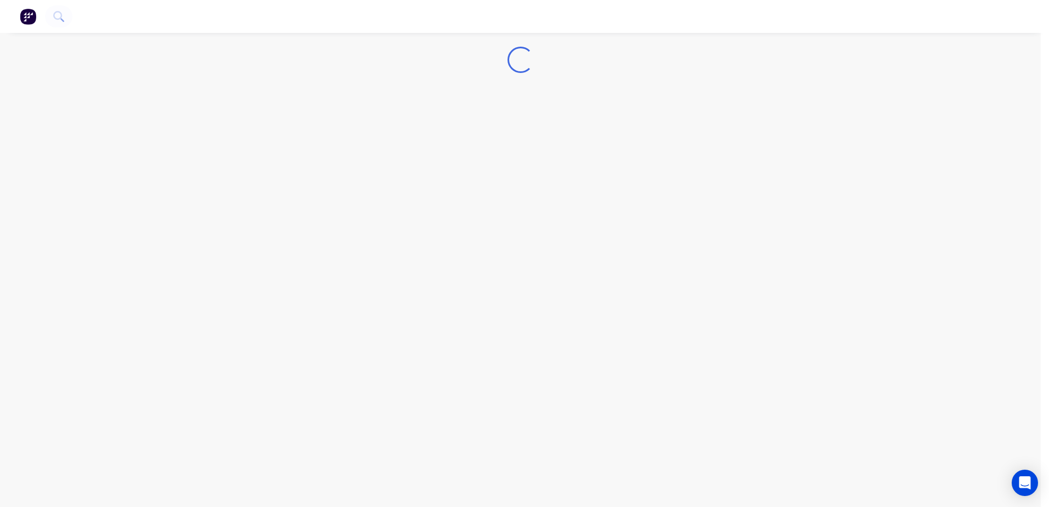
click at [481, 118] on div "Loading..." at bounding box center [520, 253] width 1040 height 507
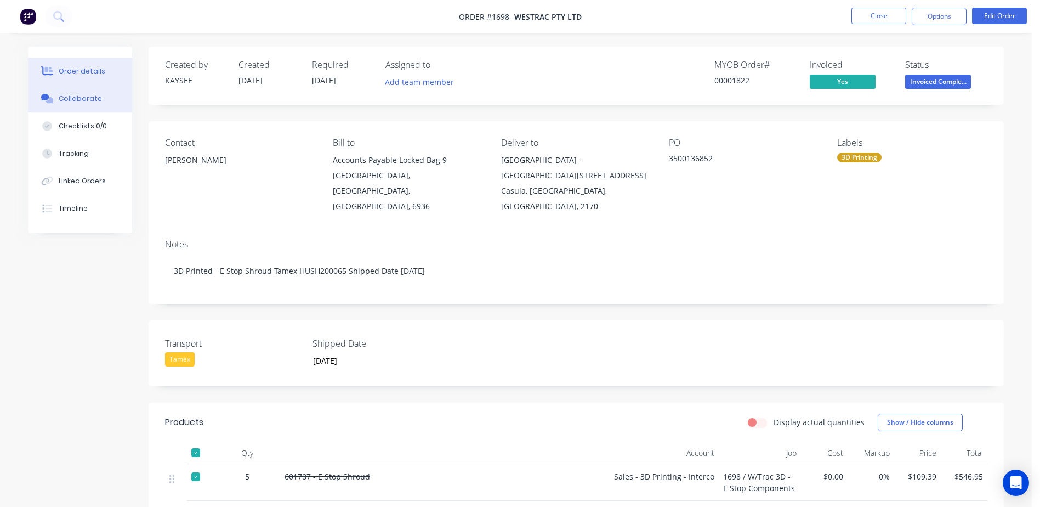
click at [85, 104] on button "Collaborate" at bounding box center [80, 98] width 104 height 27
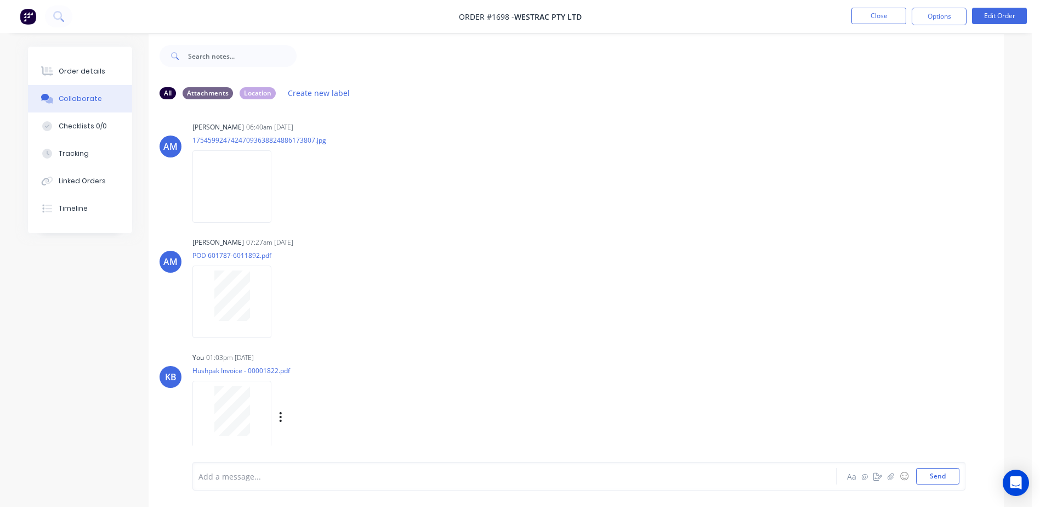
scroll to position [16, 0]
click at [943, 473] on button "Send" at bounding box center [937, 476] width 43 height 16
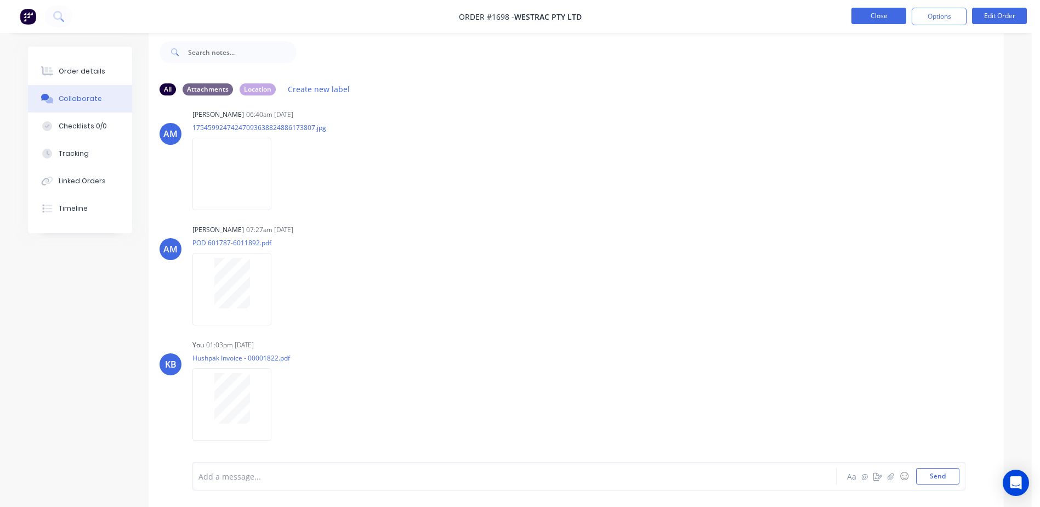
click at [859, 21] on button "Close" at bounding box center [879, 16] width 55 height 16
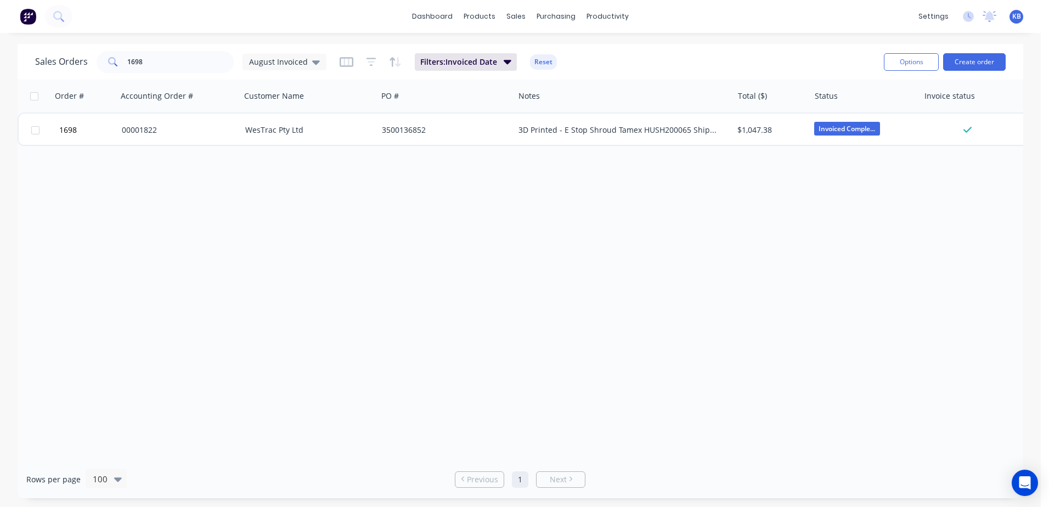
click at [196, 46] on div "Sales Orders 1698 August Invoiced Filters: Invoiced Date Reset Options Create o…" at bounding box center [520, 62] width 1005 height 36
click at [194, 54] on input "1698" at bounding box center [180, 62] width 107 height 22
drag, startPoint x: 194, startPoint y: 54, endPoint x: 101, endPoint y: 42, distance: 93.4
click at [101, 42] on div "dashboard products sales purchasing productivity dashboard products Product Cat…" at bounding box center [520, 253] width 1040 height 507
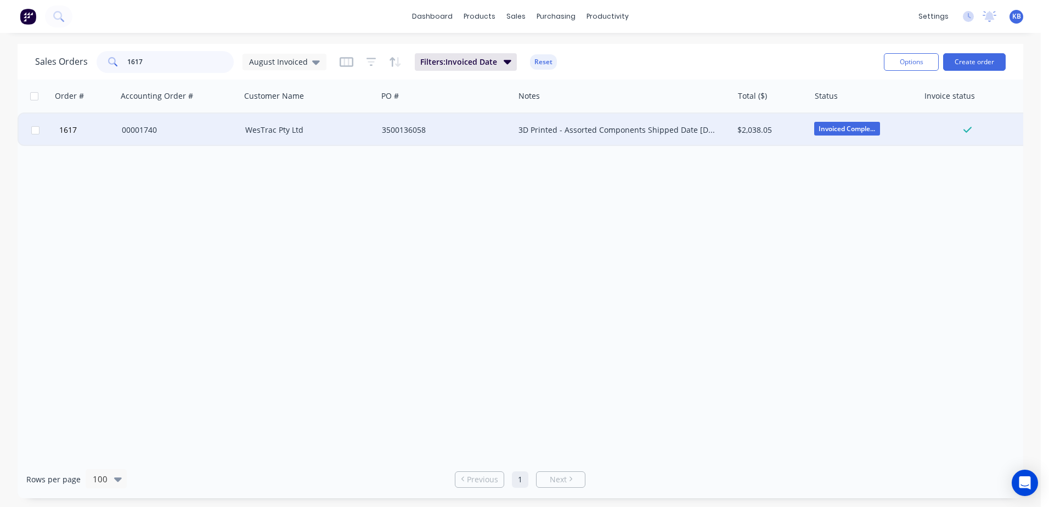
type input "1617"
click at [453, 128] on div "3500136058" at bounding box center [443, 129] width 122 height 11
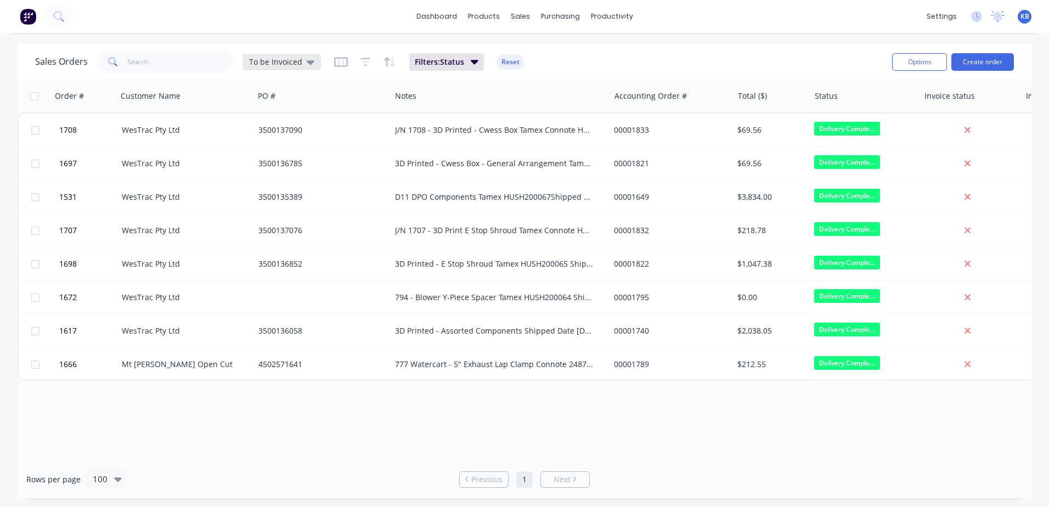
click at [311, 63] on div "To be Invoiced" at bounding box center [281, 62] width 78 height 16
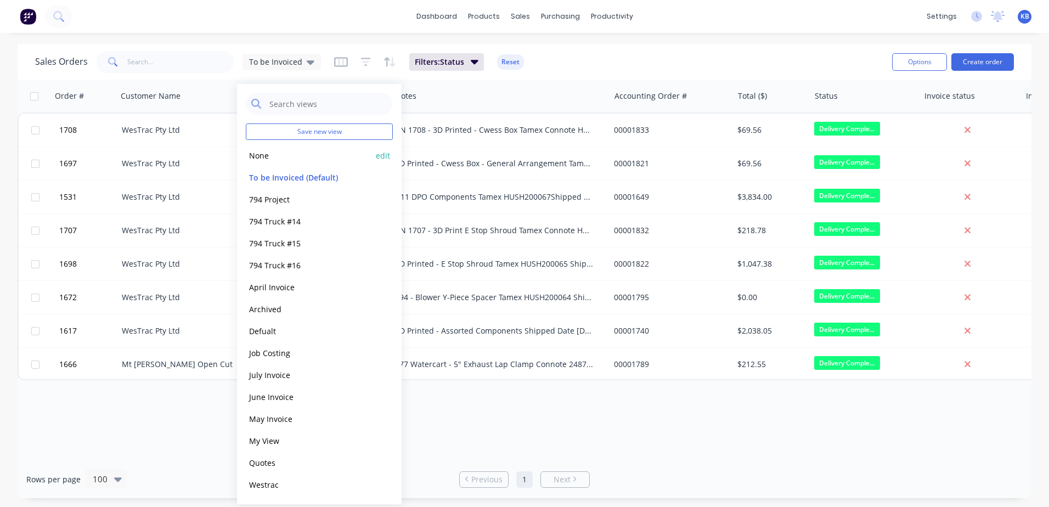
click at [281, 159] on button "None" at bounding box center [308, 155] width 125 height 13
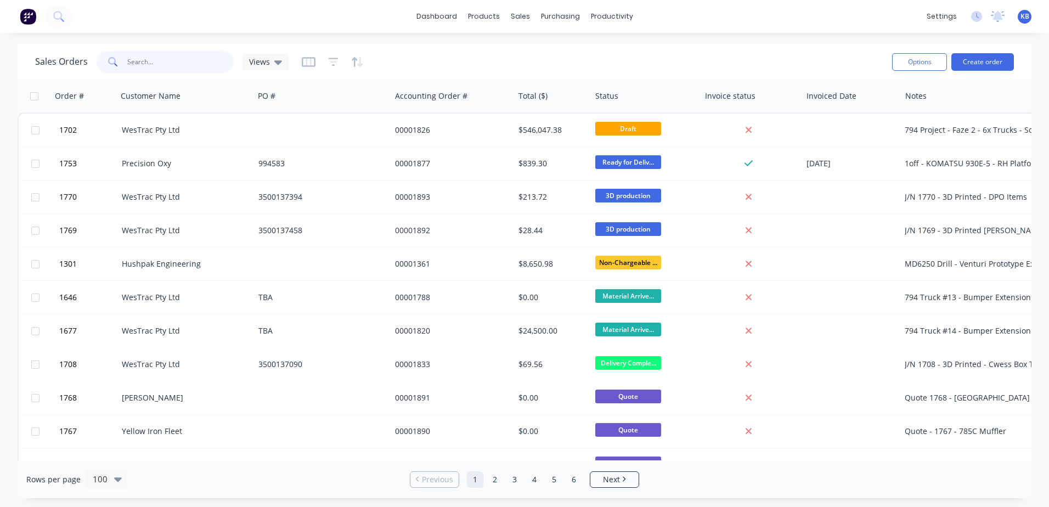
click at [165, 52] on input "text" at bounding box center [180, 62] width 107 height 22
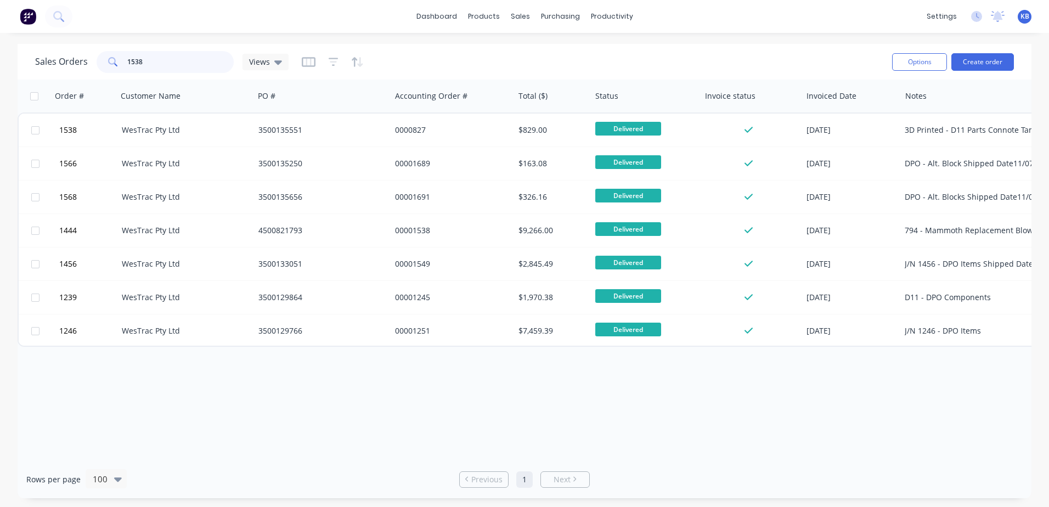
drag, startPoint x: 158, startPoint y: 70, endPoint x: 115, endPoint y: 69, distance: 42.8
click at [127, 70] on input "1538" at bounding box center [180, 62] width 107 height 22
click at [275, 64] on icon at bounding box center [278, 62] width 8 height 12
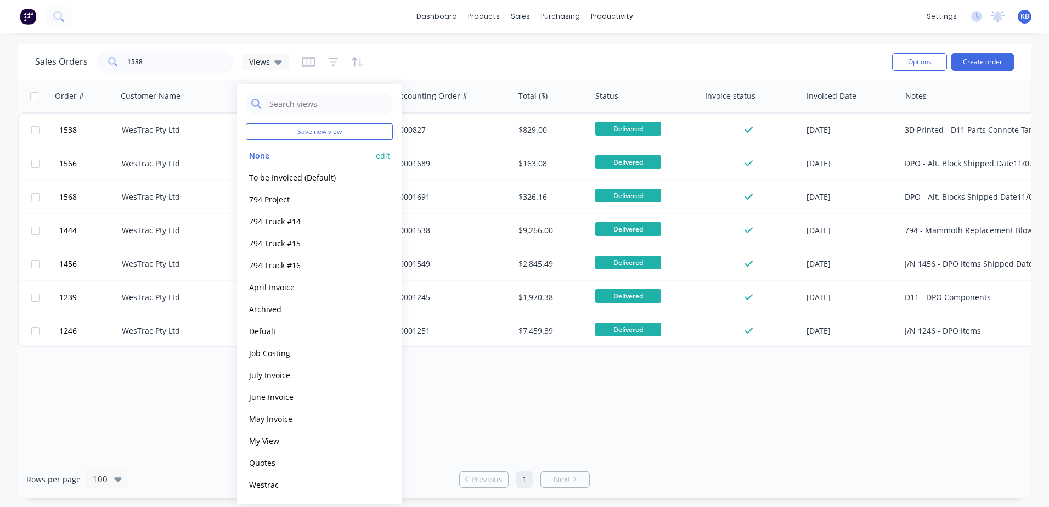
click at [267, 149] on button "None" at bounding box center [308, 155] width 125 height 13
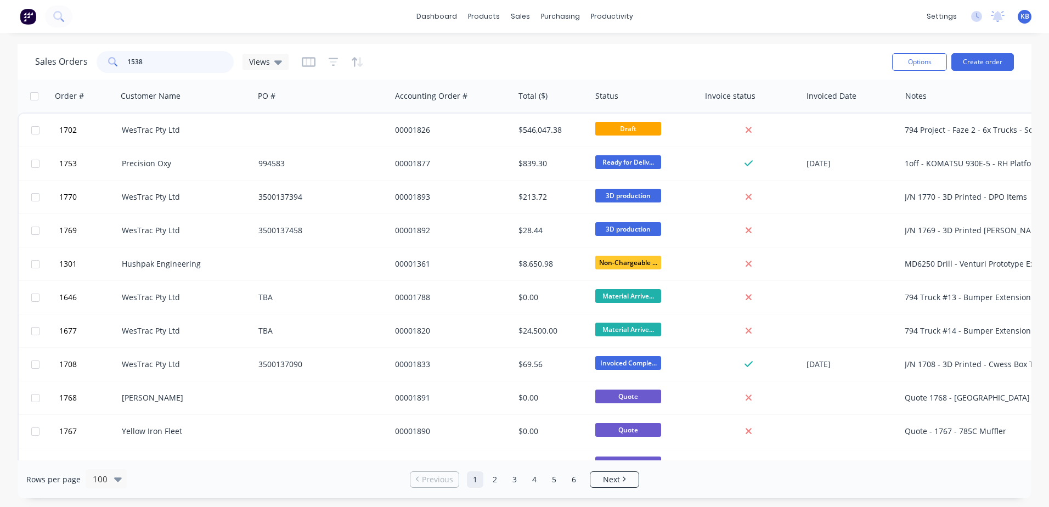
drag, startPoint x: 172, startPoint y: 62, endPoint x: 27, endPoint y: 49, distance: 145.9
click at [39, 50] on div "Sales Orders 1538 Views" at bounding box center [459, 61] width 848 height 27
type input "1613"
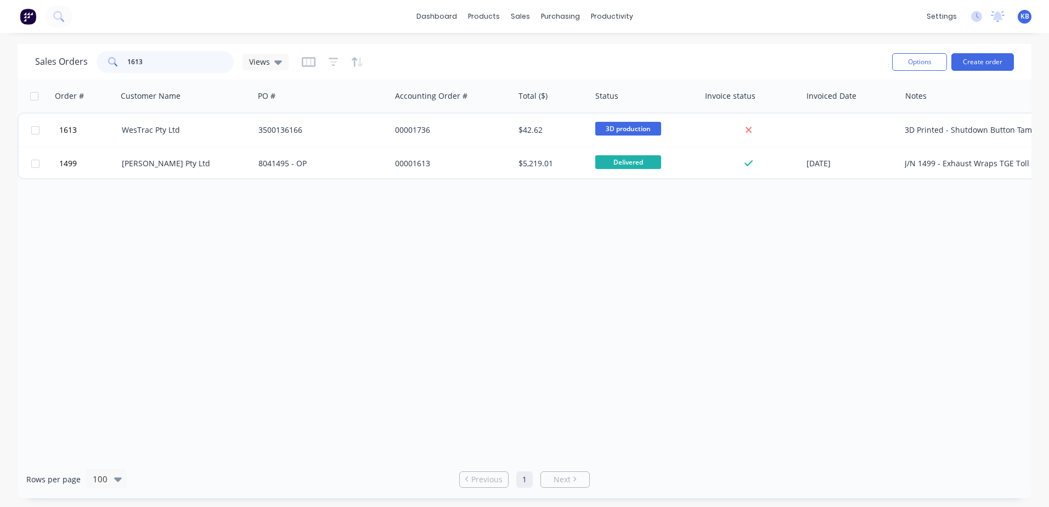
drag, startPoint x: 117, startPoint y: 58, endPoint x: 41, endPoint y: 35, distance: 79.1
click at [105, 56] on div "1613" at bounding box center [165, 62] width 137 height 22
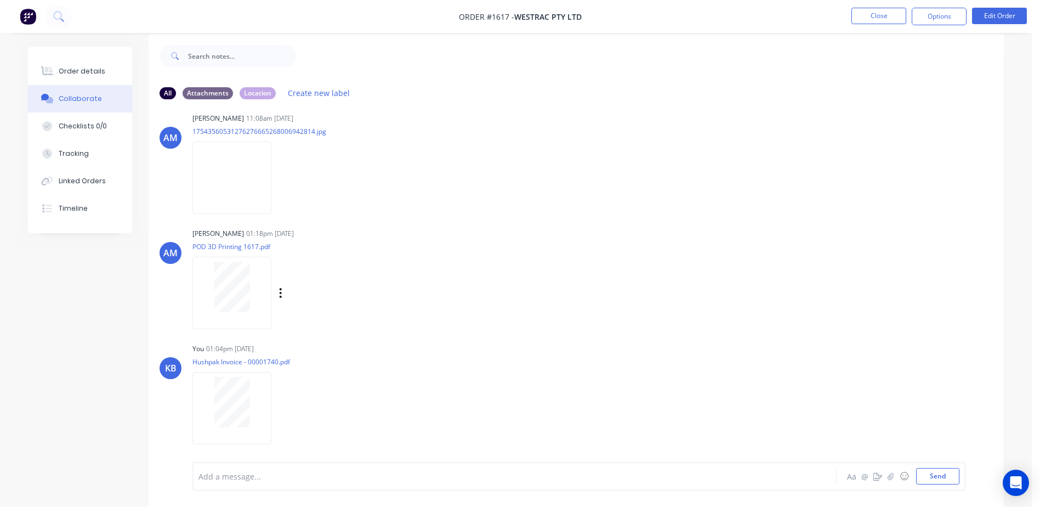
scroll to position [16, 0]
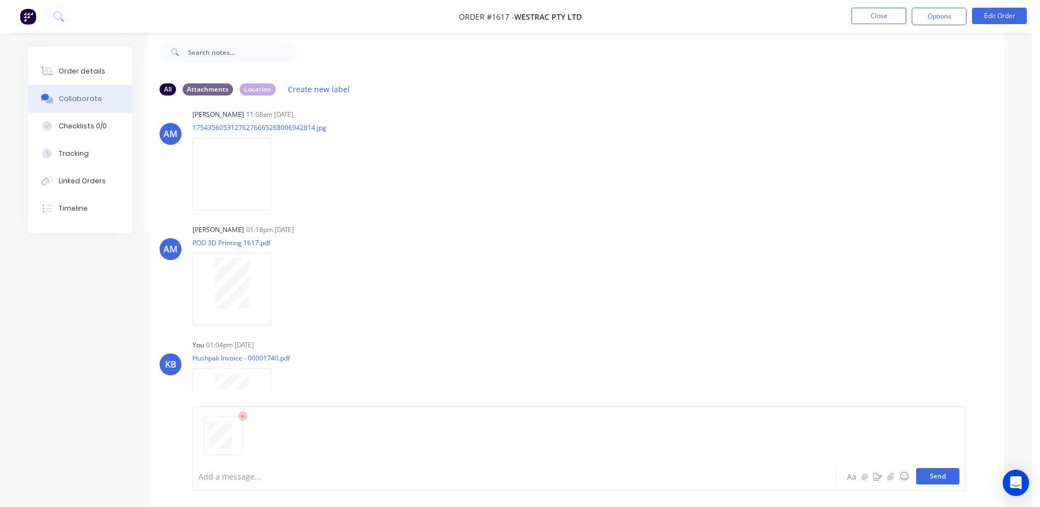
click at [942, 481] on button "Send" at bounding box center [937, 476] width 43 height 16
click at [891, 15] on button "Close" at bounding box center [879, 16] width 55 height 16
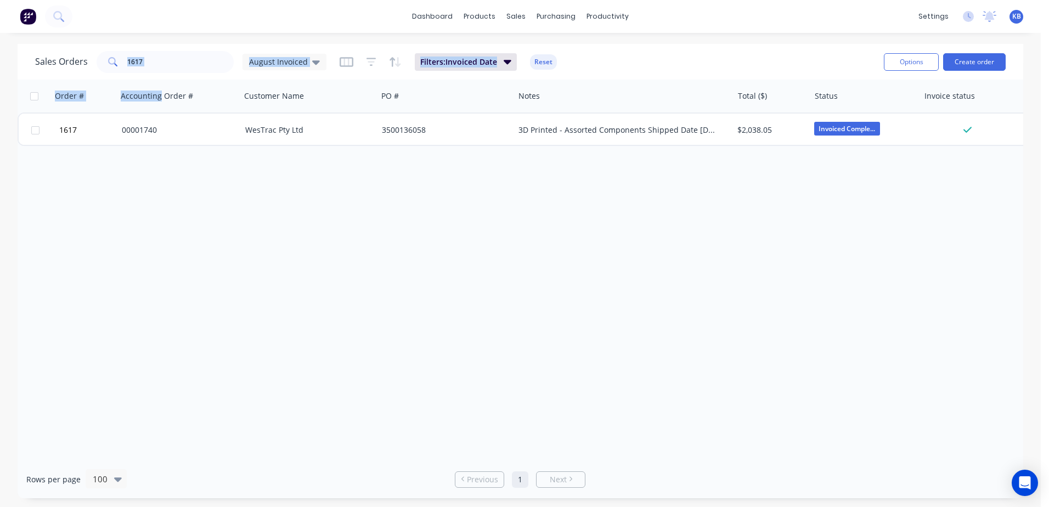
click at [160, 78] on div "Sales Orders [DATE] Invoiced Filters: Invoiced Date Reset Options Create order …" at bounding box center [520, 271] width 1005 height 454
click at [180, 58] on input "1617" at bounding box center [180, 62] width 107 height 22
drag, startPoint x: 180, startPoint y: 58, endPoint x: 98, endPoint y: 46, distance: 83.6
click at [128, 43] on div "dashboard products sales purchasing productivity dashboard products Product Cat…" at bounding box center [520, 253] width 1040 height 507
type input "1736"
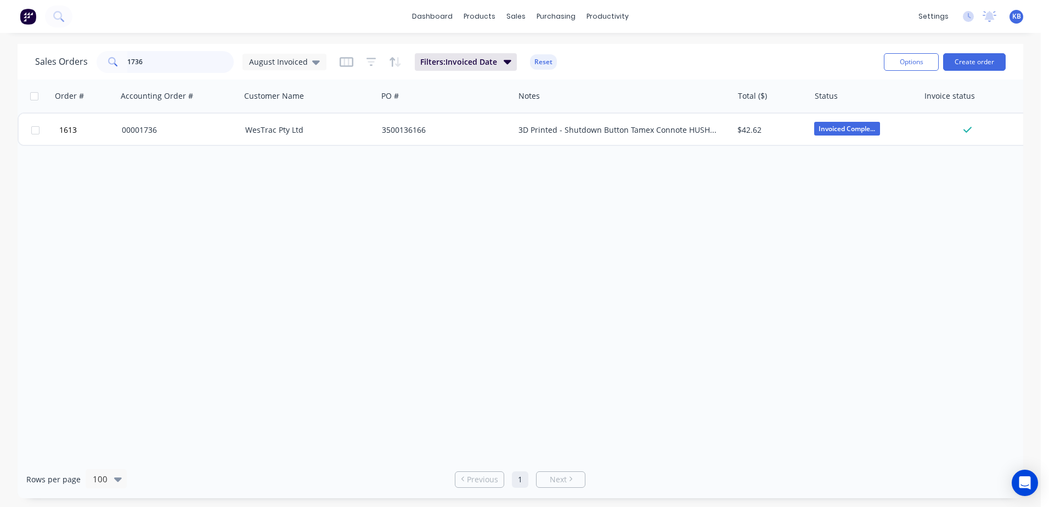
click at [177, 69] on input "1736" at bounding box center [180, 62] width 107 height 22
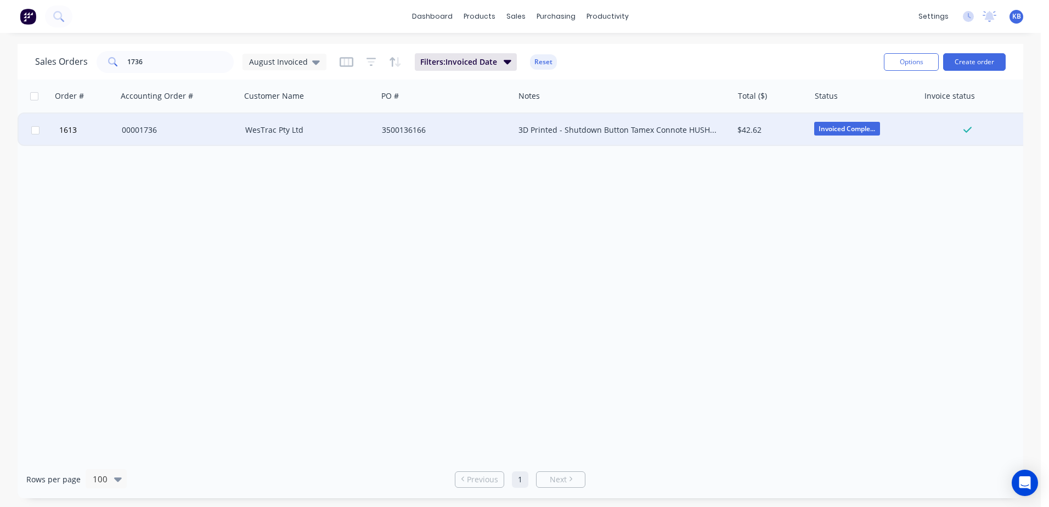
click at [171, 123] on div "00001736" at bounding box center [178, 130] width 123 height 33
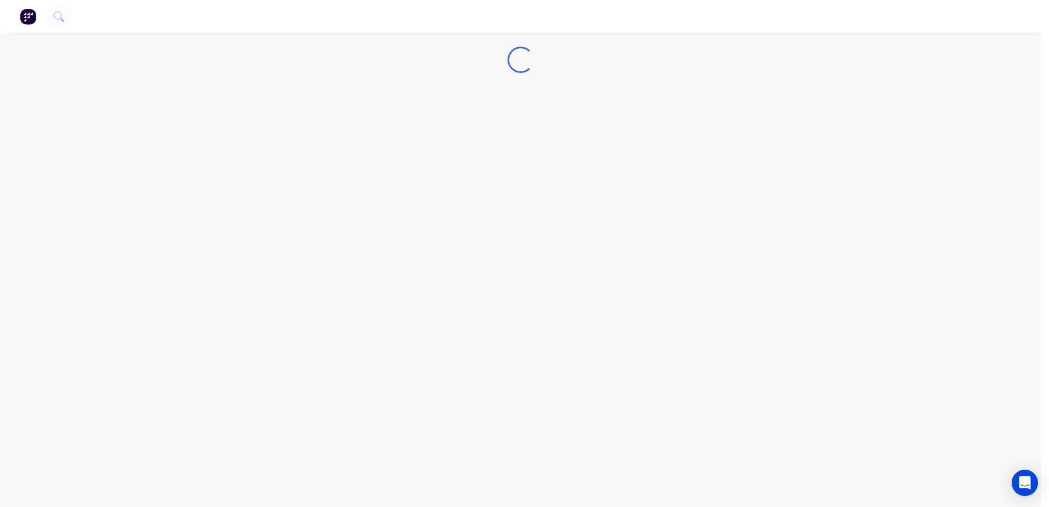
click at [173, 122] on div "Loading..." at bounding box center [520, 253] width 1040 height 507
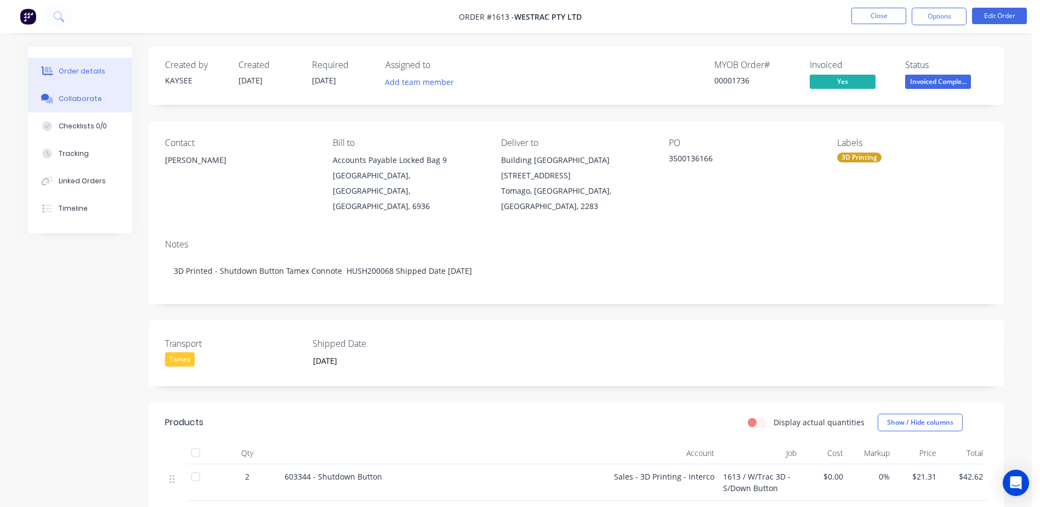
click at [94, 104] on button "Collaborate" at bounding box center [80, 98] width 104 height 27
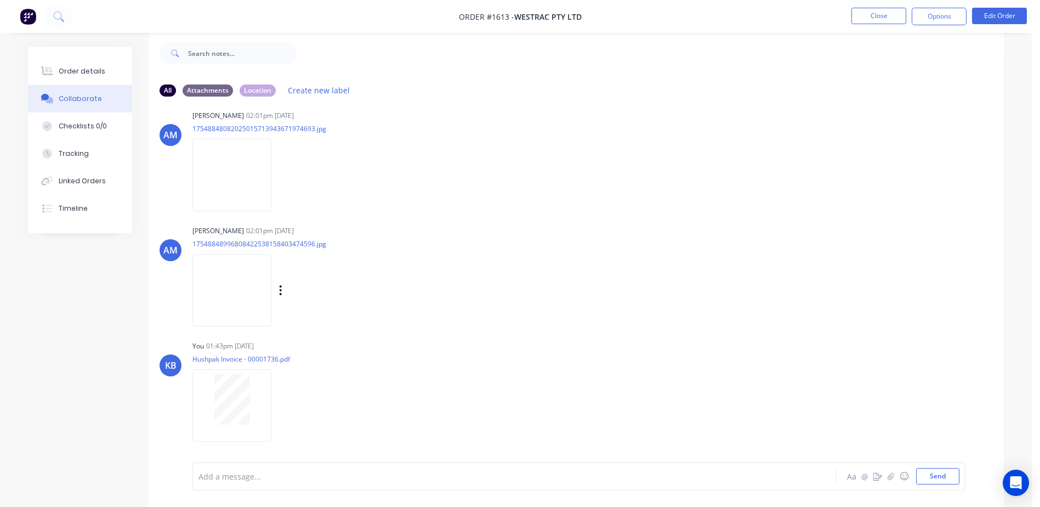
scroll to position [16, 0]
click at [938, 479] on button "Send" at bounding box center [937, 476] width 43 height 16
click at [886, 20] on button "Close" at bounding box center [879, 16] width 55 height 16
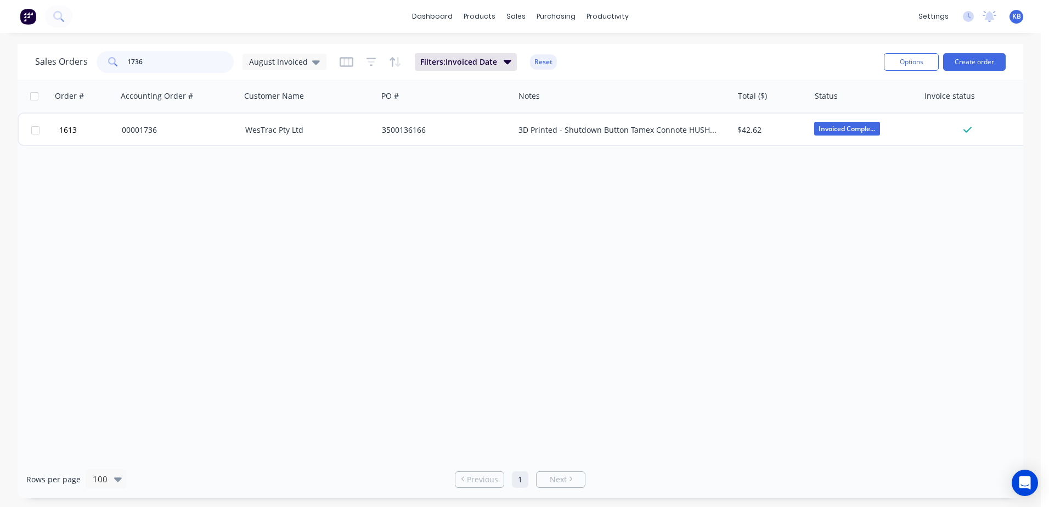
drag, startPoint x: 145, startPoint y: 61, endPoint x: 104, endPoint y: 58, distance: 40.7
click at [104, 58] on div "1736" at bounding box center [165, 62] width 137 height 22
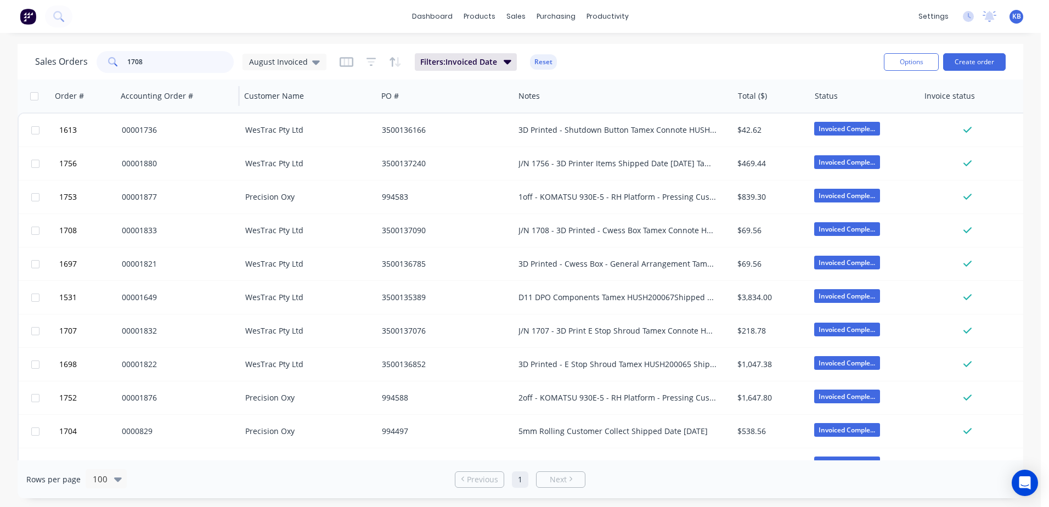
type input "1708"
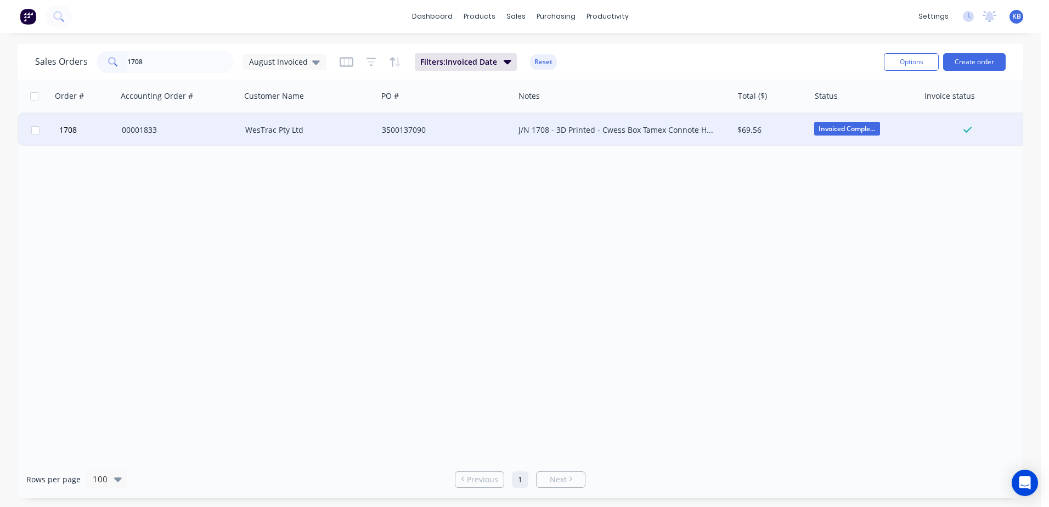
click at [279, 133] on div "WesTrac Pty Ltd" at bounding box center [306, 129] width 122 height 11
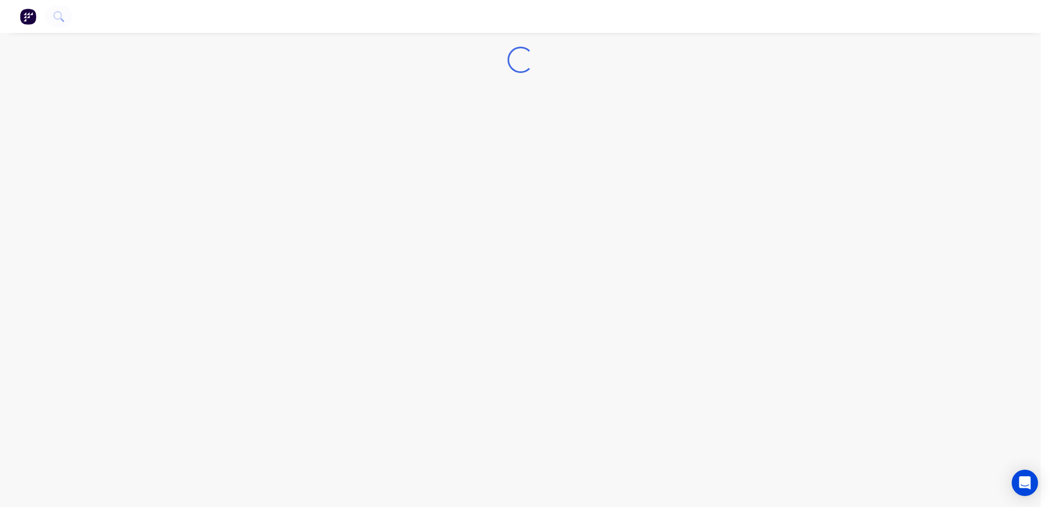
click at [279, 133] on div "Loading..." at bounding box center [520, 253] width 1040 height 507
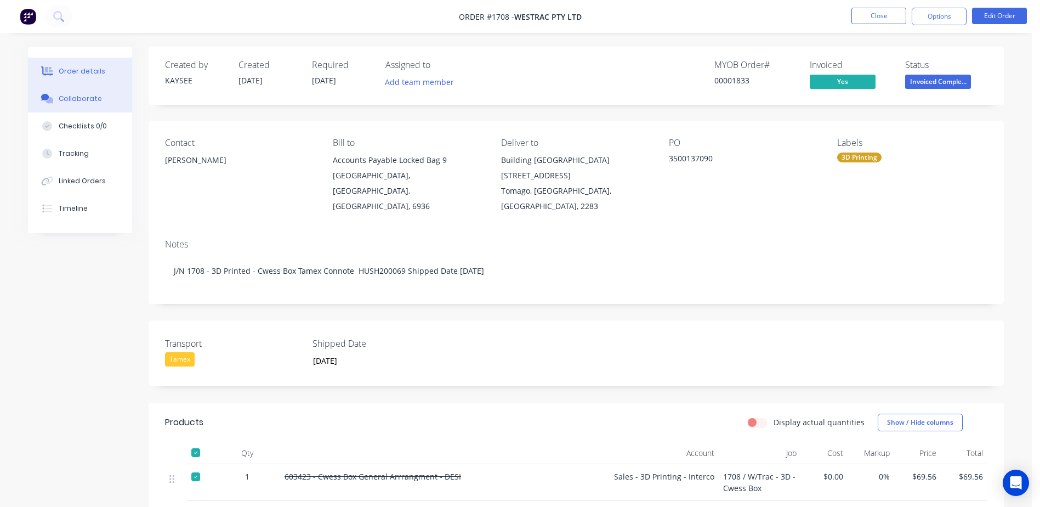
click at [84, 99] on div "Collaborate" at bounding box center [80, 99] width 43 height 10
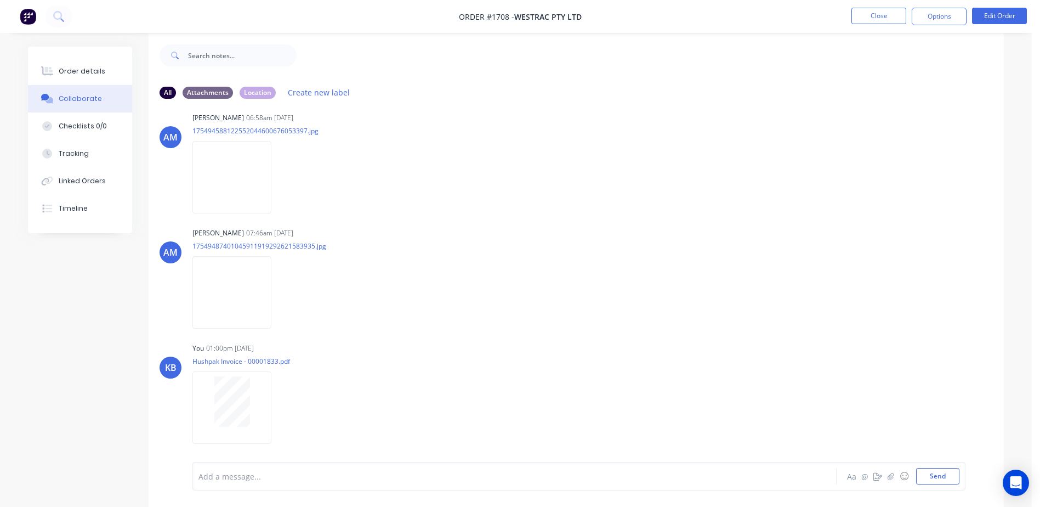
scroll to position [16, 0]
click at [942, 474] on button "Send" at bounding box center [937, 476] width 43 height 16
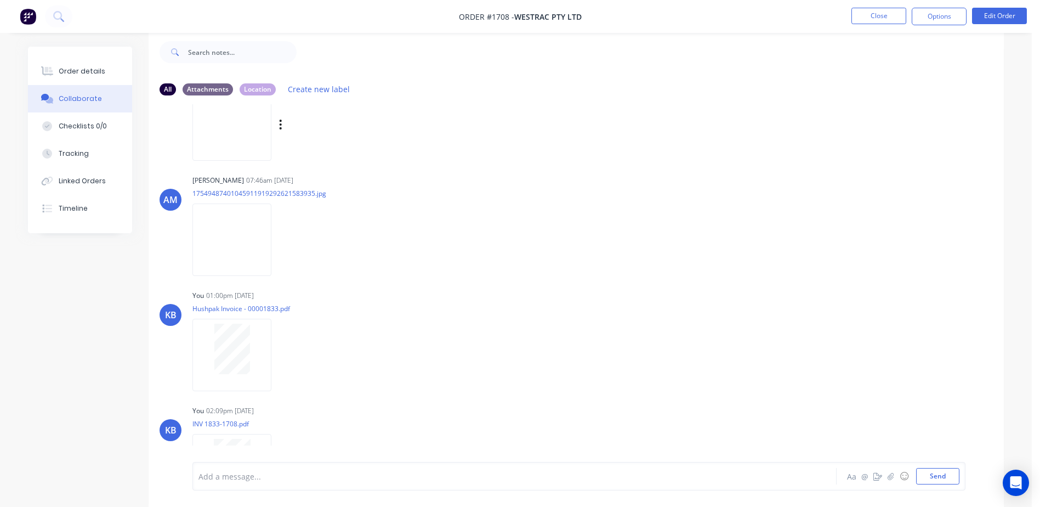
scroll to position [129, 0]
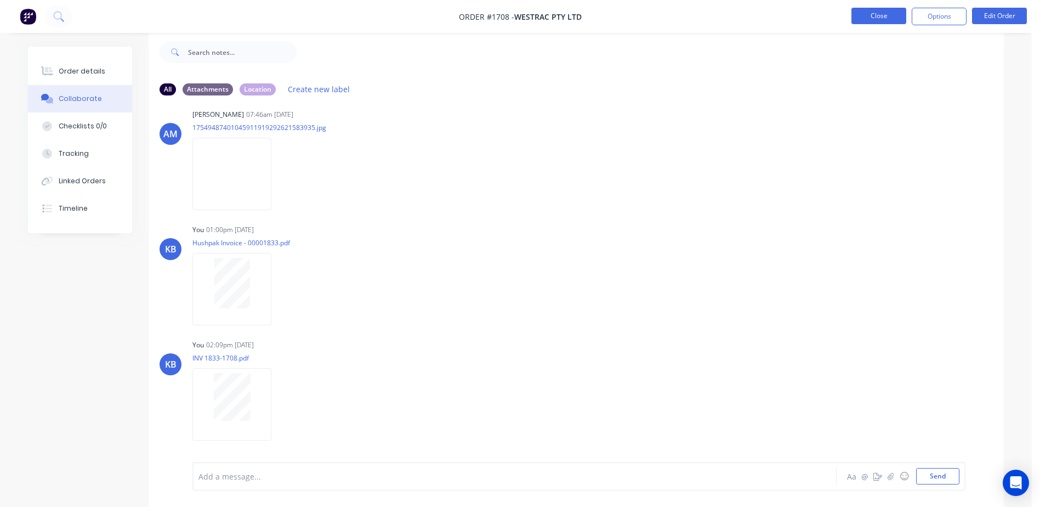
click at [888, 13] on button "Close" at bounding box center [879, 16] width 55 height 16
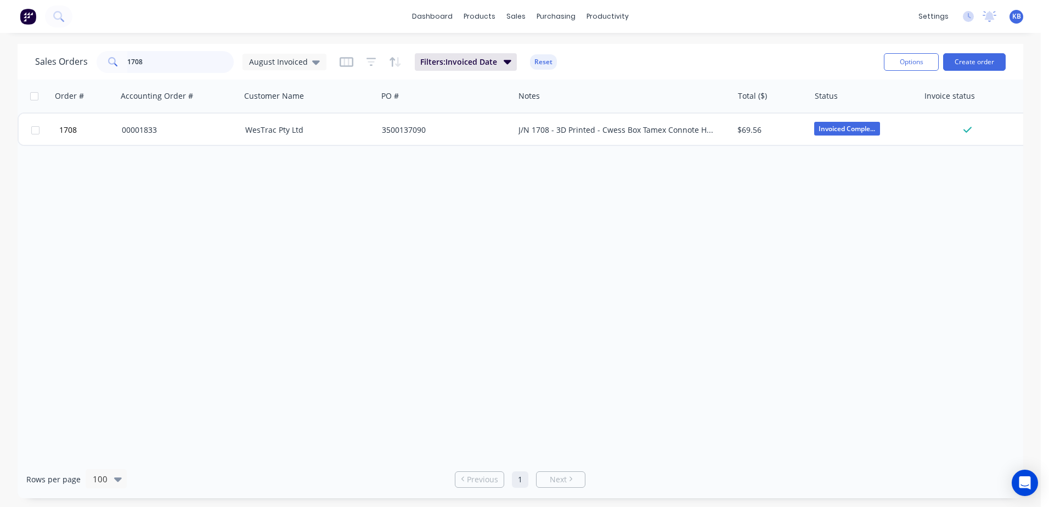
click at [169, 60] on input "1708" at bounding box center [180, 62] width 107 height 22
type input "1"
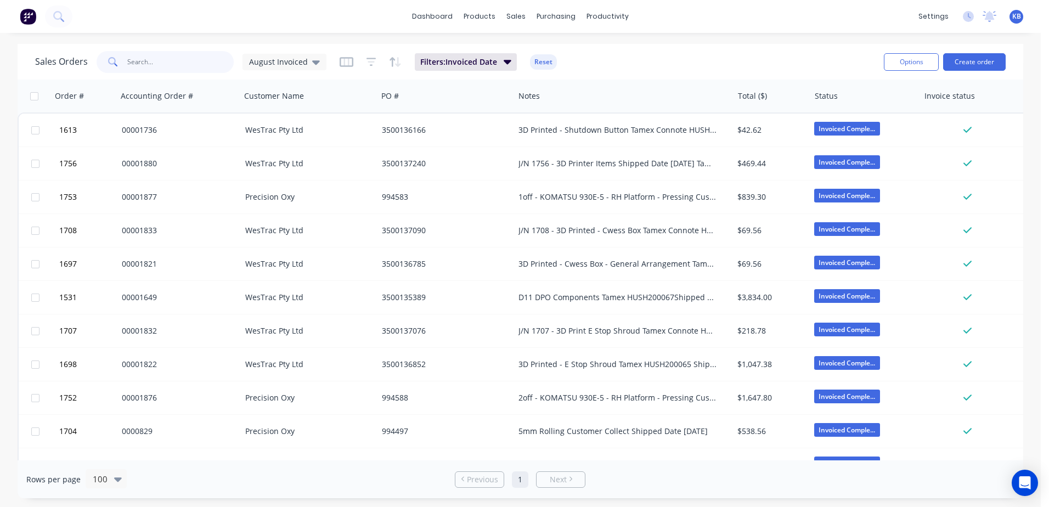
click at [162, 59] on input "text" at bounding box center [180, 62] width 107 height 22
type input "1756"
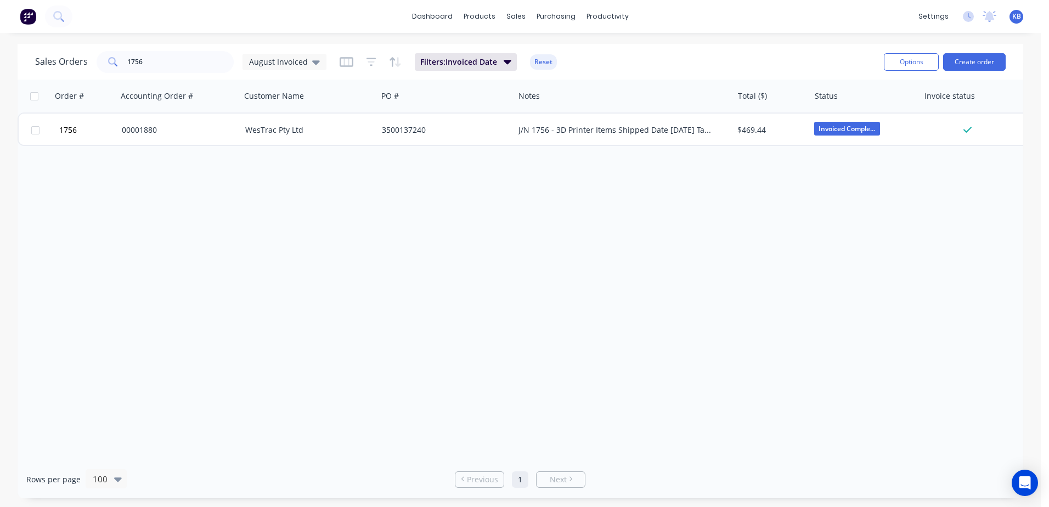
click at [256, 145] on div "Order # Accounting Order # Customer Name PO # Notes Total ($) Status Invoice st…" at bounding box center [520, 270] width 1005 height 381
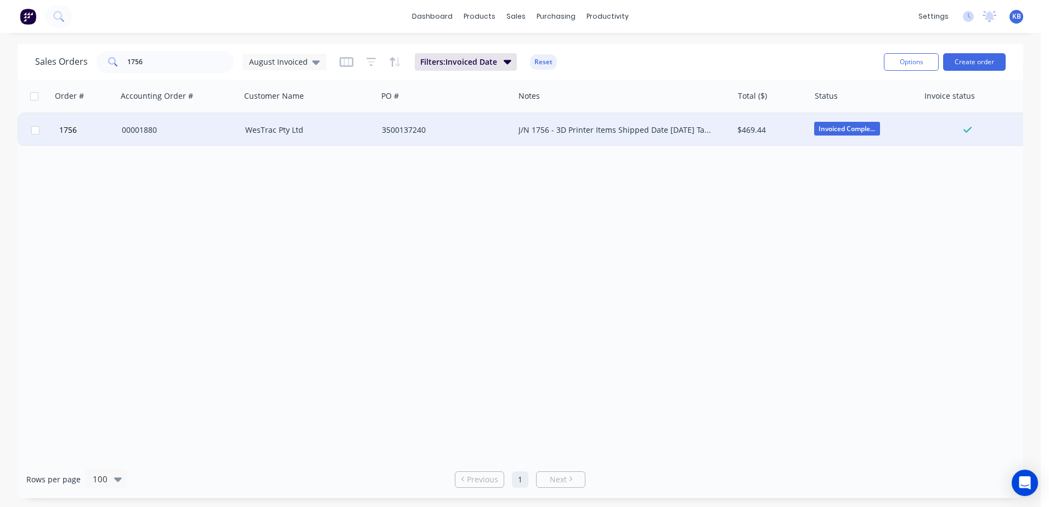
click at [263, 136] on div "WesTrac Pty Ltd" at bounding box center [309, 130] width 137 height 33
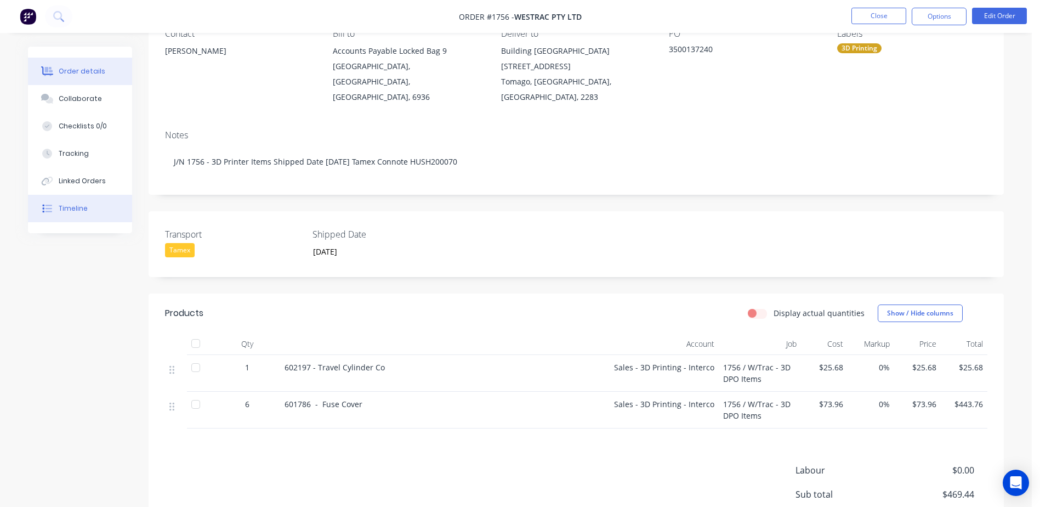
scroll to position [110, 0]
click at [72, 109] on button "Collaborate" at bounding box center [80, 98] width 104 height 27
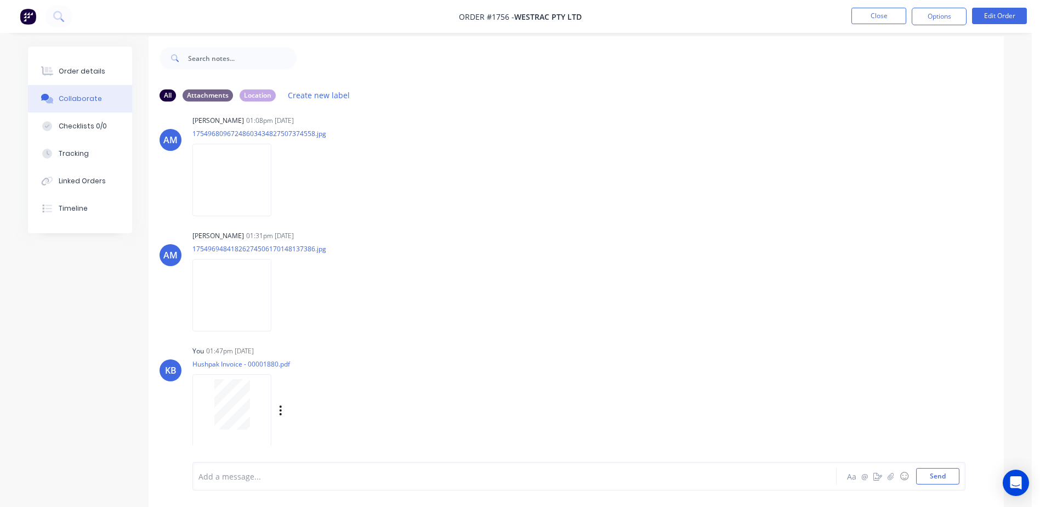
scroll to position [16, 0]
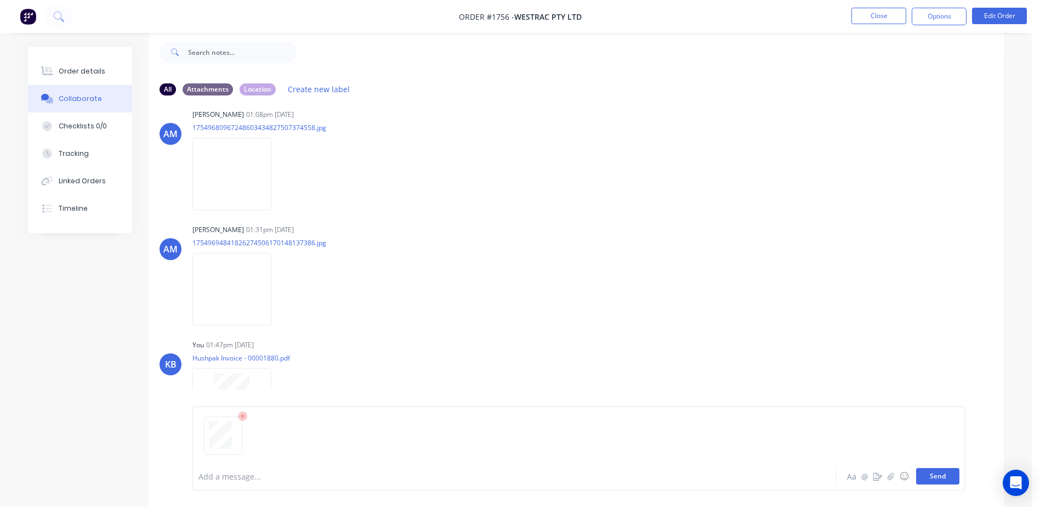
click at [940, 469] on button "Send" at bounding box center [937, 476] width 43 height 16
click at [887, 10] on button "Close" at bounding box center [879, 16] width 55 height 16
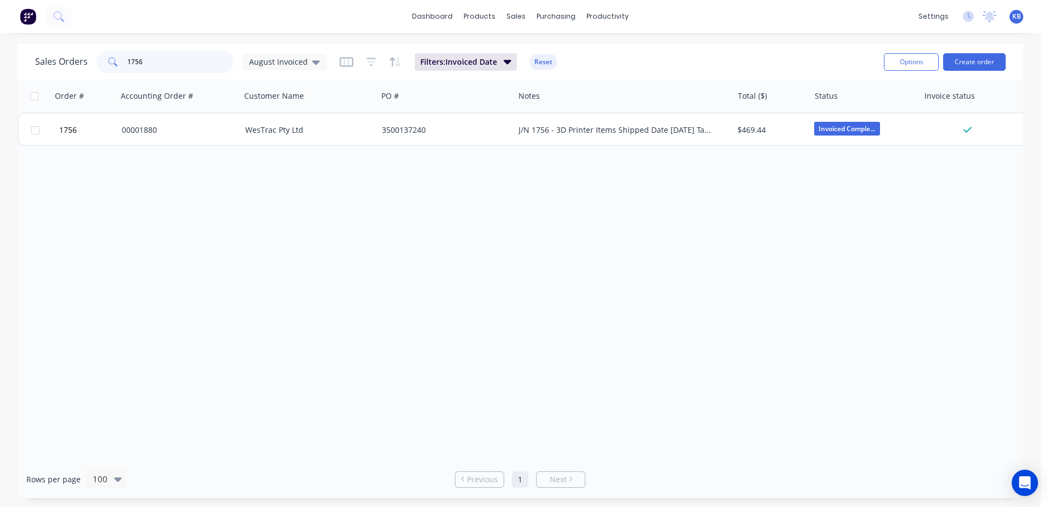
drag, startPoint x: 163, startPoint y: 65, endPoint x: 99, endPoint y: 52, distance: 65.6
click at [99, 52] on div "1756" at bounding box center [165, 62] width 137 height 22
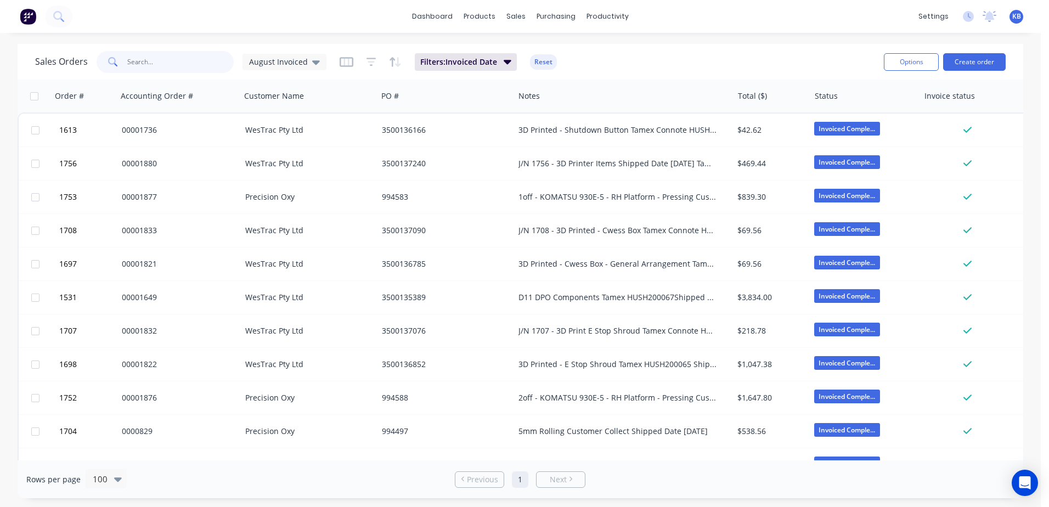
click at [155, 67] on input "text" at bounding box center [180, 62] width 107 height 22
type input "1756"
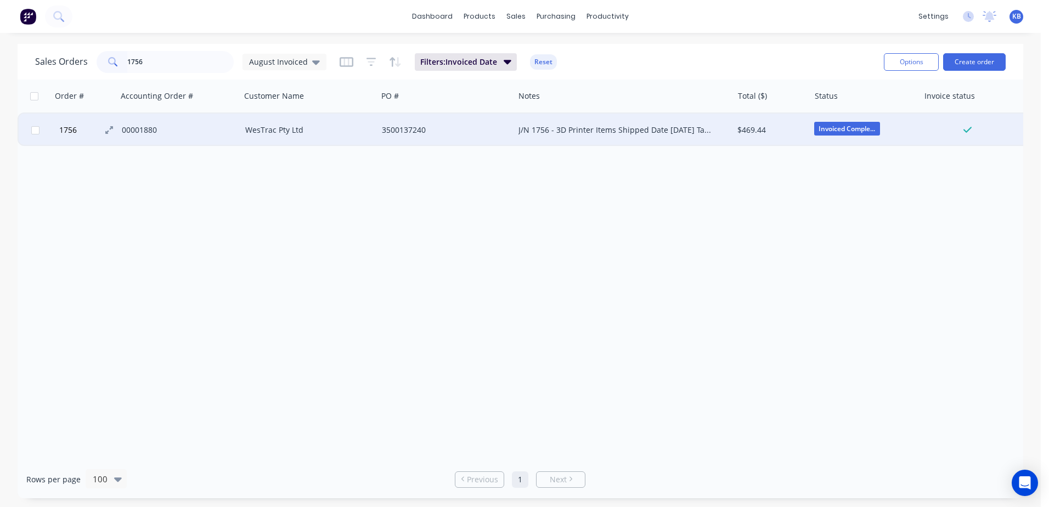
click at [103, 134] on button "1756" at bounding box center [89, 130] width 66 height 33
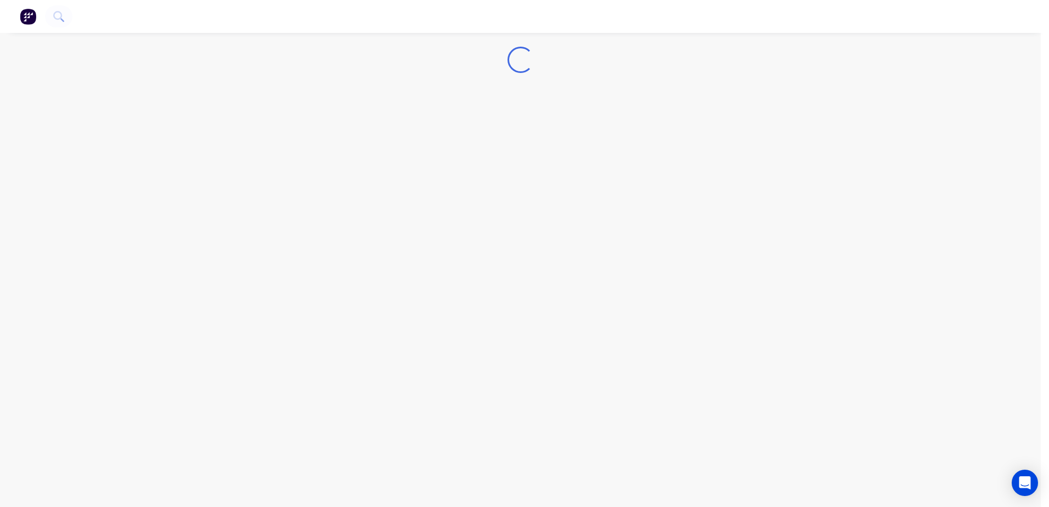
click at [103, 134] on div "Loading..." at bounding box center [520, 253] width 1040 height 507
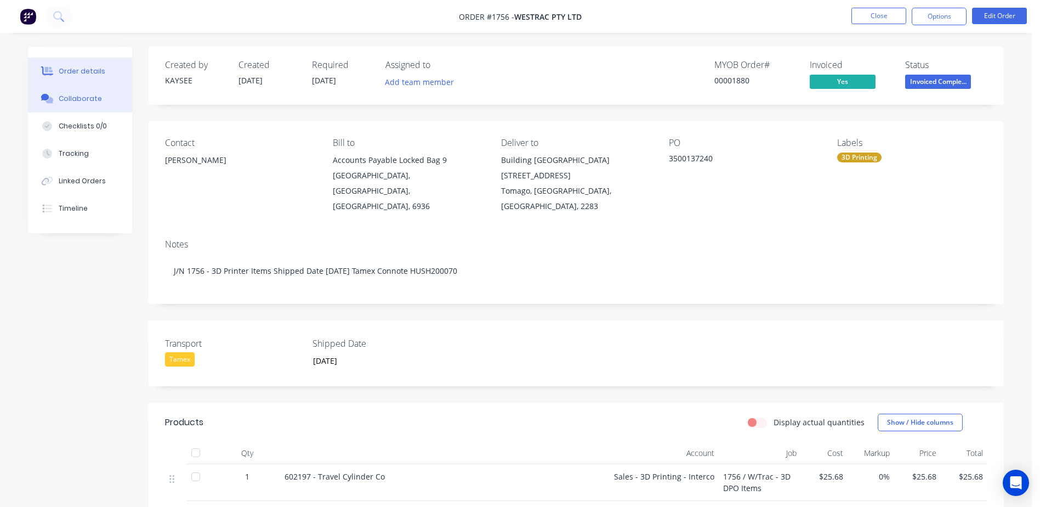
click at [78, 103] on div "Collaborate" at bounding box center [80, 99] width 43 height 10
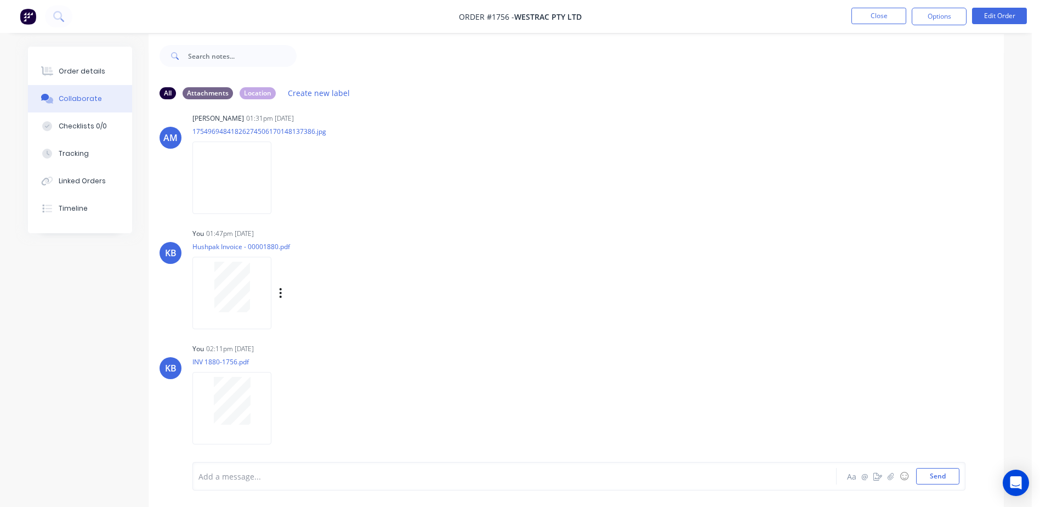
scroll to position [16, 0]
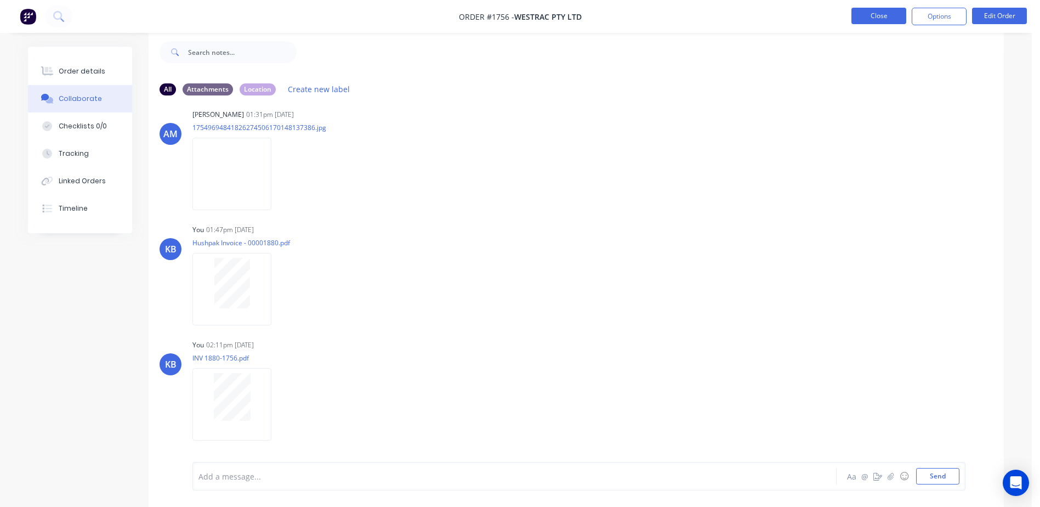
click at [870, 13] on button "Close" at bounding box center [879, 16] width 55 height 16
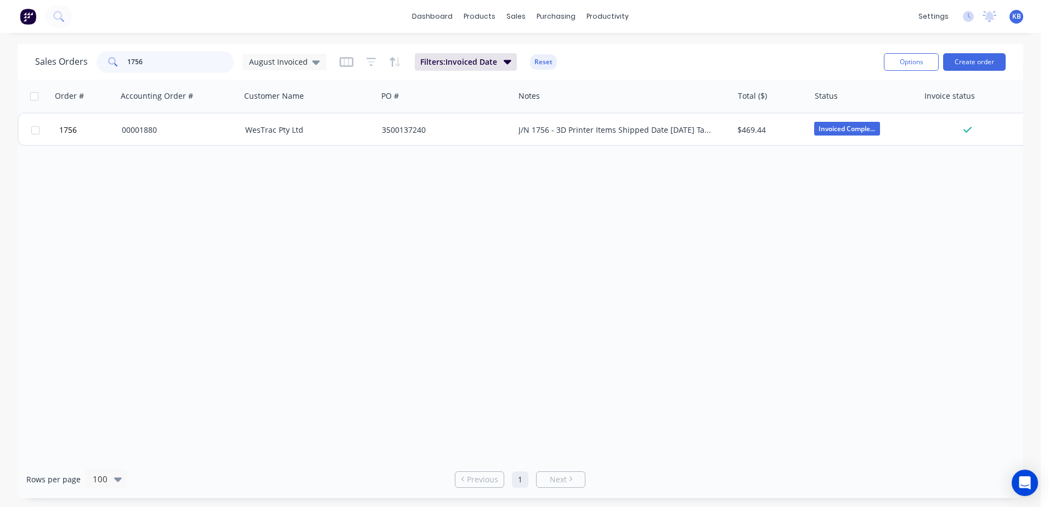
drag, startPoint x: 157, startPoint y: 69, endPoint x: 67, endPoint y: 69, distance: 89.4
click at [78, 69] on div "Sales Orders [DATE] Invoiced" at bounding box center [180, 62] width 291 height 22
click at [308, 58] on div "August Invoiced" at bounding box center [284, 62] width 71 height 10
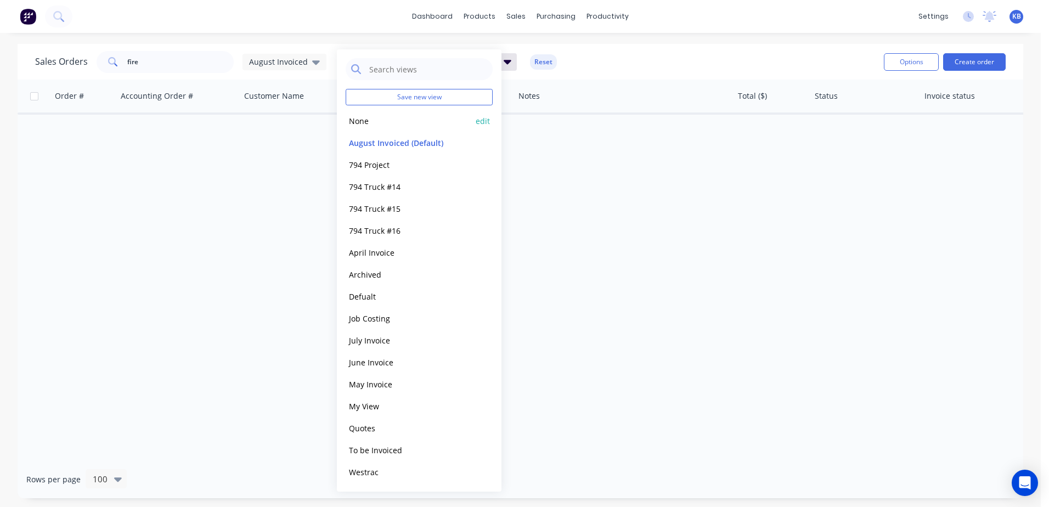
click at [363, 118] on button "None" at bounding box center [408, 121] width 125 height 13
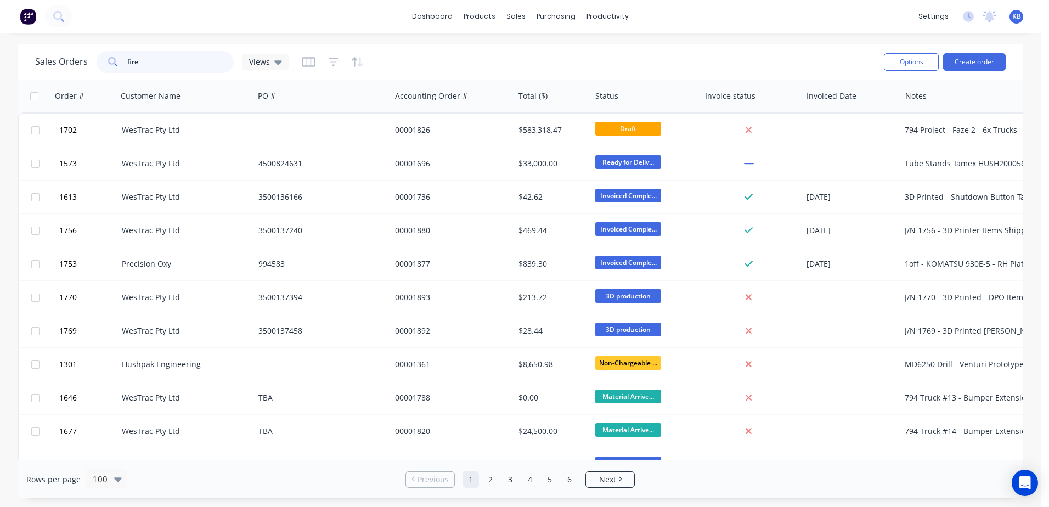
drag, startPoint x: 132, startPoint y: 54, endPoint x: 159, endPoint y: 56, distance: 26.5
click at [132, 53] on input "fire" at bounding box center [180, 62] width 107 height 22
click at [159, 56] on input "fire" at bounding box center [180, 62] width 107 height 22
click at [159, 63] on input "fire" at bounding box center [180, 62] width 107 height 22
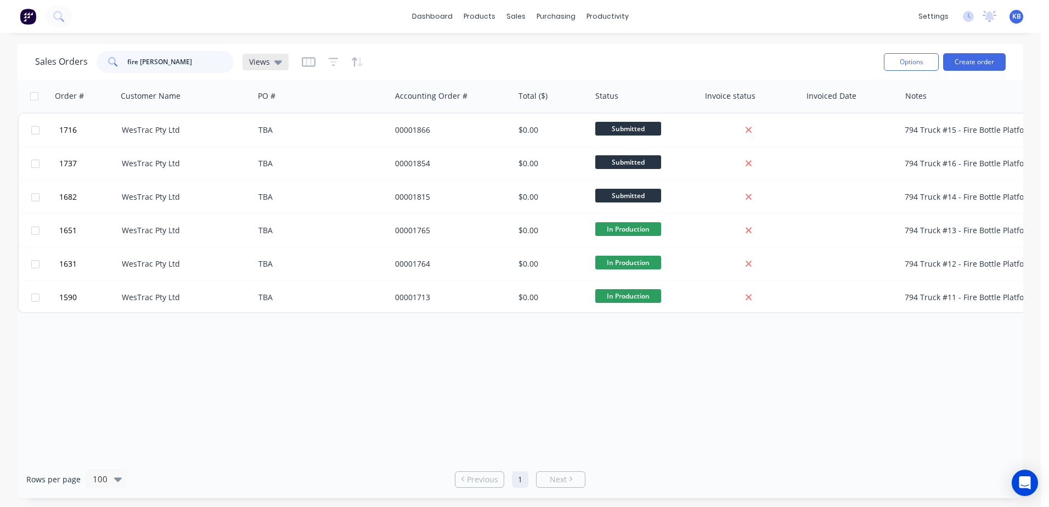
type input "fire [PERSON_NAME]"
click at [274, 61] on icon at bounding box center [278, 62] width 8 height 4
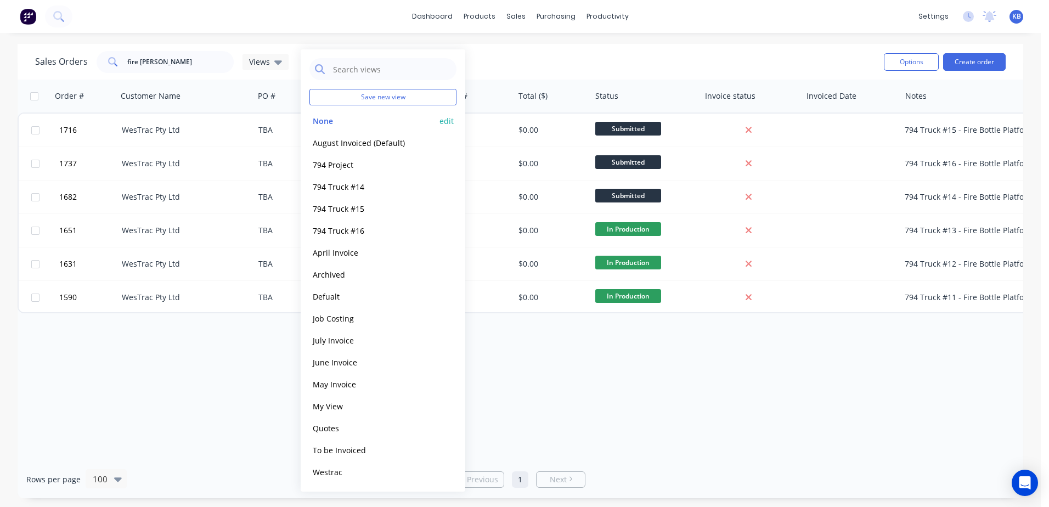
click at [444, 123] on button "edit" at bounding box center [446, 121] width 14 height 12
click at [502, 95] on label "Set as your default view" at bounding box center [546, 95] width 88 height 12
click at [496, 95] on input "Set as your default view" at bounding box center [491, 94] width 9 height 10
checkbox input "true"
click at [499, 96] on div "Set as your default view" at bounding box center [560, 95] width 147 height 12
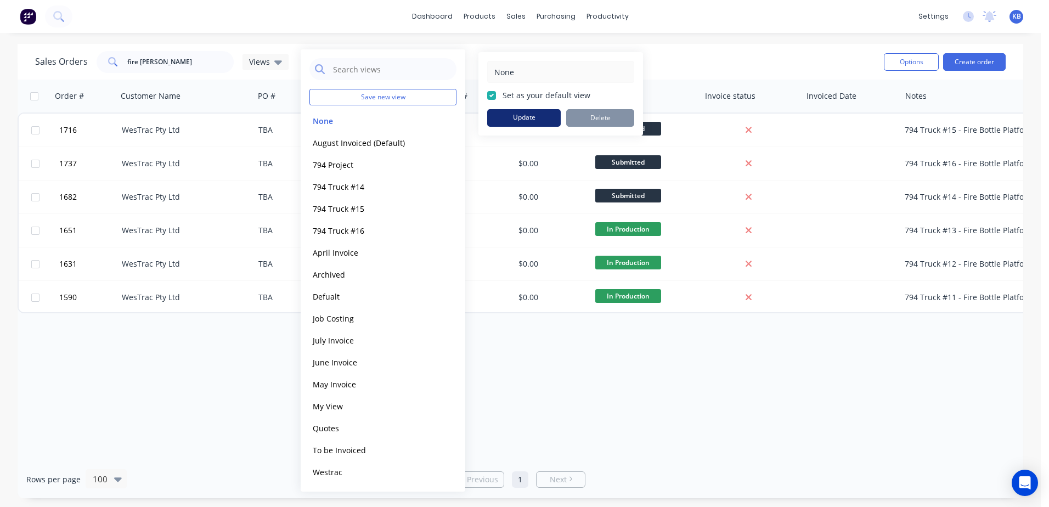
click at [512, 111] on button "Update" at bounding box center [523, 118] width 73 height 18
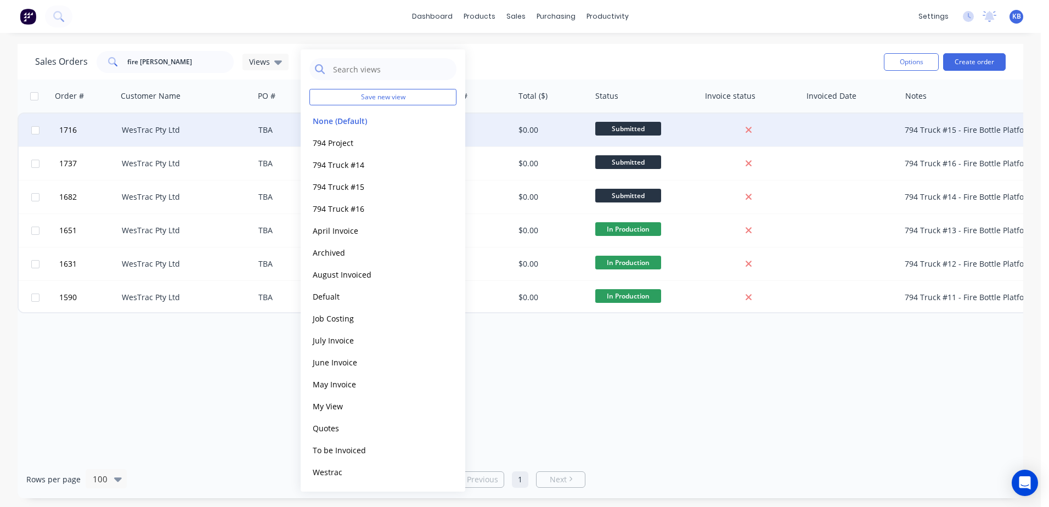
click at [175, 124] on div "WesTrac Pty Ltd" at bounding box center [183, 129] width 122 height 11
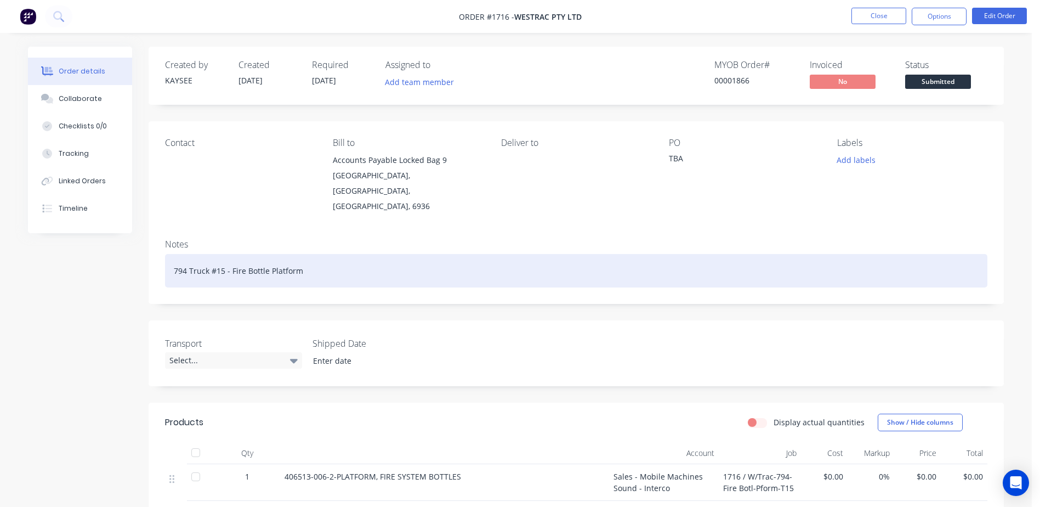
click at [315, 254] on div "794 Truck #15 - Fire Bottle Platform" at bounding box center [576, 270] width 823 height 33
drag, startPoint x: 299, startPoint y: 260, endPoint x: 206, endPoint y: 252, distance: 93.6
click at [206, 254] on div "794 Truck #15 - Fire Bottle Platform" at bounding box center [576, 270] width 823 height 33
click at [447, 259] on div "794 Truck #15 - Fire Bottle Platform" at bounding box center [576, 270] width 823 height 33
drag, startPoint x: 319, startPoint y: 253, endPoint x: 326, endPoint y: 254, distance: 7.2
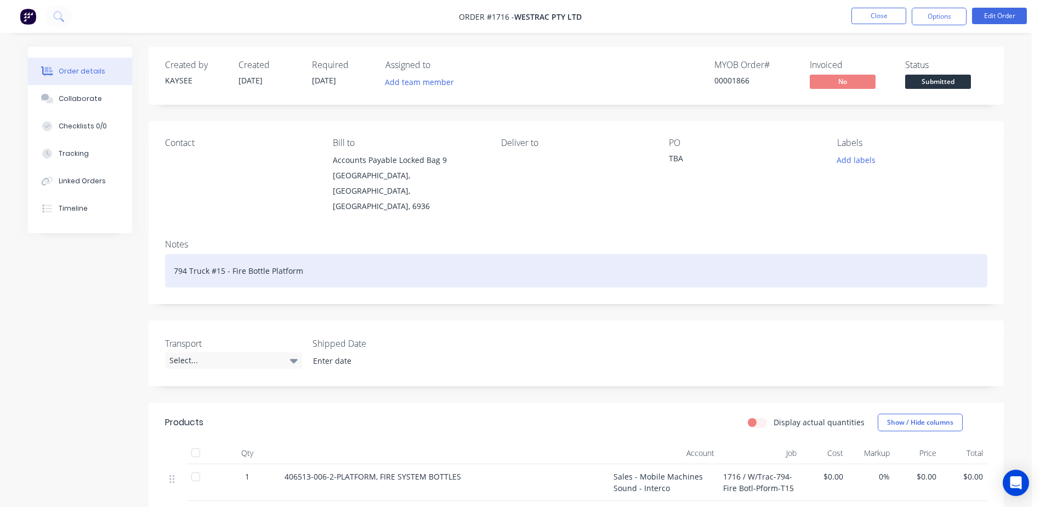
click at [319, 254] on div "794 Truck #15 - Fire Bottle Platform" at bounding box center [576, 270] width 823 height 33
click at [221, 256] on div "794 Truck #15 - Fire Bottle Platform" at bounding box center [576, 270] width 823 height 33
click at [312, 265] on div "794 Truck #15 - Fire Bottle Platform" at bounding box center [576, 270] width 823 height 33
click at [224, 257] on div "794 Truck #15 - Fire Bottle Platform" at bounding box center [576, 270] width 823 height 33
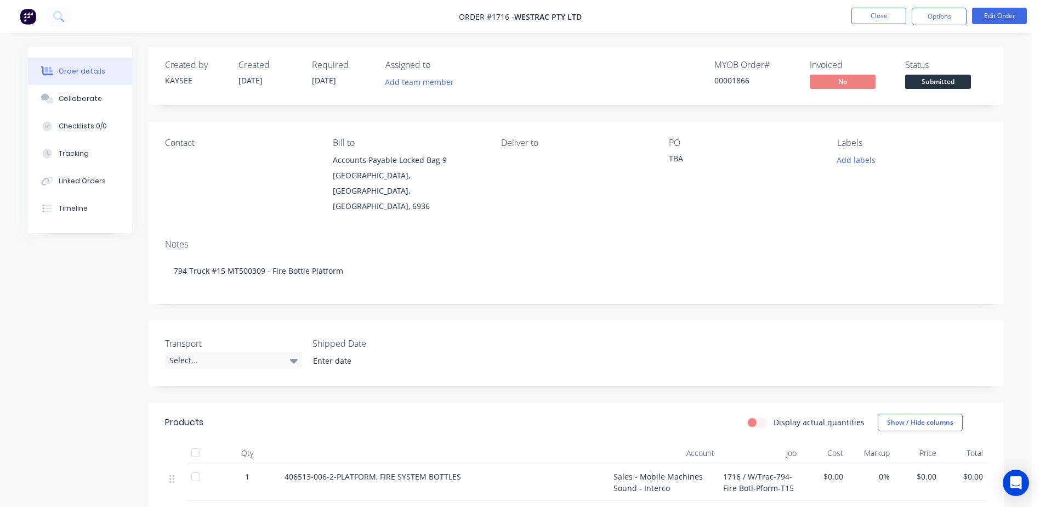
click at [358, 274] on div "Notes 794 Truck #15 MT500309 - Fire Bottle Platform" at bounding box center [577, 266] width 856 height 73
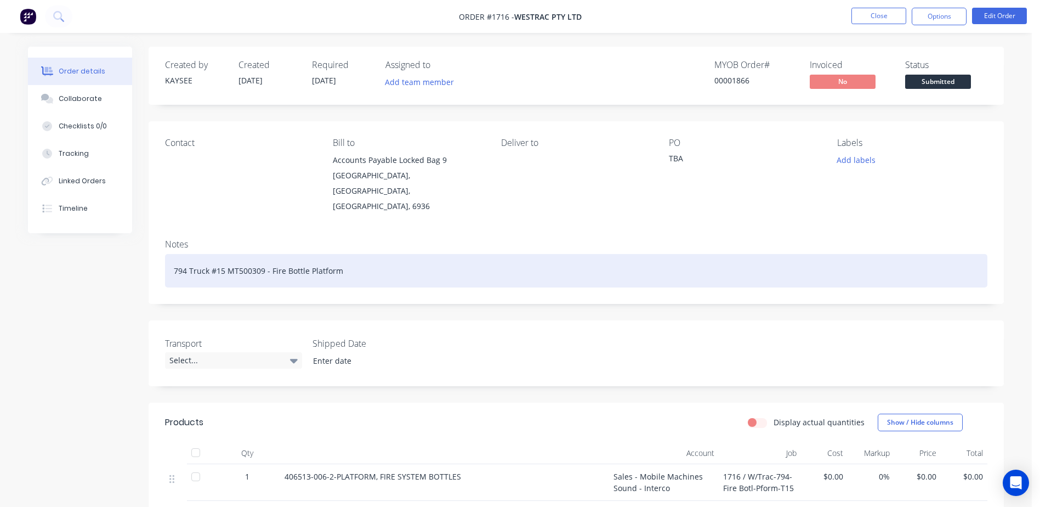
click at [370, 258] on div "794 Truck #15 MT500309 - Fire Bottle Platform" at bounding box center [576, 270] width 823 height 33
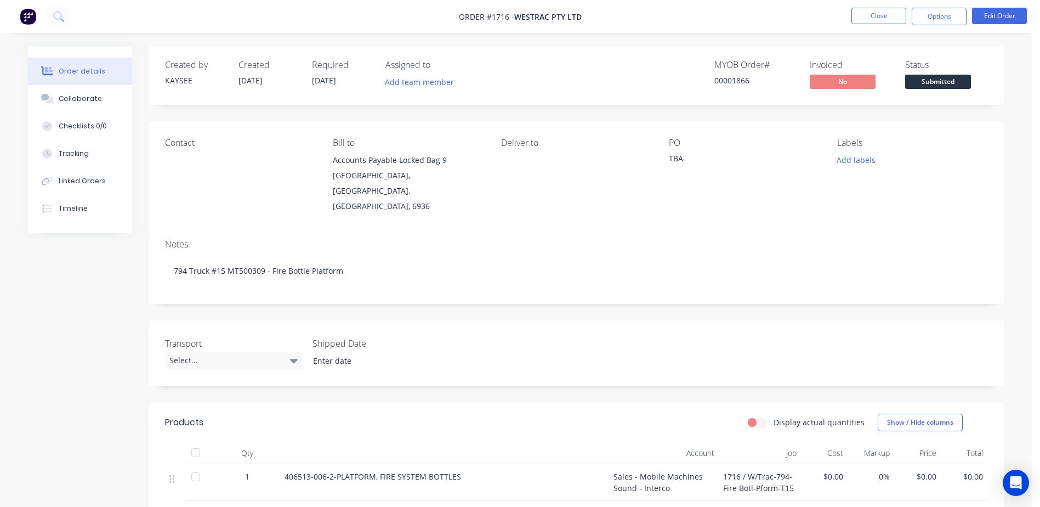
click at [851, 22] on ul "Close Options Edit Order" at bounding box center [940, 17] width 202 height 18
click at [866, 19] on button "Close" at bounding box center [879, 16] width 55 height 16
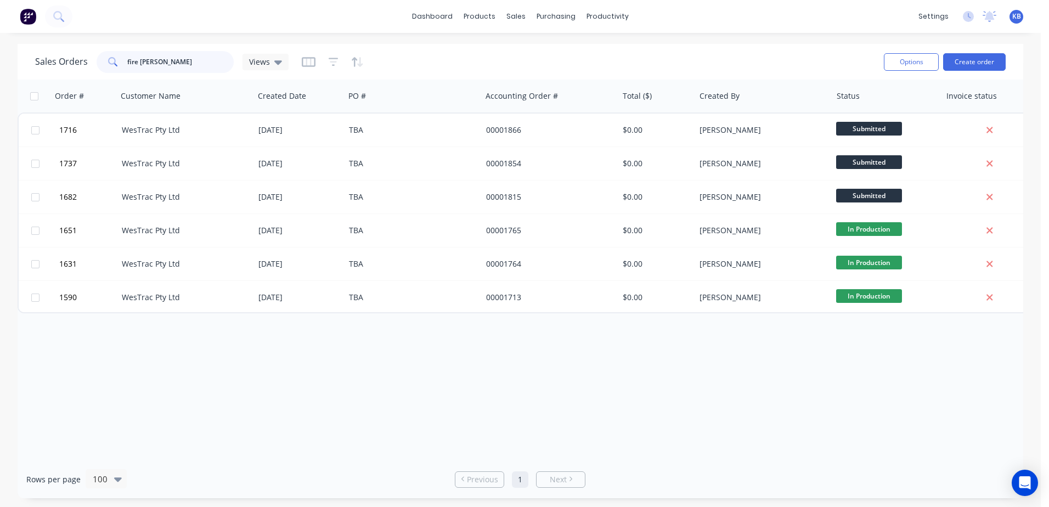
drag, startPoint x: 203, startPoint y: 57, endPoint x: 0, endPoint y: 29, distance: 204.9
click at [0, 29] on html "dashboard products sales purchasing productivity dashboard products Product Cat…" at bounding box center [524, 253] width 1049 height 507
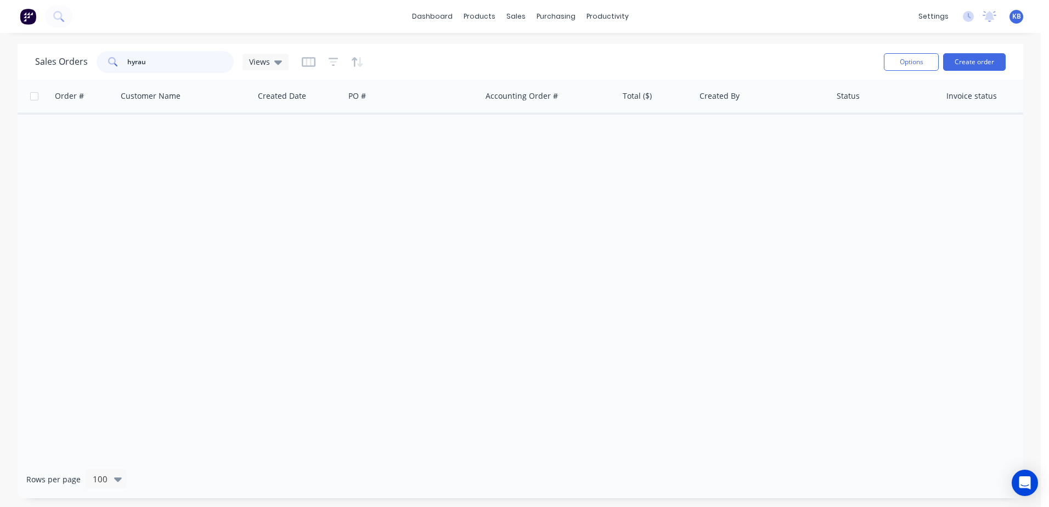
click at [169, 63] on input "hyrau" at bounding box center [180, 62] width 107 height 22
click at [177, 64] on input "hyra" at bounding box center [180, 62] width 107 height 22
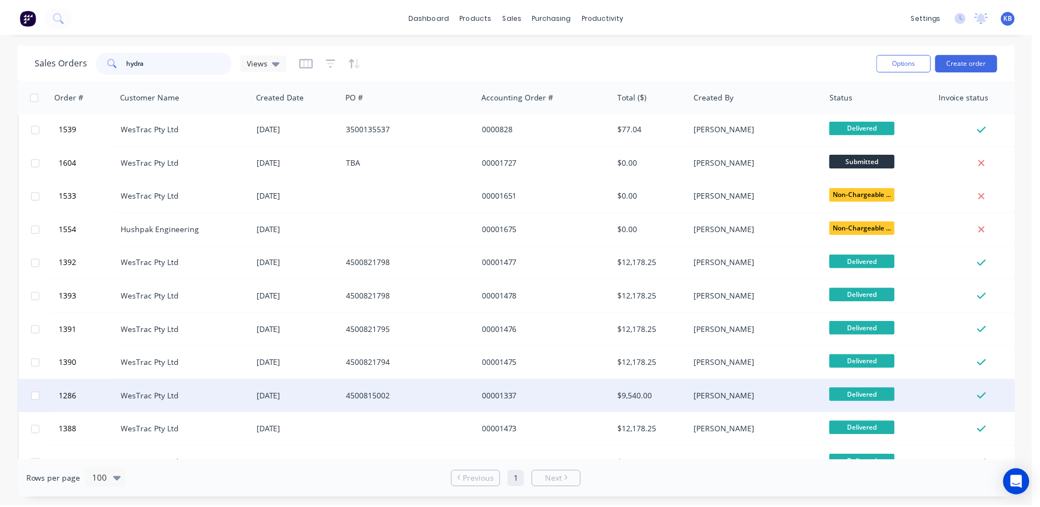
scroll to position [274, 0]
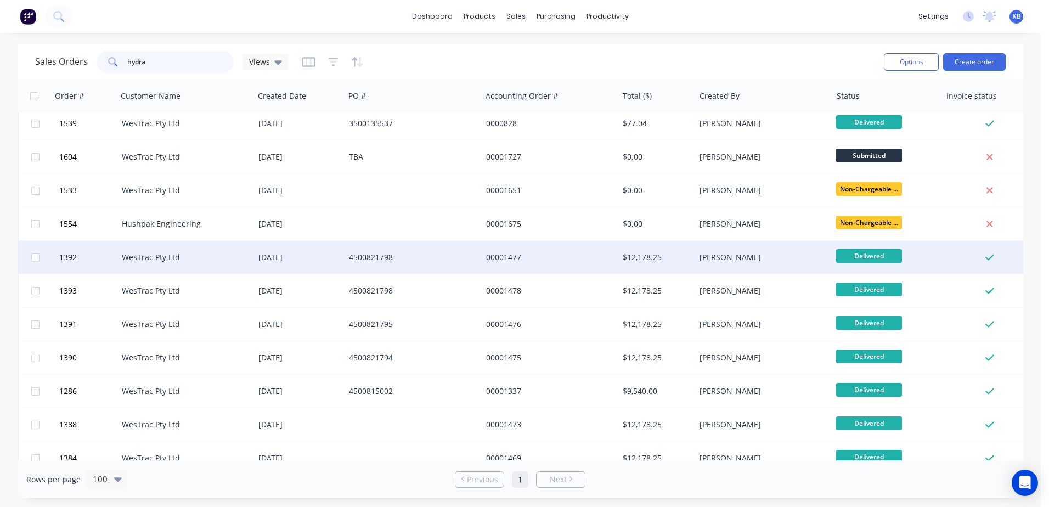
type input "hydra"
click at [276, 261] on div "[DATE]" at bounding box center [299, 257] width 82 height 11
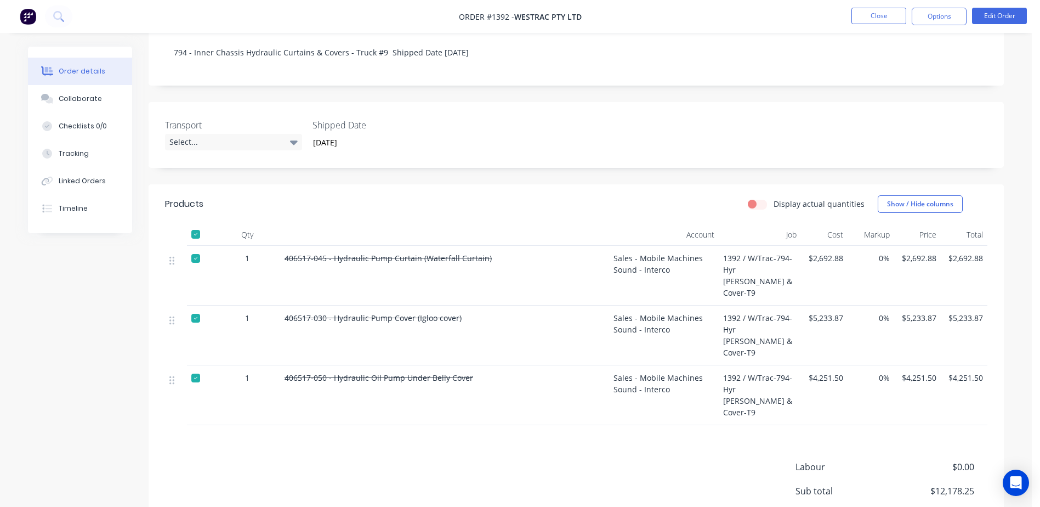
scroll to position [219, 0]
click at [891, 12] on button "Close" at bounding box center [879, 16] width 55 height 16
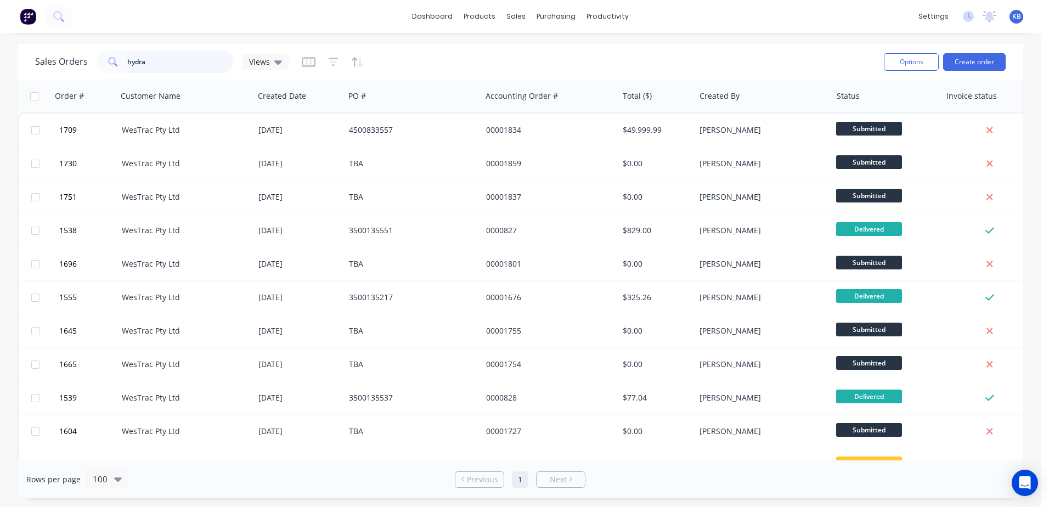
drag, startPoint x: 163, startPoint y: 61, endPoint x: 3, endPoint y: 43, distance: 161.1
click at [86, 47] on div "Sales Orders hydra Views Options Create order" at bounding box center [520, 62] width 1005 height 36
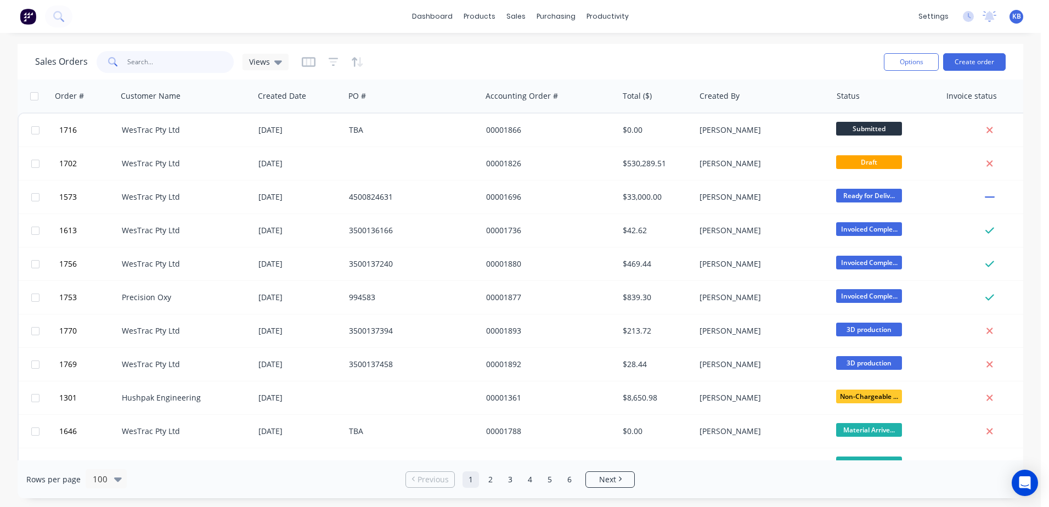
click at [150, 61] on input "text" at bounding box center [180, 62] width 107 height 22
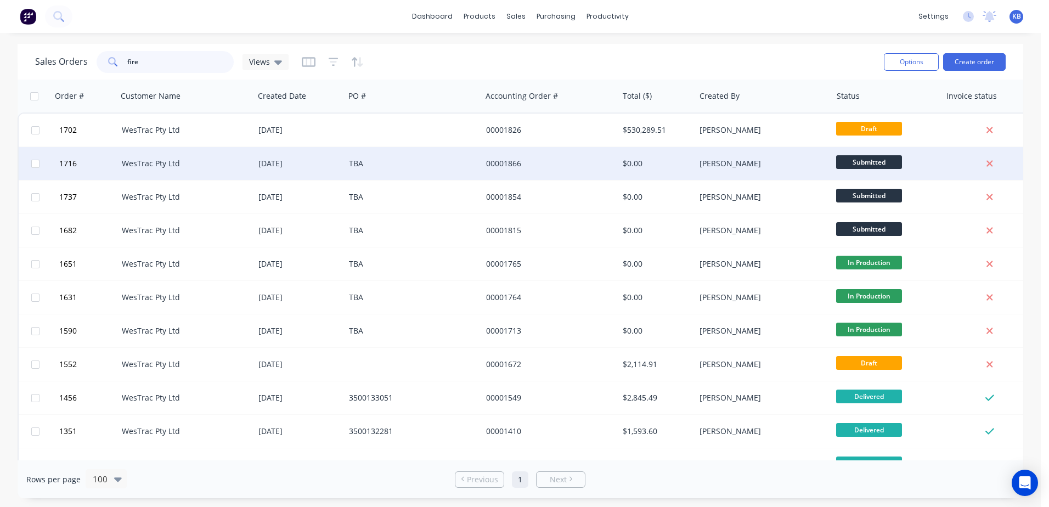
type input "fire"
click at [295, 170] on div "[DATE]" at bounding box center [299, 163] width 90 height 33
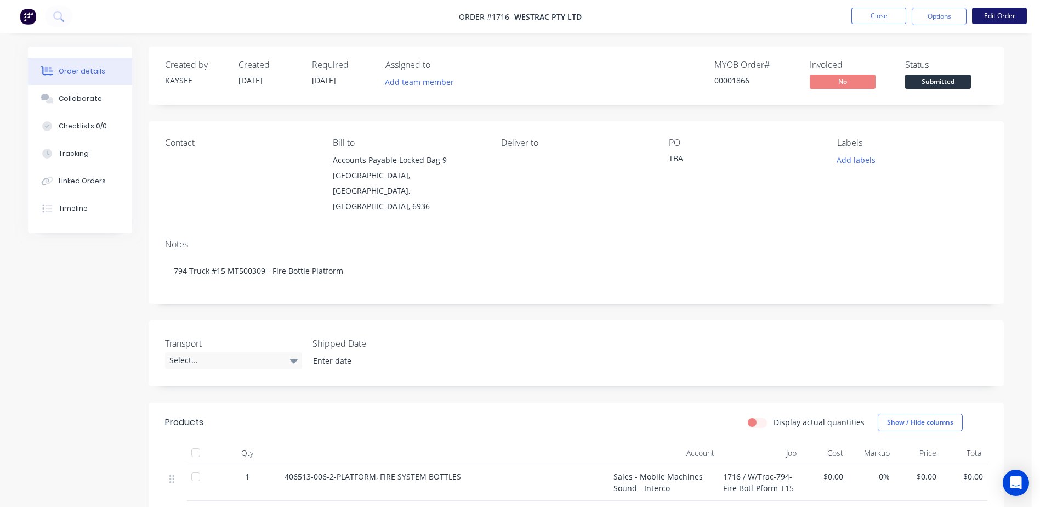
click at [1003, 23] on button "Edit Order" at bounding box center [999, 16] width 55 height 16
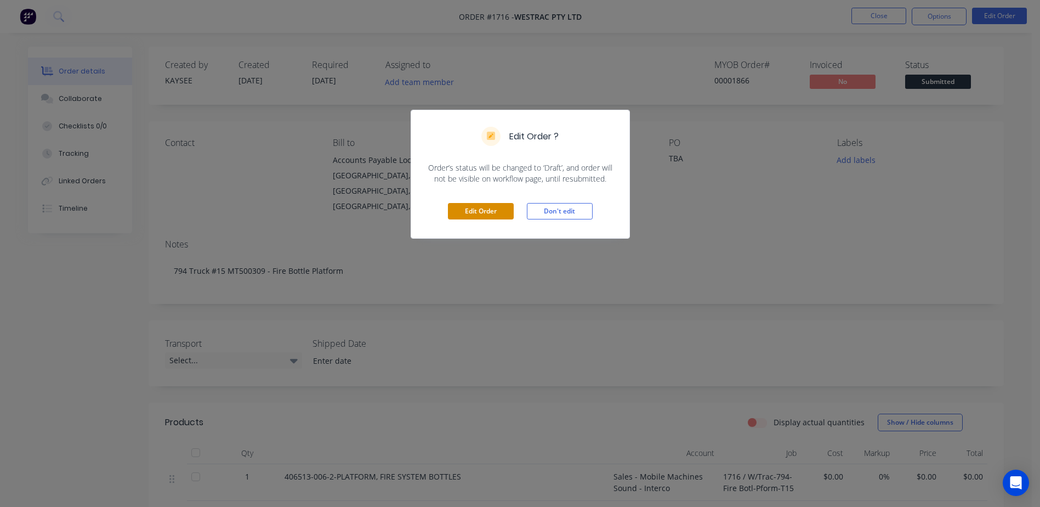
click at [471, 211] on button "Edit Order" at bounding box center [481, 211] width 66 height 16
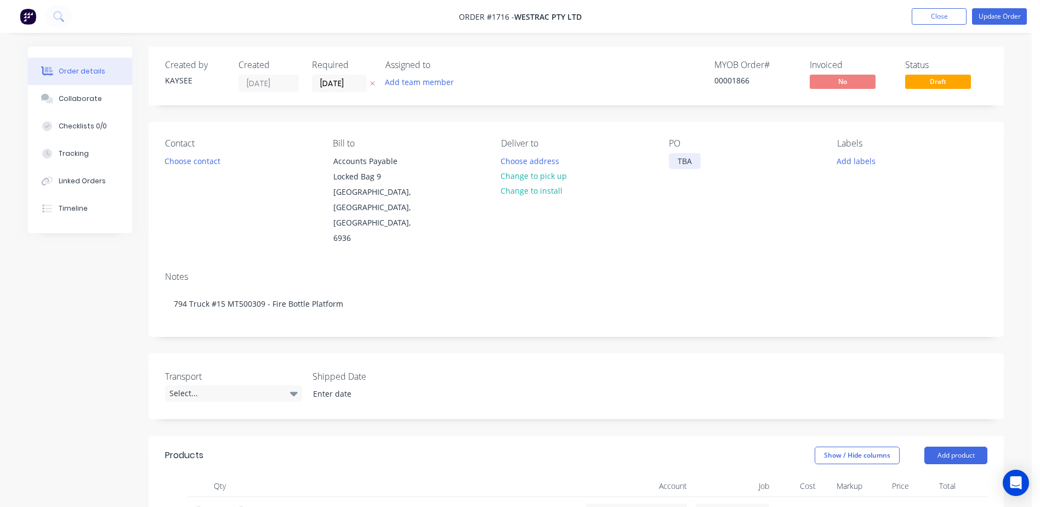
click at [675, 156] on div "TBA" at bounding box center [685, 161] width 32 height 16
drag, startPoint x: 678, startPoint y: 159, endPoint x: 746, endPoint y: 161, distance: 68.6
click at [746, 161] on div "PO TBA" at bounding box center [744, 192] width 150 height 108
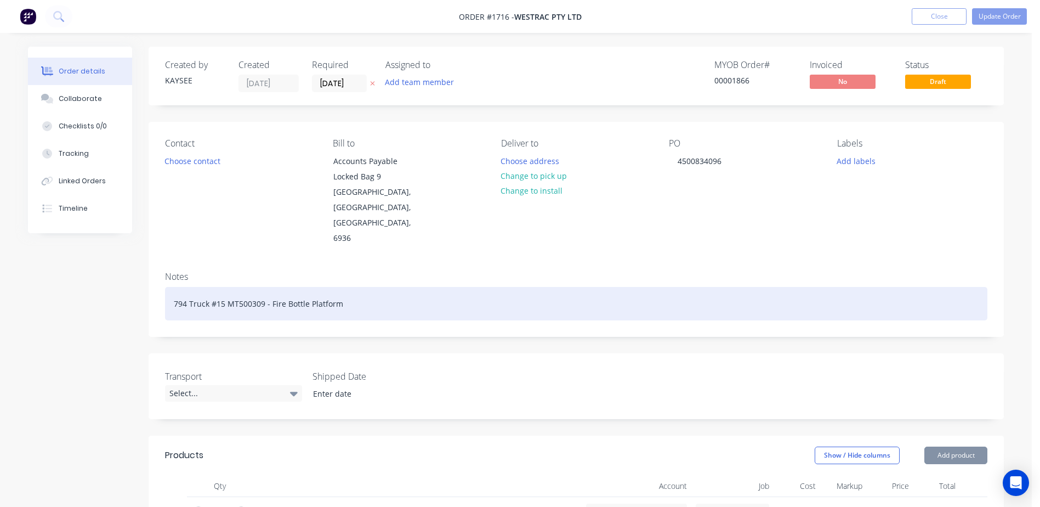
click at [417, 287] on div "794 Truck #15 MT500309 - Fire Bottle Platform" at bounding box center [576, 303] width 823 height 33
click at [360, 287] on div "794 Truck #15 MT500309 - Fire Bottle Platform" at bounding box center [576, 303] width 823 height 33
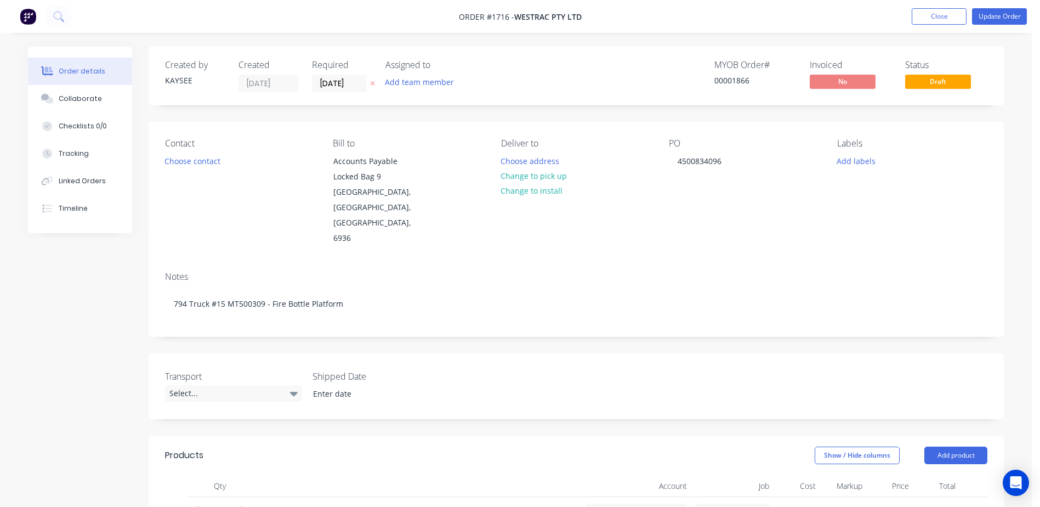
click at [488, 353] on div "Transport Select... Shipped Date" at bounding box center [577, 386] width 856 height 66
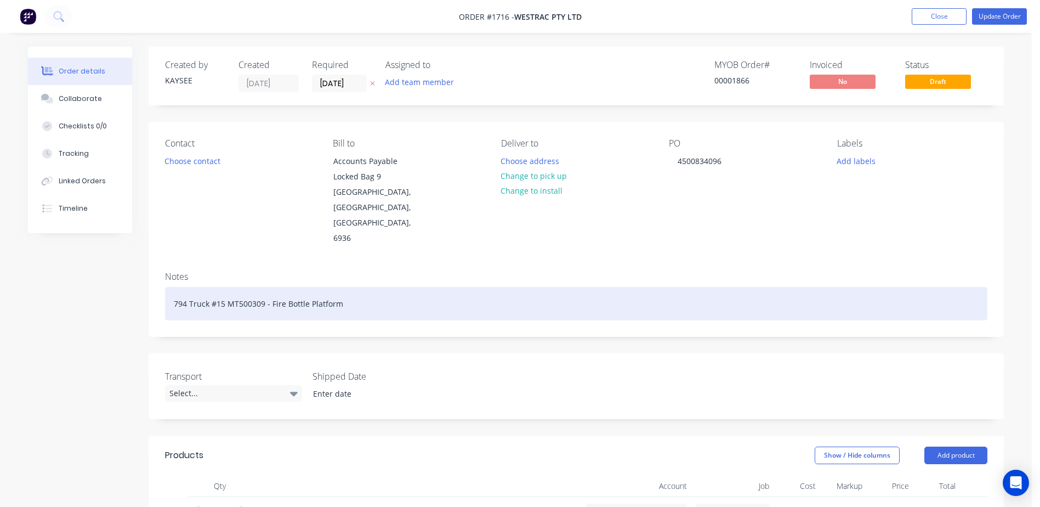
drag, startPoint x: 226, startPoint y: 273, endPoint x: 298, endPoint y: 296, distance: 76.0
click at [227, 287] on div "794 Truck #15 MT500309 - Fire Bottle Platform" at bounding box center [576, 303] width 823 height 33
click at [439, 287] on div "794 Truck #15 - MT500309 - Fire Bottle Platform" at bounding box center [576, 303] width 823 height 33
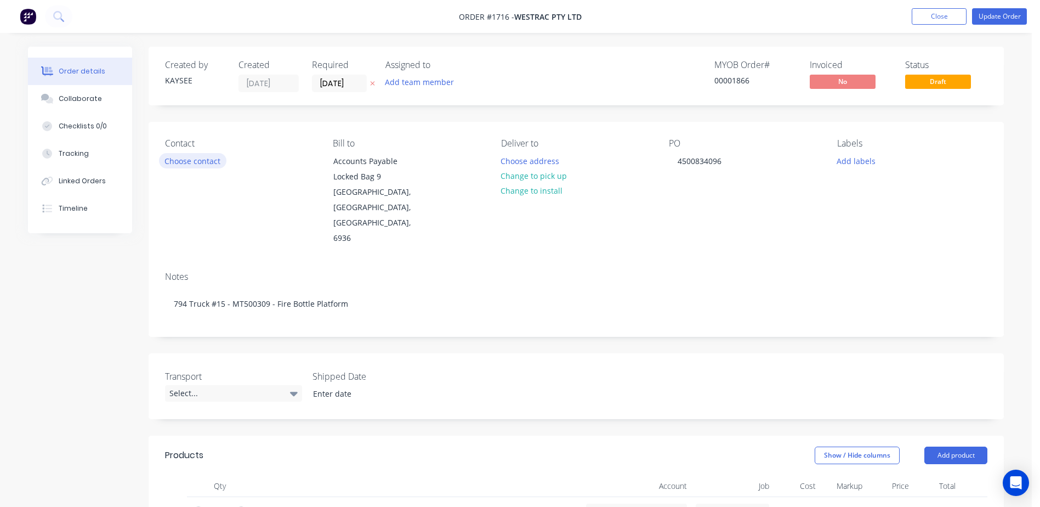
click at [219, 162] on button "Choose contact" at bounding box center [192, 160] width 67 height 15
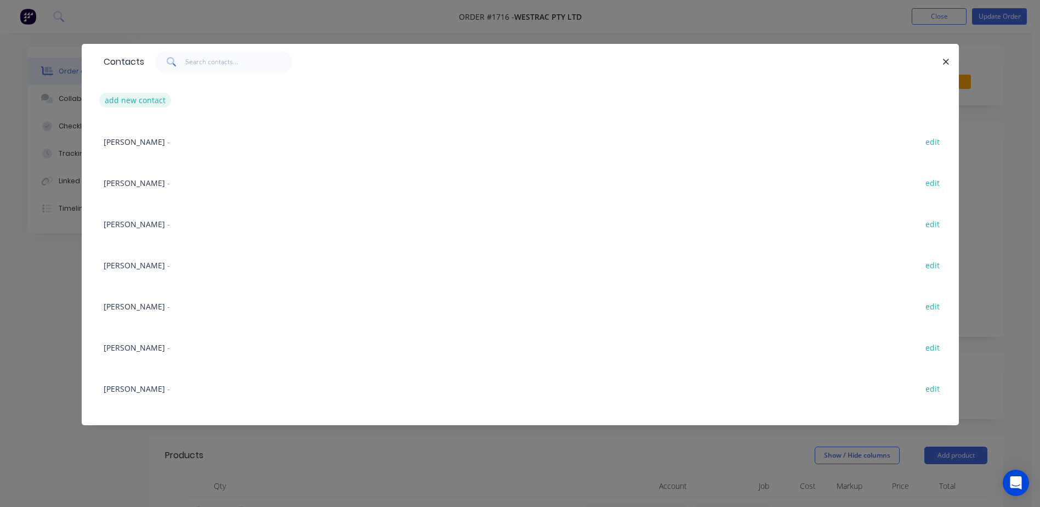
click at [169, 97] on button "add new contact" at bounding box center [135, 100] width 72 height 15
select select "AU"
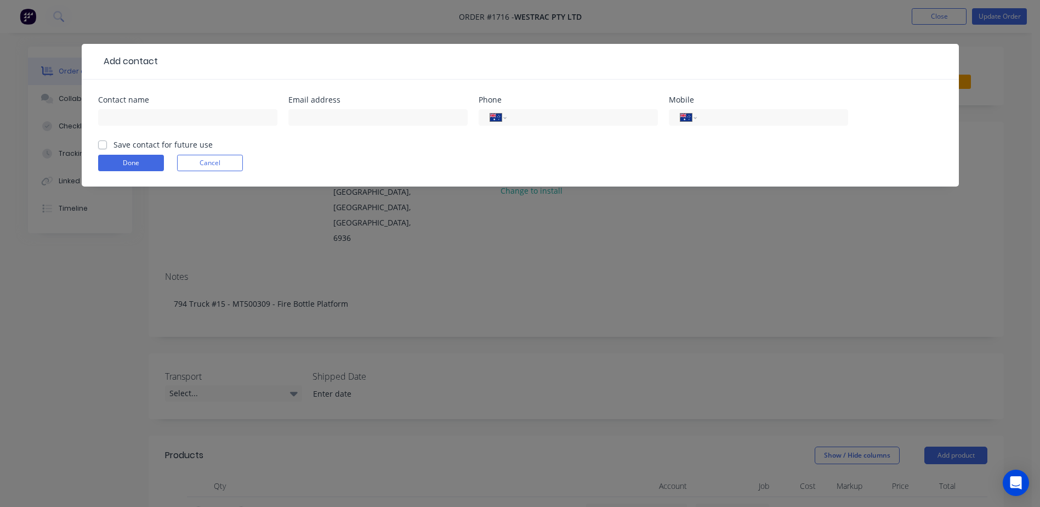
click at [192, 160] on button "Cancel" at bounding box center [210, 163] width 66 height 16
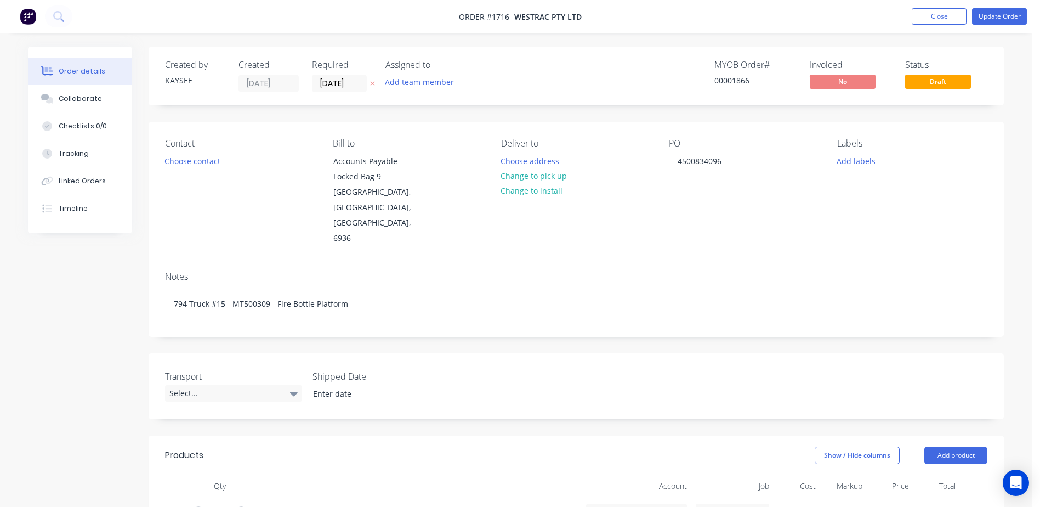
click at [184, 148] on div "Contact" at bounding box center [240, 143] width 150 height 10
click at [185, 158] on button "Choose contact" at bounding box center [192, 160] width 67 height 15
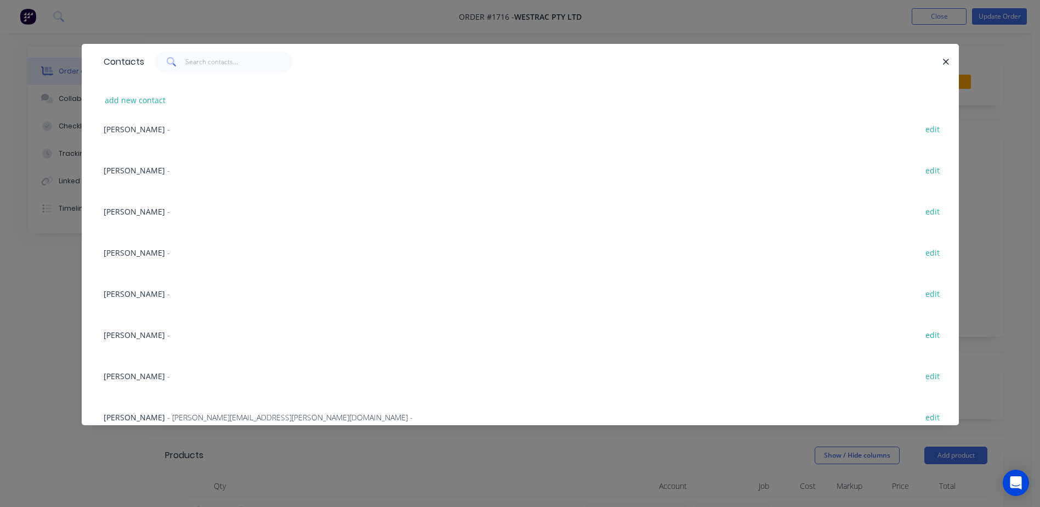
scroll to position [384, 0]
click at [145, 242] on div "[PERSON_NAME] - edit" at bounding box center [520, 250] width 845 height 41
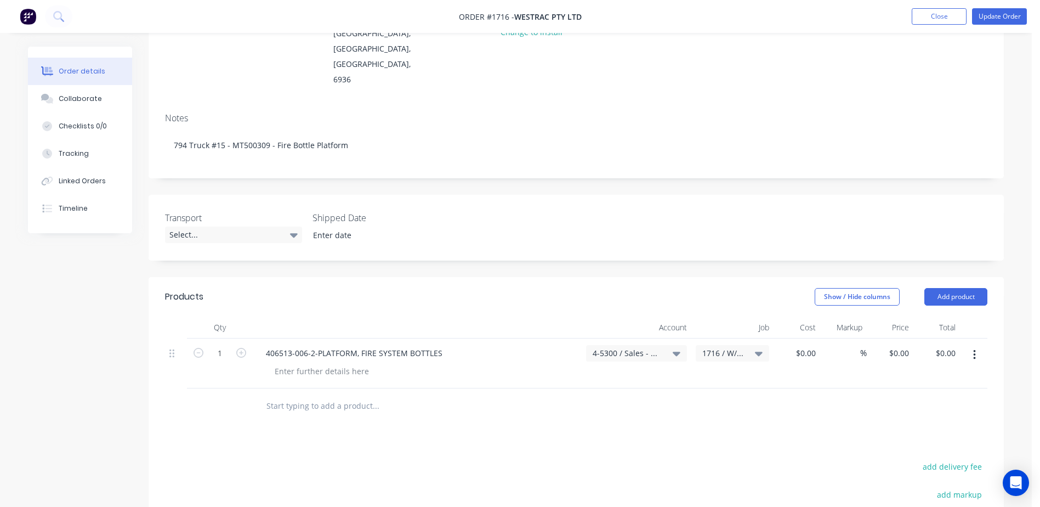
scroll to position [165, 0]
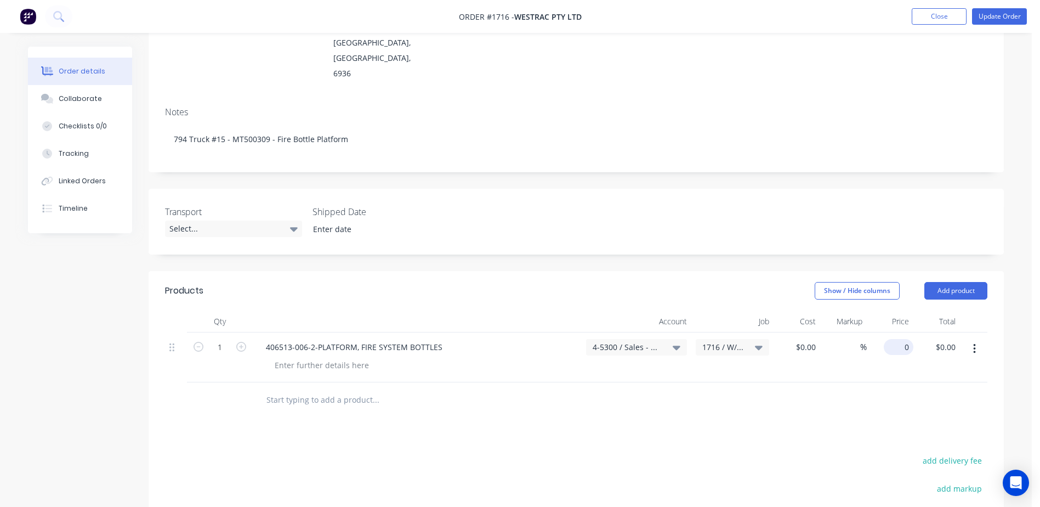
click at [897, 339] on div "0 $0.00" at bounding box center [899, 347] width 30 height 16
type input "$4,245.80"
click at [677, 346] on icon at bounding box center [677, 348] width 8 height 4
click at [888, 382] on div at bounding box center [576, 400] width 823 height 36
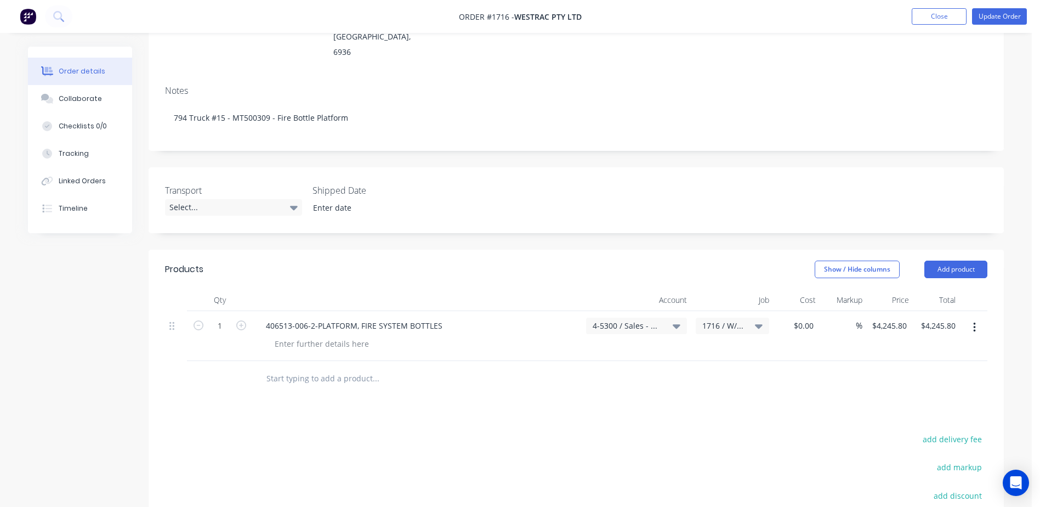
scroll to position [219, 0]
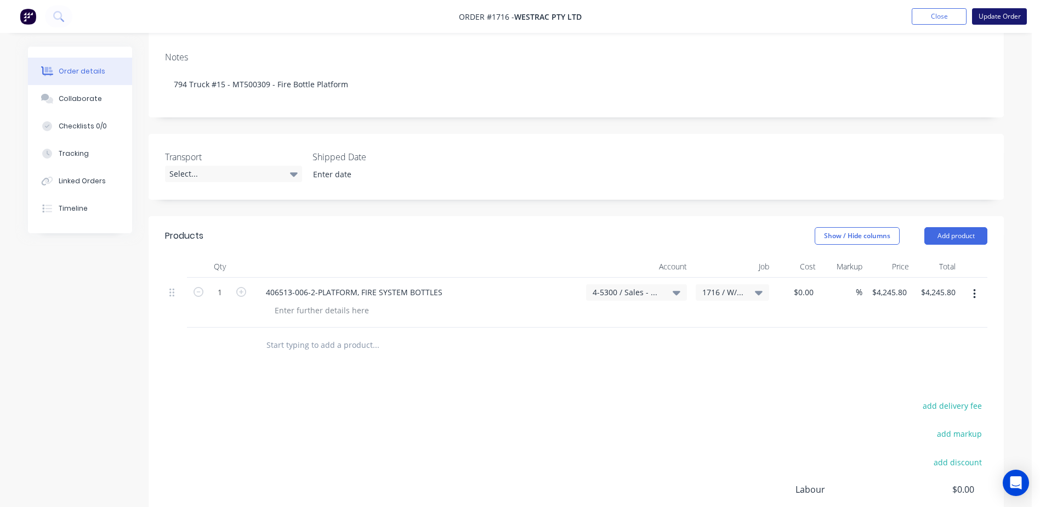
click at [1010, 19] on button "Update Order" at bounding box center [999, 16] width 55 height 16
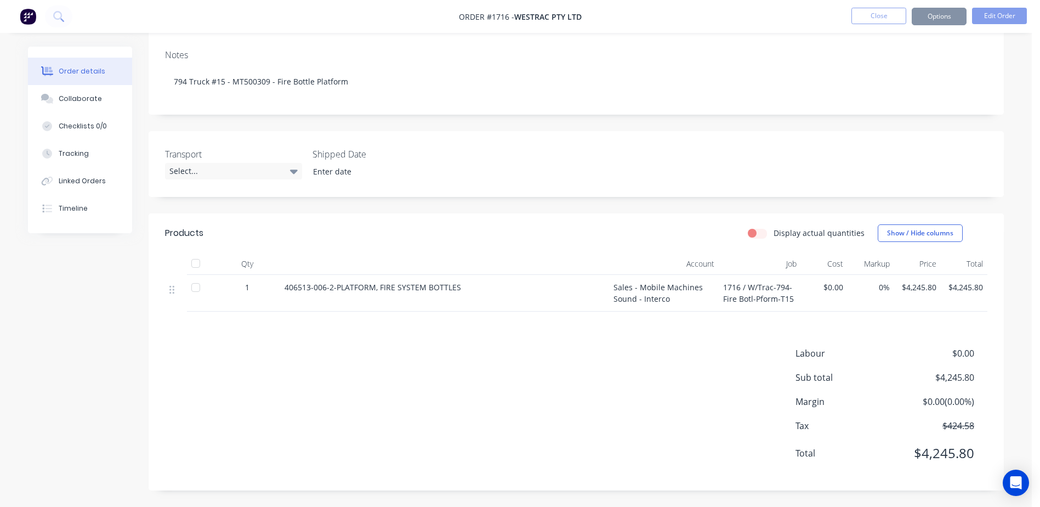
scroll to position [0, 0]
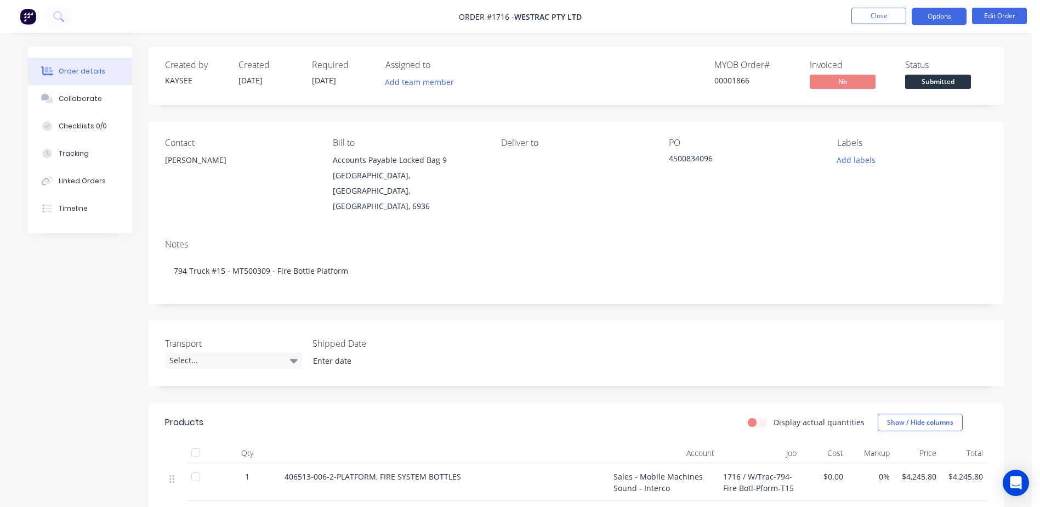
click at [929, 22] on button "Options" at bounding box center [939, 17] width 55 height 18
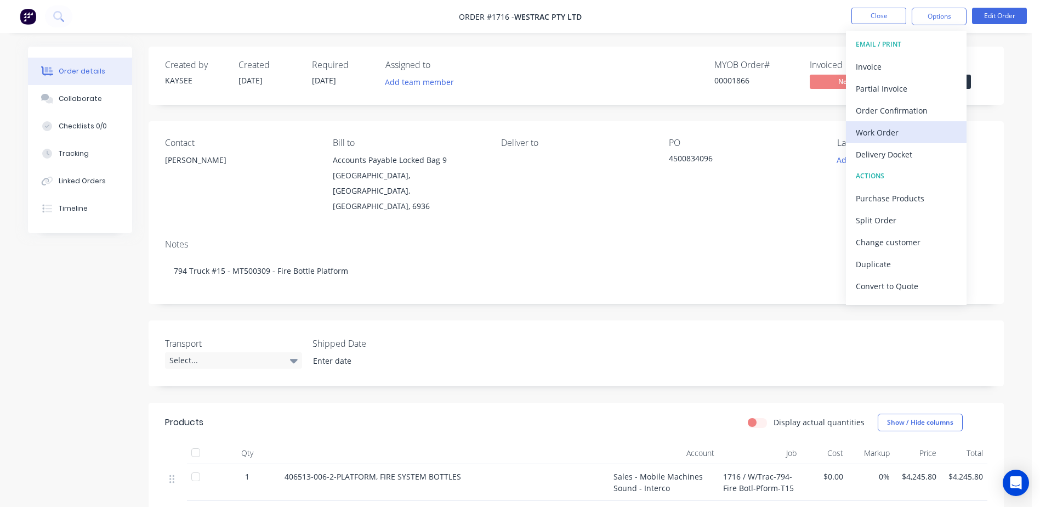
click at [888, 129] on div "Work Order" at bounding box center [906, 132] width 101 height 16
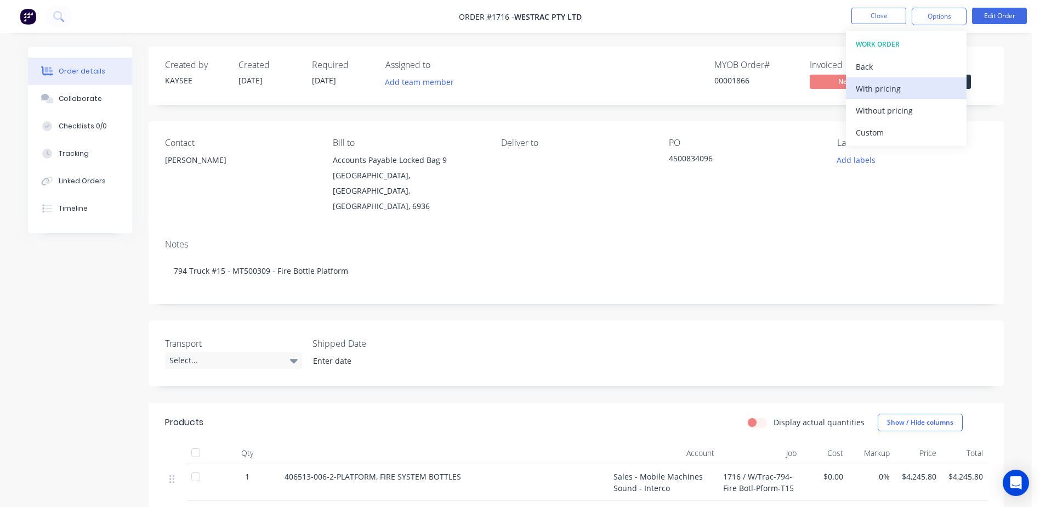
click at [880, 83] on div "With pricing" at bounding box center [906, 89] width 101 height 16
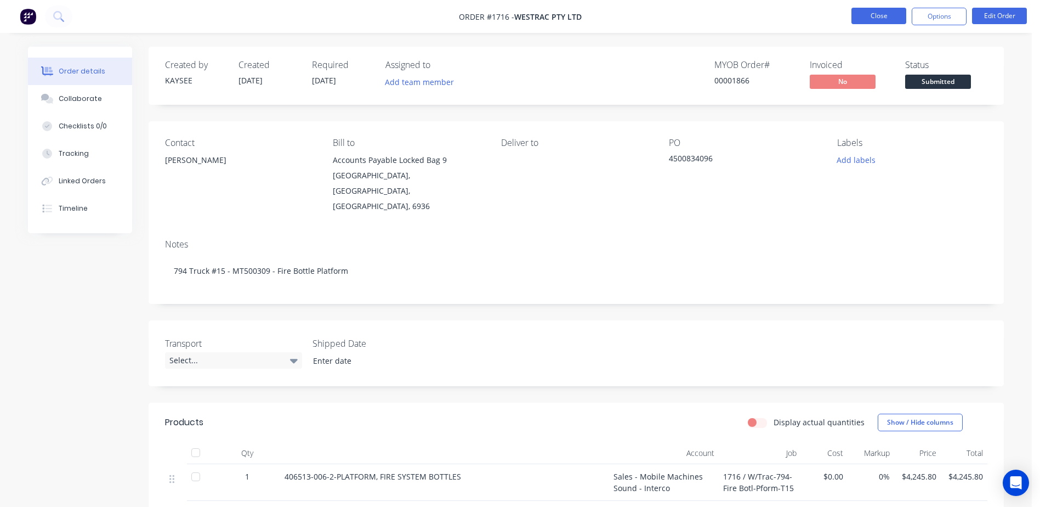
click at [856, 15] on button "Close" at bounding box center [879, 16] width 55 height 16
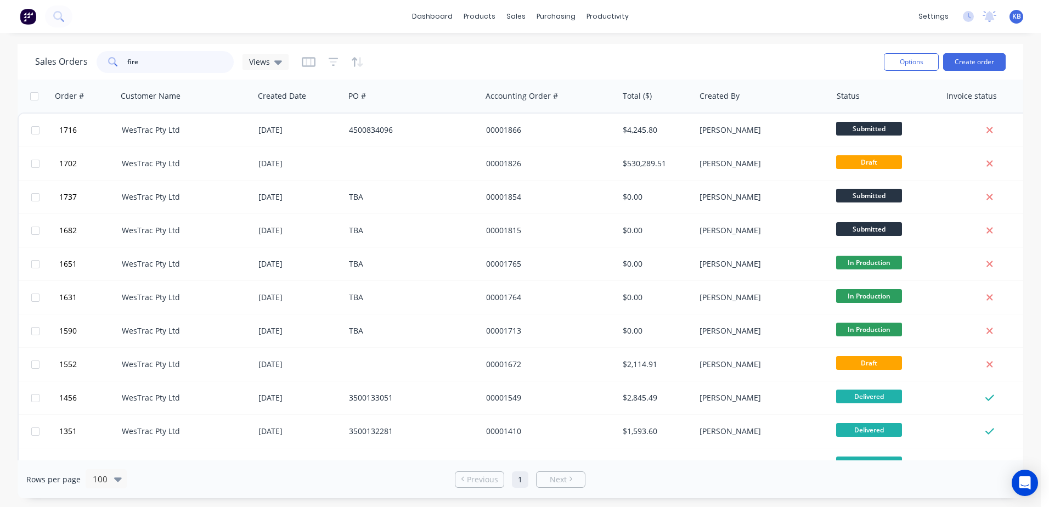
click at [167, 64] on input "fire" at bounding box center [180, 62] width 107 height 22
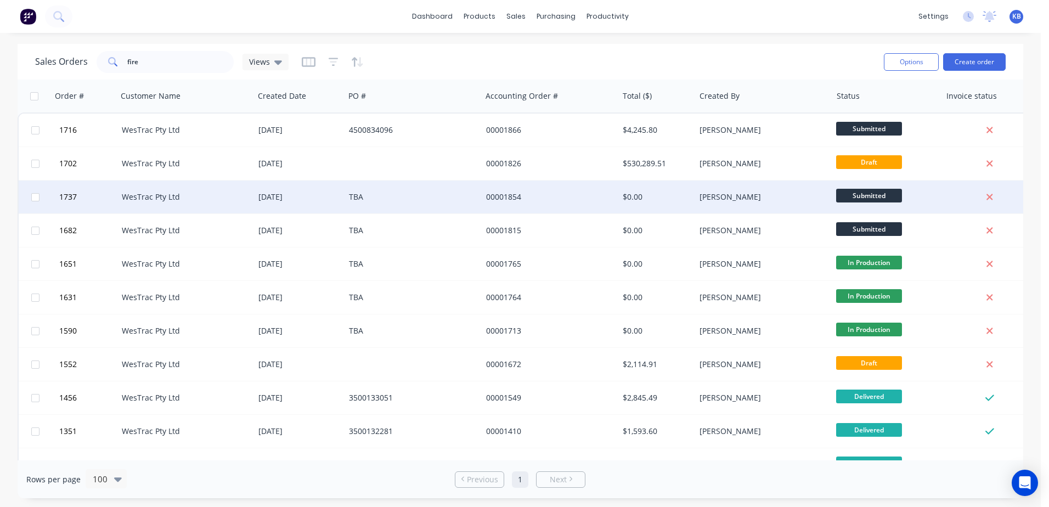
click at [493, 195] on div "00001854" at bounding box center [547, 196] width 122 height 11
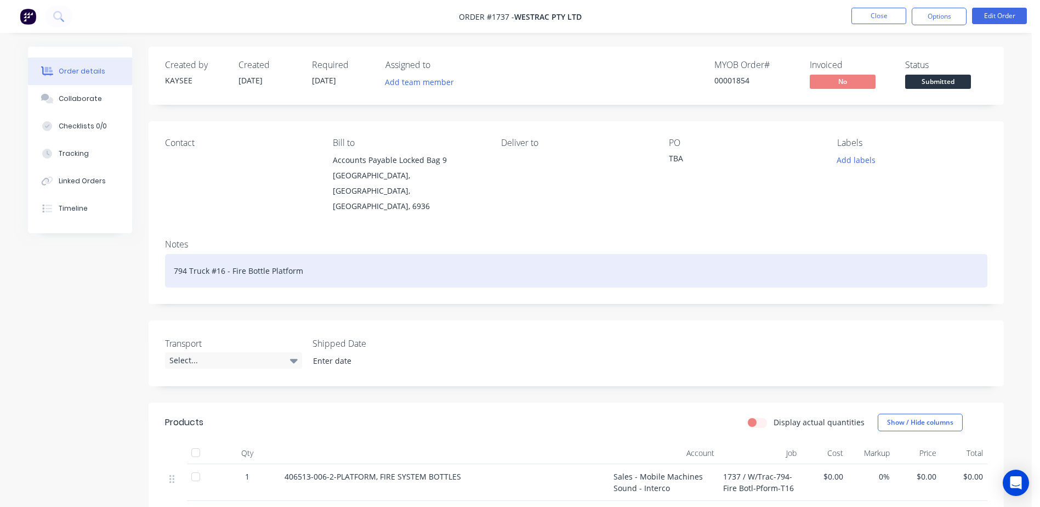
click at [224, 256] on div "794 Truck #16 - Fire Bottle Platform" at bounding box center [576, 270] width 823 height 33
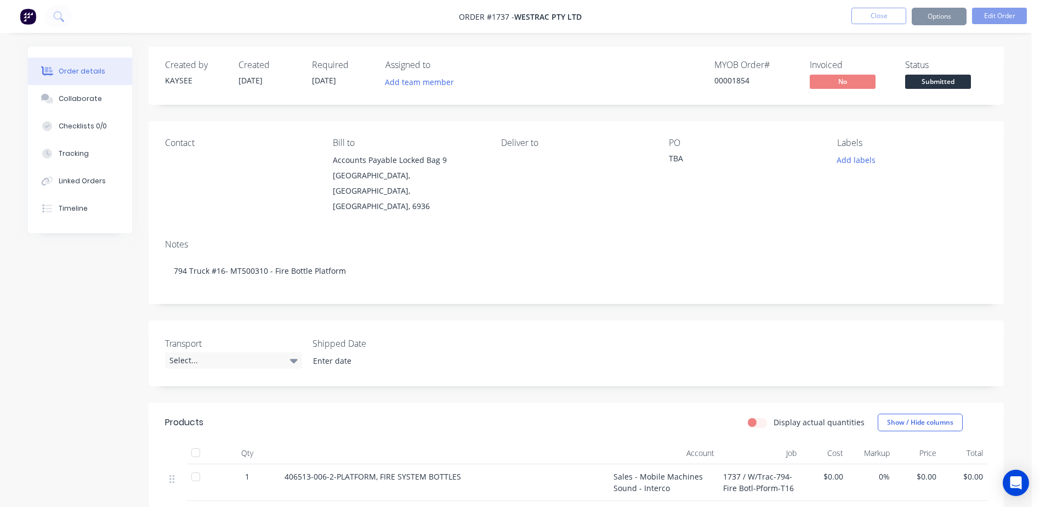
click at [682, 160] on div "TBA" at bounding box center [737, 159] width 137 height 15
click at [687, 163] on div "TBA" at bounding box center [737, 159] width 137 height 15
click at [680, 157] on div "TBA" at bounding box center [737, 159] width 137 height 15
click at [1003, 14] on button "Edit Order" at bounding box center [999, 16] width 55 height 16
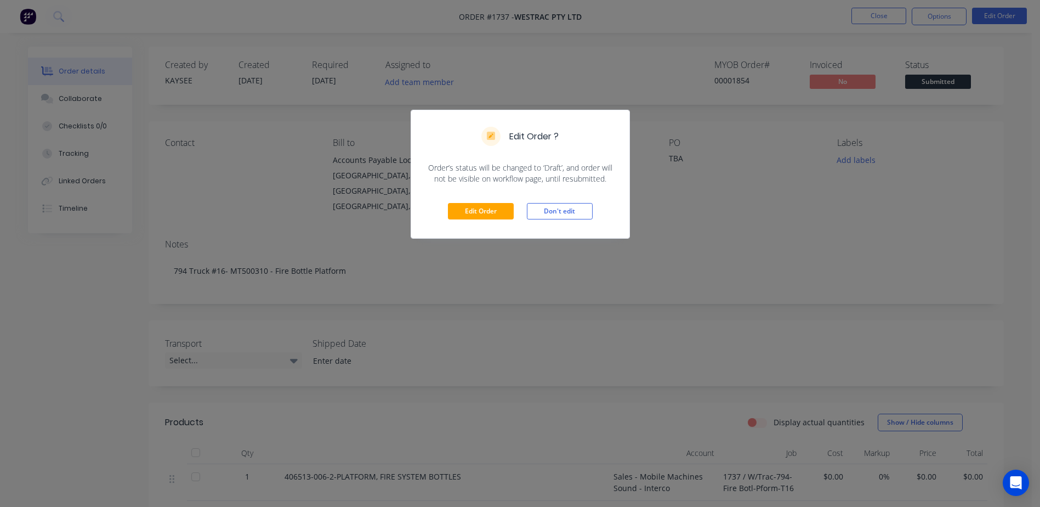
click at [484, 200] on div "Edit Order Don't edit" at bounding box center [520, 211] width 218 height 54
click at [483, 208] on button "Edit Order" at bounding box center [481, 211] width 66 height 16
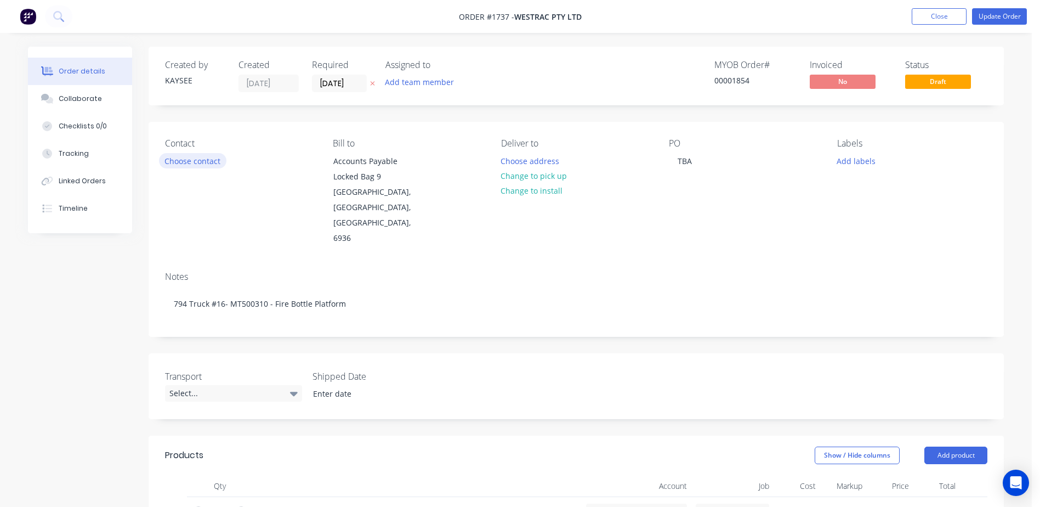
click at [210, 165] on button "Choose contact" at bounding box center [192, 160] width 67 height 15
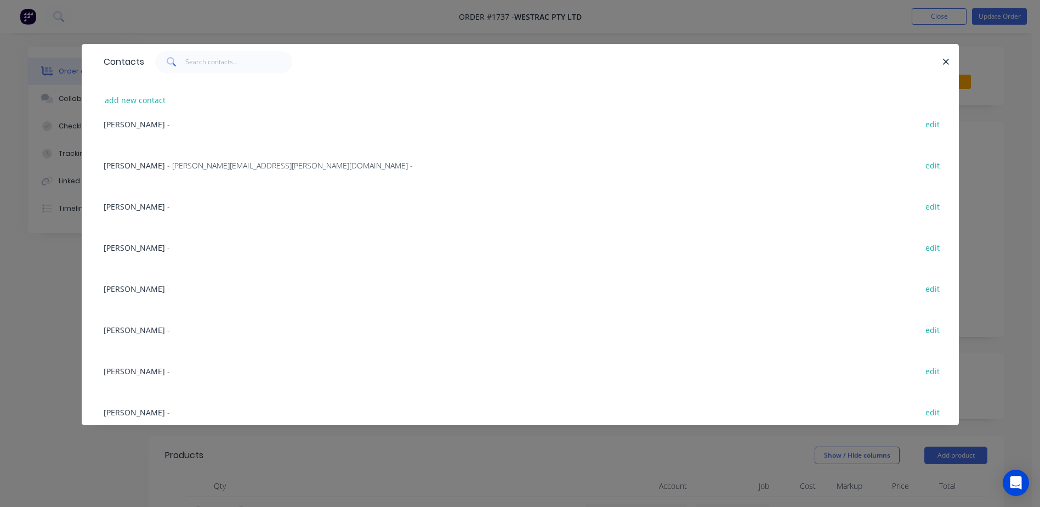
scroll to position [274, 0]
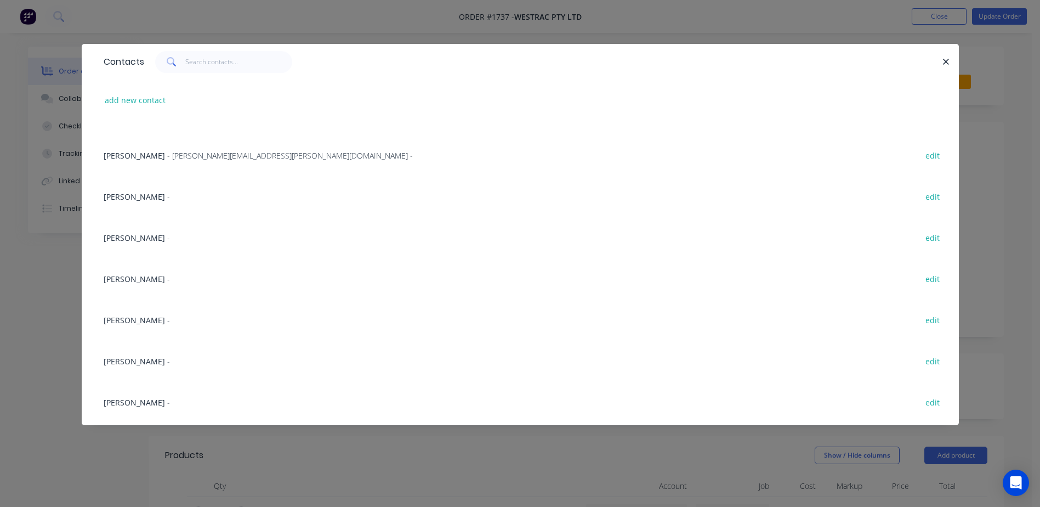
click at [132, 364] on span "[PERSON_NAME]" at bounding box center [134, 361] width 61 height 10
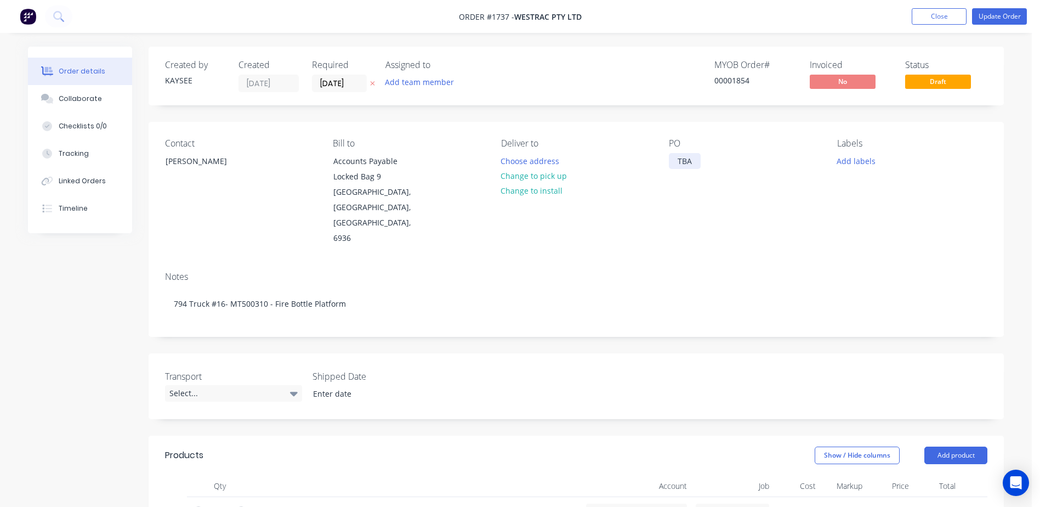
click at [676, 157] on div "TBA" at bounding box center [685, 161] width 32 height 16
click at [704, 160] on div "PO TBA" at bounding box center [744, 192] width 150 height 108
drag, startPoint x: 698, startPoint y: 161, endPoint x: 575, endPoint y: 133, distance: 126.4
click at [605, 141] on div "Contact [PERSON_NAME] [PERSON_NAME] to Accounts Payable [STREET_ADDRESS] Delive…" at bounding box center [577, 192] width 856 height 141
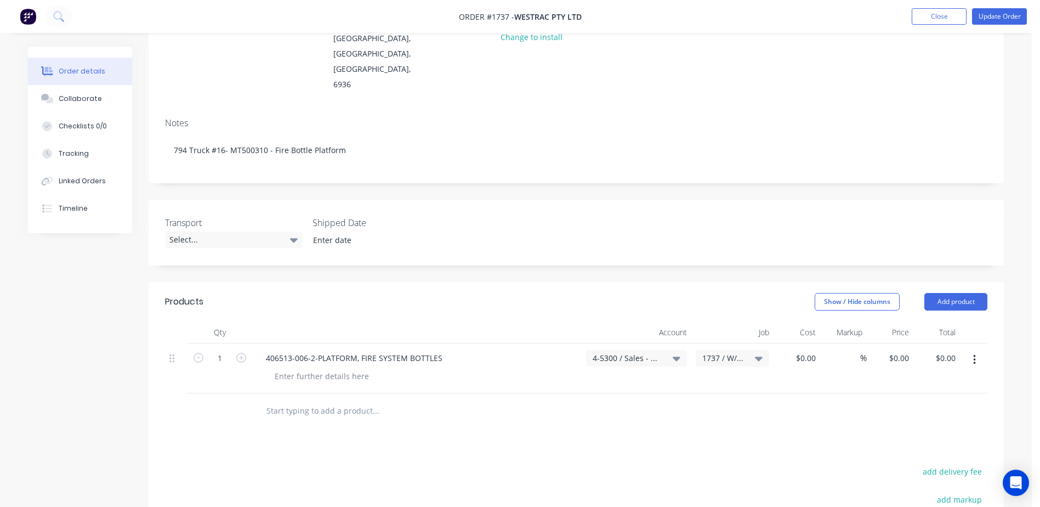
scroll to position [215, 0]
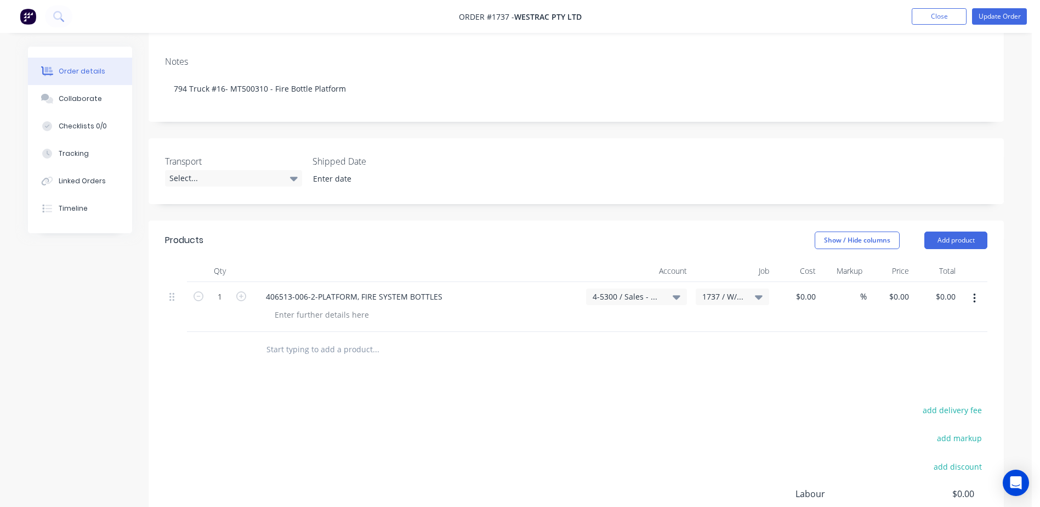
click at [812, 282] on div "$0.00 $0.00" at bounding box center [797, 307] width 47 height 50
click at [812, 288] on input "0" at bounding box center [814, 296] width 13 height 16
type input "$0.00"
click at [898, 288] on div "0 $0.00" at bounding box center [899, 296] width 30 height 16
type input "7"
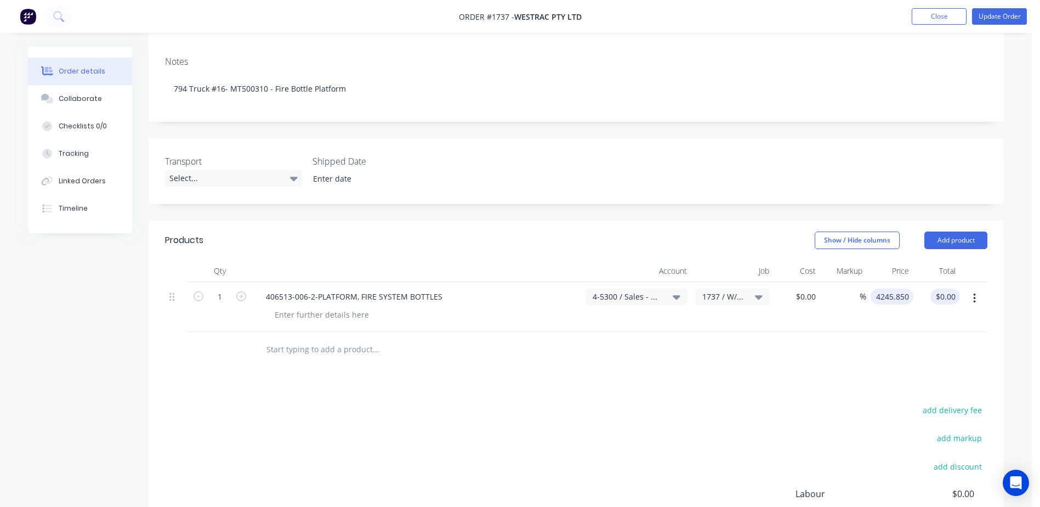
type input "$4,245.85"
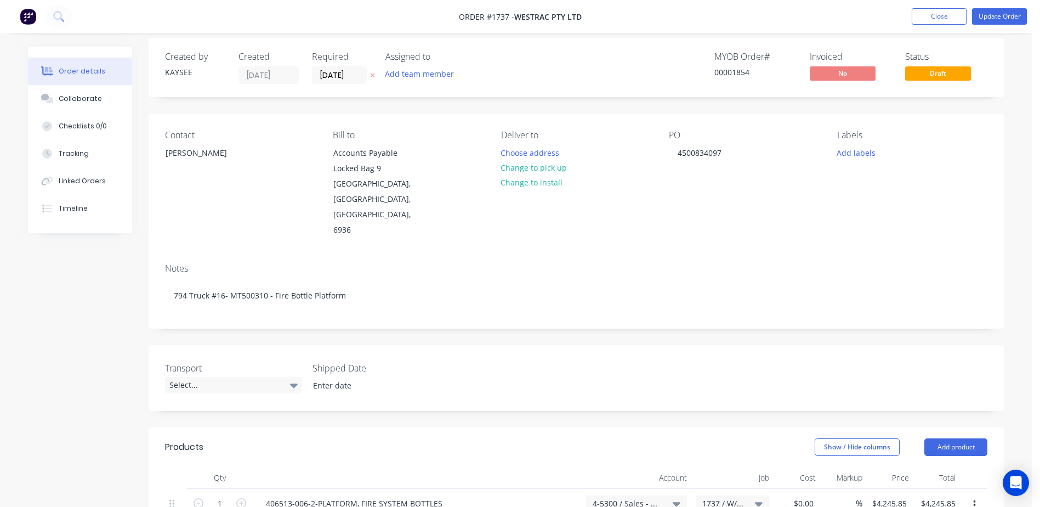
scroll to position [0, 0]
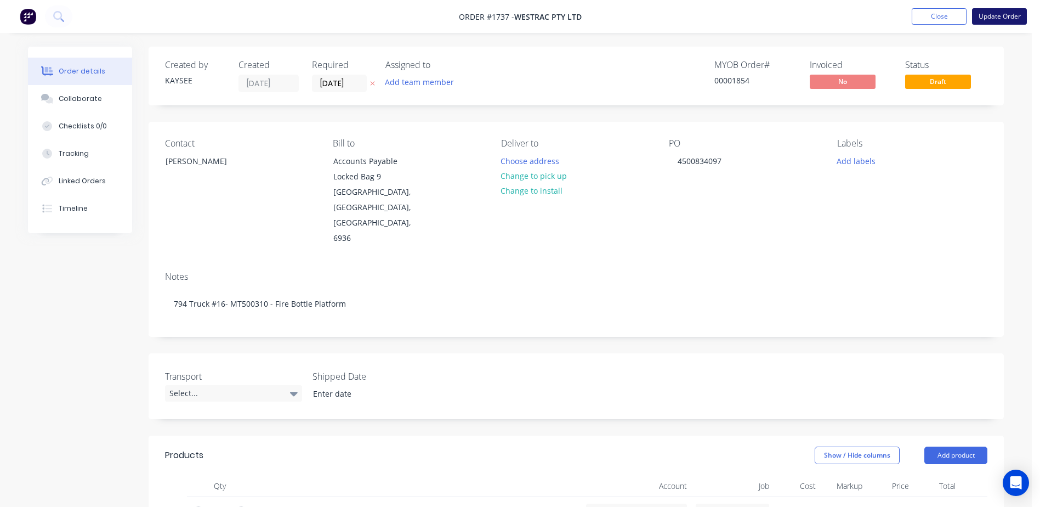
click at [992, 15] on button "Update Order" at bounding box center [999, 16] width 55 height 16
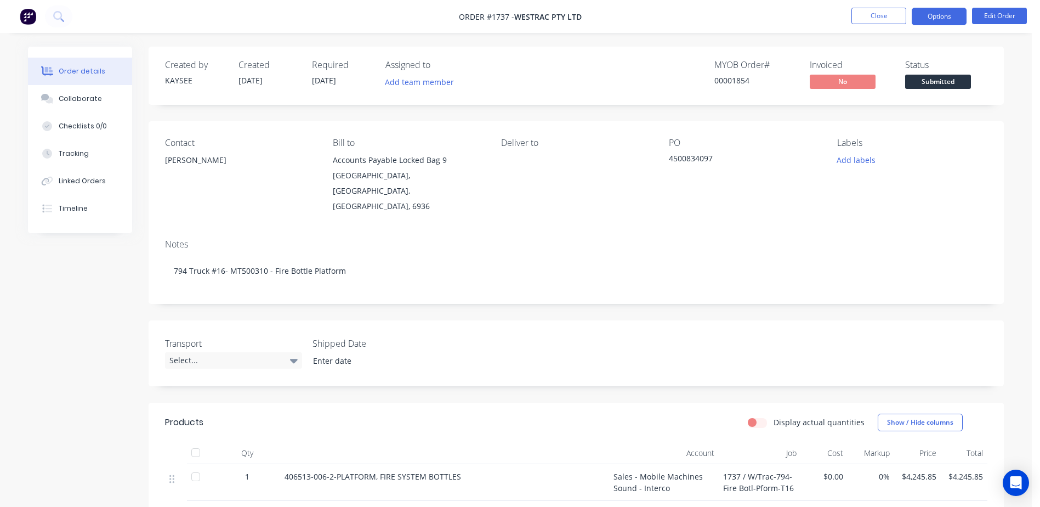
click at [949, 18] on button "Options" at bounding box center [939, 17] width 55 height 18
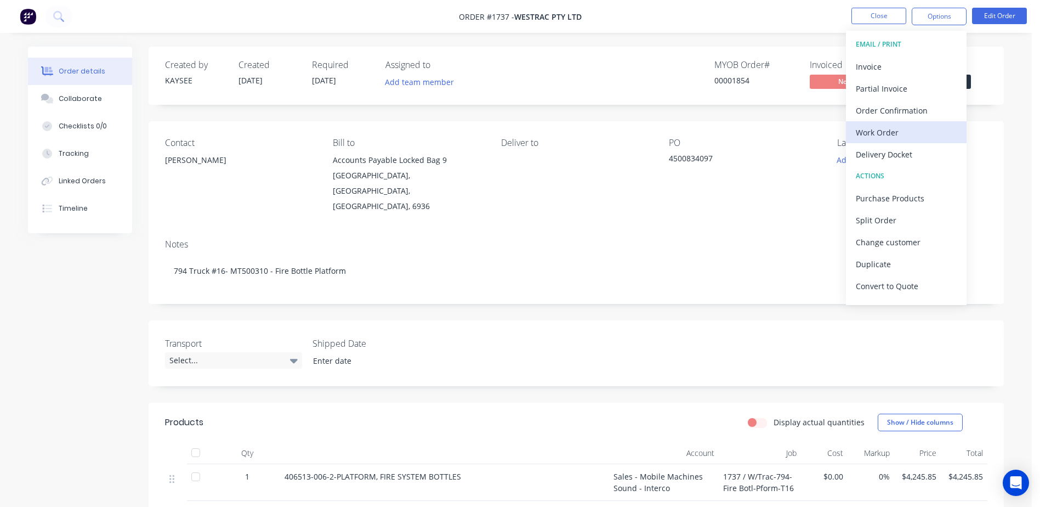
click at [874, 138] on div "Work Order" at bounding box center [906, 132] width 101 height 16
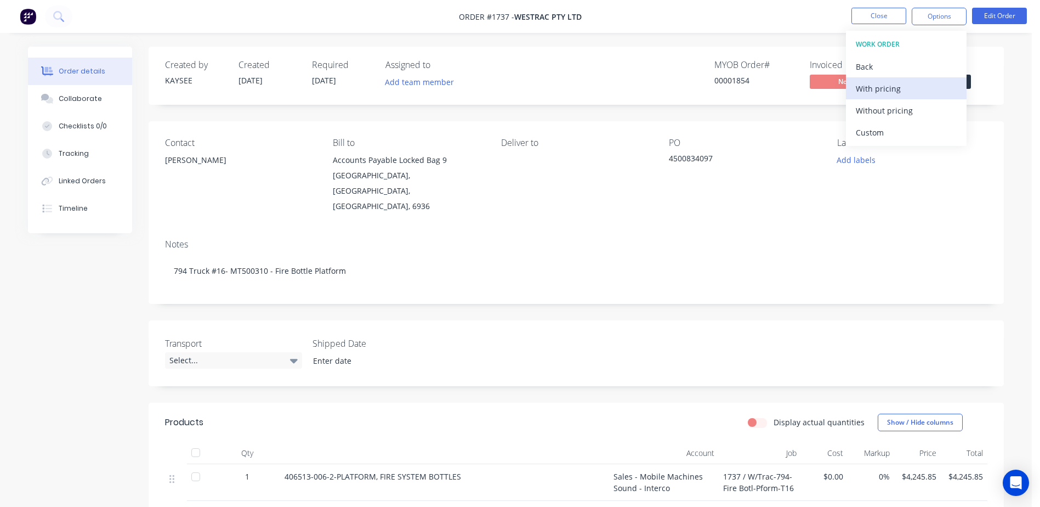
click at [867, 96] on div "With pricing" at bounding box center [906, 89] width 101 height 16
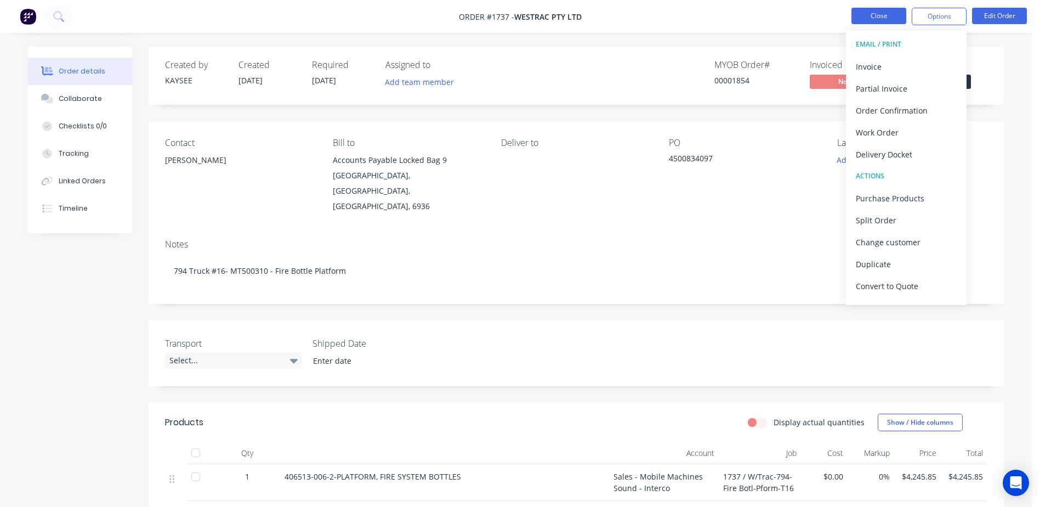
click at [882, 18] on button "Close" at bounding box center [879, 16] width 55 height 16
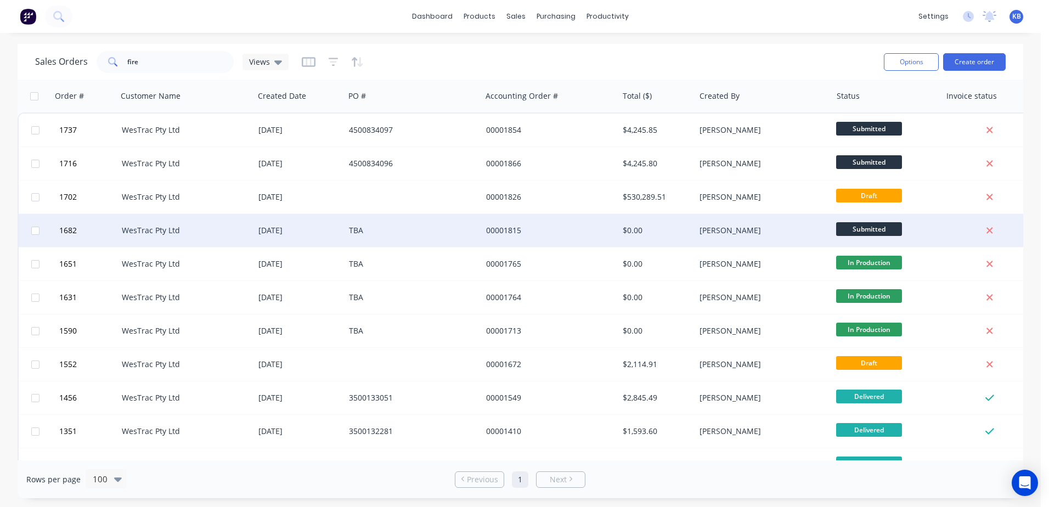
click at [534, 242] on div "00001815" at bounding box center [550, 230] width 137 height 33
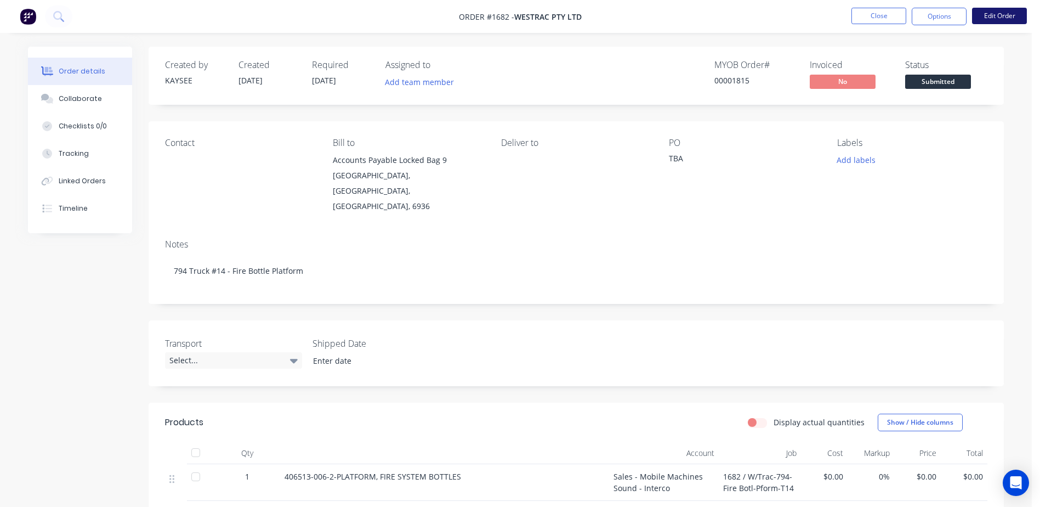
click at [1009, 11] on button "Edit Order" at bounding box center [999, 16] width 55 height 16
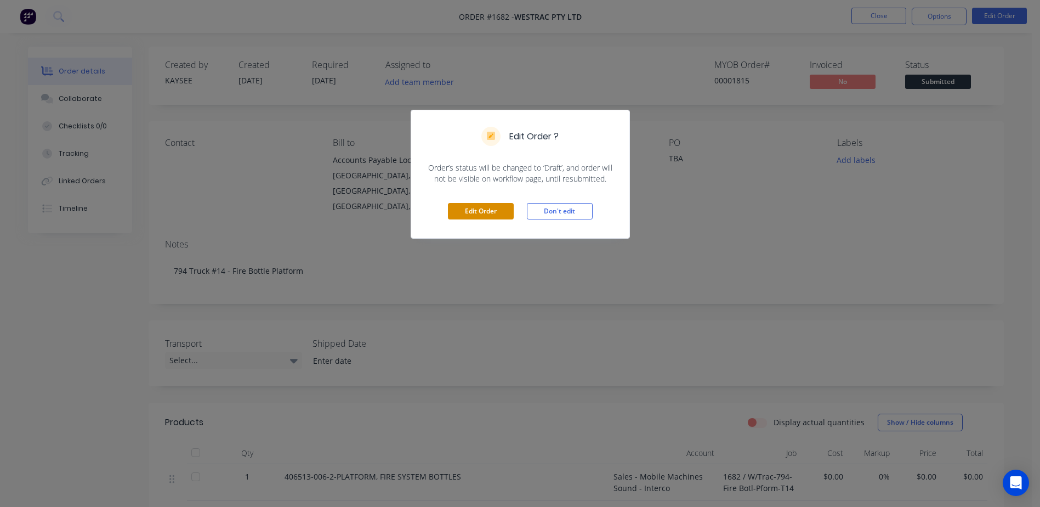
click at [496, 212] on button "Edit Order" at bounding box center [481, 211] width 66 height 16
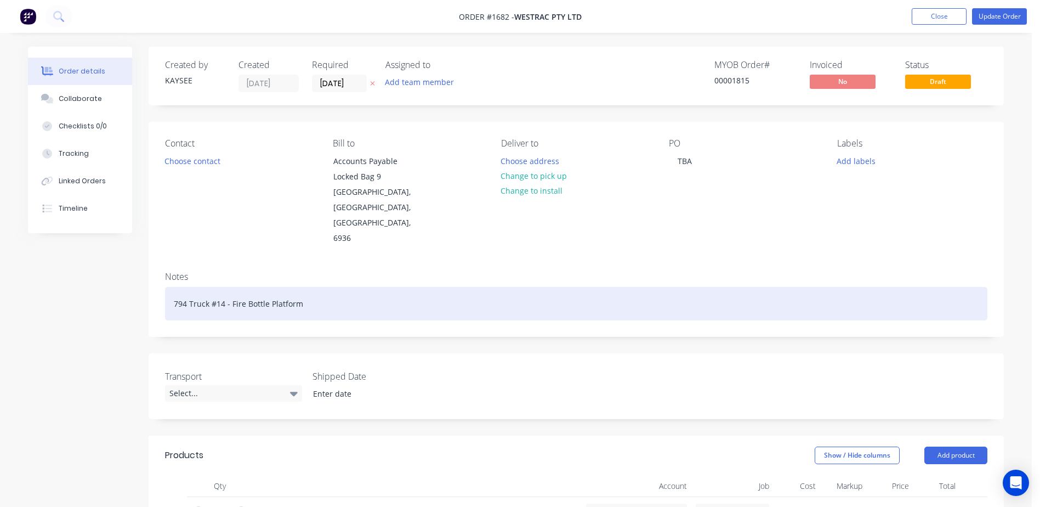
click at [220, 287] on div "794 Truck #14 - Fire Bottle Platform" at bounding box center [576, 303] width 823 height 33
click at [222, 287] on div "794 Truck #14 - Fire Bottle Platform" at bounding box center [576, 303] width 823 height 33
click at [224, 287] on div "794 Truck #14- MT500308 - Fire Bottle Platform" at bounding box center [576, 303] width 823 height 33
click at [445, 287] on div "794 Truck #14 - MT500308 - Fire Bottle Platform" at bounding box center [576, 303] width 823 height 33
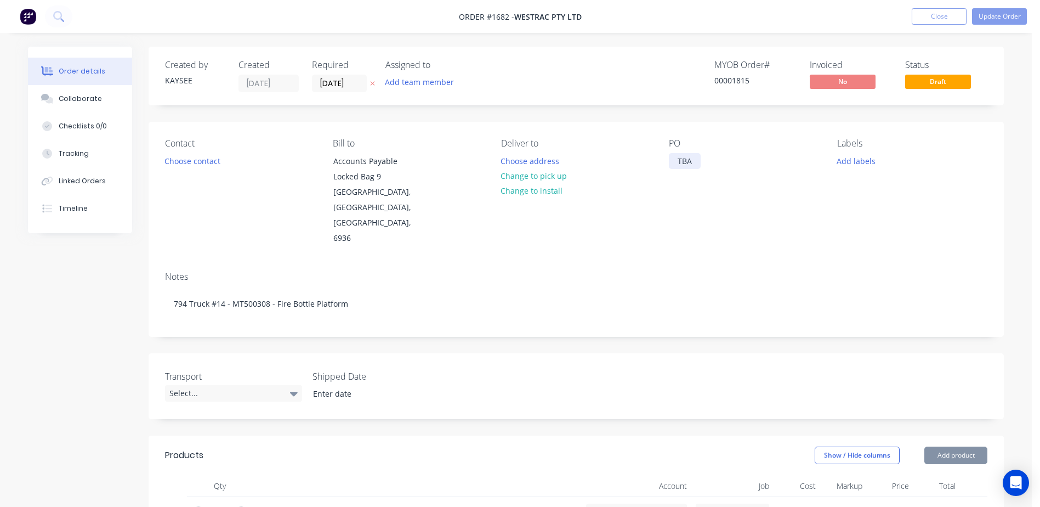
click at [679, 162] on div "TBA" at bounding box center [685, 161] width 32 height 16
drag, startPoint x: 701, startPoint y: 162, endPoint x: 735, endPoint y: 160, distance: 34.1
click at [735, 160] on div "PO TBA" at bounding box center [744, 192] width 150 height 108
click at [166, 146] on div "Contact" at bounding box center [240, 143] width 150 height 10
click at [181, 161] on button "Choose contact" at bounding box center [192, 160] width 67 height 15
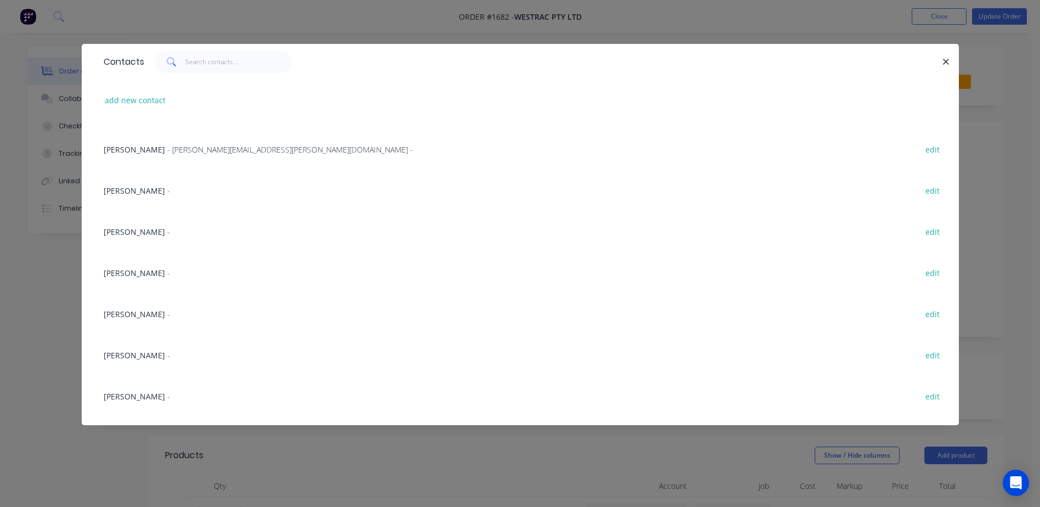
scroll to position [384, 0]
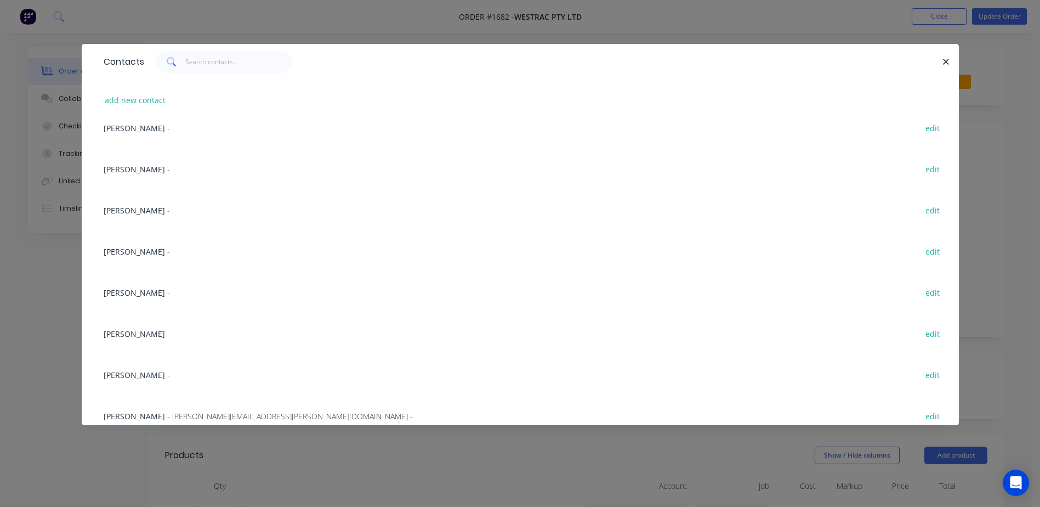
click at [145, 252] on span "[PERSON_NAME]" at bounding box center [134, 251] width 61 height 10
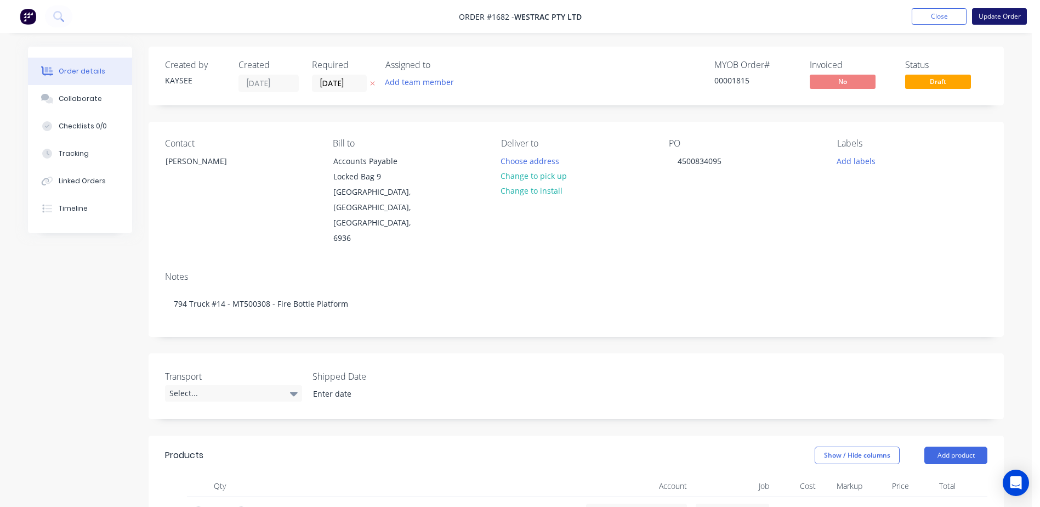
click at [995, 22] on button "Update Order" at bounding box center [999, 16] width 55 height 16
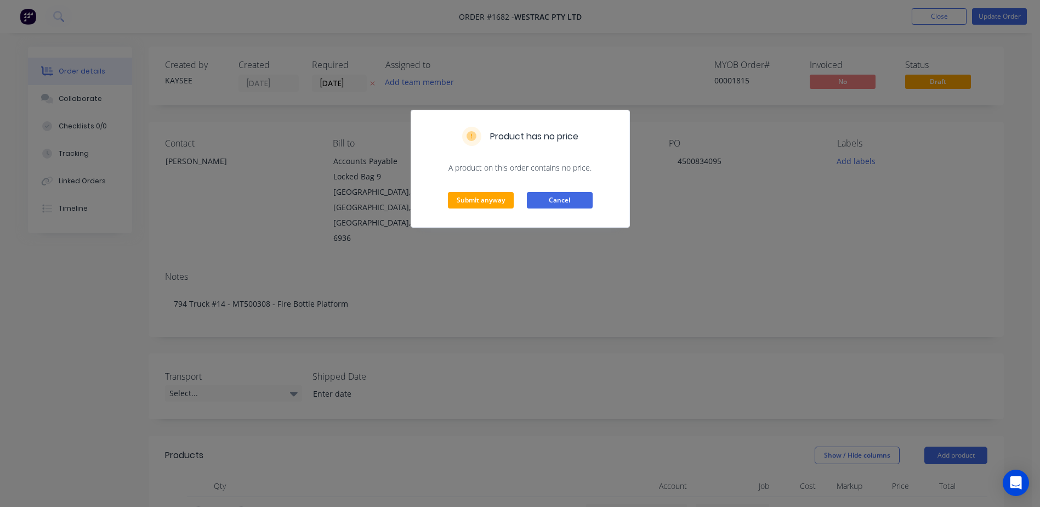
click at [556, 201] on button "Cancel" at bounding box center [560, 200] width 66 height 16
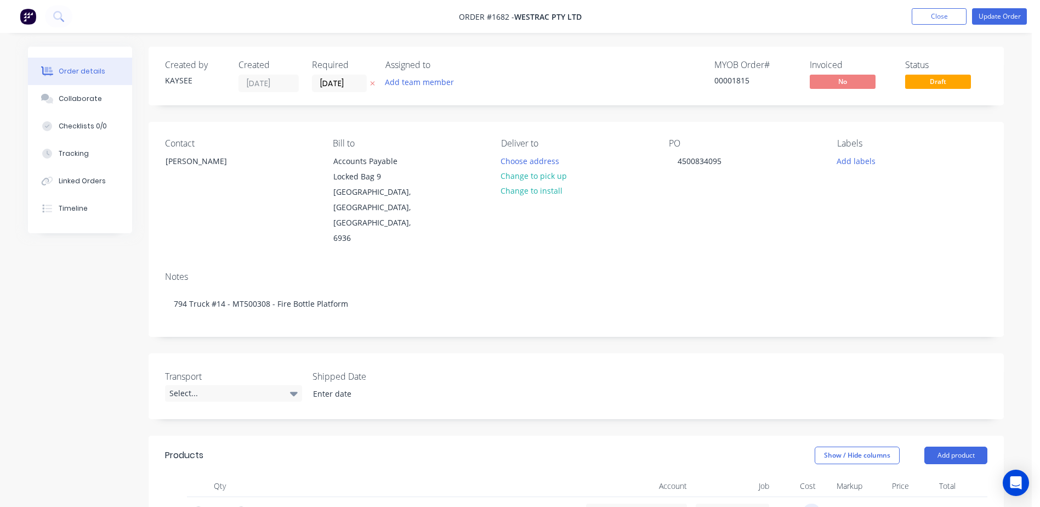
type input "$0.00"
type input "$4,245.80"
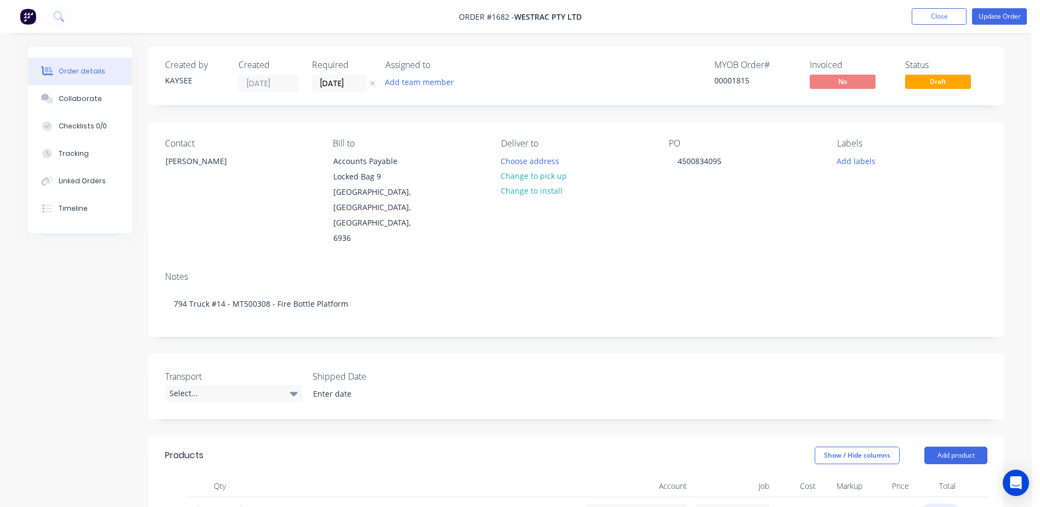
click at [917, 353] on div "Transport Select... Shipped Date" at bounding box center [577, 386] width 856 height 66
click at [999, 15] on button "Update Order" at bounding box center [999, 16] width 55 height 16
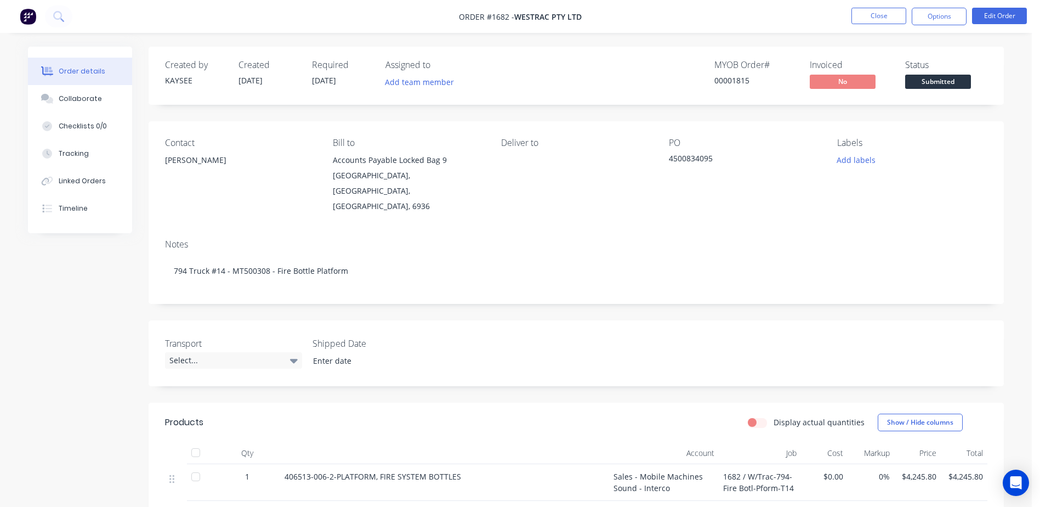
click at [857, 24] on li "Close" at bounding box center [879, 17] width 55 height 18
click at [865, 19] on button "Close" at bounding box center [879, 16] width 55 height 16
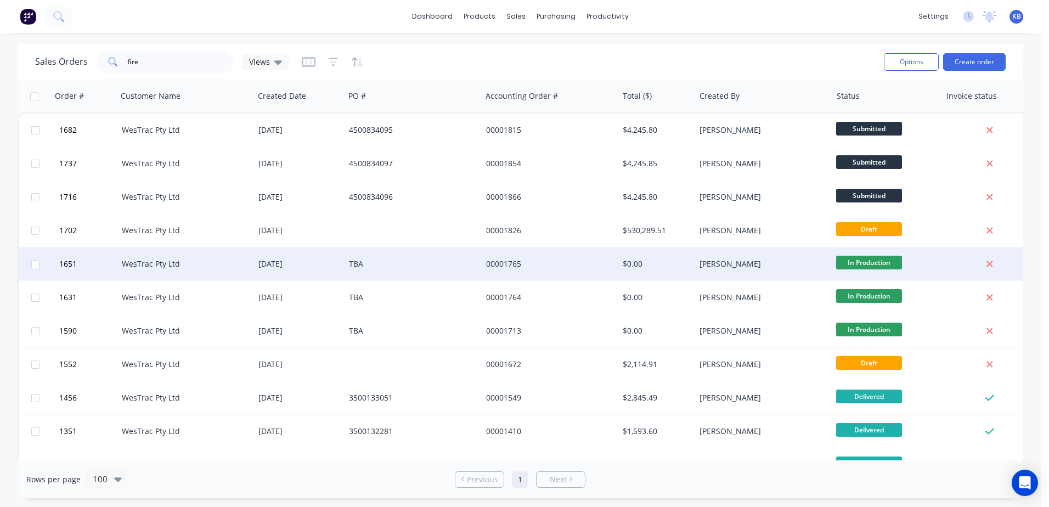
click at [667, 269] on div "$0.00" at bounding box center [656, 263] width 77 height 33
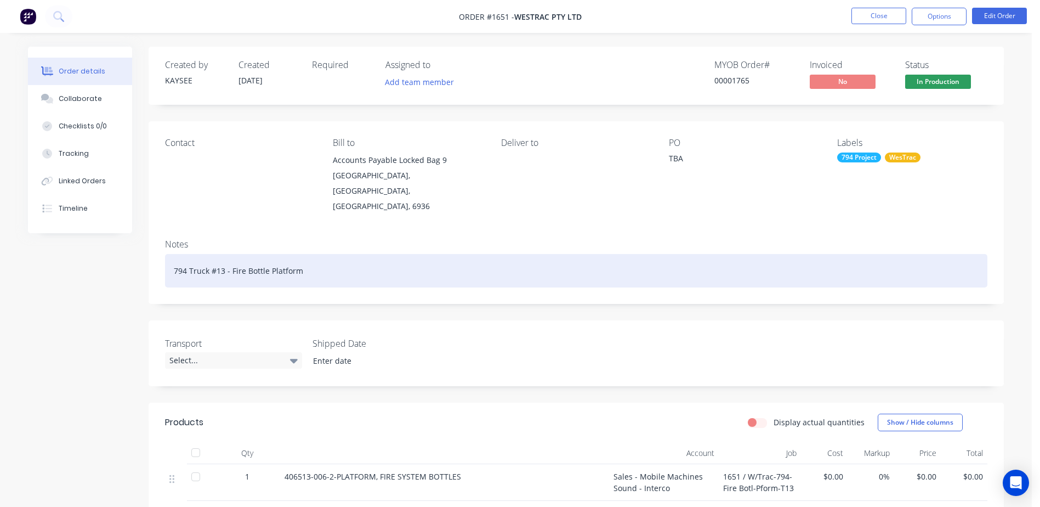
click at [226, 254] on div "794 Truck #13 - Fire Bottle Platform" at bounding box center [576, 270] width 823 height 33
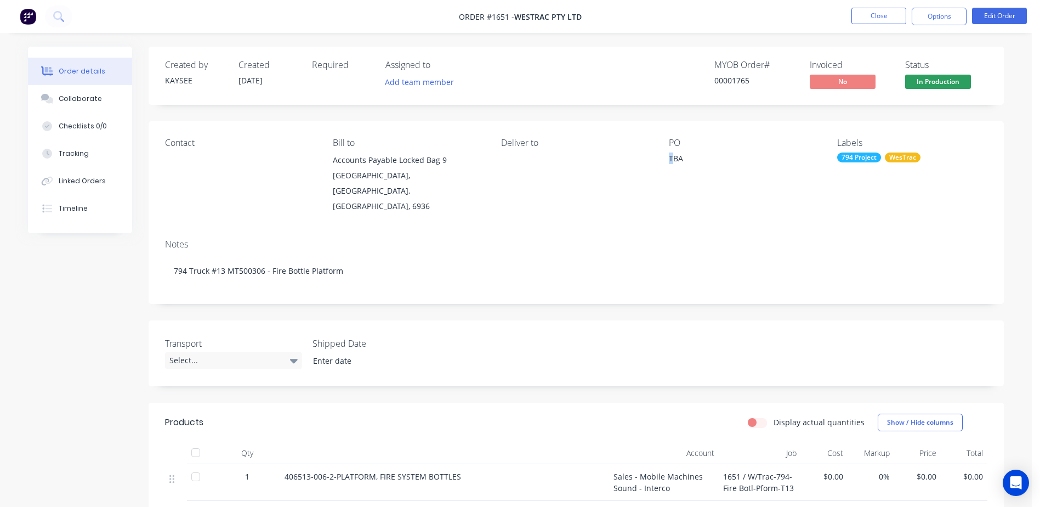
click at [672, 160] on div "TBA" at bounding box center [737, 159] width 137 height 15
click at [690, 158] on div "TBA" at bounding box center [737, 159] width 137 height 15
click at [682, 162] on div "TBA" at bounding box center [737, 159] width 137 height 15
click at [1009, 16] on button "Edit Order" at bounding box center [999, 16] width 55 height 16
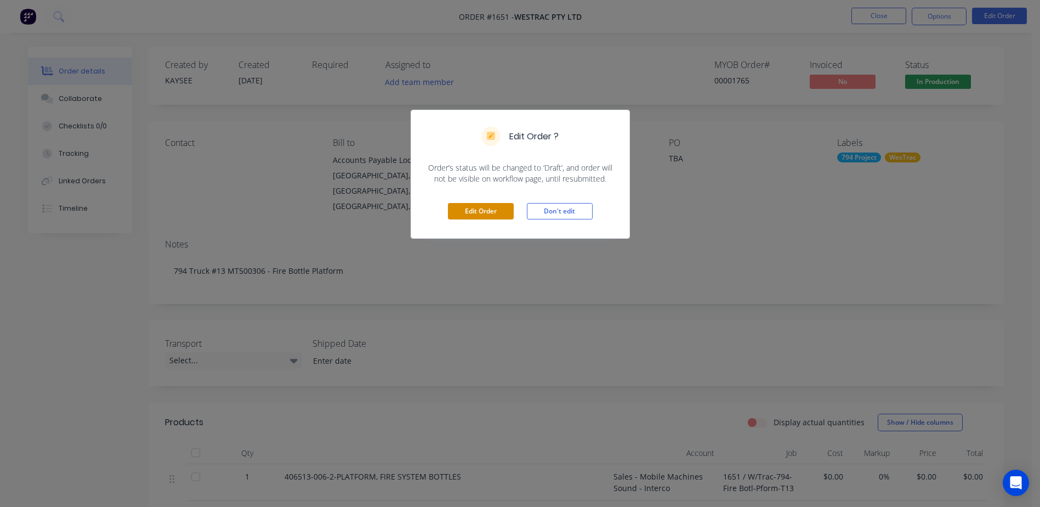
click at [485, 208] on button "Edit Order" at bounding box center [481, 211] width 66 height 16
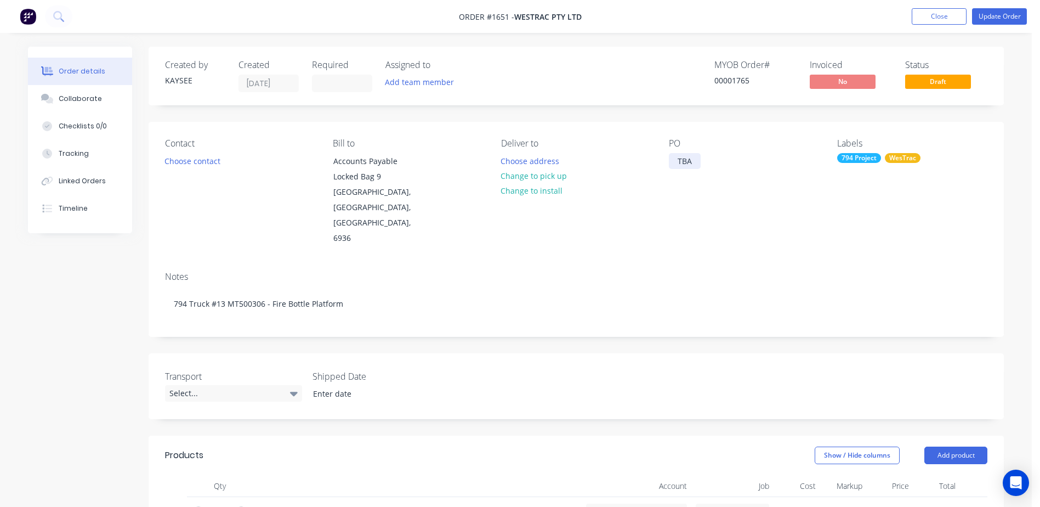
click at [678, 162] on div "TBA" at bounding box center [685, 161] width 32 height 16
drag, startPoint x: 678, startPoint y: 161, endPoint x: 726, endPoint y: 157, distance: 48.4
click at [726, 158] on div "PO TBA" at bounding box center [744, 192] width 150 height 108
click at [184, 160] on button "Choose contact" at bounding box center [192, 160] width 67 height 15
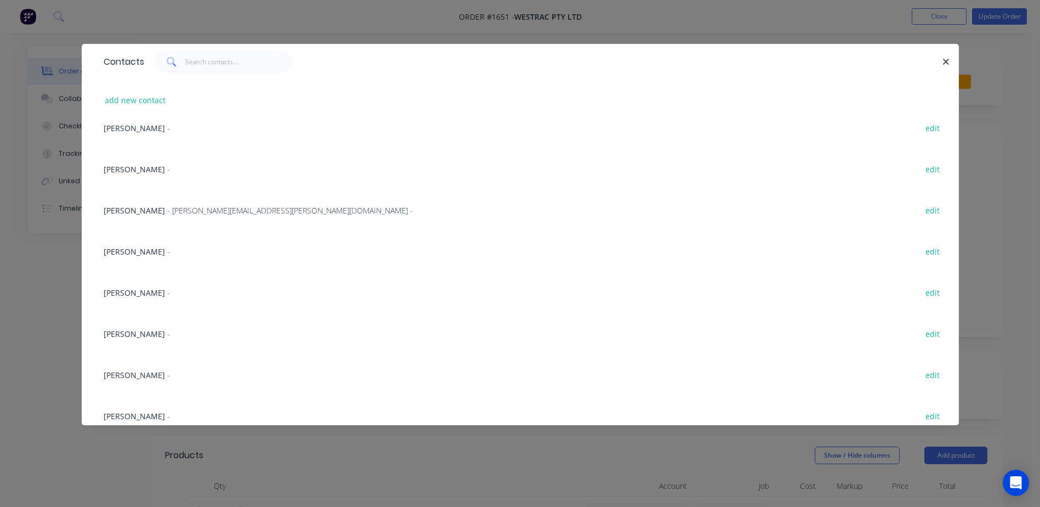
scroll to position [274, 0]
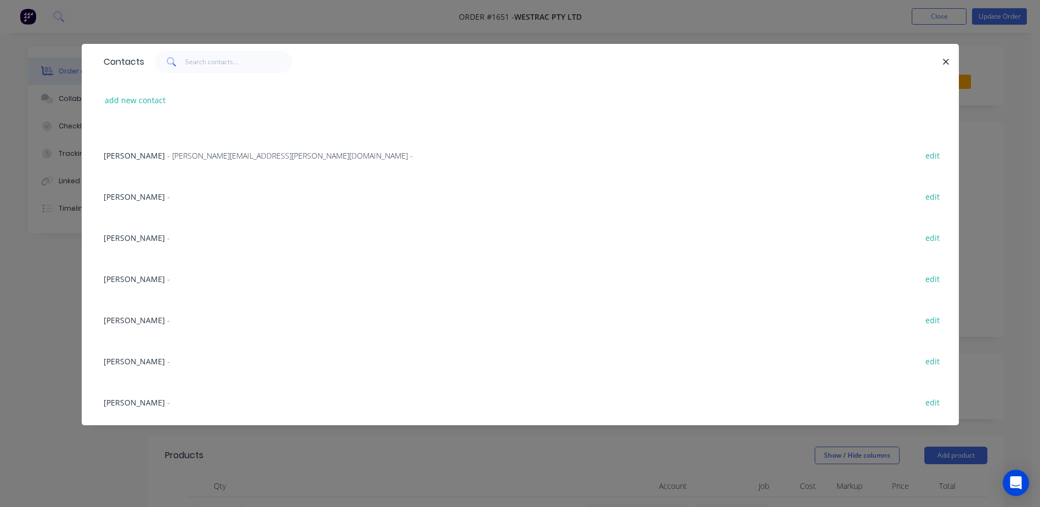
click at [139, 360] on span "[PERSON_NAME]" at bounding box center [134, 361] width 61 height 10
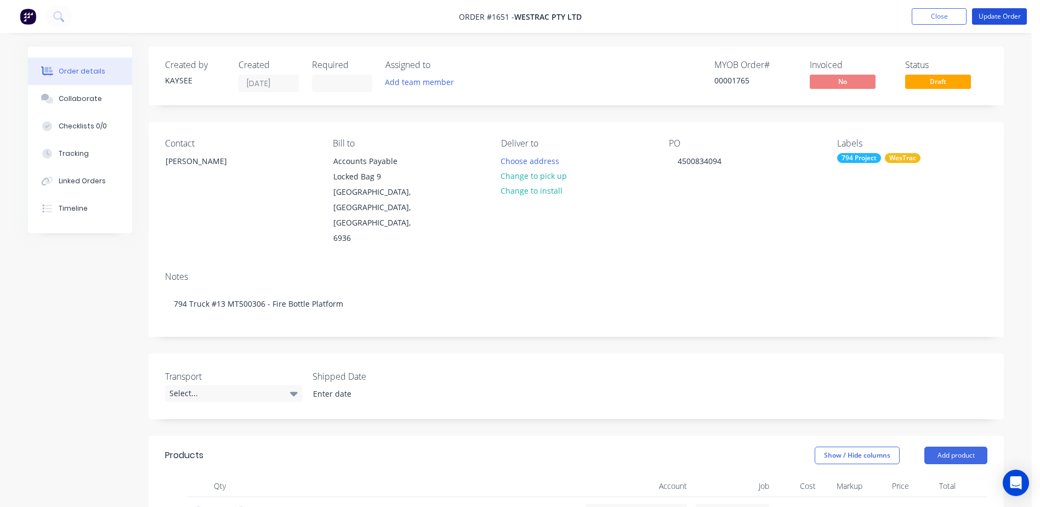
drag, startPoint x: 998, startPoint y: 11, endPoint x: 816, endPoint y: 456, distance: 481.1
click at [816, 456] on div "Order #1651 - WesTrac Pty Ltd Add product Close Update Order Order details Coll…" at bounding box center [516, 431] width 1032 height 862
click at [810, 503] on input "0" at bounding box center [807, 511] width 25 height 16
type input "$0.00"
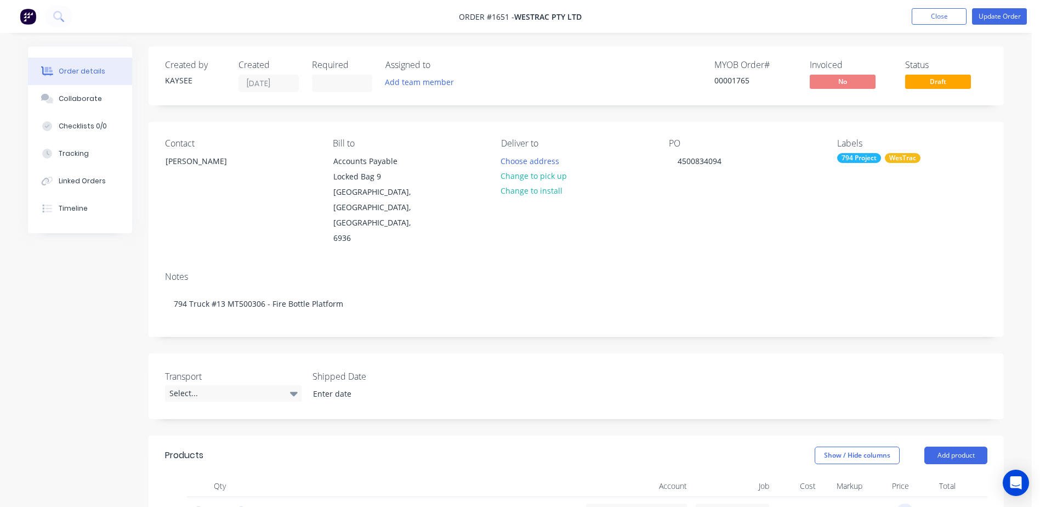
click at [897, 503] on div "0 0" at bounding box center [905, 511] width 17 height 16
type input "$4,245.80"
click at [1009, 27] on nav "Order #1651 - WesTrac Pty Ltd Add product Close Update Order" at bounding box center [520, 16] width 1040 height 33
click at [1005, 19] on button "Update Order" at bounding box center [999, 16] width 55 height 16
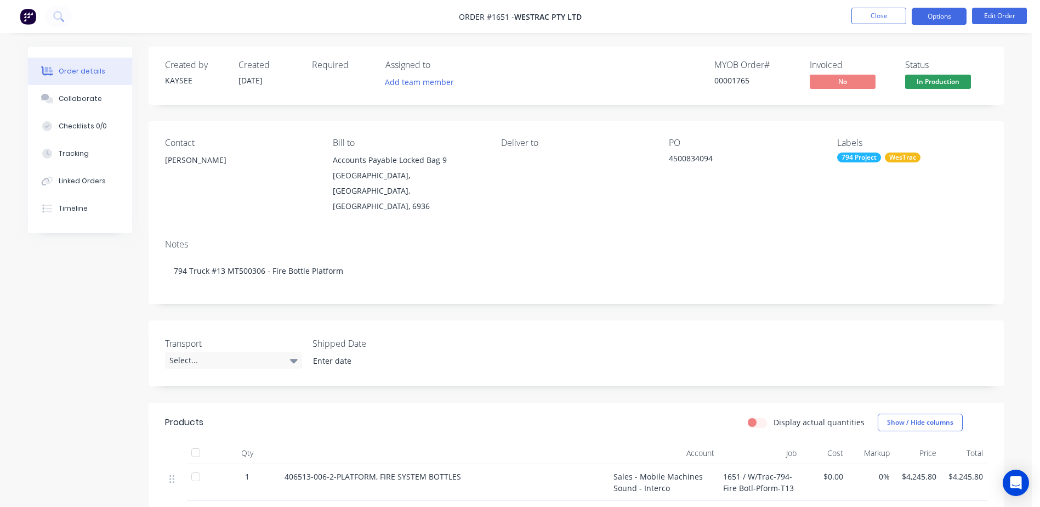
click at [941, 18] on button "Options" at bounding box center [939, 17] width 55 height 18
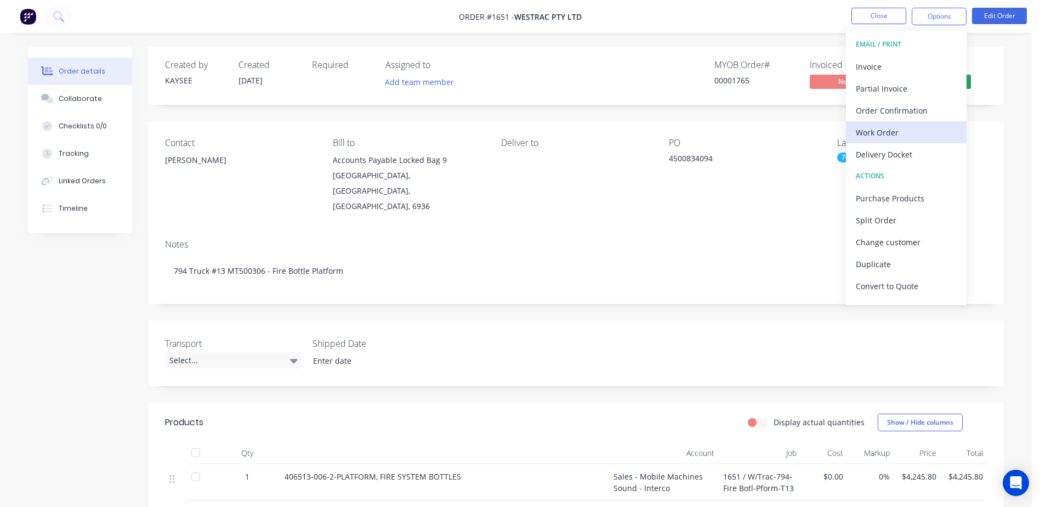
click at [878, 138] on div "Work Order" at bounding box center [906, 132] width 101 height 16
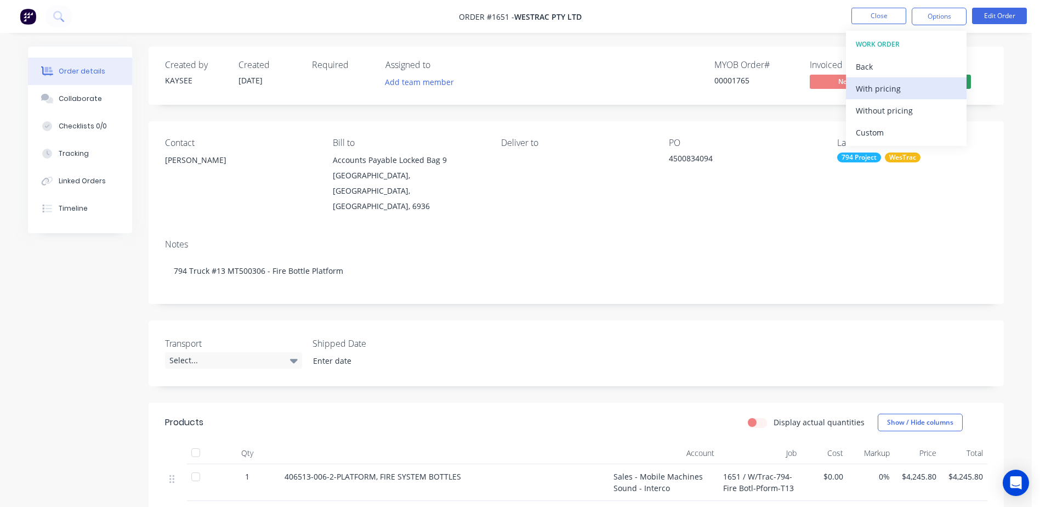
click at [885, 89] on div "With pricing" at bounding box center [906, 89] width 101 height 16
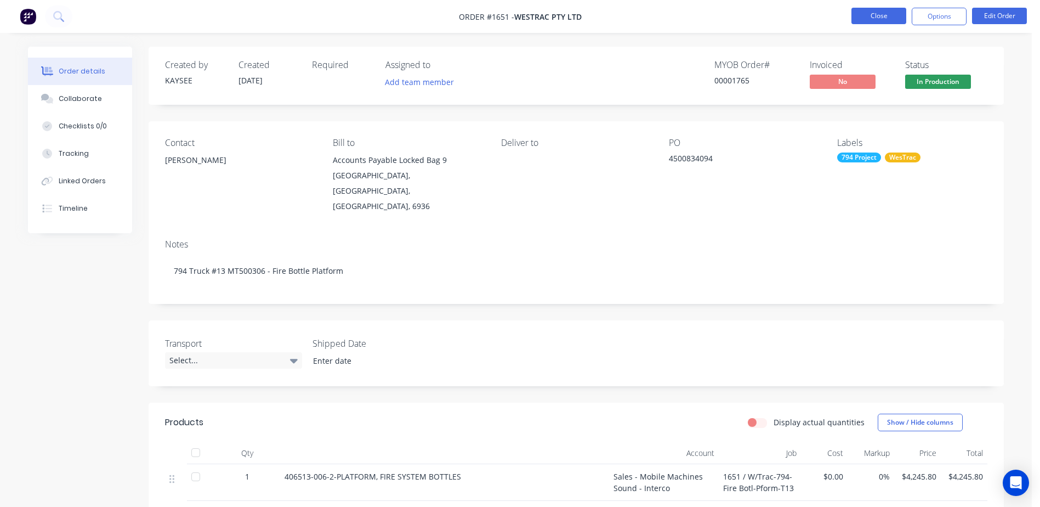
click at [884, 17] on button "Close" at bounding box center [879, 16] width 55 height 16
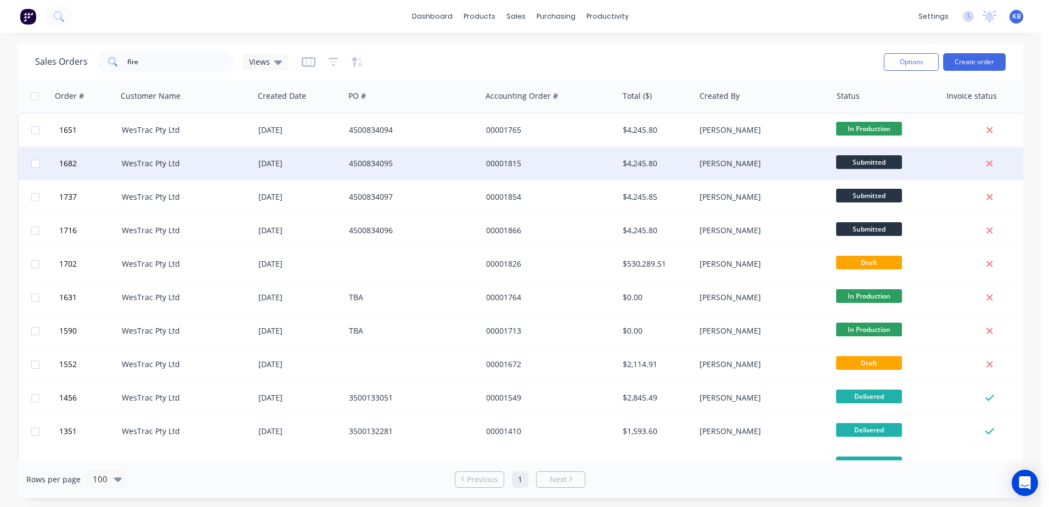
click at [413, 160] on div "4500834095" at bounding box center [410, 163] width 122 height 11
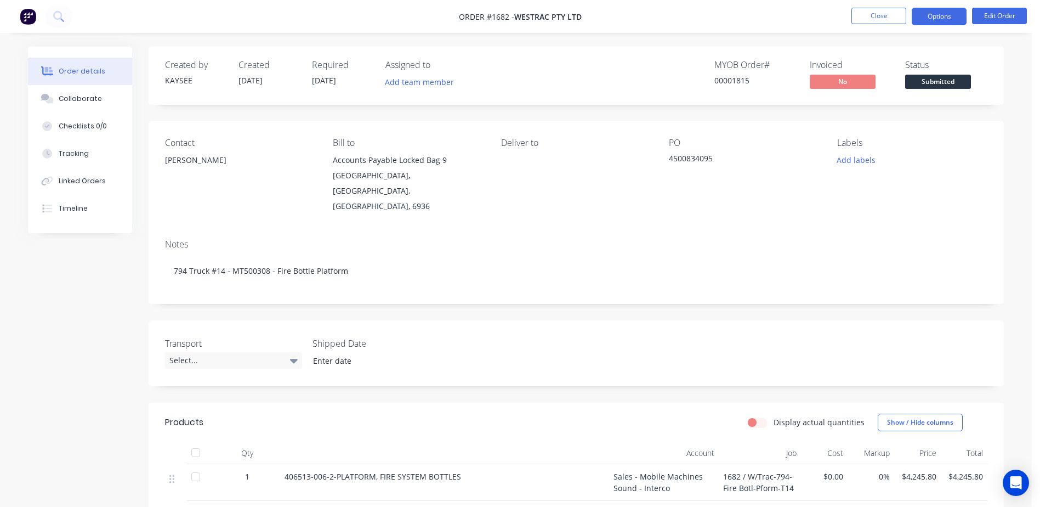
click at [943, 22] on button "Options" at bounding box center [939, 17] width 55 height 18
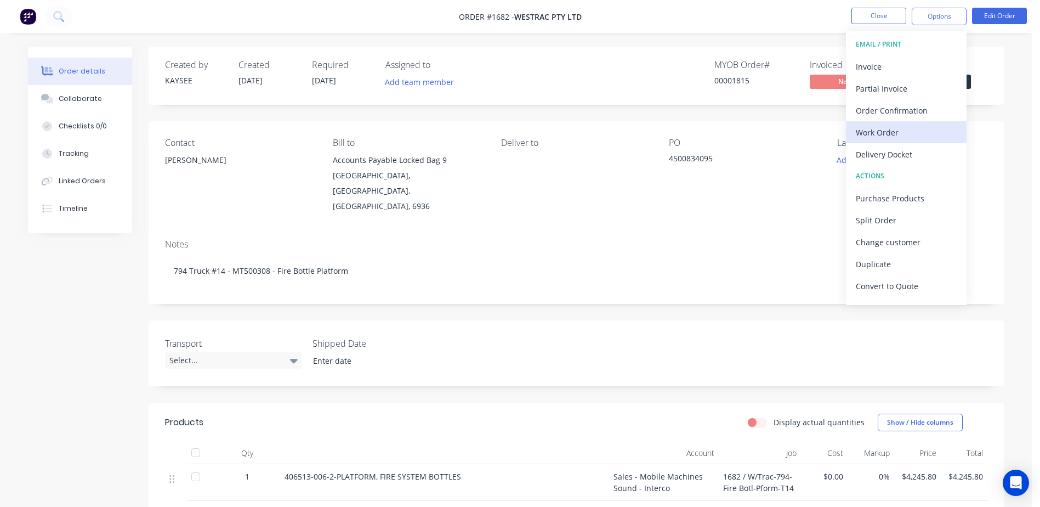
click at [880, 131] on div "Work Order" at bounding box center [906, 132] width 101 height 16
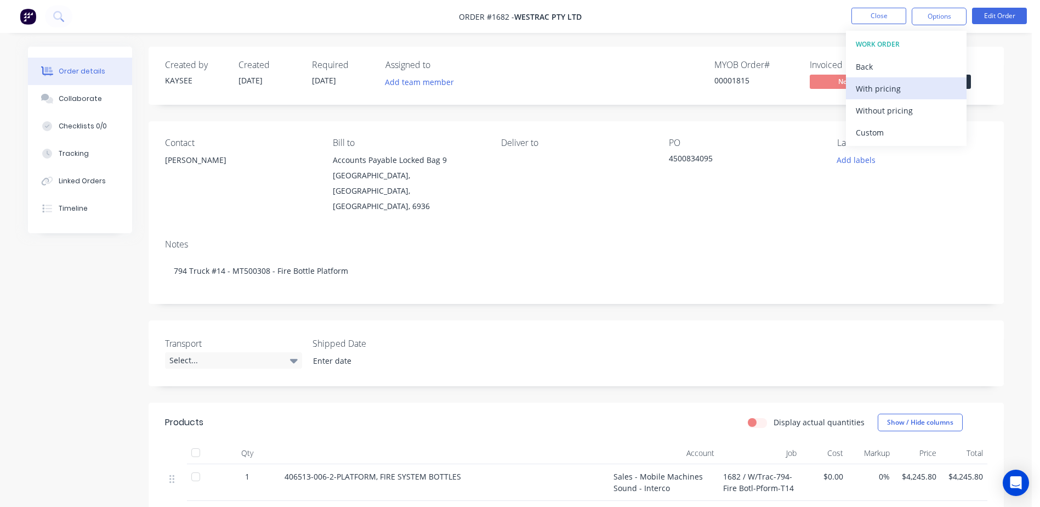
click at [884, 93] on div "With pricing" at bounding box center [906, 89] width 101 height 16
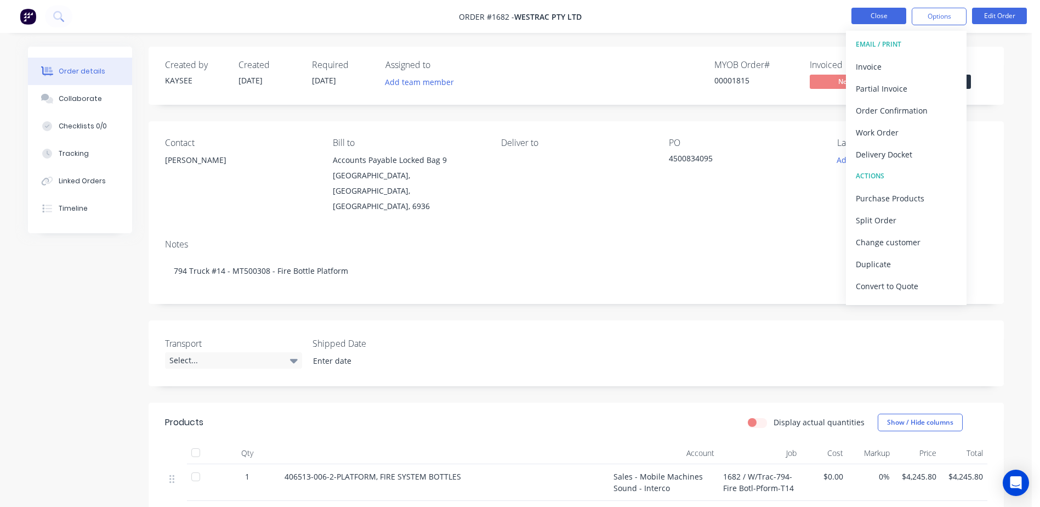
click at [880, 11] on button "Close" at bounding box center [879, 16] width 55 height 16
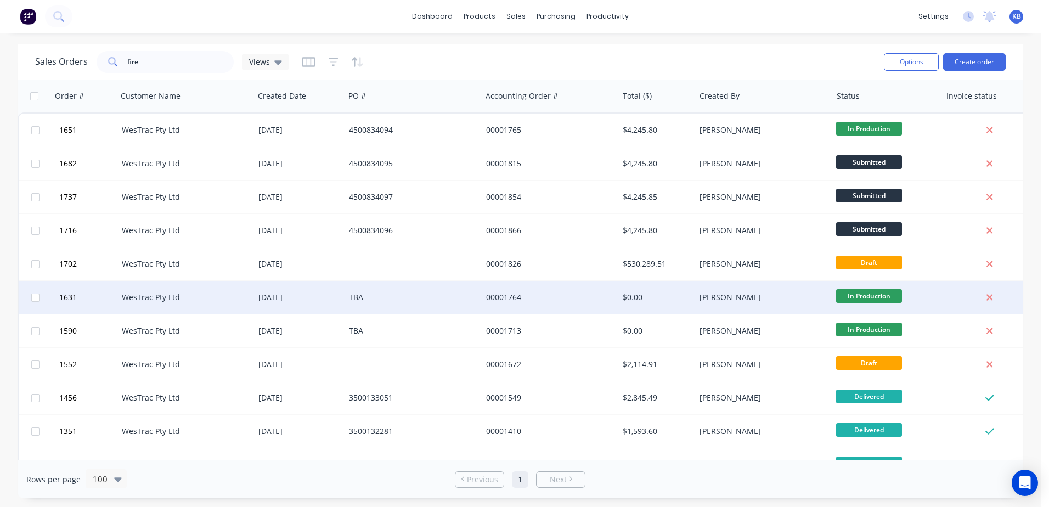
click at [487, 288] on div "00001764" at bounding box center [550, 297] width 137 height 33
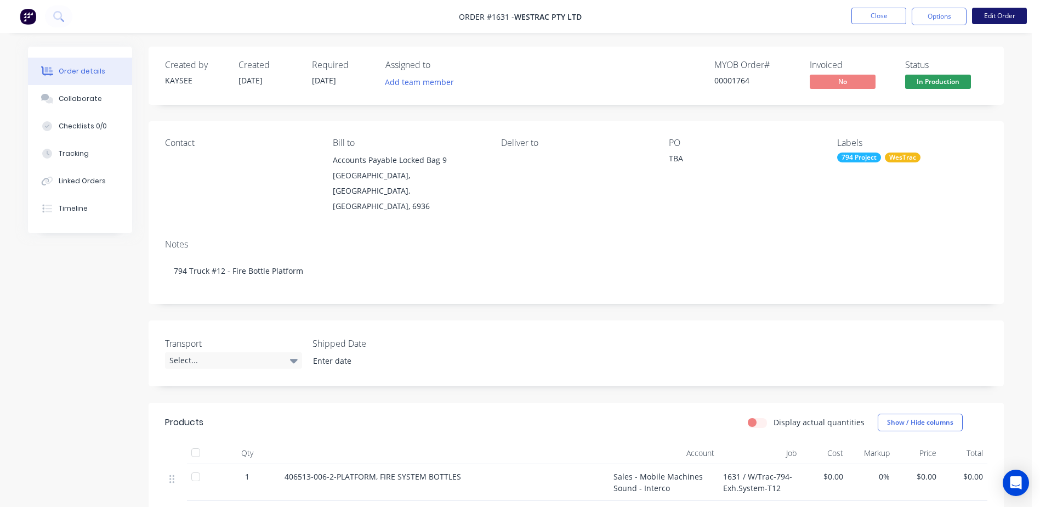
click at [986, 12] on button "Edit Order" at bounding box center [999, 16] width 55 height 16
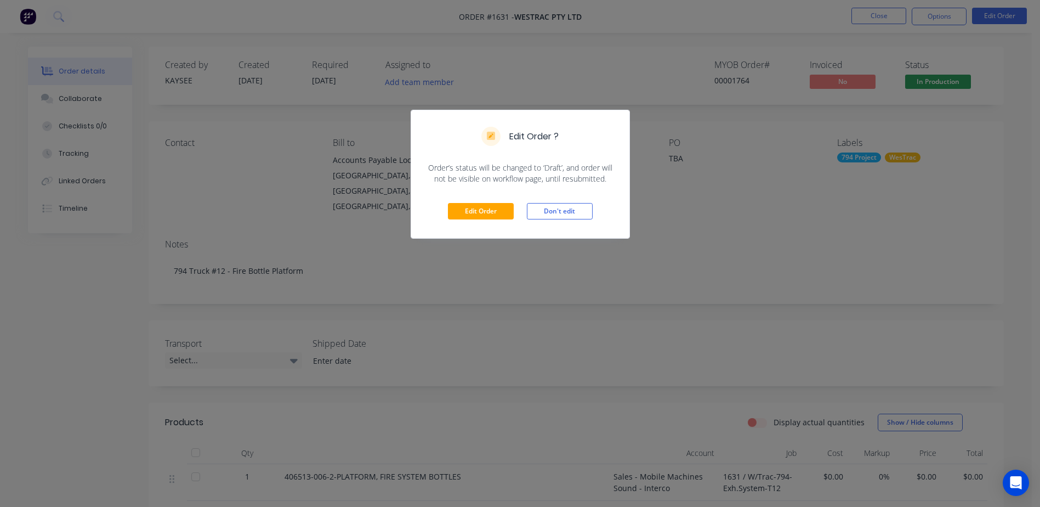
click at [493, 202] on div "Edit Order Don't edit" at bounding box center [520, 211] width 218 height 54
click at [486, 208] on button "Edit Order" at bounding box center [481, 211] width 66 height 16
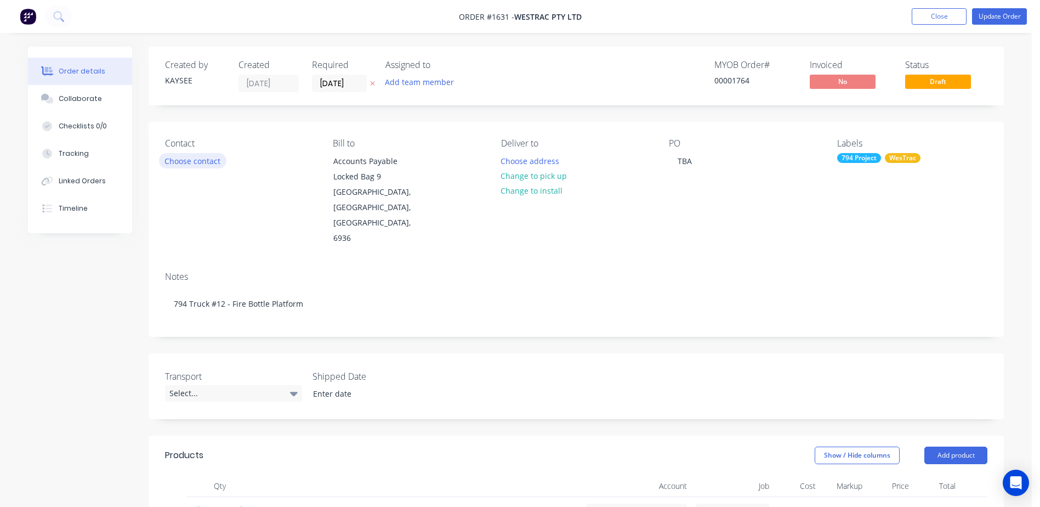
click at [223, 163] on button "Choose contact" at bounding box center [192, 160] width 67 height 15
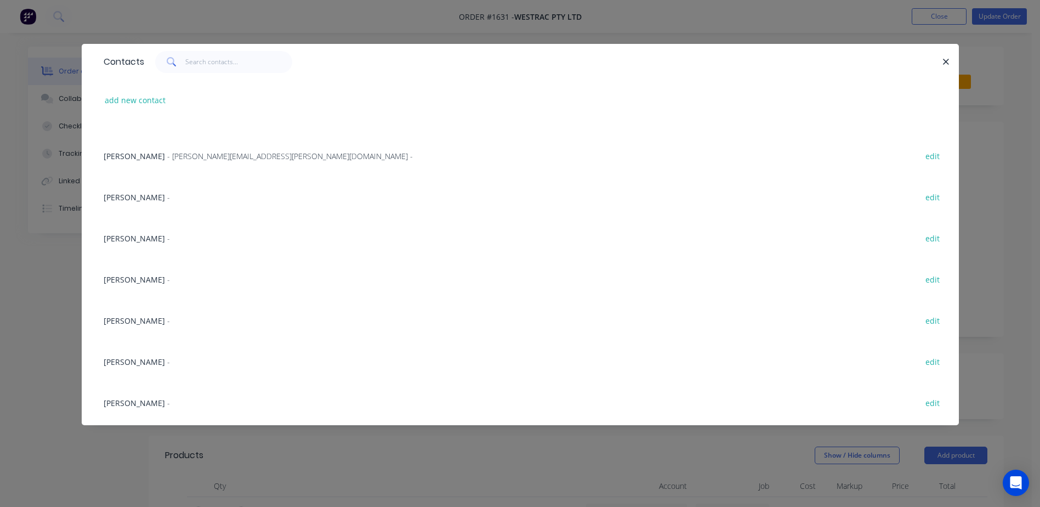
scroll to position [274, 0]
click at [129, 363] on span "[PERSON_NAME]" at bounding box center [134, 361] width 61 height 10
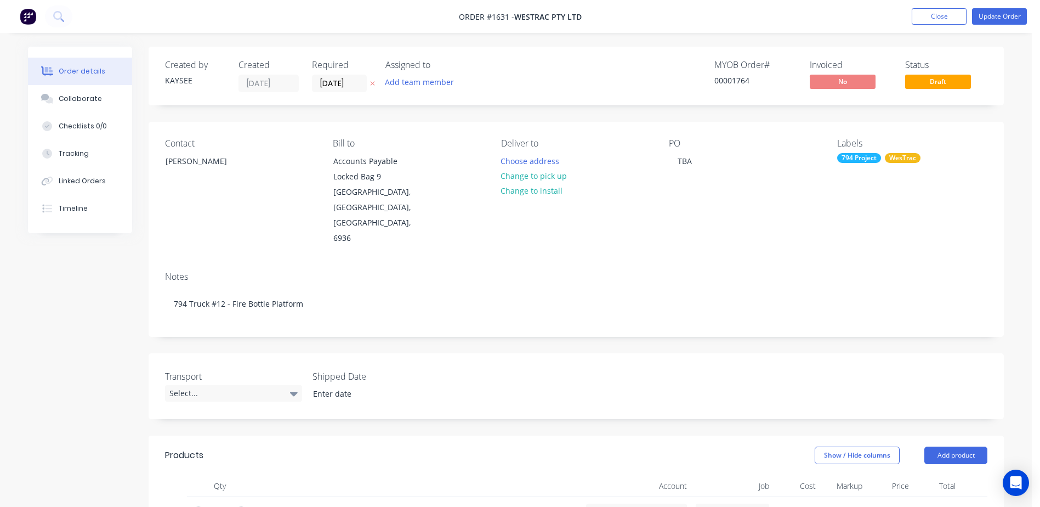
click at [658, 157] on div "Contact [PERSON_NAME] [PERSON_NAME] to Accounts Payable [STREET_ADDRESS] Delive…" at bounding box center [577, 192] width 856 height 141
drag, startPoint x: 679, startPoint y: 154, endPoint x: 735, endPoint y: 153, distance: 56.5
click at [726, 154] on div "PO TBA" at bounding box center [744, 192] width 150 height 108
click at [812, 503] on input "0" at bounding box center [814, 511] width 13 height 16
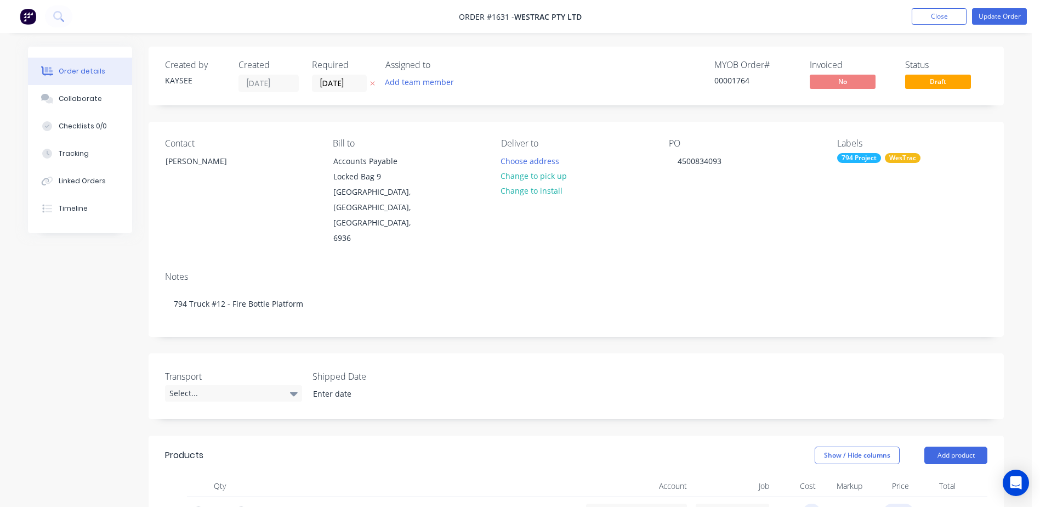
type input "$0.00"
click at [913, 503] on input "0" at bounding box center [900, 511] width 25 height 16
type input "$4,245.80"
click at [862, 293] on div "Notes 794 Truck #12 - Fire Bottle Platform" at bounding box center [577, 299] width 856 height 73
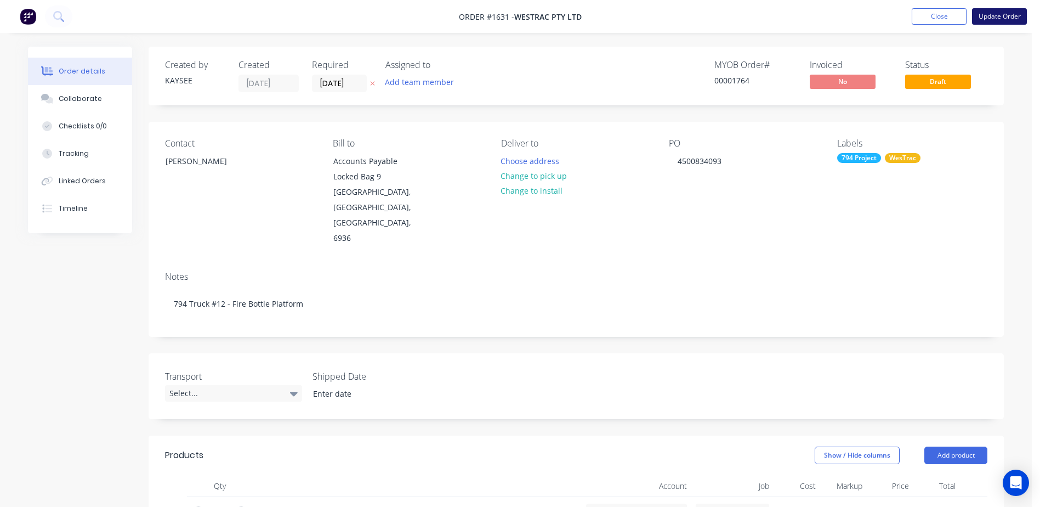
click at [992, 16] on button "Update Order" at bounding box center [999, 16] width 55 height 16
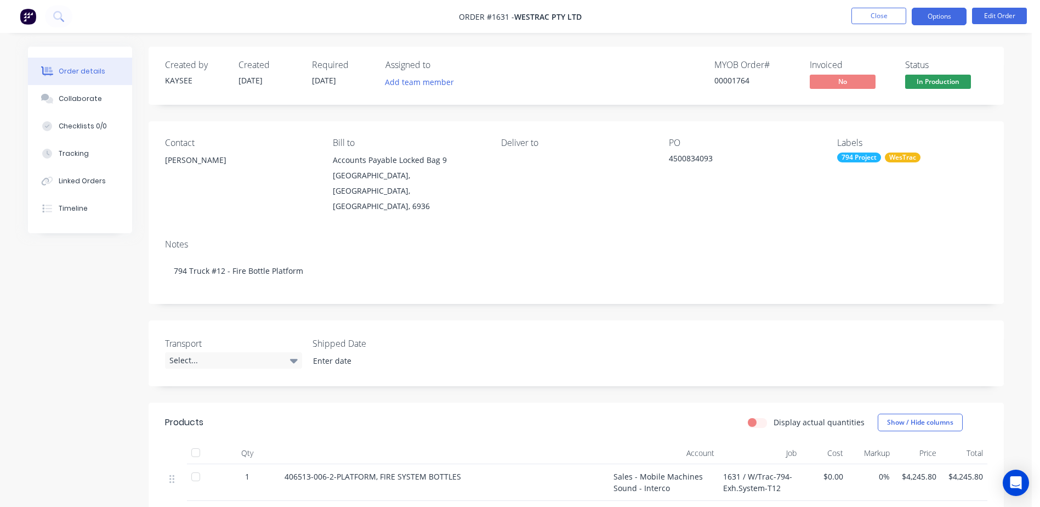
click at [954, 17] on button "Options" at bounding box center [939, 17] width 55 height 18
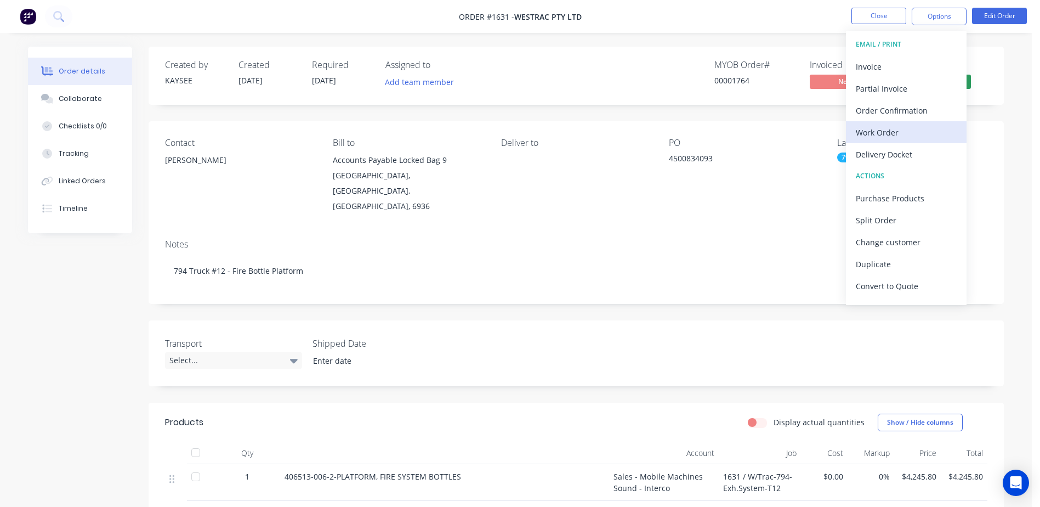
click at [909, 126] on div "Work Order" at bounding box center [906, 132] width 101 height 16
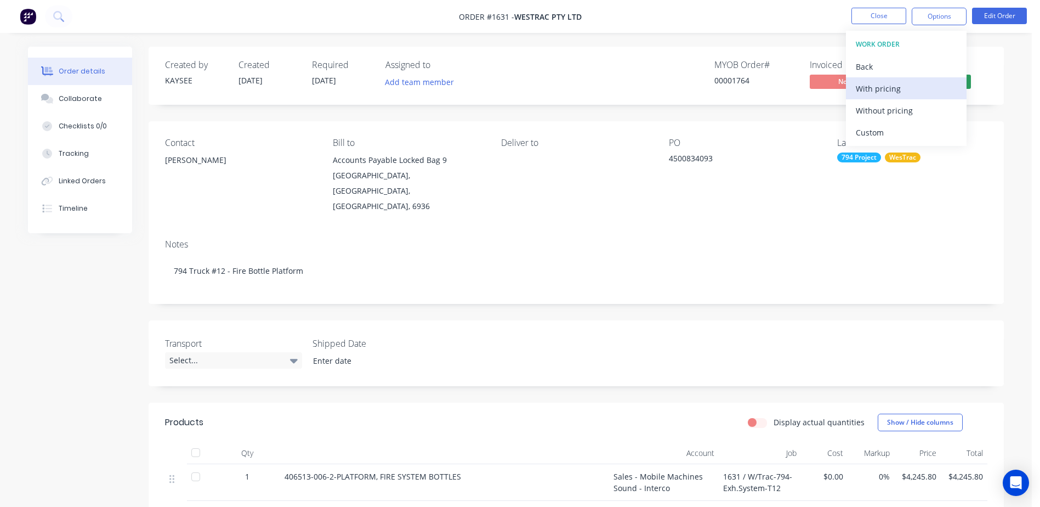
click at [891, 89] on div "With pricing" at bounding box center [906, 89] width 101 height 16
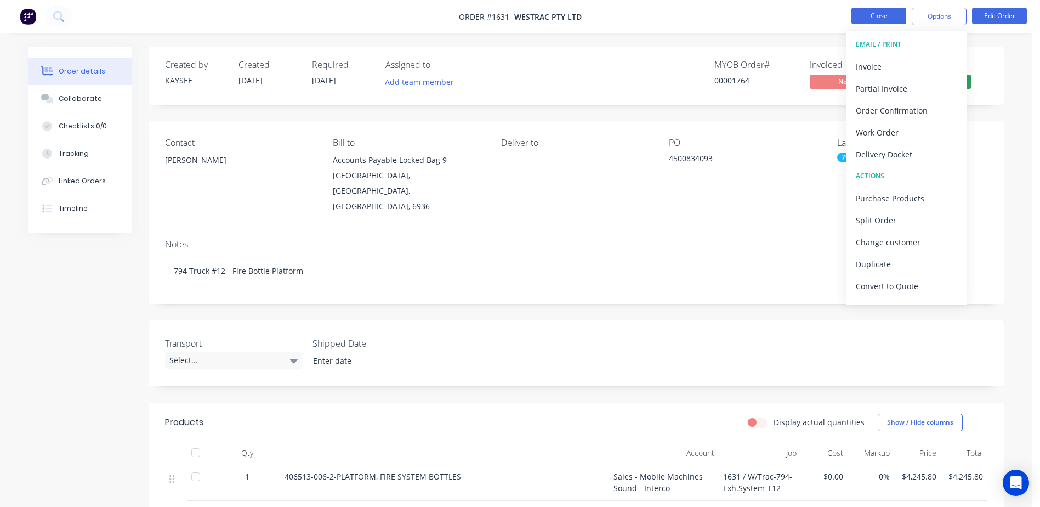
click at [893, 16] on button "Close" at bounding box center [879, 16] width 55 height 16
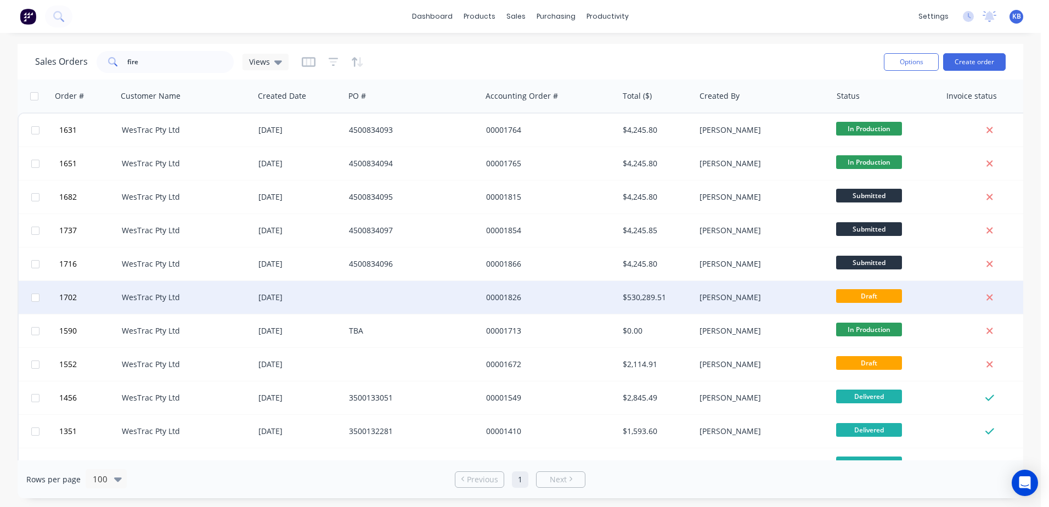
click at [287, 294] on div "[DATE]" at bounding box center [299, 297] width 82 height 11
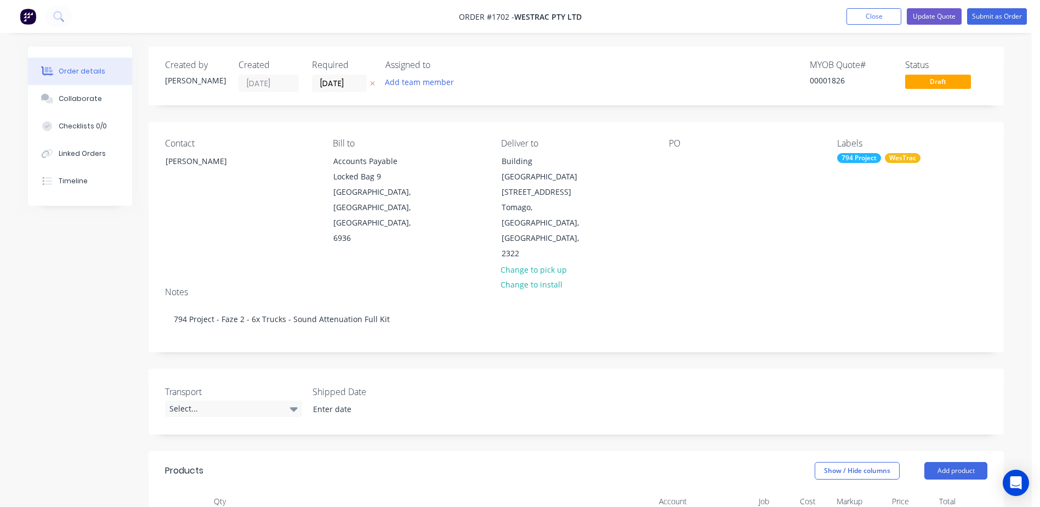
click at [669, 154] on div "Contact [PERSON_NAME] [PERSON_NAME] to Accounts Payable Locked Bag [STREET_ADDR…" at bounding box center [577, 200] width 856 height 156
click at [674, 160] on div at bounding box center [678, 161] width 18 height 16
drag, startPoint x: 725, startPoint y: 160, endPoint x: 649, endPoint y: 149, distance: 76.5
click at [649, 149] on div "Contact [PERSON_NAME] Bill to Accounts Payable Locked Bag [STREET_ADDRESS] Deli…" at bounding box center [577, 200] width 856 height 156
click at [862, 18] on button "Close" at bounding box center [874, 16] width 55 height 16
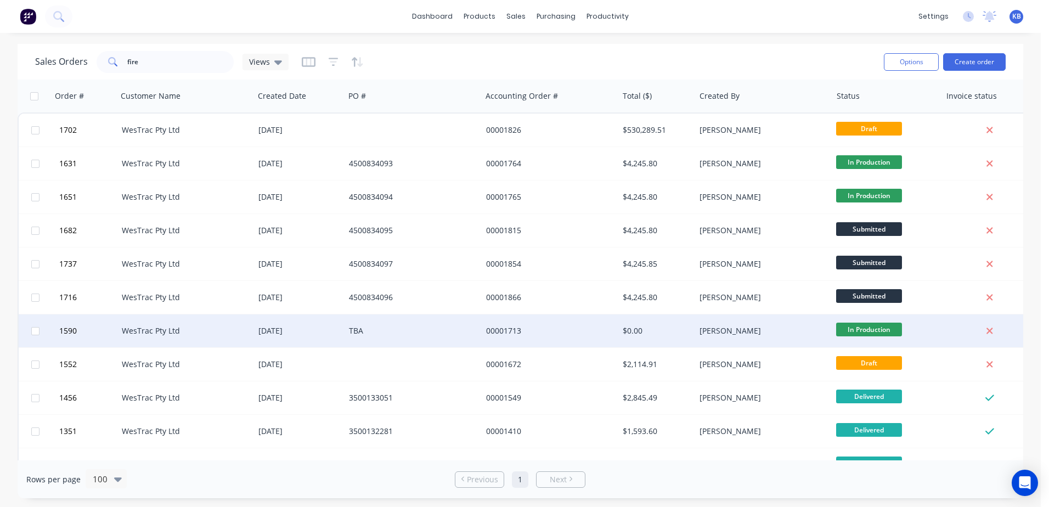
click at [371, 331] on div "TBA" at bounding box center [410, 330] width 122 height 11
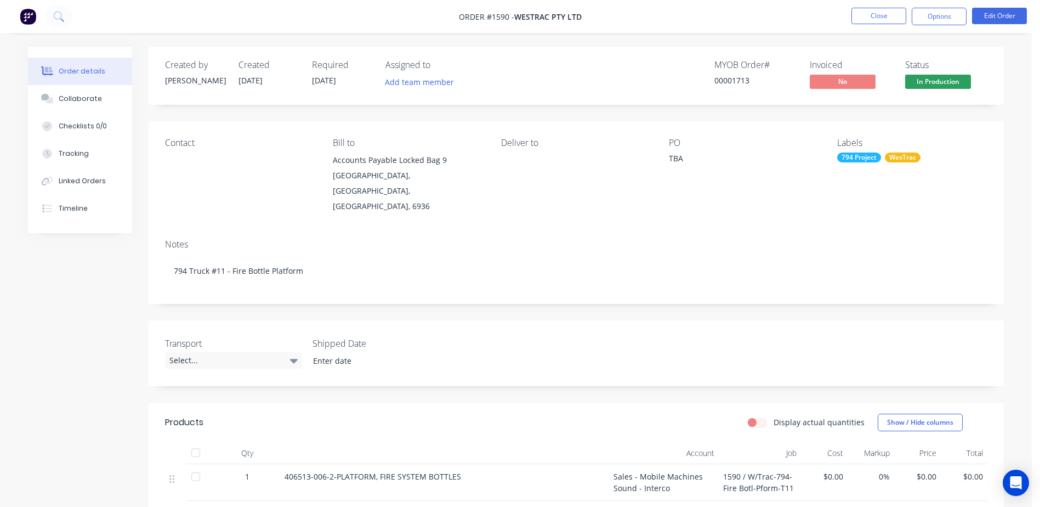
click at [681, 163] on div "TBA" at bounding box center [737, 159] width 137 height 15
click at [685, 161] on div "TBA" at bounding box center [737, 159] width 137 height 15
click at [1015, 13] on button "Edit Order" at bounding box center [999, 16] width 55 height 16
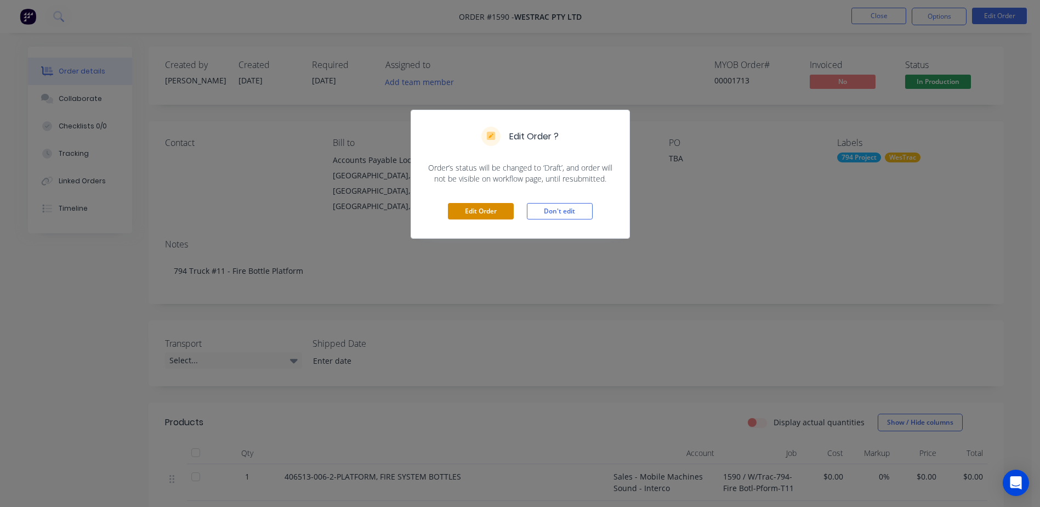
click at [462, 206] on button "Edit Order" at bounding box center [481, 211] width 66 height 16
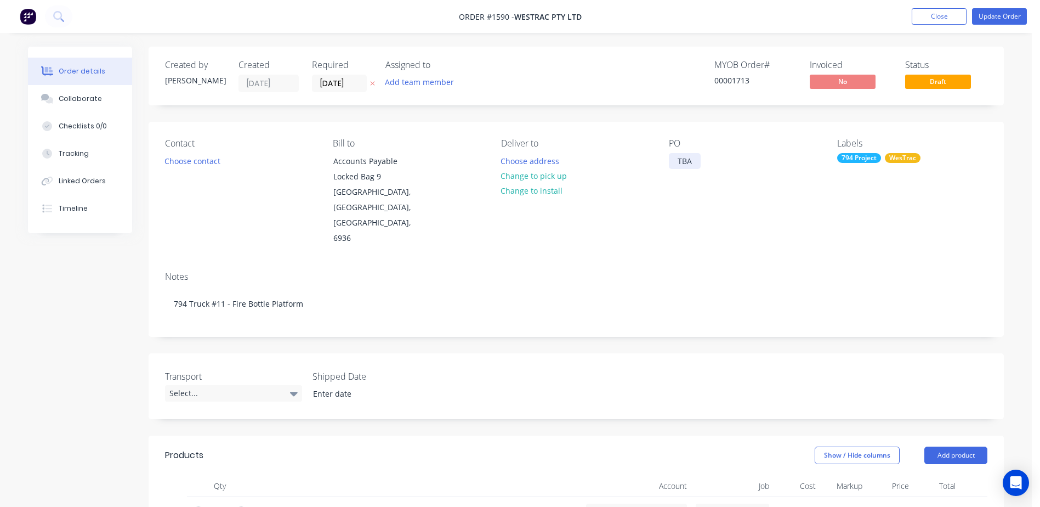
click at [689, 168] on div "TBA" at bounding box center [685, 161] width 32 height 16
drag, startPoint x: 676, startPoint y: 159, endPoint x: 728, endPoint y: 143, distance: 54.5
click at [738, 152] on div "PO TBA" at bounding box center [744, 192] width 150 height 108
click at [224, 166] on div "Choose contact" at bounding box center [192, 160] width 67 height 15
click at [218, 165] on button "Choose contact" at bounding box center [192, 160] width 67 height 15
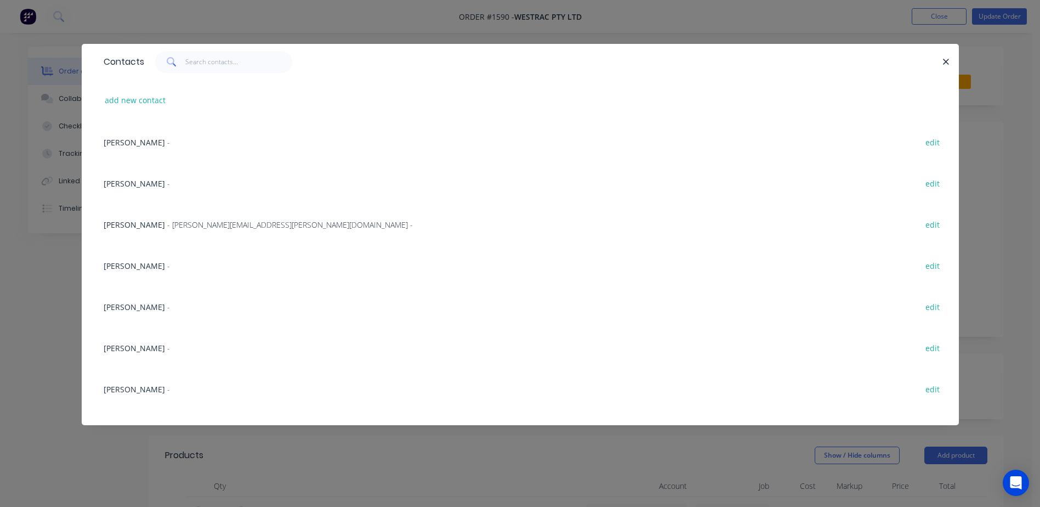
scroll to position [274, 0]
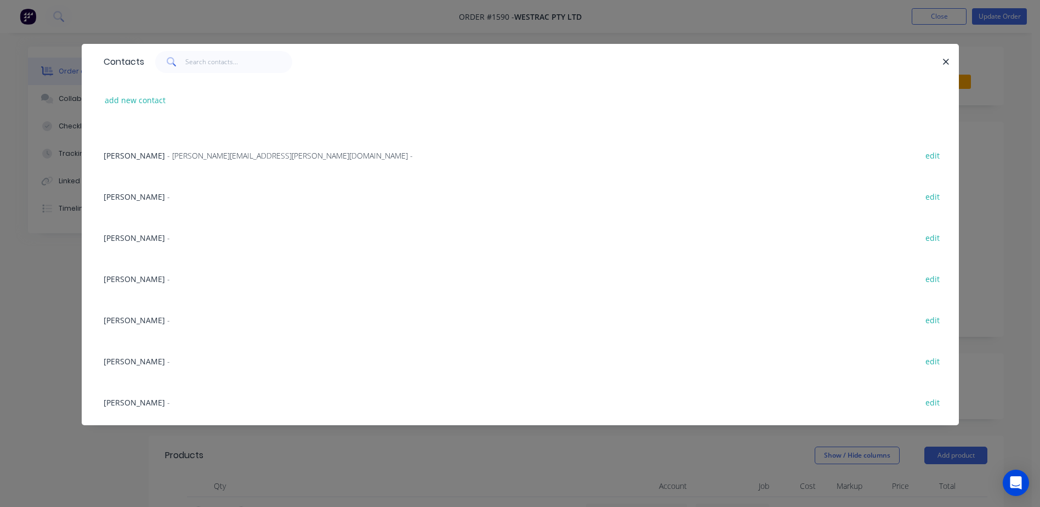
click at [135, 360] on span "[PERSON_NAME]" at bounding box center [134, 361] width 61 height 10
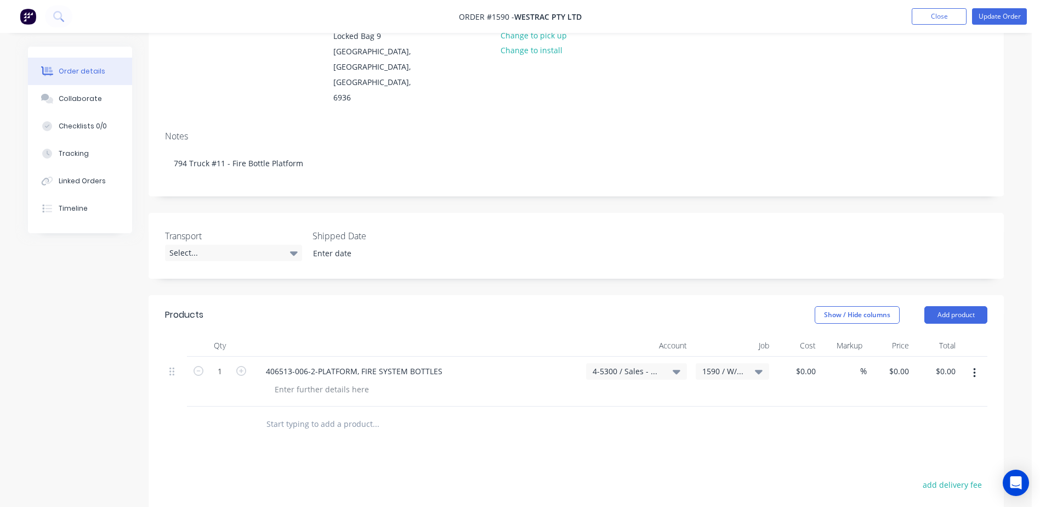
scroll to position [165, 0]
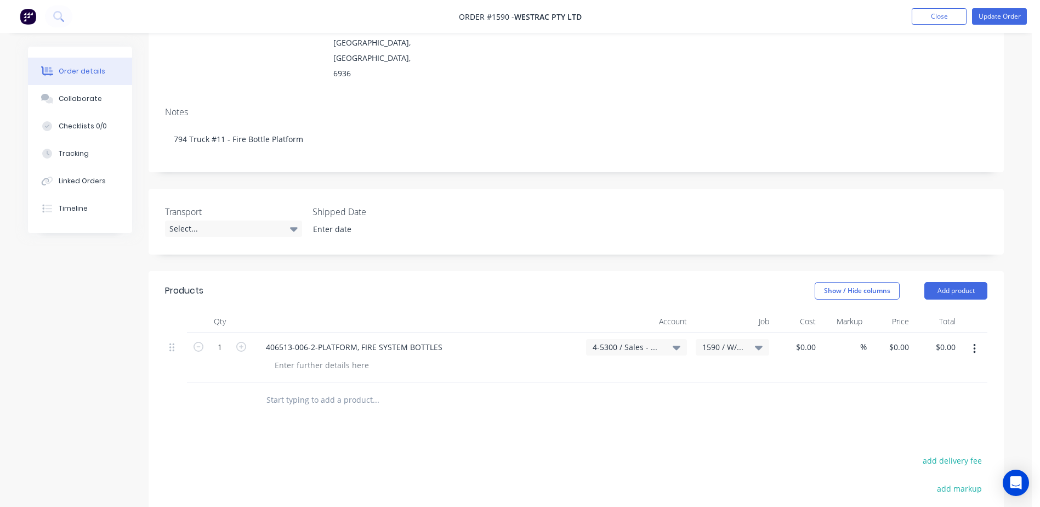
click at [827, 332] on div "%" at bounding box center [843, 357] width 47 height 50
click at [814, 339] on input "0" at bounding box center [807, 347] width 25 height 16
type input "$4,245.80"
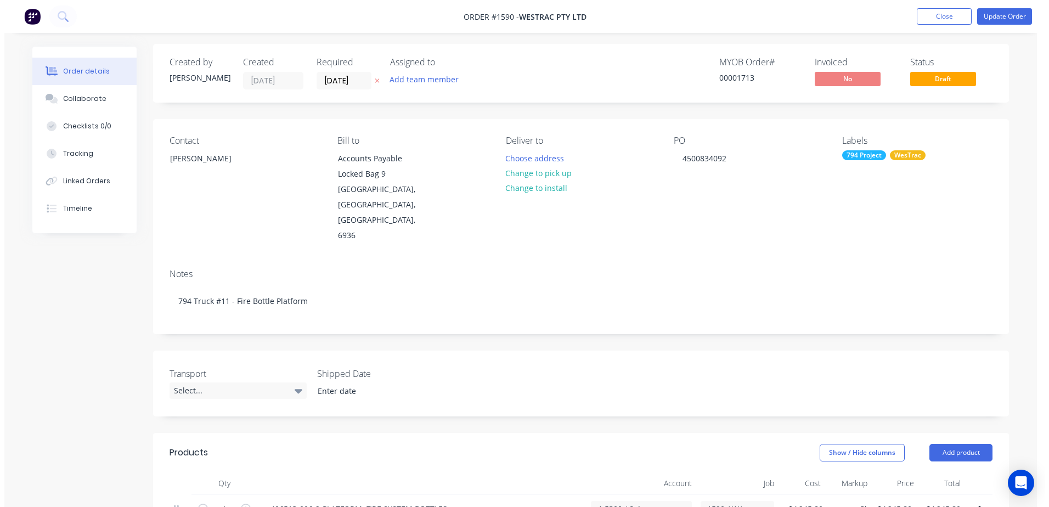
scroll to position [0, 0]
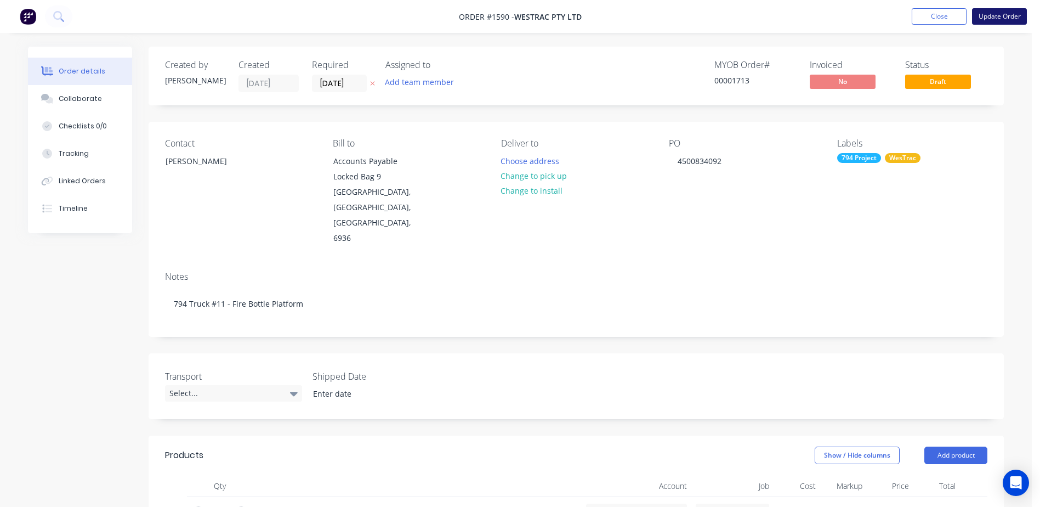
click at [999, 19] on button "Update Order" at bounding box center [999, 16] width 55 height 16
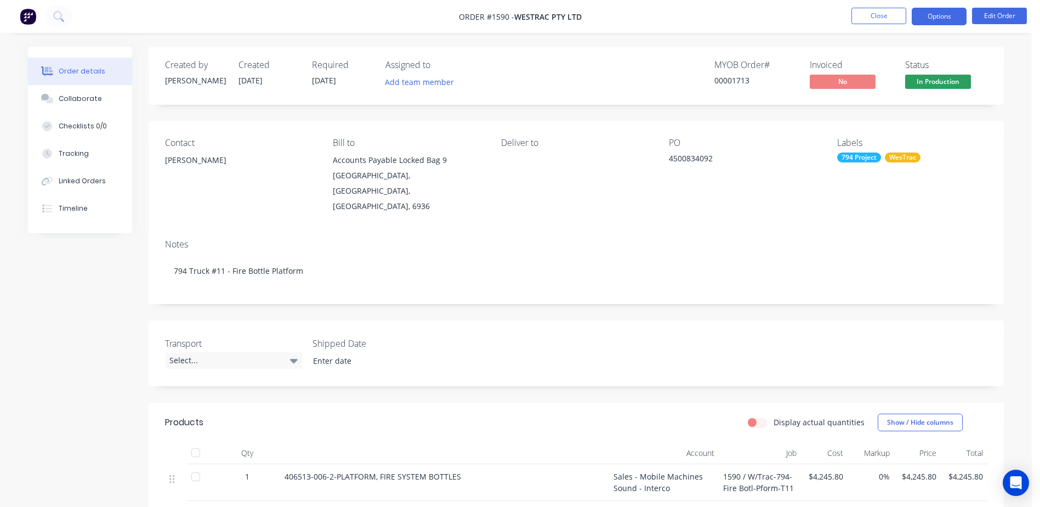
click at [919, 21] on button "Options" at bounding box center [939, 17] width 55 height 18
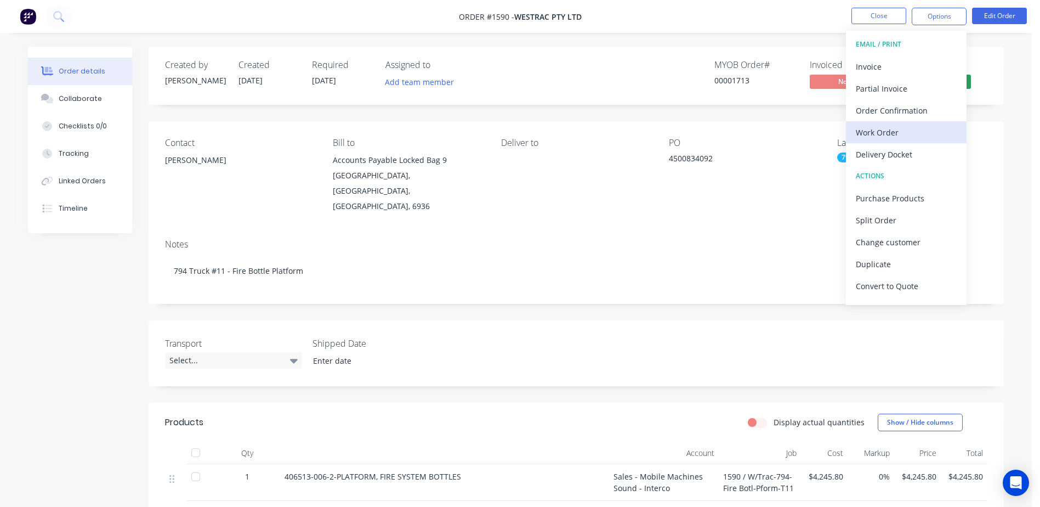
click at [877, 132] on div "Work Order" at bounding box center [906, 132] width 101 height 16
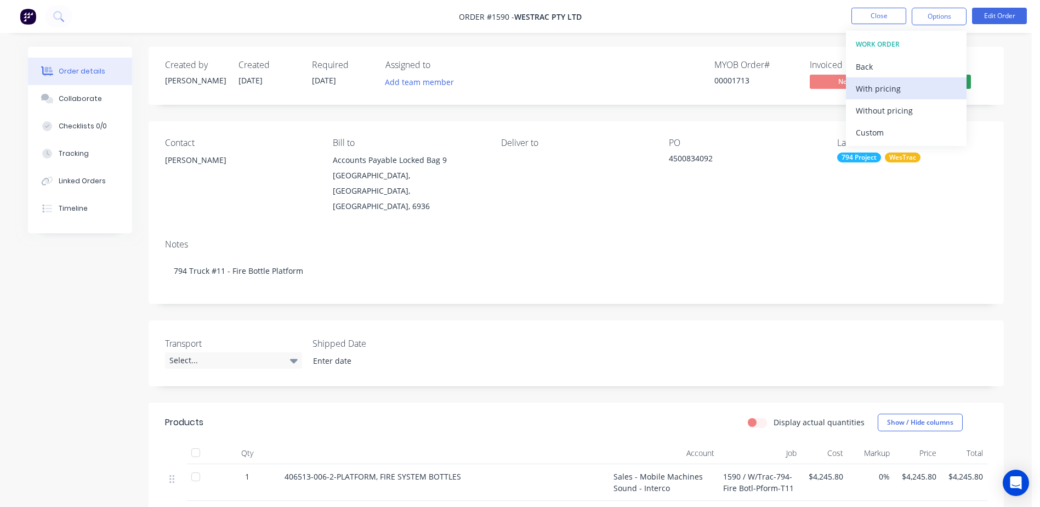
click at [890, 87] on div "With pricing" at bounding box center [906, 89] width 101 height 16
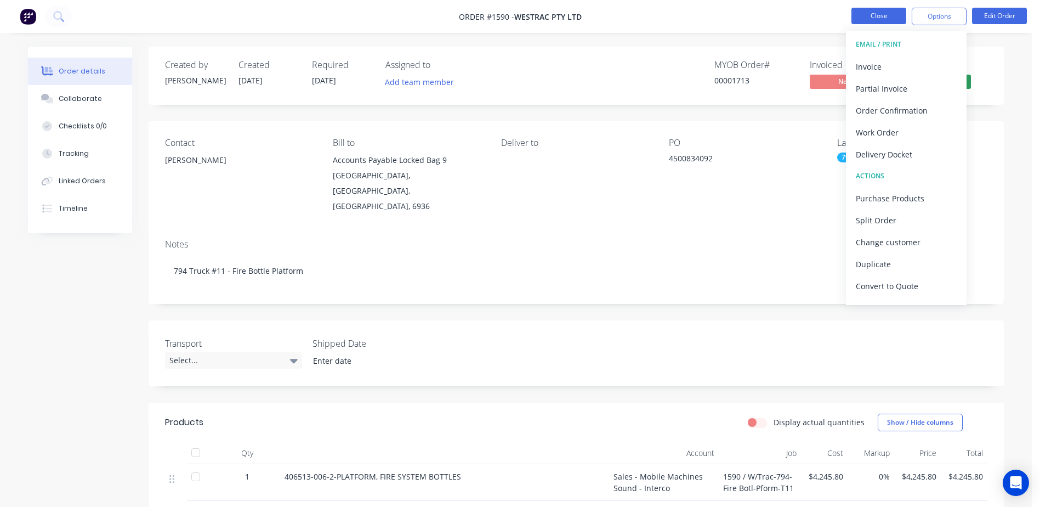
click at [870, 9] on button "Close" at bounding box center [879, 16] width 55 height 16
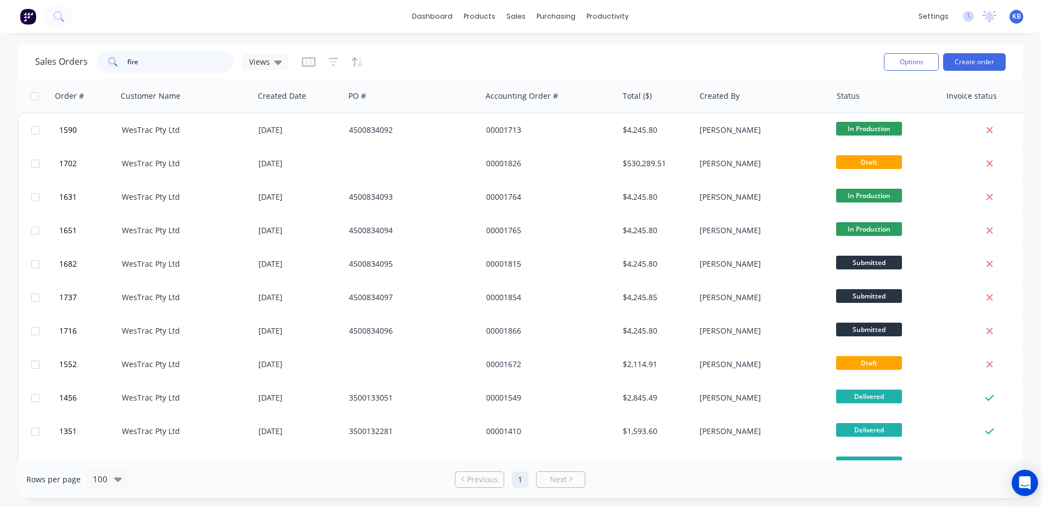
click at [210, 53] on input "fire" at bounding box center [180, 62] width 107 height 22
drag, startPoint x: 204, startPoint y: 55, endPoint x: 117, endPoint y: 50, distance: 87.3
click at [117, 50] on div "Sales Orders fire Views" at bounding box center [455, 61] width 840 height 27
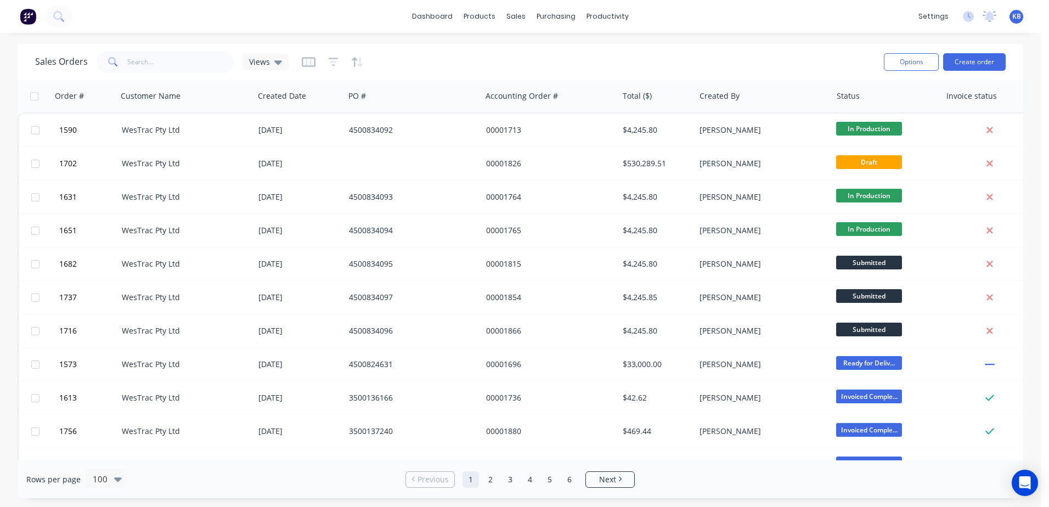
click at [160, 79] on div "Sales Orders Views Options Create order" at bounding box center [520, 62] width 1005 height 36
click at [166, 70] on input "text" at bounding box center [180, 62] width 107 height 22
click at [246, 65] on div "Views" at bounding box center [265, 62] width 46 height 16
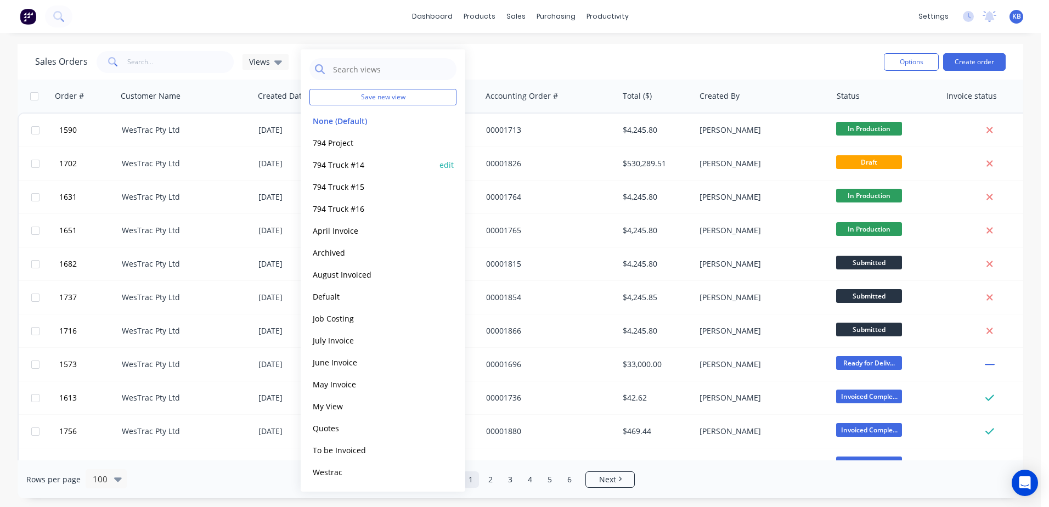
click at [350, 161] on button "794 Truck #14" at bounding box center [371, 165] width 125 height 13
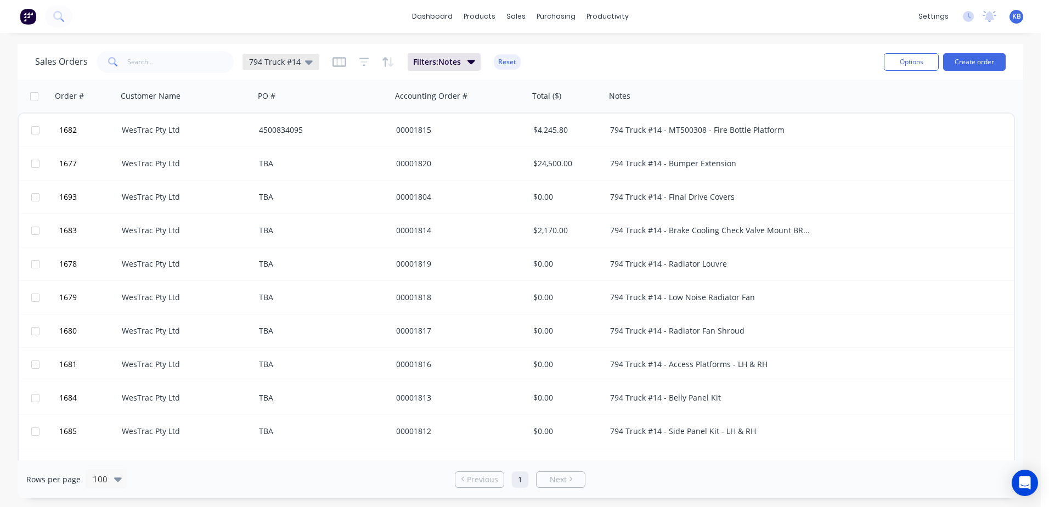
click at [306, 65] on icon at bounding box center [309, 62] width 8 height 12
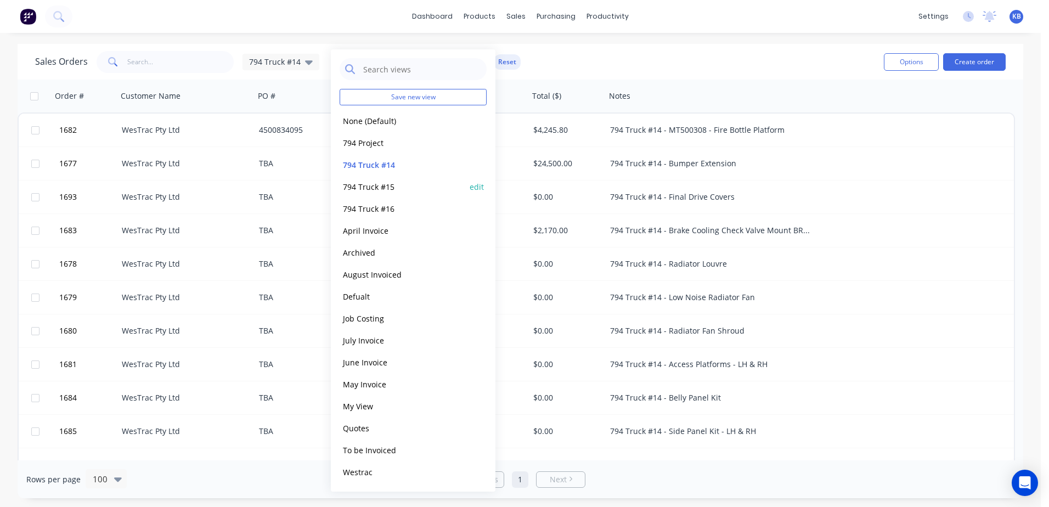
click at [366, 191] on button "794 Truck #15" at bounding box center [401, 186] width 125 height 13
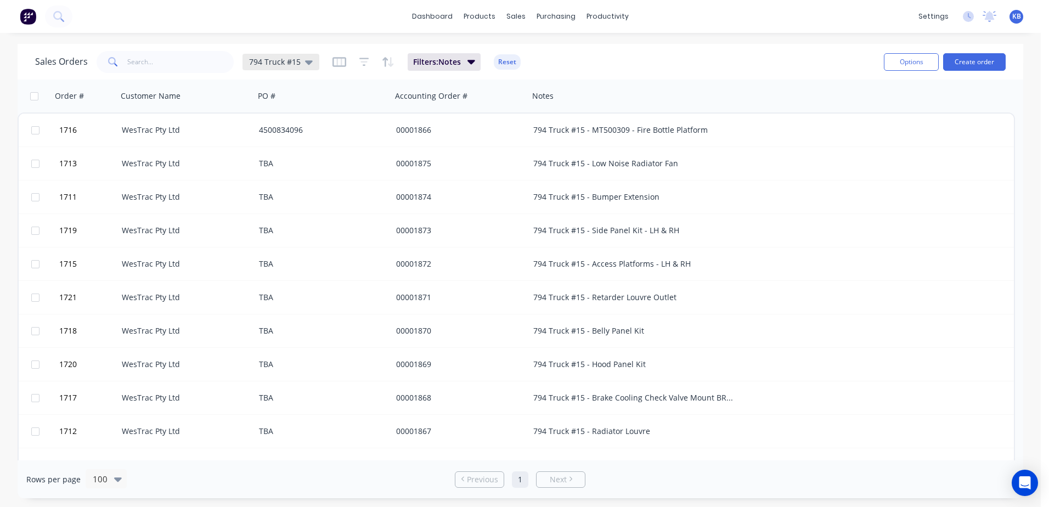
click at [304, 69] on div "794 Truck #15" at bounding box center [280, 62] width 77 height 16
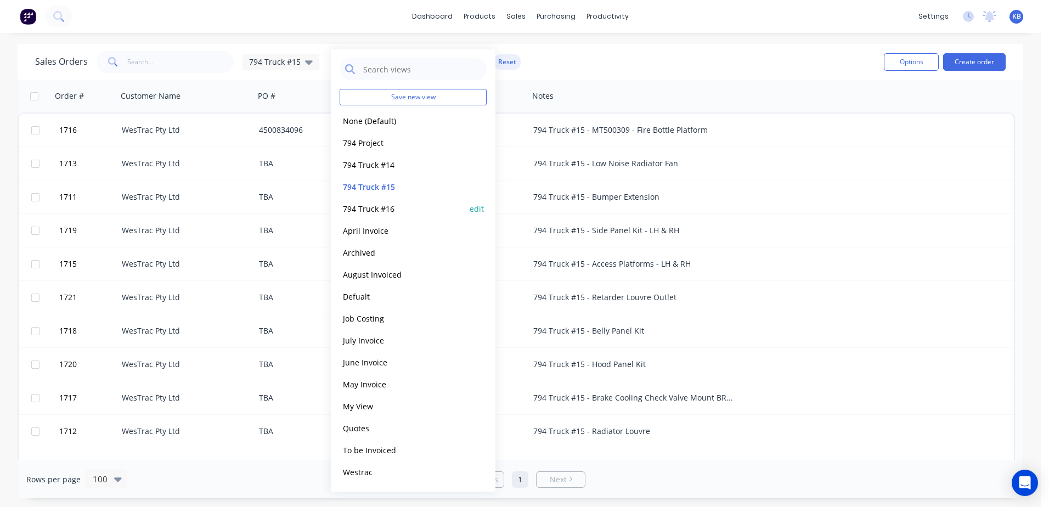
click at [391, 209] on button "794 Truck #16" at bounding box center [401, 208] width 125 height 13
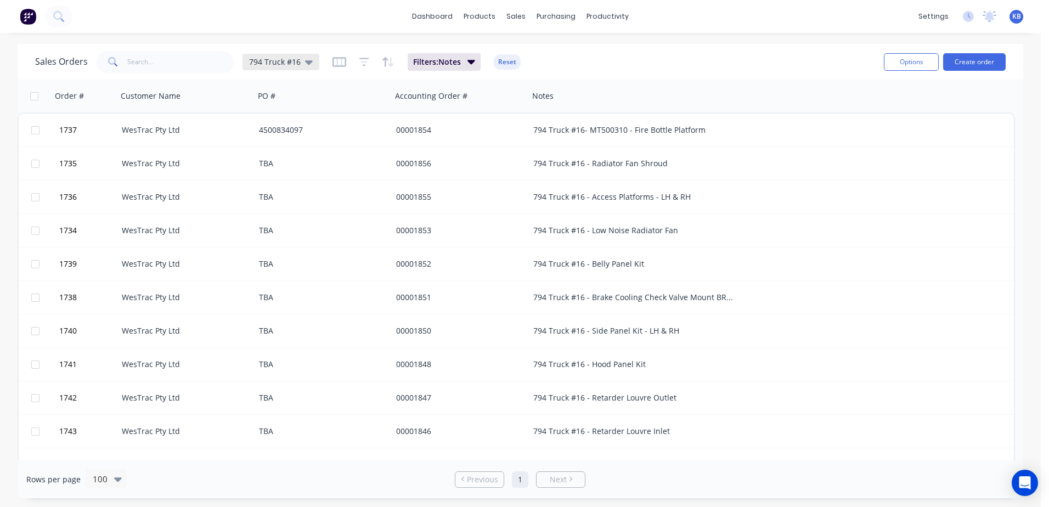
click at [307, 64] on icon at bounding box center [309, 62] width 8 height 4
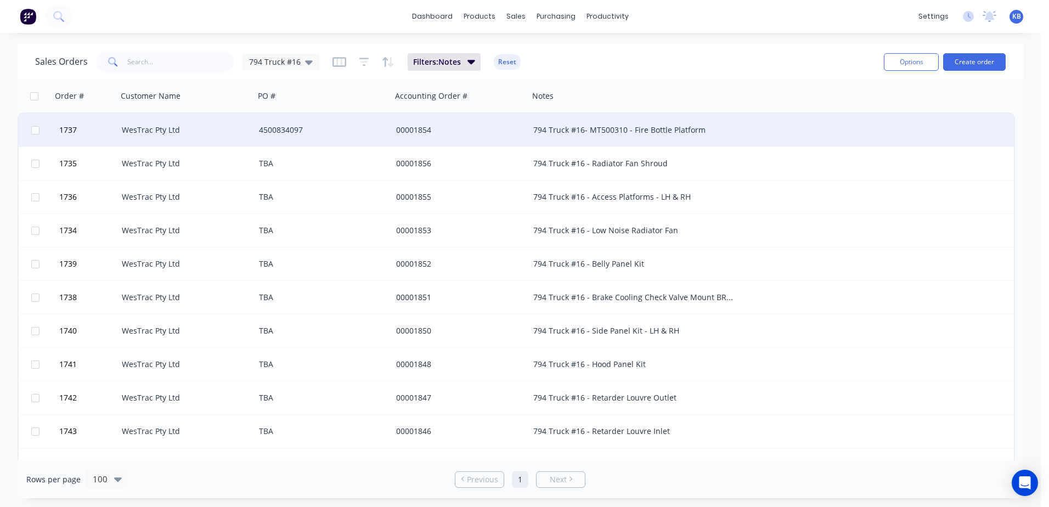
click at [588, 131] on div "794 Truck #16- MT500310 - Fire Bottle Platform" at bounding box center [633, 129] width 200 height 11
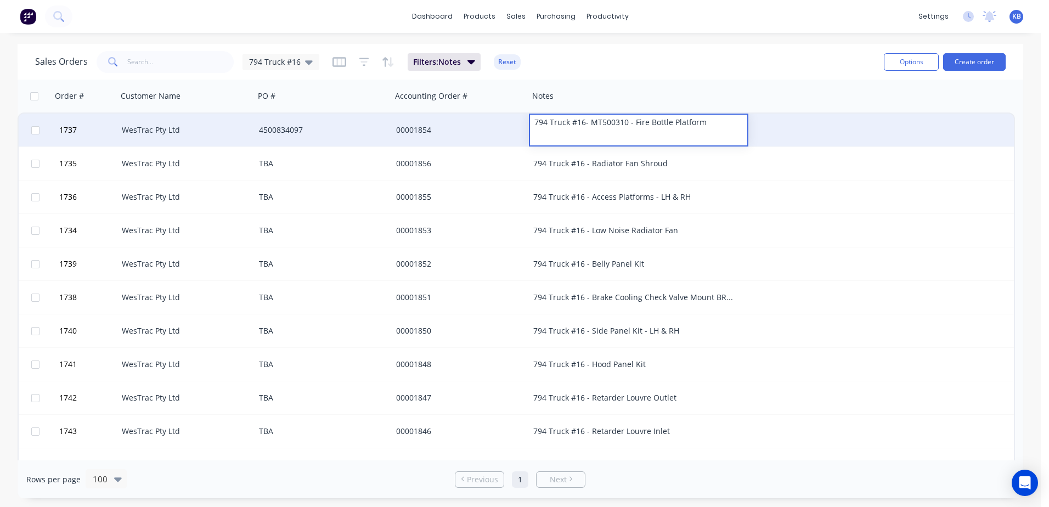
click at [627, 123] on div "794 Truck #16- MT500310 - Fire Bottle Platform" at bounding box center [638, 122] width 217 height 15
drag, startPoint x: 627, startPoint y: 123, endPoint x: 520, endPoint y: 117, distance: 107.7
click at [520, 117] on div "1737 WesTrac Pty Ltd 4500834097 00001854 794 Truck #16- MT500310 - Fire Bottle …" at bounding box center [516, 130] width 995 height 33
copy div "794 Truck #16- MT500310"
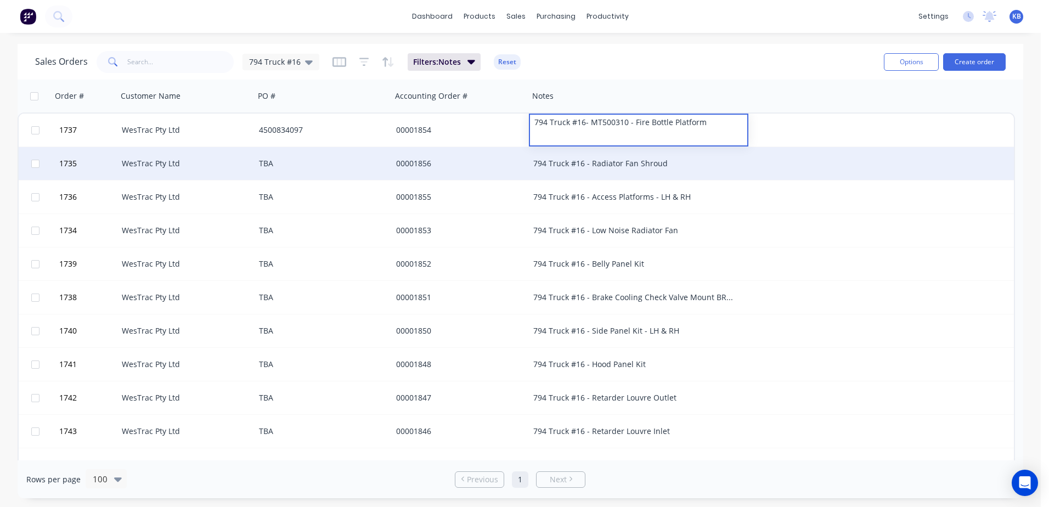
click at [589, 163] on div "794 Truck #16 - Radiator Fan Shroud" at bounding box center [633, 163] width 200 height 11
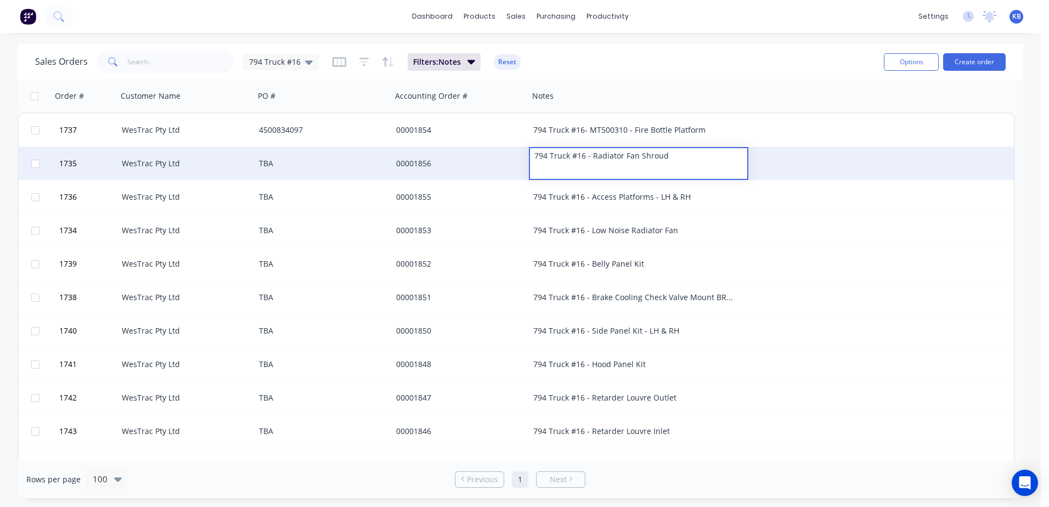
click at [585, 156] on div "794 Truck #16 - Radiator Fan Shroud" at bounding box center [638, 155] width 217 height 15
drag, startPoint x: 587, startPoint y: 158, endPoint x: 512, endPoint y: 151, distance: 75.4
click at [512, 151] on div "1735 WesTrac Pty Ltd TBA 00001856 794 Truck #16 - Radiator Fan Shroud" at bounding box center [516, 163] width 995 height 33
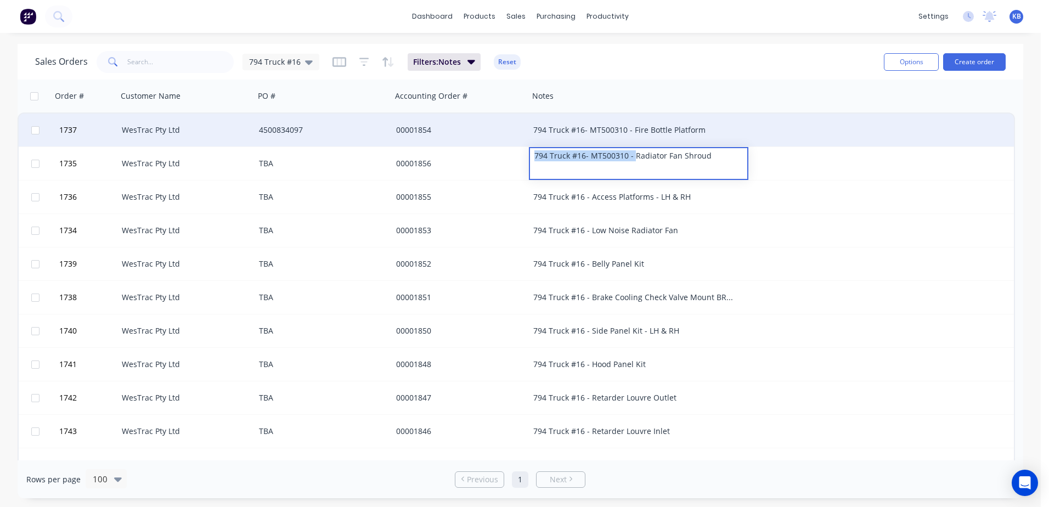
drag, startPoint x: 632, startPoint y: 155, endPoint x: 503, endPoint y: 140, distance: 129.7
click at [505, 141] on div "1737 WesTrac Pty Ltd 4500834097 00001854 794 Truck #16- MT500310 - Fire Bottle …" at bounding box center [516, 446] width 997 height 669
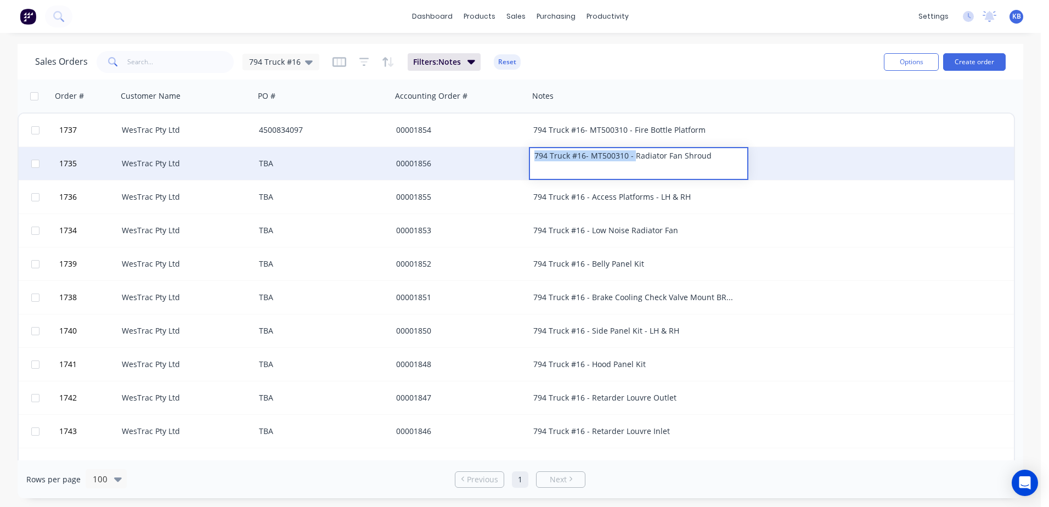
copy div "794 Truck #16- MT500310 -"
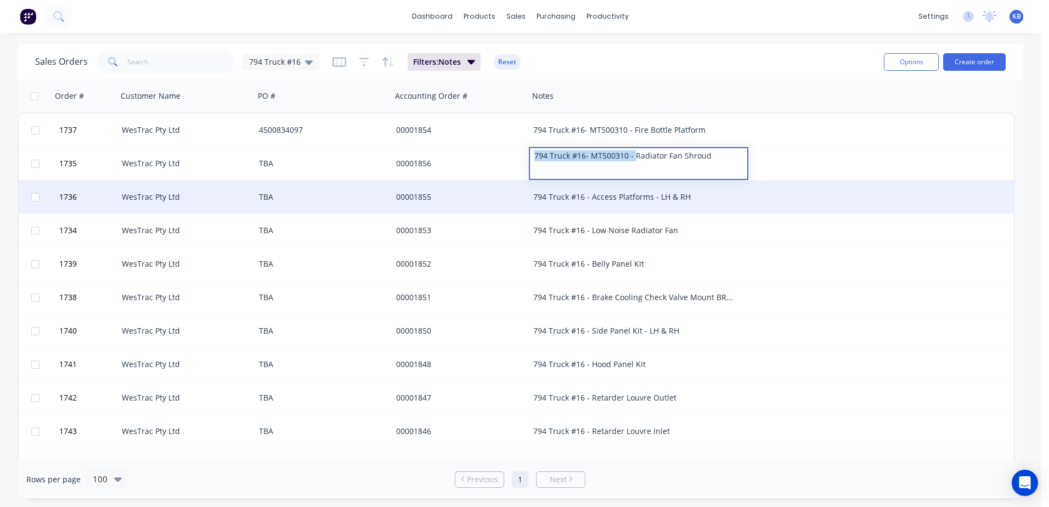
click at [589, 196] on div "794 Truck #16 - Access Platforms - LH & RH" at bounding box center [633, 196] width 200 height 11
click at [591, 195] on div "794 Truck #16 - Access Platforms - LH & RH" at bounding box center [633, 196] width 200 height 11
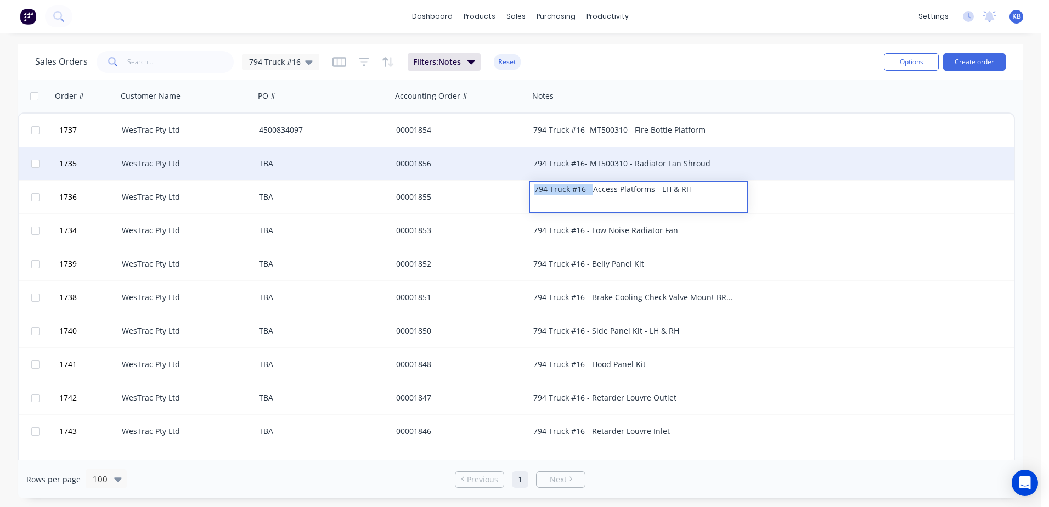
drag, startPoint x: 591, startPoint y: 190, endPoint x: 486, endPoint y: 180, distance: 105.8
click at [486, 180] on div "1737 WesTrac Pty Ltd 4500834097 00001854 794 Truck #16- MT500310 - Fire Bottle …" at bounding box center [516, 446] width 997 height 669
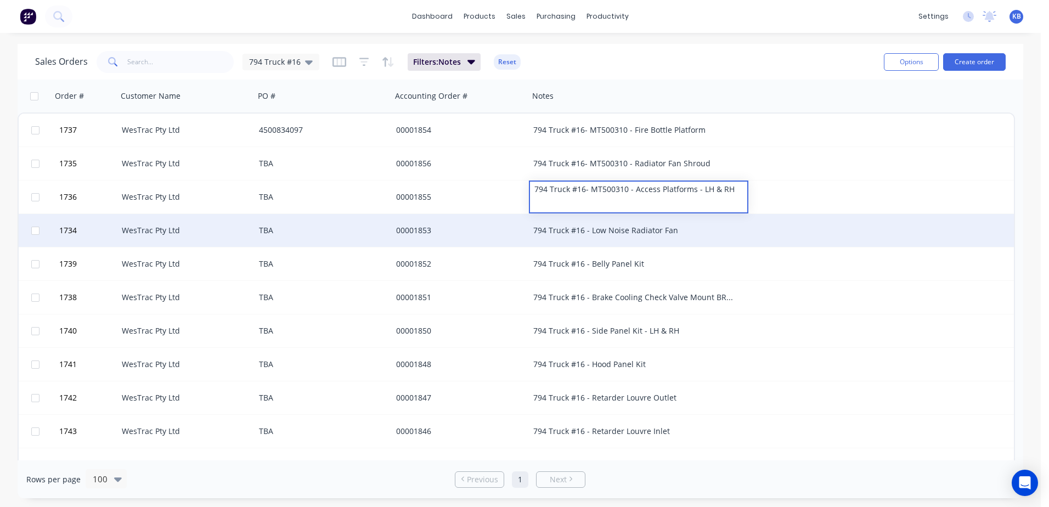
click at [591, 239] on div "794 Truck #16 - Low Noise Radiator Fan" at bounding box center [638, 230] width 219 height 33
click at [590, 233] on div "794 Truck #16 - Low Noise Radiator Fan" at bounding box center [633, 230] width 200 height 11
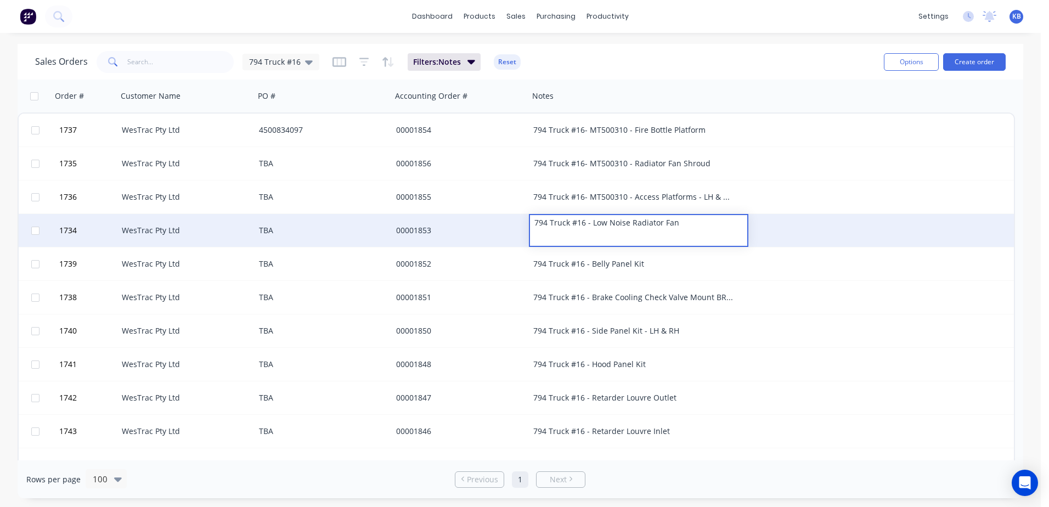
click at [591, 224] on div "794 Truck #16 - Low Noise Radiator Fan" at bounding box center [638, 222] width 217 height 15
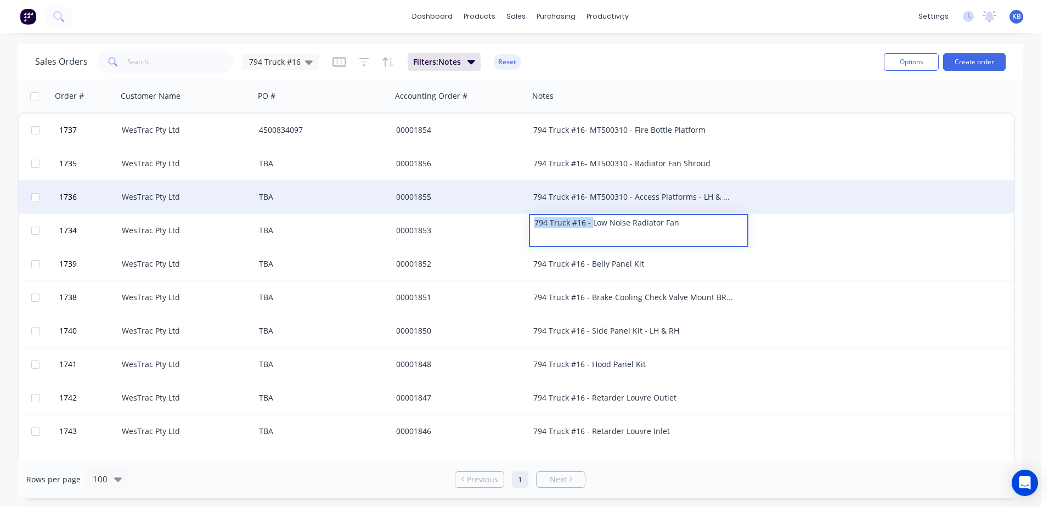
drag, startPoint x: 590, startPoint y: 225, endPoint x: 496, endPoint y: 213, distance: 94.5
click at [497, 213] on div "1737 WesTrac Pty Ltd 4500834097 00001854 794 Truck #16- MT500310 - Fire Bottle …" at bounding box center [516, 446] width 997 height 669
copy div "794 Truck #16 -"
click at [622, 195] on div "794 Truck #16- MT500310 - Access Platforms - LH & RH" at bounding box center [633, 196] width 200 height 11
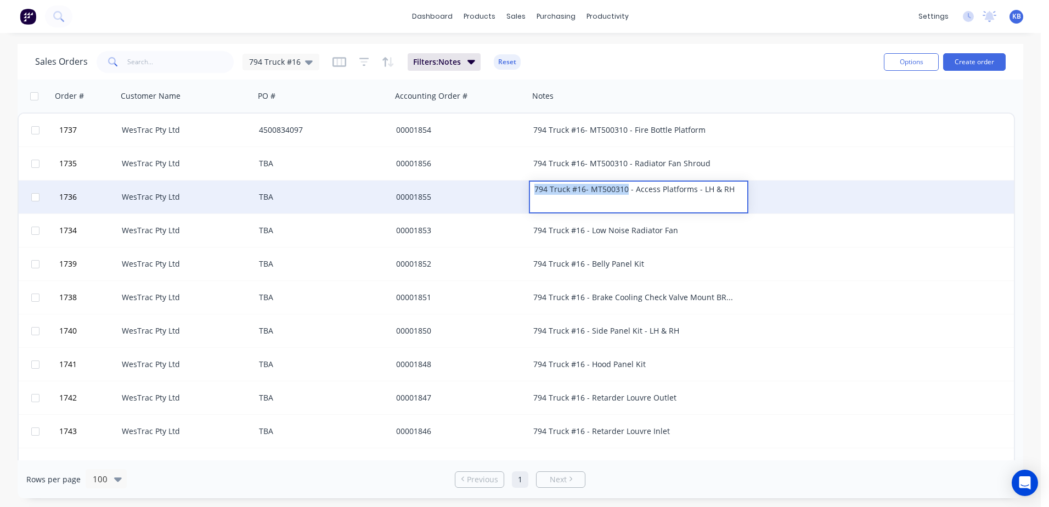
drag, startPoint x: 625, startPoint y: 195, endPoint x: 484, endPoint y: 189, distance: 140.6
click at [484, 189] on div "1736 WesTrac Pty Ltd TBA 00001855 794 Truck #16- MT500310 - Access Platforms - …" at bounding box center [516, 196] width 995 height 33
copy div "794 Truck #16- MT500310"
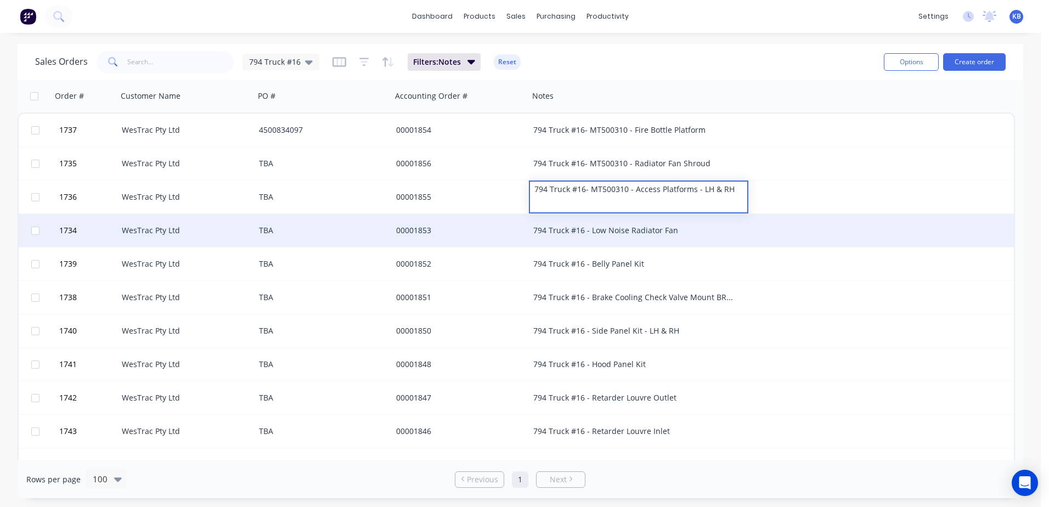
click at [585, 235] on div "794 Truck #16 - Low Noise Radiator Fan" at bounding box center [633, 230] width 200 height 11
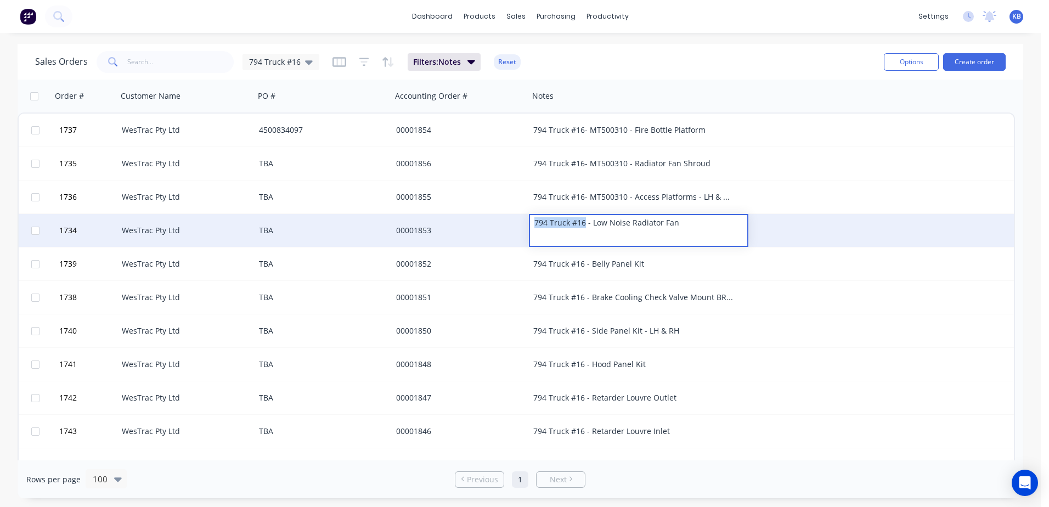
drag, startPoint x: 584, startPoint y: 227, endPoint x: 506, endPoint y: 216, distance: 78.0
click at [507, 216] on div "1734 WesTrac Pty Ltd TBA 00001853 794 Truck #16 - Low Noise Radiator Fan" at bounding box center [516, 230] width 995 height 33
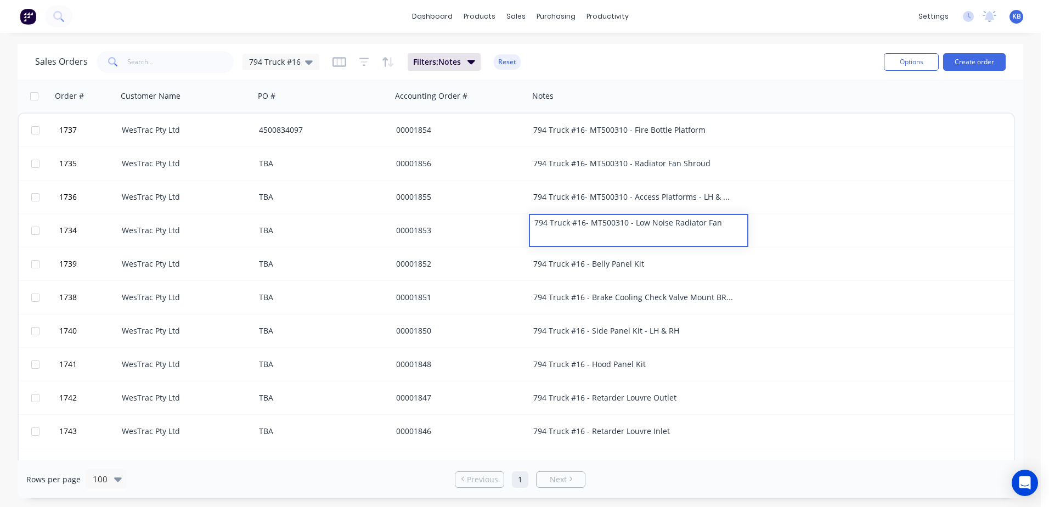
click at [584, 224] on div "794 Truck #16- MT500310 - Low Noise Radiator Fan" at bounding box center [638, 222] width 217 height 15
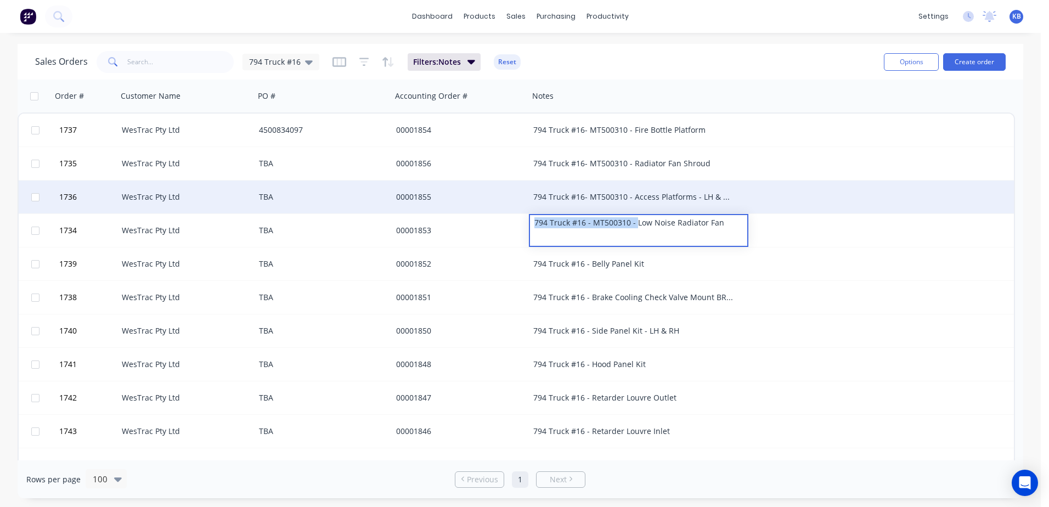
drag, startPoint x: 634, startPoint y: 224, endPoint x: 474, endPoint y: 210, distance: 160.8
click at [474, 210] on div "1737 WesTrac Pty Ltd 4500834097 00001854 794 Truck #16- MT500310 - Fire Bottle …" at bounding box center [516, 446] width 997 height 669
copy div "794 Truck #16 - MT500310 -"
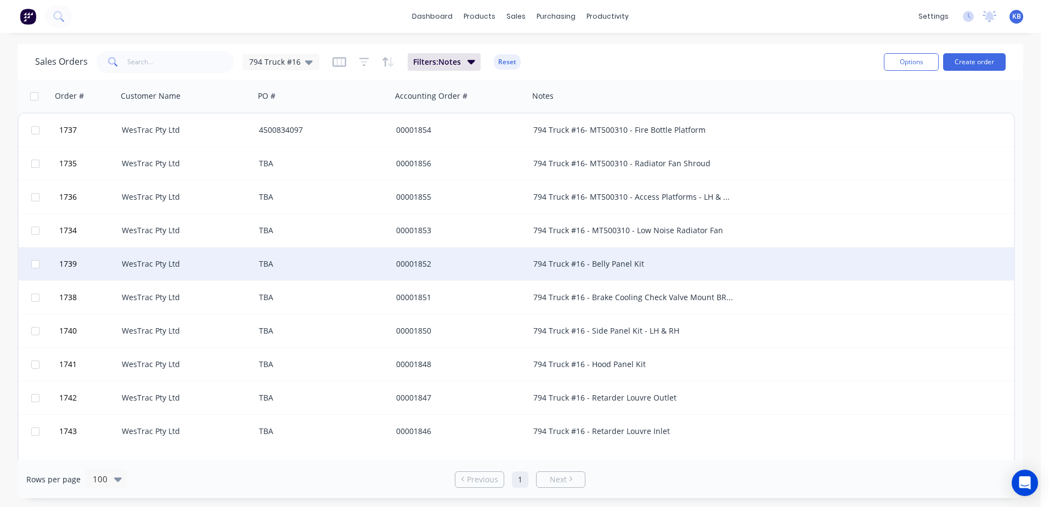
click at [591, 264] on div "794 Truck #16 - Belly Panel Kit" at bounding box center [633, 263] width 200 height 11
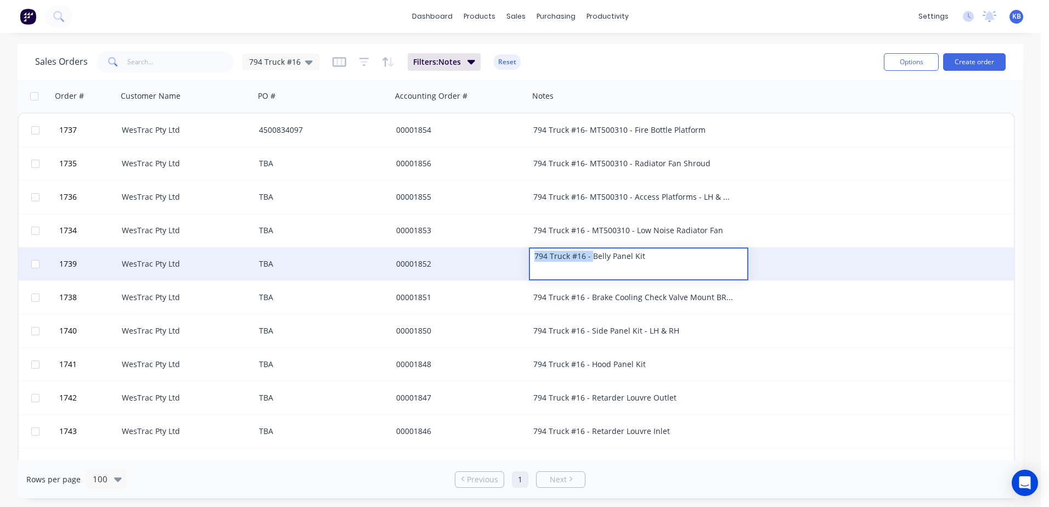
drag, startPoint x: 591, startPoint y: 257, endPoint x: 479, endPoint y: 249, distance: 112.1
click at [479, 249] on div "1739 WesTrac Pty Ltd TBA 00001852 794 Truck #16 - Belly Panel Kit" at bounding box center [516, 263] width 995 height 33
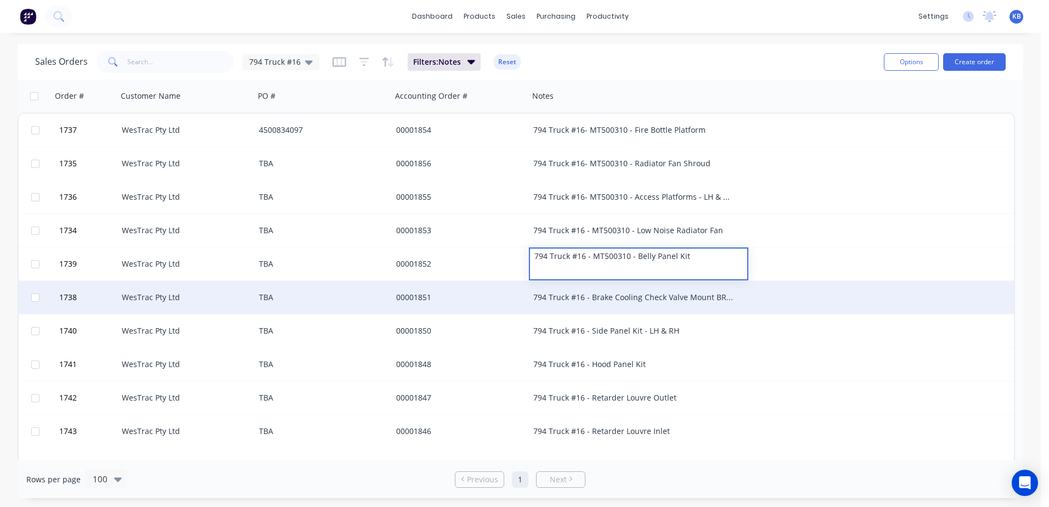
click at [592, 297] on div "794 Truck #16 - Brake Cooling Check Valve Mount BRKT" at bounding box center [633, 297] width 200 height 11
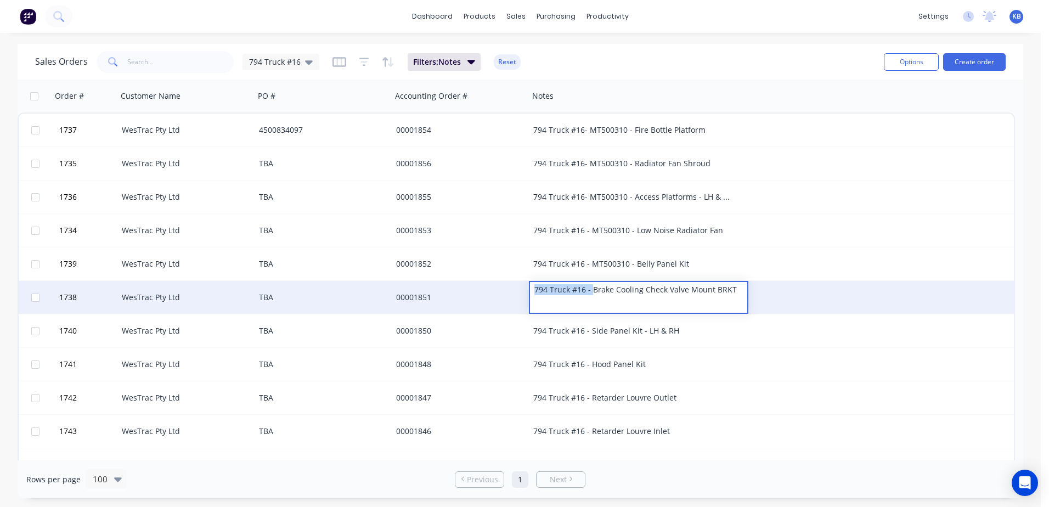
drag, startPoint x: 592, startPoint y: 291, endPoint x: 475, endPoint y: 282, distance: 117.1
click at [475, 282] on div "1738 WesTrac Pty Ltd TBA 00001851 794 Truck #16 - Brake Cooling Check Valve Mou…" at bounding box center [516, 297] width 995 height 33
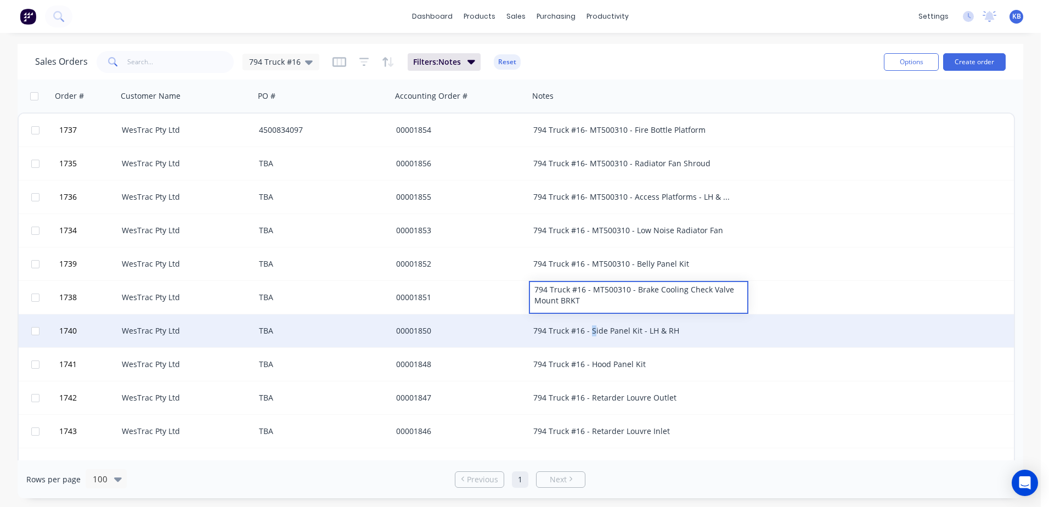
click at [592, 331] on div "794 Truck #16 - Side Panel Kit - LH & RH" at bounding box center [633, 330] width 200 height 11
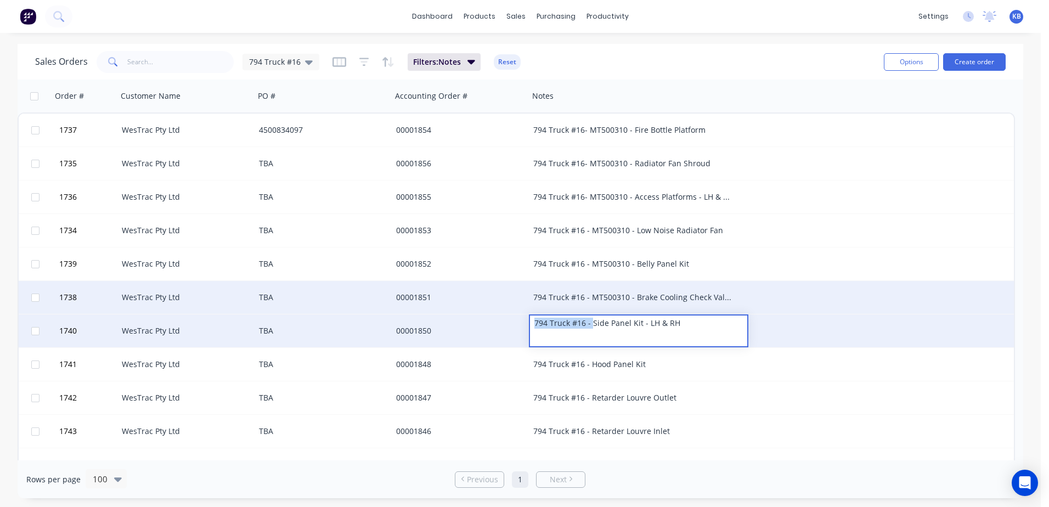
drag, startPoint x: 593, startPoint y: 326, endPoint x: 466, endPoint y: 308, distance: 128.0
click at [466, 308] on div "1737 WesTrac Pty Ltd 4500834097 00001854 794 Truck #16- MT500310 - Fire Bottle …" at bounding box center [516, 446] width 997 height 669
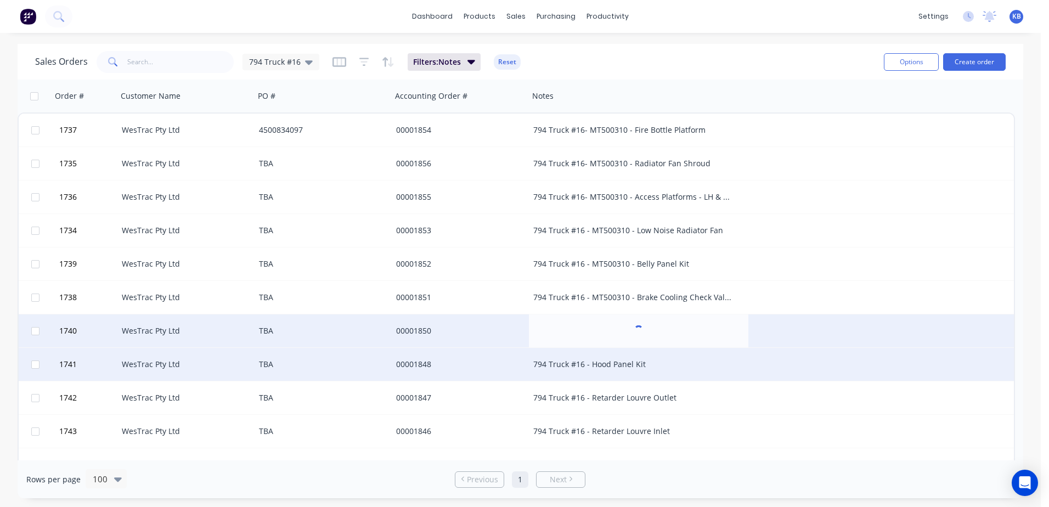
click at [592, 366] on div "794 Truck #16 - Hood Panel Kit" at bounding box center [633, 364] width 200 height 11
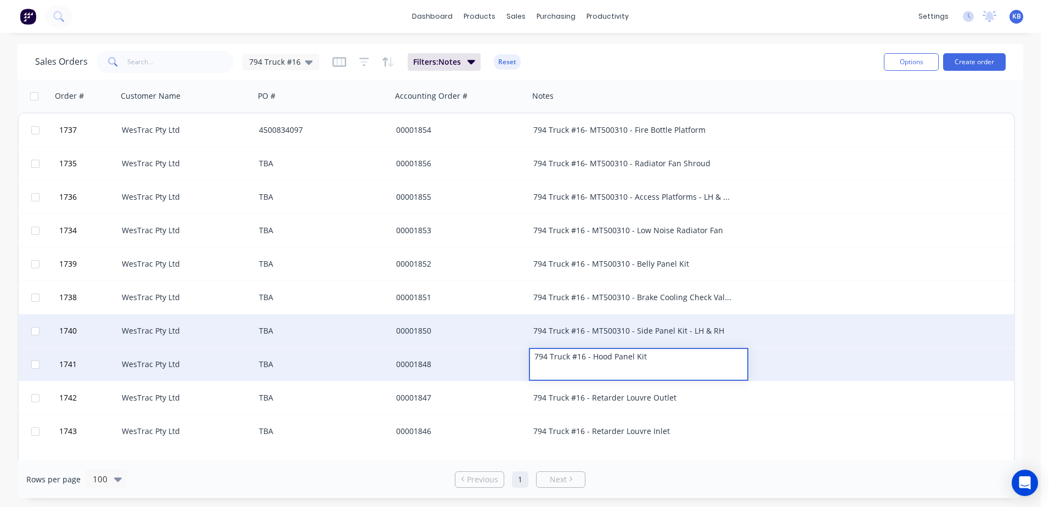
click at [591, 356] on div "794 Truck #16 - Hood Panel Kit" at bounding box center [638, 356] width 217 height 15
drag, startPoint x: 592, startPoint y: 357, endPoint x: 495, endPoint y: 348, distance: 97.5
click at [495, 348] on div "1741 WesTrac Pty Ltd TBA 00001848 794 Truck #16 - Hood Panel Kit" at bounding box center [516, 364] width 995 height 33
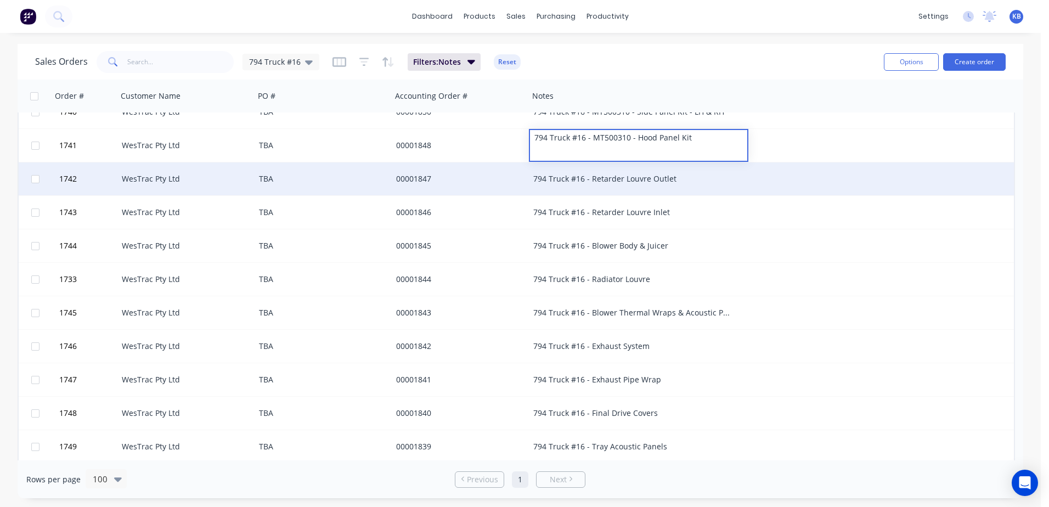
scroll to position [219, 0]
click at [593, 179] on div "794 Truck #16 - Retarder Louvre Outlet" at bounding box center [633, 178] width 200 height 11
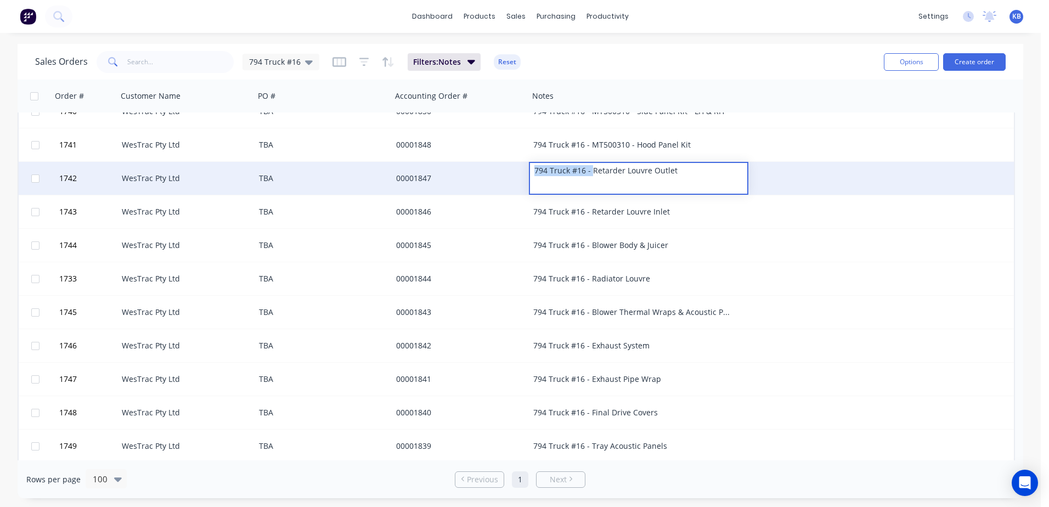
drag, startPoint x: 593, startPoint y: 171, endPoint x: 458, endPoint y: 168, distance: 134.9
click at [462, 167] on div "1742 WesTrac Pty Ltd TBA 00001847 794 Truck #16 - Retarder Louvre Outlet" at bounding box center [516, 178] width 995 height 33
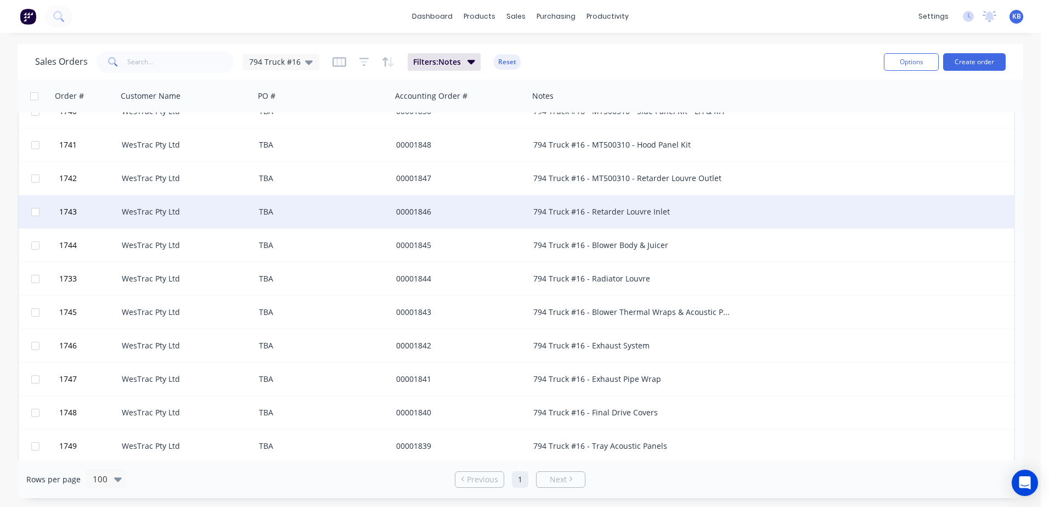
click at [588, 214] on div "794 Truck #16 - Retarder Louvre Inlet" at bounding box center [633, 211] width 200 height 11
drag, startPoint x: 592, startPoint y: 207, endPoint x: 452, endPoint y: 199, distance: 140.1
click at [453, 199] on div "1743 WesTrac Pty Ltd TBA 00001846 794 Truck #16 - Retarder Louvre Inlet" at bounding box center [516, 211] width 995 height 33
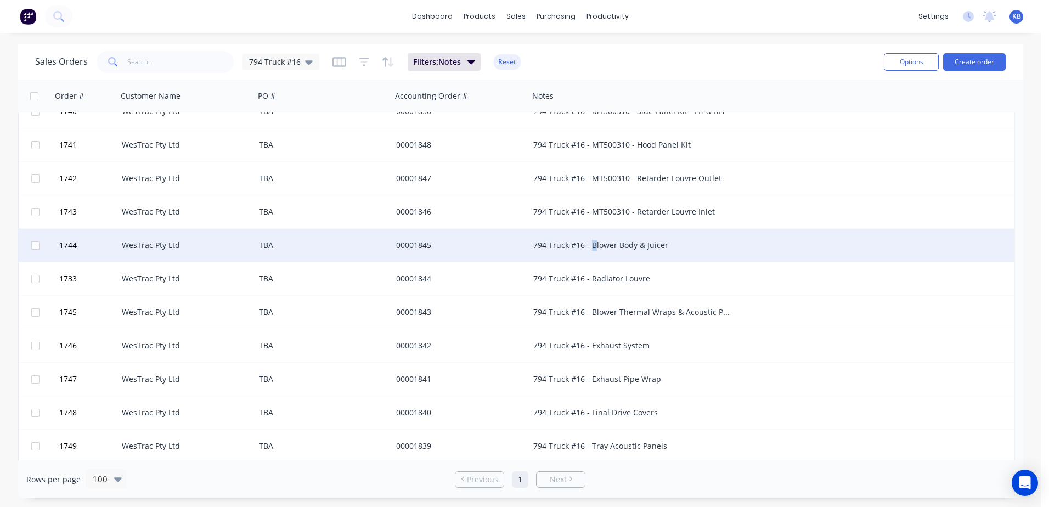
click at [593, 246] on div "794 Truck #16 - Blower Body & Juicer" at bounding box center [633, 245] width 200 height 11
click at [588, 239] on div "794 Truck #16 - Blower Body & Juicer" at bounding box center [638, 237] width 217 height 15
drag, startPoint x: 592, startPoint y: 236, endPoint x: 530, endPoint y: 236, distance: 61.4
click at [530, 236] on div "794 Truck #16 - Blower Body & Juicer" at bounding box center [638, 237] width 217 height 15
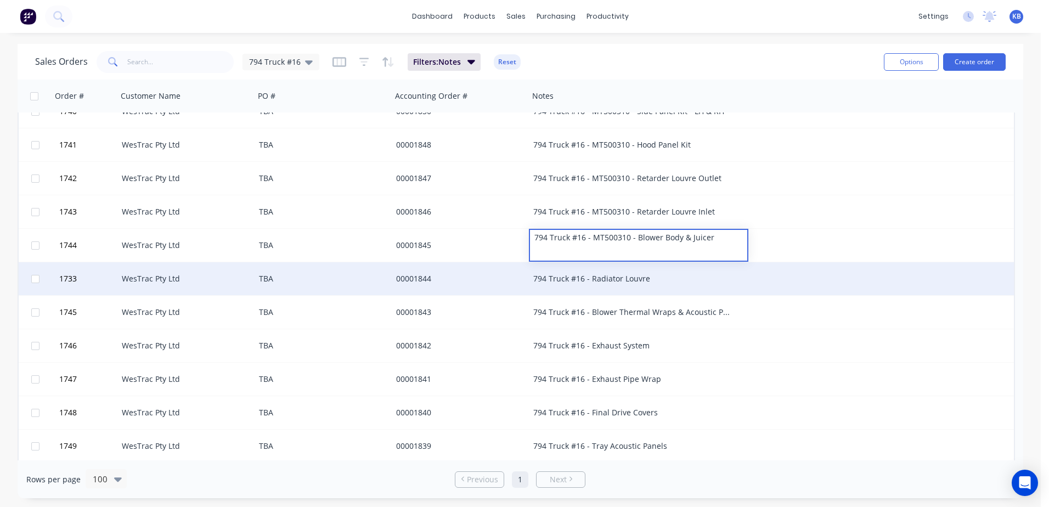
click at [829, 291] on div "1733 WesTrac Pty Ltd TBA 00001844 794 Truck #16 - Radiator Louvre" at bounding box center [516, 278] width 995 height 33
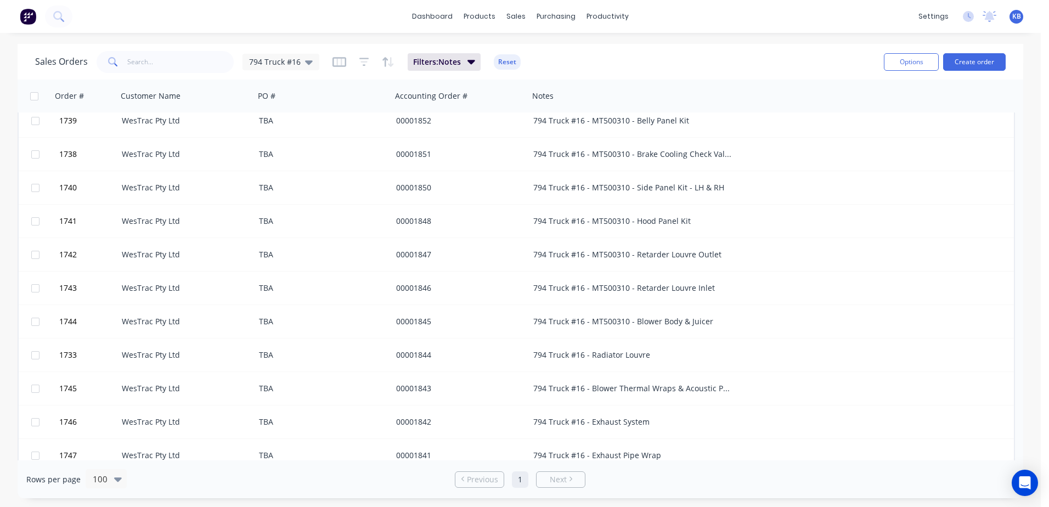
scroll to position [0, 0]
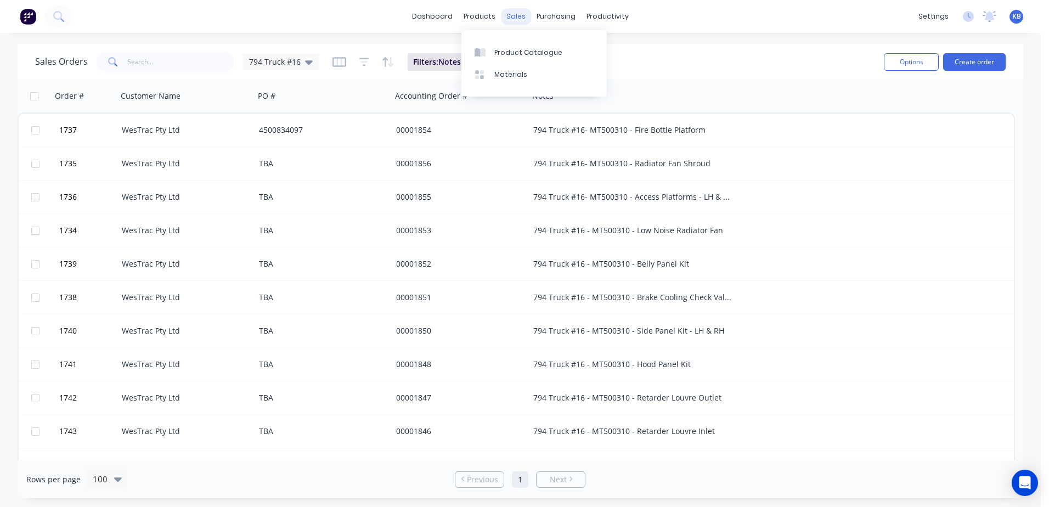
click at [507, 21] on div "sales" at bounding box center [516, 16] width 30 height 16
click at [315, 65] on div "794 Truck #16" at bounding box center [280, 62] width 77 height 16
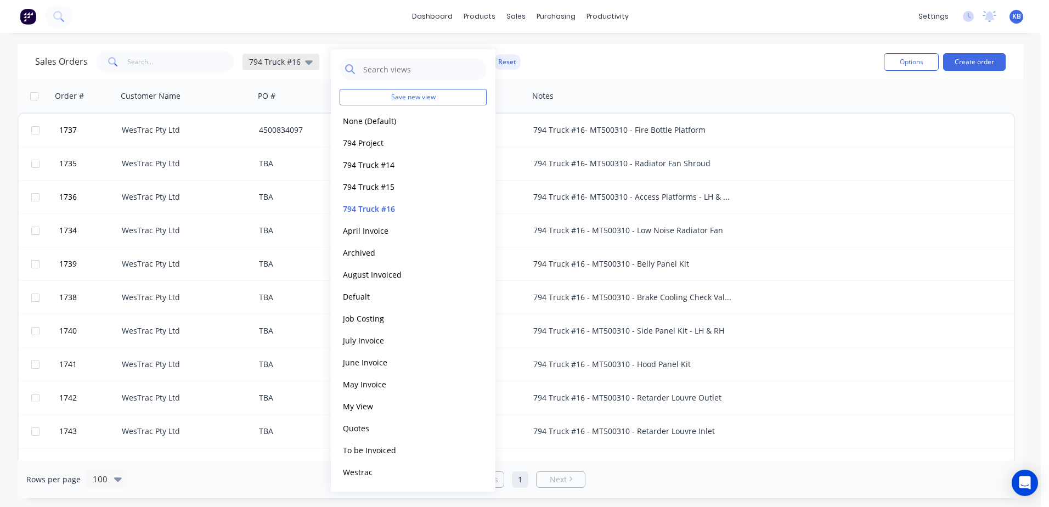
click at [305, 61] on icon at bounding box center [309, 62] width 8 height 4
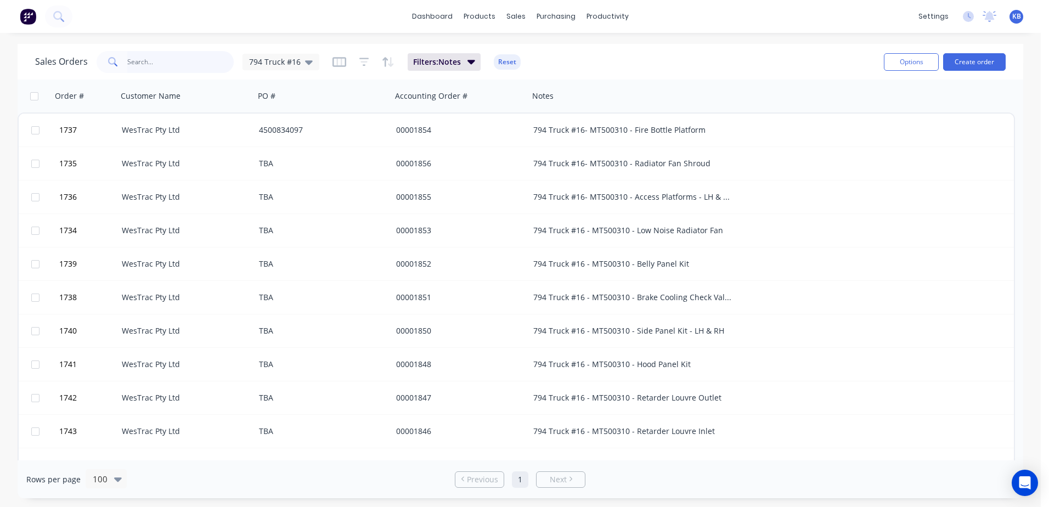
click at [189, 66] on input "text" at bounding box center [180, 62] width 107 height 22
click at [298, 60] on div "794 Truck #16" at bounding box center [281, 62] width 64 height 10
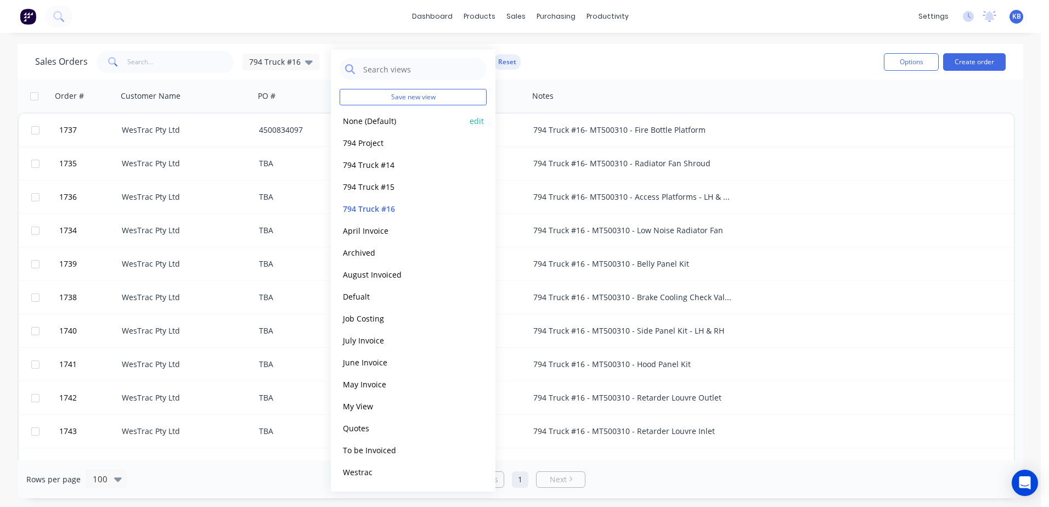
click at [373, 127] on div "None (Default) edit" at bounding box center [412, 121] width 147 height 22
click at [373, 122] on button "None (Default)" at bounding box center [401, 121] width 125 height 13
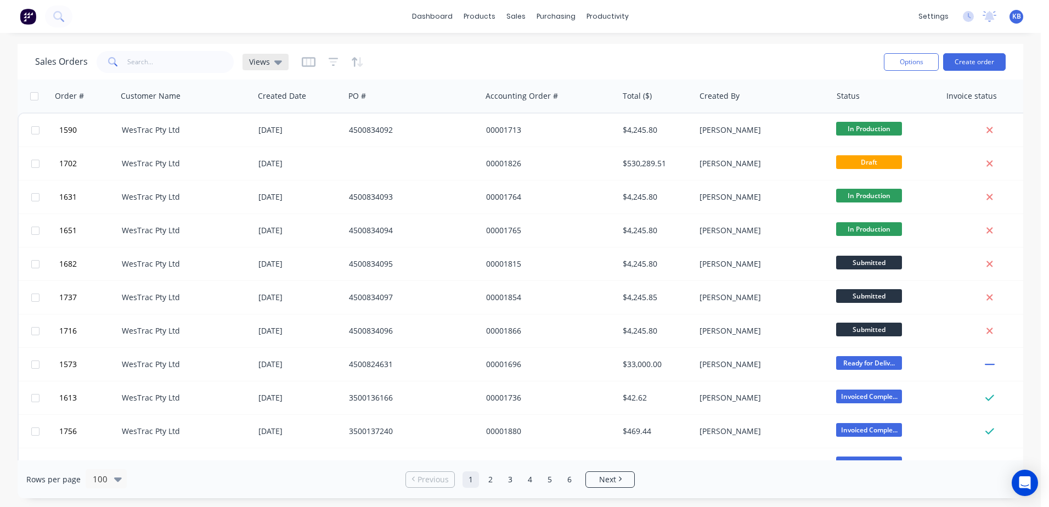
click at [274, 63] on icon at bounding box center [278, 62] width 8 height 12
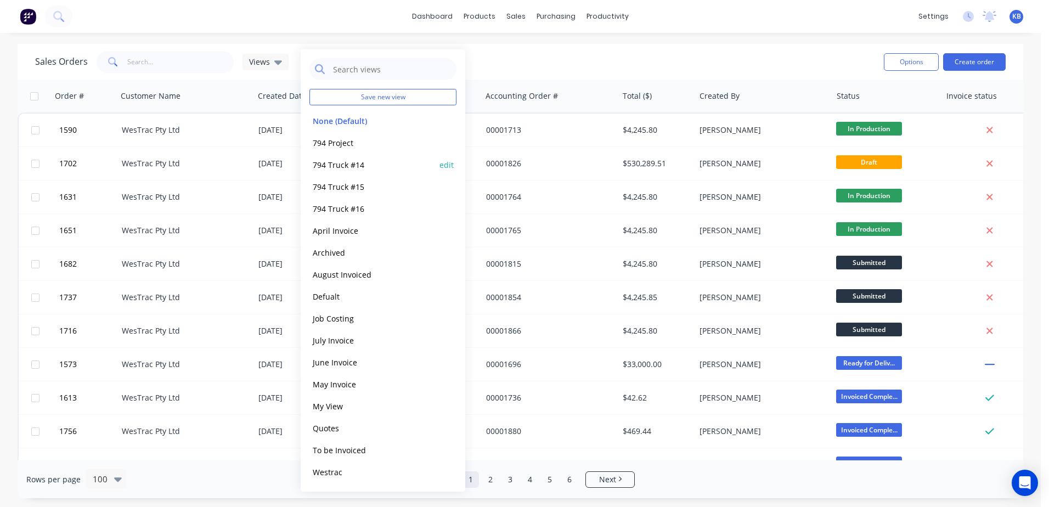
click at [343, 163] on button "794 Truck #14" at bounding box center [371, 165] width 125 height 13
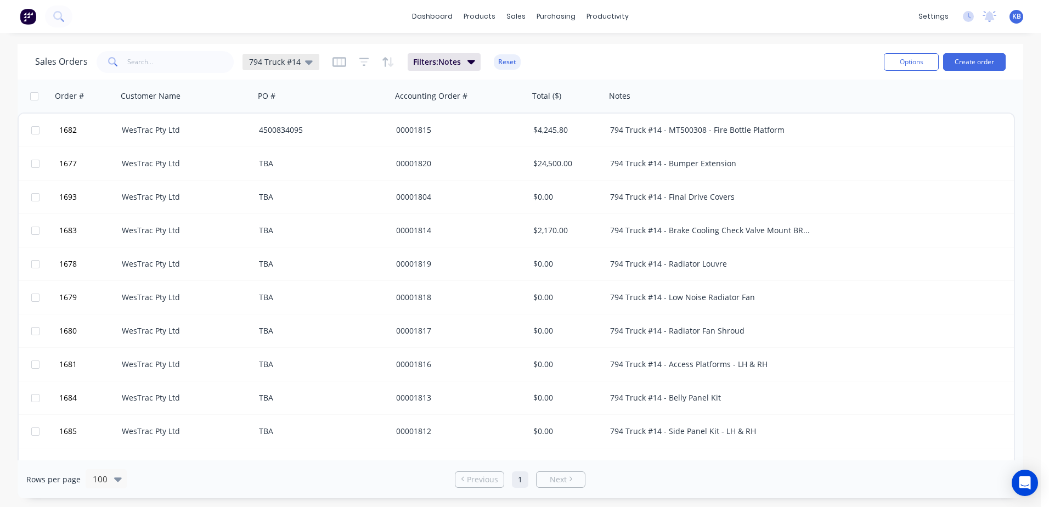
click at [305, 63] on icon at bounding box center [309, 62] width 8 height 4
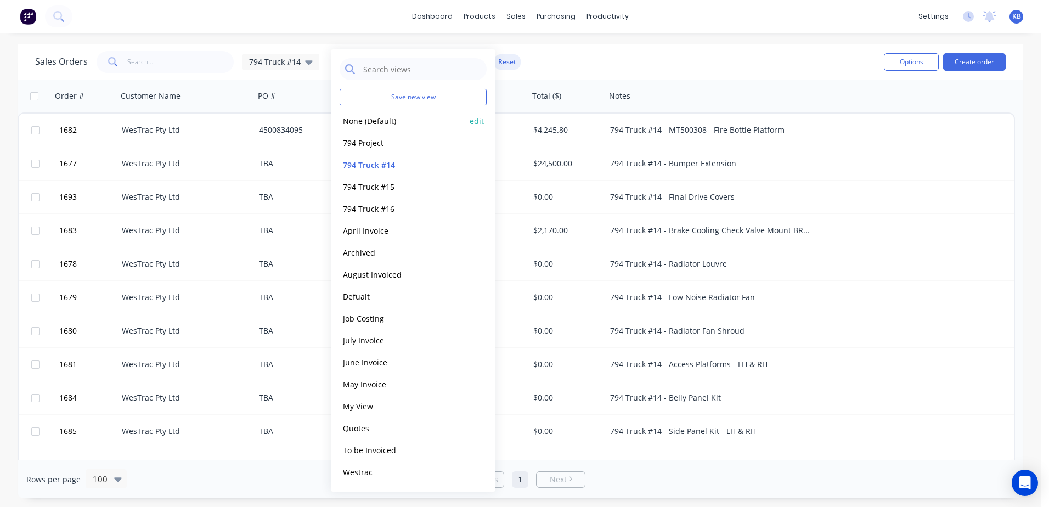
click at [359, 115] on button "None (Default)" at bounding box center [401, 121] width 125 height 13
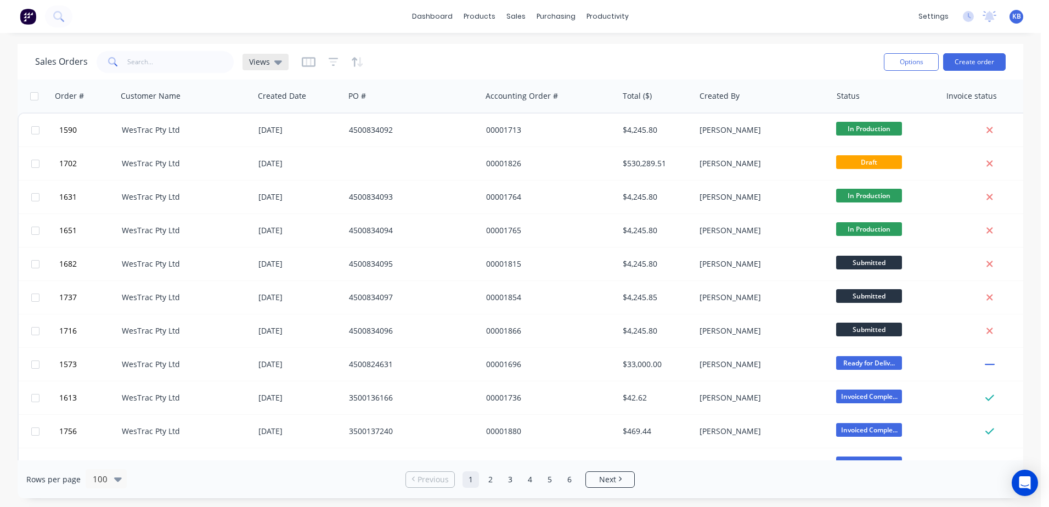
click at [281, 65] on div "Views" at bounding box center [265, 62] width 46 height 16
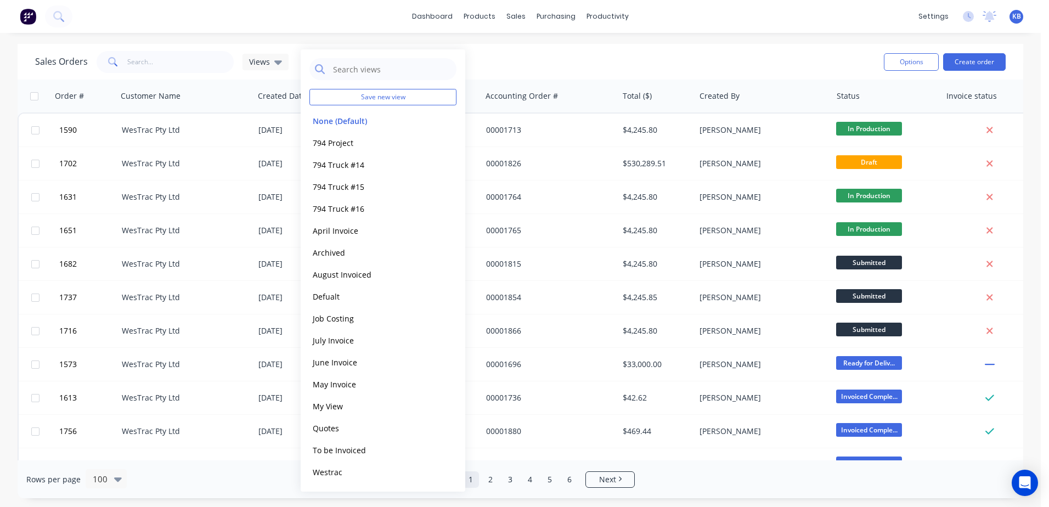
click at [325, 43] on div "dashboard products sales purchasing productivity dashboard products Product Cat…" at bounding box center [520, 253] width 1040 height 507
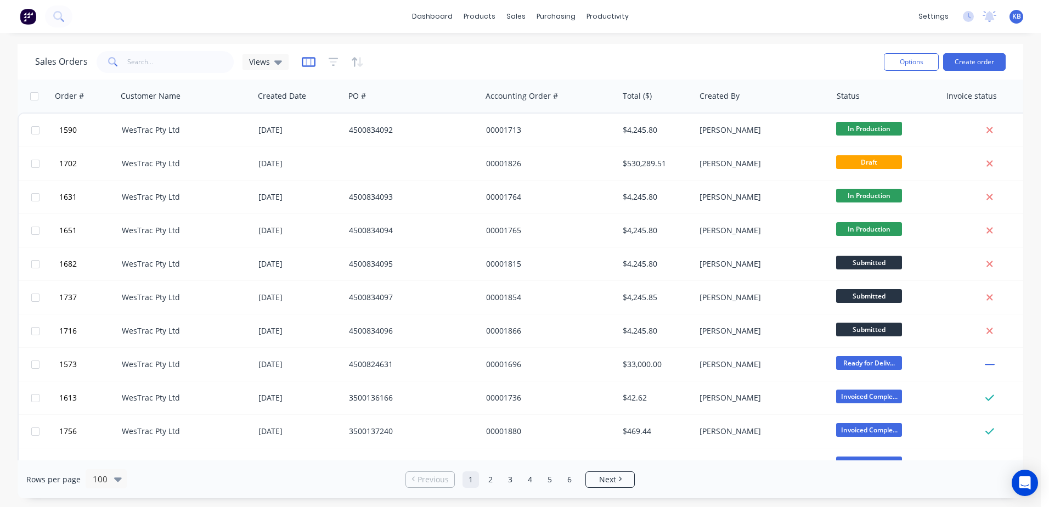
click at [308, 59] on icon "button" at bounding box center [309, 61] width 14 height 11
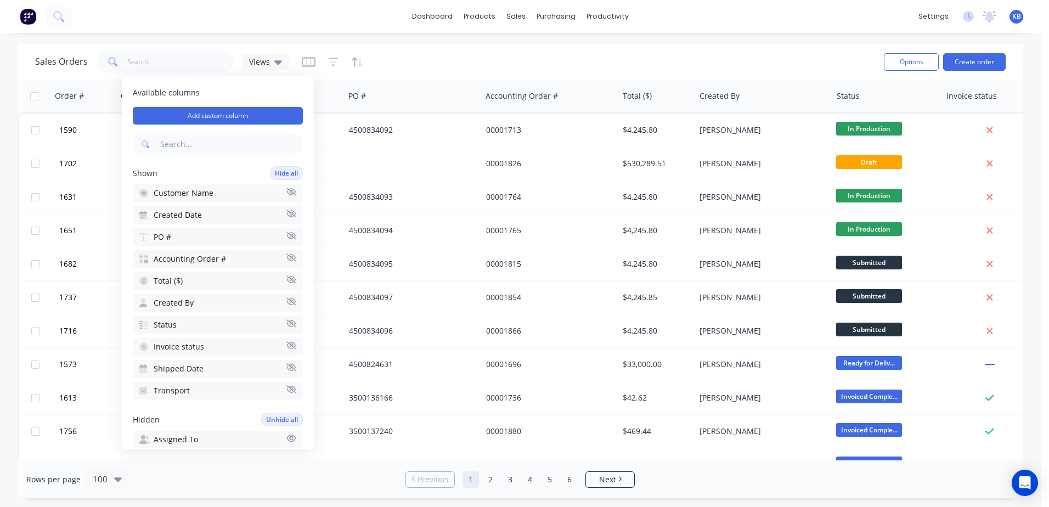
click at [290, 212] on button "Created Date" at bounding box center [218, 215] width 170 height 18
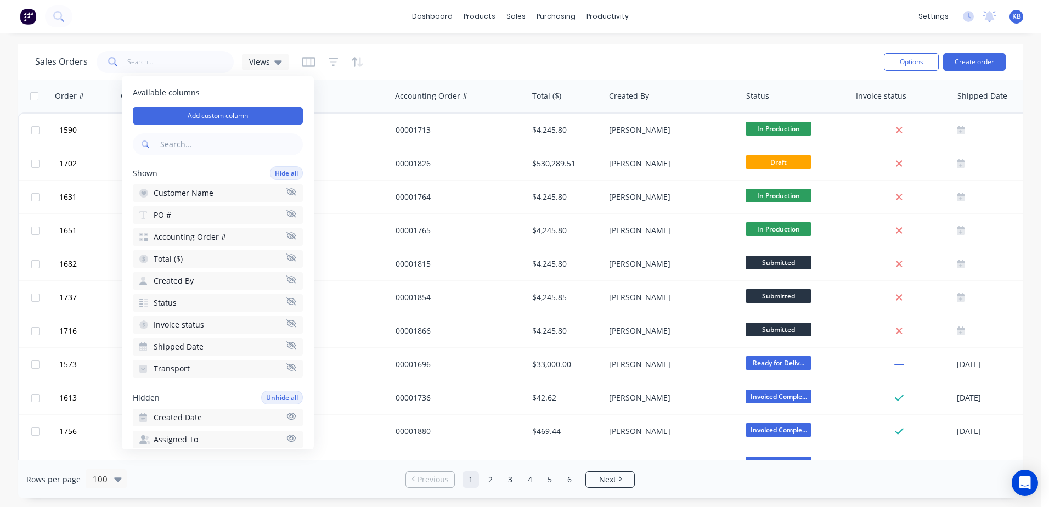
click at [286, 277] on icon "button" at bounding box center [291, 279] width 10 height 8
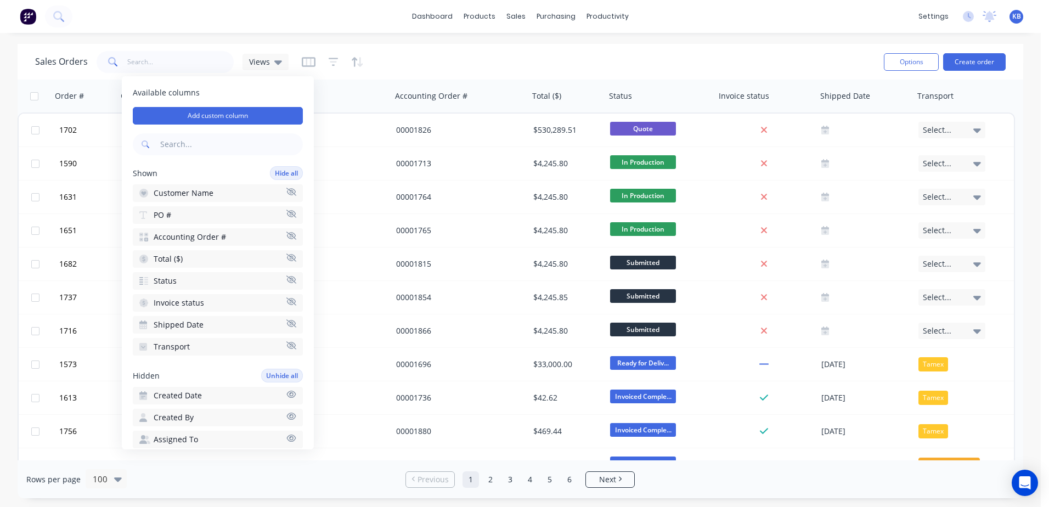
click at [286, 322] on icon "button" at bounding box center [291, 323] width 10 height 8
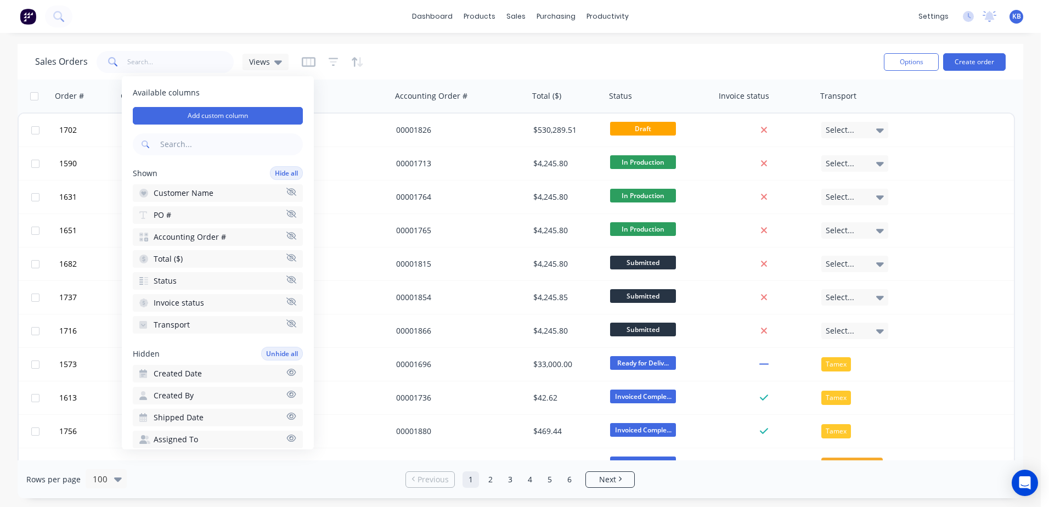
click at [286, 326] on icon "button" at bounding box center [291, 323] width 10 height 8
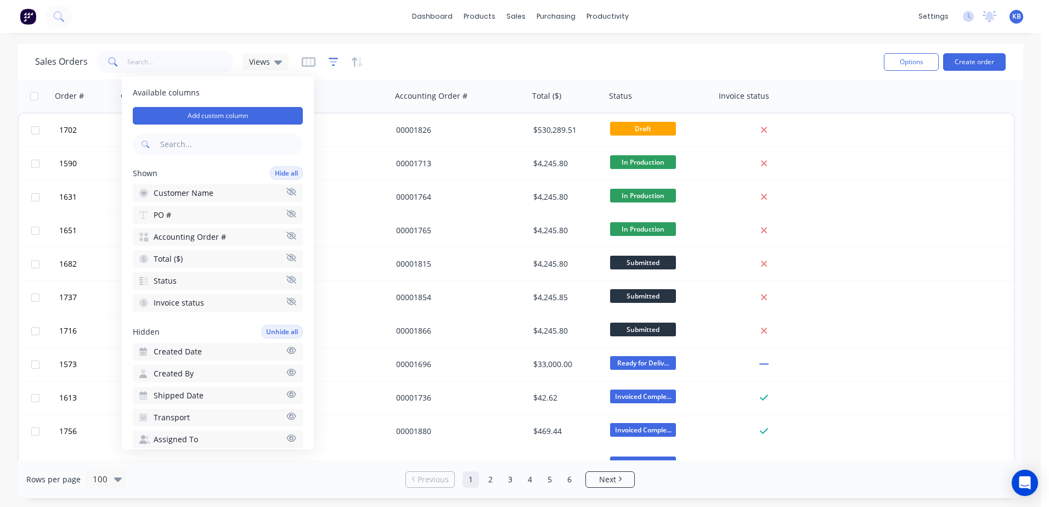
click at [330, 61] on icon "button" at bounding box center [334, 61] width 10 height 11
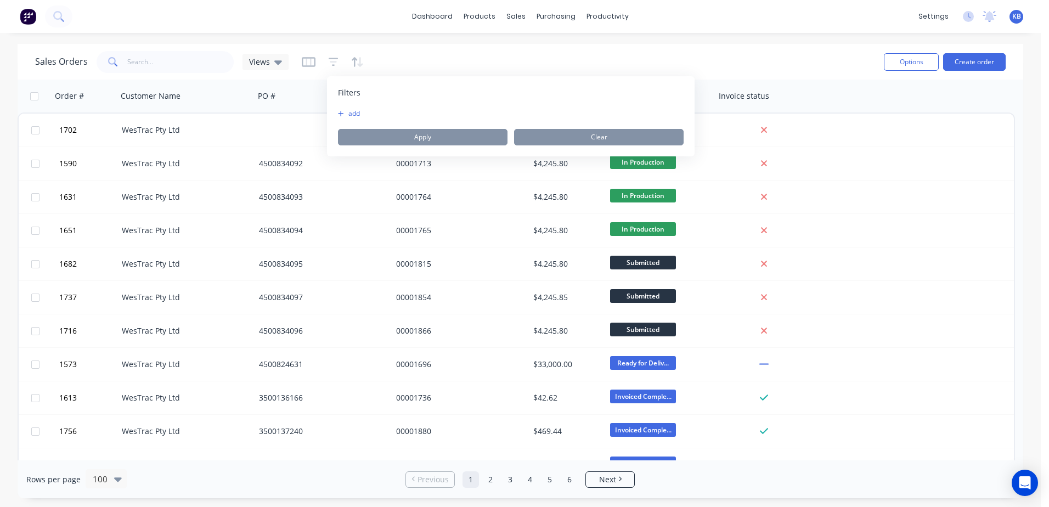
click at [342, 112] on icon "button" at bounding box center [341, 113] width 6 height 7
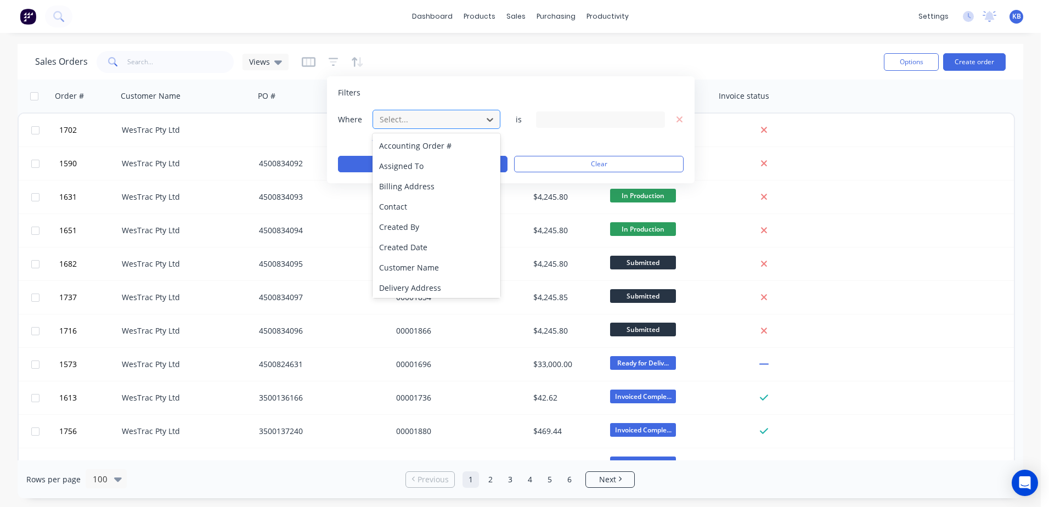
click at [432, 117] on div at bounding box center [427, 119] width 98 height 14
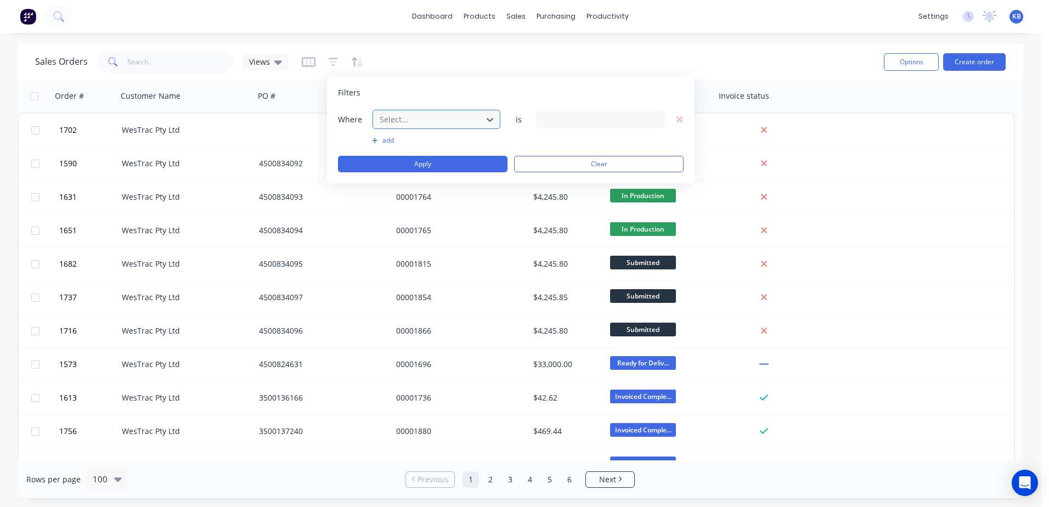
click at [432, 117] on div at bounding box center [427, 119] width 98 height 14
click at [394, 140] on button "add" at bounding box center [436, 140] width 129 height 9
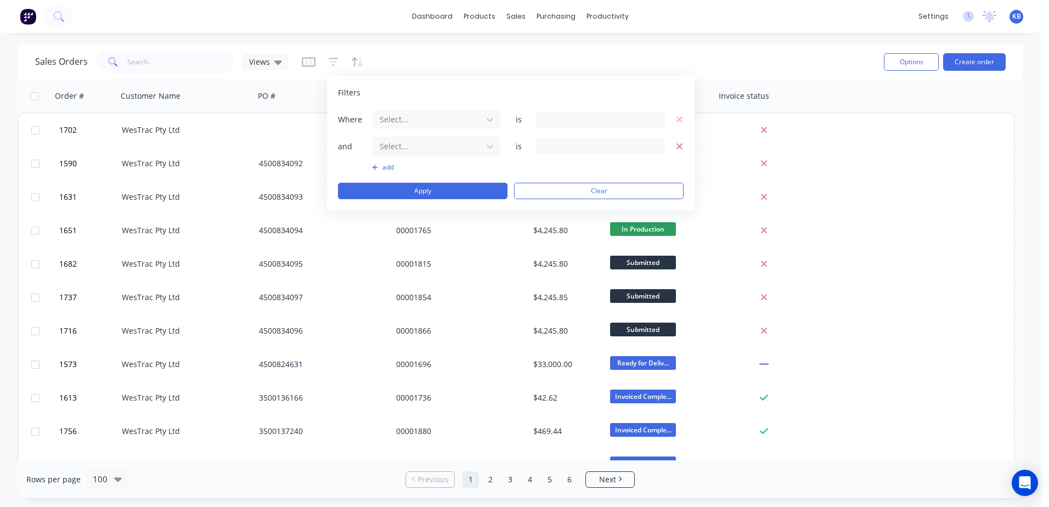
click at [676, 150] on icon "button" at bounding box center [680, 146] width 8 height 10
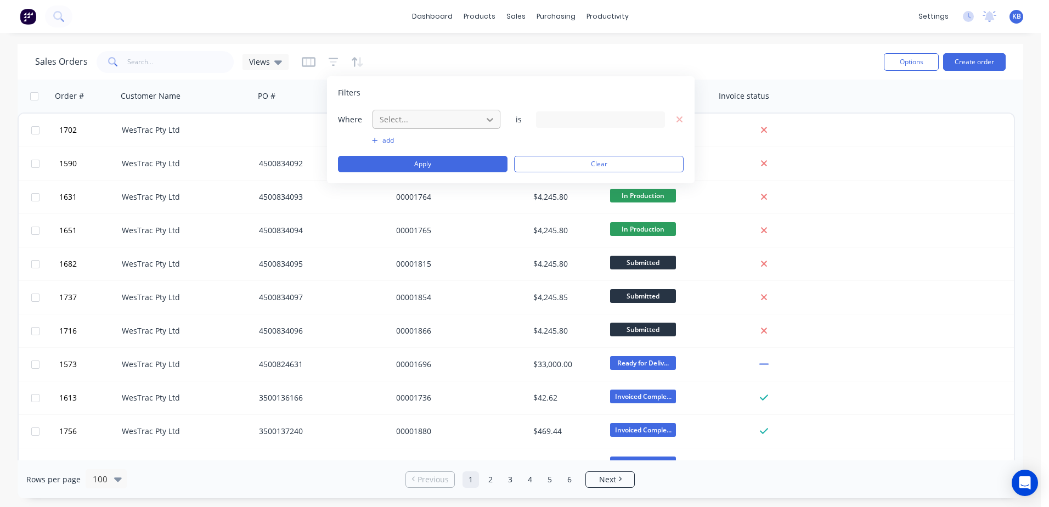
click at [485, 117] on icon at bounding box center [489, 119] width 11 height 11
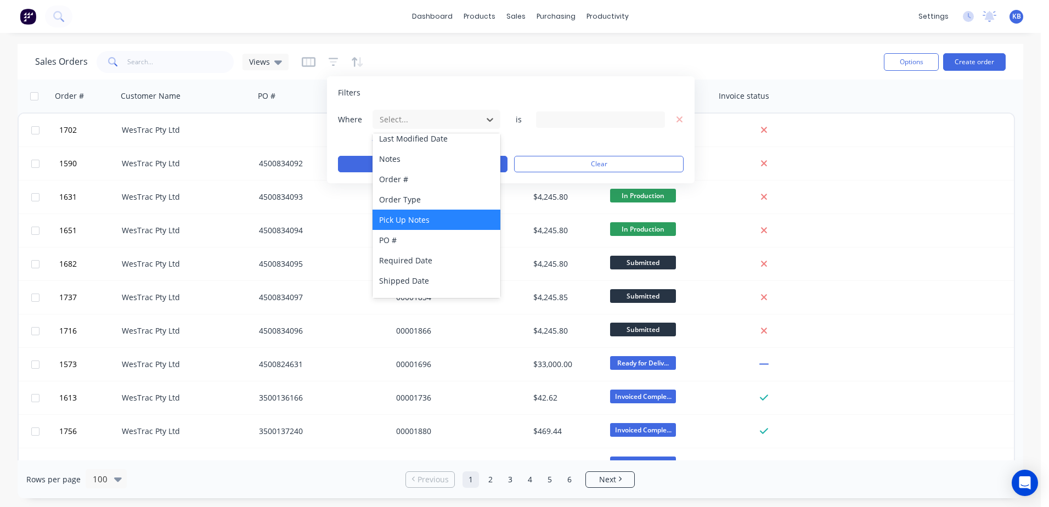
scroll to position [252, 0]
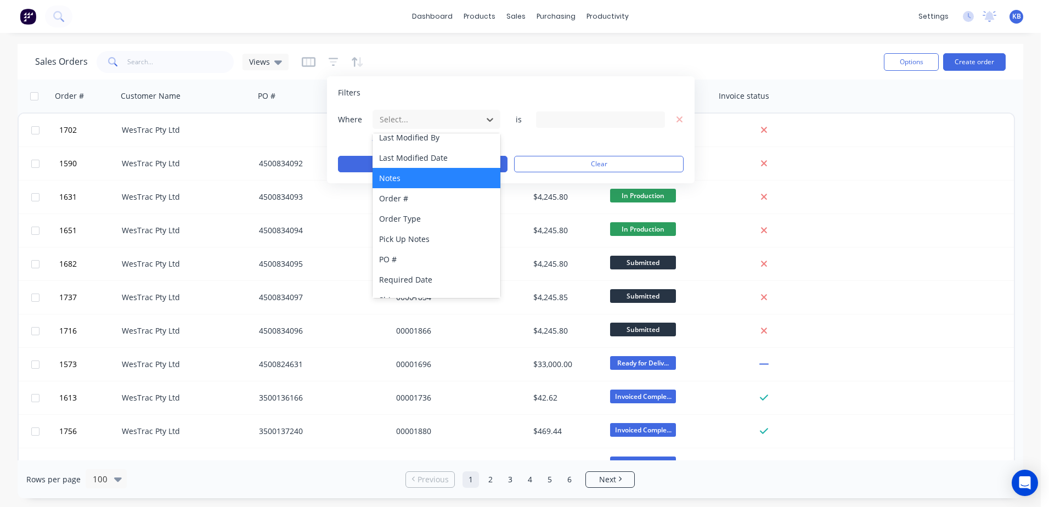
click at [428, 172] on div "Notes" at bounding box center [436, 178] width 128 height 20
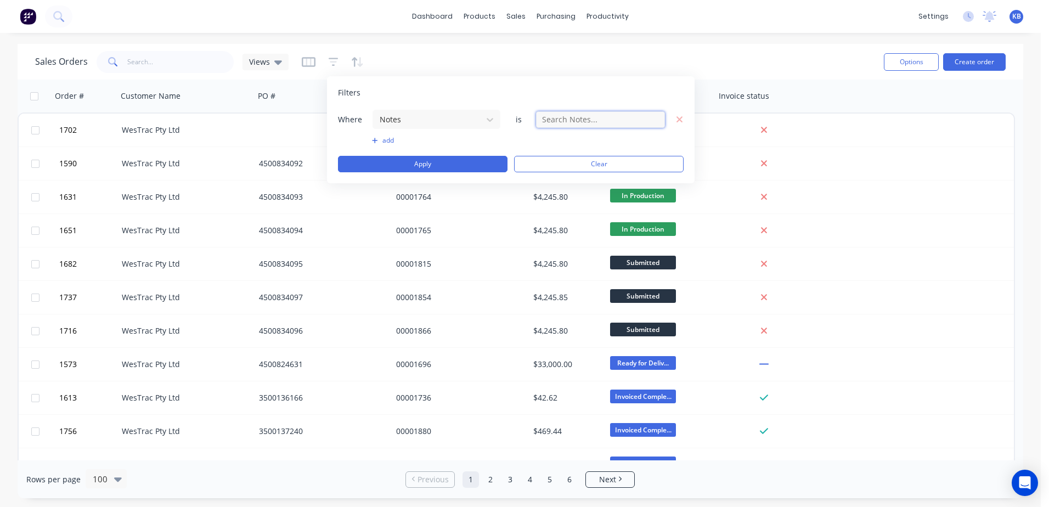
click at [557, 126] on input "text" at bounding box center [600, 119] width 129 height 16
type input "315"
drag, startPoint x: 581, startPoint y: 118, endPoint x: 449, endPoint y: 104, distance: 132.9
click at [453, 105] on div "Filters Where Notes is 315 add Apply Clear" at bounding box center [510, 129] width 367 height 107
type input "#11"
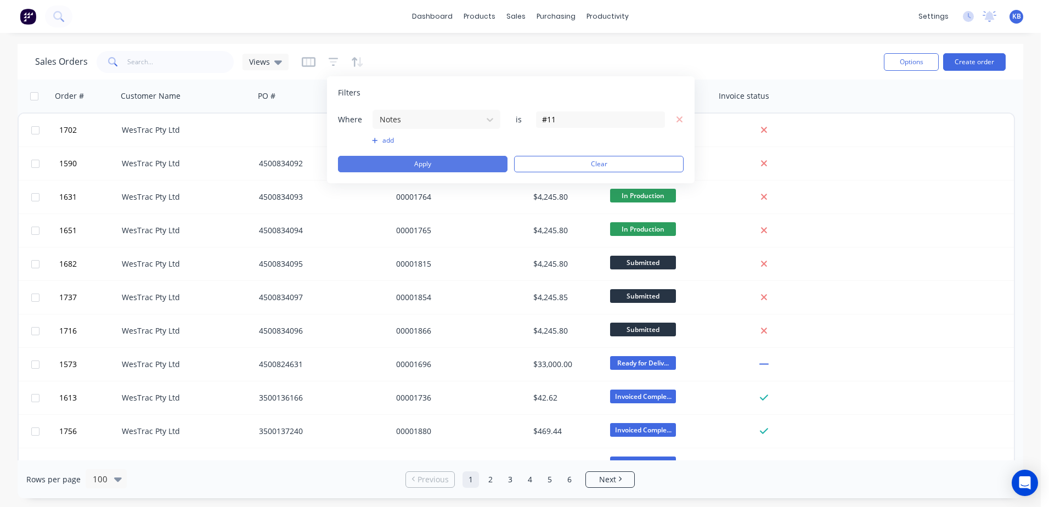
click at [464, 163] on button "Apply" at bounding box center [422, 164] width 169 height 16
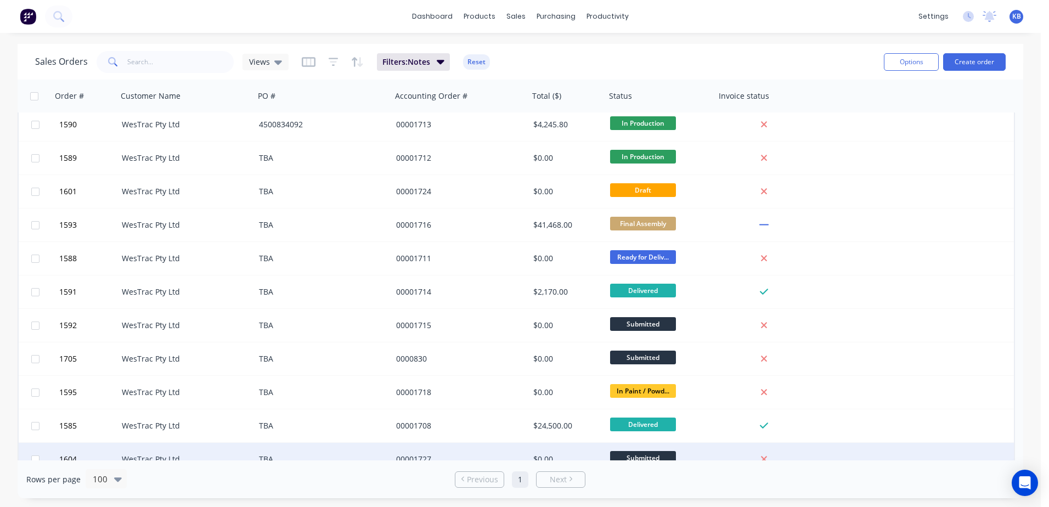
scroll to position [0, 0]
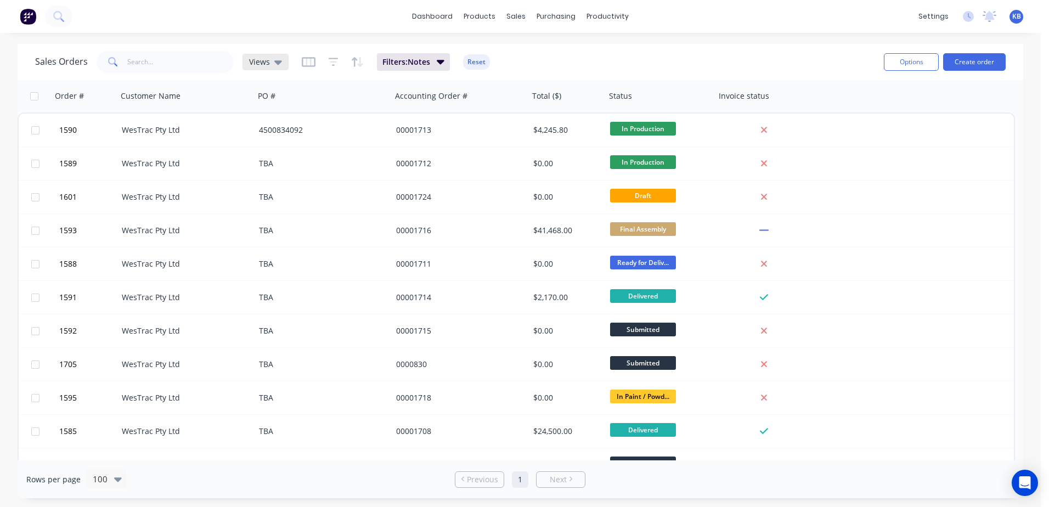
click at [278, 65] on icon at bounding box center [278, 62] width 8 height 12
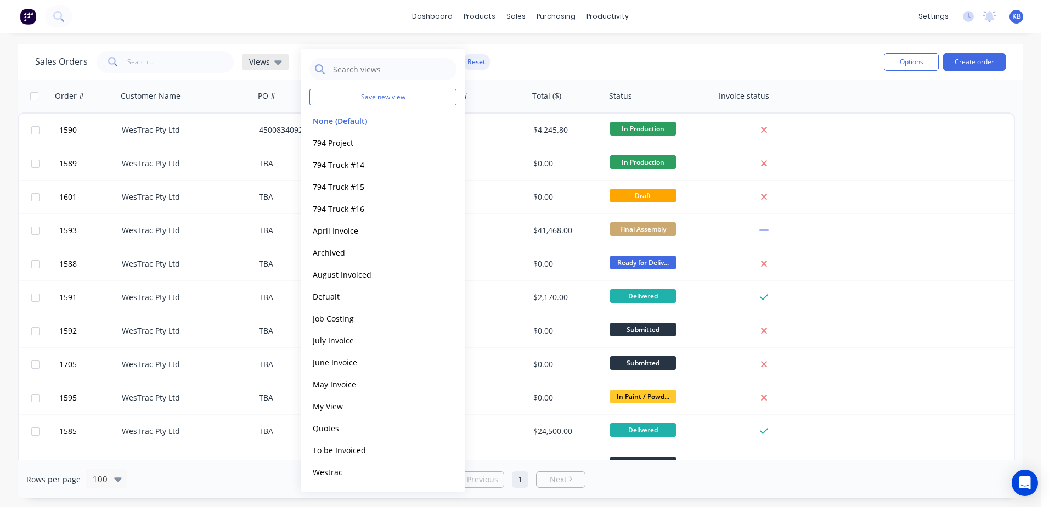
click at [280, 63] on icon at bounding box center [278, 62] width 8 height 12
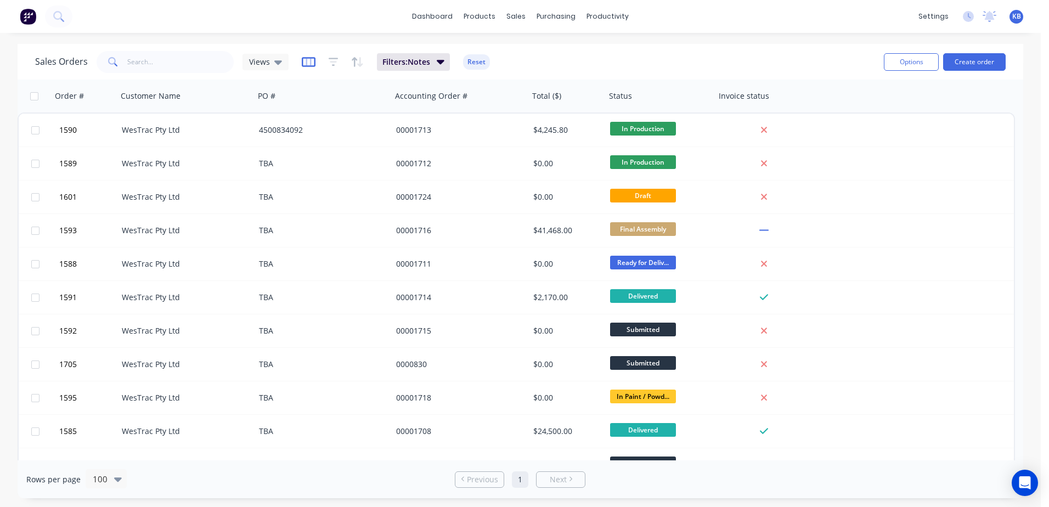
click at [308, 61] on icon "button" at bounding box center [309, 61] width 14 height 11
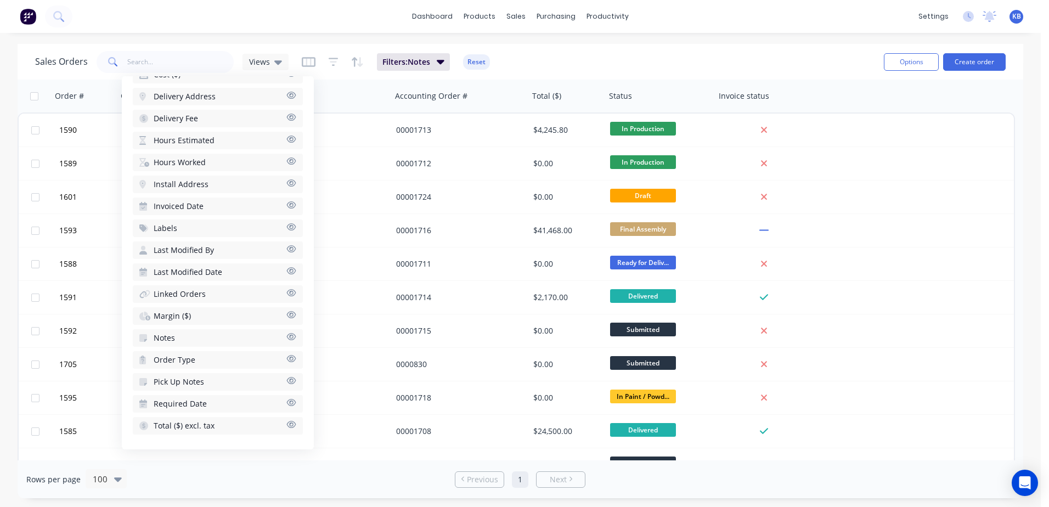
scroll to position [431, 0]
click at [275, 332] on button "Notes" at bounding box center [218, 338] width 170 height 18
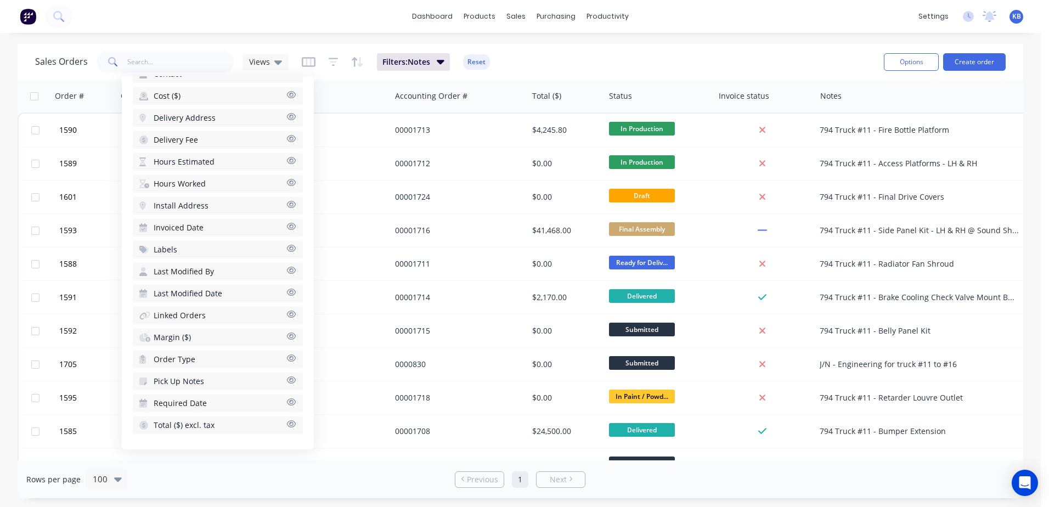
click at [551, 46] on div "Sales Orders Views Filters: Notes Reset Options Create order" at bounding box center [520, 62] width 1005 height 36
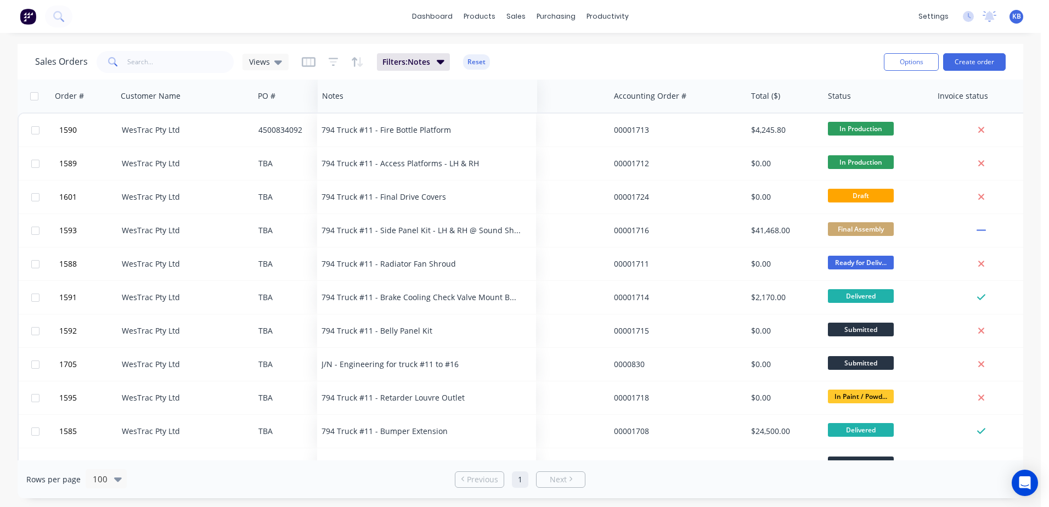
drag, startPoint x: 857, startPoint y: 90, endPoint x: 359, endPoint y: 110, distance: 498.4
click at [359, 110] on div "Notes" at bounding box center [427, 96] width 219 height 33
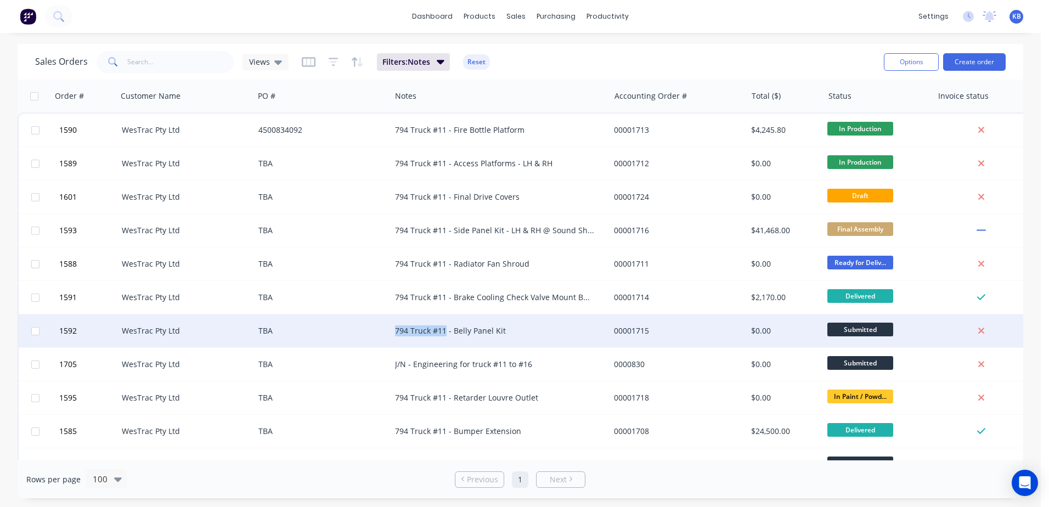
drag, startPoint x: 444, startPoint y: 333, endPoint x: 392, endPoint y: 332, distance: 51.6
click at [392, 332] on div "794 Truck #11 - Belly Panel Kit" at bounding box center [499, 330] width 219 height 33
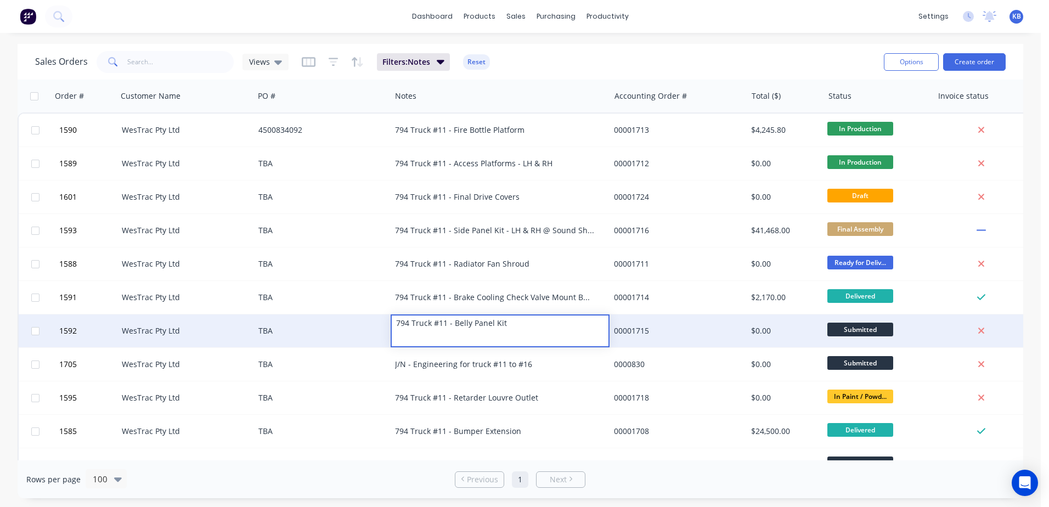
click at [444, 323] on div "794 Truck #11 - Belly Panel Kit" at bounding box center [500, 322] width 217 height 15
drag, startPoint x: 445, startPoint y: 325, endPoint x: 366, endPoint y: 324, distance: 78.4
click at [366, 324] on div "1592 WesTrac Pty Ltd TBA 794 Truck #11 - Belly Panel Kit 00001715 $0.00 Submitt…" at bounding box center [526, 330] width 1015 height 33
copy div "794 Truck #11"
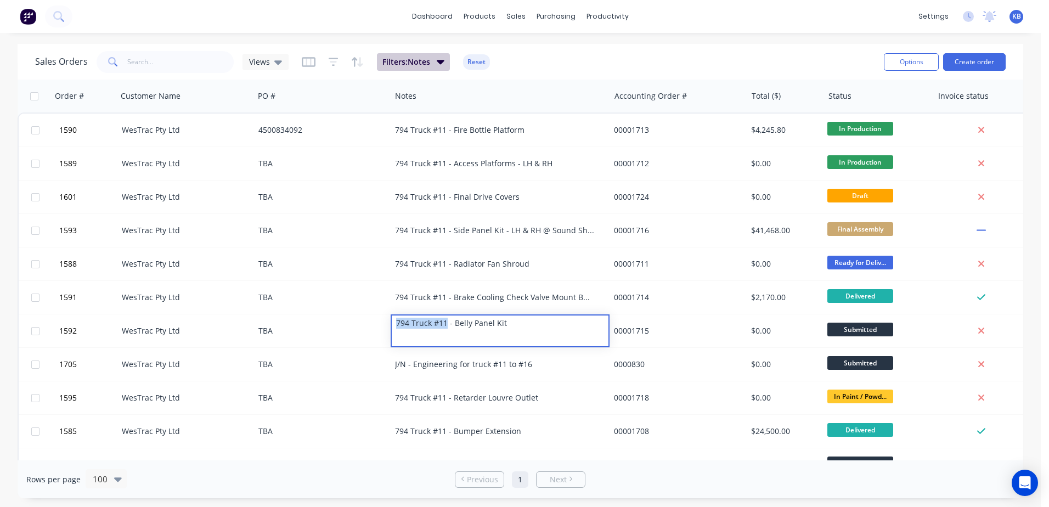
click at [437, 66] on icon "button" at bounding box center [441, 61] width 8 height 12
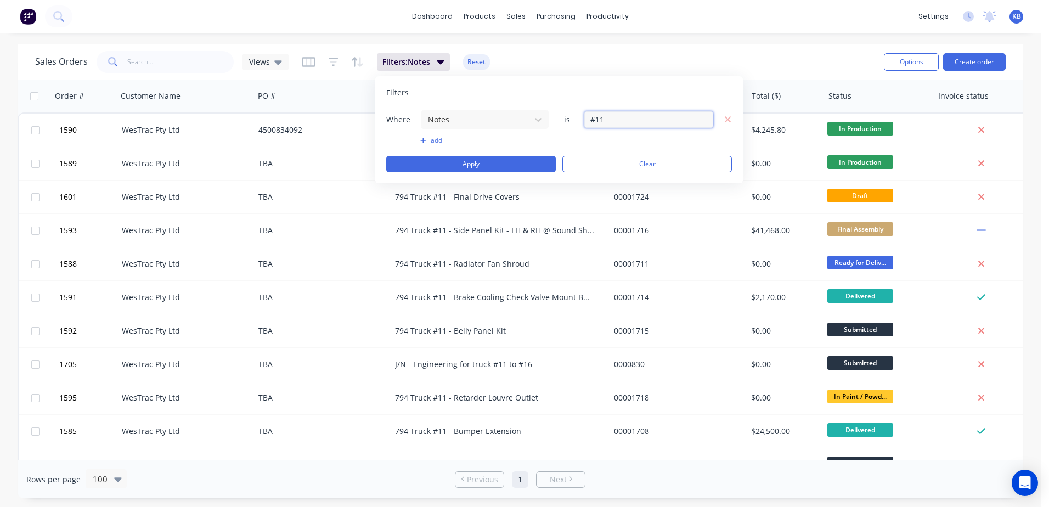
drag, startPoint x: 607, startPoint y: 114, endPoint x: 524, endPoint y: 104, distance: 83.9
click at [519, 102] on div "Filters Where Notes is #11 add Apply Clear" at bounding box center [558, 129] width 367 height 107
paste input "794 Truck"
type input "794 Truck #11"
click at [511, 156] on button "Apply" at bounding box center [470, 164] width 169 height 16
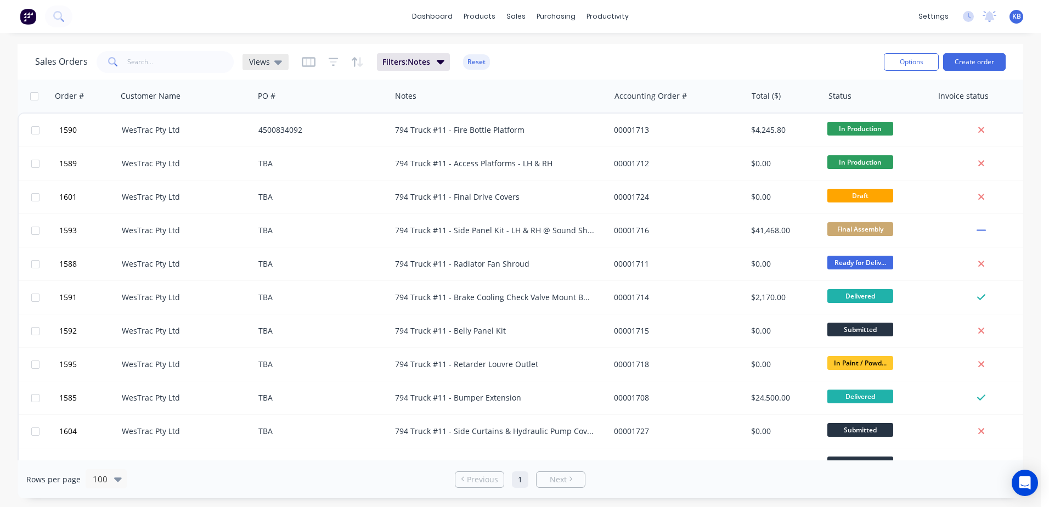
click at [274, 61] on icon at bounding box center [278, 62] width 8 height 12
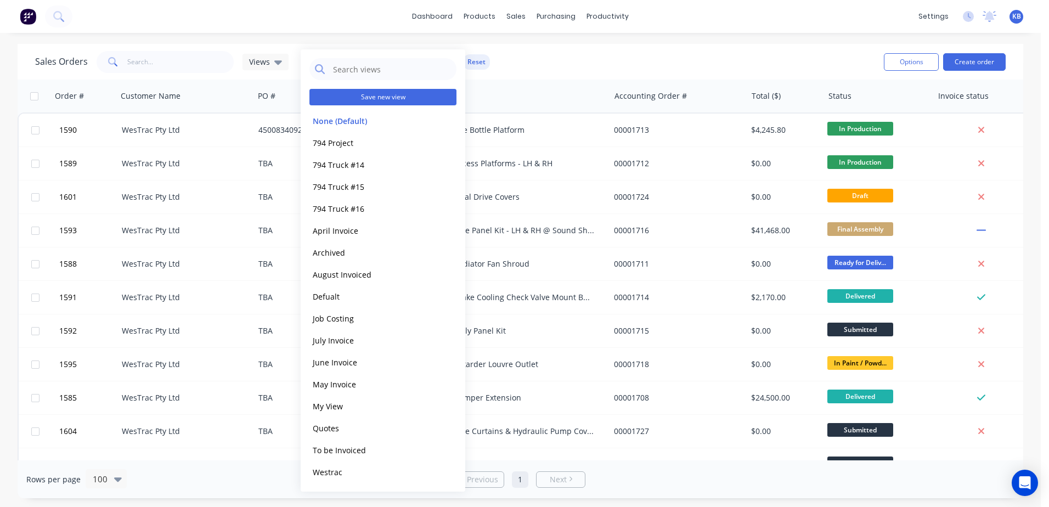
click at [353, 97] on button "Save new view" at bounding box center [382, 97] width 147 height 16
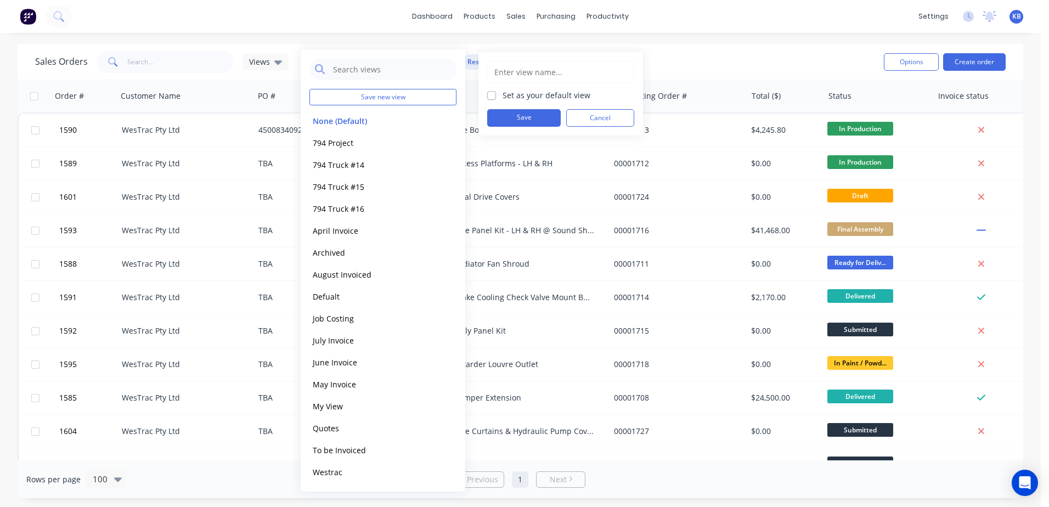
click at [507, 90] on label "Set as your default view" at bounding box center [546, 95] width 88 height 12
click at [496, 90] on input "Set as your default view" at bounding box center [491, 94] width 9 height 10
click at [504, 92] on label "Set as your default view" at bounding box center [546, 95] width 88 height 12
click at [496, 92] on input "Set as your default view" at bounding box center [491, 94] width 9 height 10
checkbox input "false"
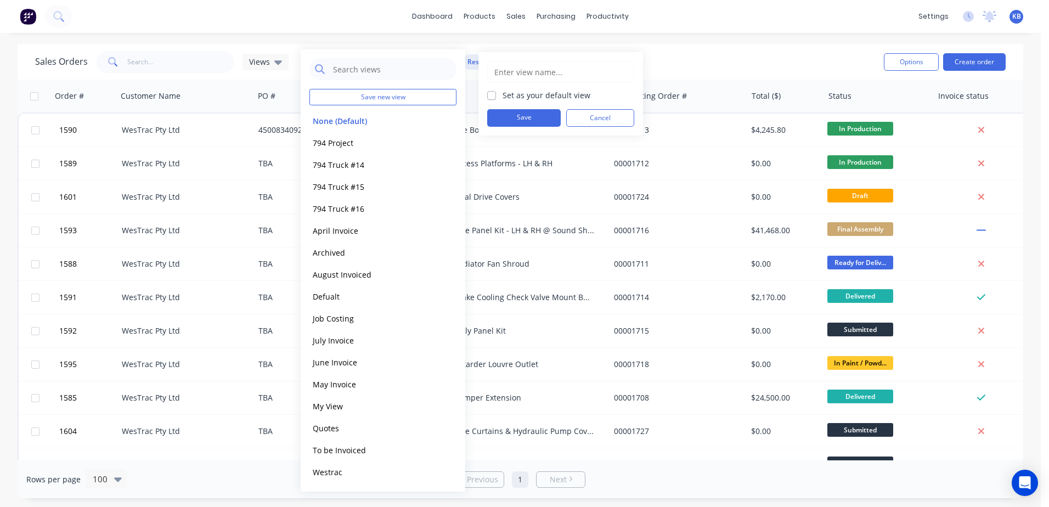
click at [510, 73] on input "text" at bounding box center [560, 71] width 135 height 21
drag, startPoint x: 572, startPoint y: 76, endPoint x: 431, endPoint y: 60, distance: 141.9
click at [431, 506] on div "Save new view None (Default) edit 794 Project edit 794 Truck #14 edit 794 Truck…" at bounding box center [520, 507] width 1040 height 0
drag, startPoint x: 530, startPoint y: 73, endPoint x: 476, endPoint y: 68, distance: 54.5
click at [476, 68] on body "dashboard products sales purchasing productivity dashboard products Product Cat…" at bounding box center [524, 253] width 1049 height 507
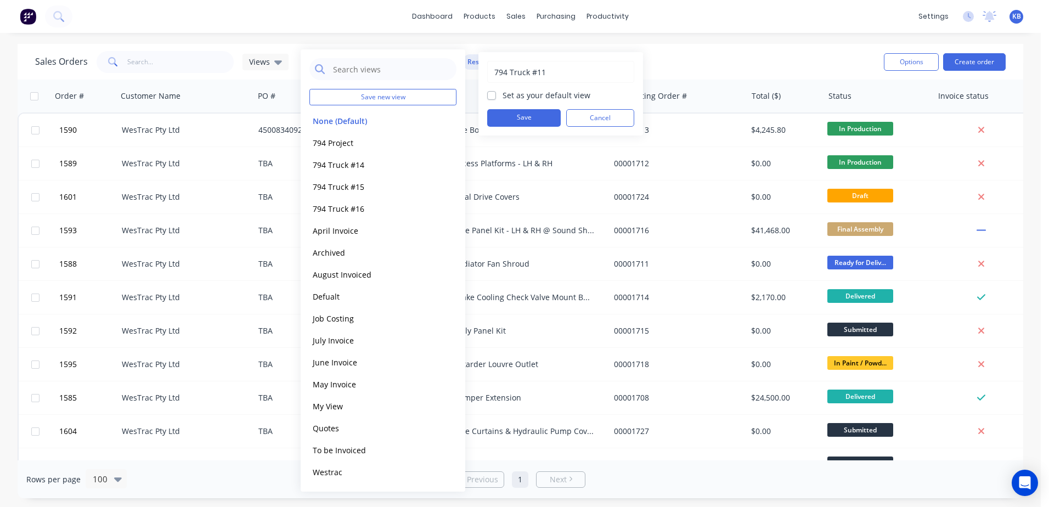
drag, startPoint x: 546, startPoint y: 75, endPoint x: 494, endPoint y: 73, distance: 52.1
click at [494, 73] on input "794 Truck #11" at bounding box center [560, 71] width 135 height 21
type input "794 Truck #11"
click at [534, 111] on button "Save" at bounding box center [523, 118] width 73 height 18
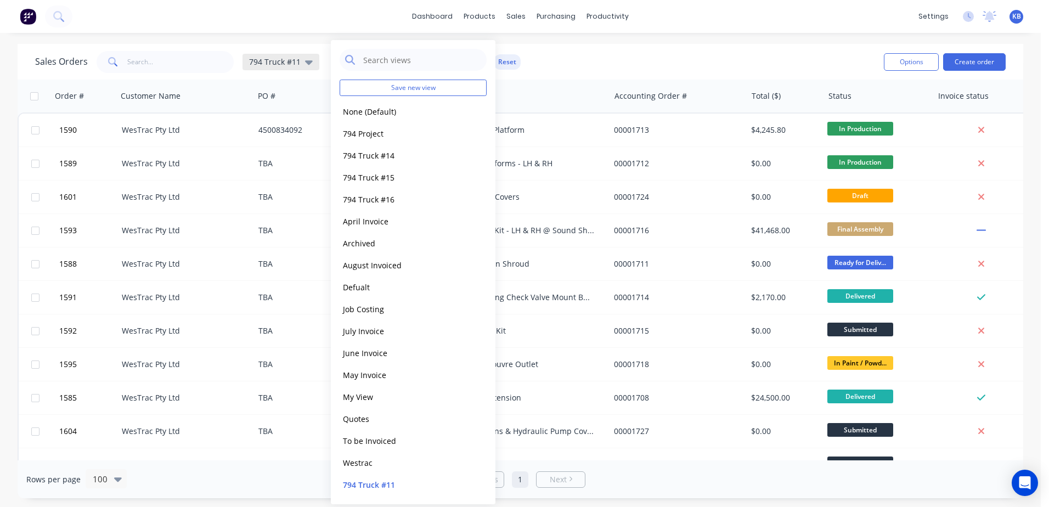
click at [309, 64] on icon at bounding box center [309, 62] width 8 height 12
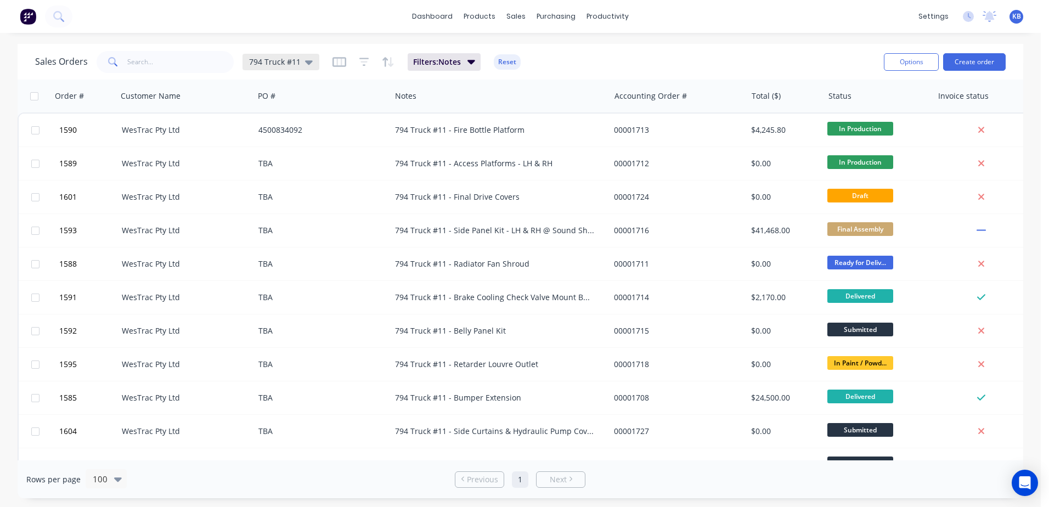
click at [314, 65] on div "794 Truck #11" at bounding box center [280, 62] width 77 height 16
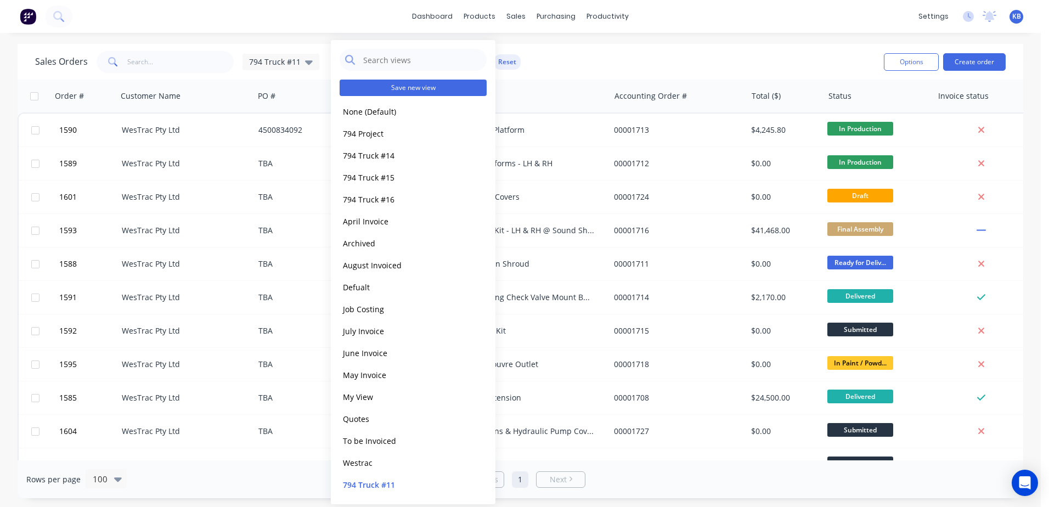
click at [381, 93] on button "Save new view" at bounding box center [412, 88] width 147 height 16
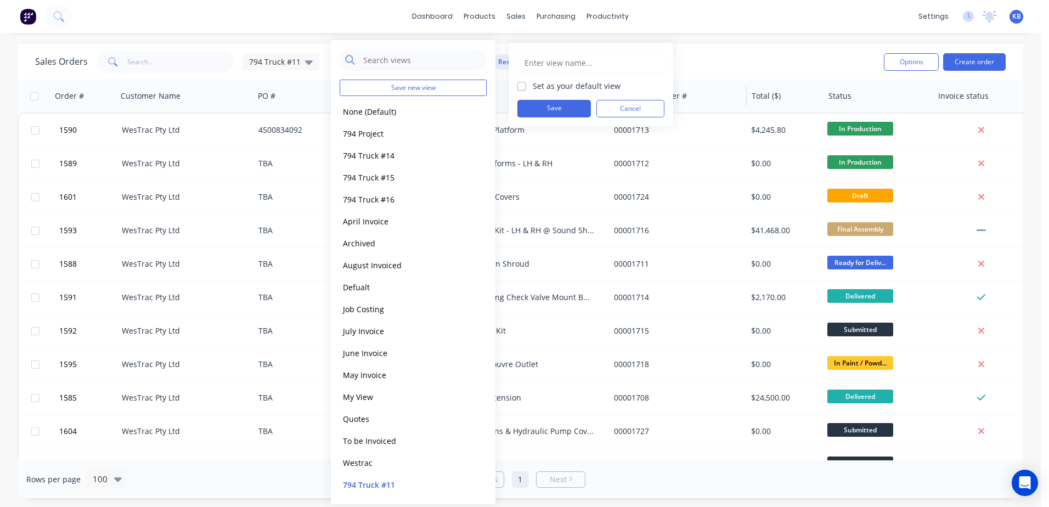
click at [633, 113] on button "Cancel" at bounding box center [630, 109] width 68 height 18
click at [299, 85] on div at bounding box center [319, 96] width 122 height 22
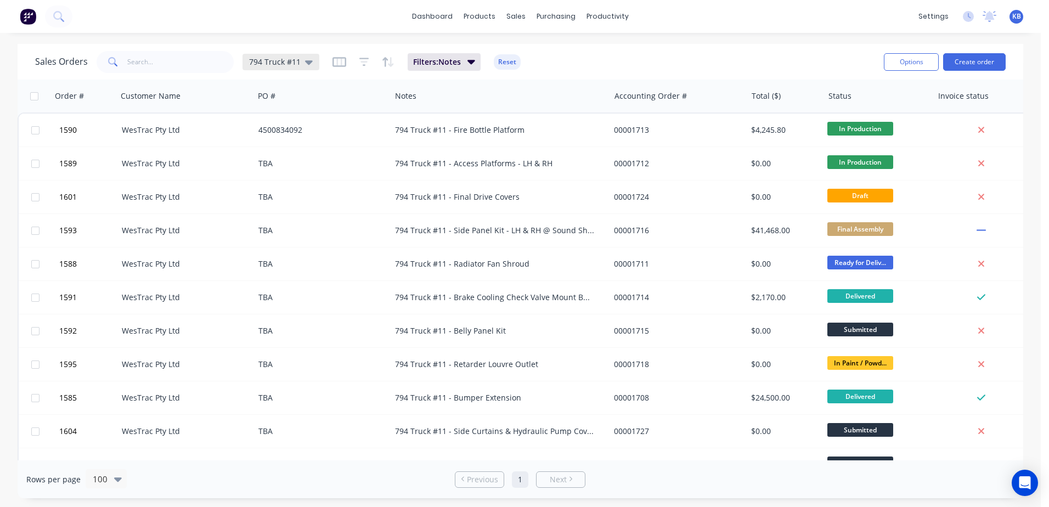
click at [310, 64] on div "794 Truck #11" at bounding box center [280, 62] width 77 height 16
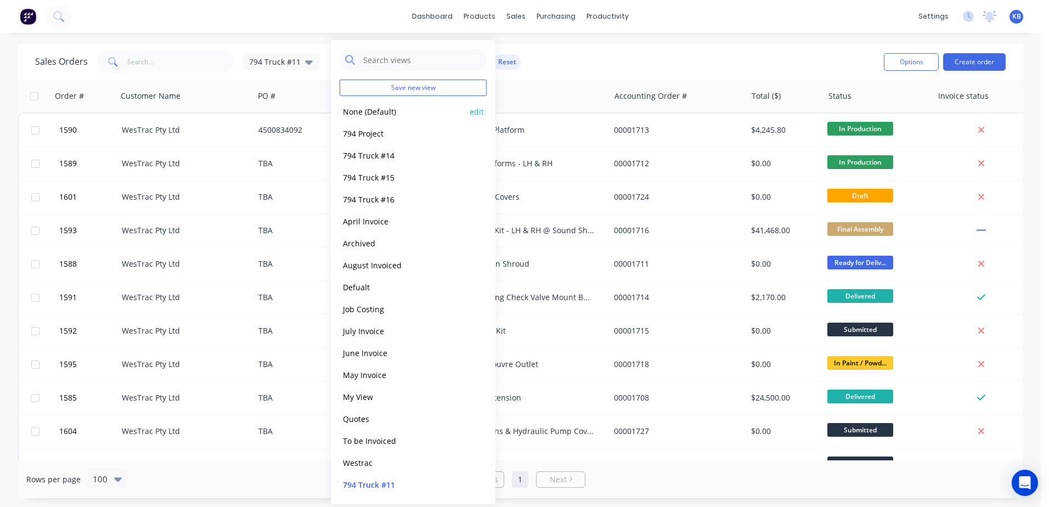
click at [355, 108] on button "None (Default)" at bounding box center [401, 111] width 125 height 13
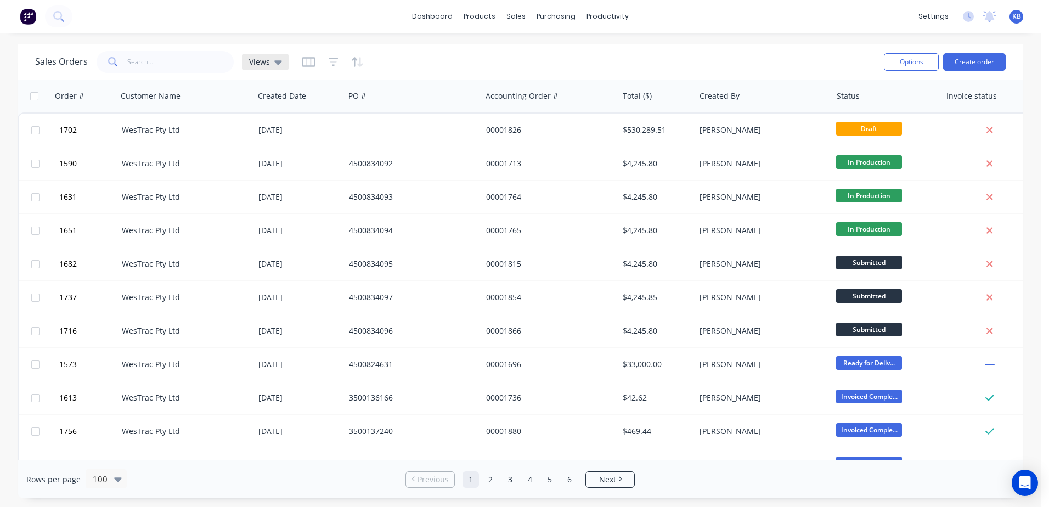
click at [269, 67] on div "Views" at bounding box center [265, 62] width 46 height 16
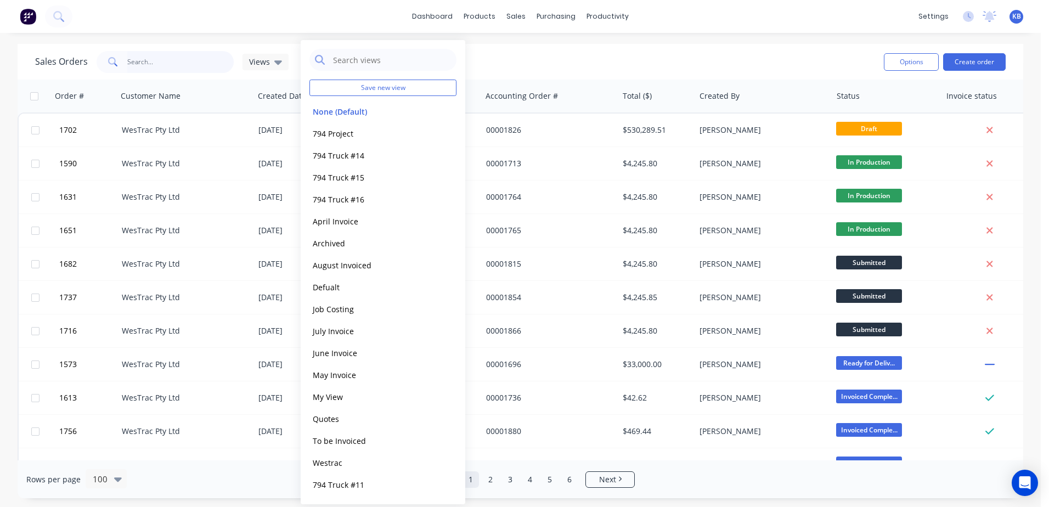
click at [215, 56] on input "text" at bounding box center [180, 62] width 107 height 22
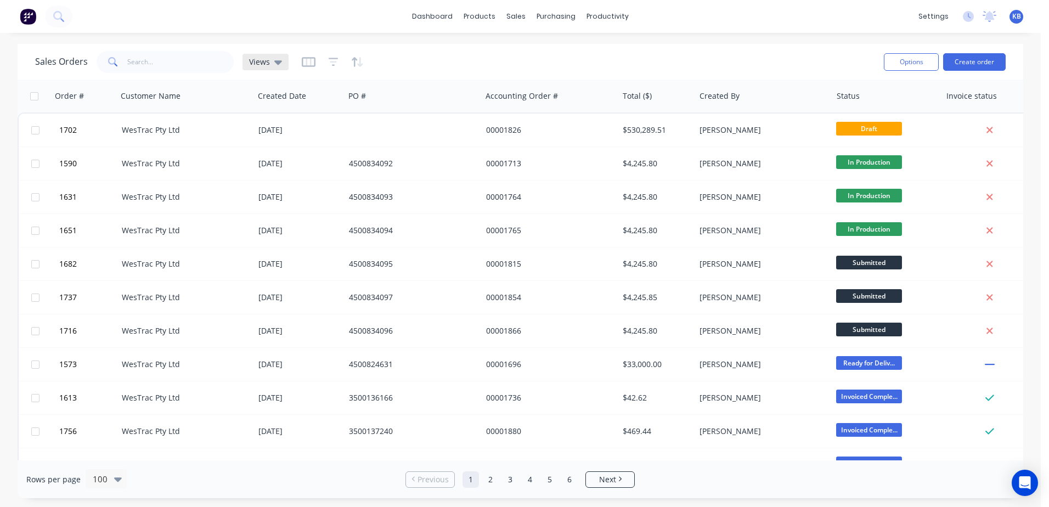
click at [261, 58] on span "Views" at bounding box center [259, 62] width 21 height 12
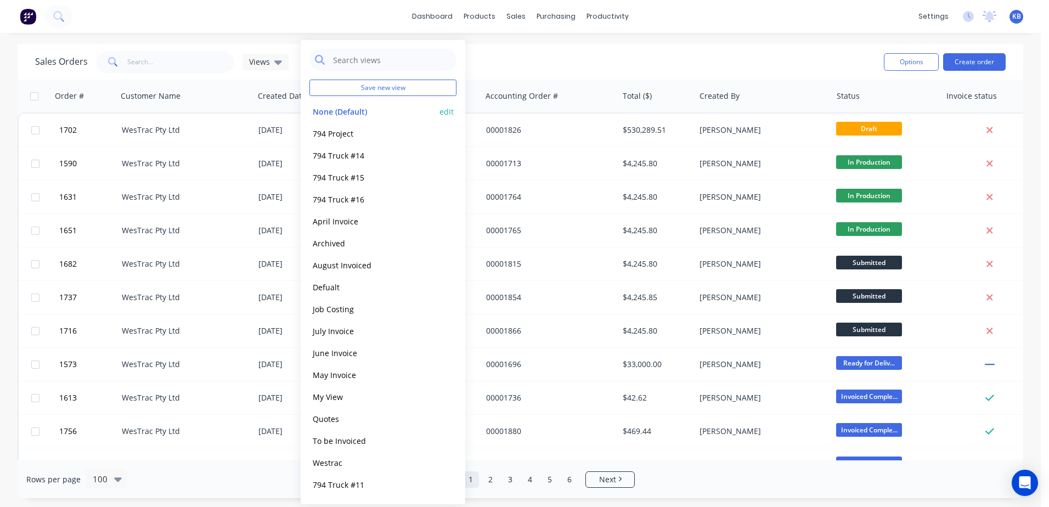
click at [329, 108] on button "None (Default)" at bounding box center [371, 111] width 125 height 13
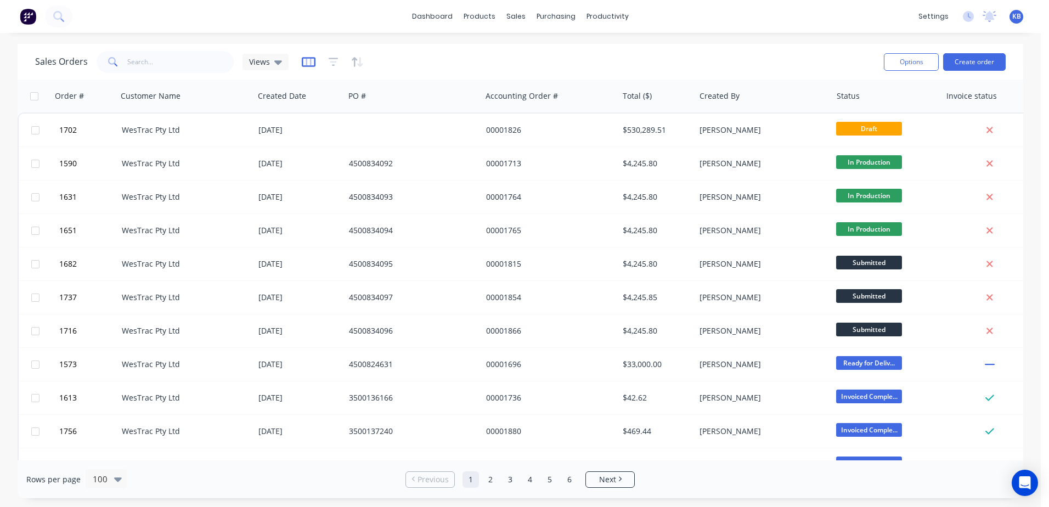
click at [302, 59] on icon "button" at bounding box center [309, 61] width 14 height 11
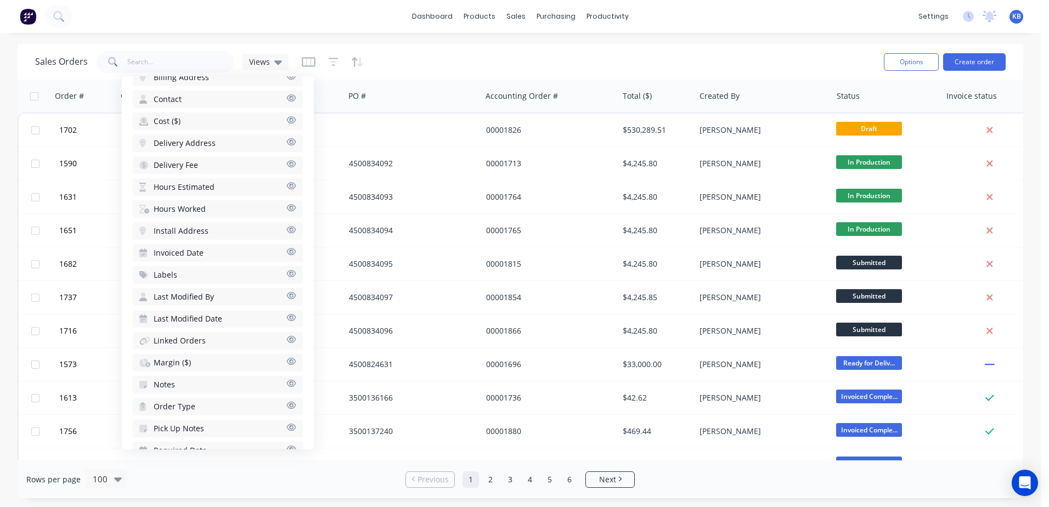
click at [287, 382] on icon "button" at bounding box center [291, 383] width 9 height 7
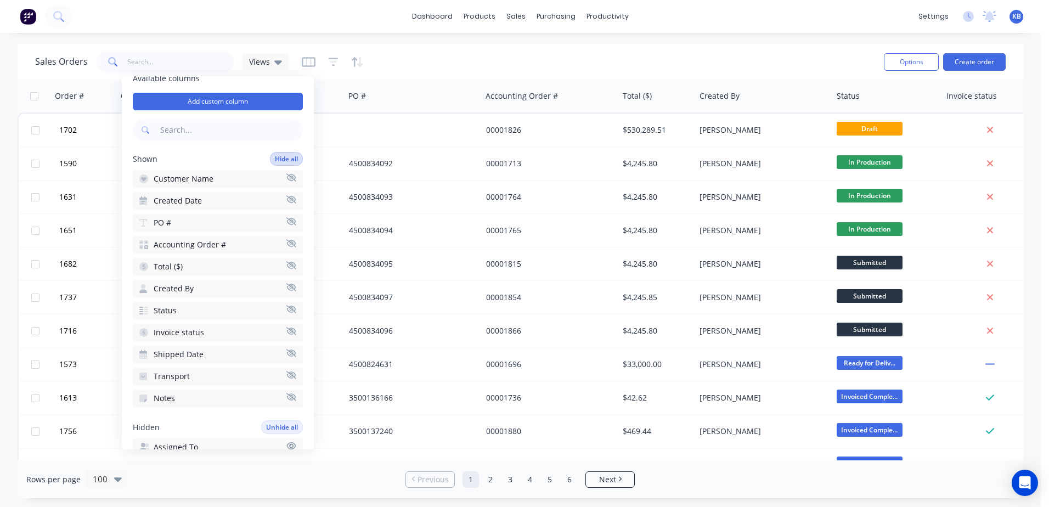
scroll to position [0, 0]
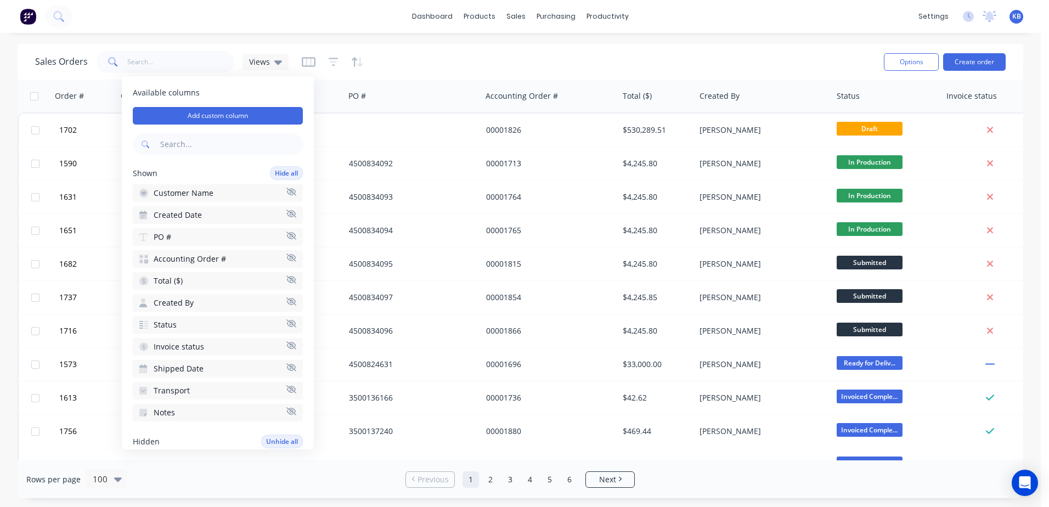
click at [286, 217] on icon "button" at bounding box center [291, 214] width 10 height 8
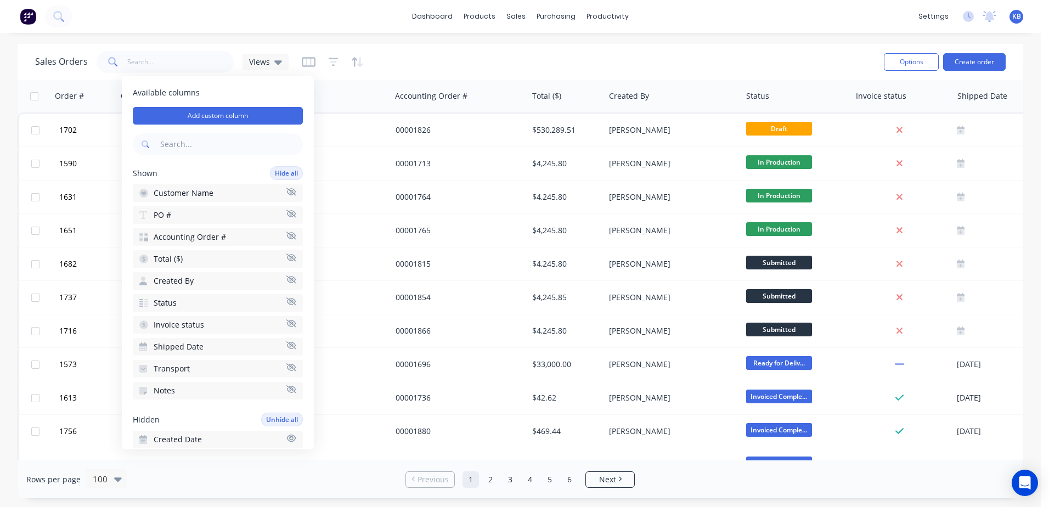
click at [286, 281] on icon "button" at bounding box center [291, 279] width 10 height 8
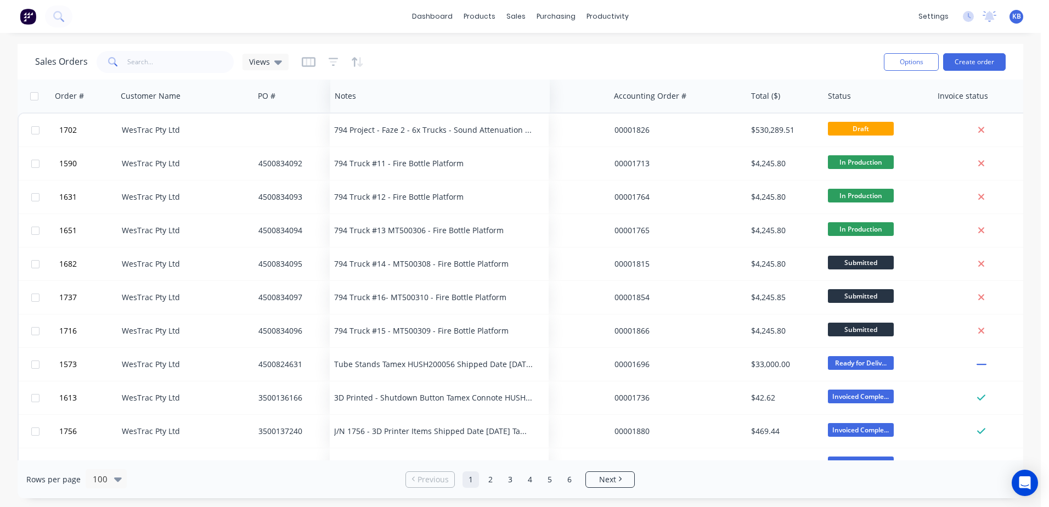
drag, startPoint x: 1001, startPoint y: 99, endPoint x: 344, endPoint y: 112, distance: 657.7
click at [344, 112] on div "Notes" at bounding box center [439, 96] width 219 height 33
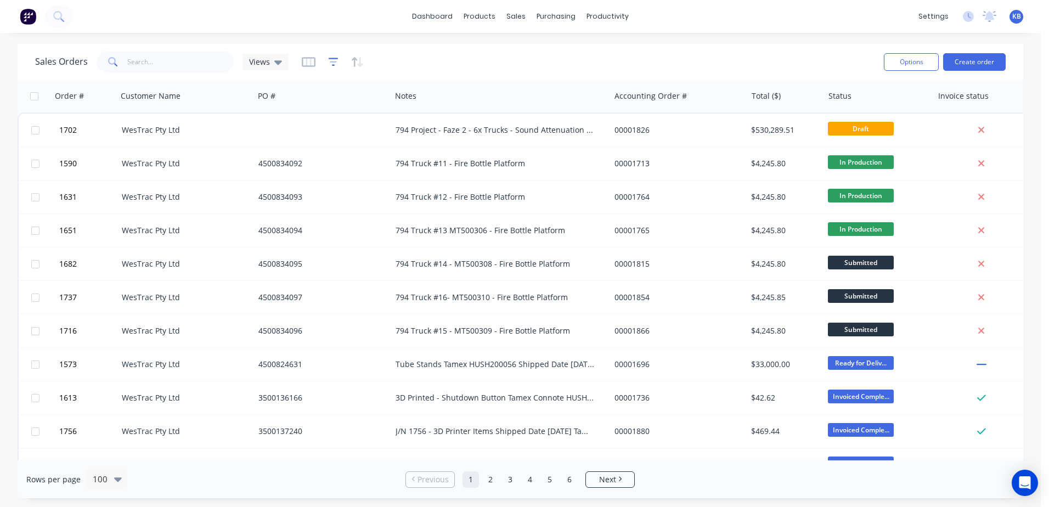
click at [330, 61] on icon "button" at bounding box center [333, 62] width 7 height 2
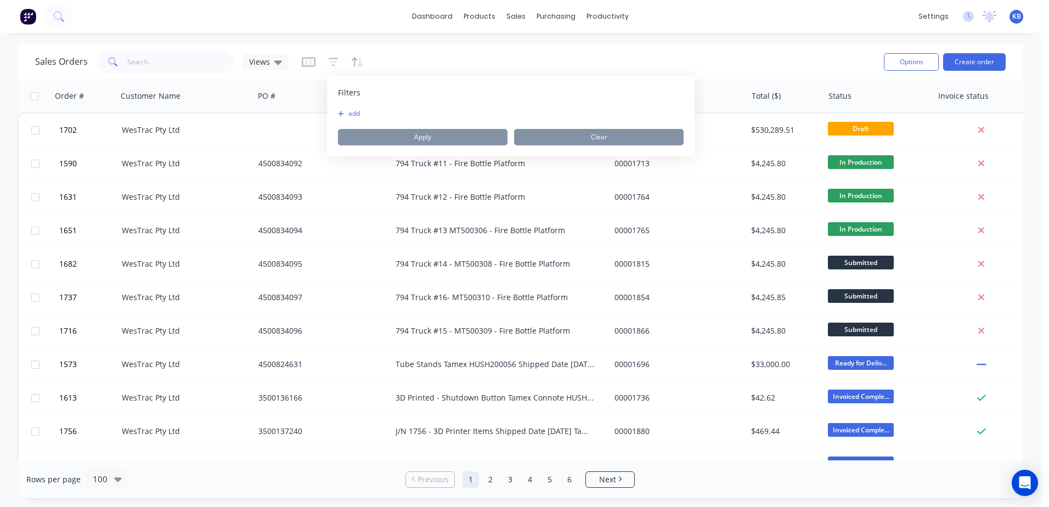
click at [352, 113] on button "add" at bounding box center [351, 113] width 27 height 9
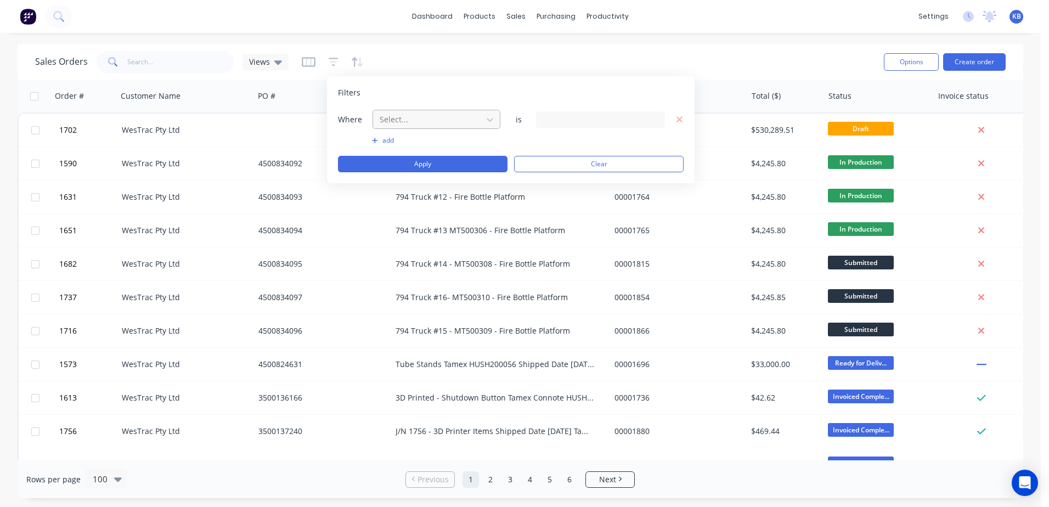
click at [405, 118] on div at bounding box center [427, 119] width 98 height 14
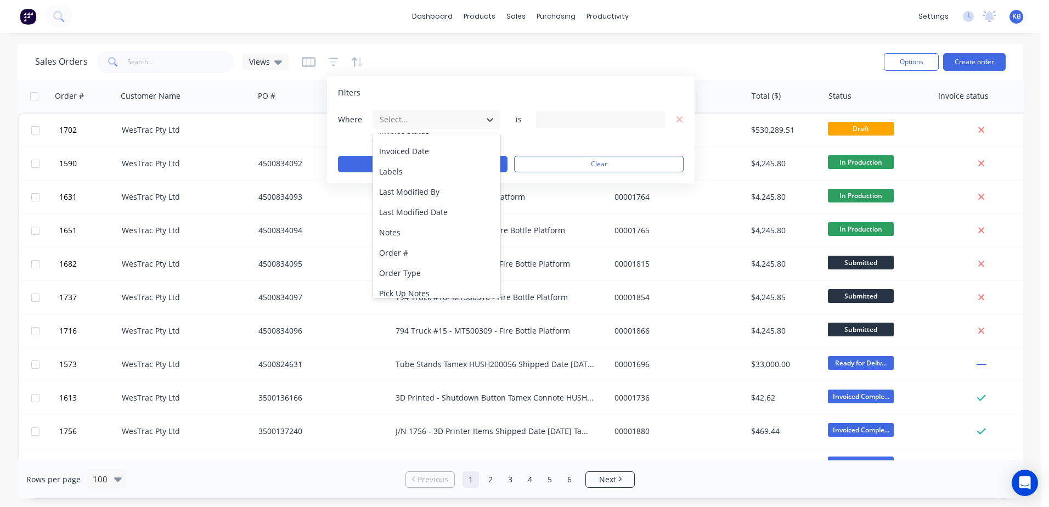
scroll to position [197, 0]
click at [397, 226] on div "Notes" at bounding box center [436, 233] width 128 height 20
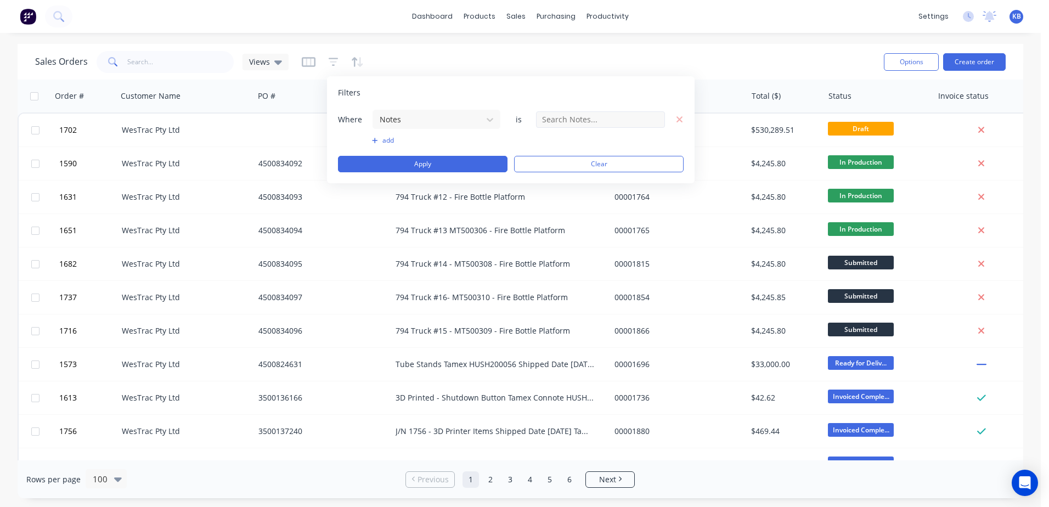
click at [535, 121] on div "Where Notes is" at bounding box center [511, 119] width 346 height 20
click at [545, 120] on input "text" at bounding box center [600, 119] width 129 height 16
paste input "794 Truck #11"
type input "794 Truck #12"
click at [429, 162] on button "Apply" at bounding box center [422, 164] width 169 height 16
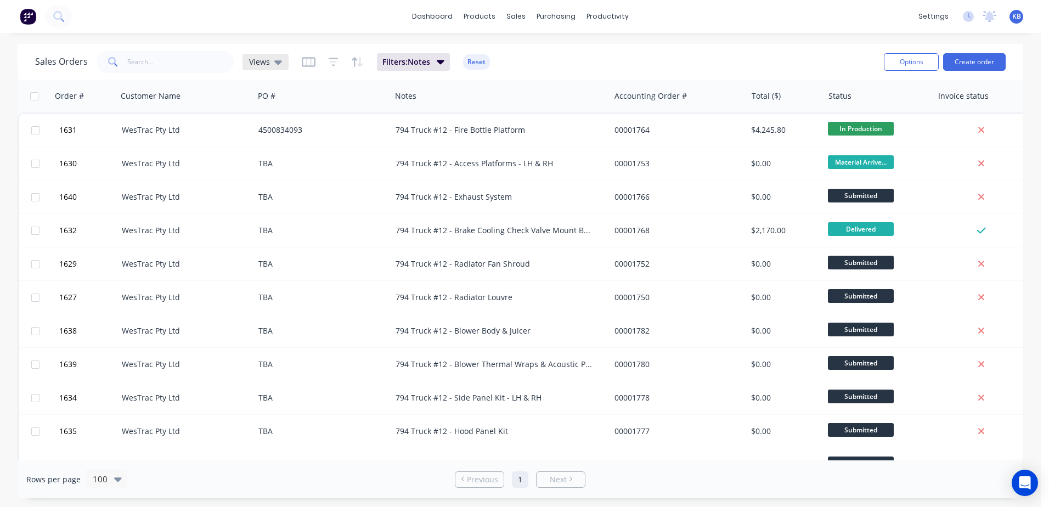
click at [285, 61] on div "Views" at bounding box center [265, 62] width 46 height 16
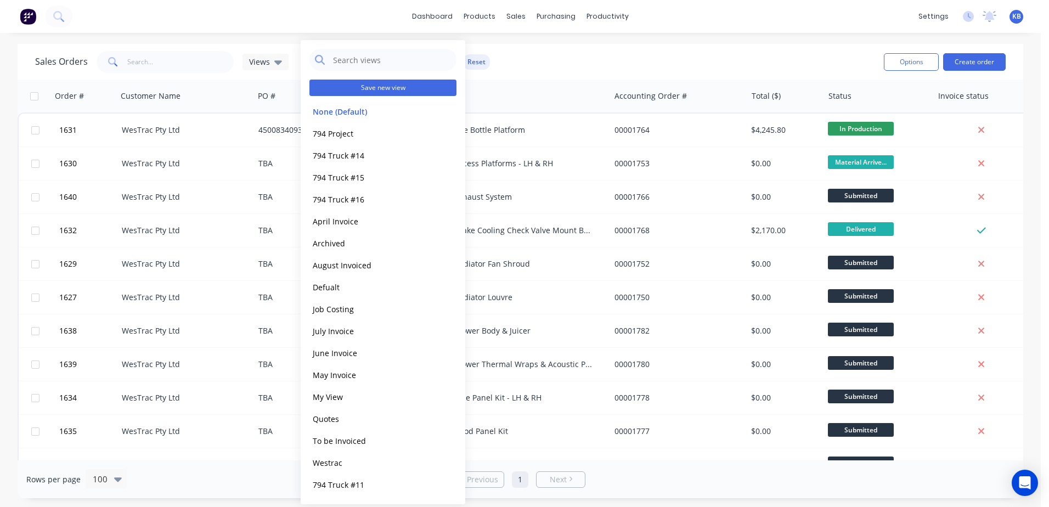
click at [360, 94] on button "Save new view" at bounding box center [382, 88] width 147 height 16
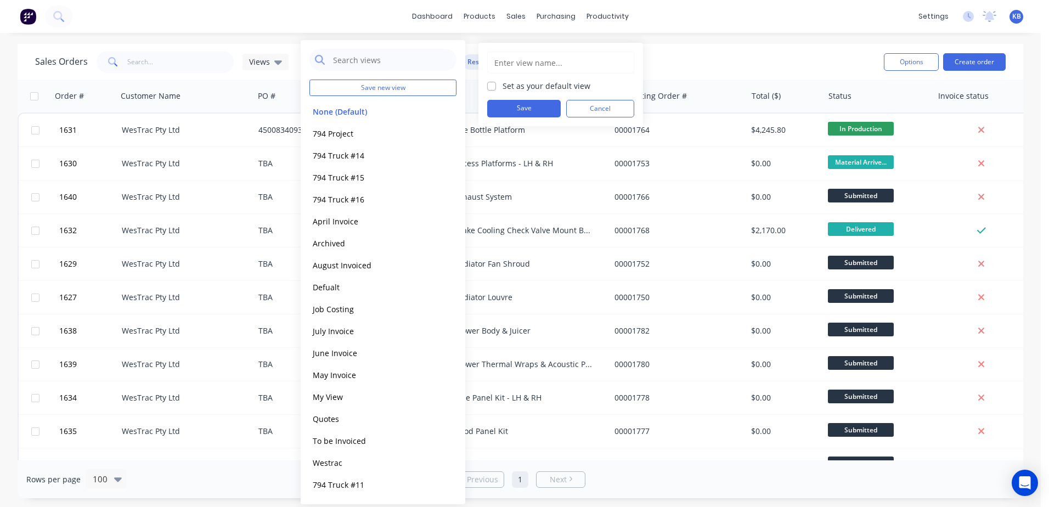
click at [501, 65] on input "text" at bounding box center [560, 62] width 135 height 21
paste input "794 Truck #11"
type input "794 Truck #12"
click at [512, 103] on button "Save" at bounding box center [523, 109] width 73 height 18
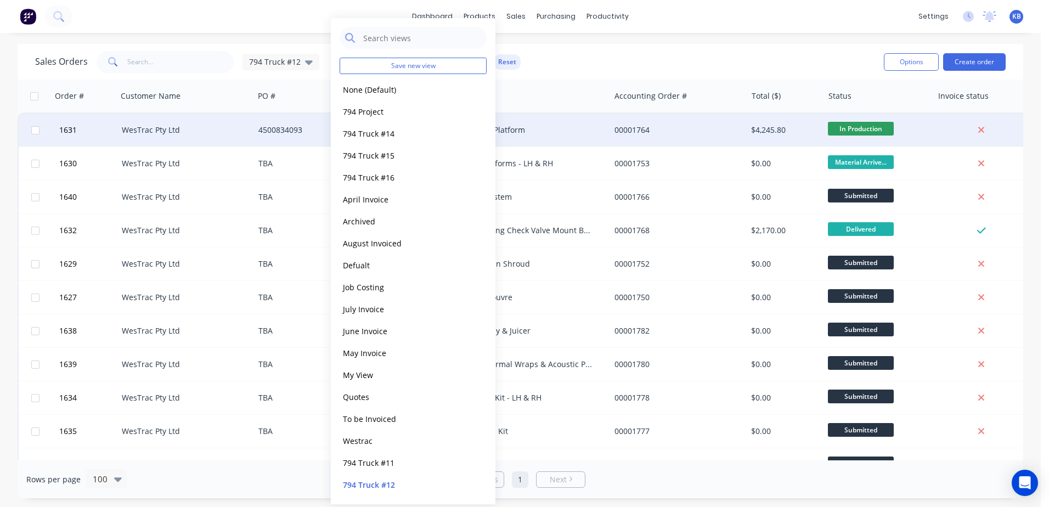
click at [299, 127] on div "4500834093" at bounding box center [319, 129] width 122 height 11
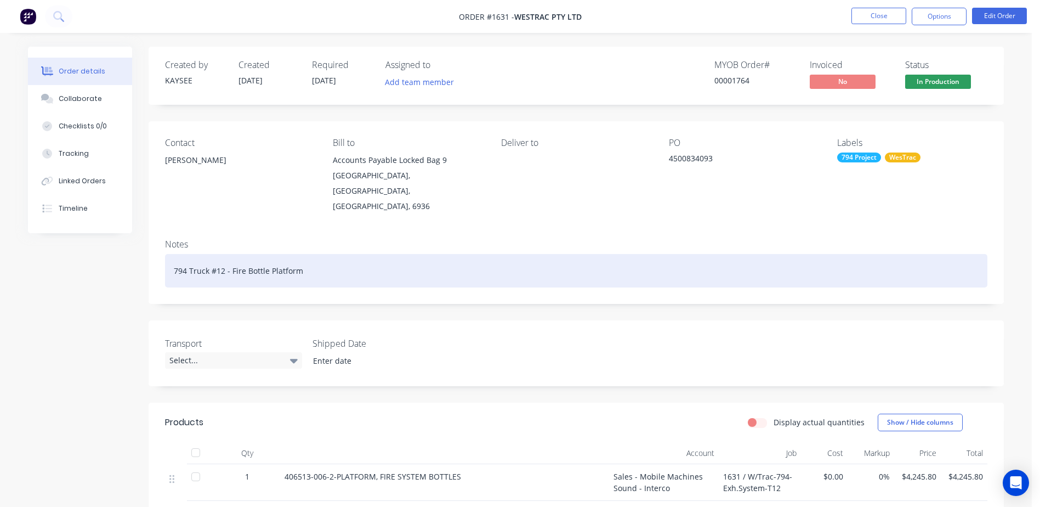
click at [232, 256] on div "794 Truck #12 - Fire Bottle Platform" at bounding box center [576, 270] width 823 height 33
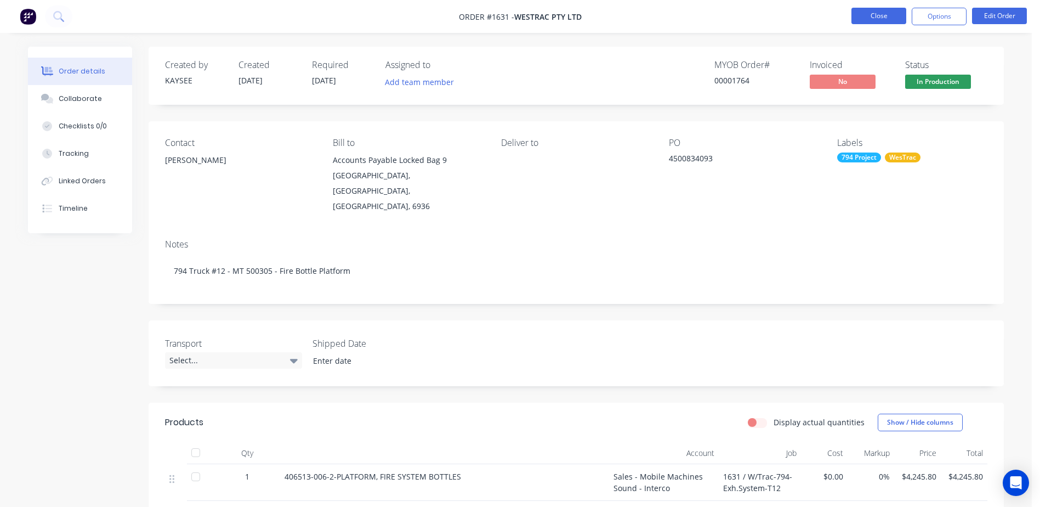
click at [890, 20] on button "Close" at bounding box center [879, 16] width 55 height 16
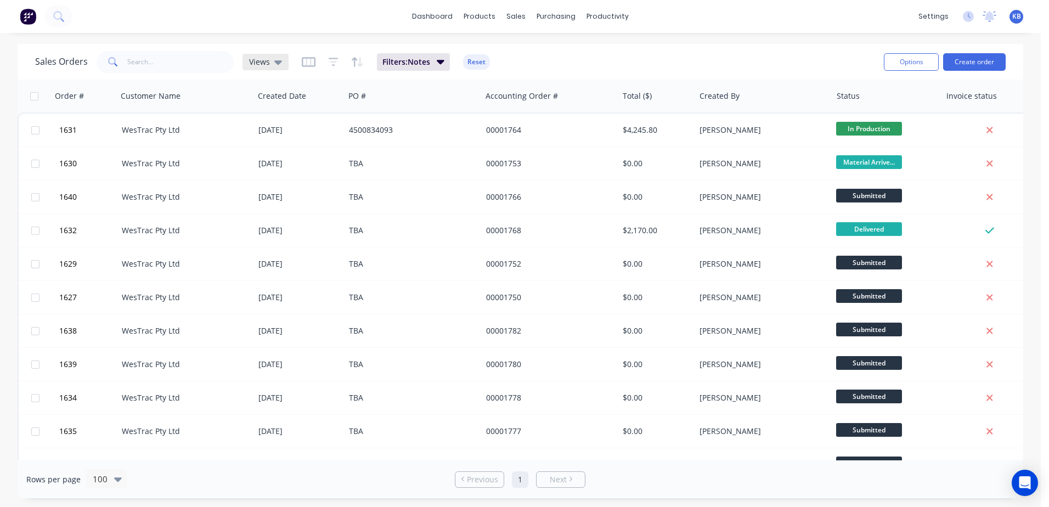
click at [285, 66] on div "Views" at bounding box center [265, 62] width 46 height 16
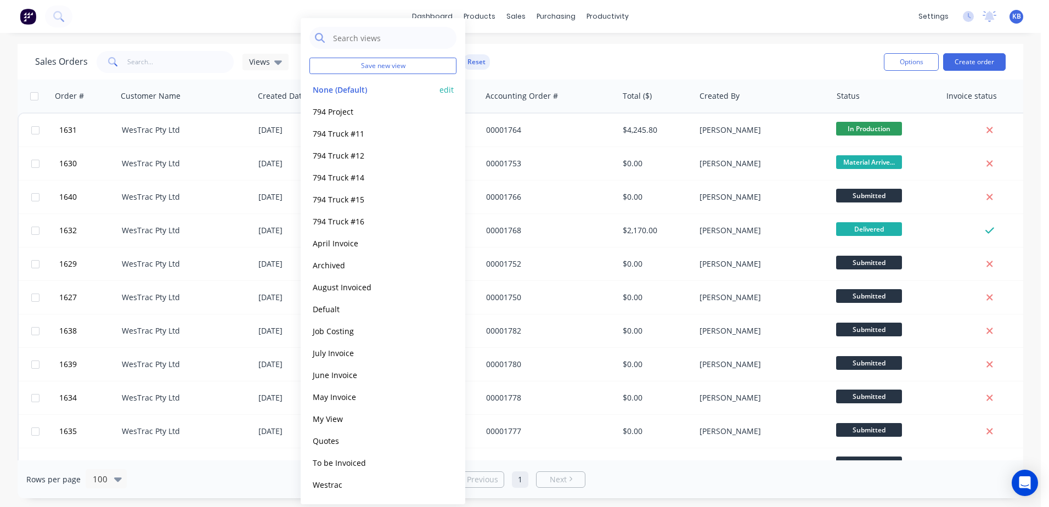
click at [341, 90] on button "None (Default)" at bounding box center [371, 89] width 125 height 13
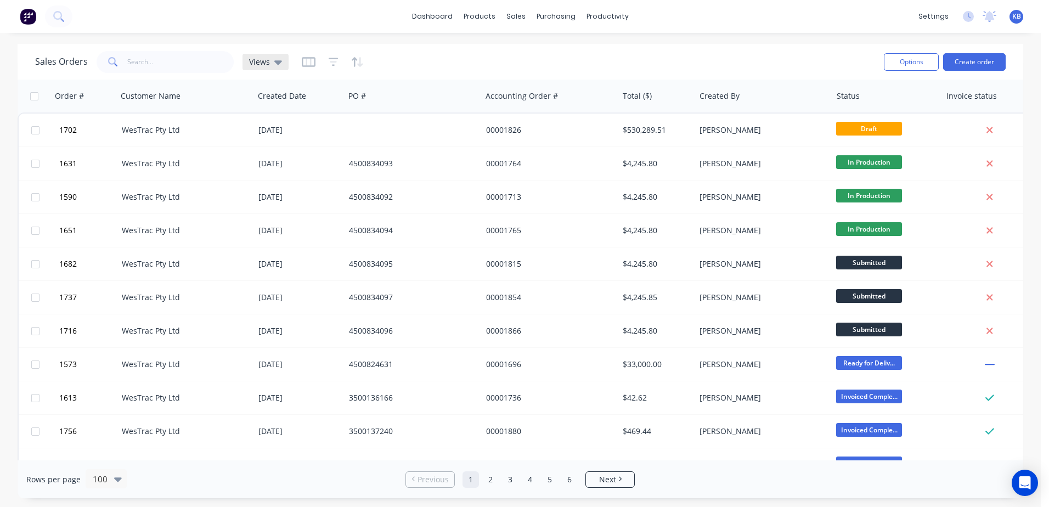
click at [283, 61] on div "Views" at bounding box center [265, 62] width 46 height 16
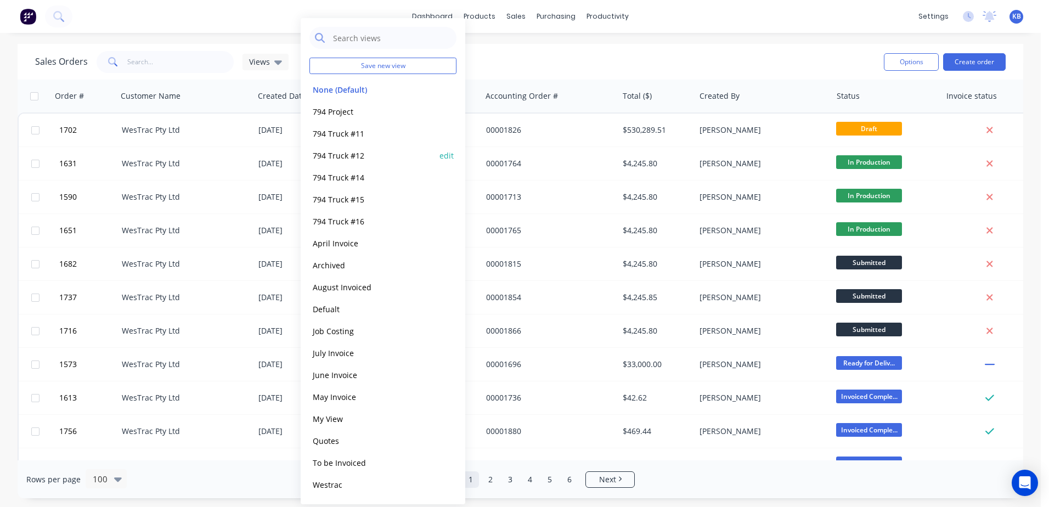
click at [369, 158] on button "794 Truck #12" at bounding box center [371, 155] width 125 height 13
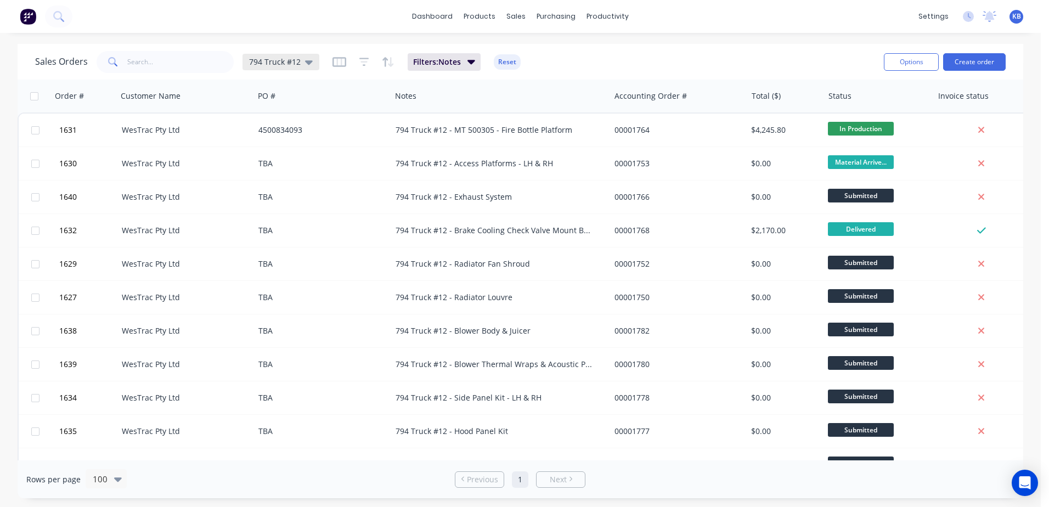
click at [307, 58] on icon at bounding box center [309, 62] width 8 height 12
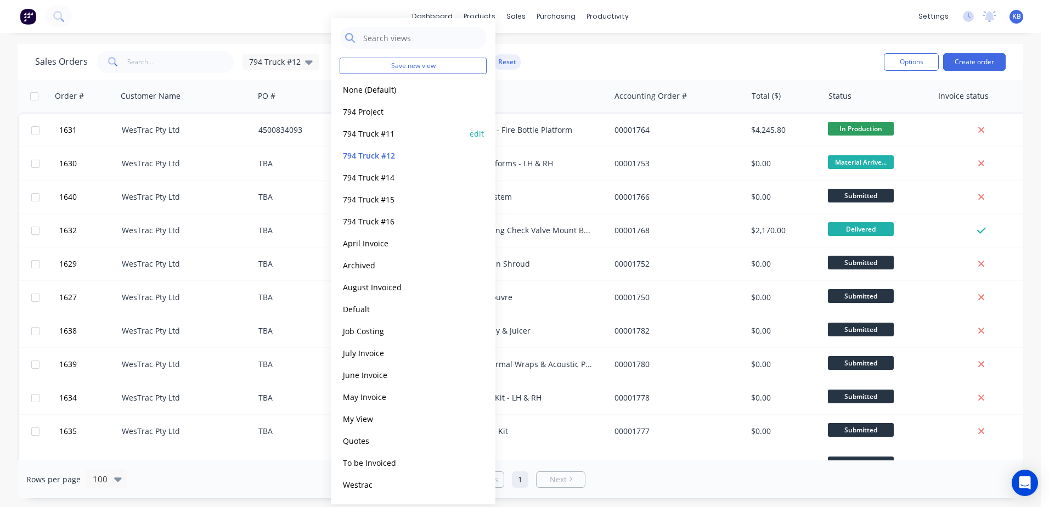
click at [391, 139] on button "794 Truck #11" at bounding box center [401, 133] width 125 height 13
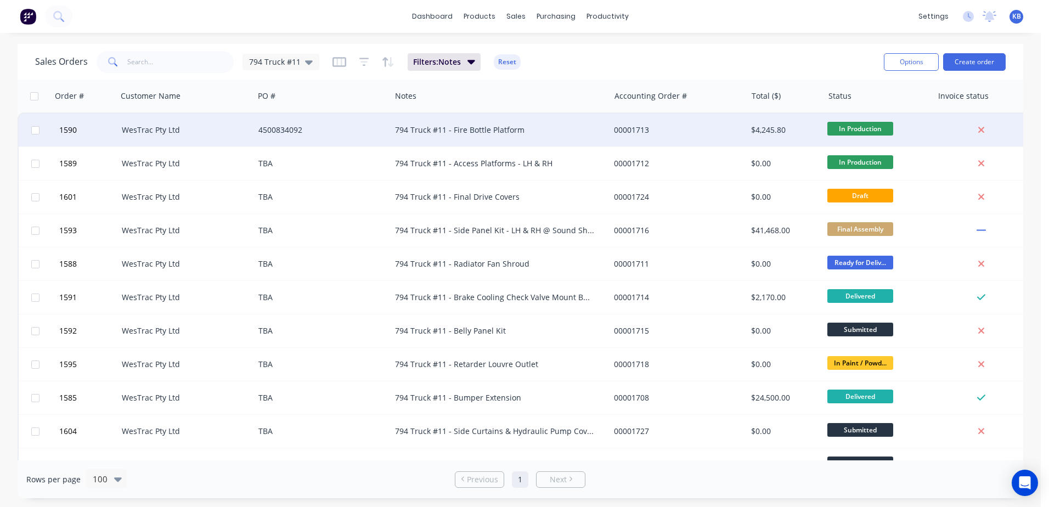
click at [394, 135] on div "794 Truck #11 - Fire Bottle Platform" at bounding box center [499, 130] width 219 height 33
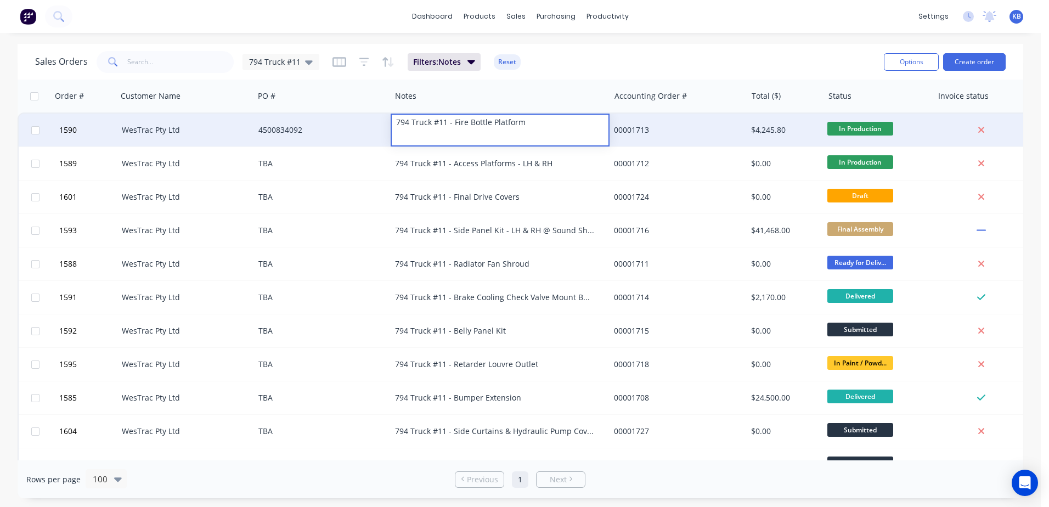
click at [451, 123] on div "794 Truck #11 - Fire Bottle Platform" at bounding box center [500, 122] width 217 height 15
